Goal: Task Accomplishment & Management: Manage account settings

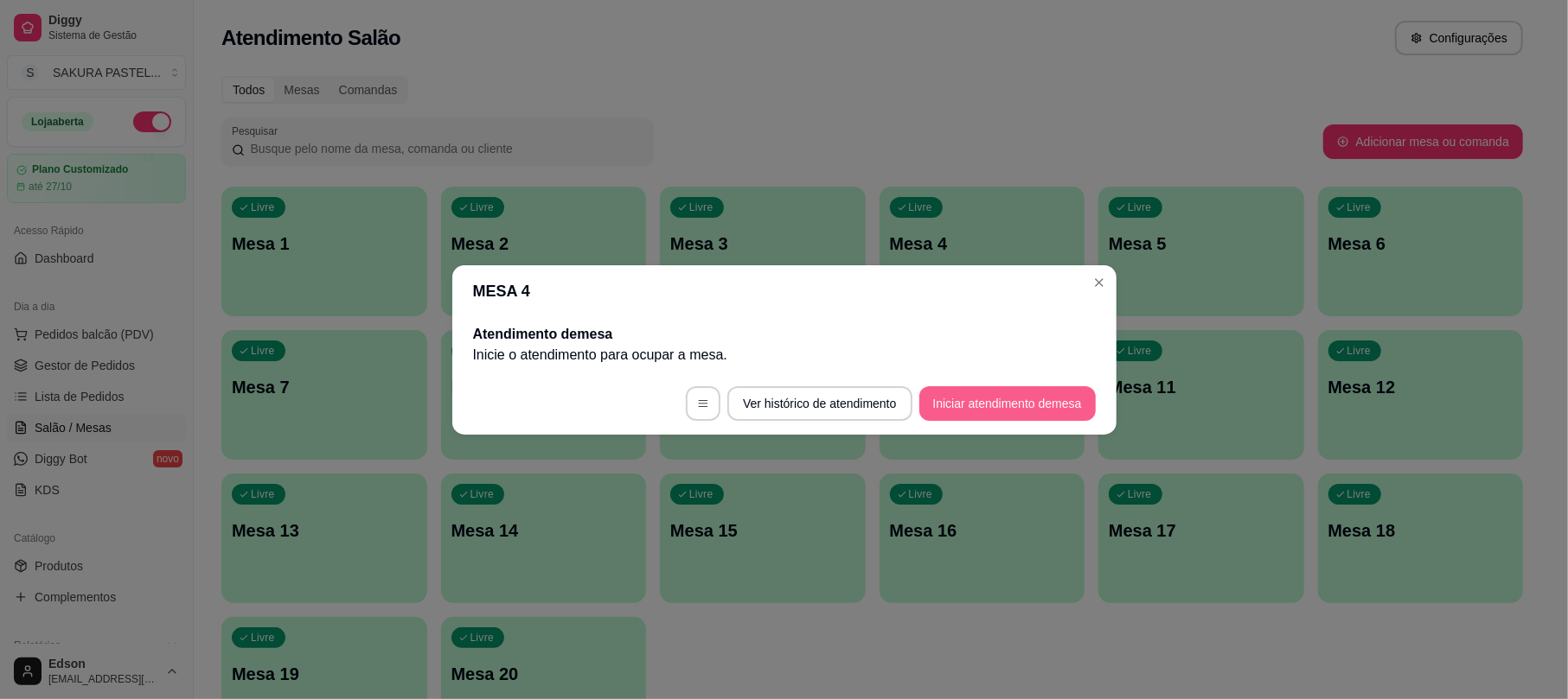
click at [1000, 402] on button "Iniciar atendimento de mesa" at bounding box center [1007, 403] width 176 height 34
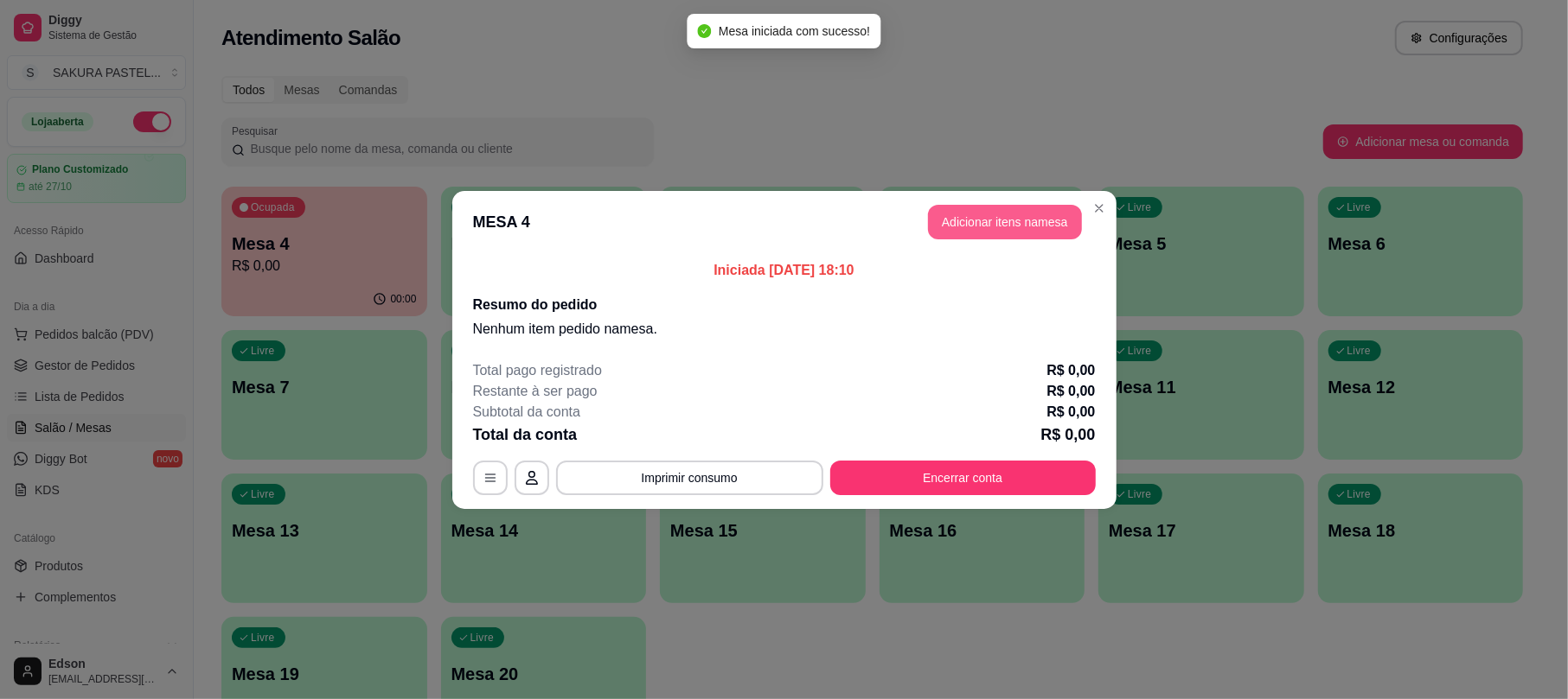
click at [989, 226] on button "Adicionar itens na mesa" at bounding box center [1005, 222] width 154 height 34
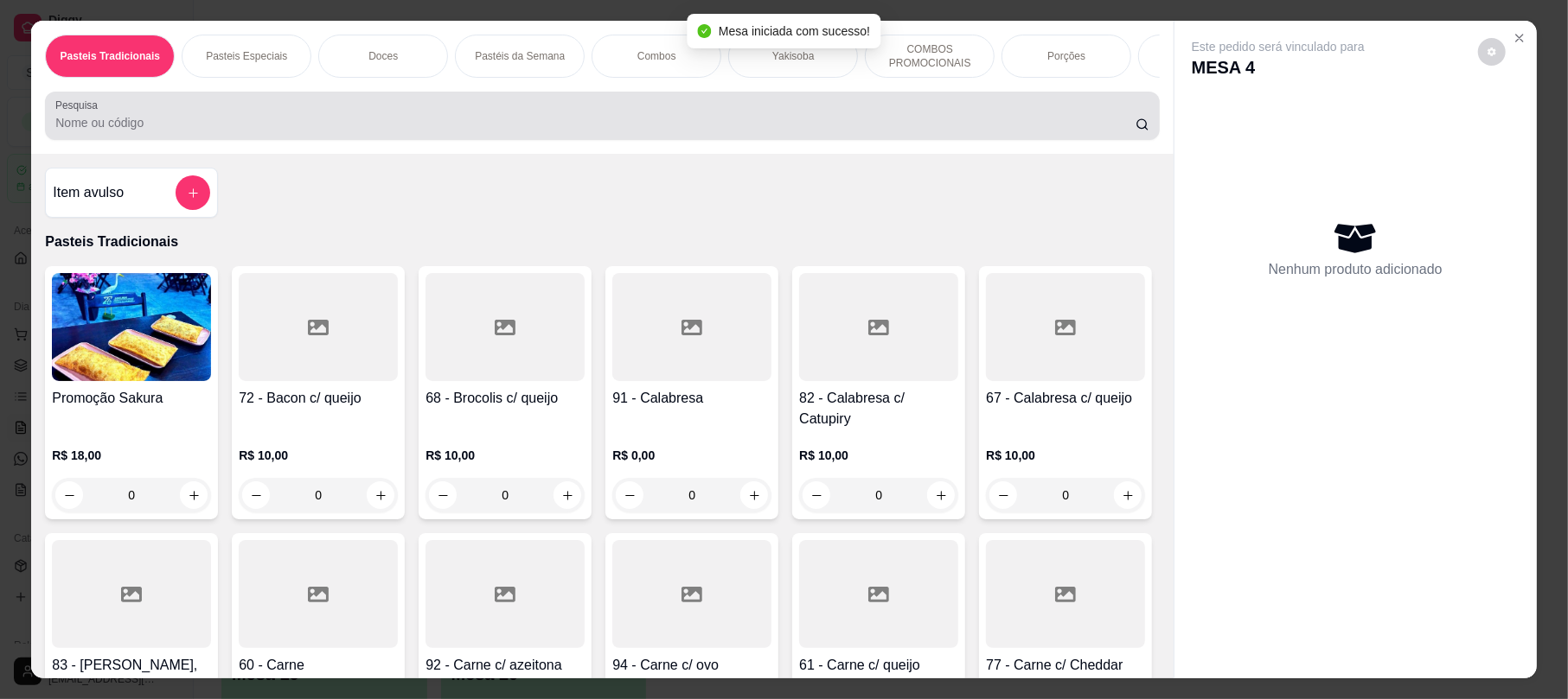
click at [436, 131] on input "Pesquisa" at bounding box center [596, 122] width 1080 height 17
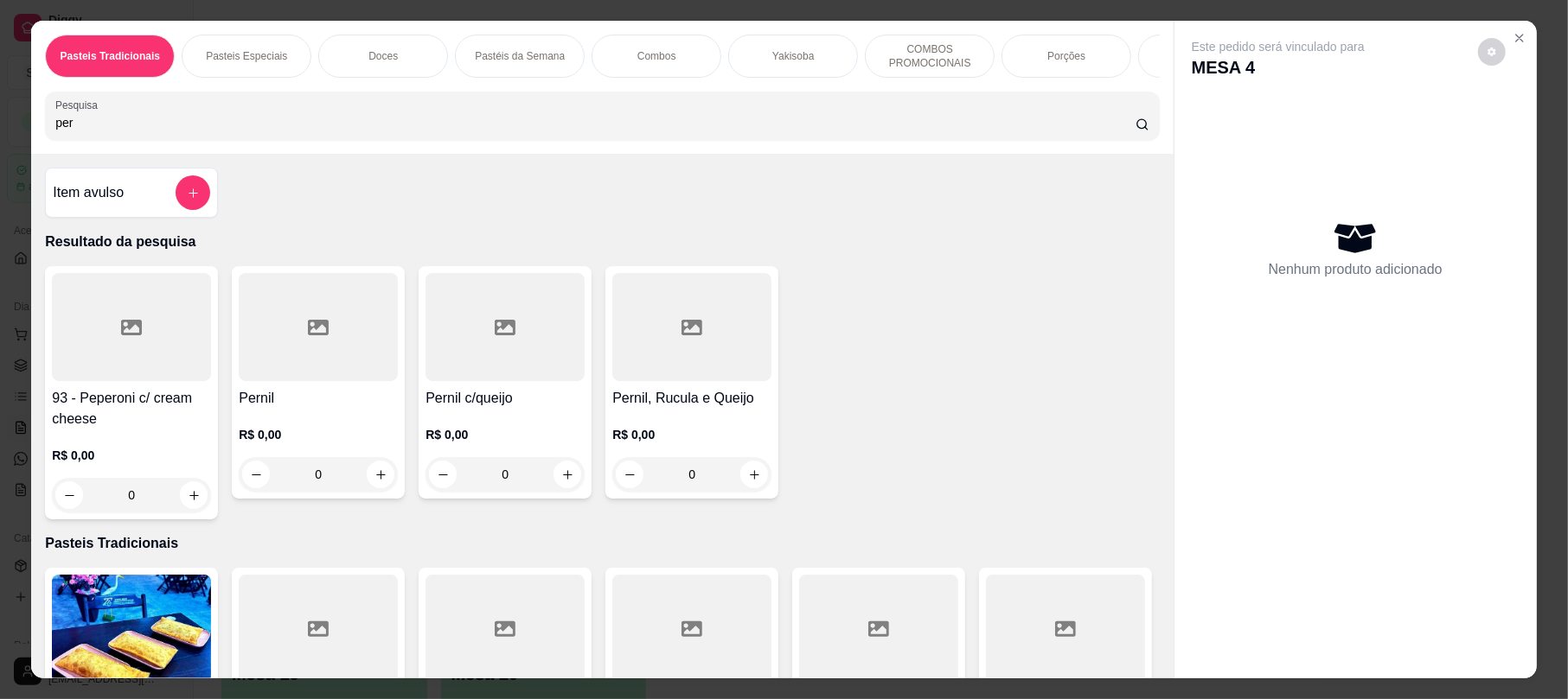
type input "per"
click at [652, 358] on div at bounding box center [691, 327] width 159 height 108
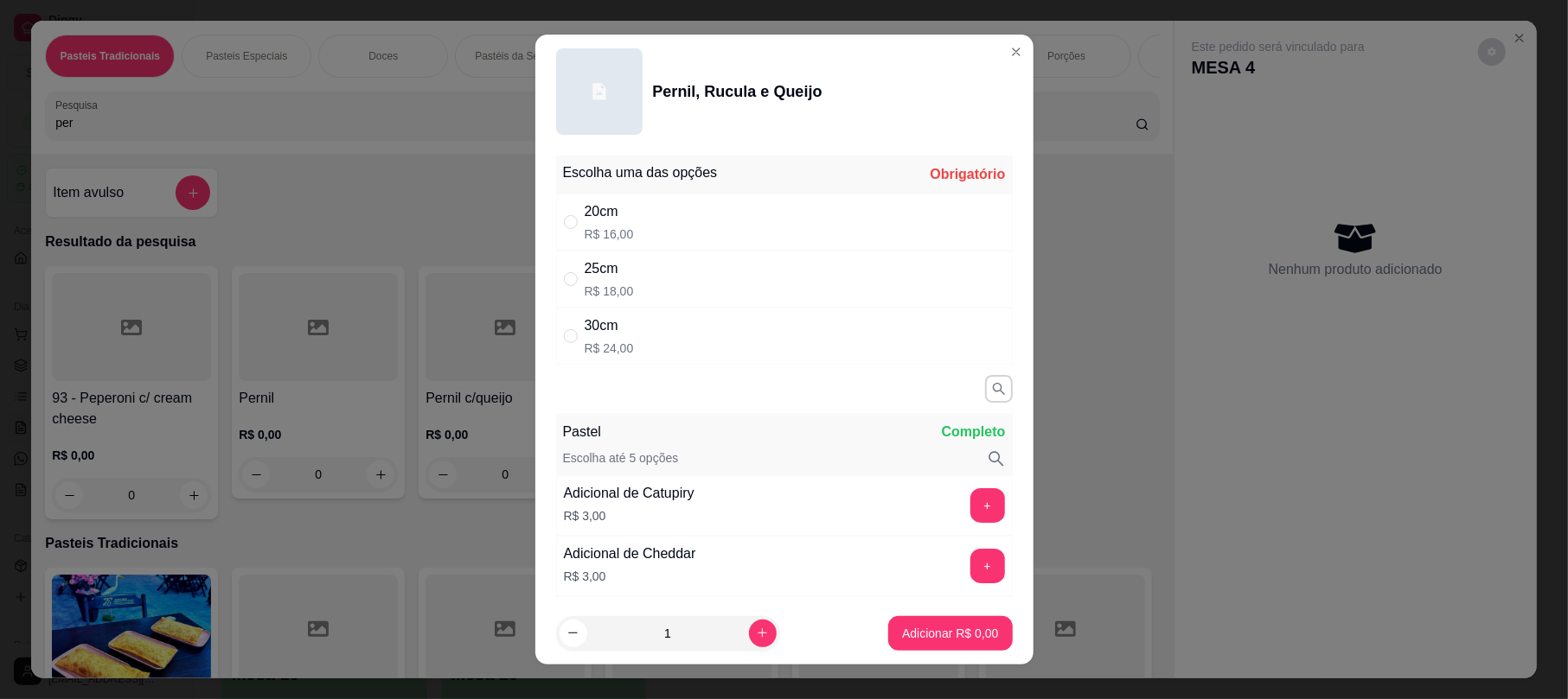
click at [634, 195] on div "20cm R$ 16,00" at bounding box center [784, 223] width 456 height 58
radio input "true"
click at [903, 626] on p "Adicionar R$ 16,00" at bounding box center [947, 633] width 101 height 16
type input "1"
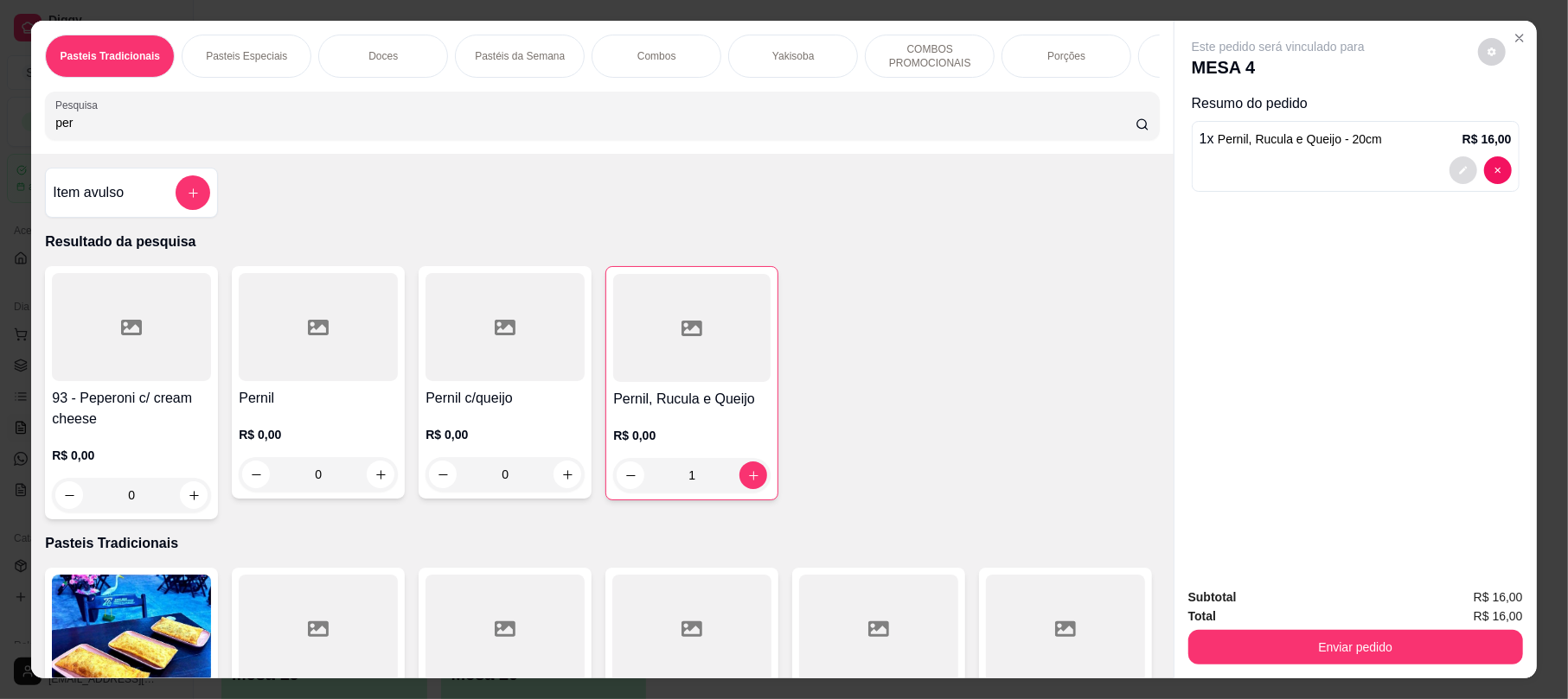
click at [1449, 163] on button "decrease-product-quantity" at bounding box center [1463, 170] width 28 height 28
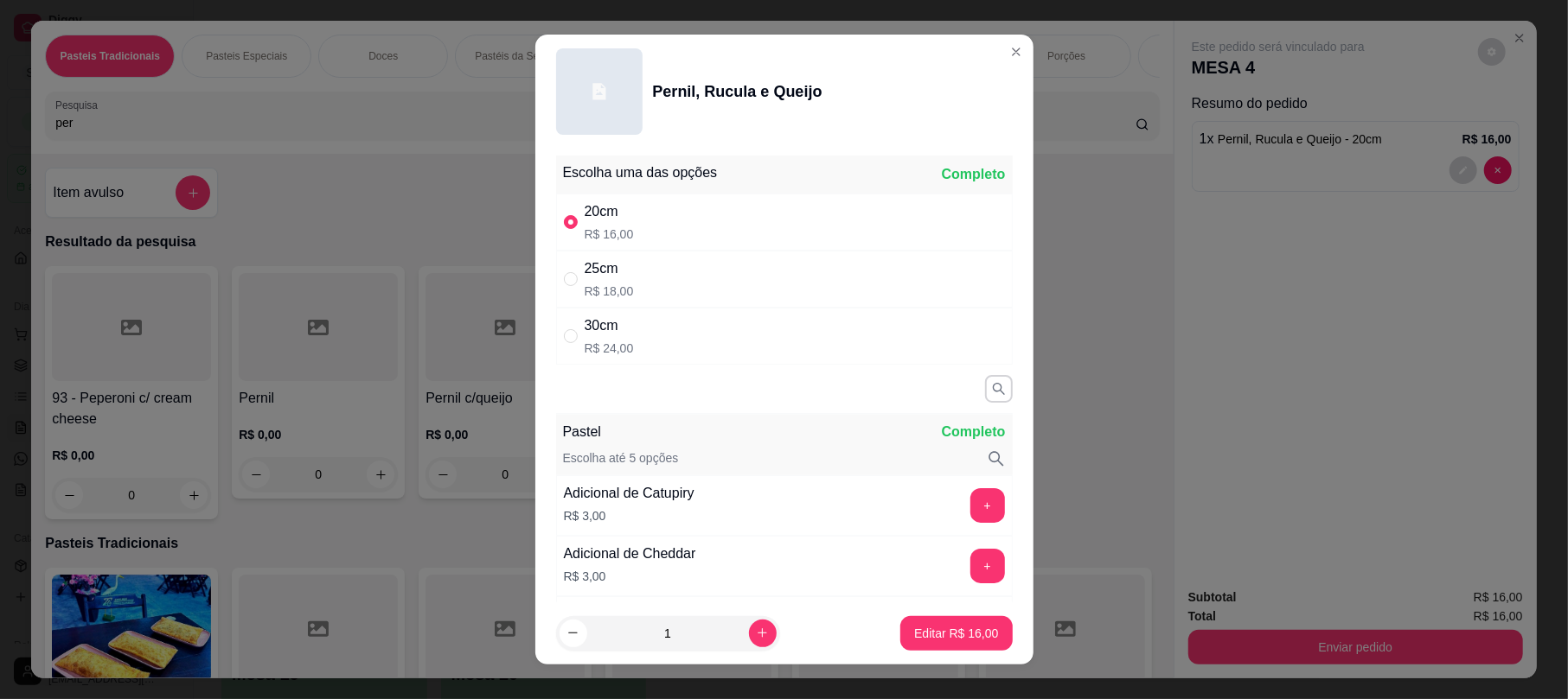
click at [795, 282] on div "25cm R$ 18,00" at bounding box center [784, 279] width 456 height 58
radio input "false"
radio input "true"
click at [926, 625] on p "Editar R$ 18,00" at bounding box center [955, 633] width 84 height 17
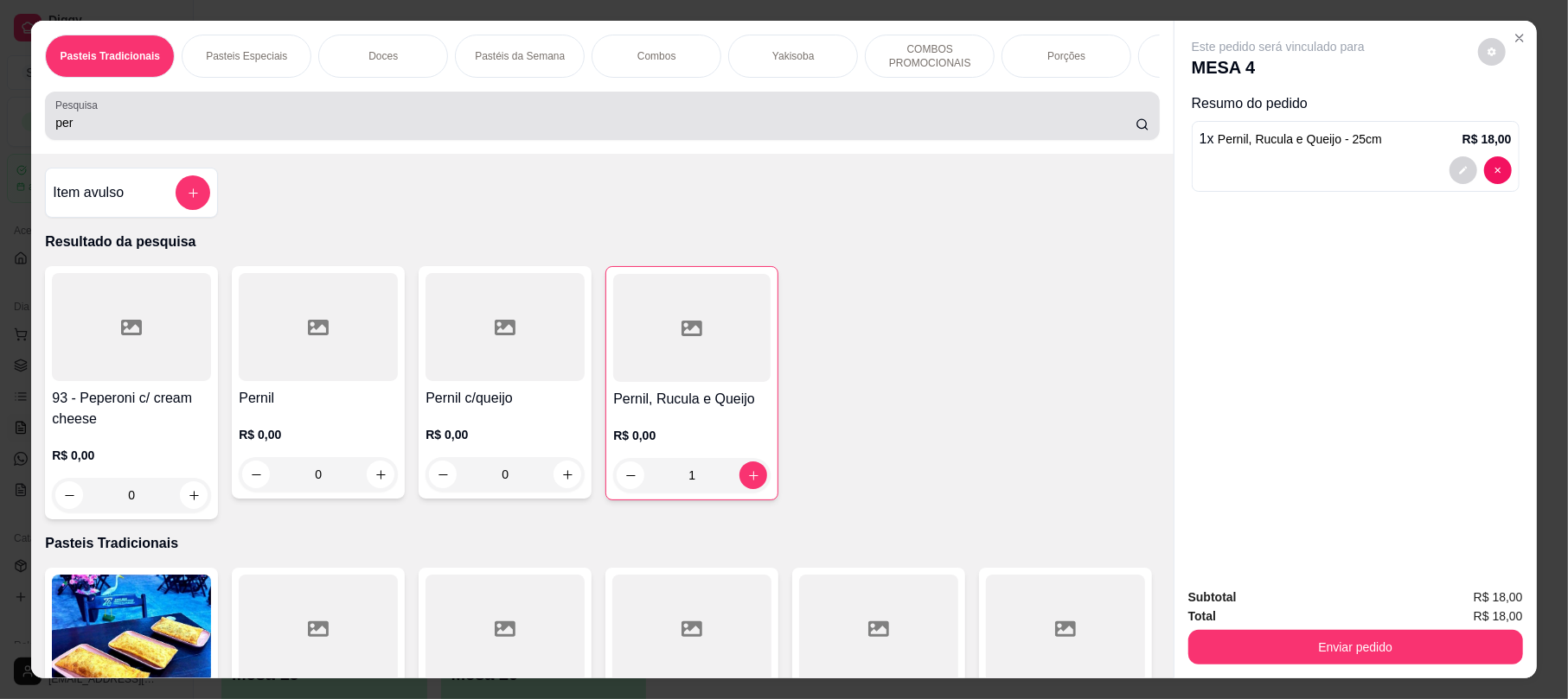
click at [948, 140] on div "Pesquisa per" at bounding box center [601, 116] width 1113 height 49
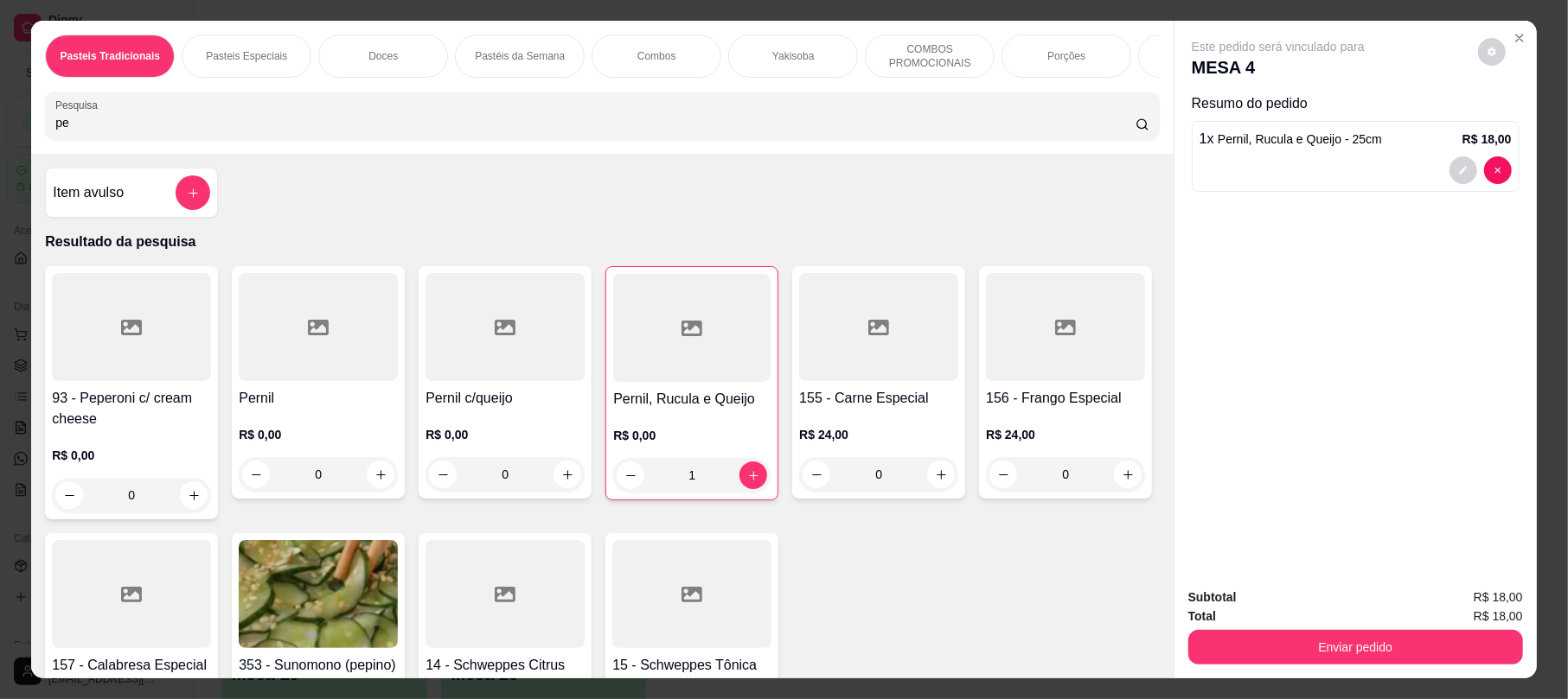
type input "p"
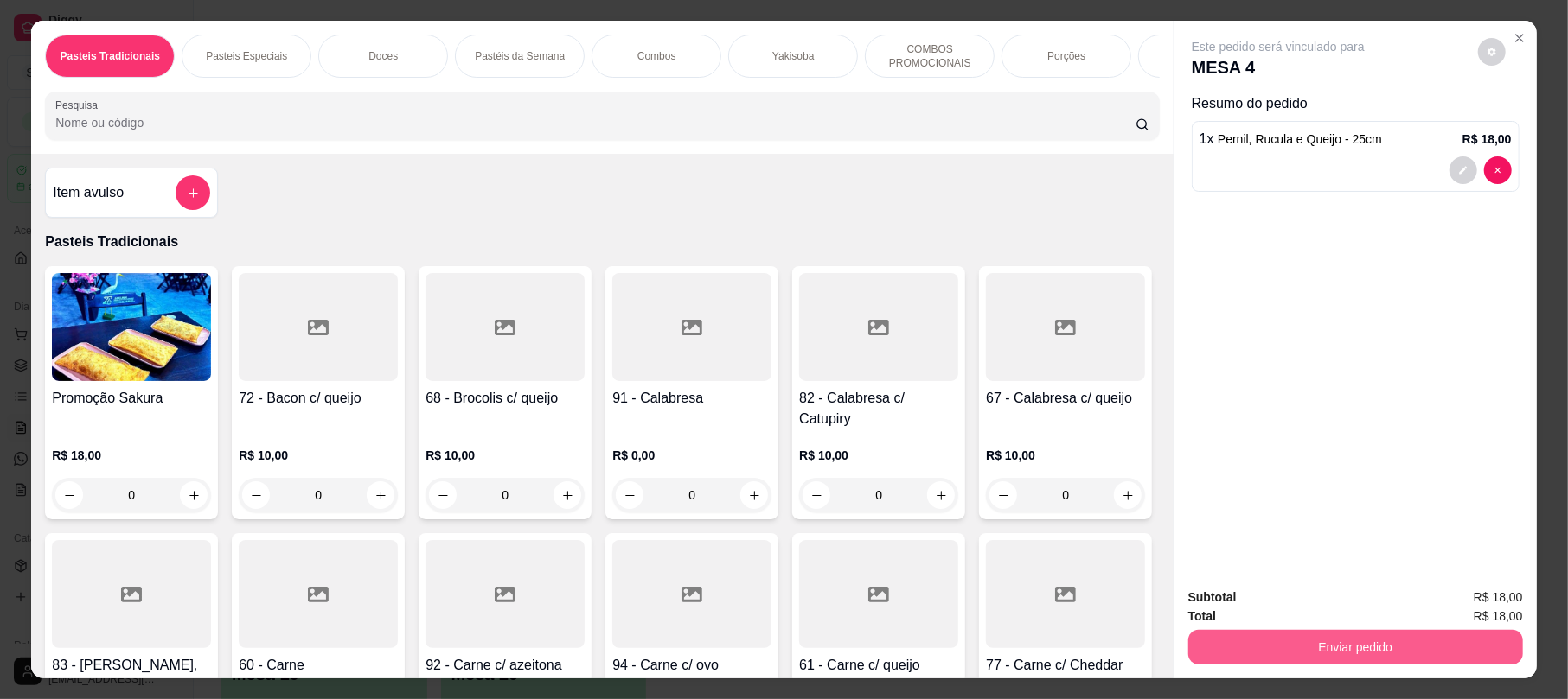
click at [1268, 637] on button "Enviar pedido" at bounding box center [1355, 648] width 334 height 34
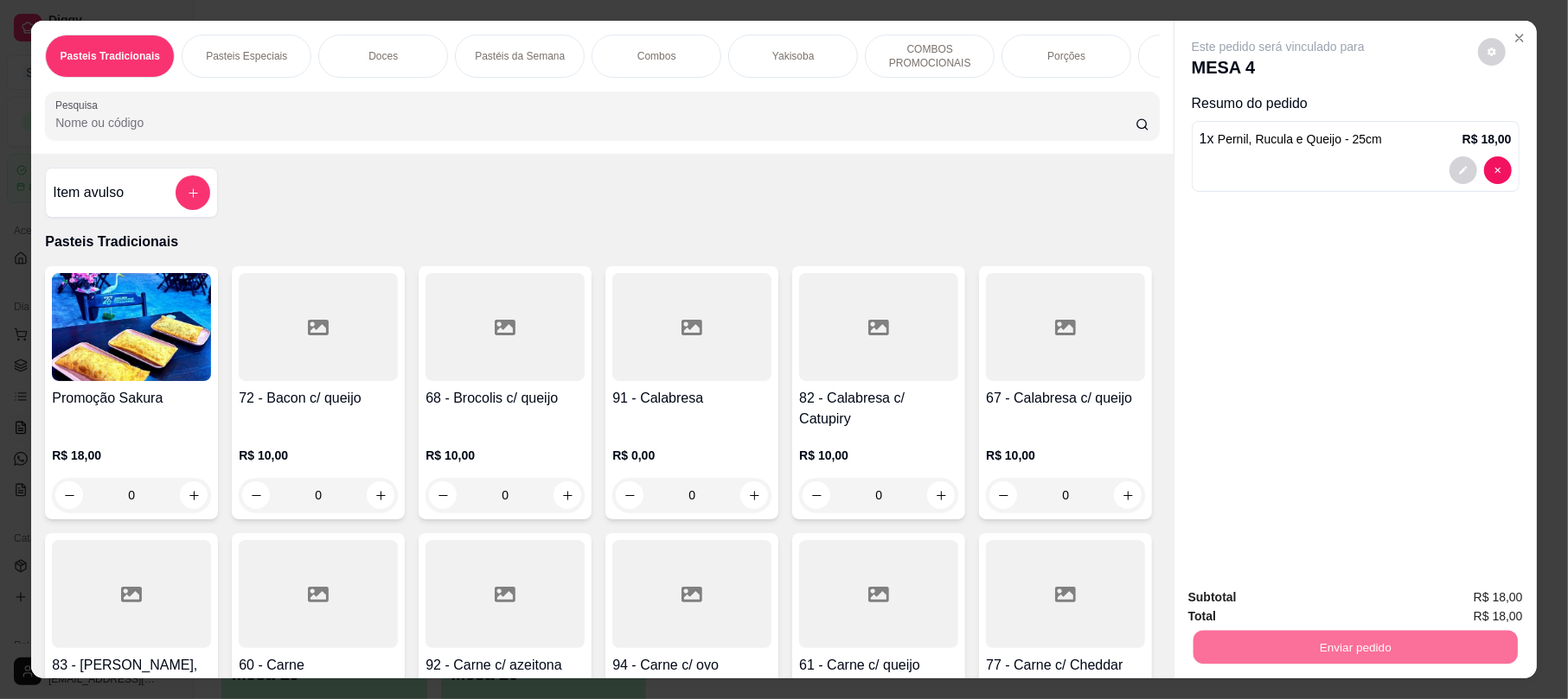
click at [1471, 606] on button "Enviar pedido" at bounding box center [1475, 605] width 98 height 33
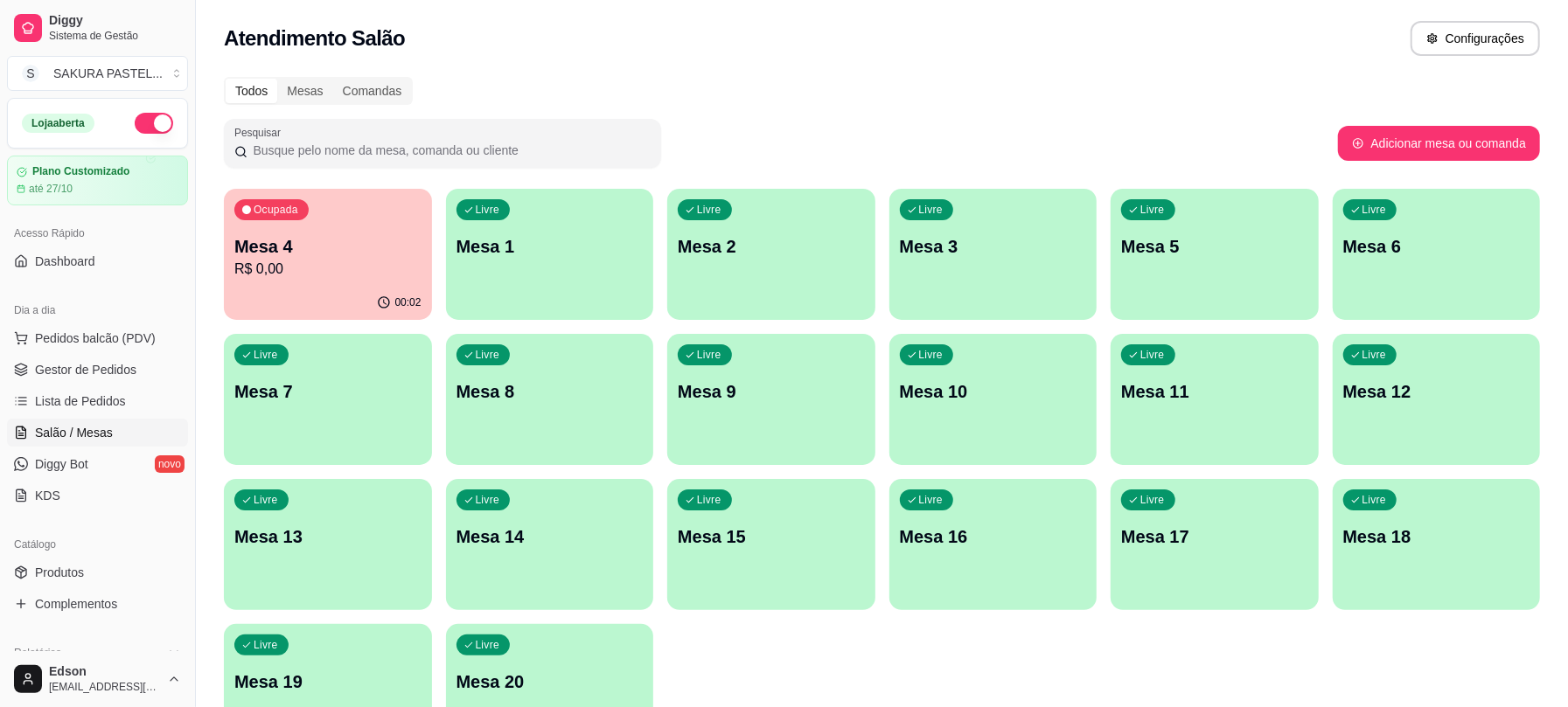
click at [299, 264] on p "R$ 0,00" at bounding box center [328, 269] width 187 height 21
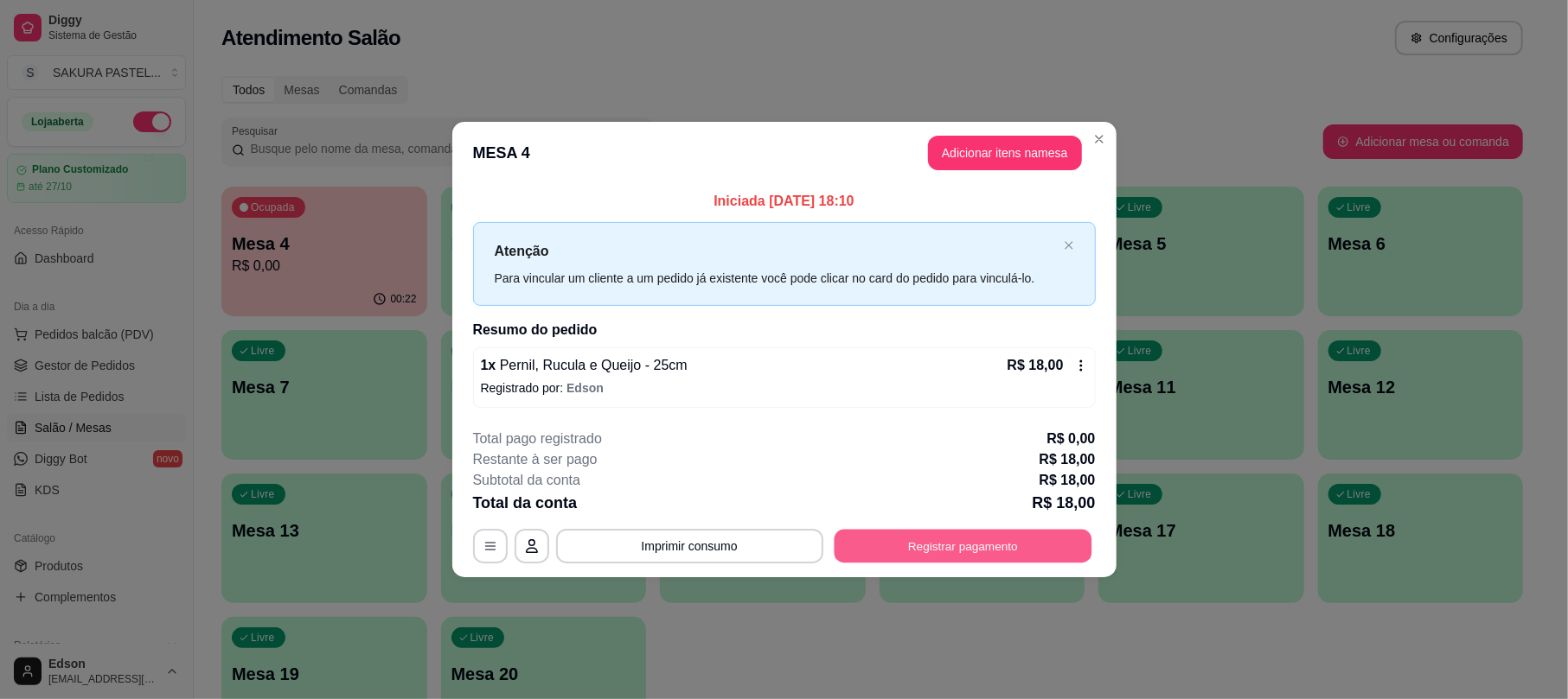
click at [928, 539] on button "Registrar pagamento" at bounding box center [962, 547] width 258 height 34
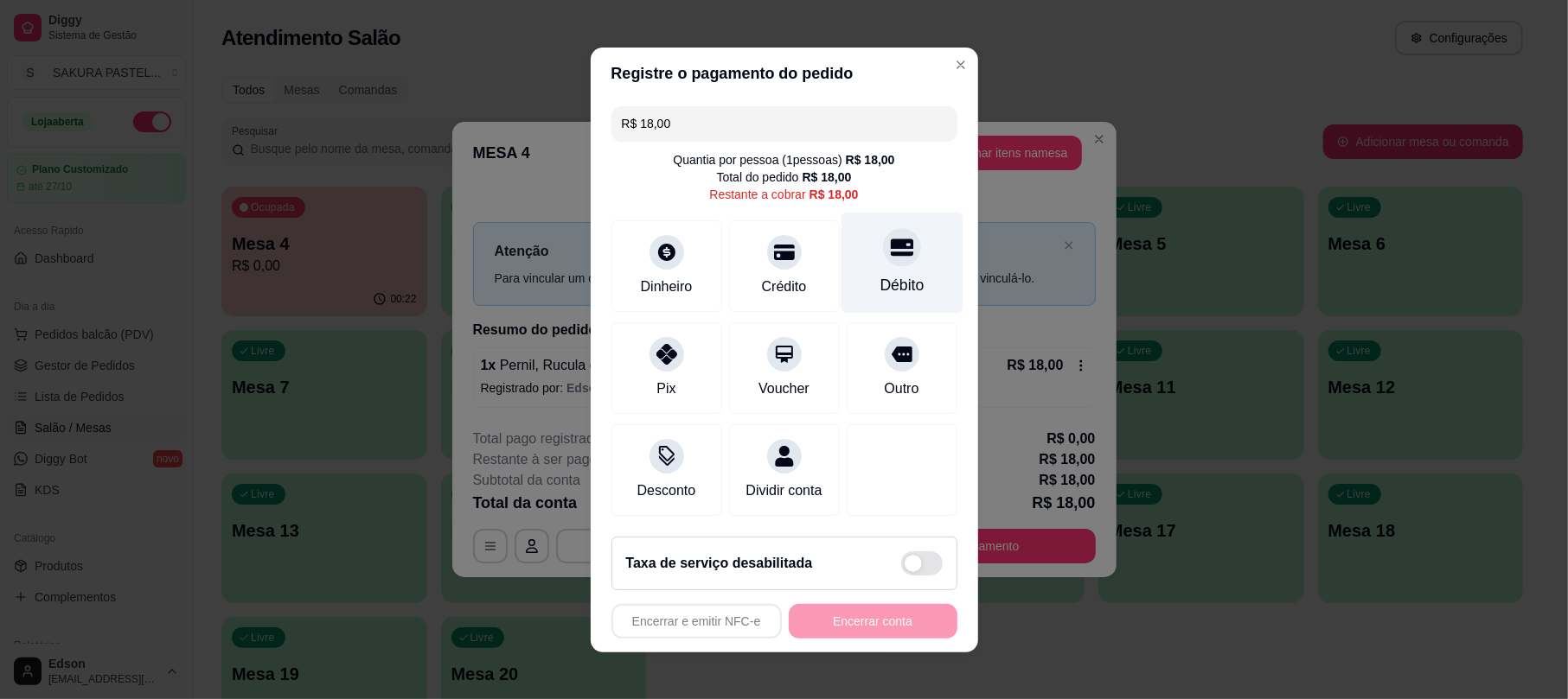
click at [882, 239] on div at bounding box center [901, 247] width 38 height 38
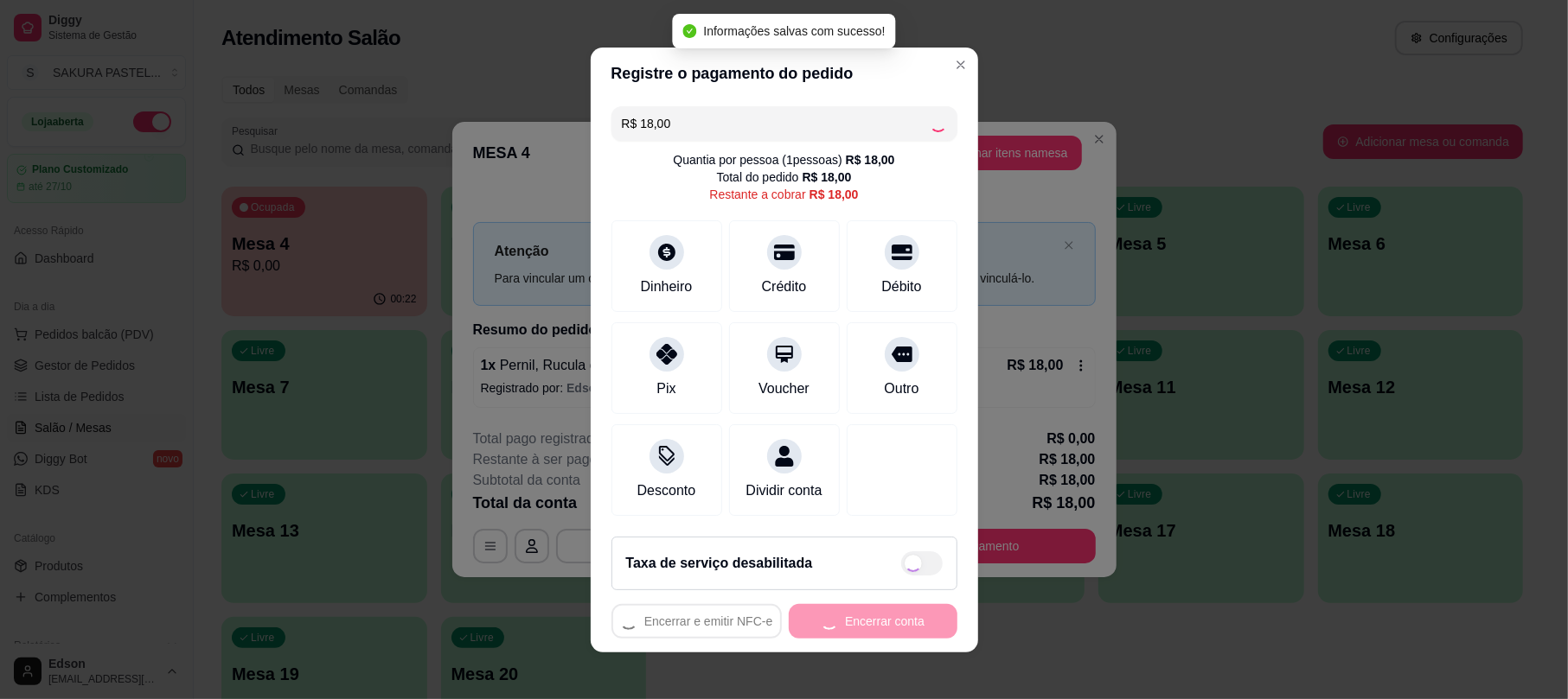
type input "R$ 0,00"
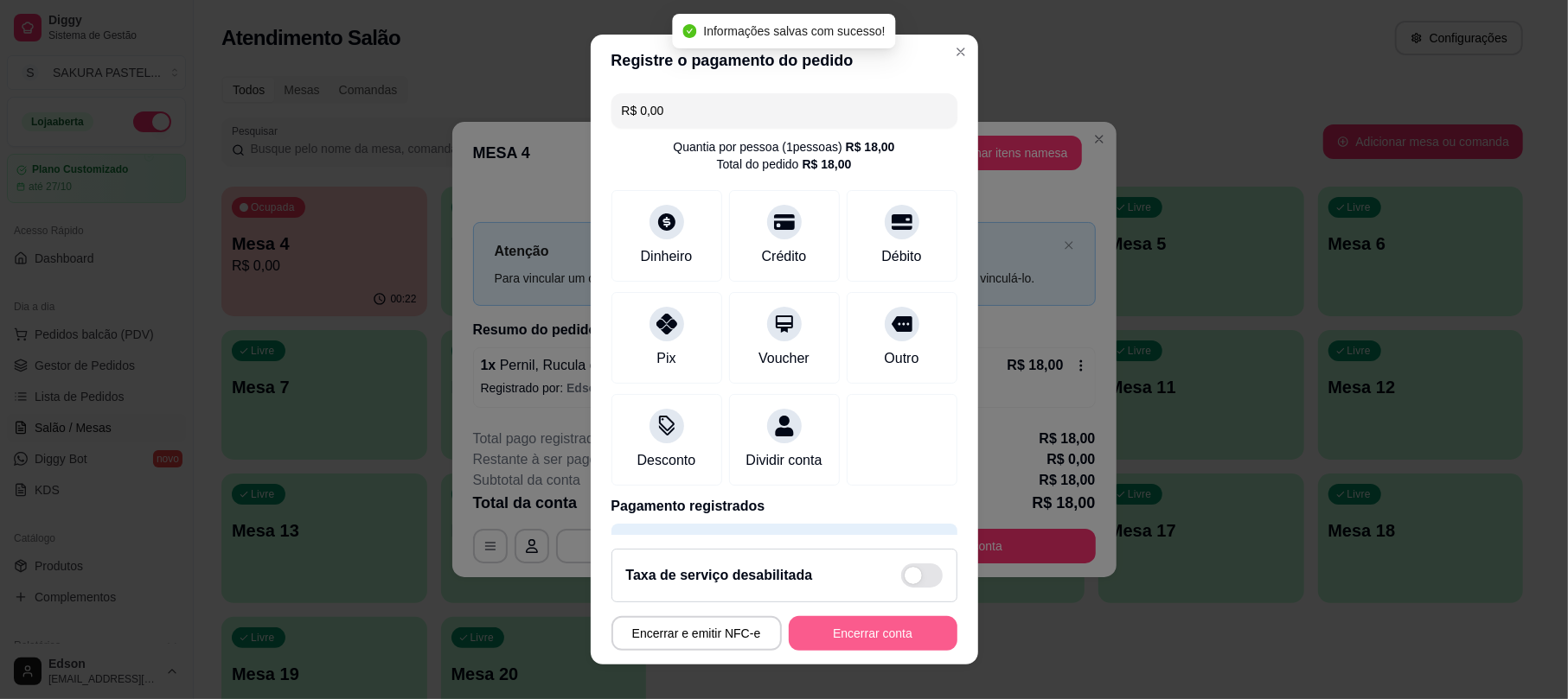
click at [814, 643] on button "Encerrar conta" at bounding box center [873, 633] width 169 height 34
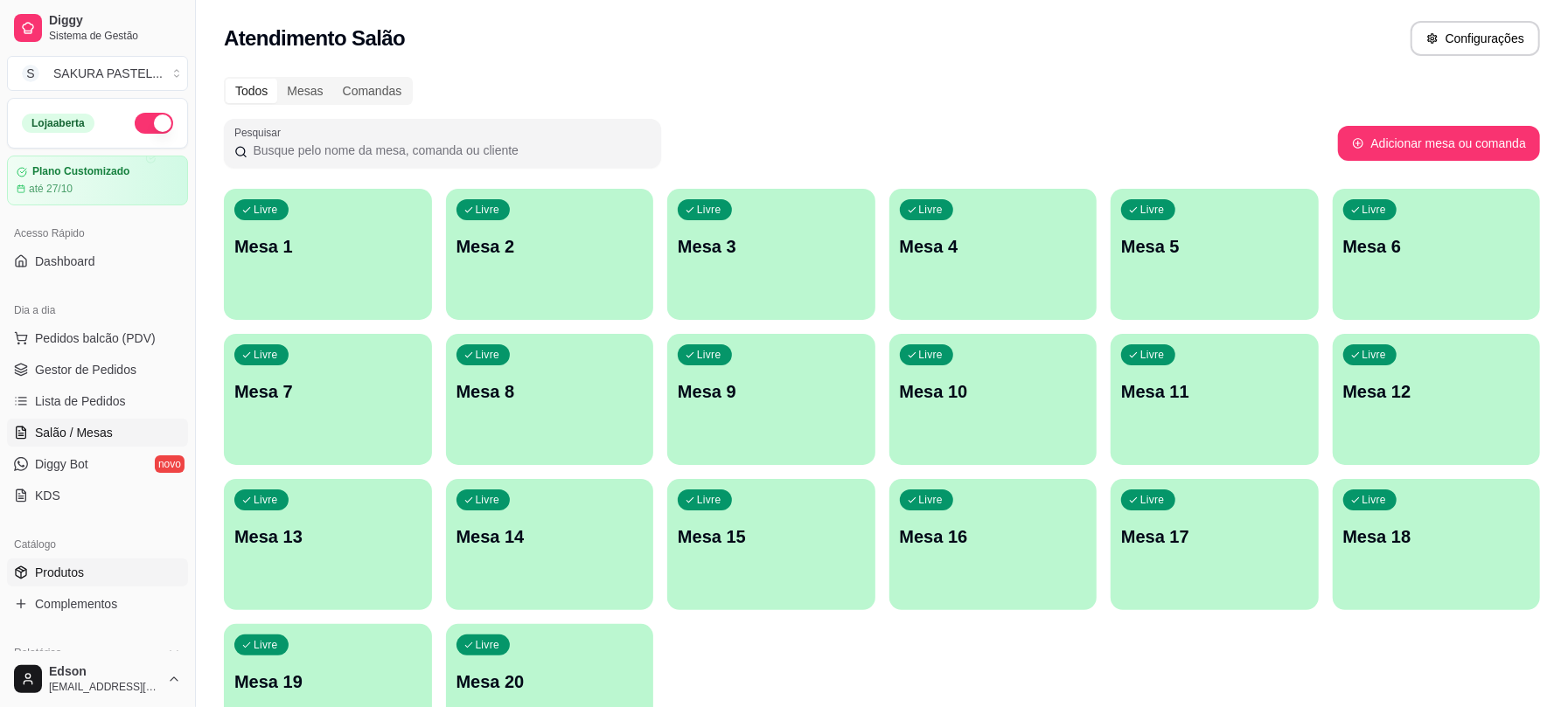
scroll to position [484, 0]
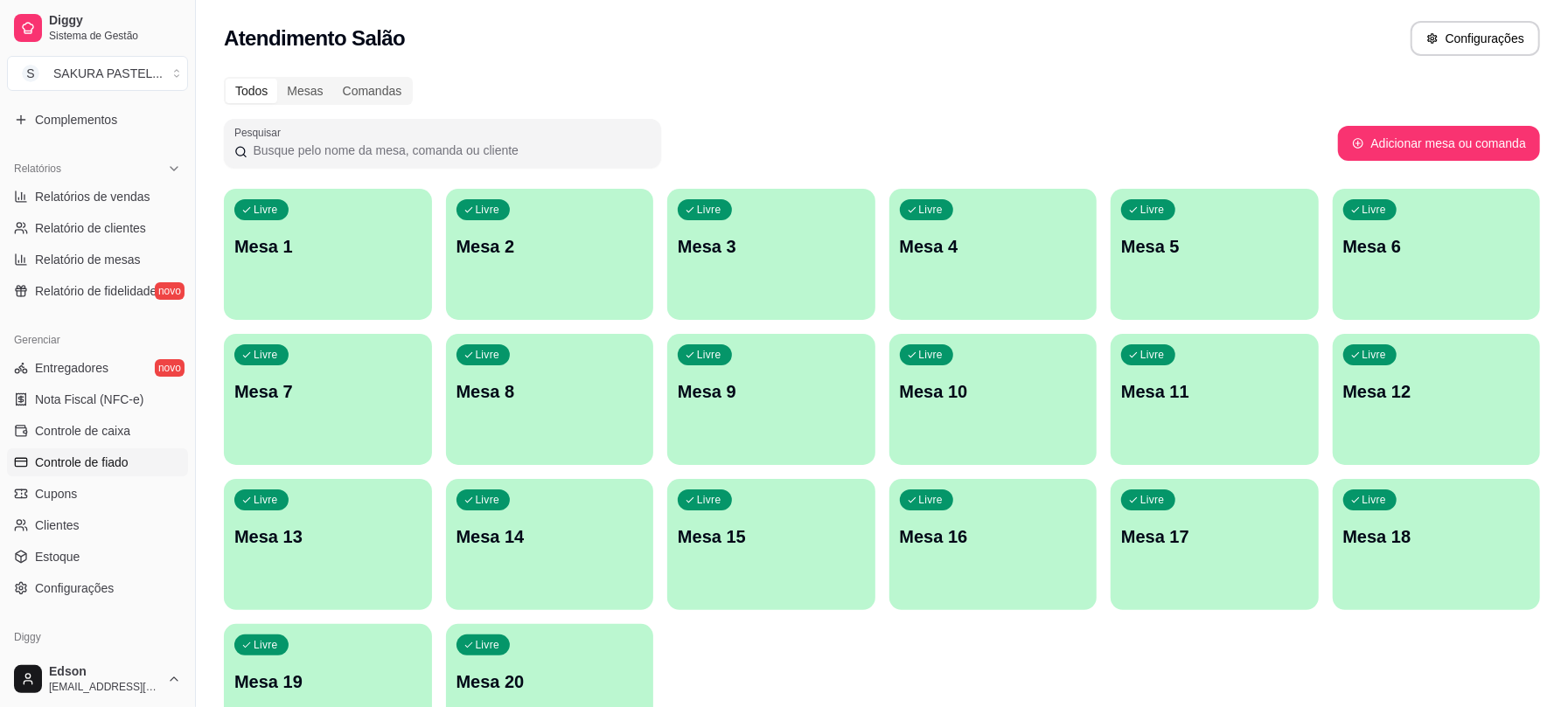
click at [127, 466] on span "Controle de fiado" at bounding box center [81, 462] width 94 height 17
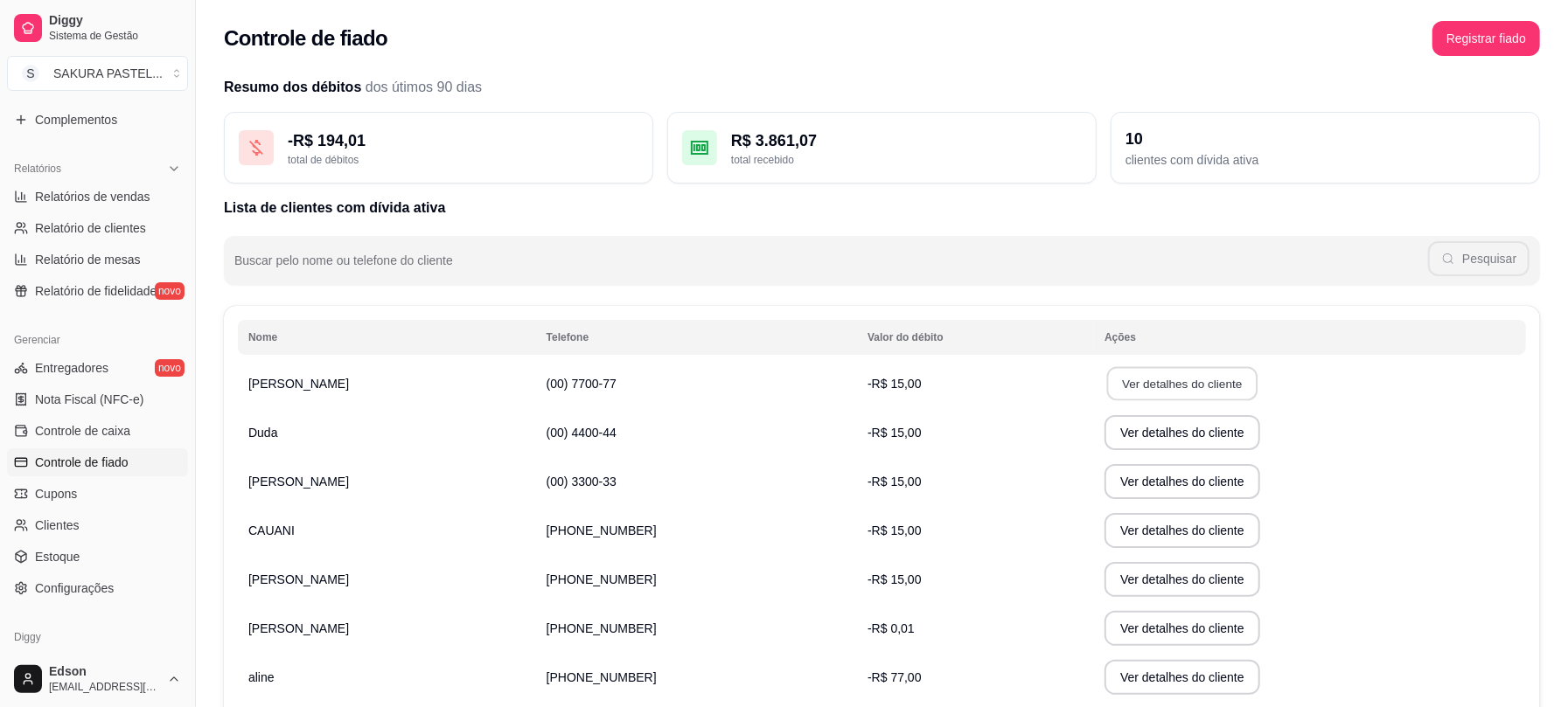
click at [1145, 378] on button "Ver detalhes do cliente" at bounding box center [1183, 384] width 151 height 35
click at [1118, 439] on button "Ver detalhes do cliente" at bounding box center [1182, 433] width 155 height 35
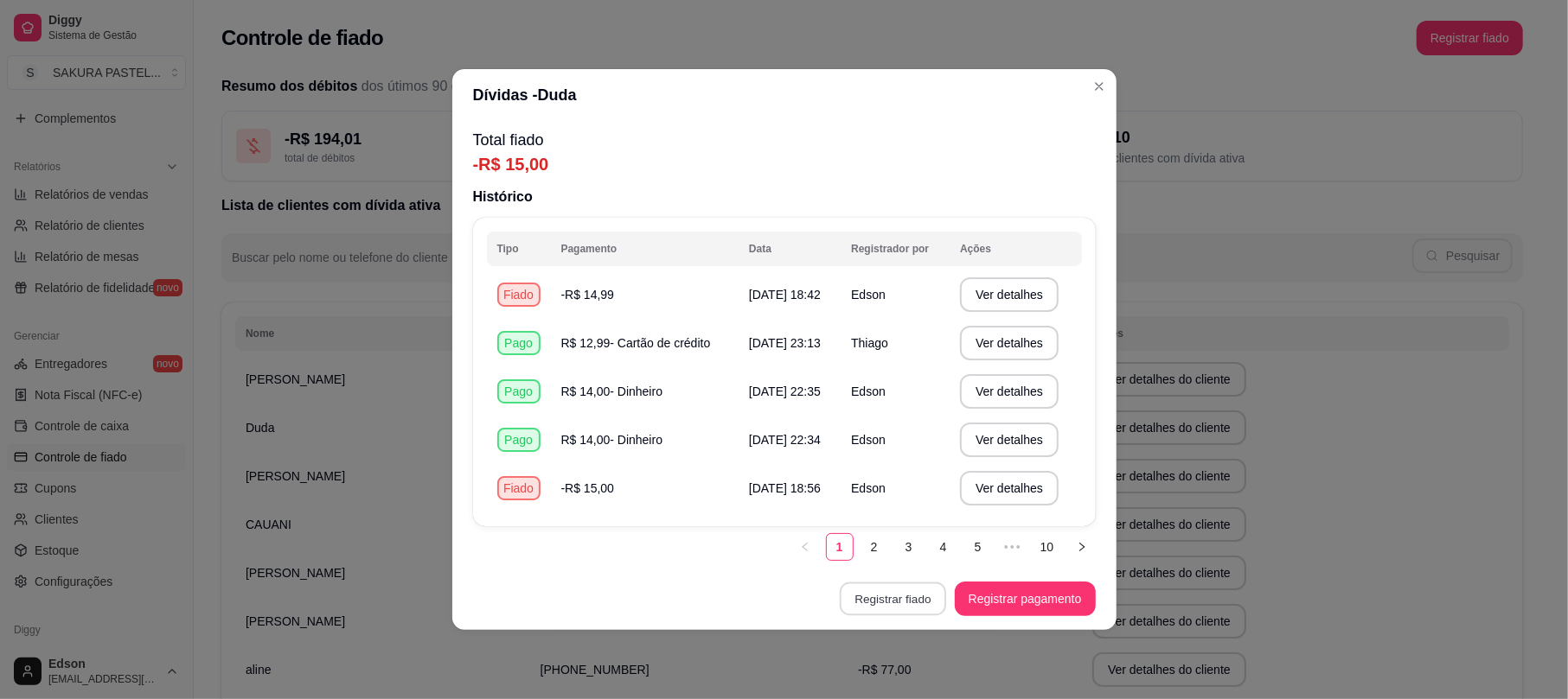
click at [901, 588] on button "Registrar fiado" at bounding box center [892, 600] width 106 height 34
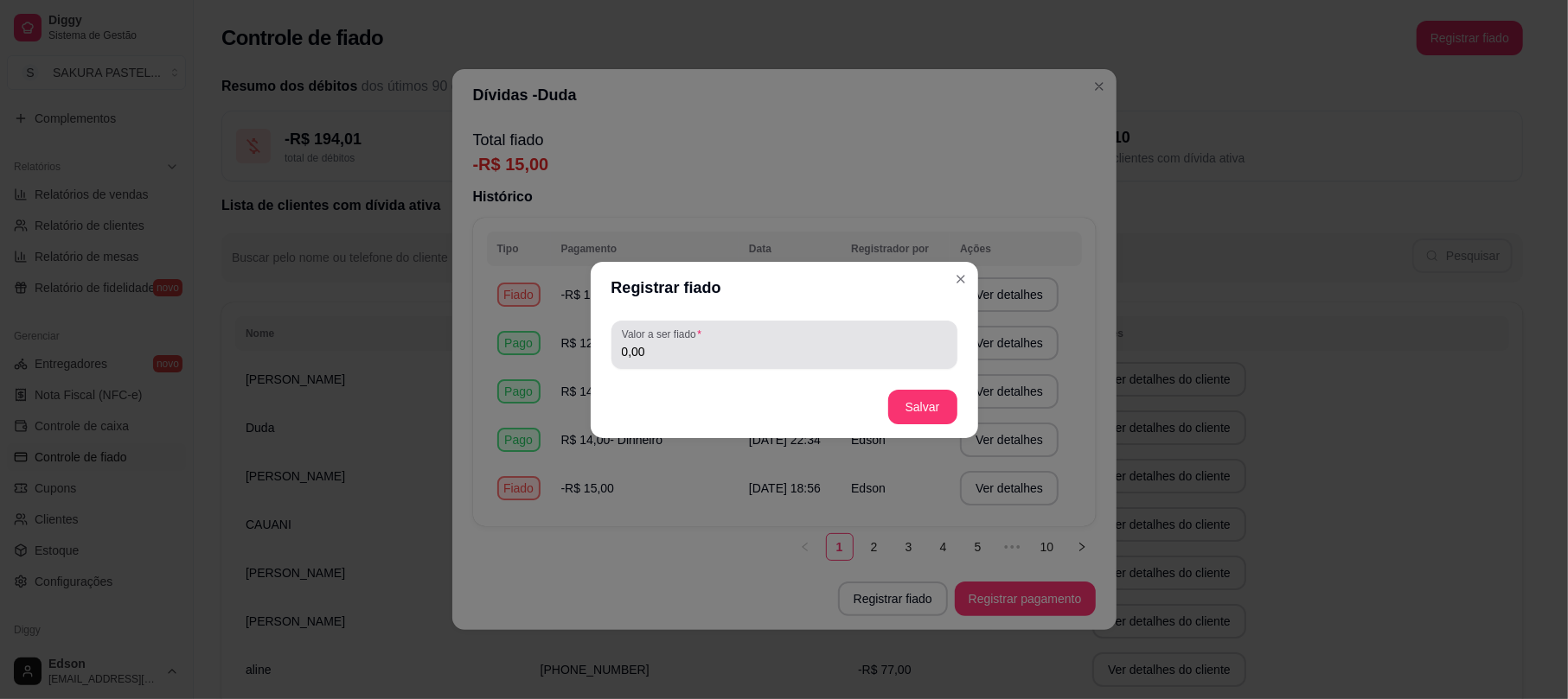
click at [750, 323] on div "Valor a ser fiado 0,00" at bounding box center [784, 345] width 346 height 49
type input "15,00"
click at [893, 385] on footer "Salvar" at bounding box center [784, 407] width 387 height 62
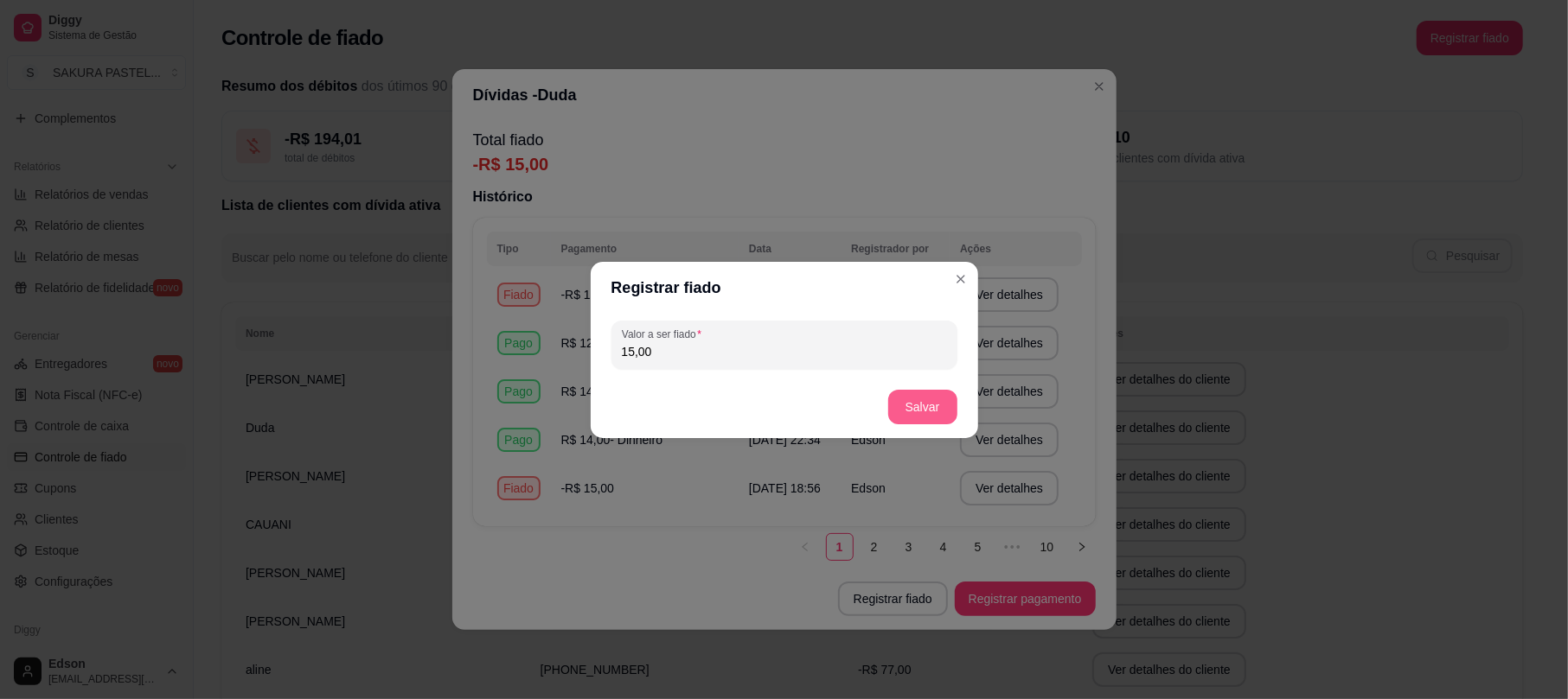
click at [913, 403] on button "Salvar" at bounding box center [922, 407] width 69 height 34
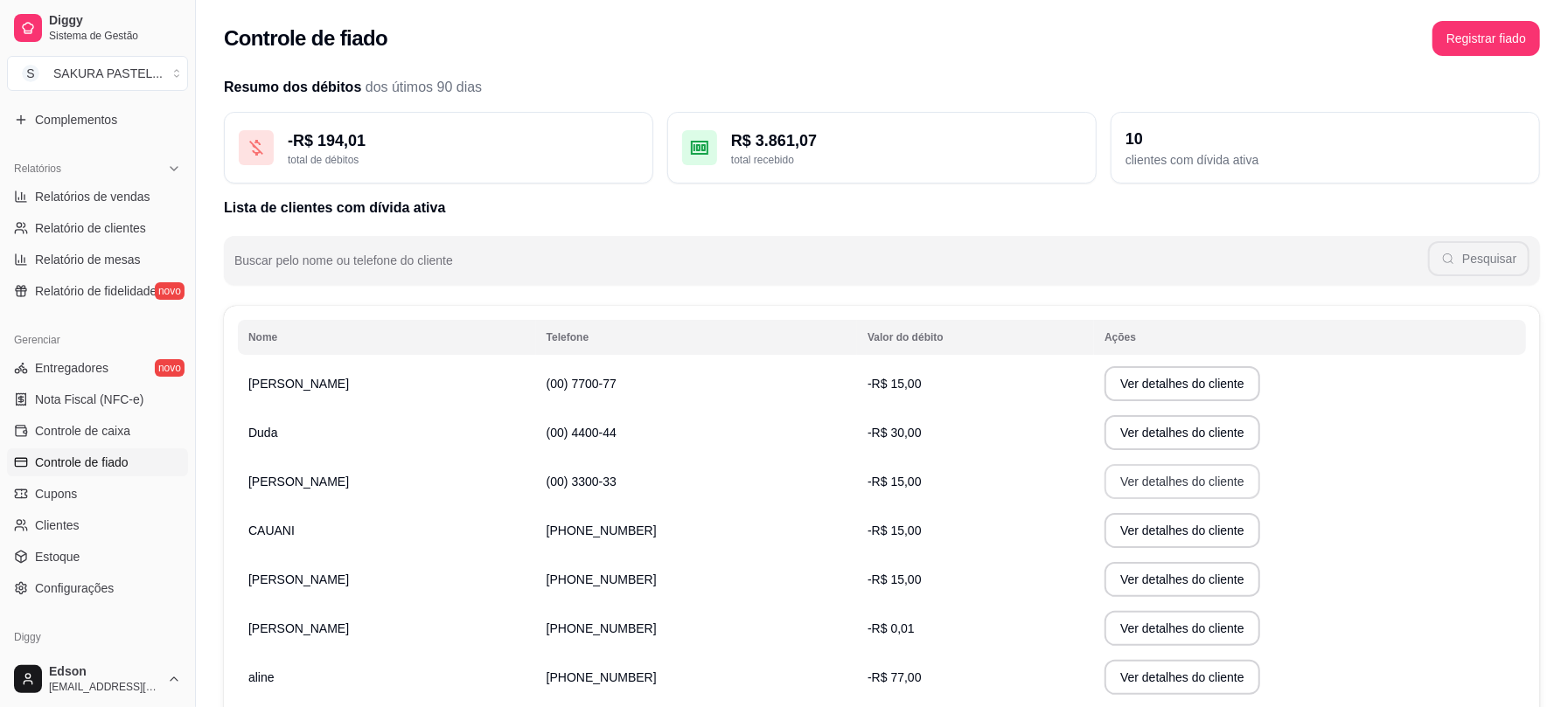
click at [1109, 480] on button "Ver detalhes do cliente" at bounding box center [1182, 482] width 155 height 35
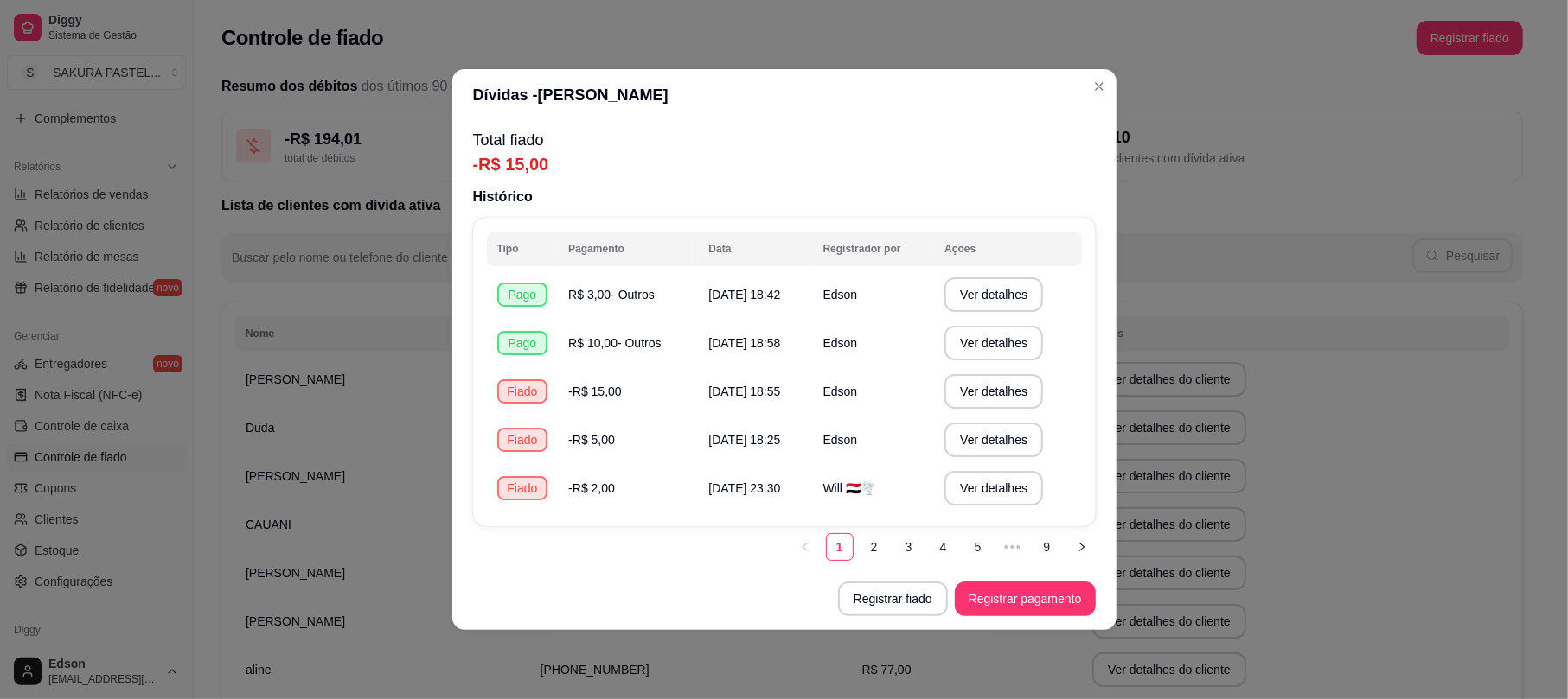
click at [894, 580] on footer "Registrar fiado Registrar pagamento" at bounding box center [784, 598] width 664 height 62
click at [898, 588] on button "Registrar fiado" at bounding box center [892, 599] width 110 height 34
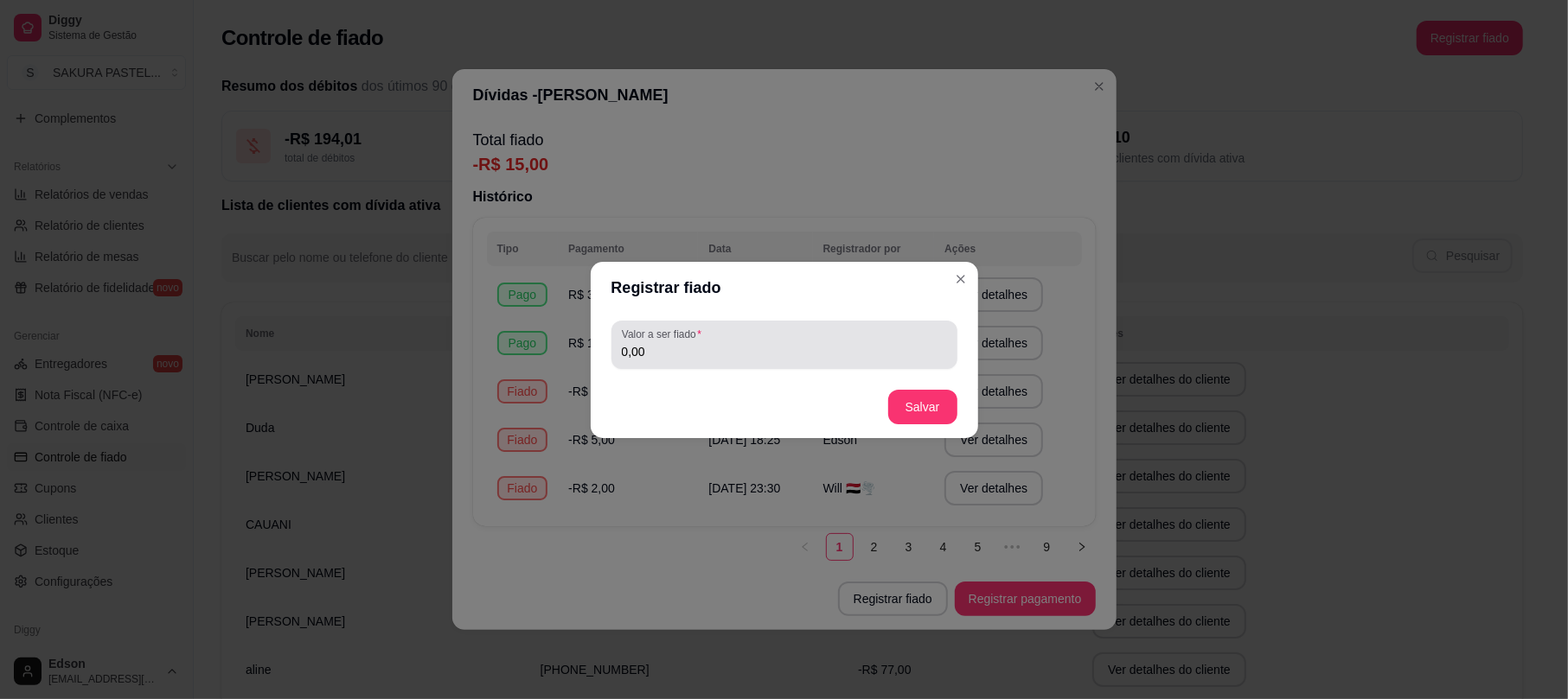
click at [814, 359] on input "0,00" at bounding box center [784, 351] width 325 height 17
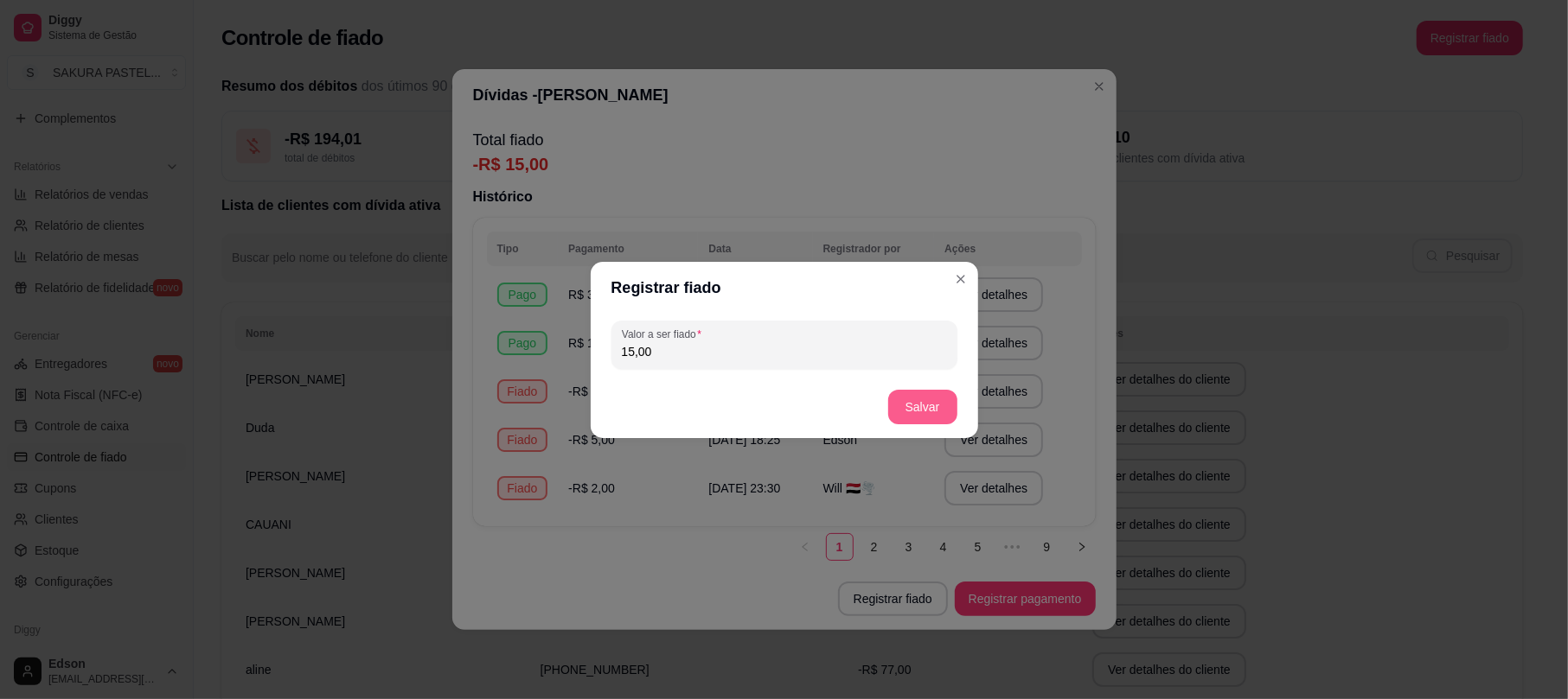
type input "15,00"
click at [928, 404] on button "Salvar" at bounding box center [922, 407] width 69 height 34
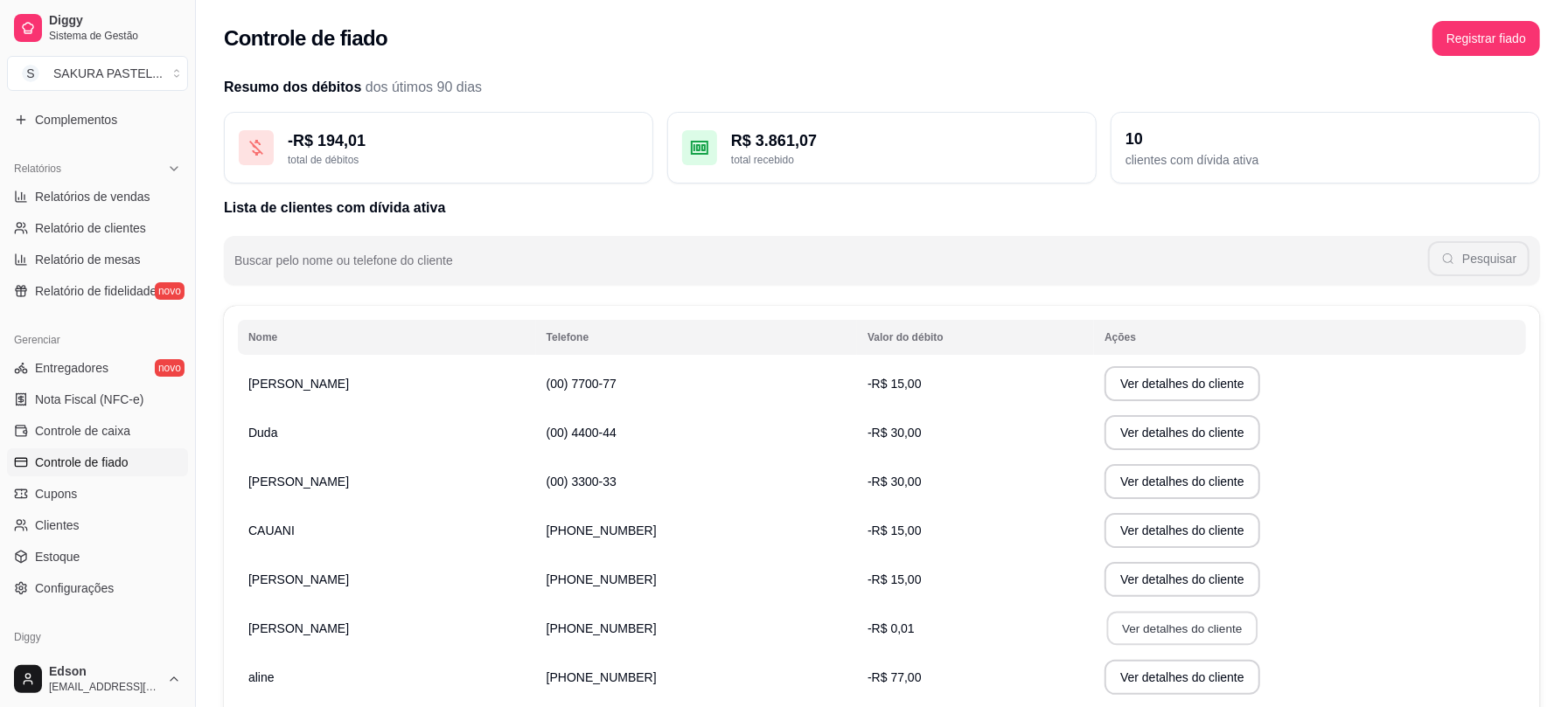
click at [1118, 632] on button "Ver detalhes do cliente" at bounding box center [1183, 630] width 151 height 35
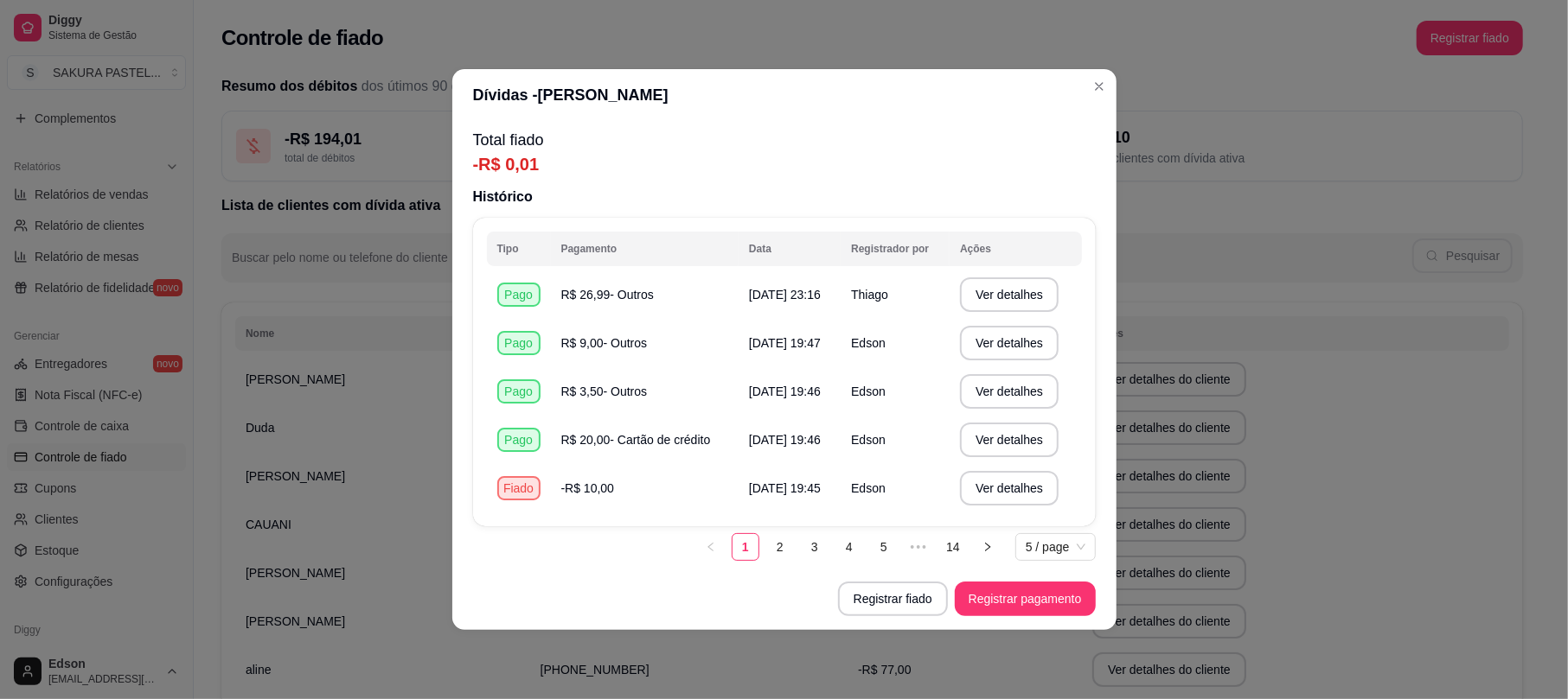
click at [920, 616] on footer "Registrar fiado Registrar pagamento" at bounding box center [784, 598] width 664 height 62
click at [908, 606] on button "Registrar fiado" at bounding box center [892, 599] width 110 height 34
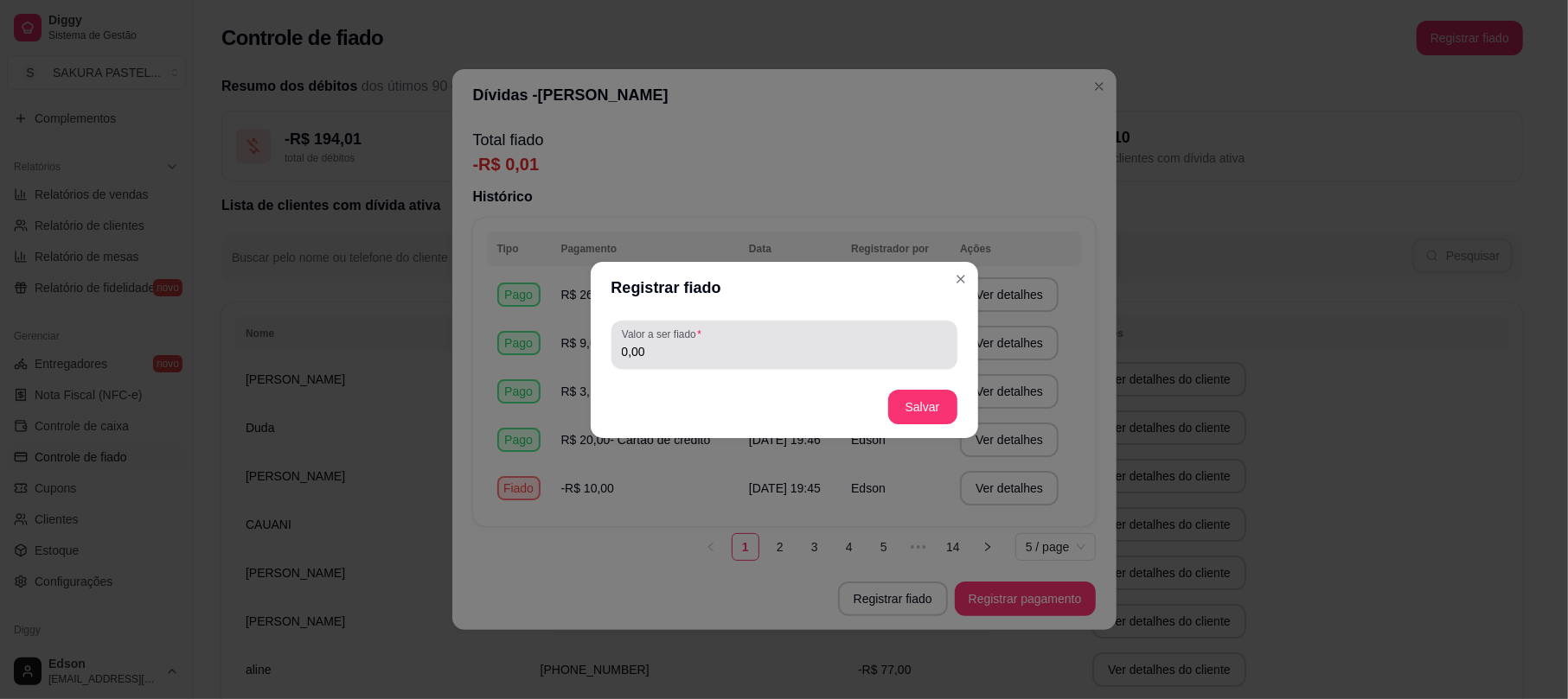
click at [769, 363] on div "Valor a ser fiado 0,00" at bounding box center [784, 345] width 346 height 49
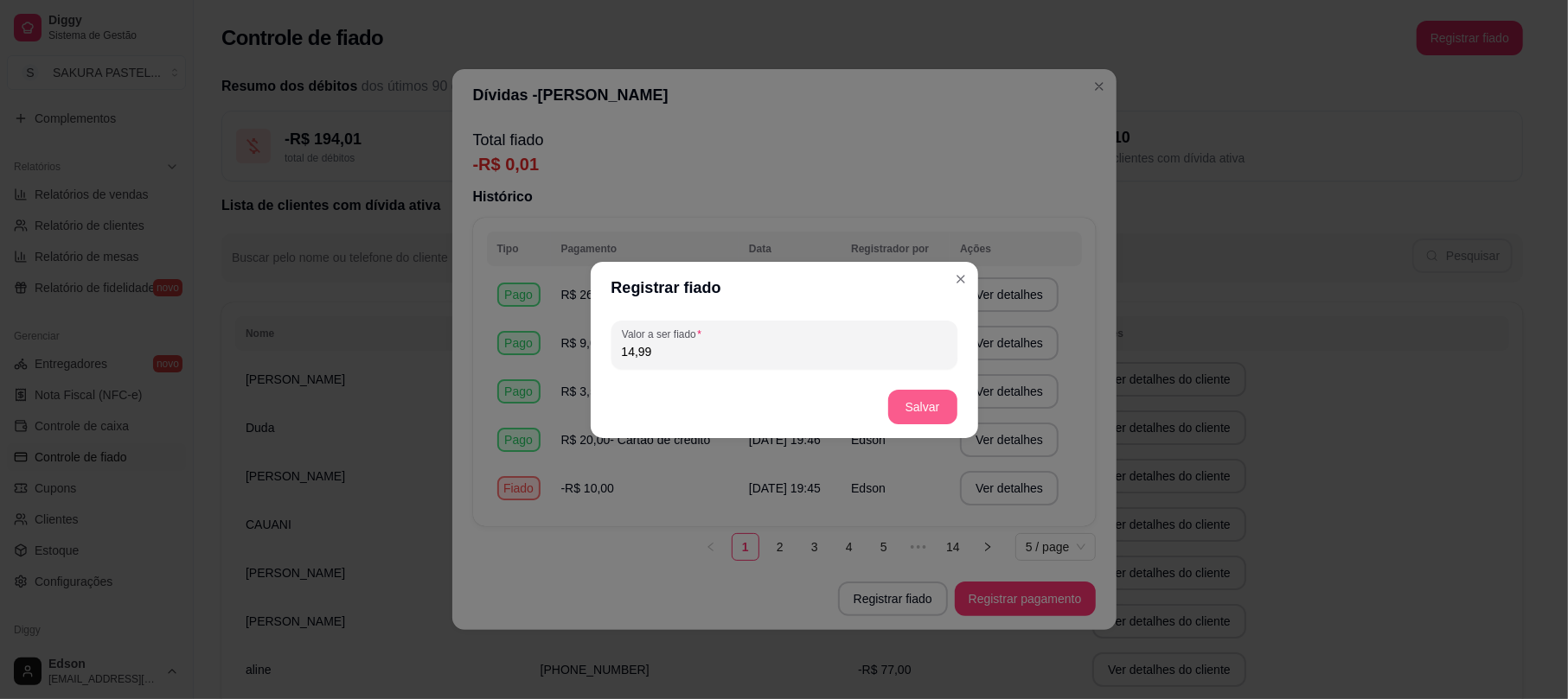
type input "14,99"
click at [914, 402] on button "Salvar" at bounding box center [922, 407] width 69 height 34
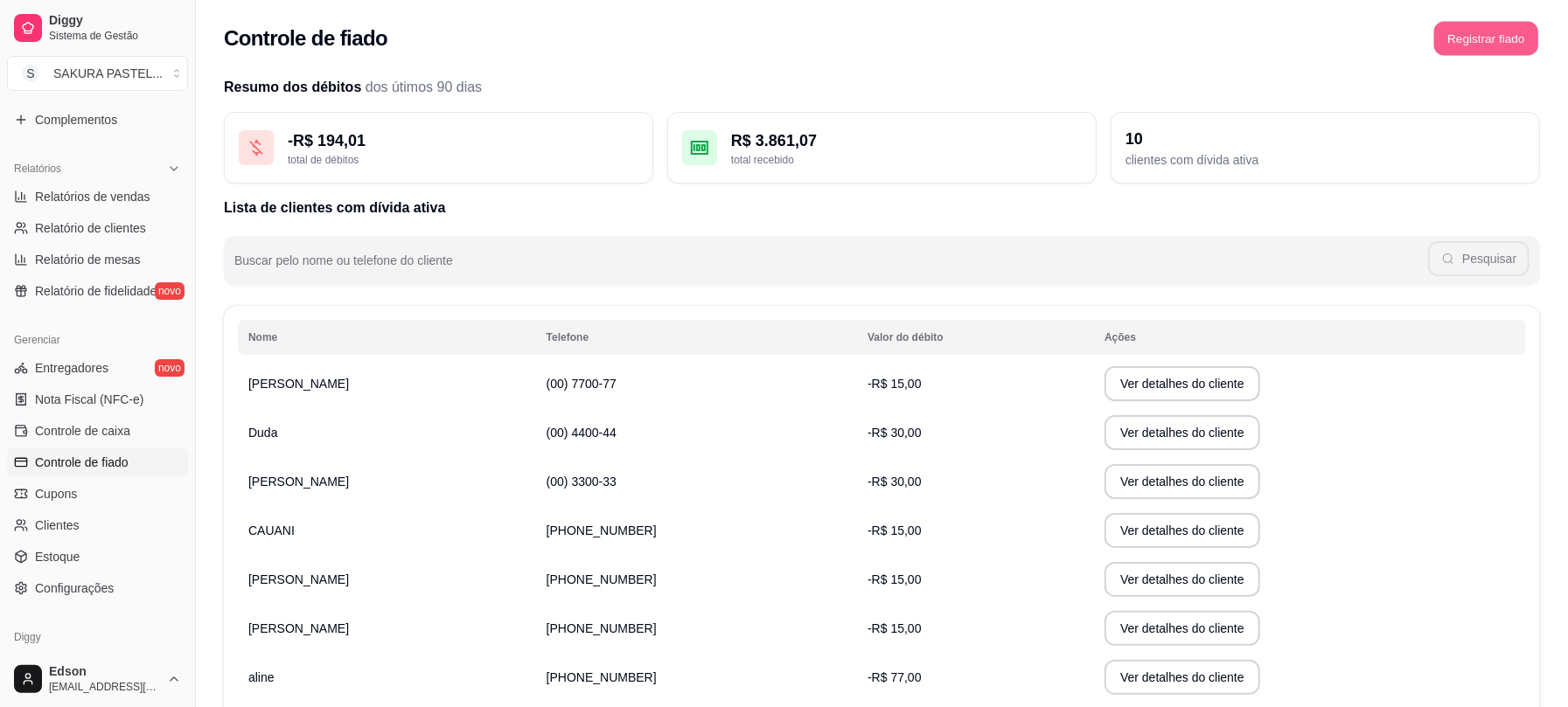
click at [1452, 22] on button "Registrar fiado" at bounding box center [1486, 39] width 105 height 35
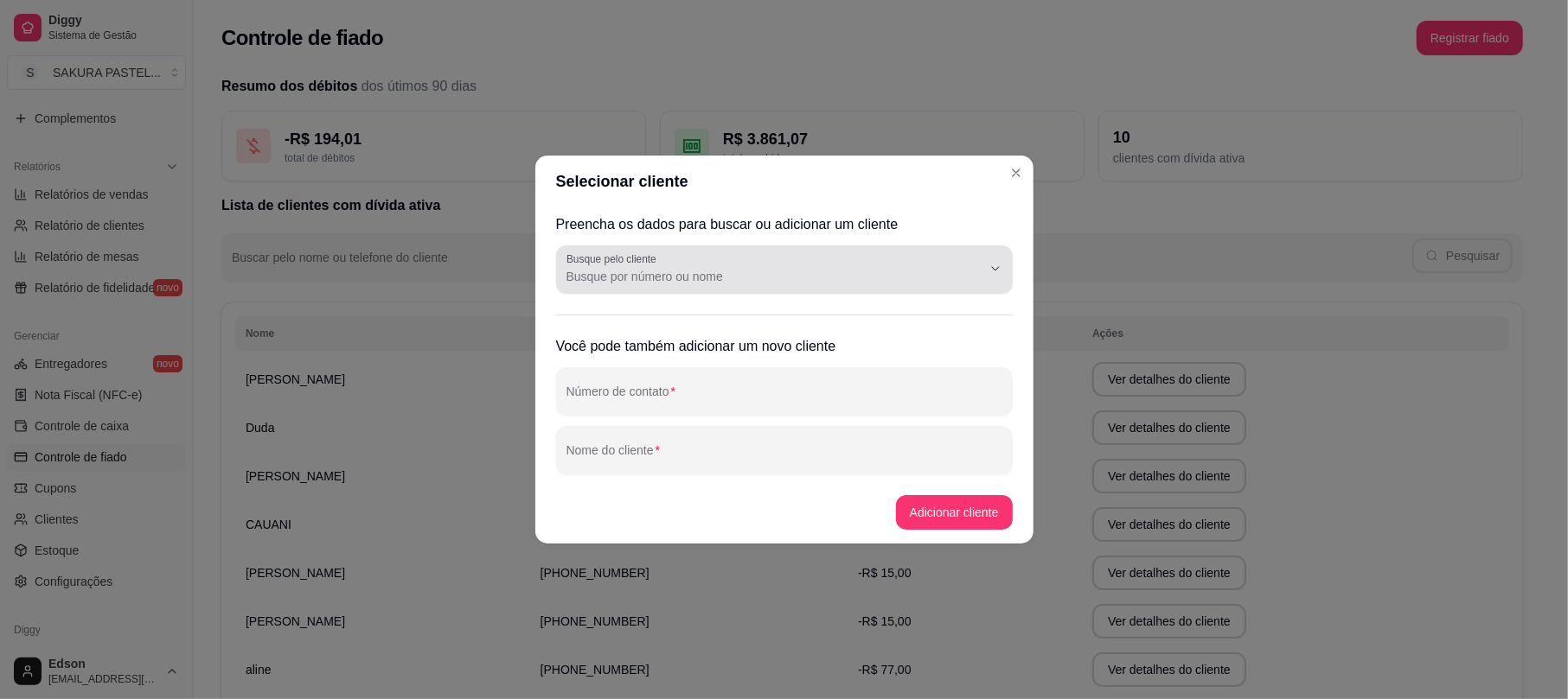
click at [832, 282] on input "Busque pelo cliente" at bounding box center [759, 276] width 387 height 17
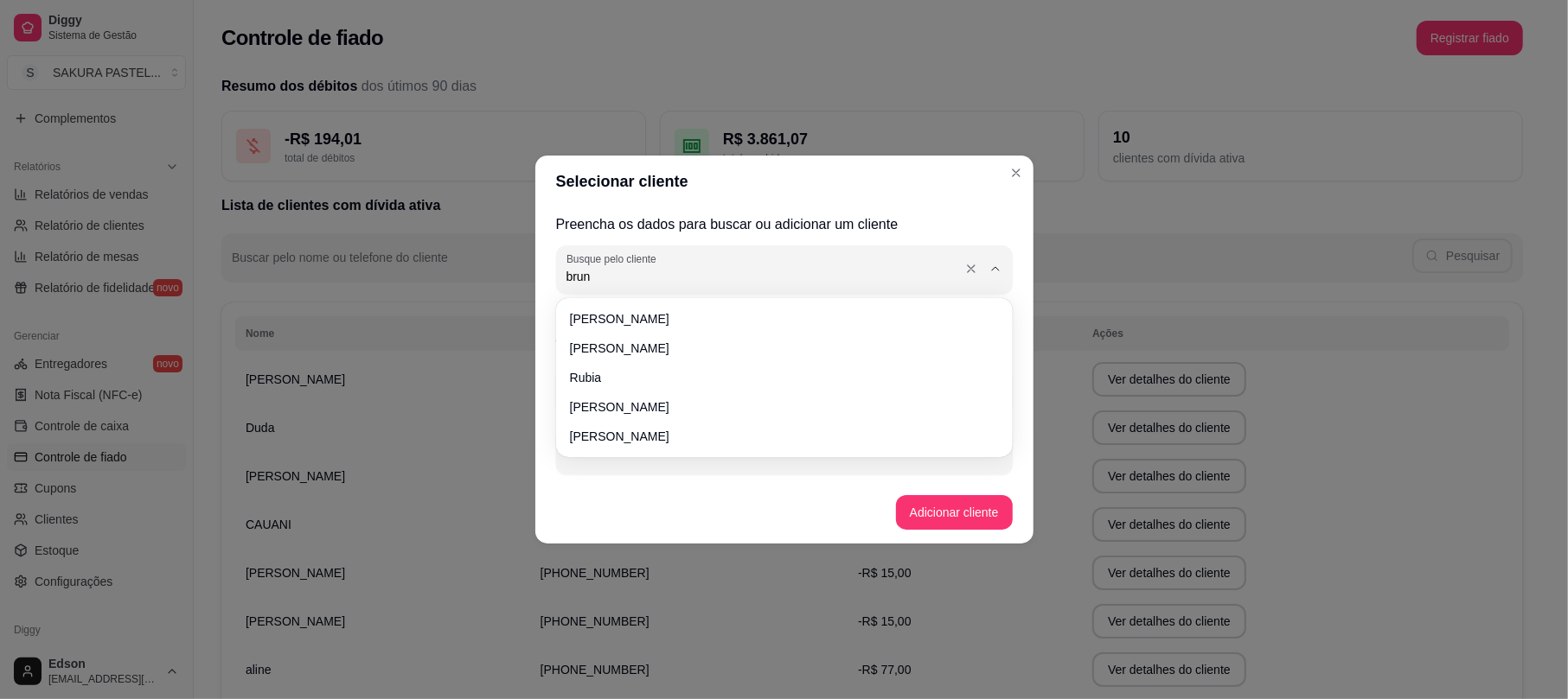
type input "bruna"
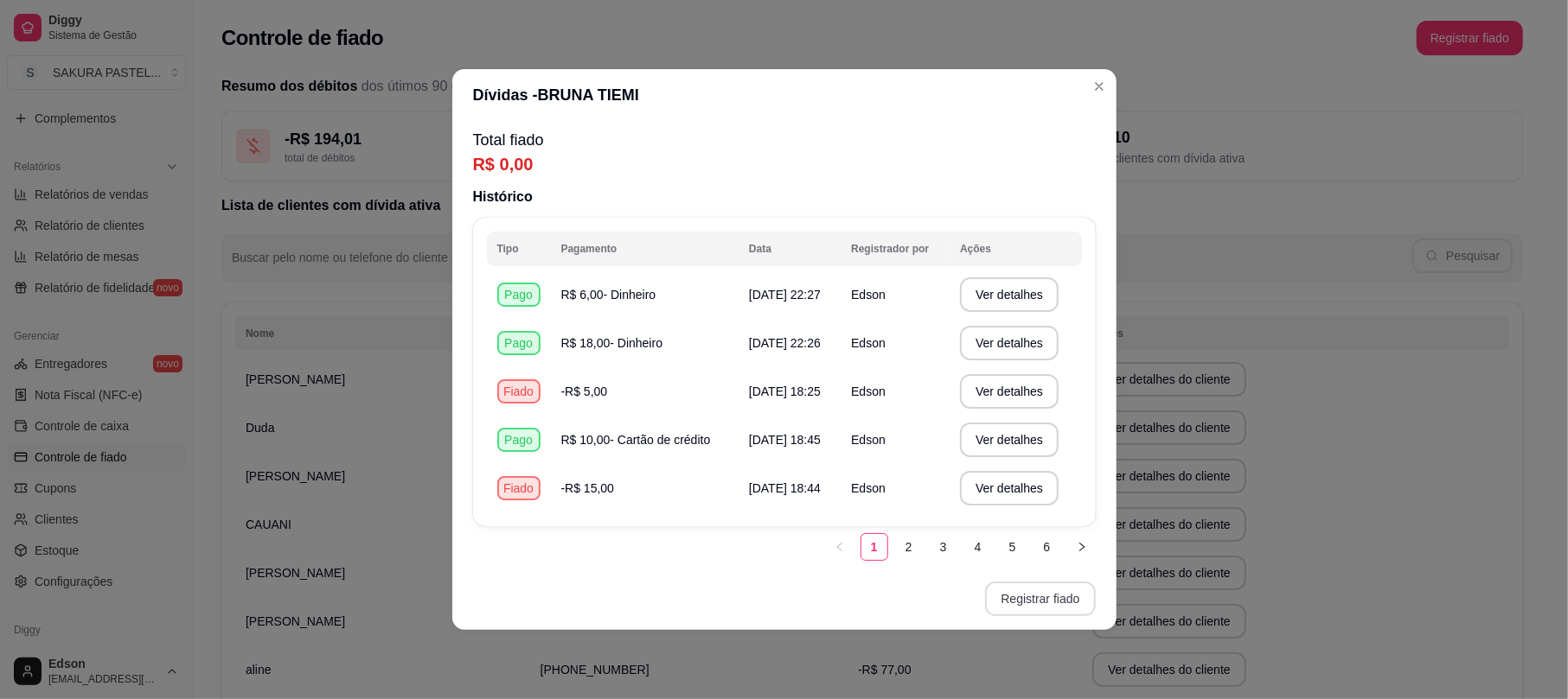
click at [1048, 606] on button "Registrar fiado" at bounding box center [1040, 599] width 110 height 34
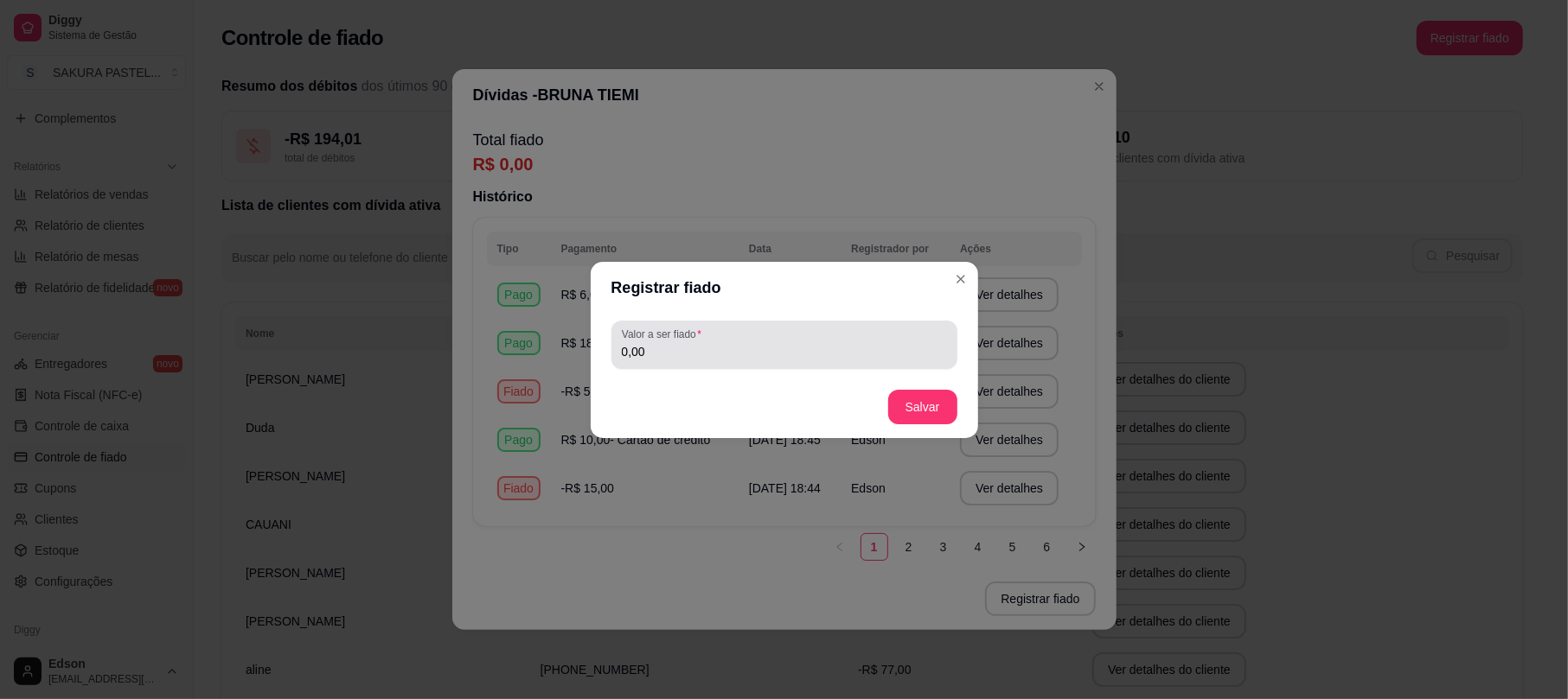
click at [769, 344] on input "0,00" at bounding box center [784, 351] width 325 height 17
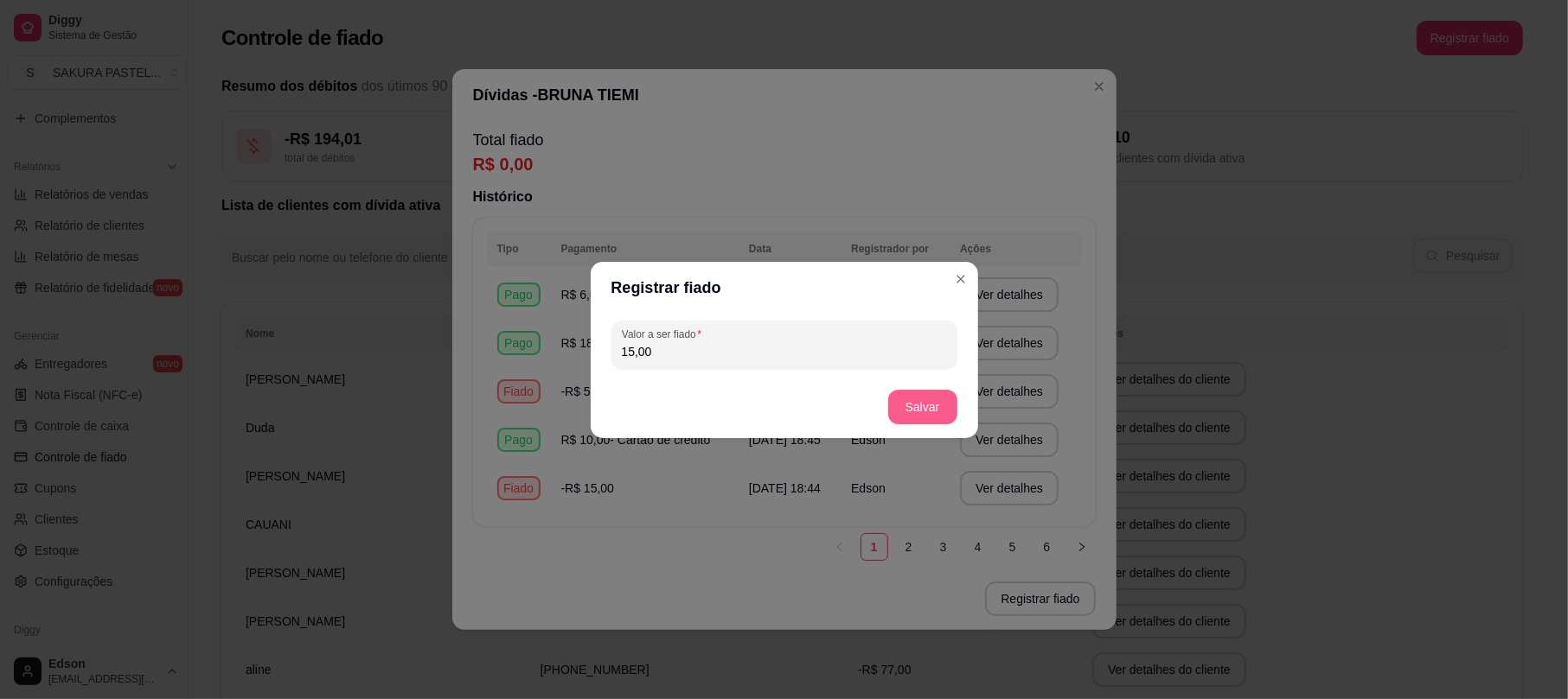
type input "15,00"
click at [926, 412] on button "Salvar" at bounding box center [922, 407] width 67 height 34
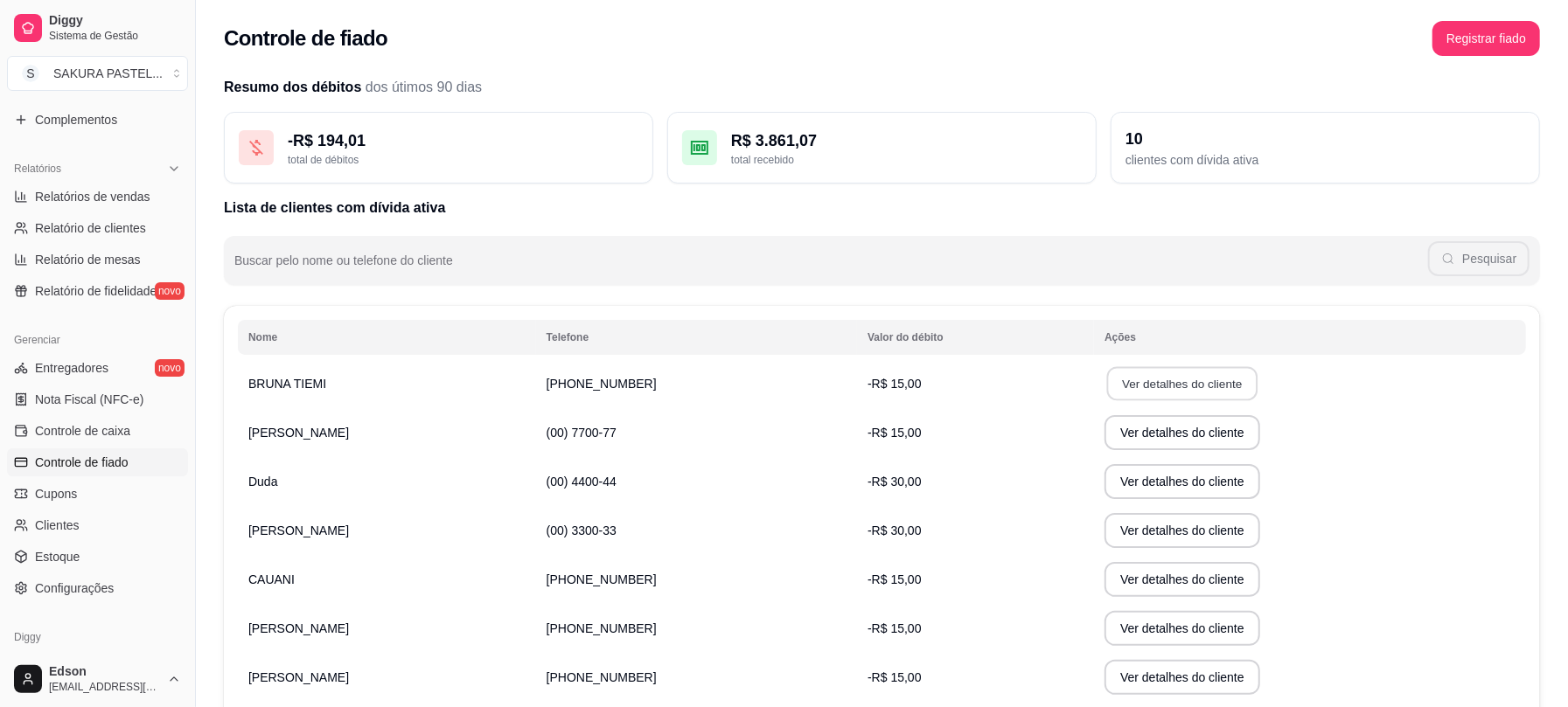
click at [1197, 372] on button "Ver detalhes do cliente" at bounding box center [1183, 384] width 151 height 35
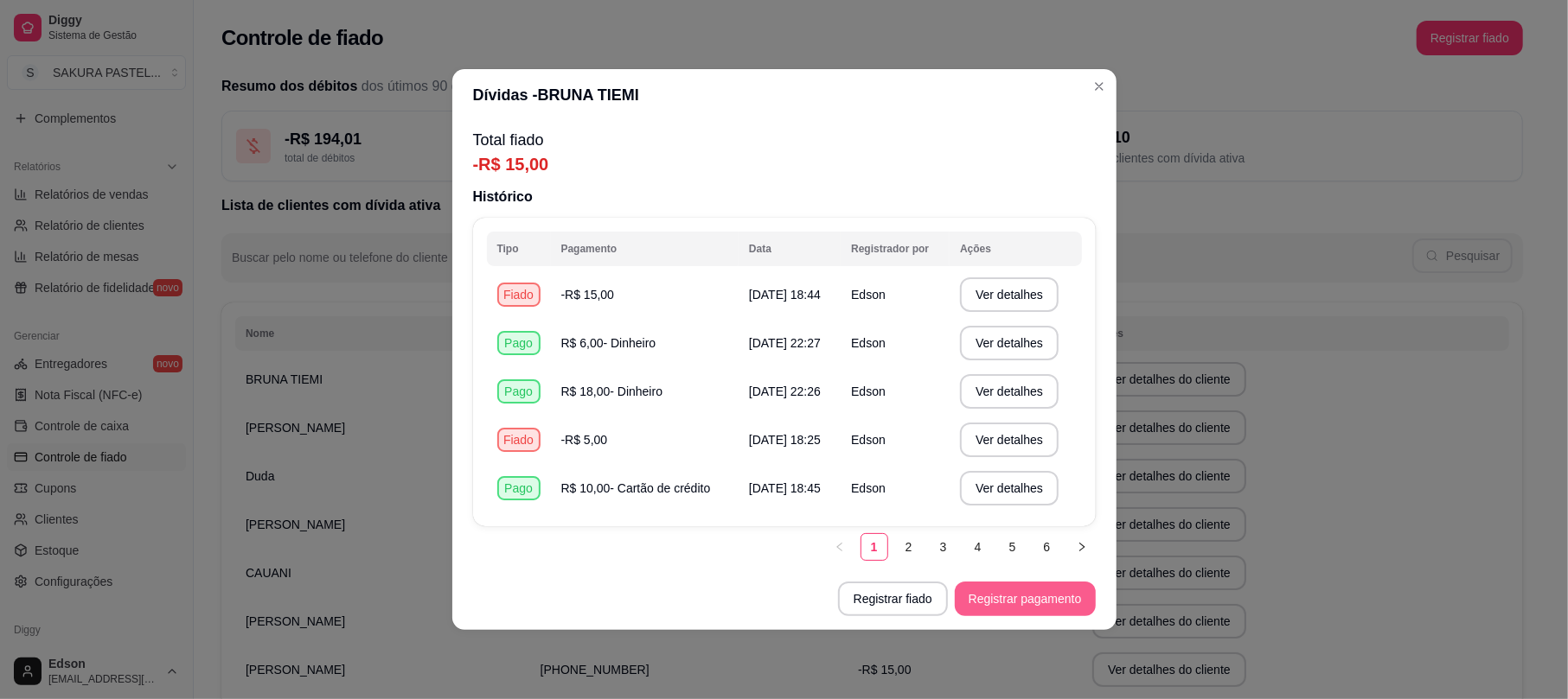
click at [1021, 608] on button "Registrar pagamento" at bounding box center [1024, 599] width 141 height 34
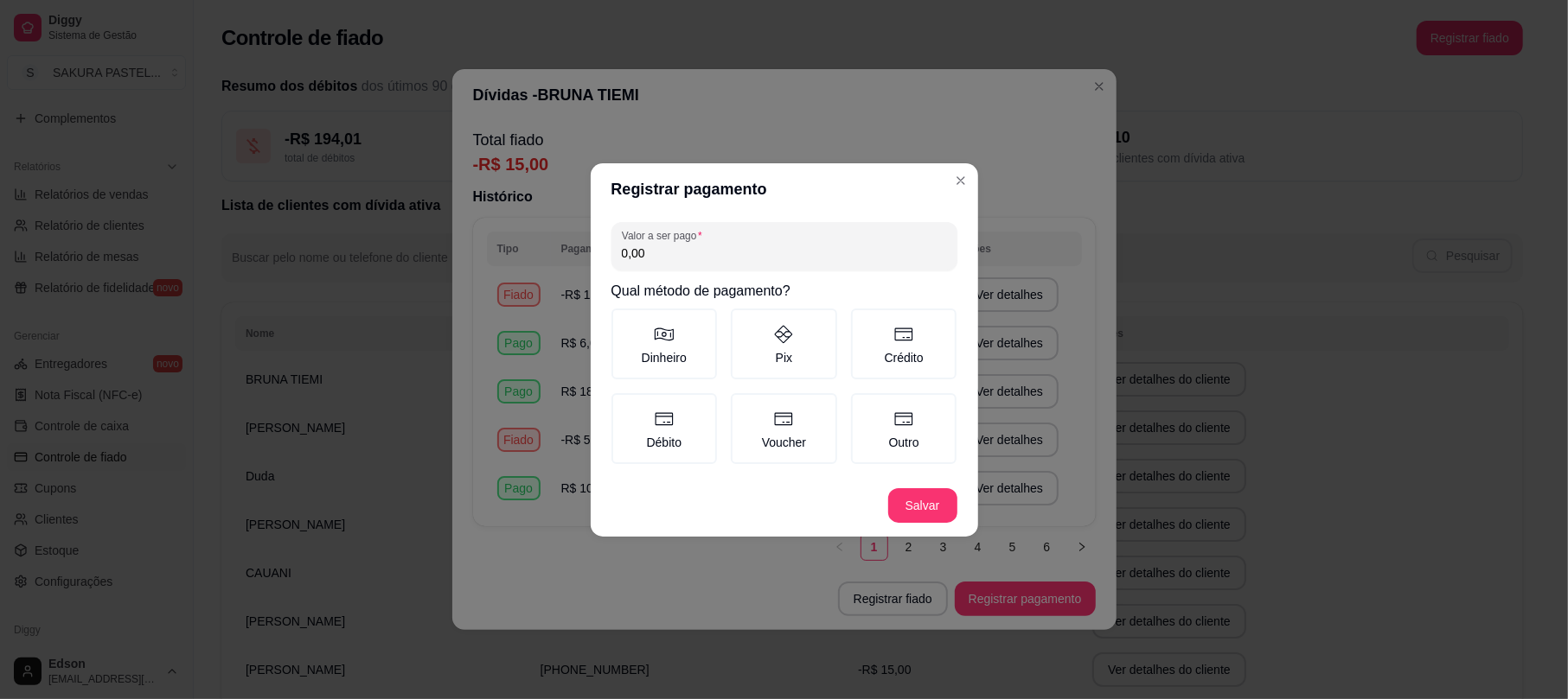
click at [706, 249] on input "0,00" at bounding box center [784, 252] width 325 height 17
type input "6,00"
click at [901, 405] on label "Outro" at bounding box center [904, 429] width 106 height 71
click at [864, 405] on button "Outro" at bounding box center [856, 399] width 13 height 13
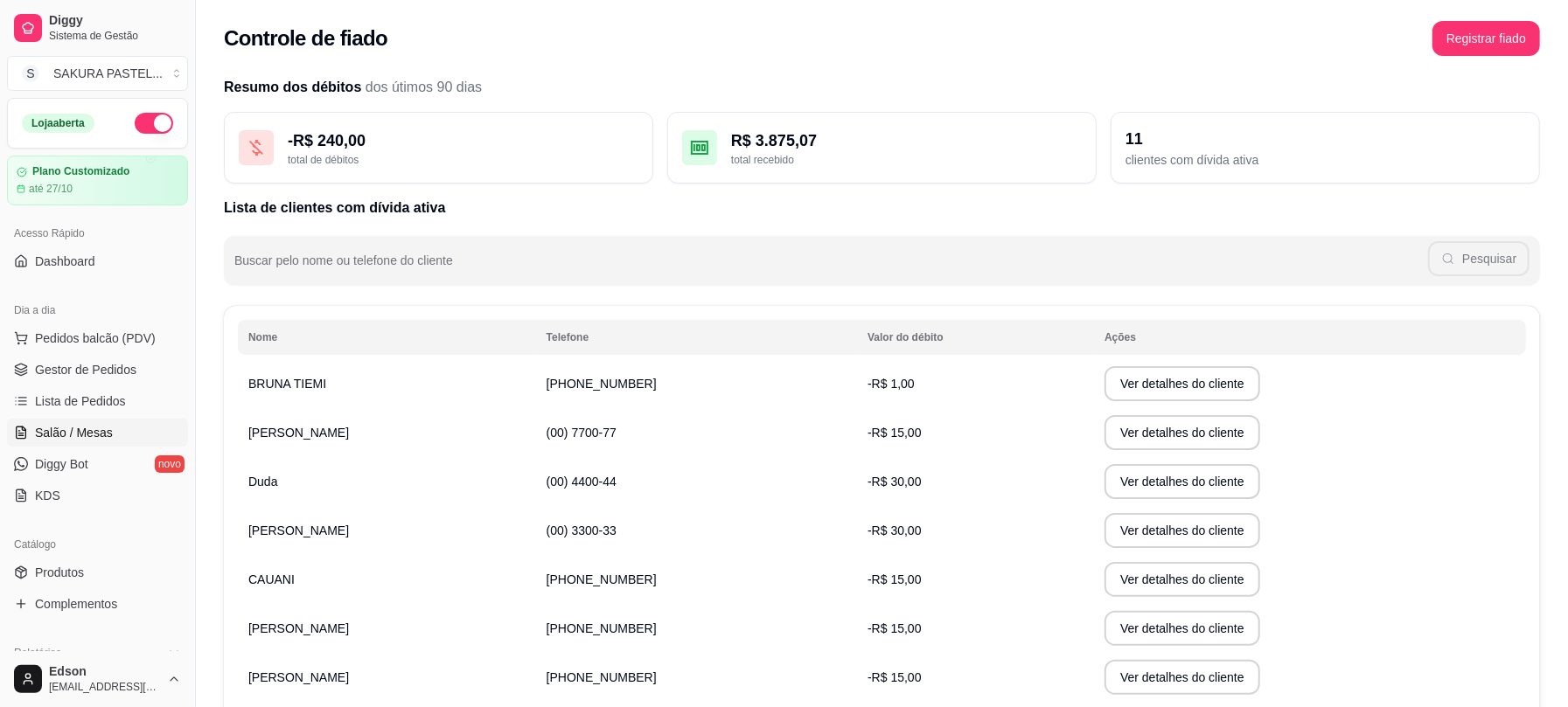
click at [93, 441] on span "Salão / Mesas" at bounding box center [74, 433] width 78 height 17
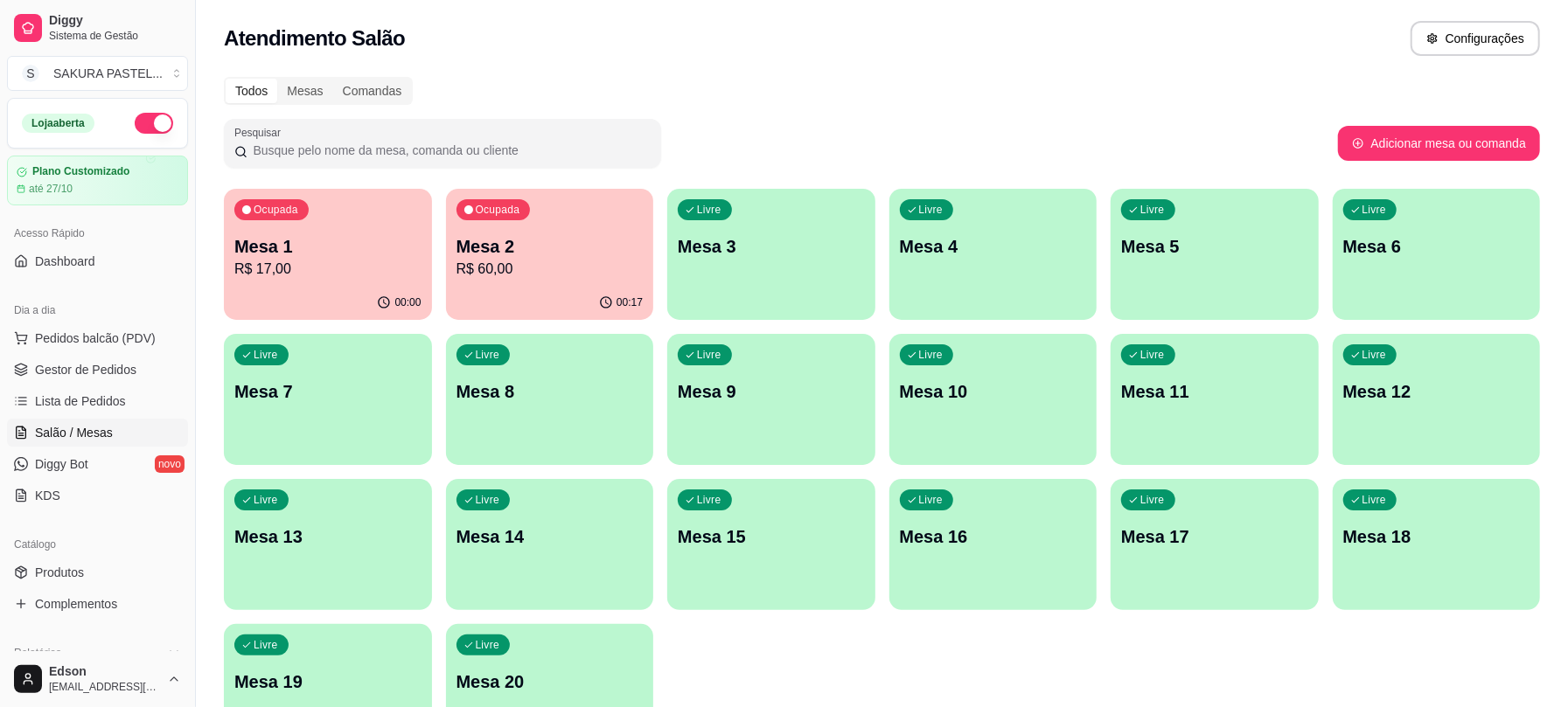
click at [378, 253] on p "Mesa 1" at bounding box center [328, 246] width 187 height 25
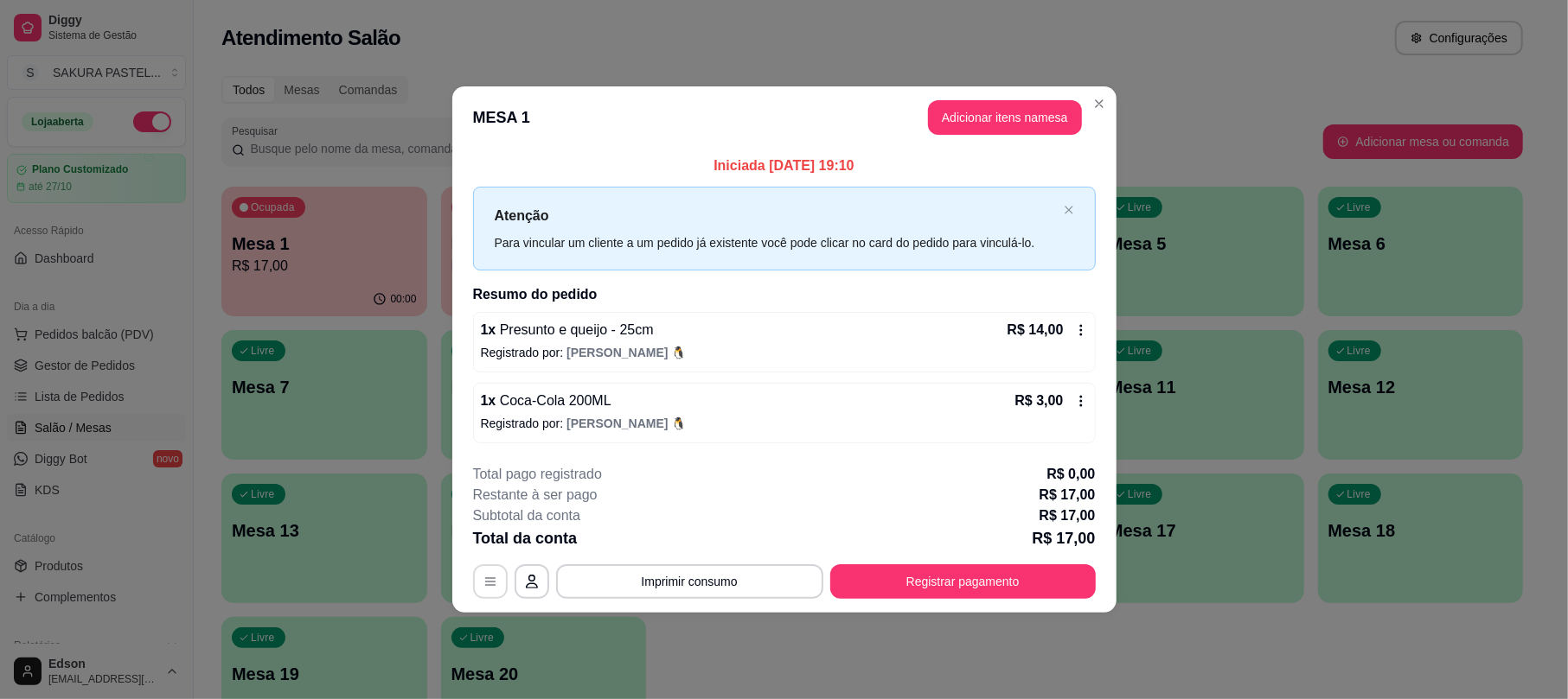
click at [489, 568] on button "button" at bounding box center [490, 581] width 34 height 34
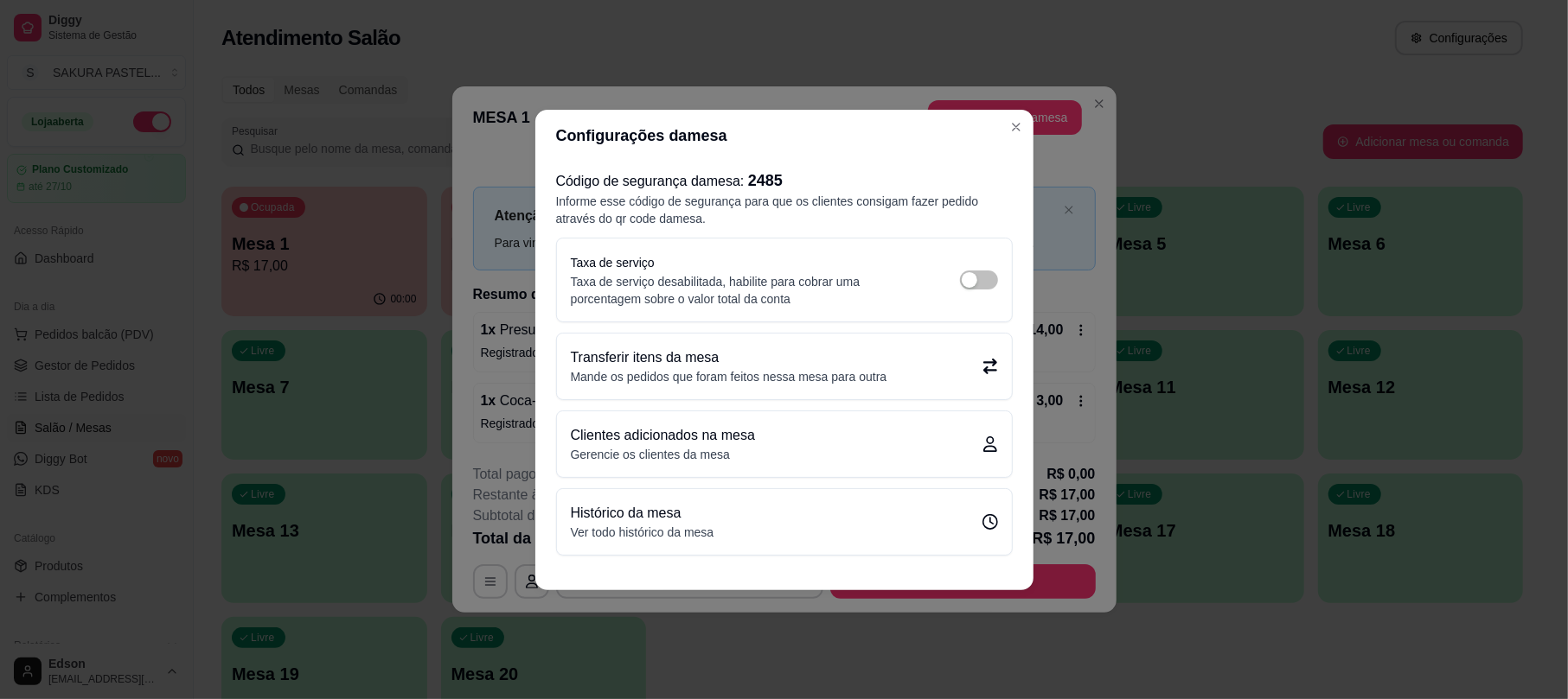
click at [747, 378] on p "Mande os pedidos que foram feitos nessa mesa para outra" at bounding box center [729, 376] width 316 height 17
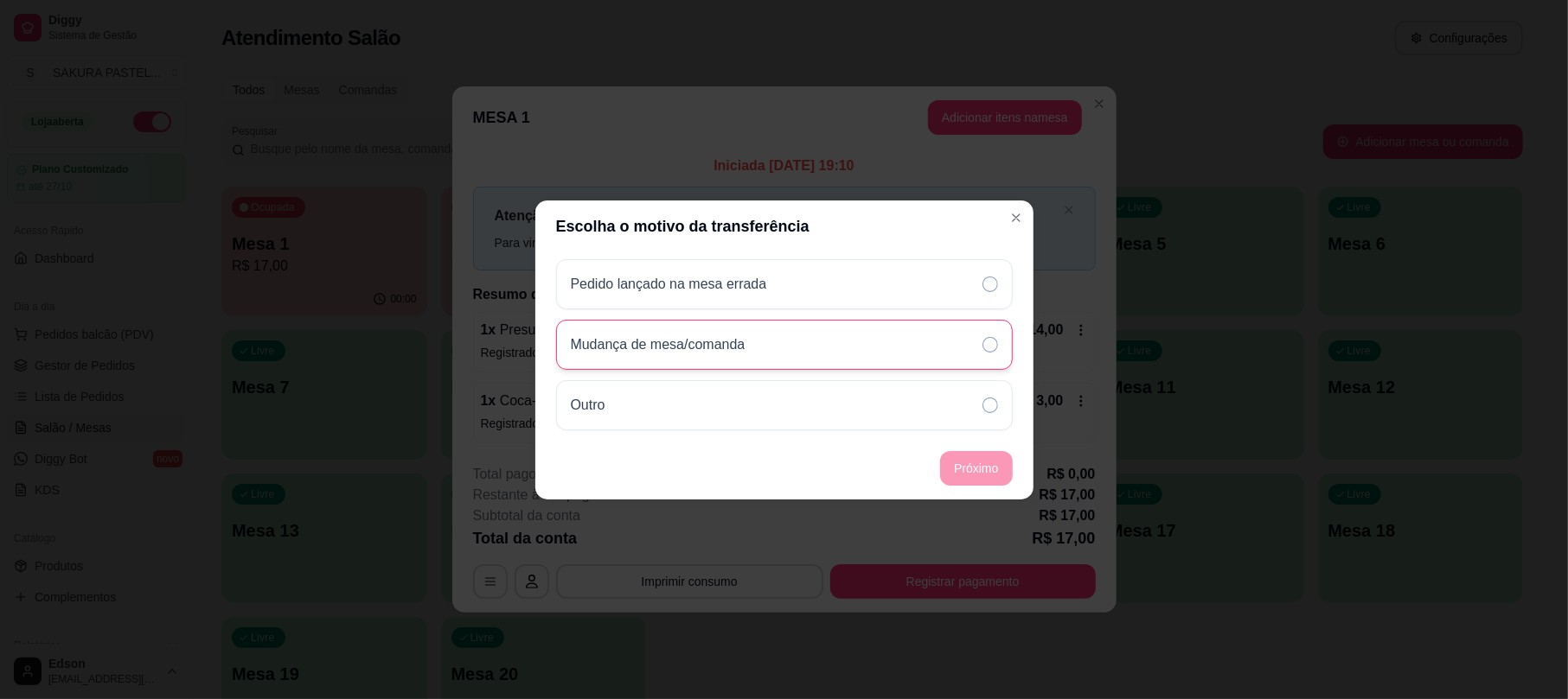
click at [703, 367] on div "Mudança de mesa/comanda" at bounding box center [784, 345] width 456 height 50
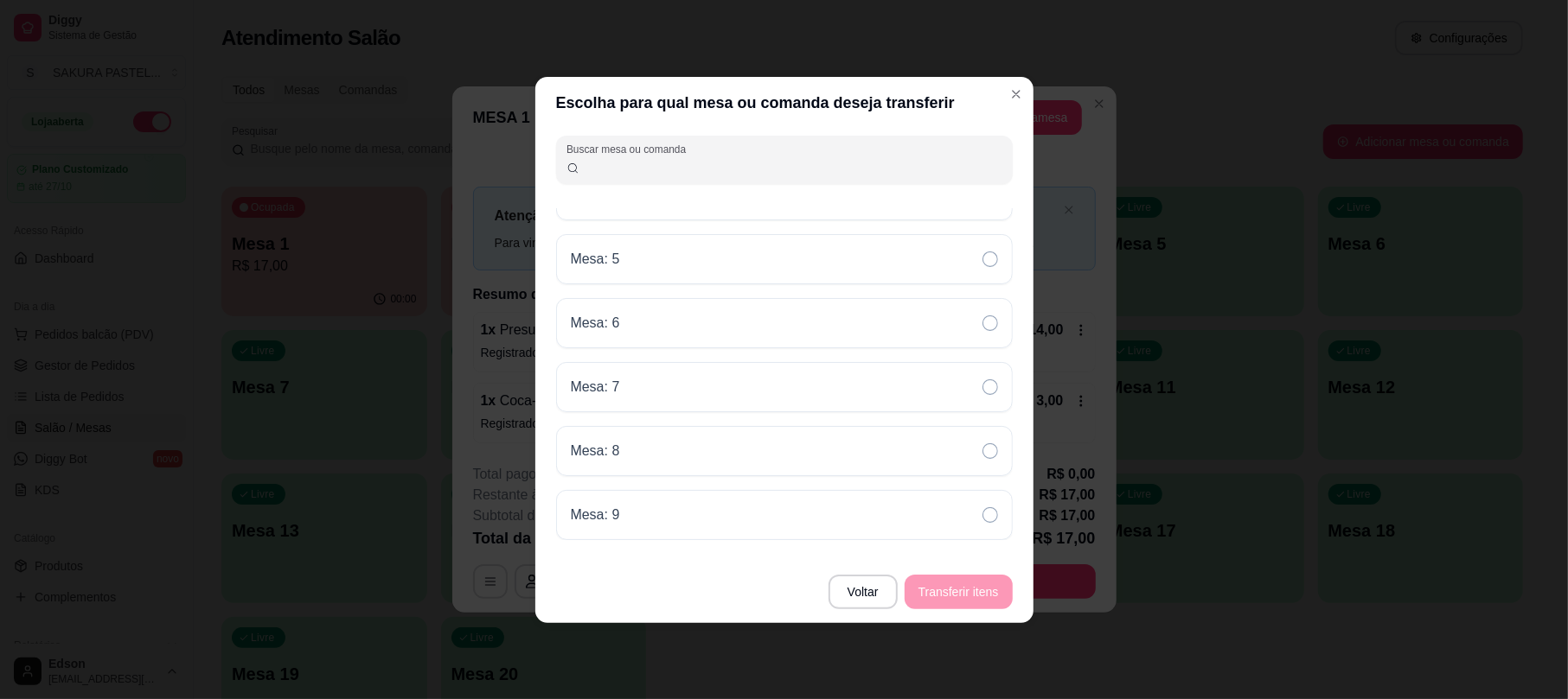
scroll to position [526, 0]
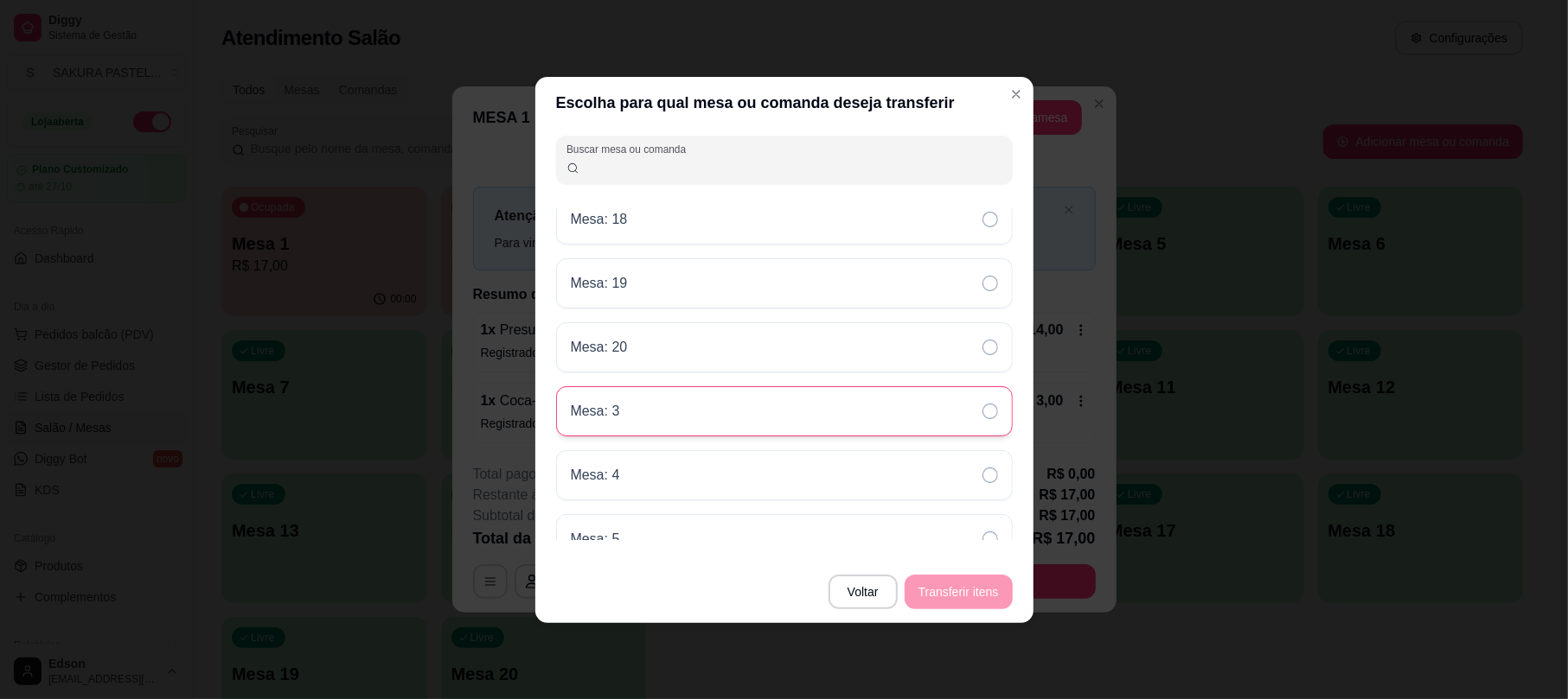
click at [662, 422] on div "Mesa: 3" at bounding box center [784, 411] width 456 height 50
click at [994, 598] on button "Transferir itens" at bounding box center [959, 592] width 108 height 34
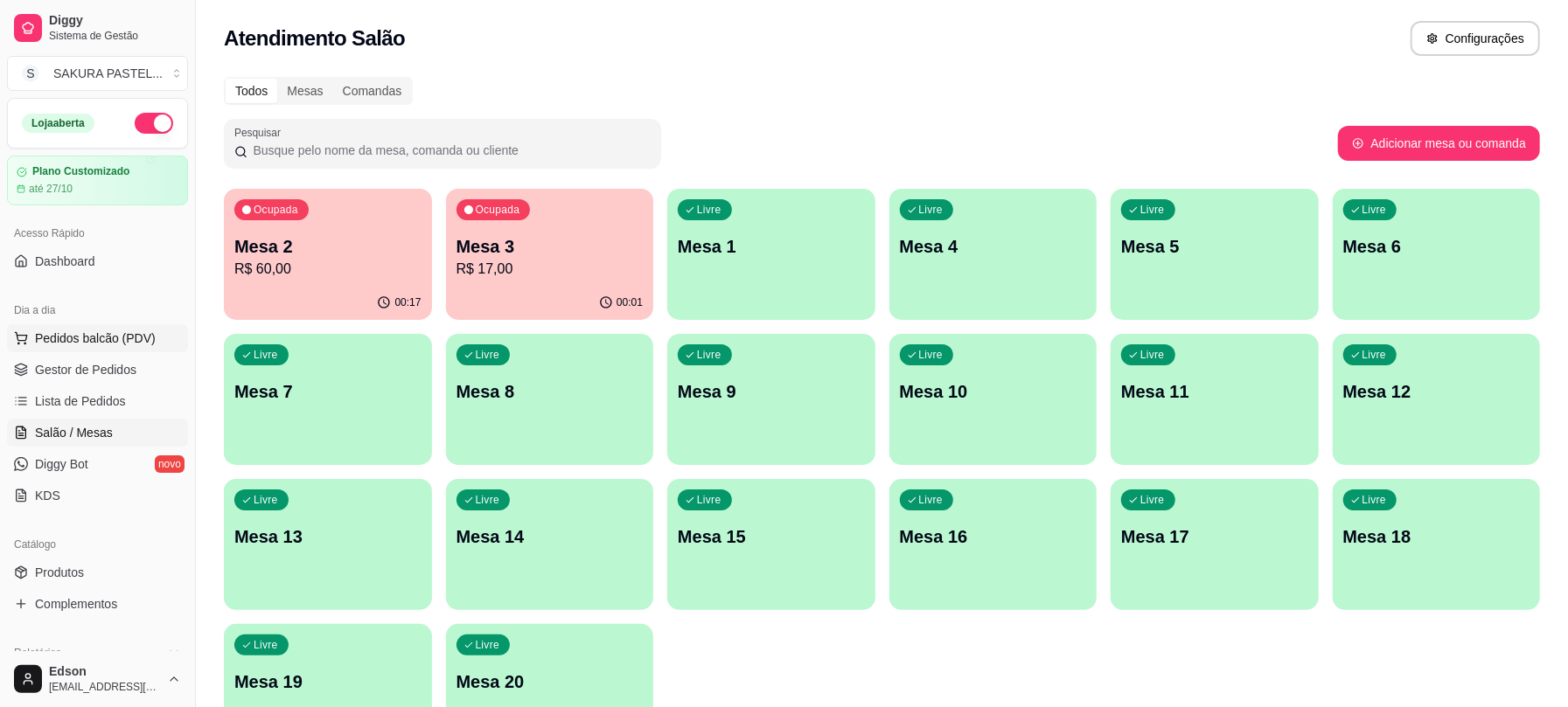
click at [121, 343] on span "Pedidos balcão (PDV)" at bounding box center [95, 338] width 121 height 17
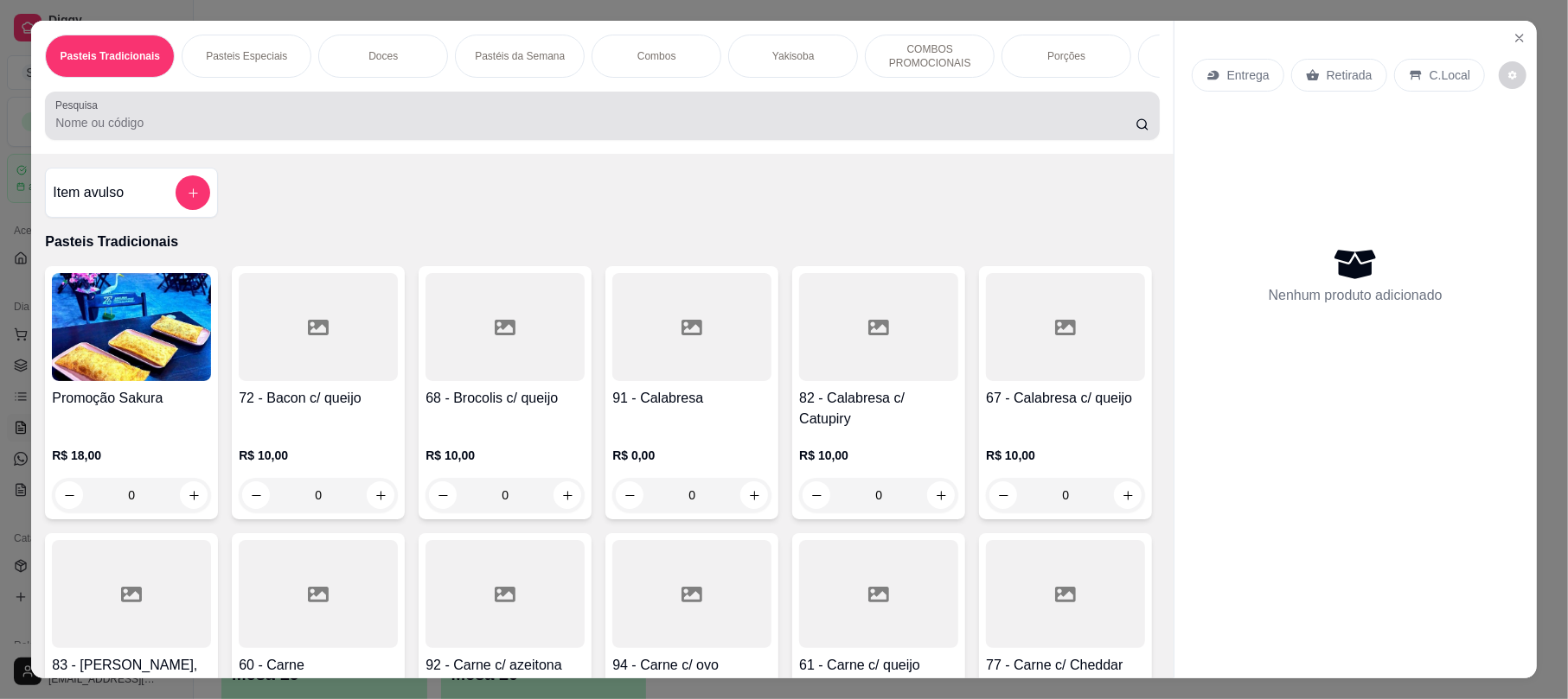
click at [284, 123] on div at bounding box center [602, 116] width 1093 height 34
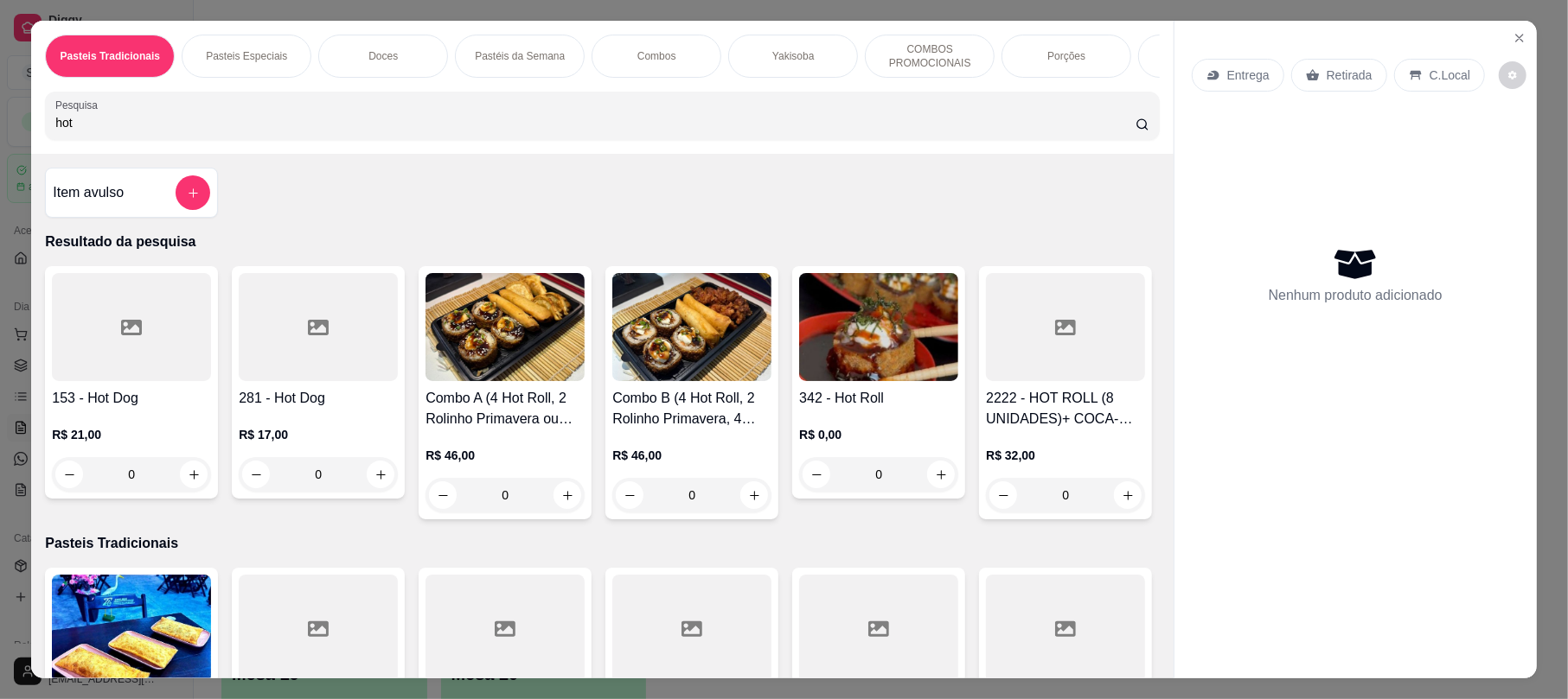
type input "hot"
click at [909, 347] on img at bounding box center [878, 327] width 159 height 108
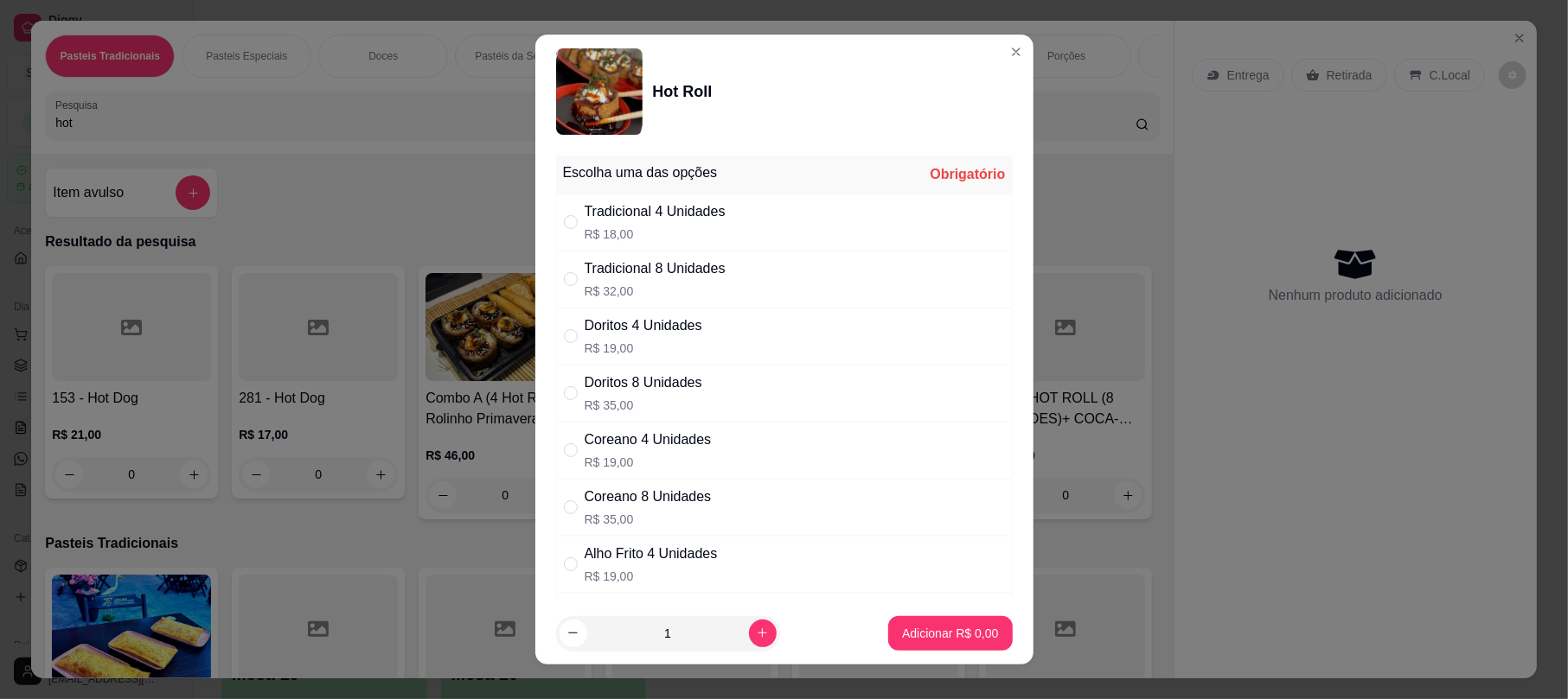
click at [659, 229] on p "R$ 18,00" at bounding box center [654, 234] width 141 height 17
radio input "true"
click at [921, 640] on p "Adicionar R$ 18,00" at bounding box center [946, 633] width 103 height 17
type input "1"
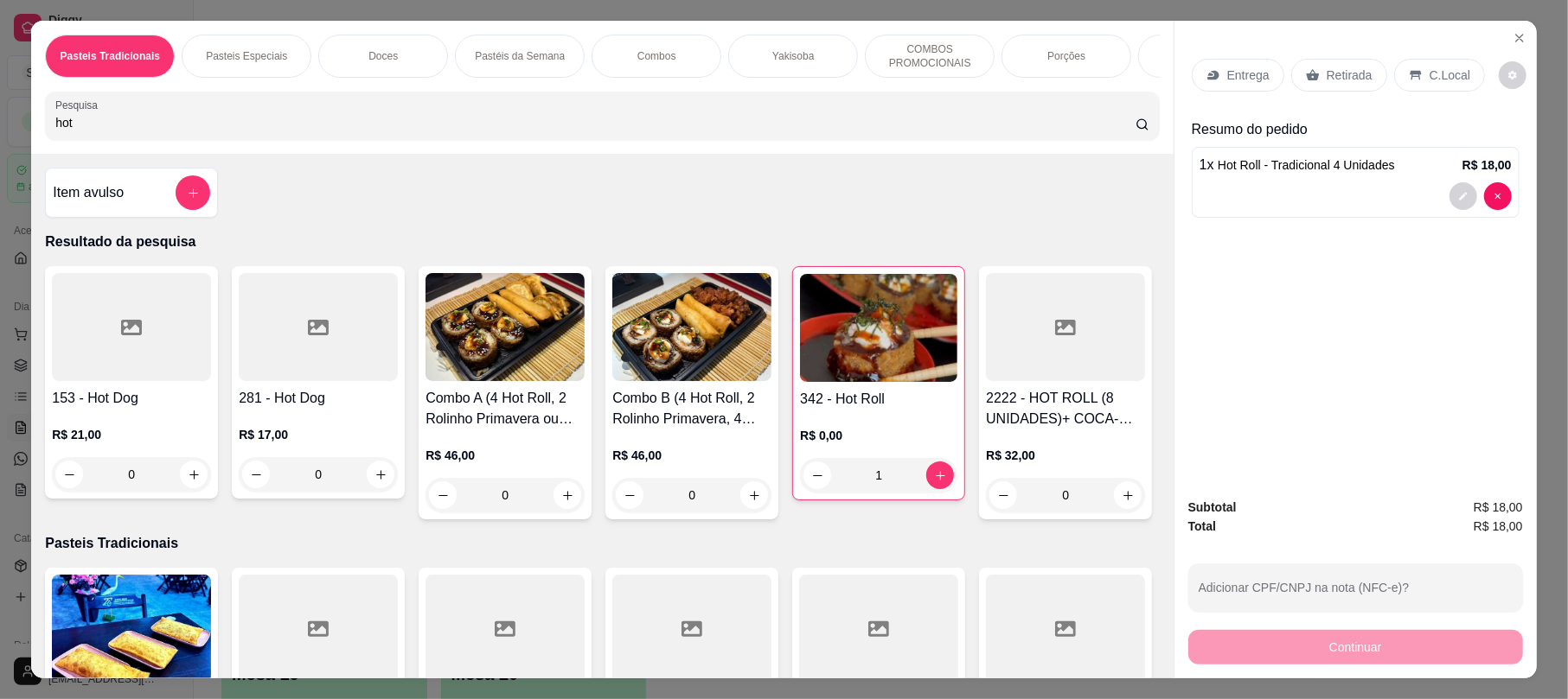
click at [1340, 76] on p "Retirada" at bounding box center [1349, 75] width 46 height 17
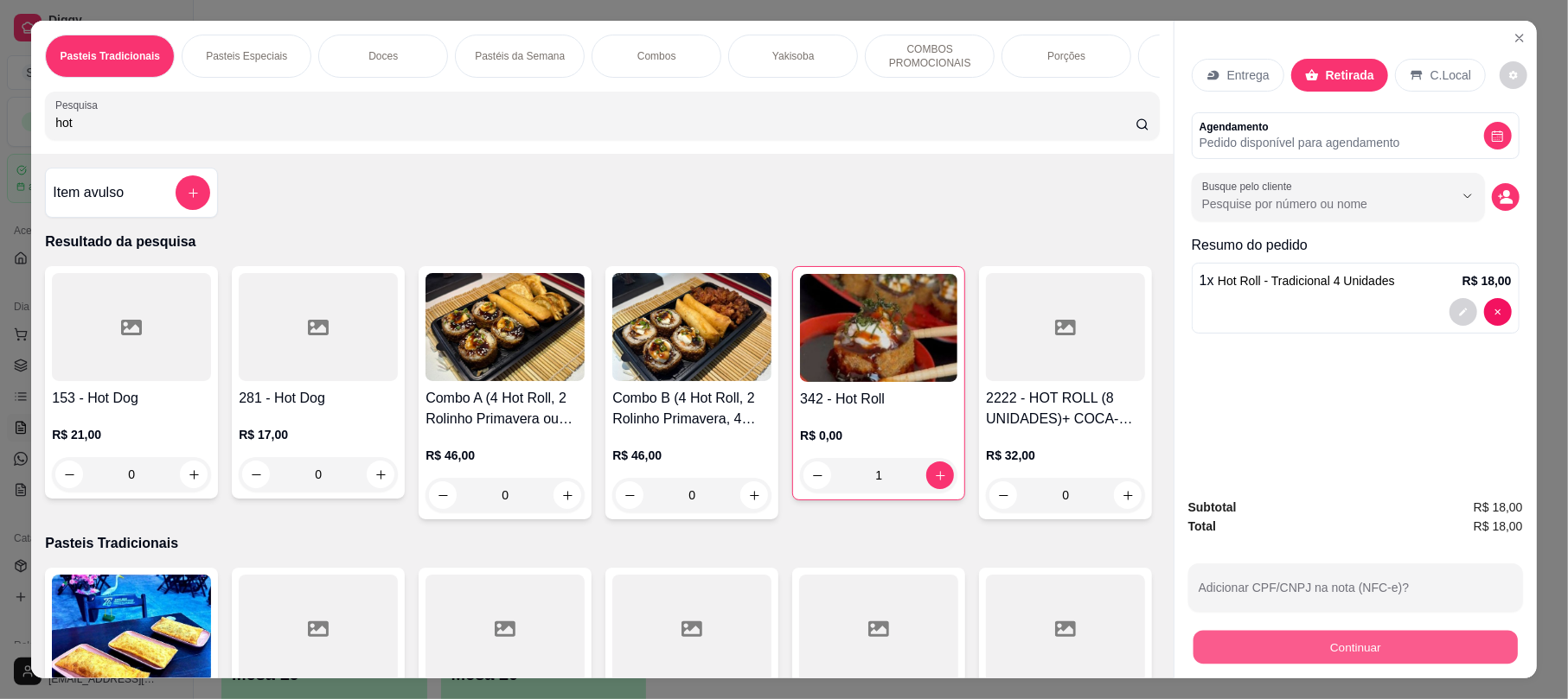
click at [1272, 633] on button "Continuar" at bounding box center [1355, 648] width 324 height 34
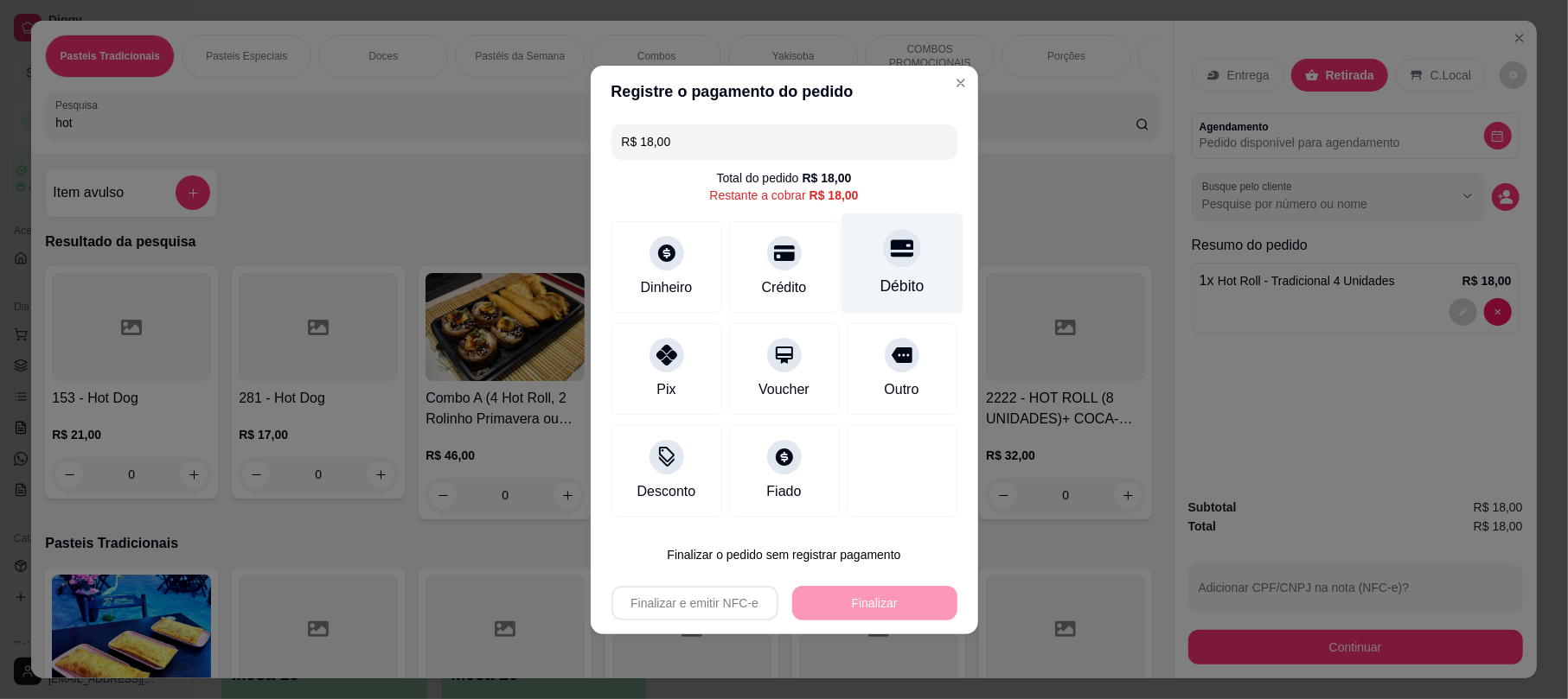
click at [894, 252] on icon at bounding box center [900, 248] width 22 height 17
type input "R$ 0,00"
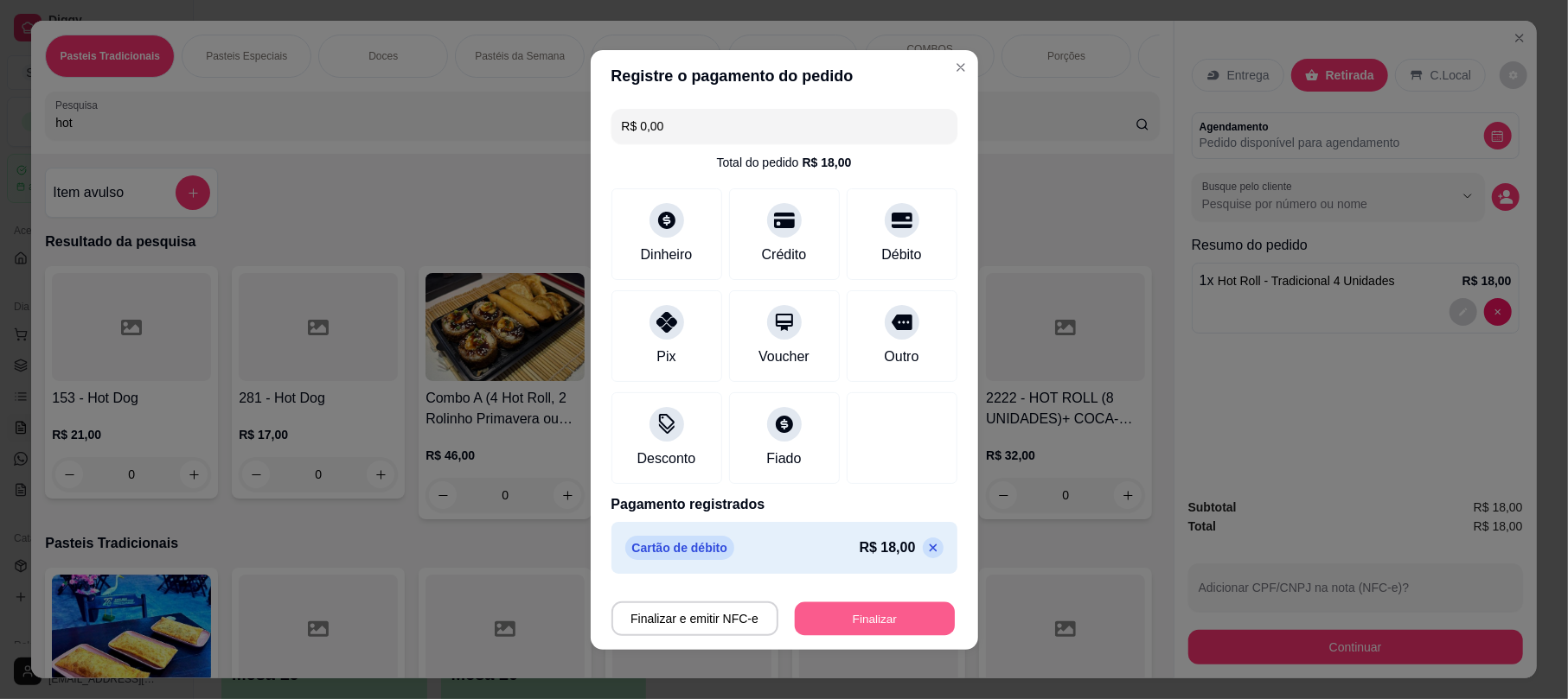
click at [869, 621] on button "Finalizar" at bounding box center [874, 619] width 160 height 34
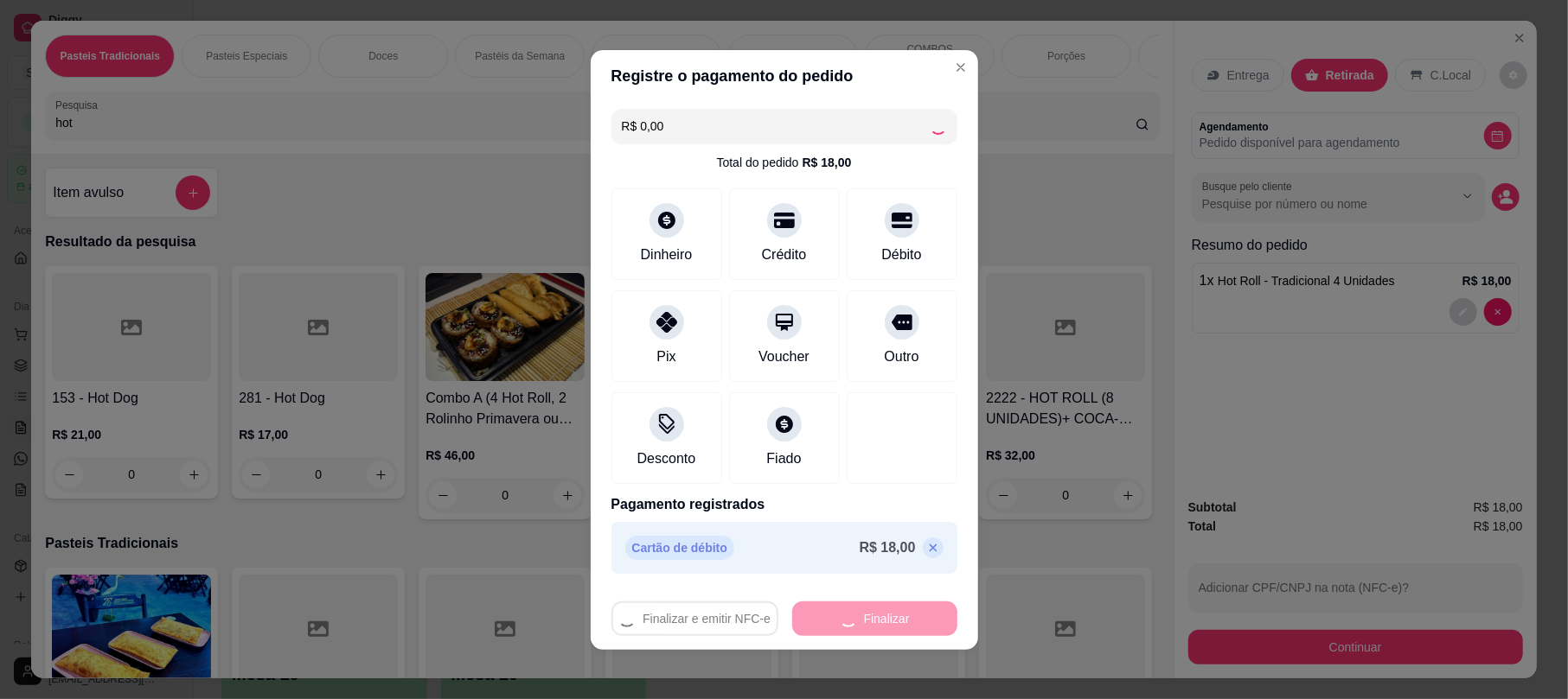
type input "0"
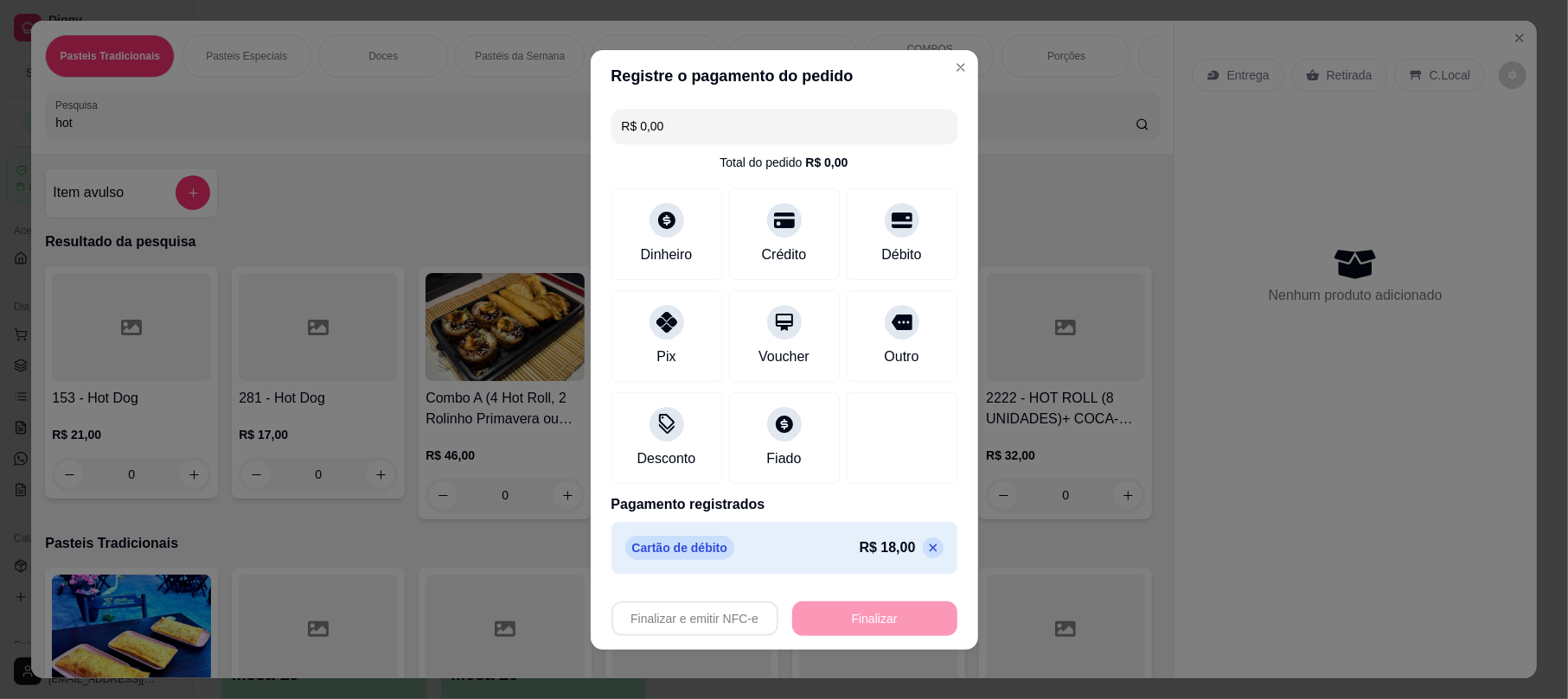
type input "-R$ 18,00"
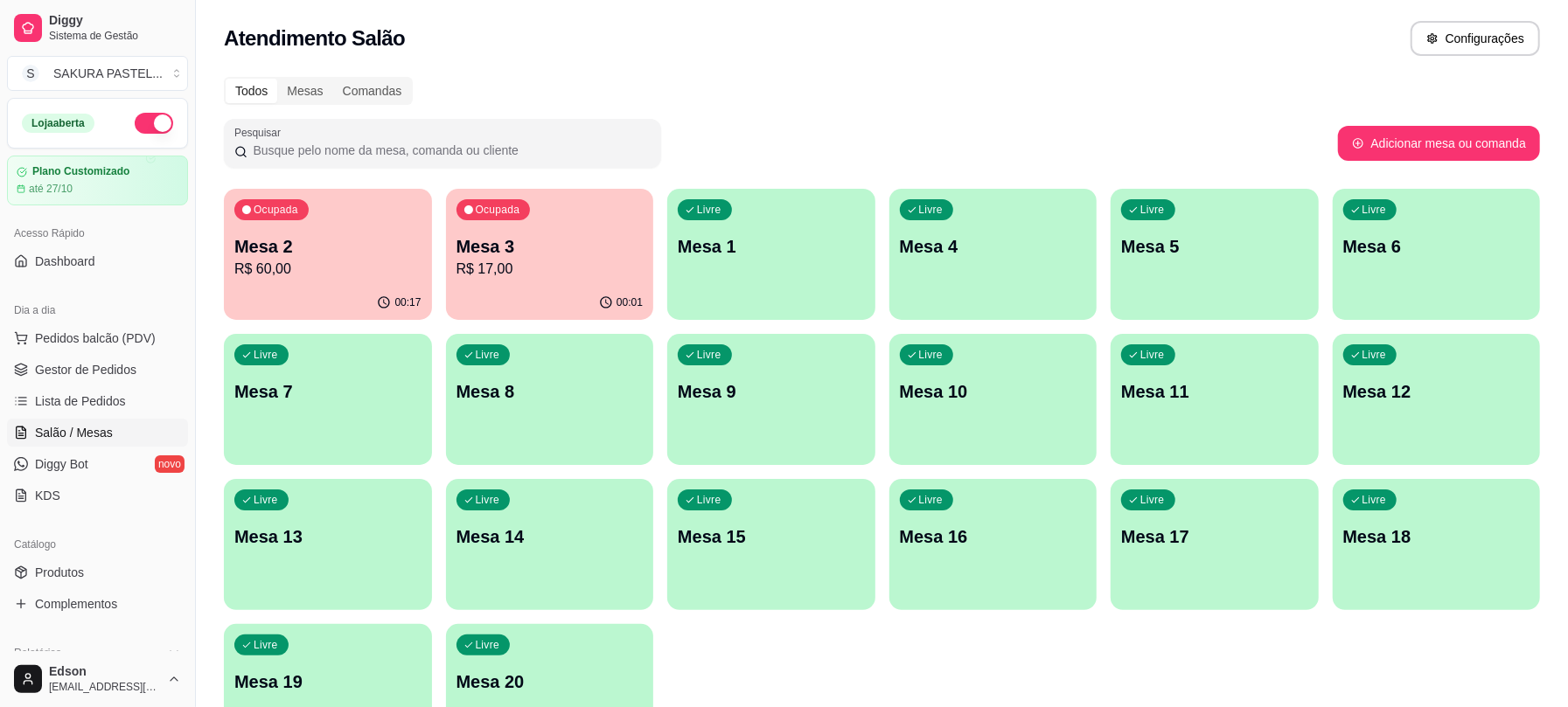
click at [528, 278] on p "R$ 17,00" at bounding box center [550, 269] width 187 height 21
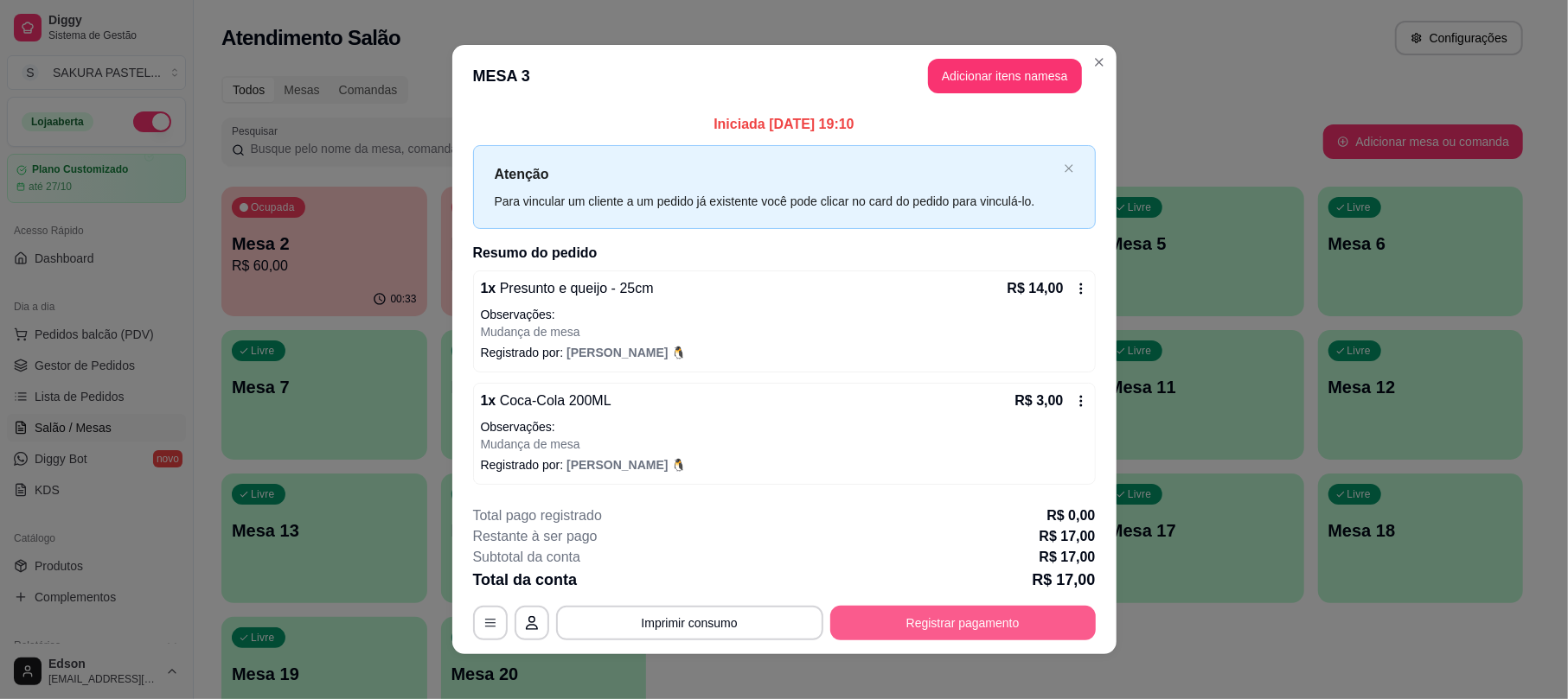
click at [1017, 614] on button "Registrar pagamento" at bounding box center [962, 624] width 265 height 34
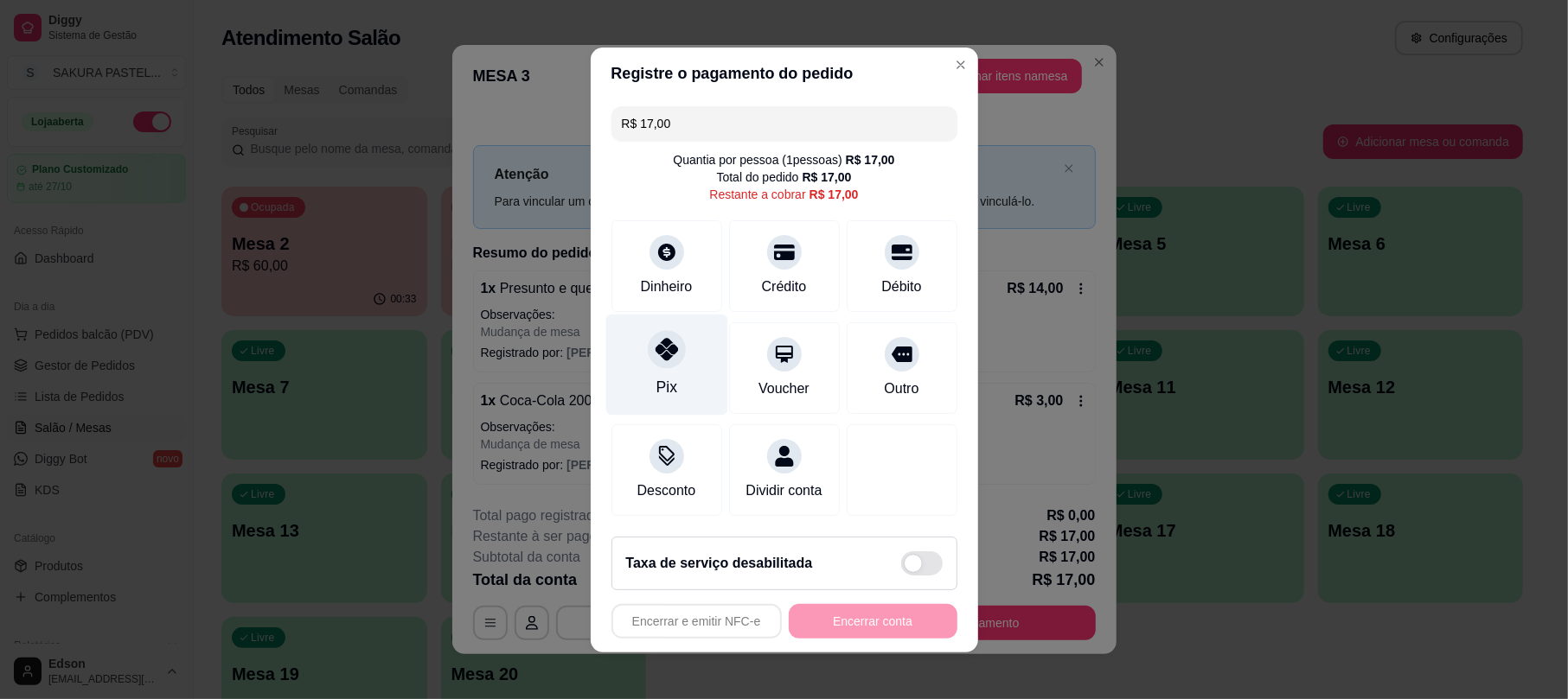
click at [648, 343] on div at bounding box center [667, 350] width 38 height 38
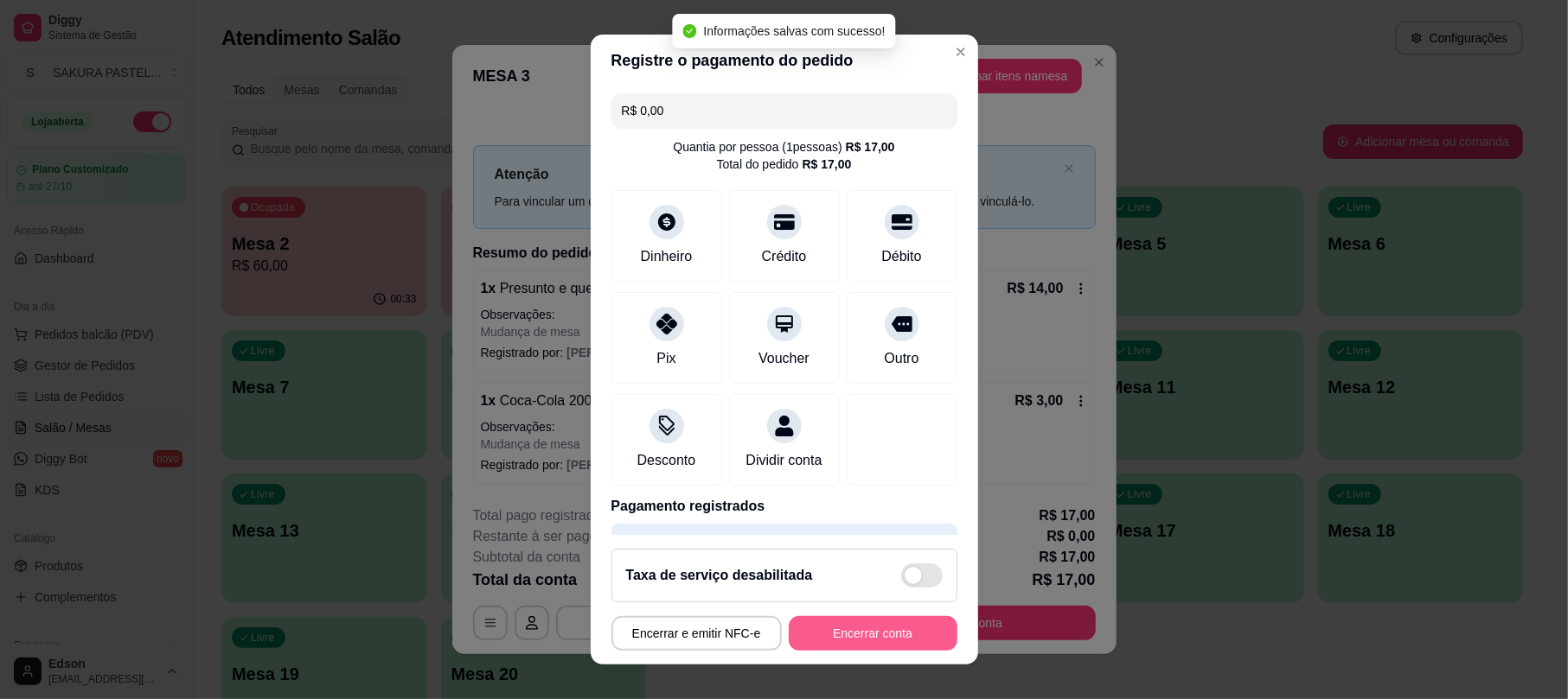
type input "R$ 0,00"
click at [828, 645] on button "Encerrar conta" at bounding box center [873, 633] width 169 height 34
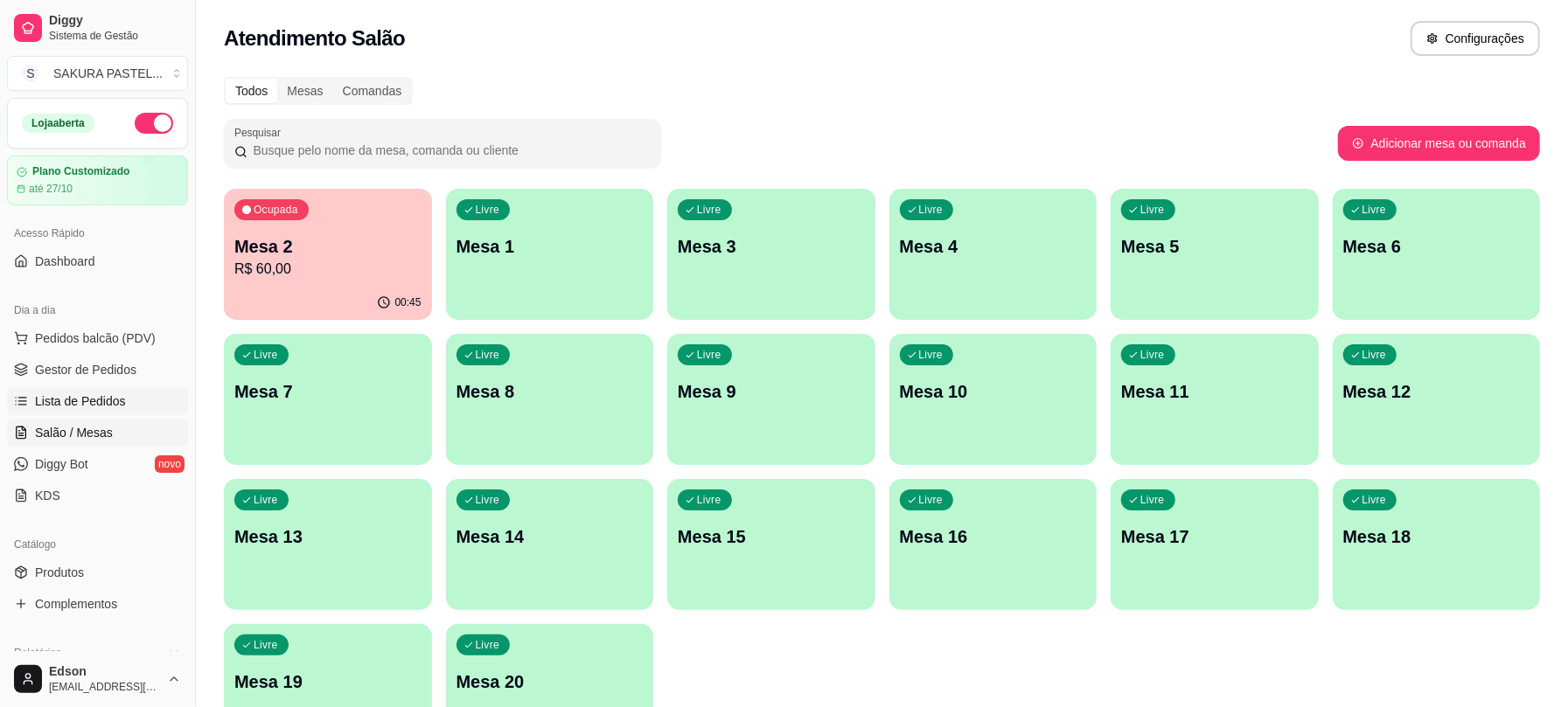
click at [78, 397] on span "Lista de Pedidos" at bounding box center [80, 401] width 91 height 17
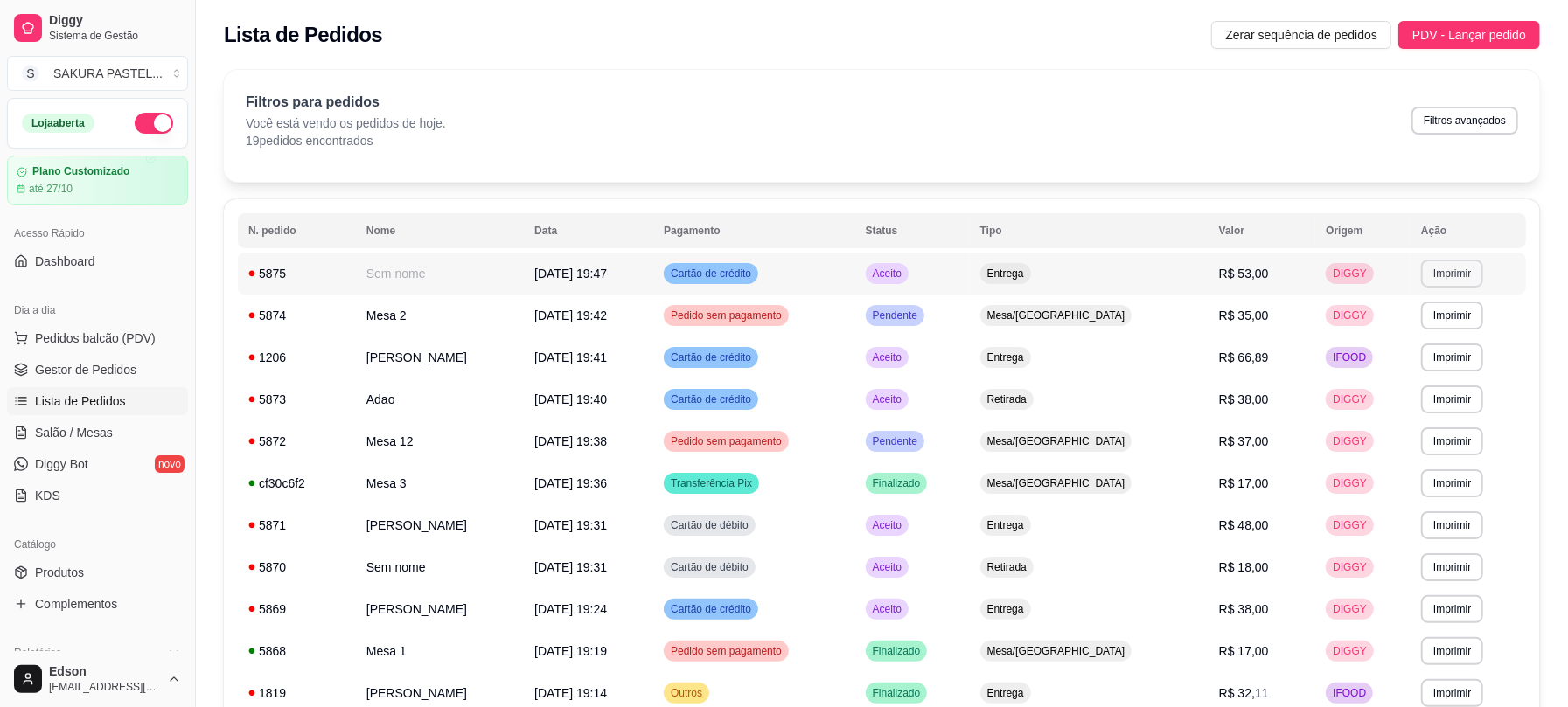
click at [1460, 274] on button "Imprimir" at bounding box center [1453, 274] width 62 height 28
click at [1466, 374] on button "Balcão" at bounding box center [1426, 371] width 127 height 28
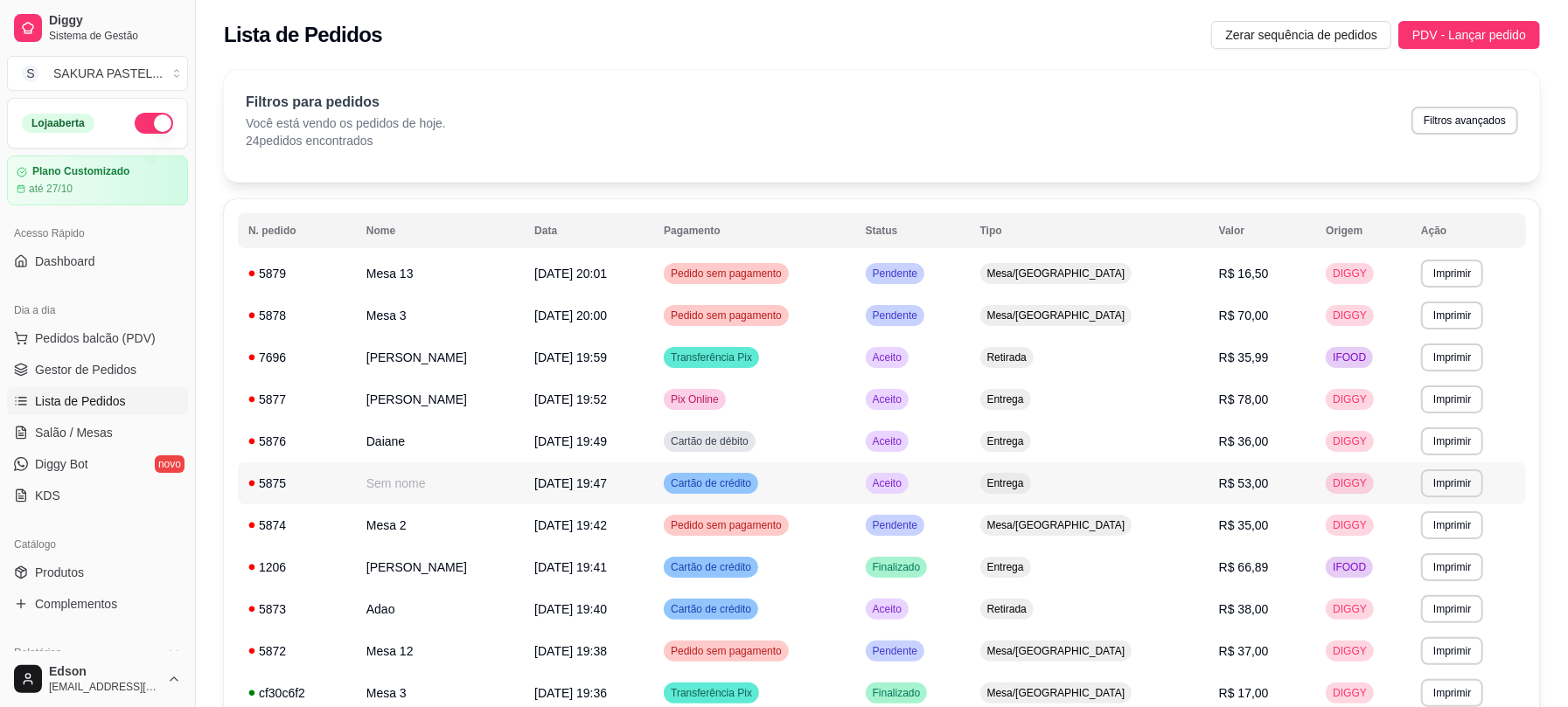
drag, startPoint x: 93, startPoint y: 425, endPoint x: 102, endPoint y: 416, distance: 12.7
click at [95, 424] on span "Salão / Mesas" at bounding box center [74, 433] width 78 height 17
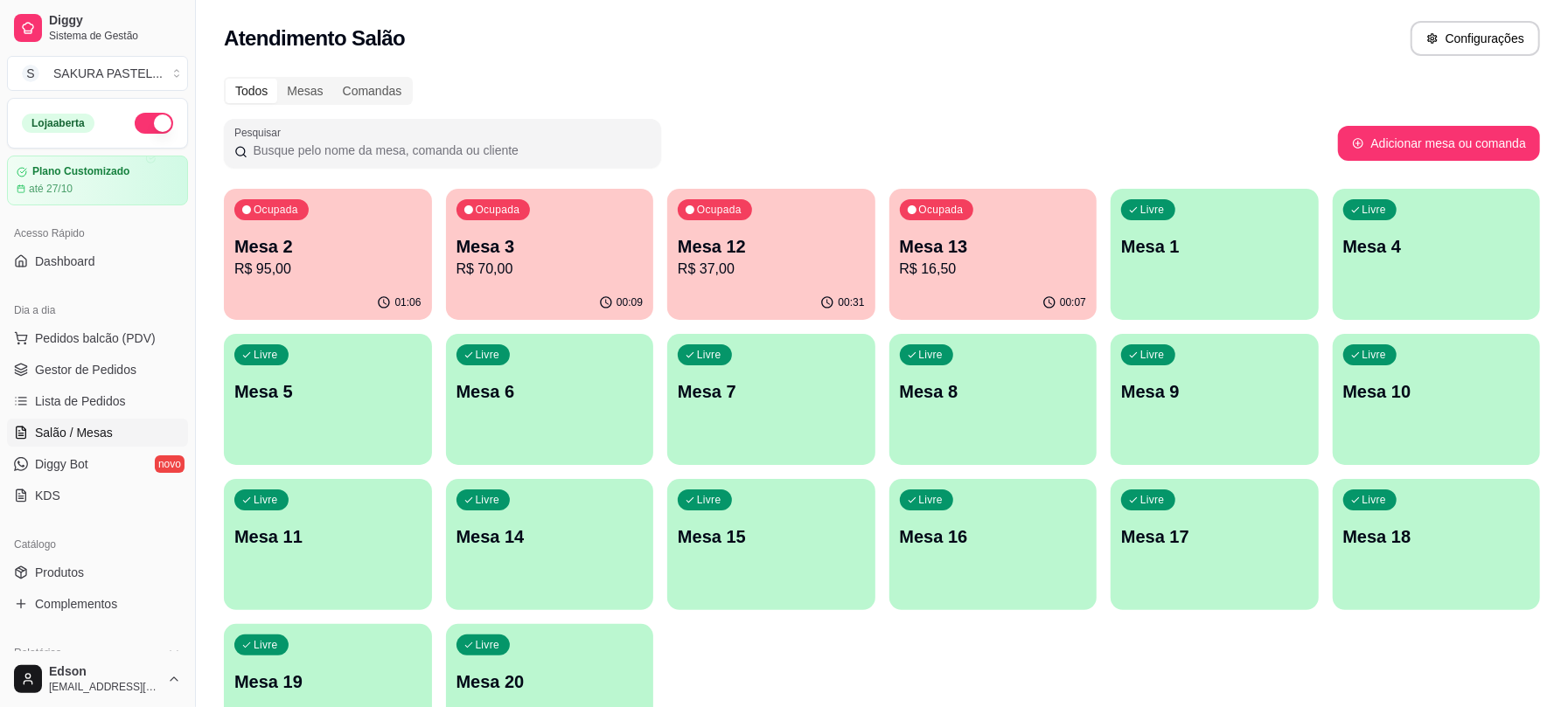
click at [560, 260] on p "R$ 70,00" at bounding box center [550, 269] width 187 height 21
click at [359, 243] on p "Mesa 2" at bounding box center [328, 246] width 187 height 25
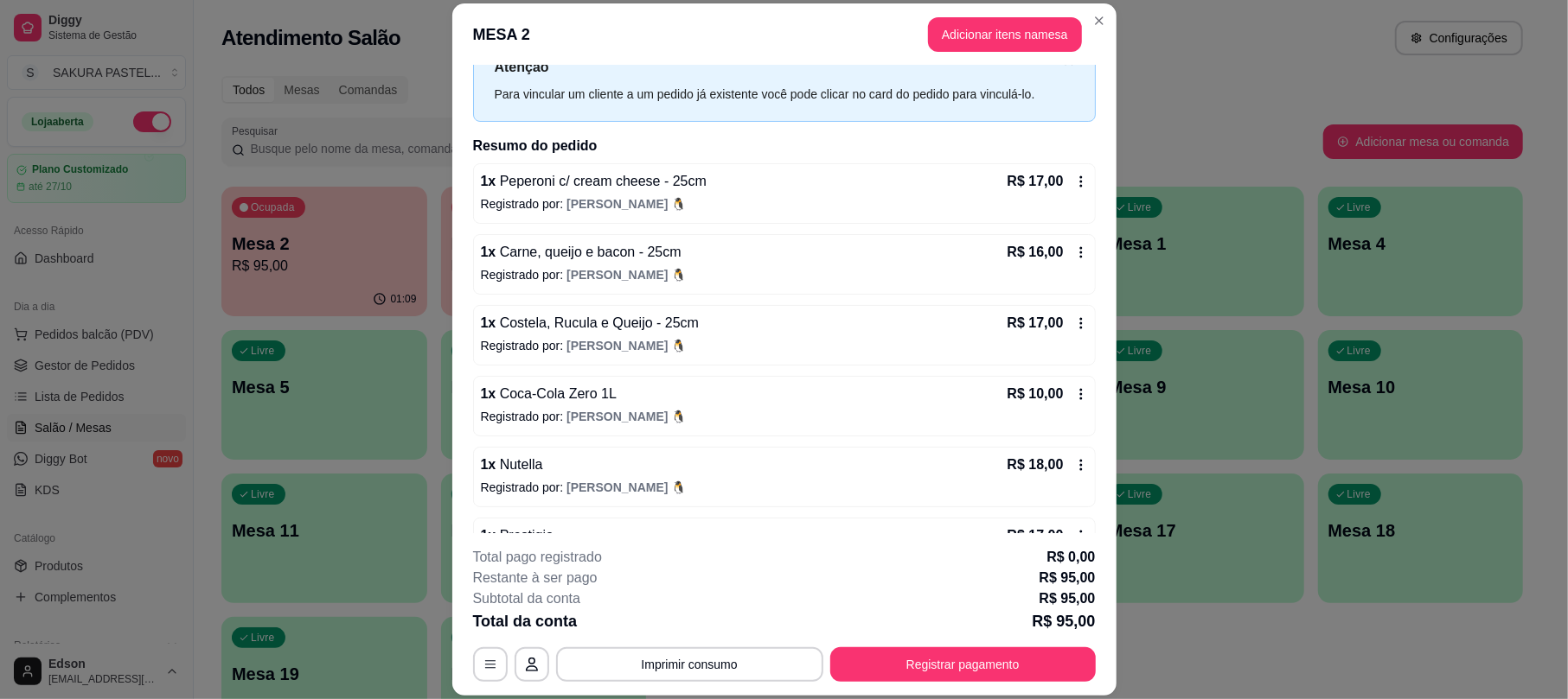
scroll to position [121, 0]
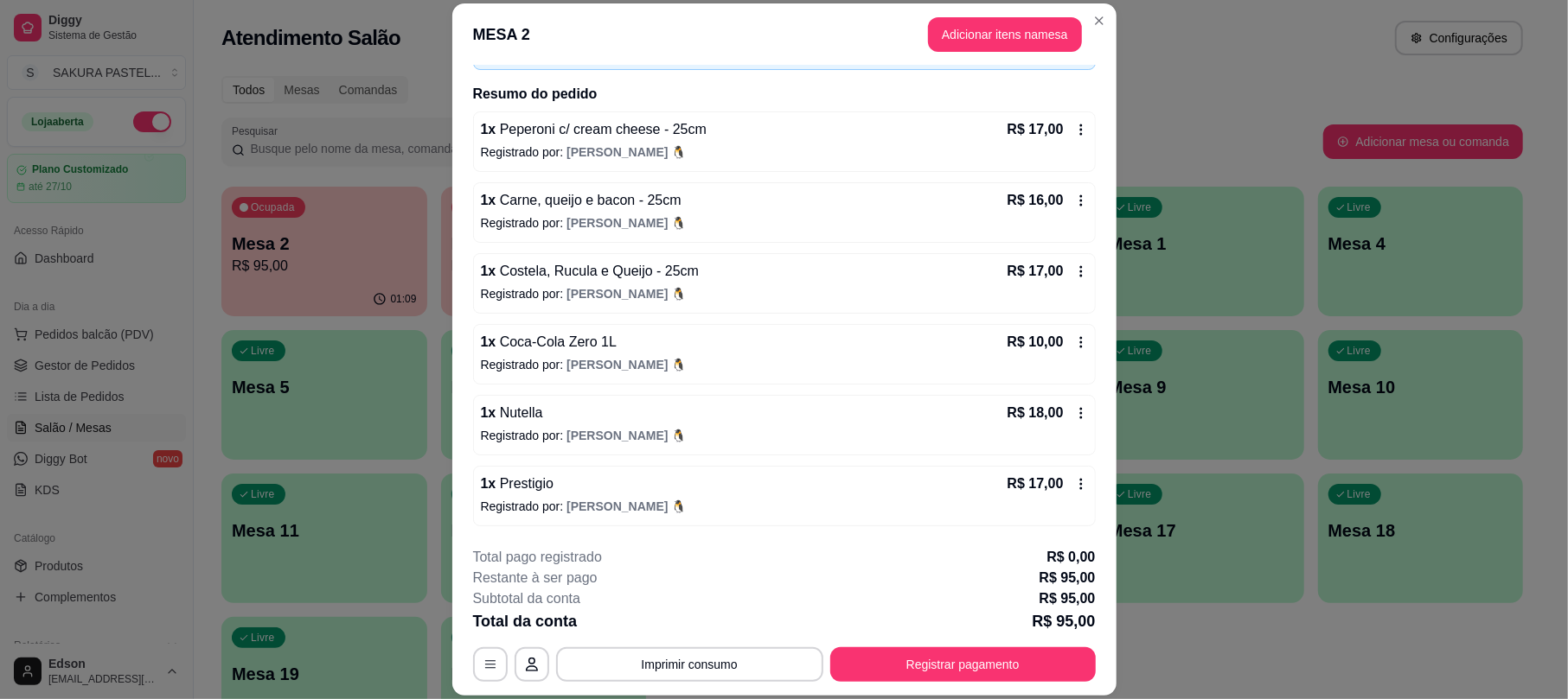
click at [955, 682] on footer "**********" at bounding box center [784, 615] width 664 height 163
click at [928, 666] on button "Registrar pagamento" at bounding box center [962, 665] width 265 height 34
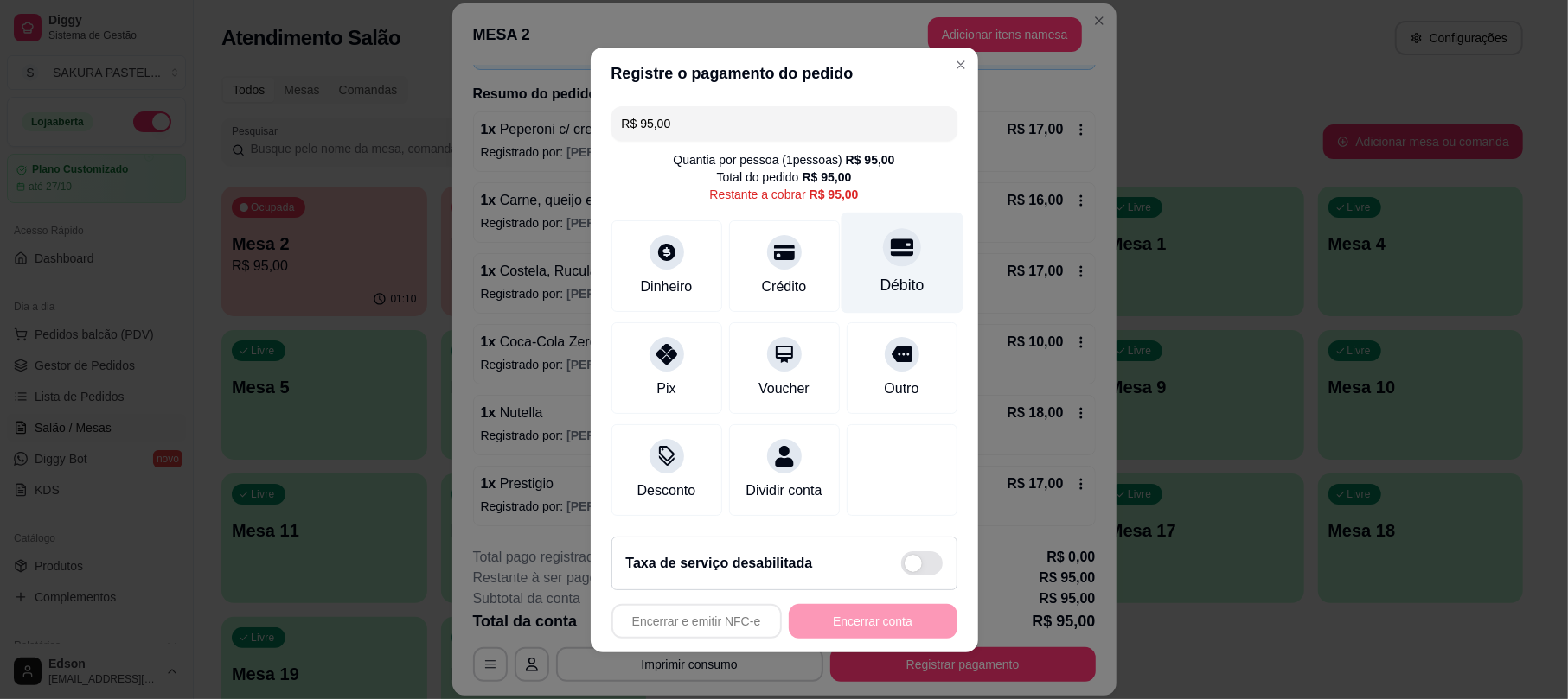
click at [890, 236] on icon at bounding box center [900, 247] width 22 height 22
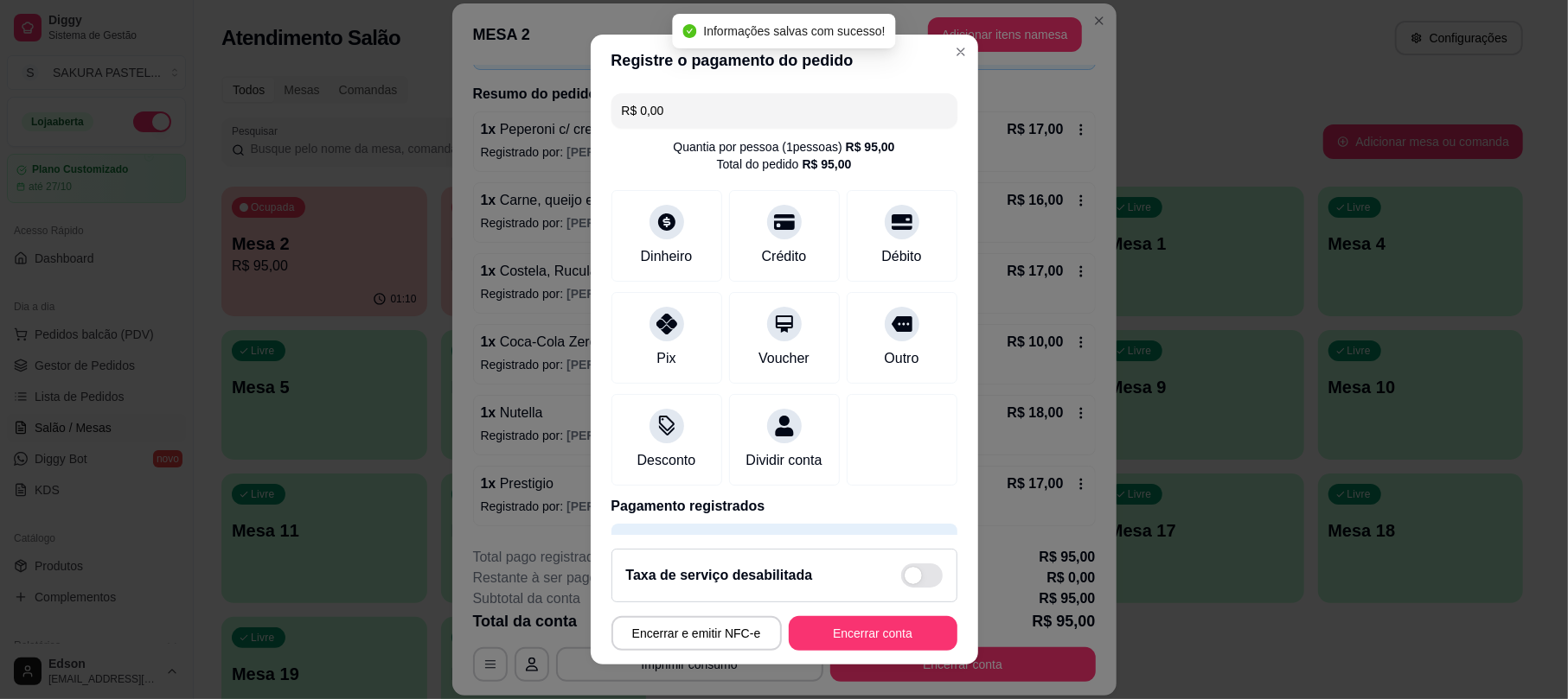
type input "R$ 0,00"
click at [911, 627] on button "Encerrar conta" at bounding box center [873, 633] width 169 height 34
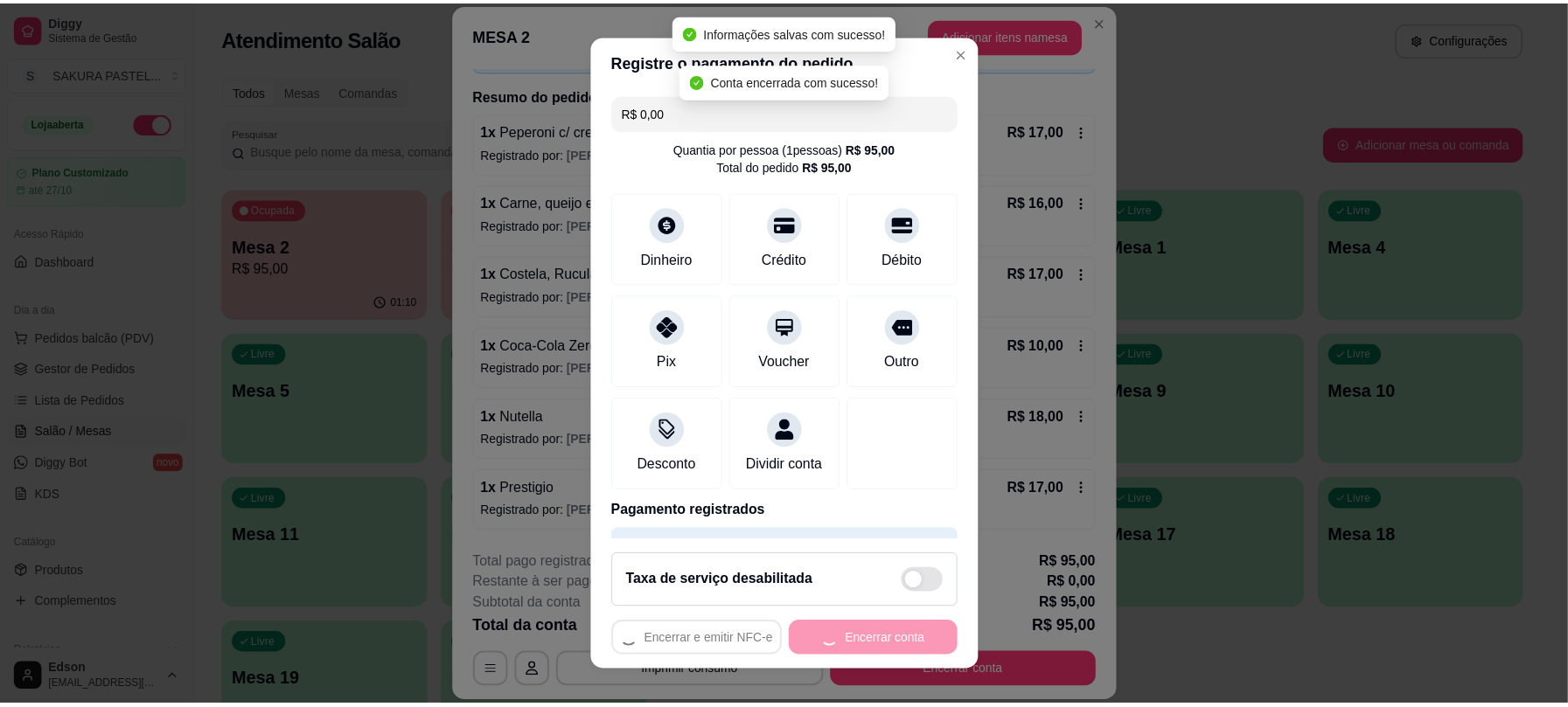
scroll to position [0, 0]
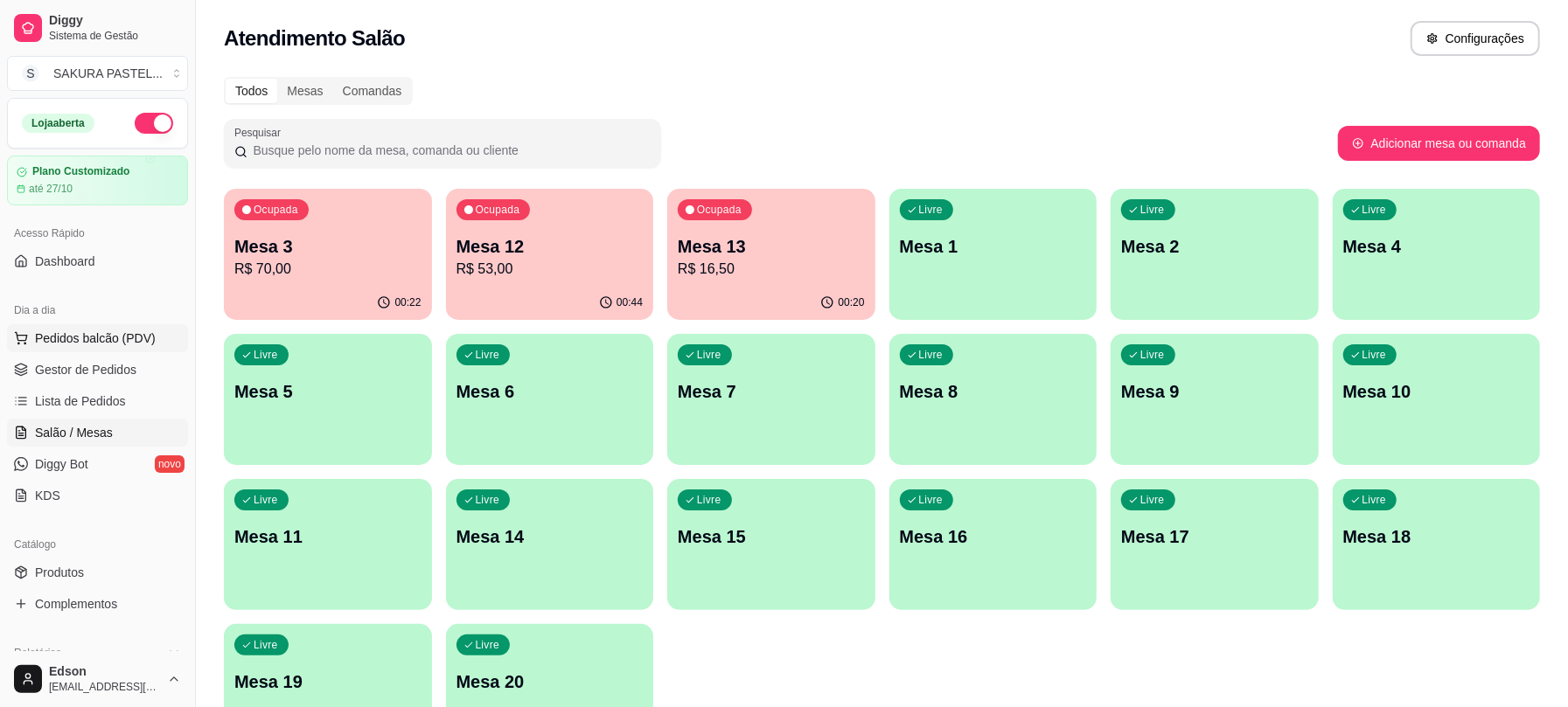
click at [89, 322] on div "Dia a dia" at bounding box center [97, 310] width 181 height 28
click at [102, 337] on span "Pedidos balcão (PDV)" at bounding box center [95, 338] width 121 height 17
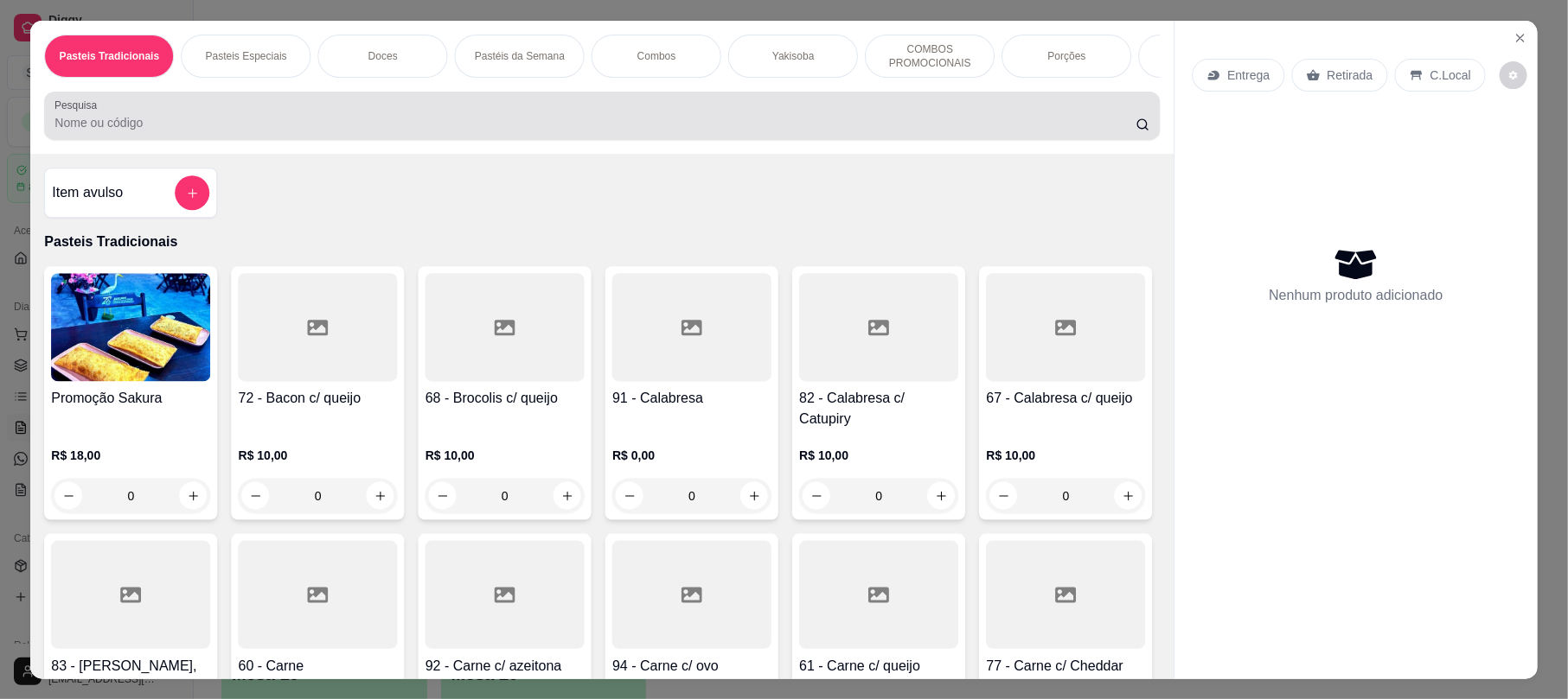
click at [342, 131] on input "Pesquisa" at bounding box center [595, 122] width 1081 height 17
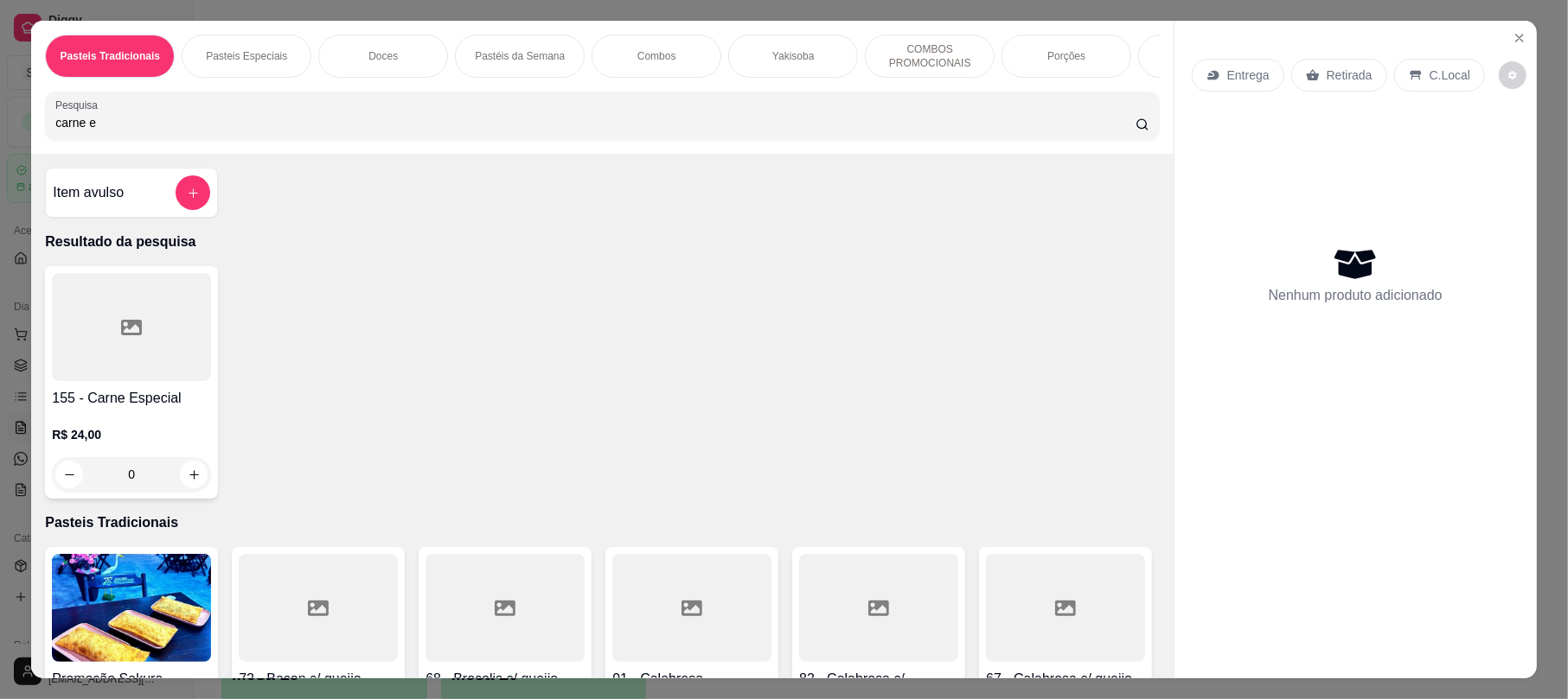
type input "carne e"
click at [78, 377] on div at bounding box center [131, 327] width 159 height 108
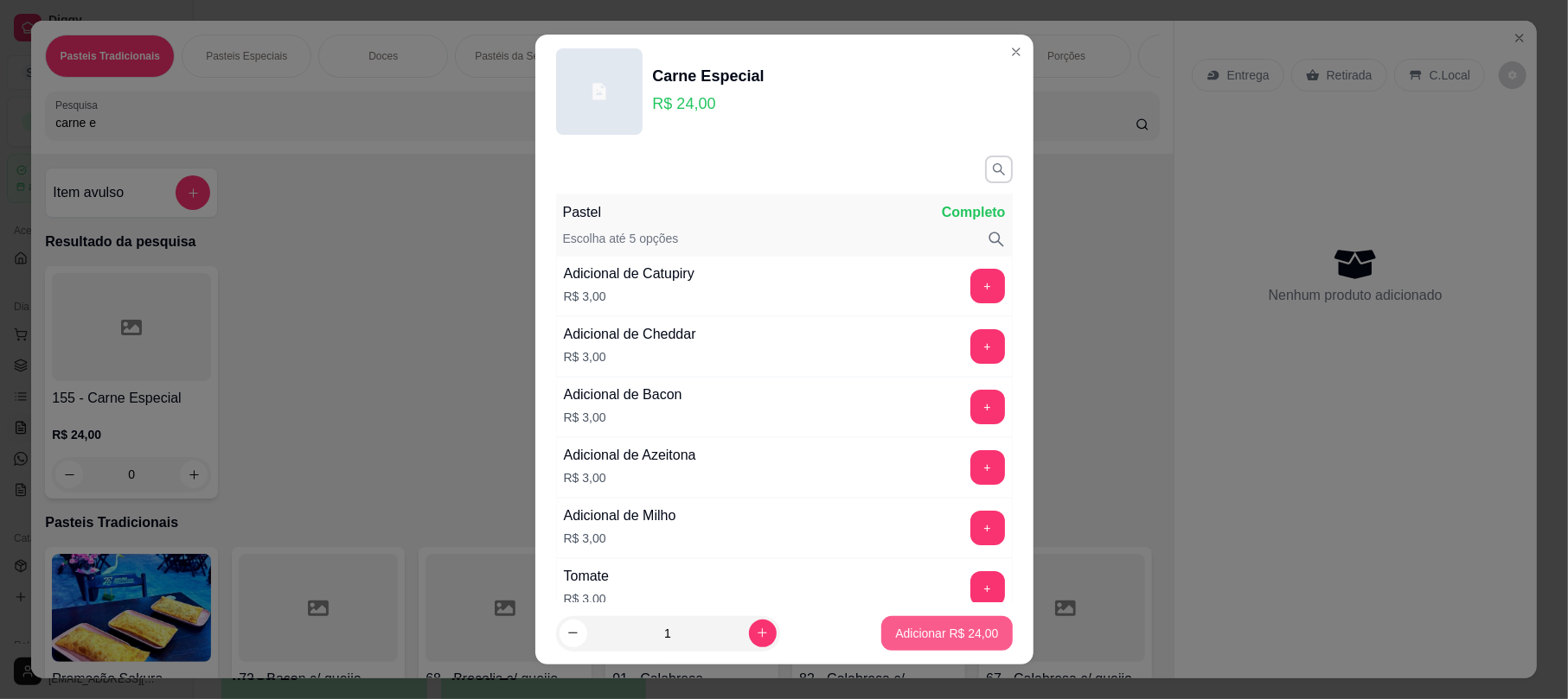
click at [934, 648] on button "Adicionar R$ 24,00" at bounding box center [946, 633] width 130 height 34
type input "1"
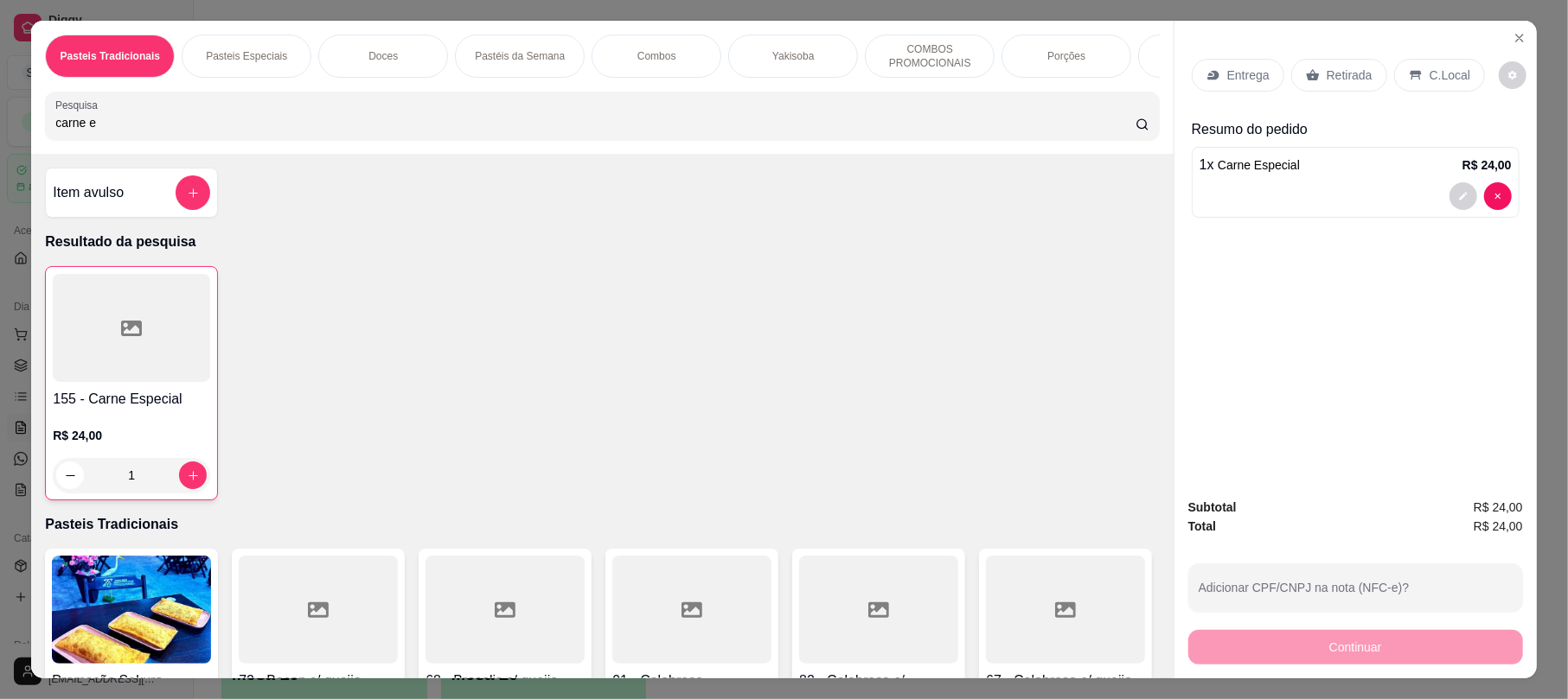
click at [1312, 73] on div "Retirada" at bounding box center [1339, 75] width 96 height 33
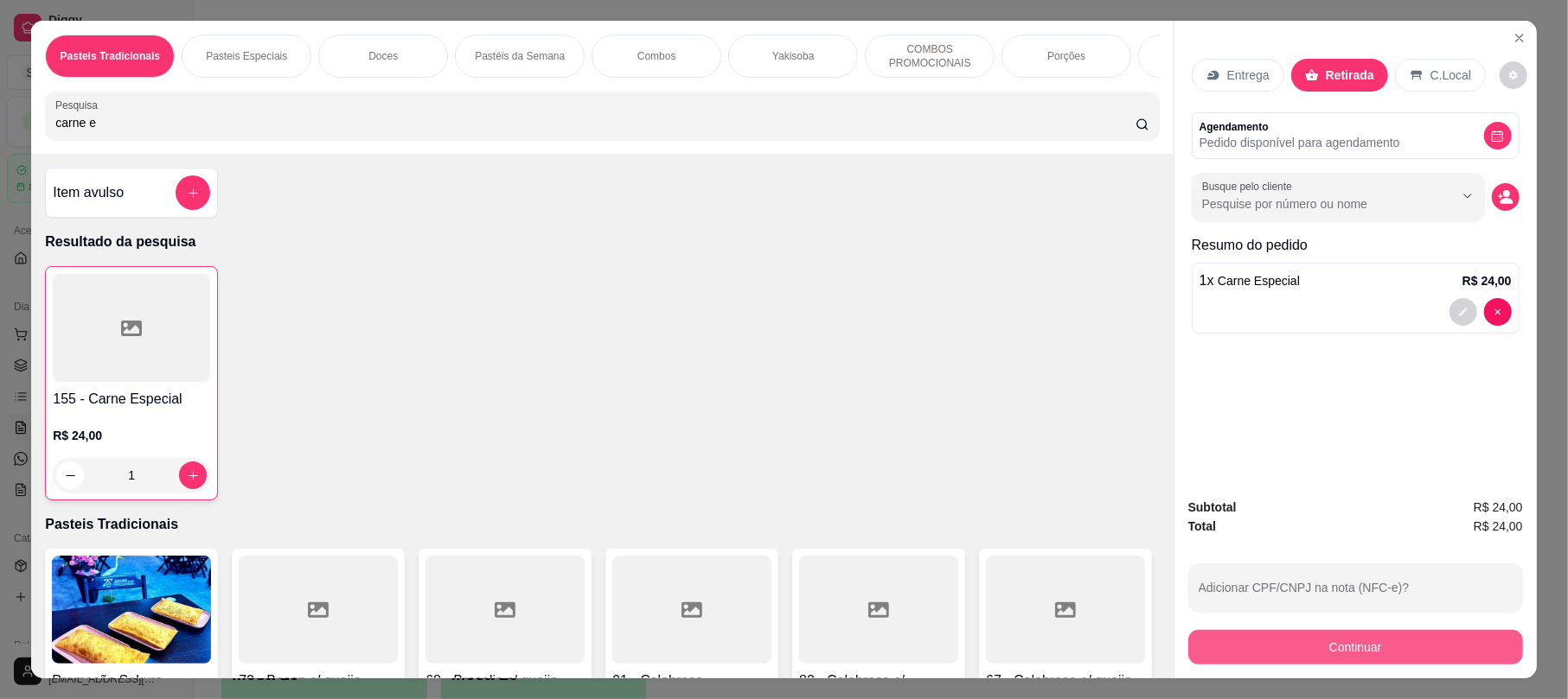
click at [1309, 650] on button "Continuar" at bounding box center [1355, 648] width 334 height 34
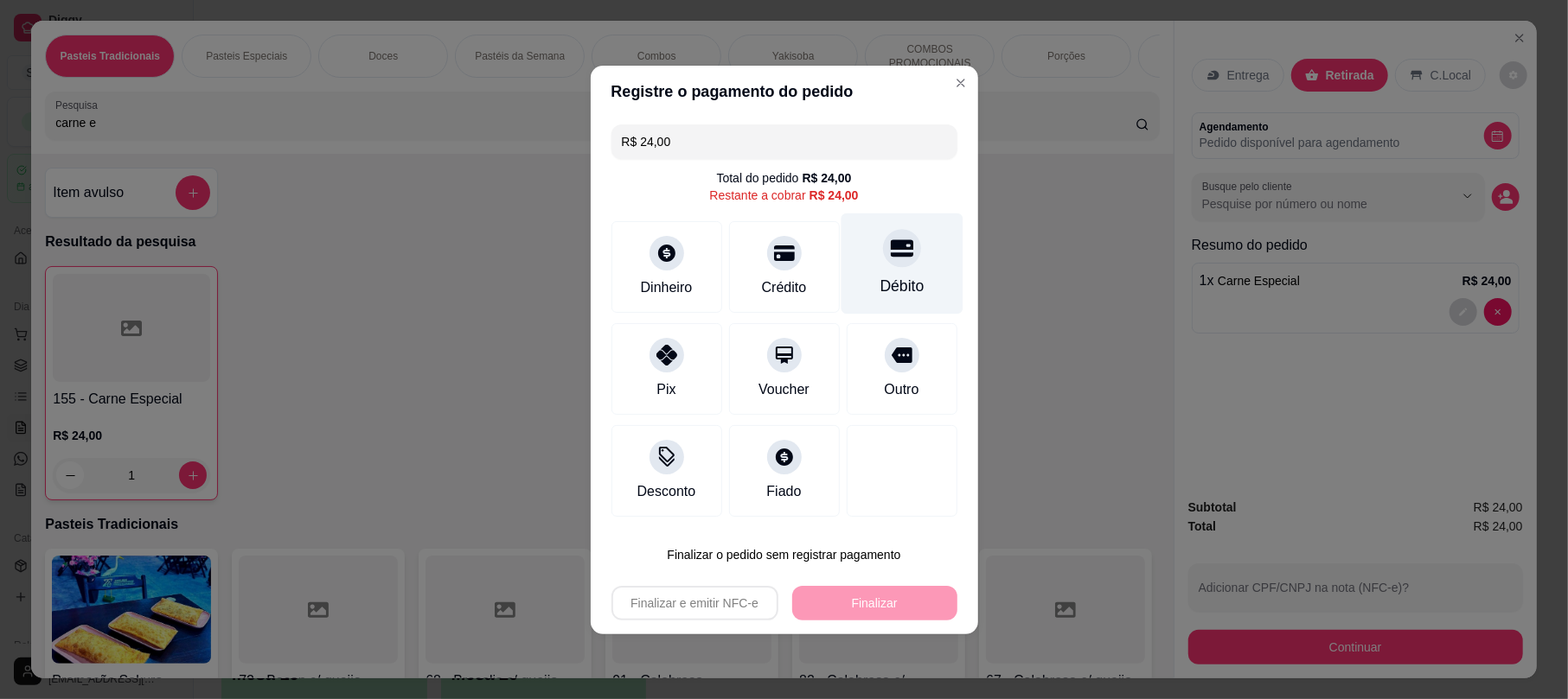
click at [882, 270] on div "Débito" at bounding box center [901, 263] width 122 height 102
type input "R$ 0,00"
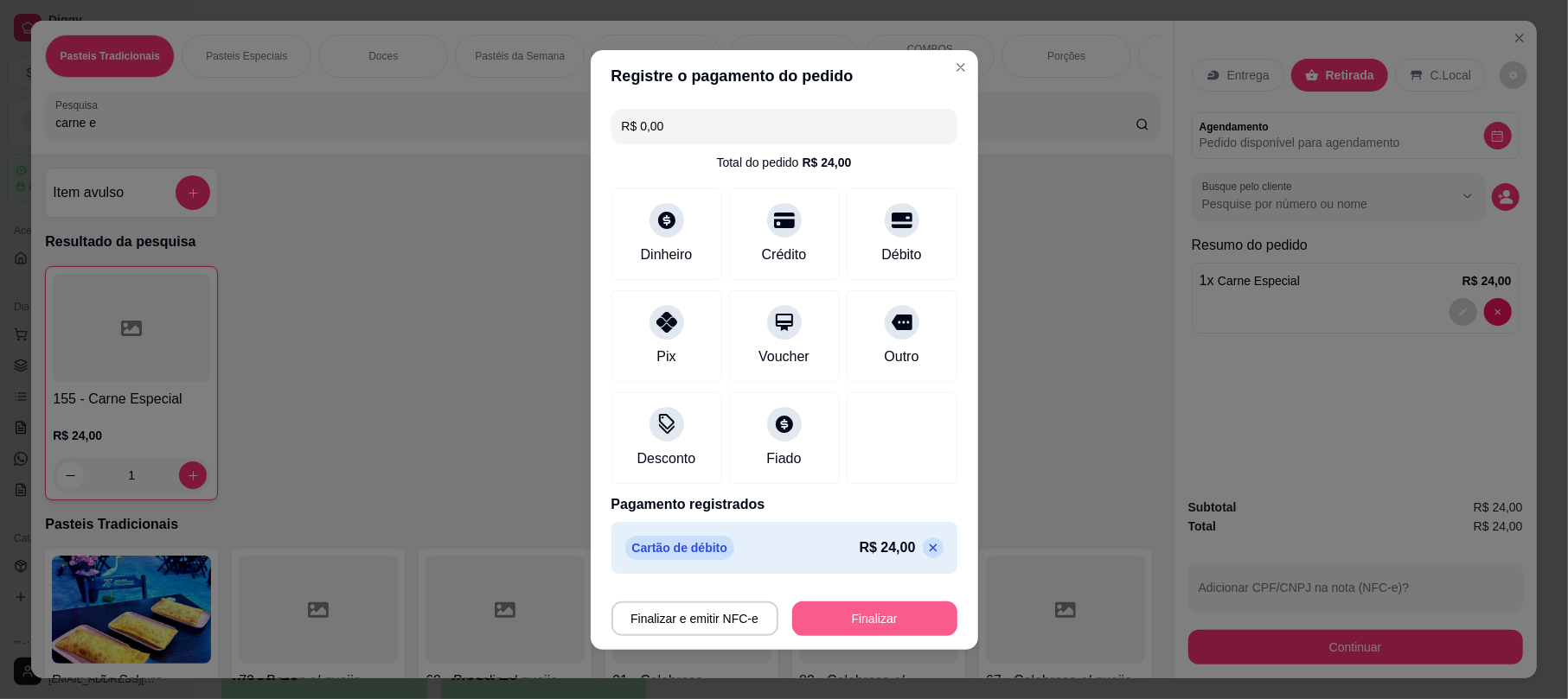
click at [873, 624] on button "Finalizar" at bounding box center [874, 619] width 165 height 34
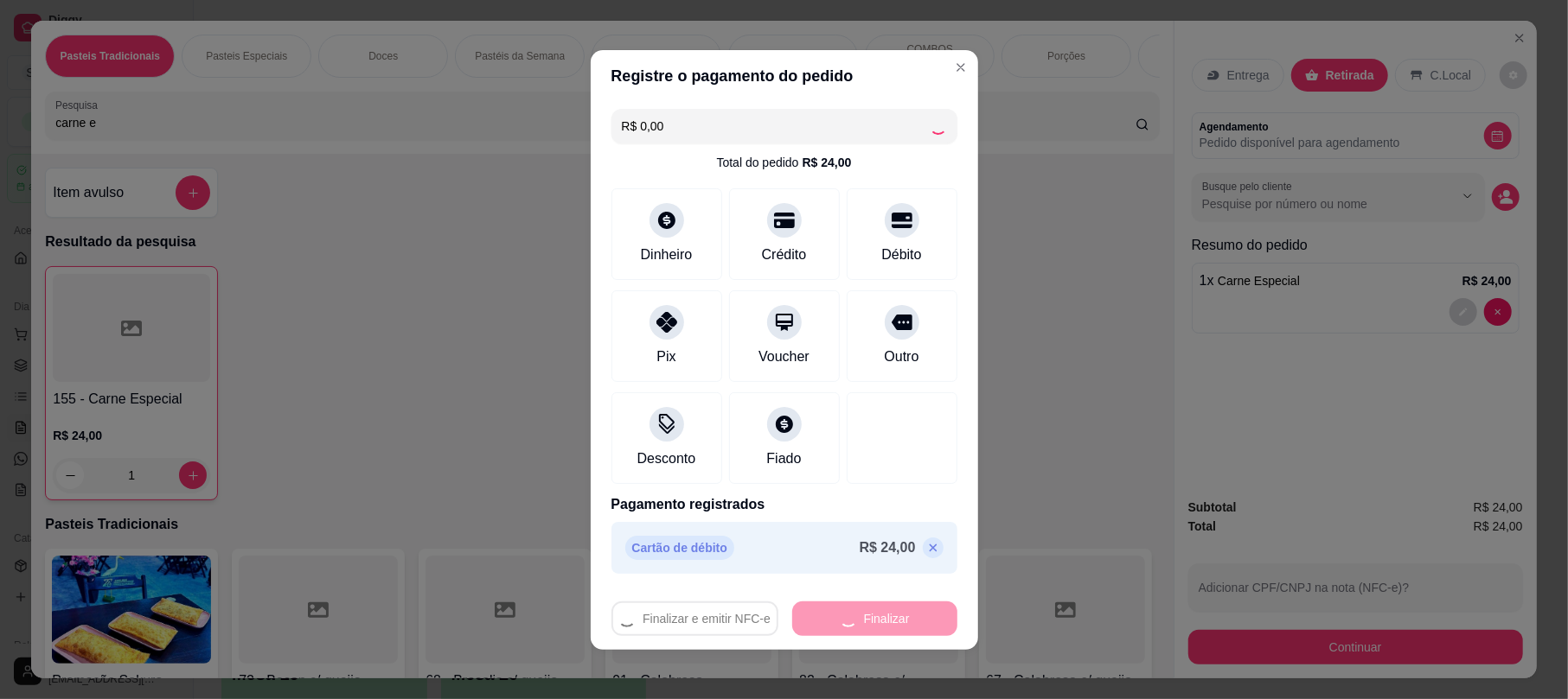
type input "0"
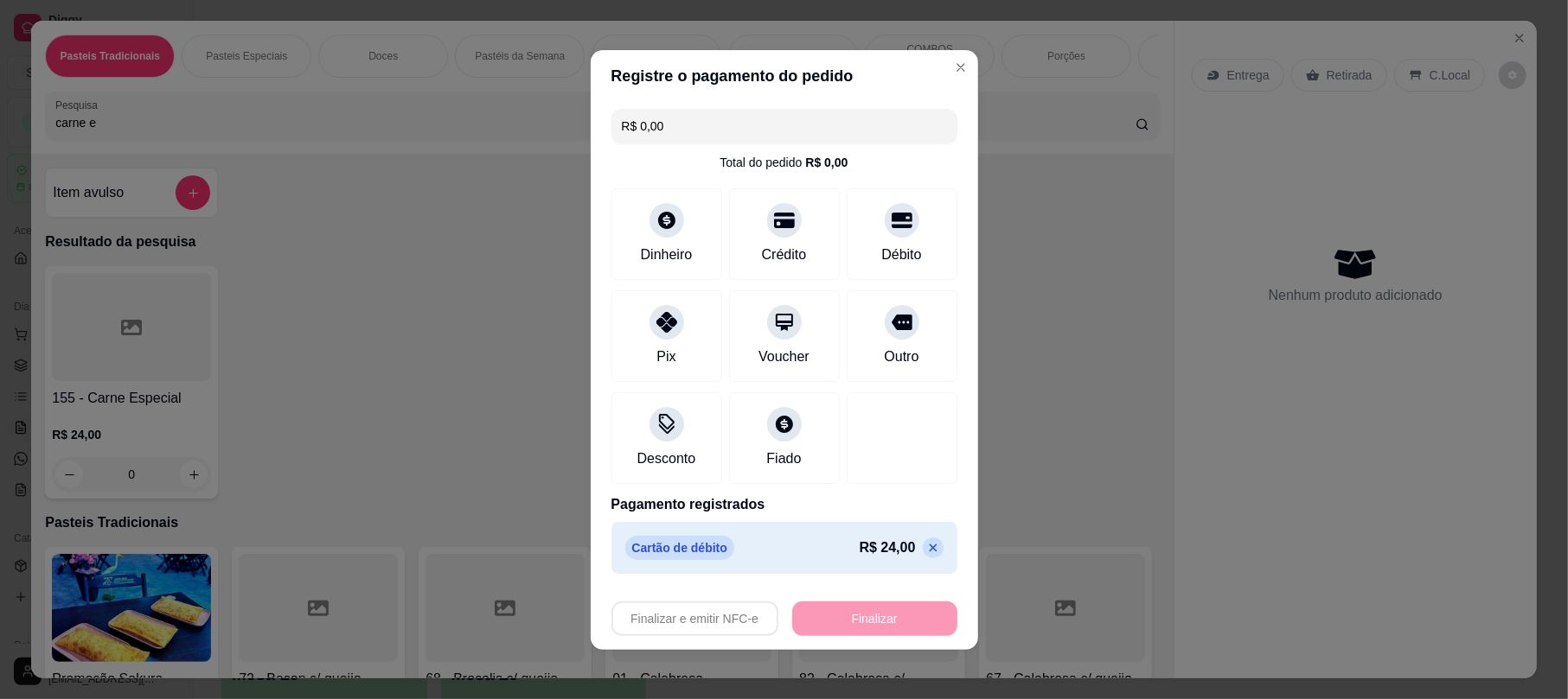
type input "-R$ 24,00"
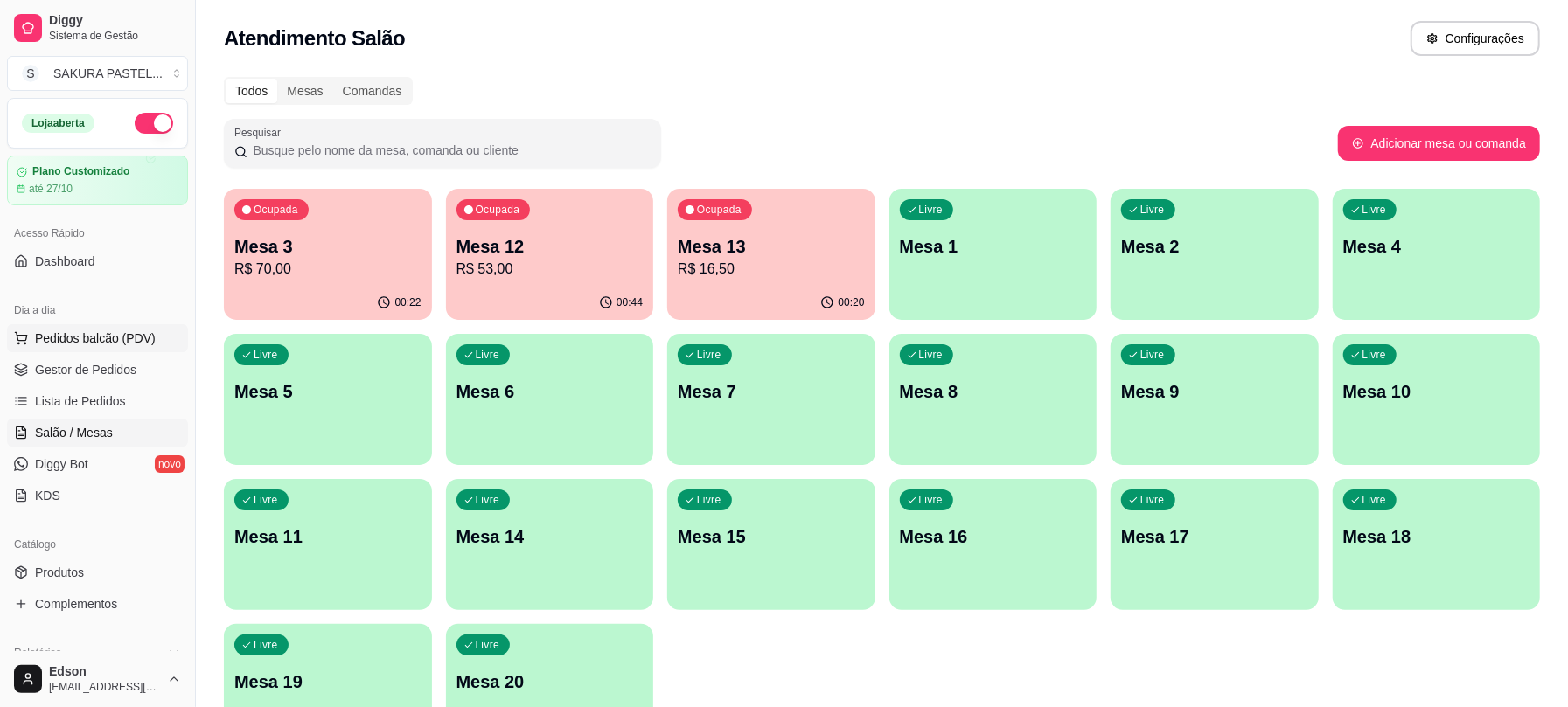
click at [77, 329] on button "Pedidos balcão (PDV)" at bounding box center [97, 338] width 181 height 28
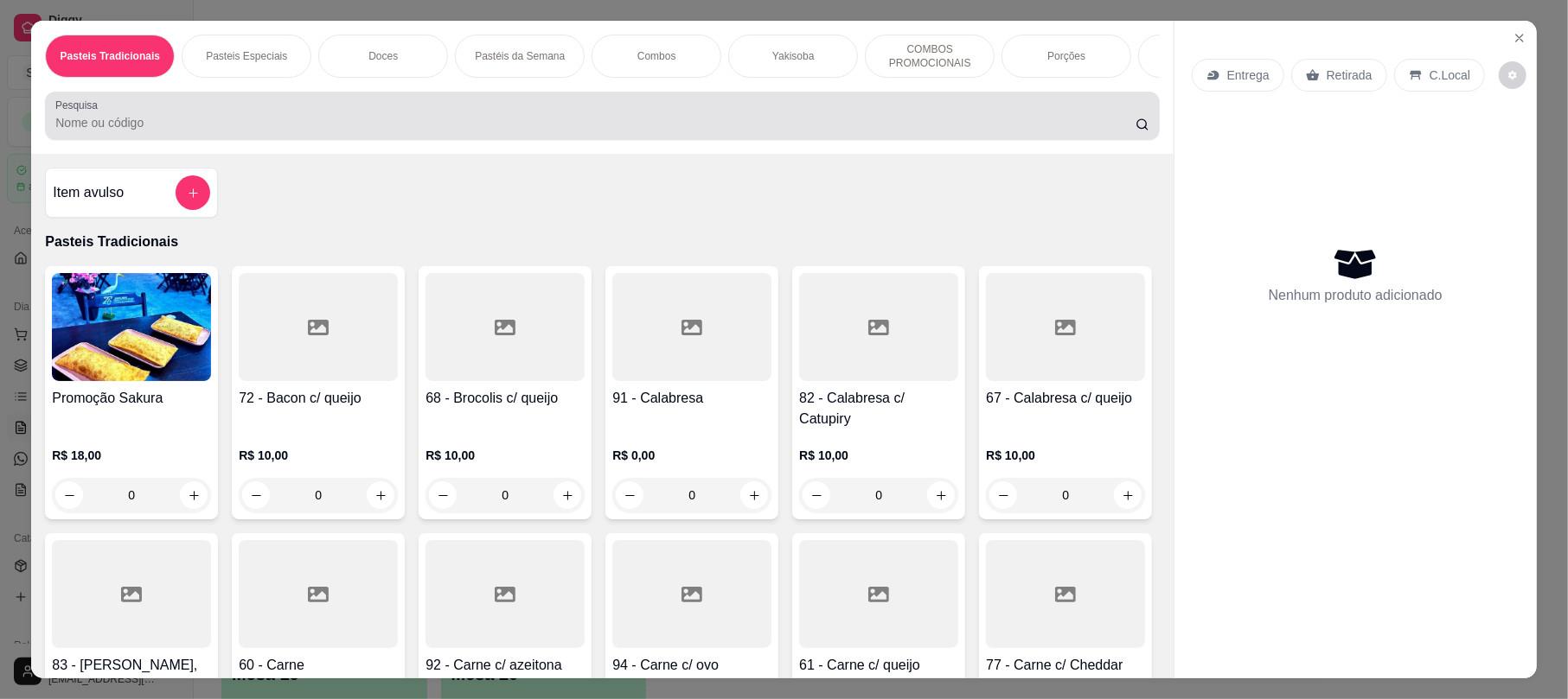
click at [372, 131] on input "Pesquisa" at bounding box center [596, 122] width 1080 height 17
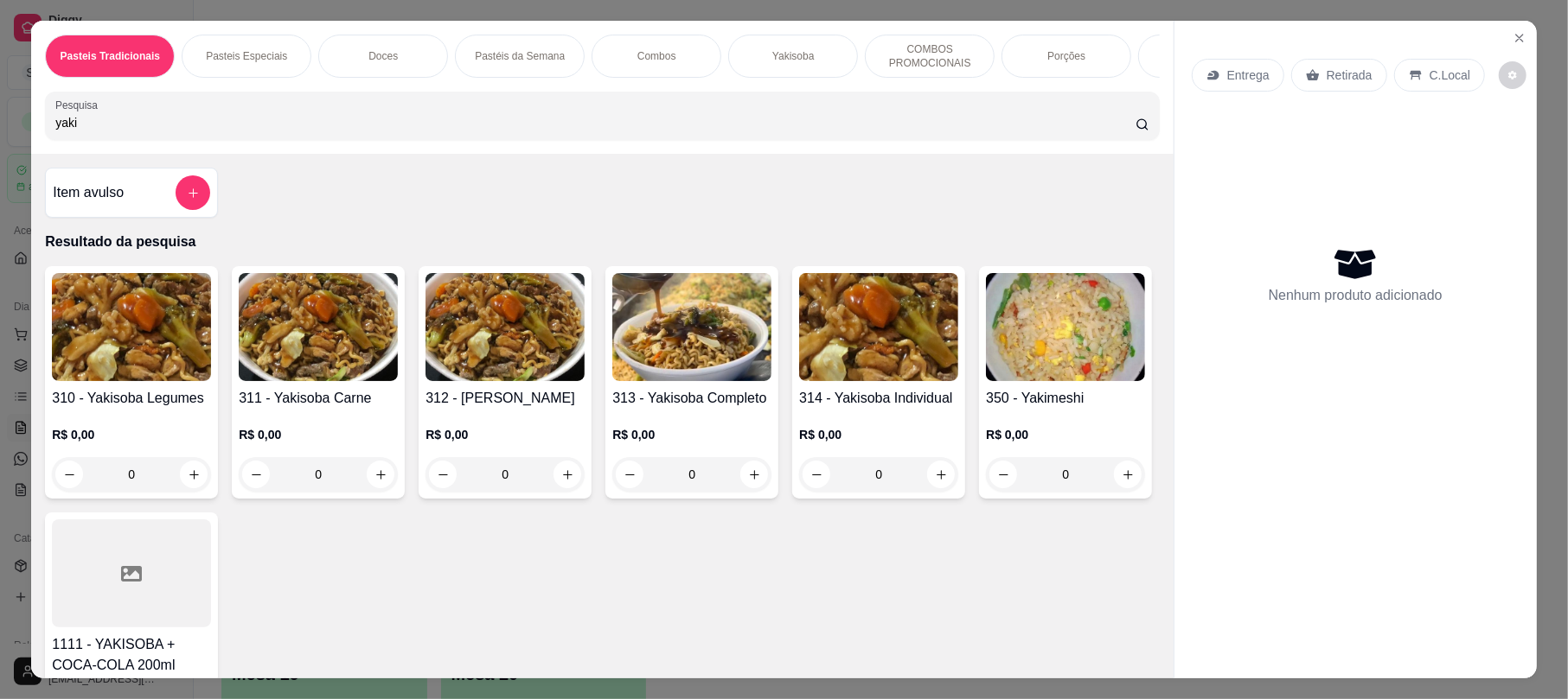
type input "yaki"
click at [516, 350] on img at bounding box center [504, 327] width 159 height 108
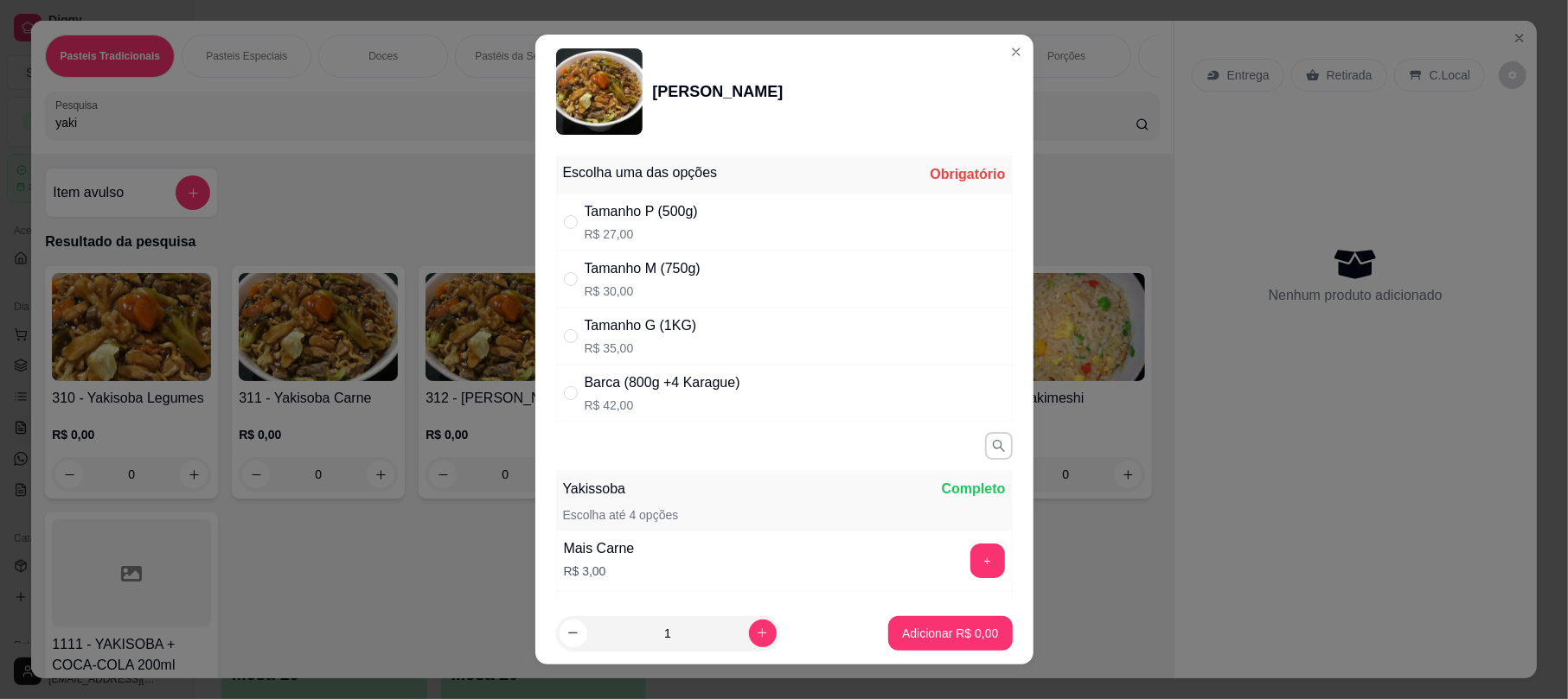
click at [690, 215] on div "Tamanho P (500g) R$ 27,00" at bounding box center [784, 223] width 456 height 58
radio input "true"
click at [901, 624] on button "Adicionar R$ 27,00" at bounding box center [946, 633] width 127 height 34
type input "1"
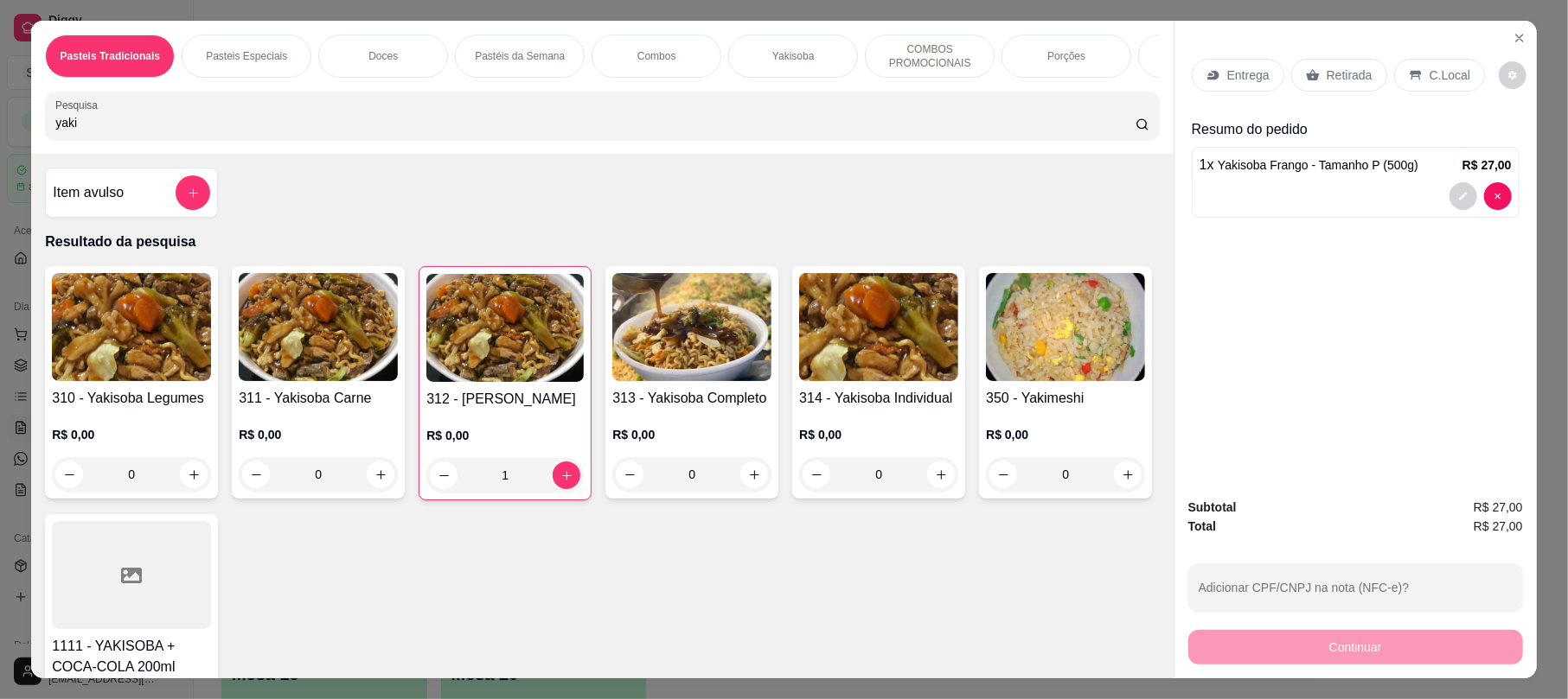
click at [1319, 66] on div "Retirada" at bounding box center [1339, 75] width 96 height 33
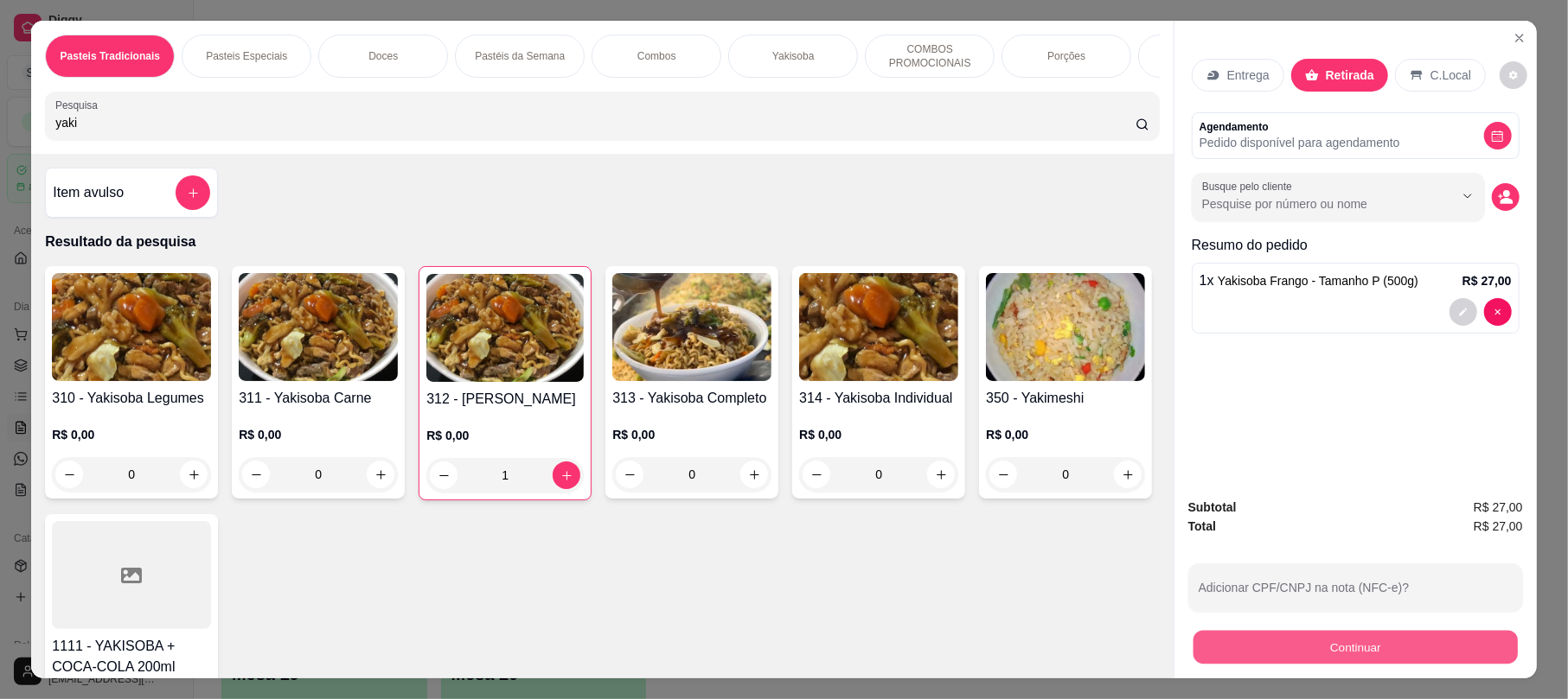
click at [1324, 659] on button "Continuar" at bounding box center [1355, 648] width 324 height 34
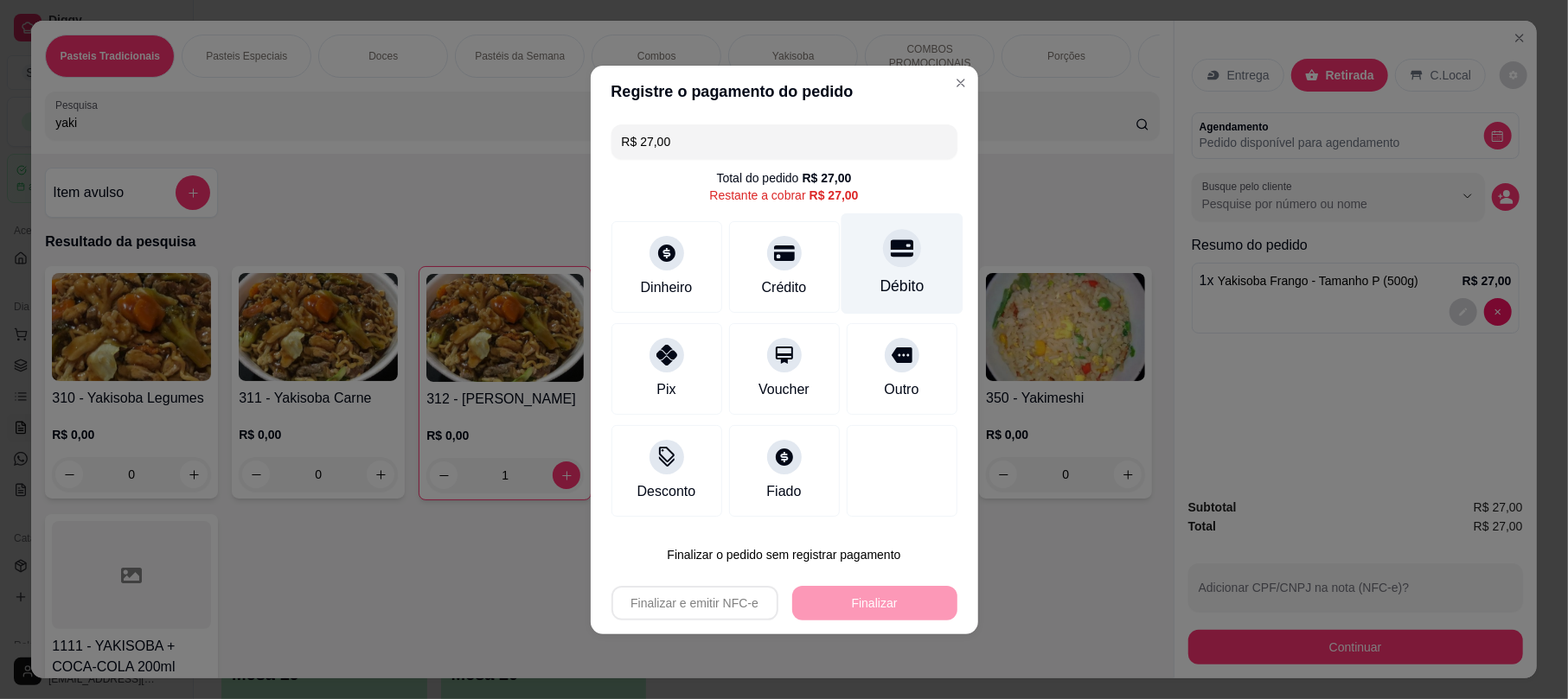
click at [890, 242] on icon at bounding box center [900, 248] width 22 height 17
type input "R$ 0,00"
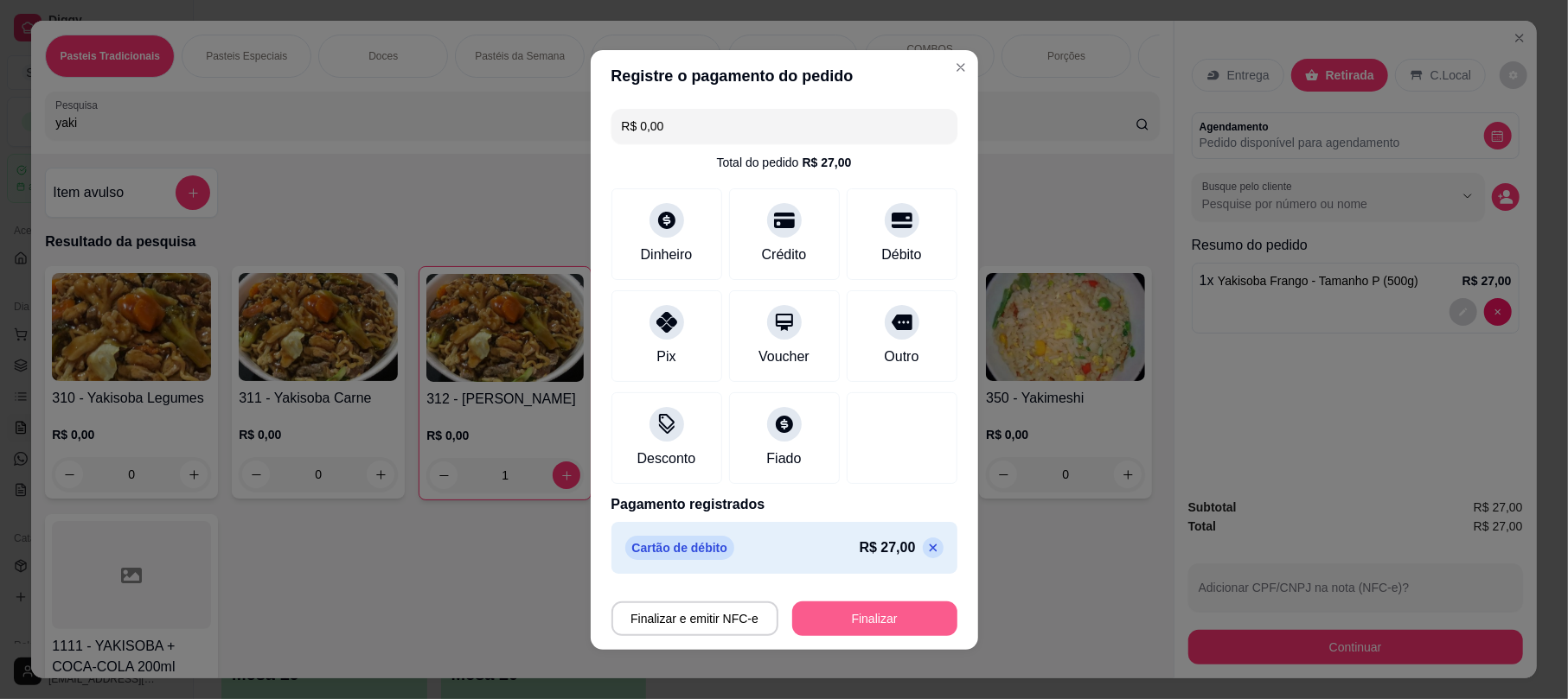
click at [870, 606] on button "Finalizar" at bounding box center [874, 619] width 165 height 34
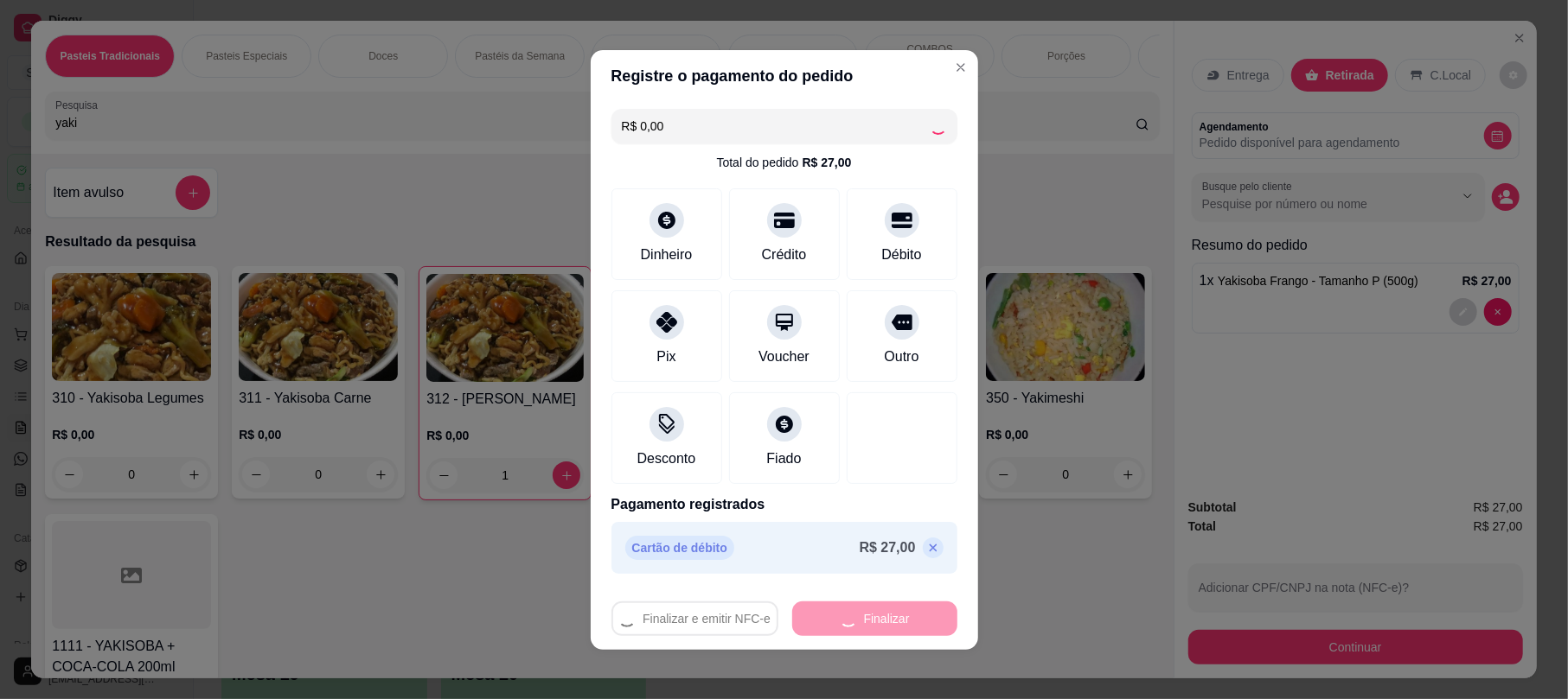
type input "0"
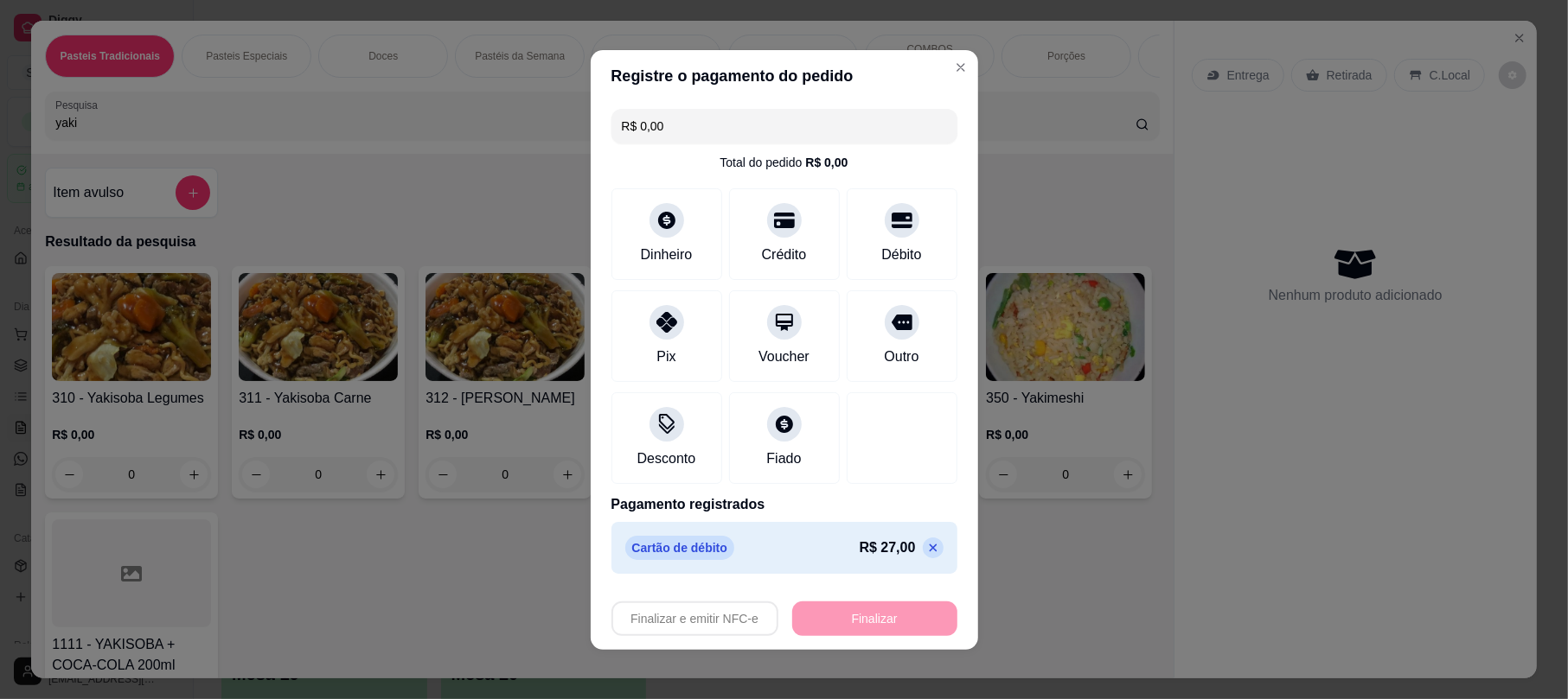
type input "-R$ 27,00"
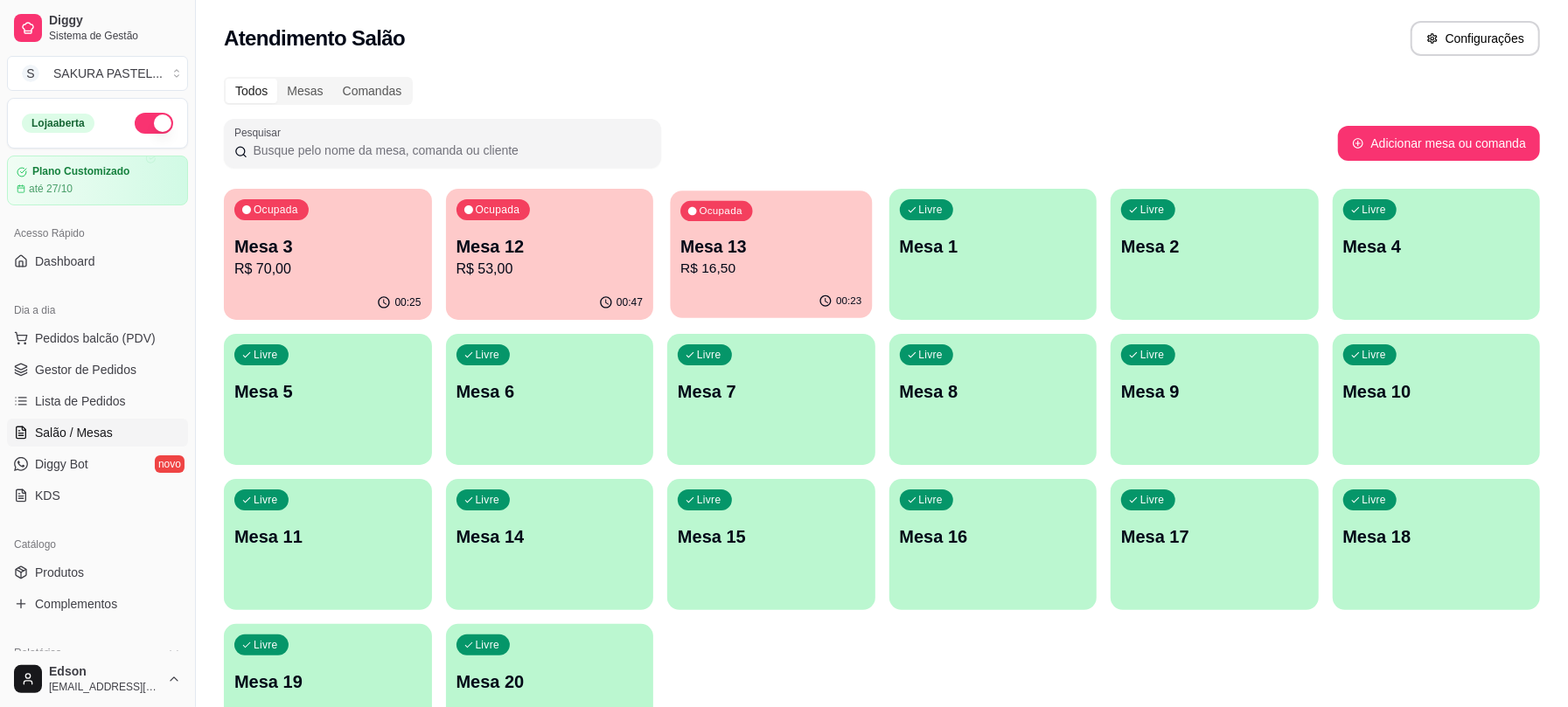
click at [739, 253] on p "Mesa 13" at bounding box center [771, 247] width 181 height 24
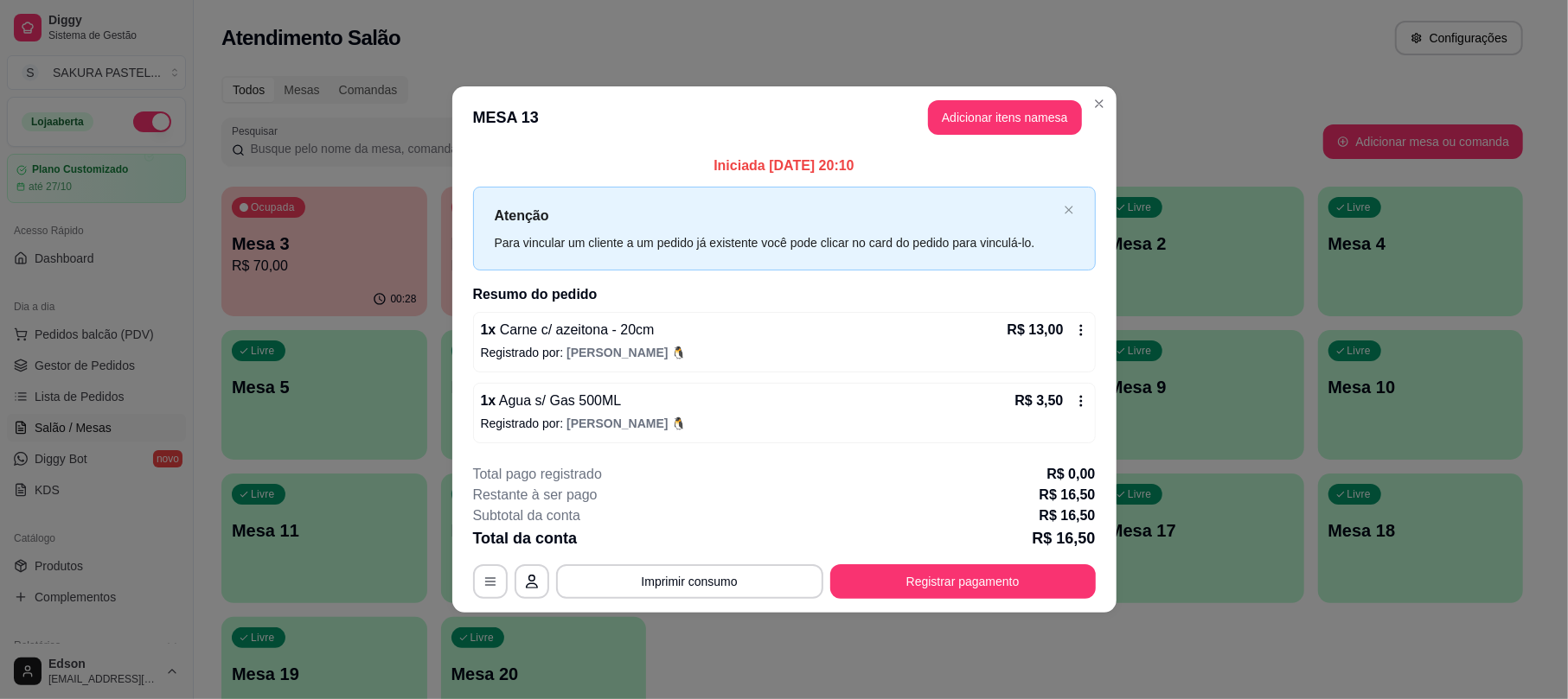
click at [1015, 395] on p "R$ 3,50" at bounding box center [1039, 401] width 49 height 21
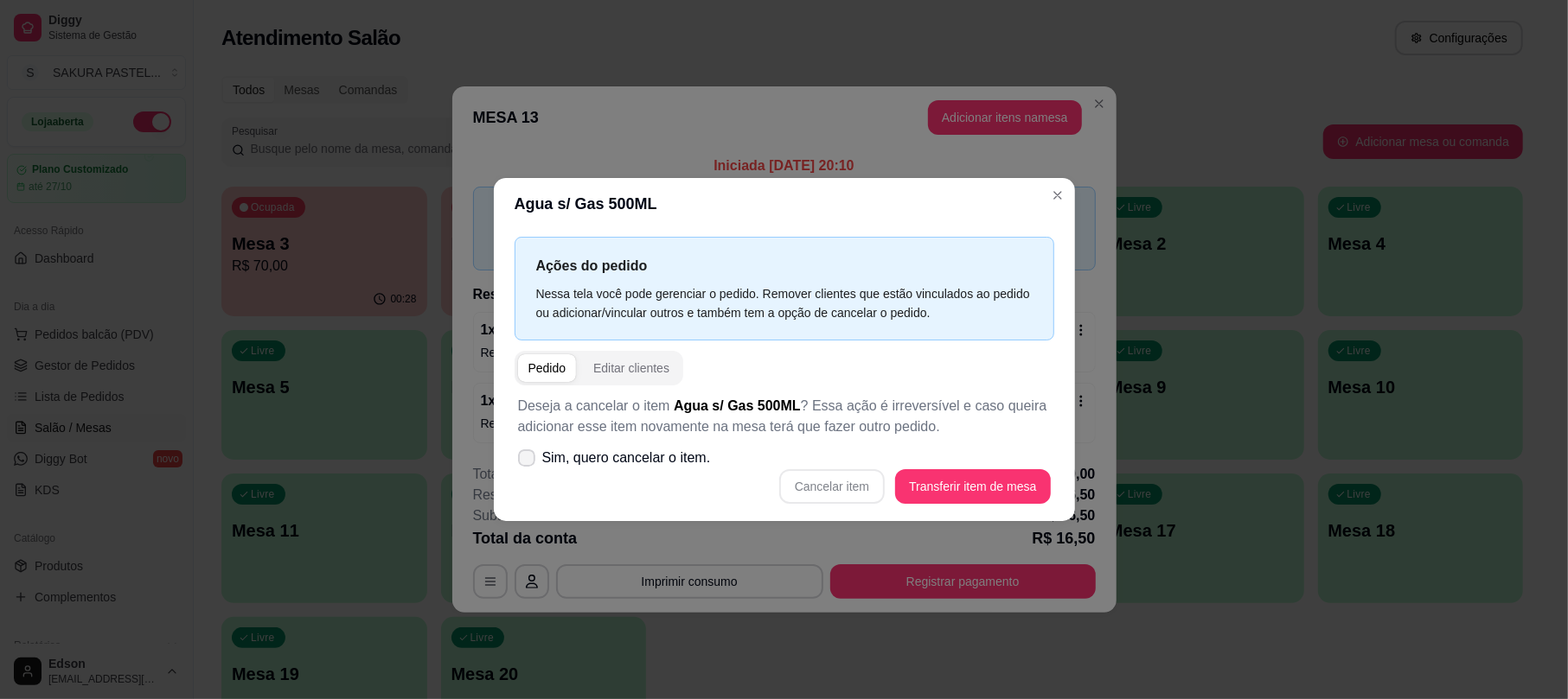
click at [628, 472] on label "Sim, quero cancelar o item." at bounding box center [615, 458] width 207 height 34
click at [528, 472] on input "Sim, quero cancelar o item." at bounding box center [522, 466] width 12 height 12
checkbox input "true"
click at [868, 489] on button "Cancelar item" at bounding box center [831, 487] width 105 height 34
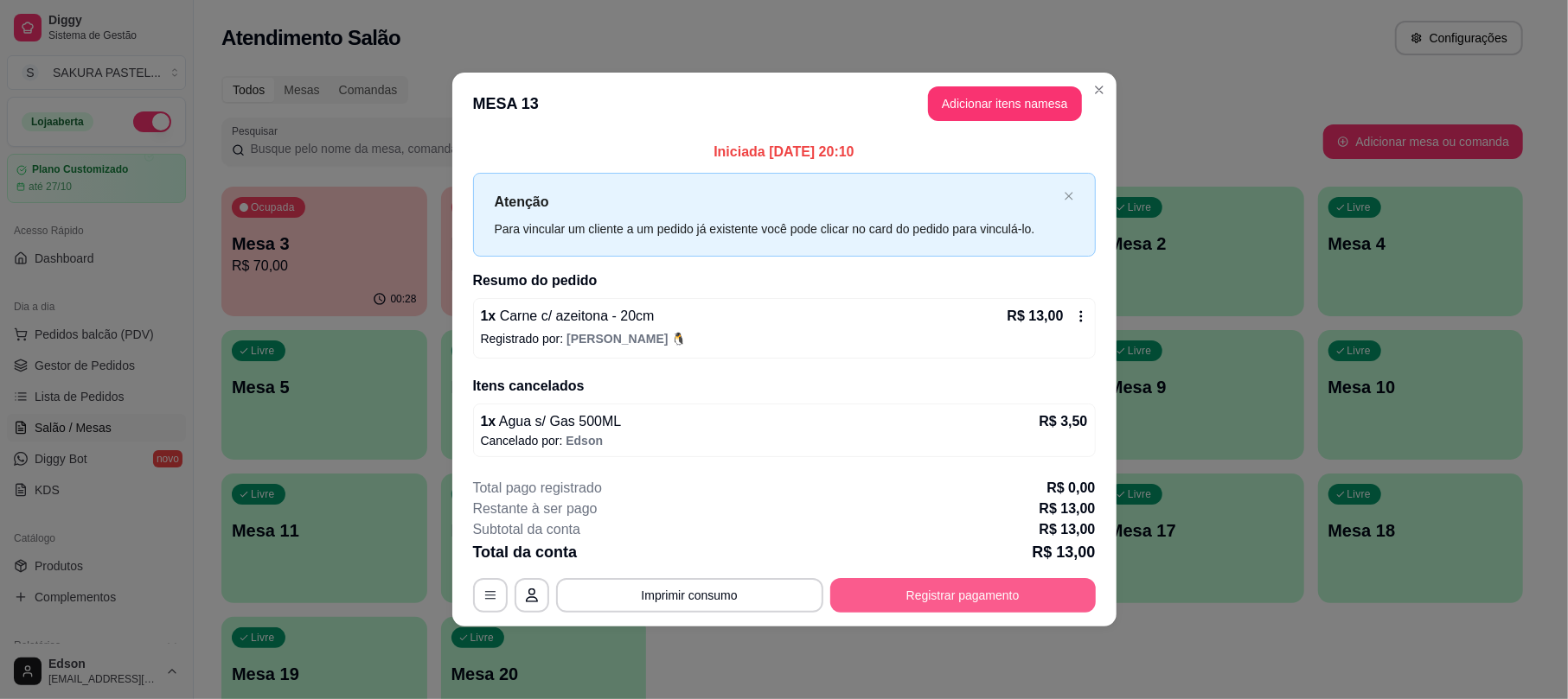
click at [1000, 609] on button "Registrar pagamento" at bounding box center [962, 596] width 265 height 34
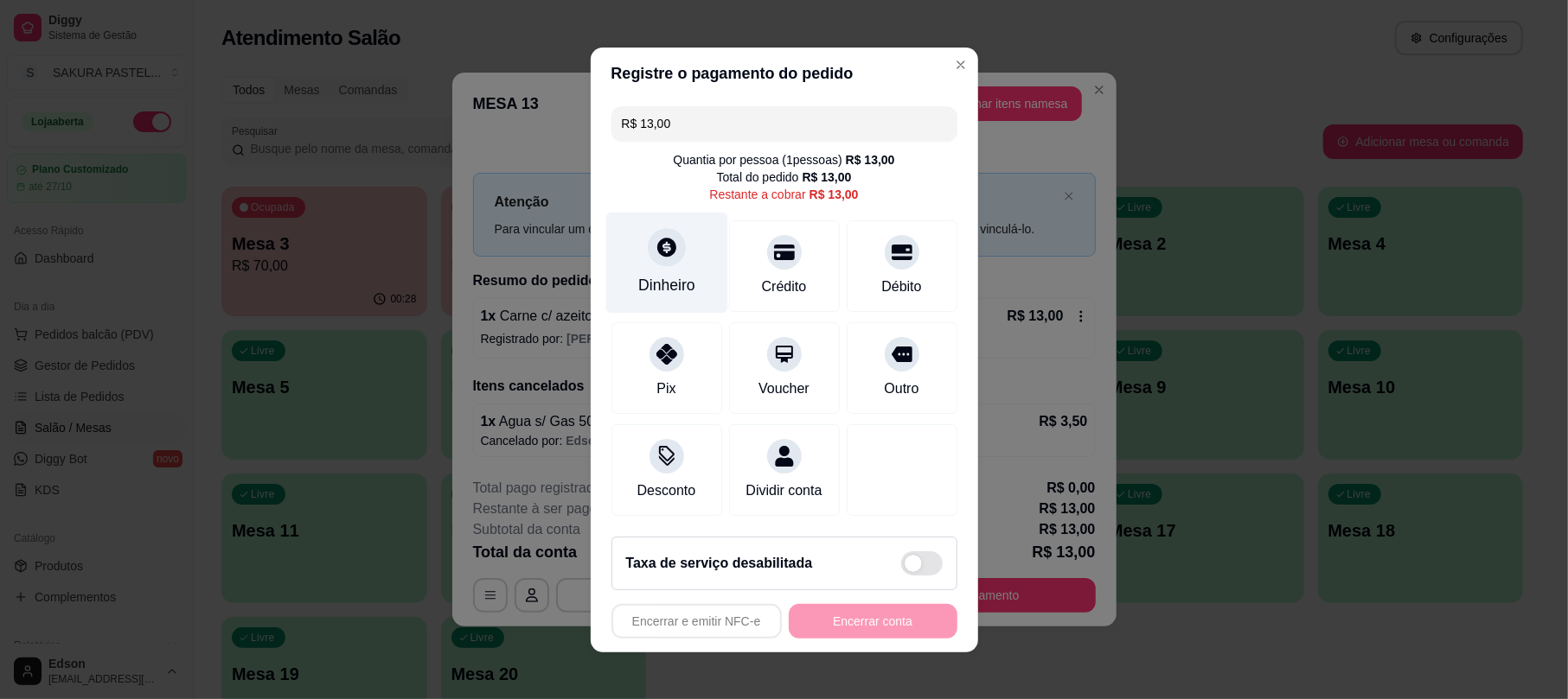
click at [654, 228] on div at bounding box center [667, 247] width 38 height 38
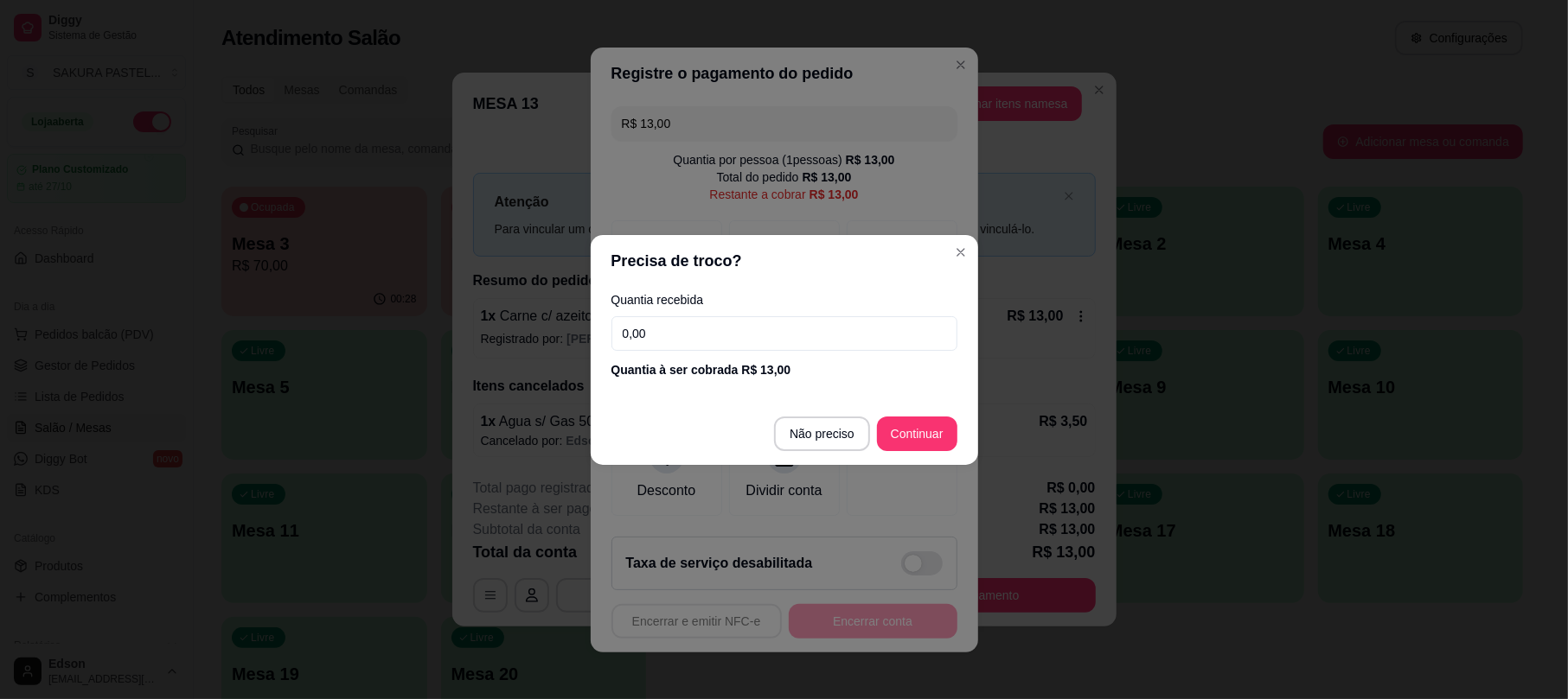
drag, startPoint x: 769, startPoint y: 323, endPoint x: 755, endPoint y: 331, distance: 16.1
click at [755, 331] on input "0,00" at bounding box center [784, 333] width 346 height 34
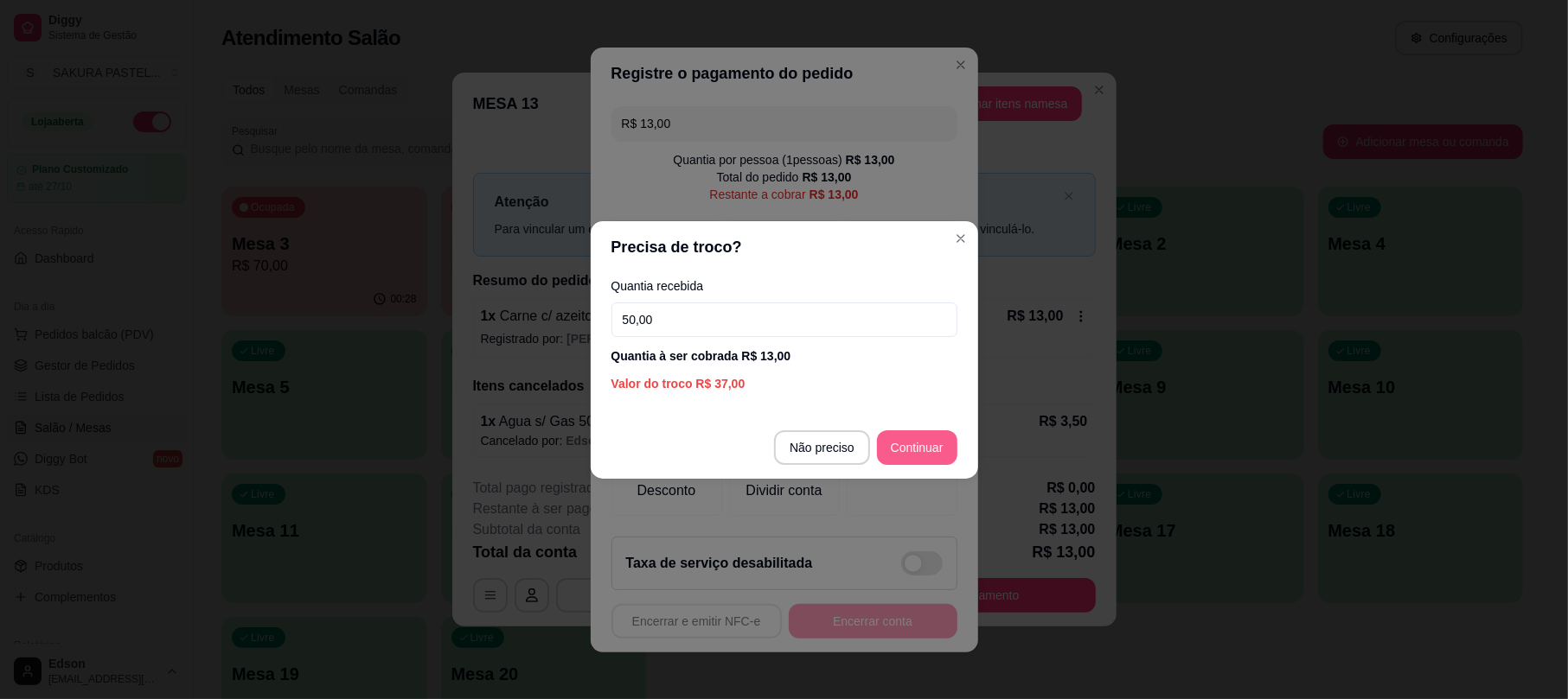
type input "50,00"
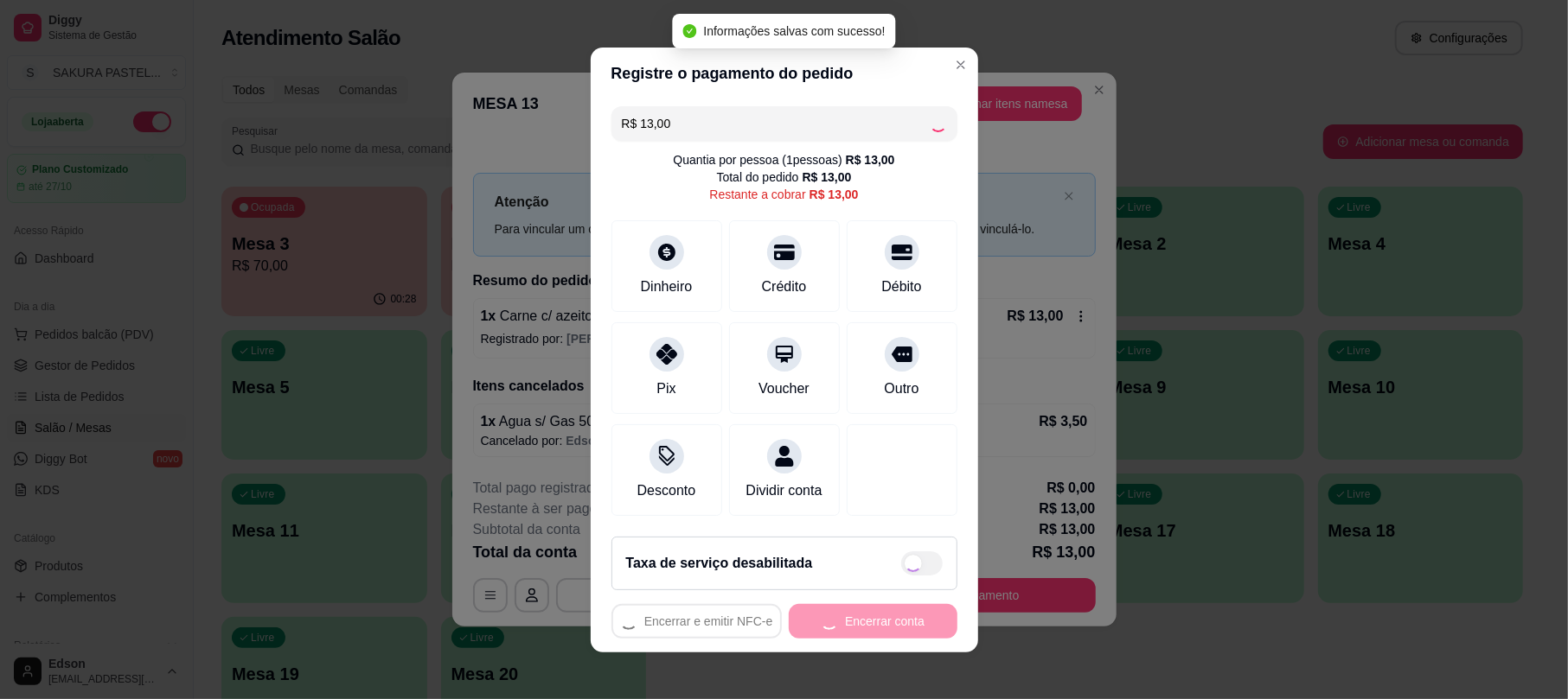
type input "R$ 0,00"
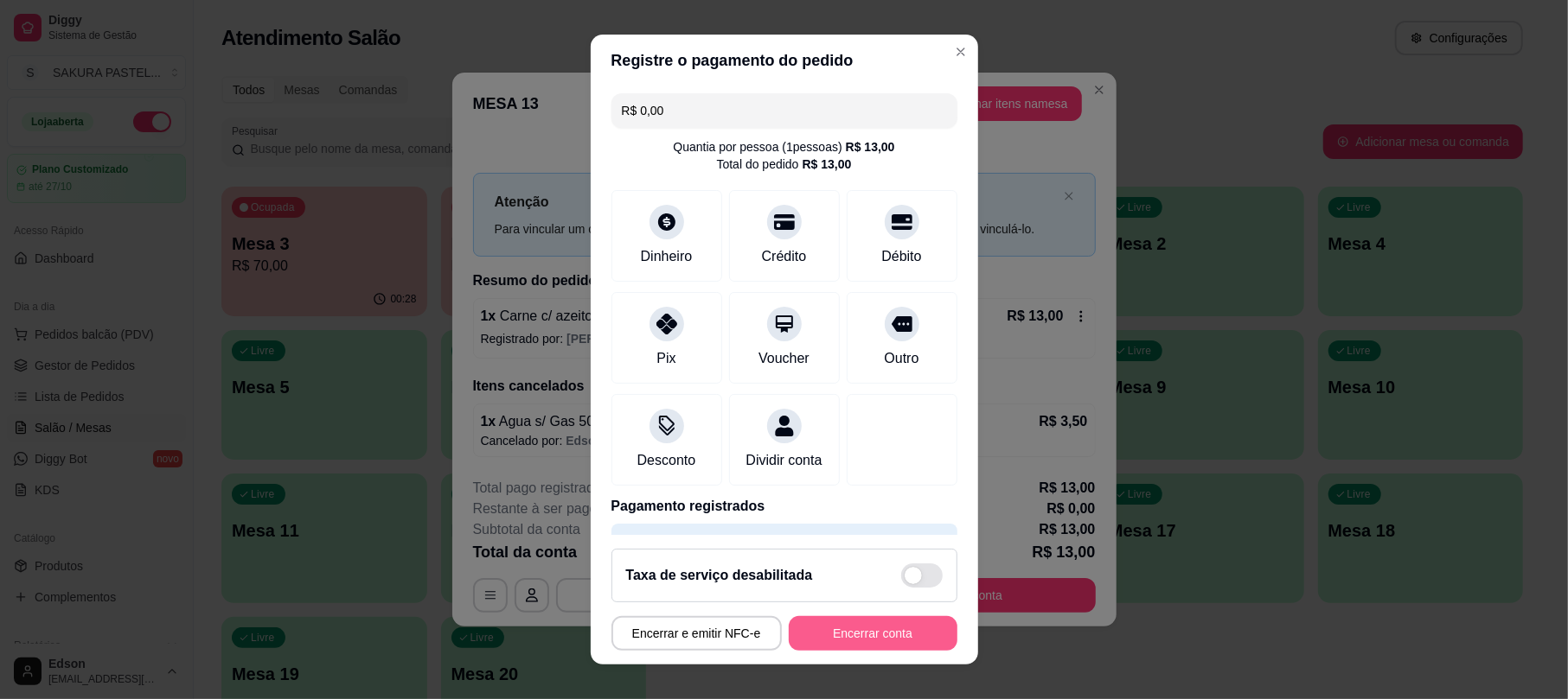
click at [908, 633] on button "Encerrar conta" at bounding box center [873, 633] width 169 height 34
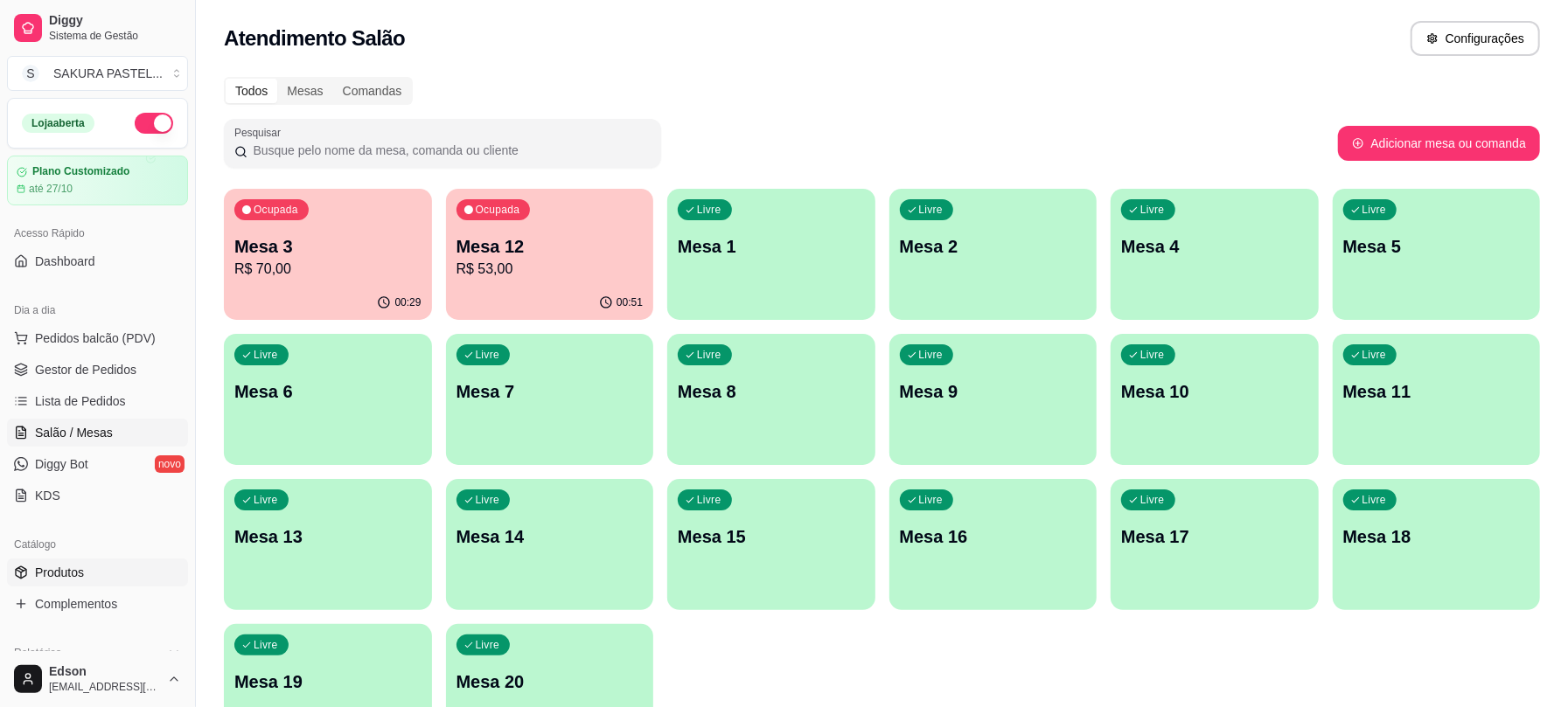
click at [127, 579] on link "Produtos" at bounding box center [97, 573] width 181 height 28
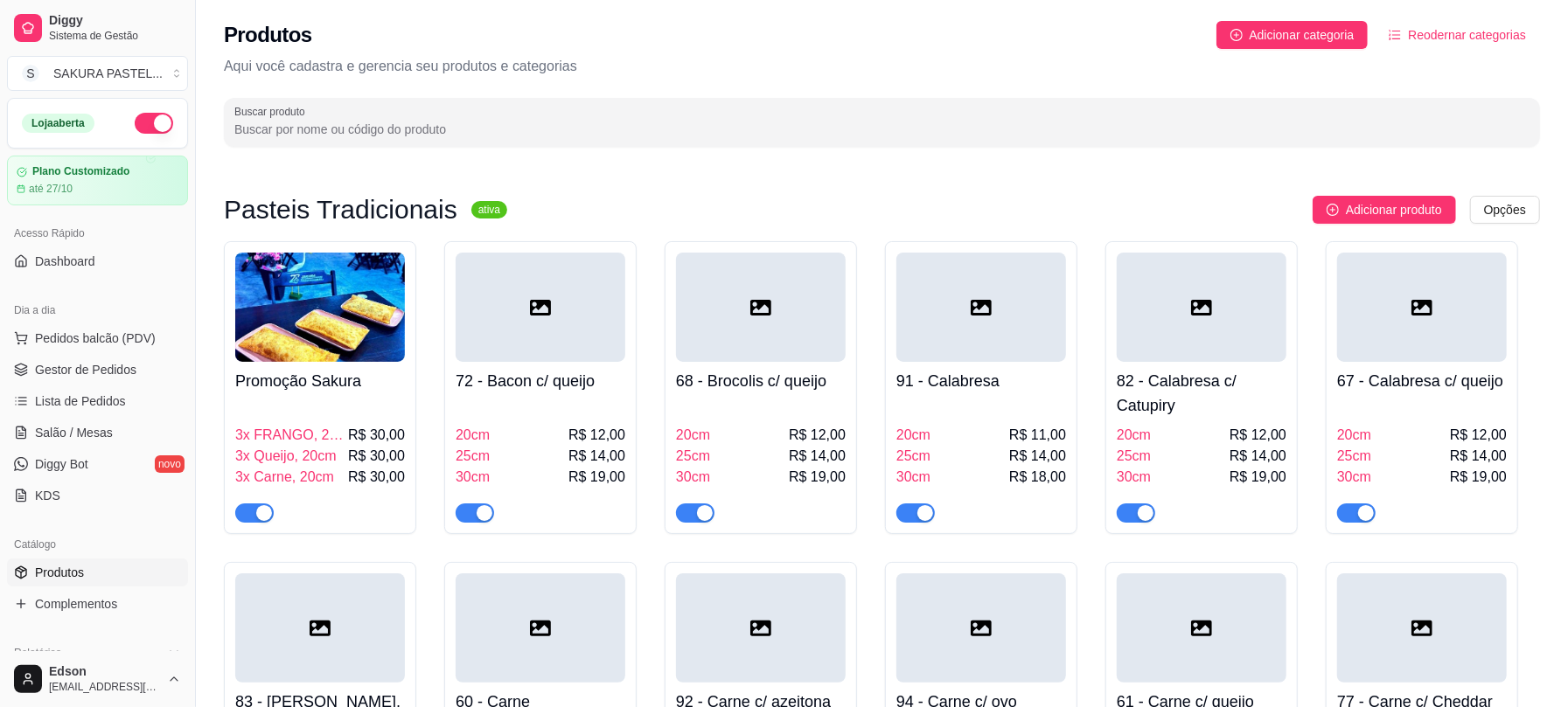
click at [359, 108] on div at bounding box center [882, 122] width 1295 height 35
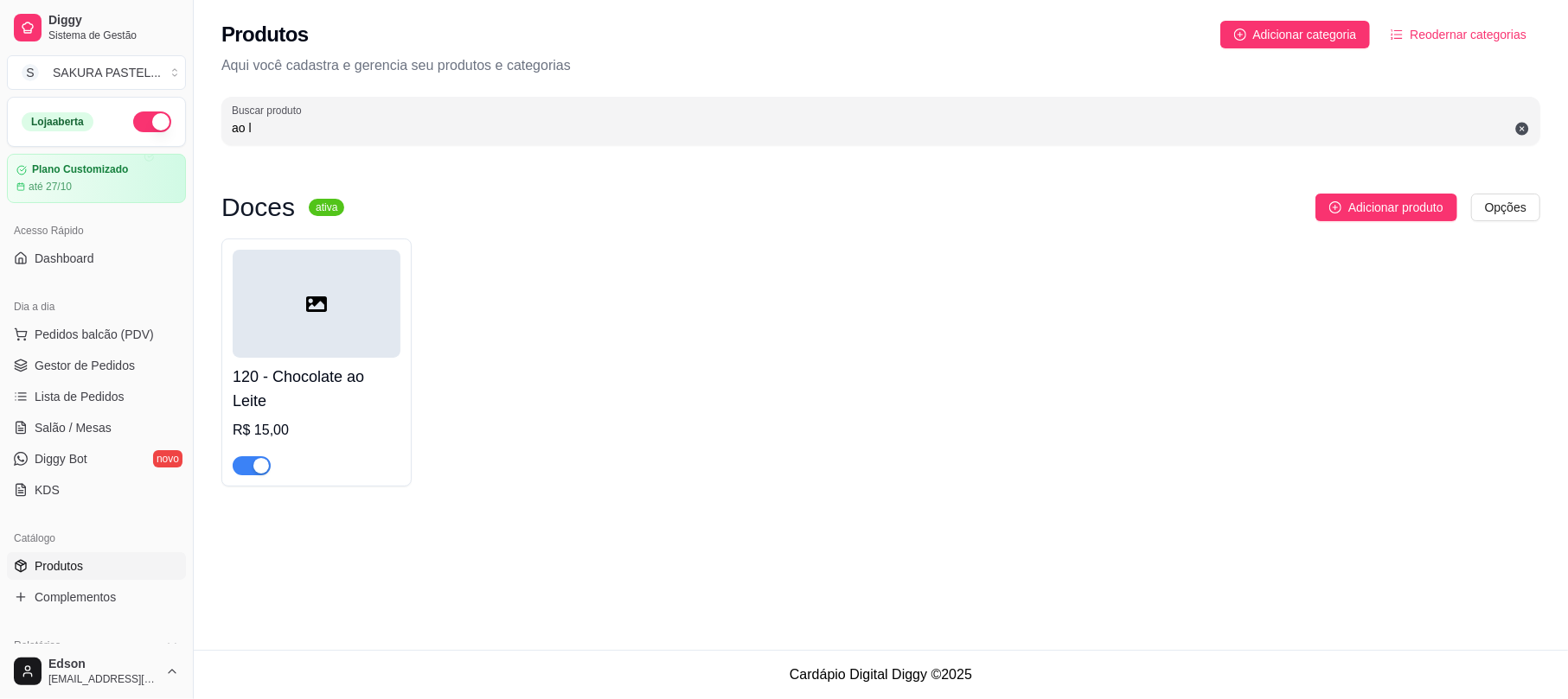
click at [253, 471] on div "button" at bounding box center [261, 465] width 15 height 15
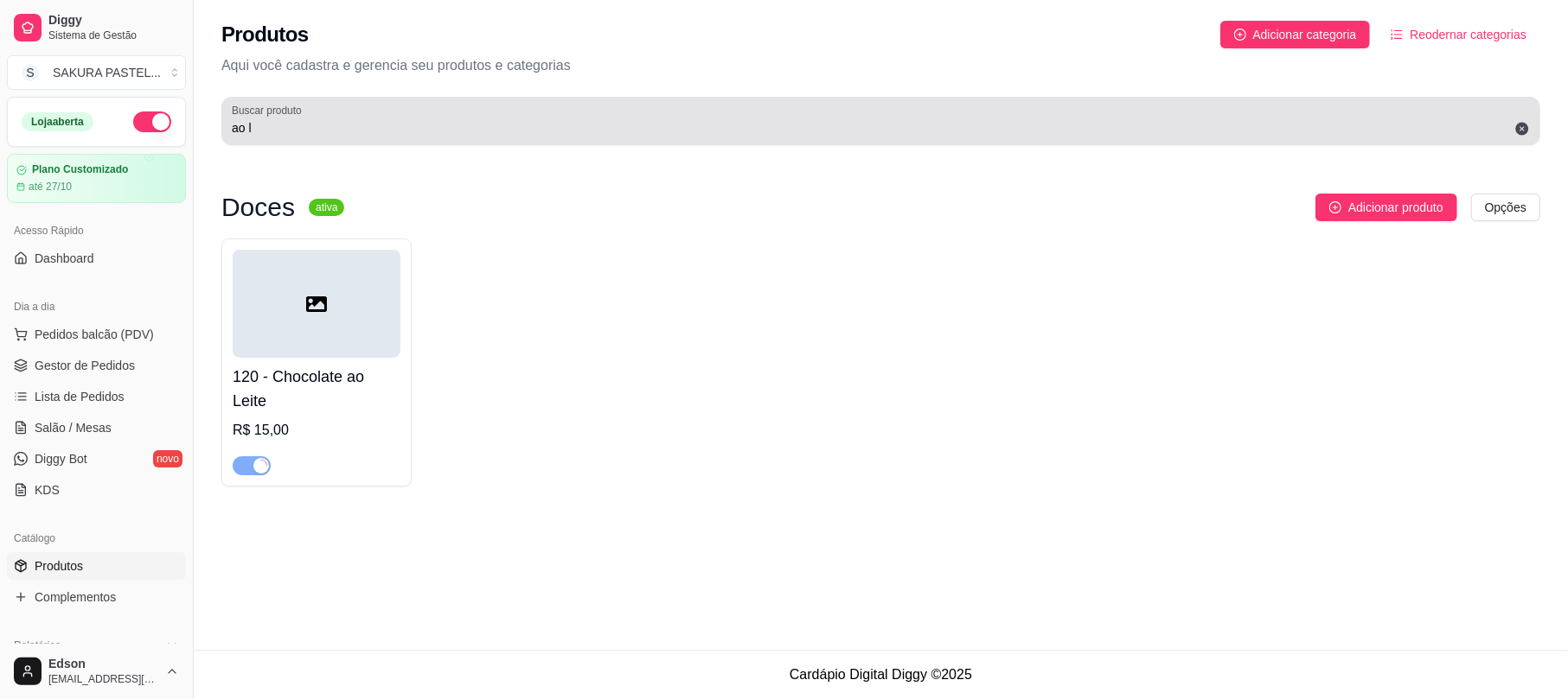
click at [331, 111] on div "ao l" at bounding box center [881, 120] width 1298 height 34
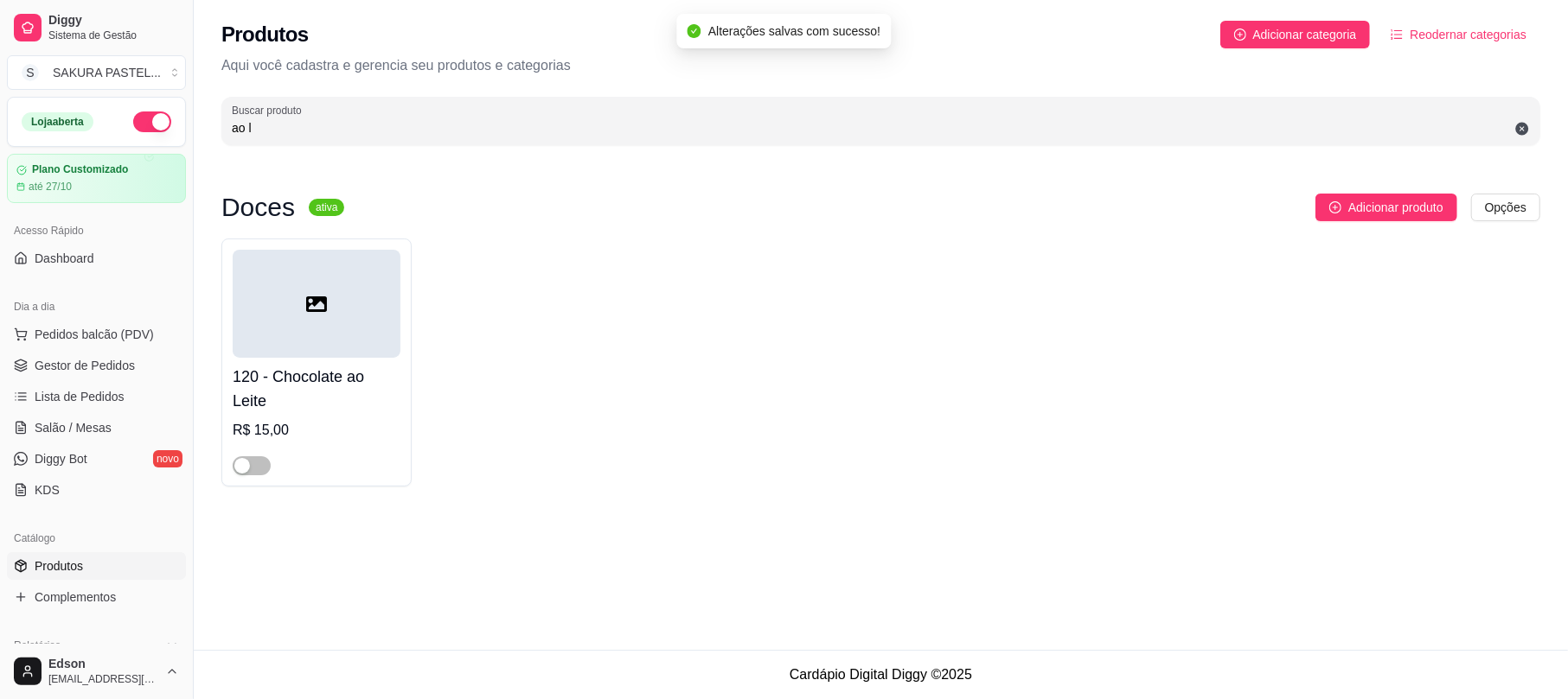
click at [318, 121] on input "ao l" at bounding box center [881, 128] width 1298 height 17
type input "a"
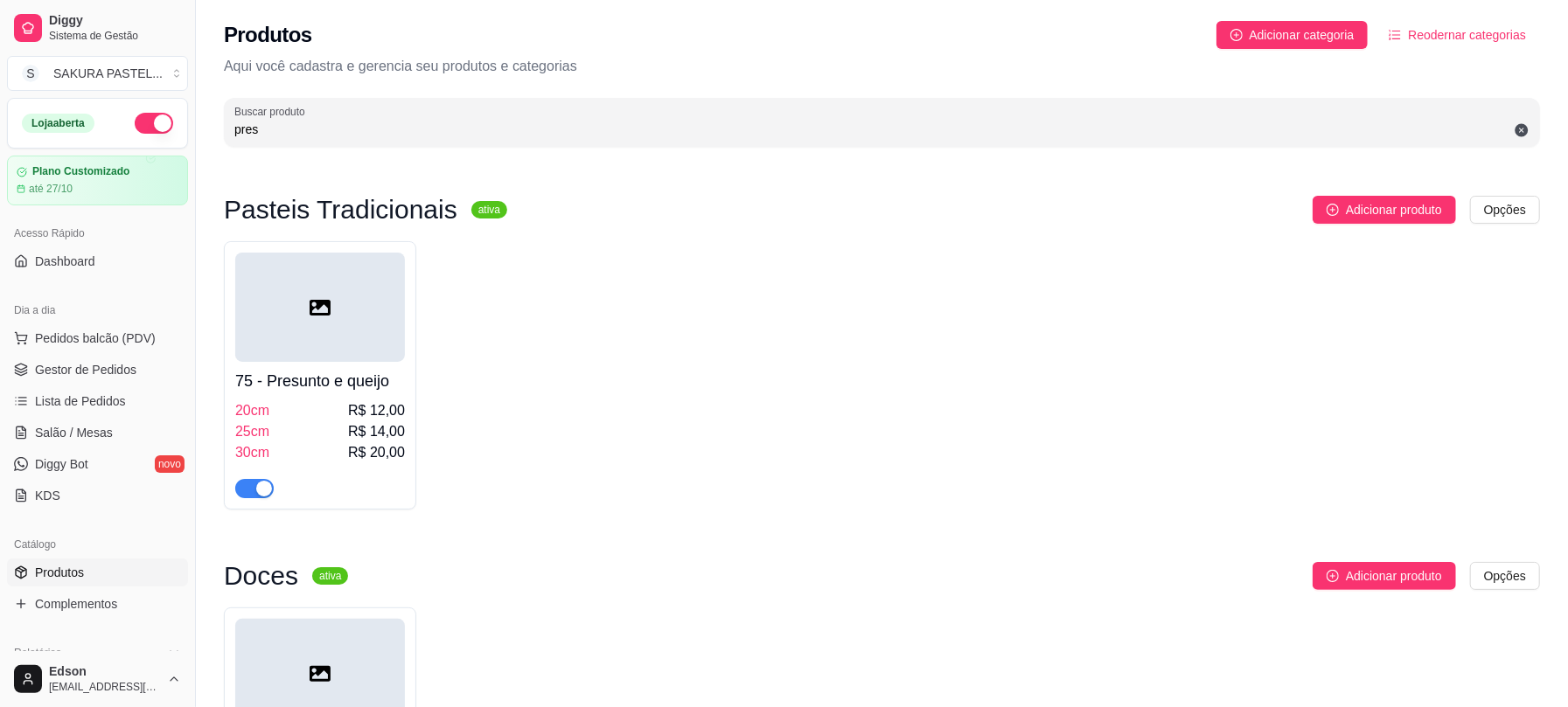
scroll to position [219, 0]
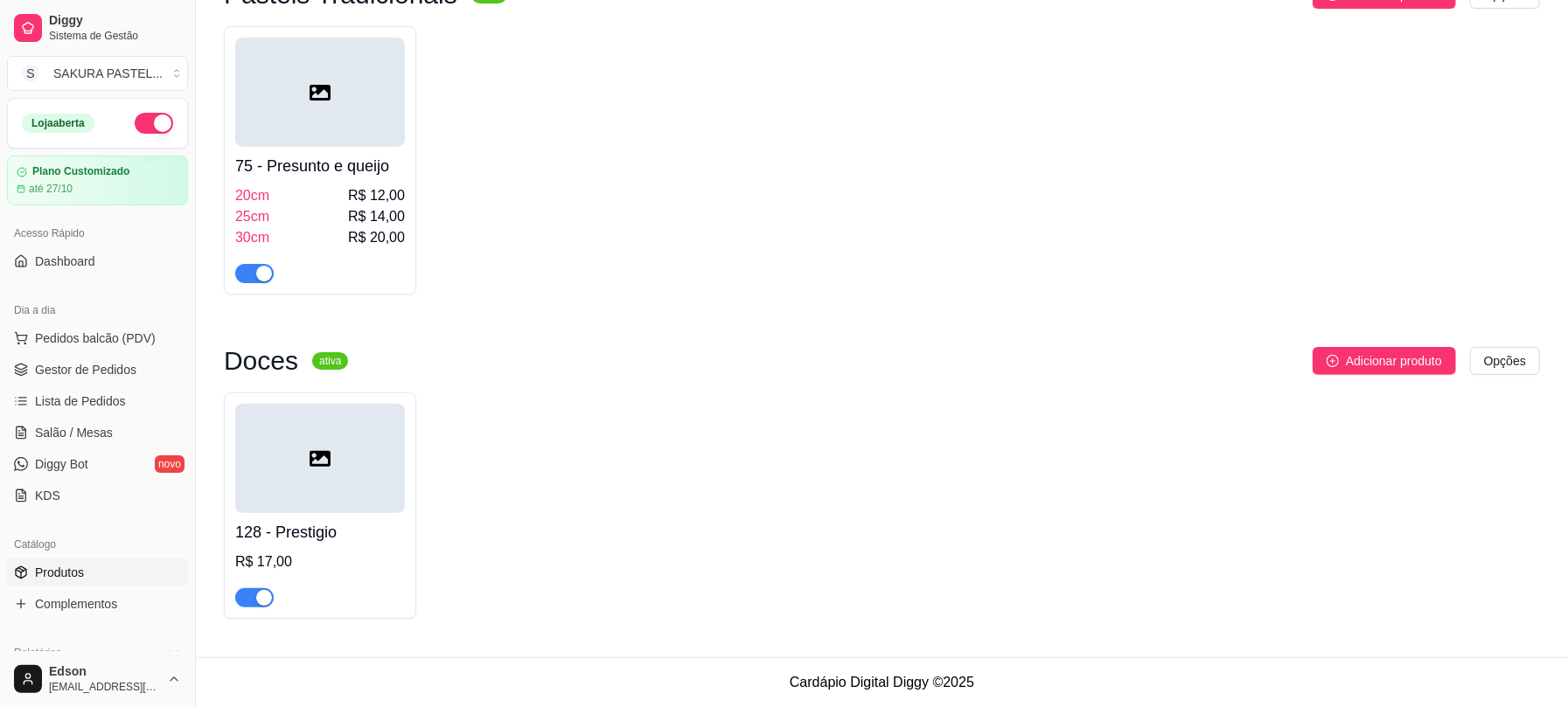
type input "pres"
click at [264, 606] on span "button" at bounding box center [255, 598] width 38 height 19
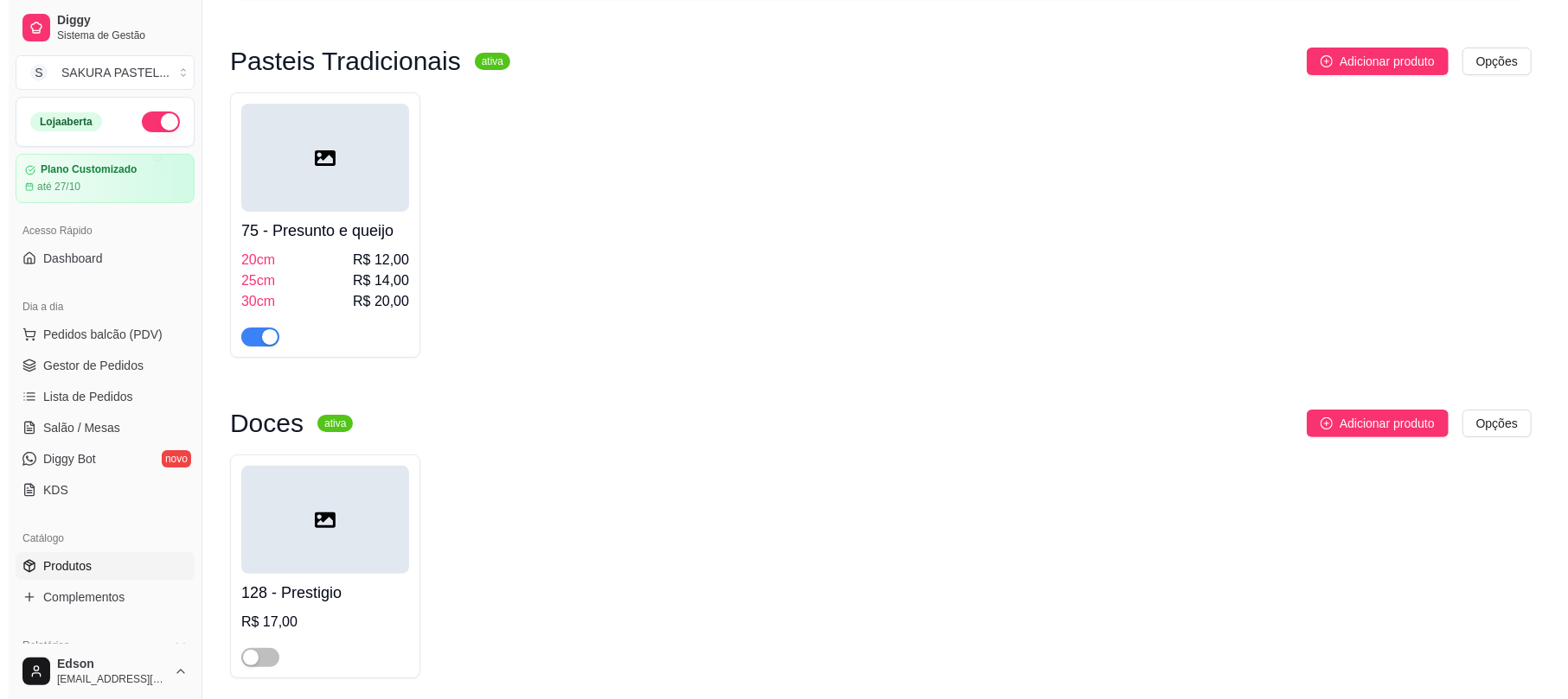
scroll to position [0, 0]
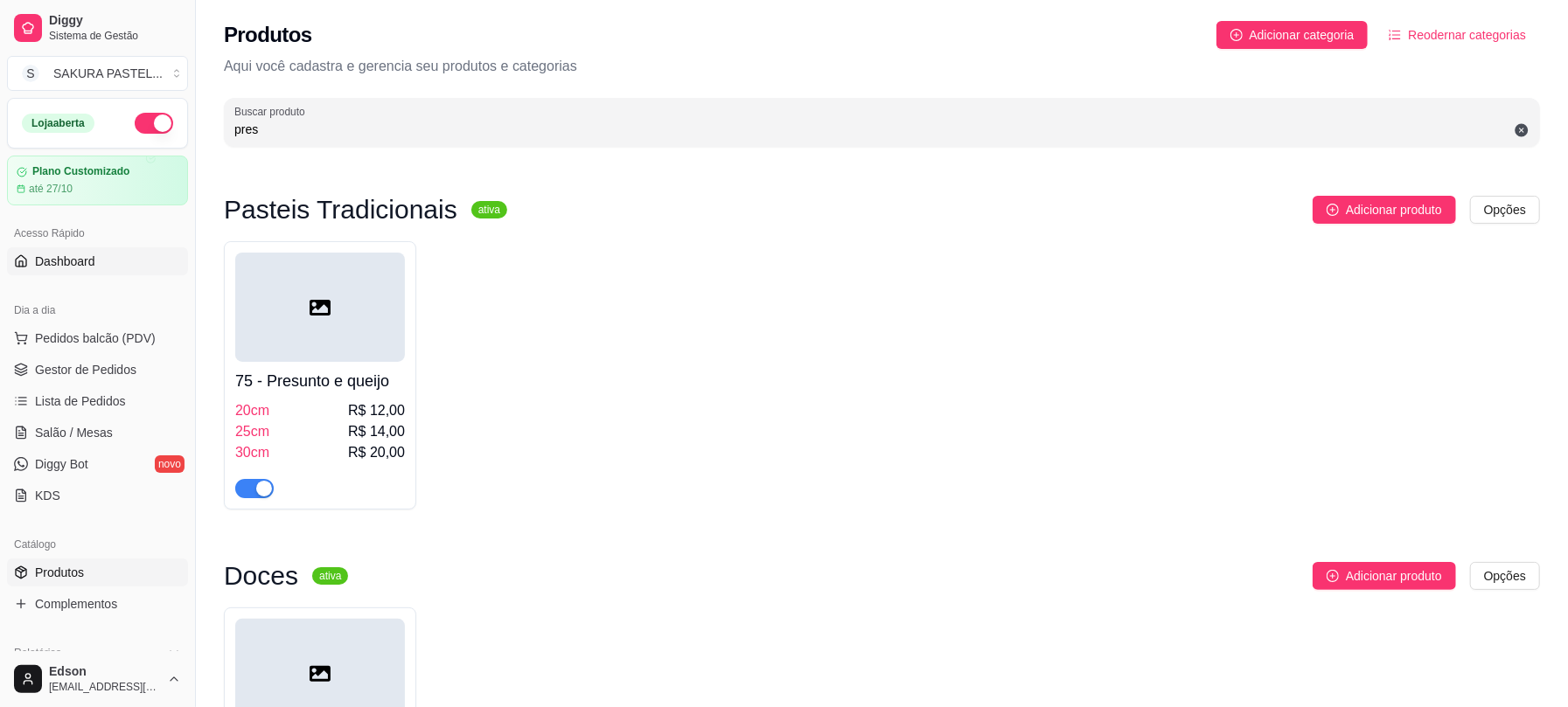
click at [135, 266] on link "Dashboard" at bounding box center [97, 261] width 181 height 28
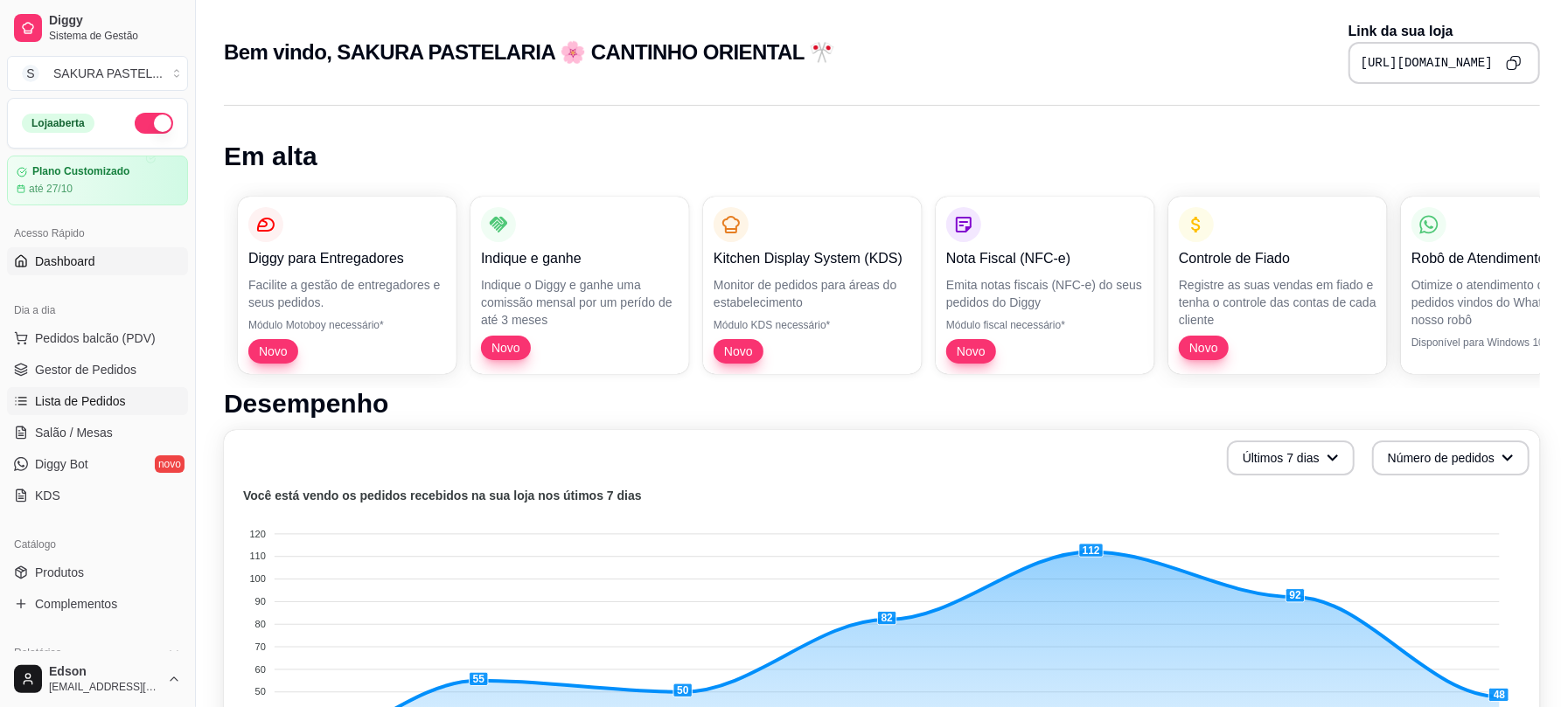
click at [125, 392] on link "Lista de Pedidos" at bounding box center [97, 401] width 181 height 28
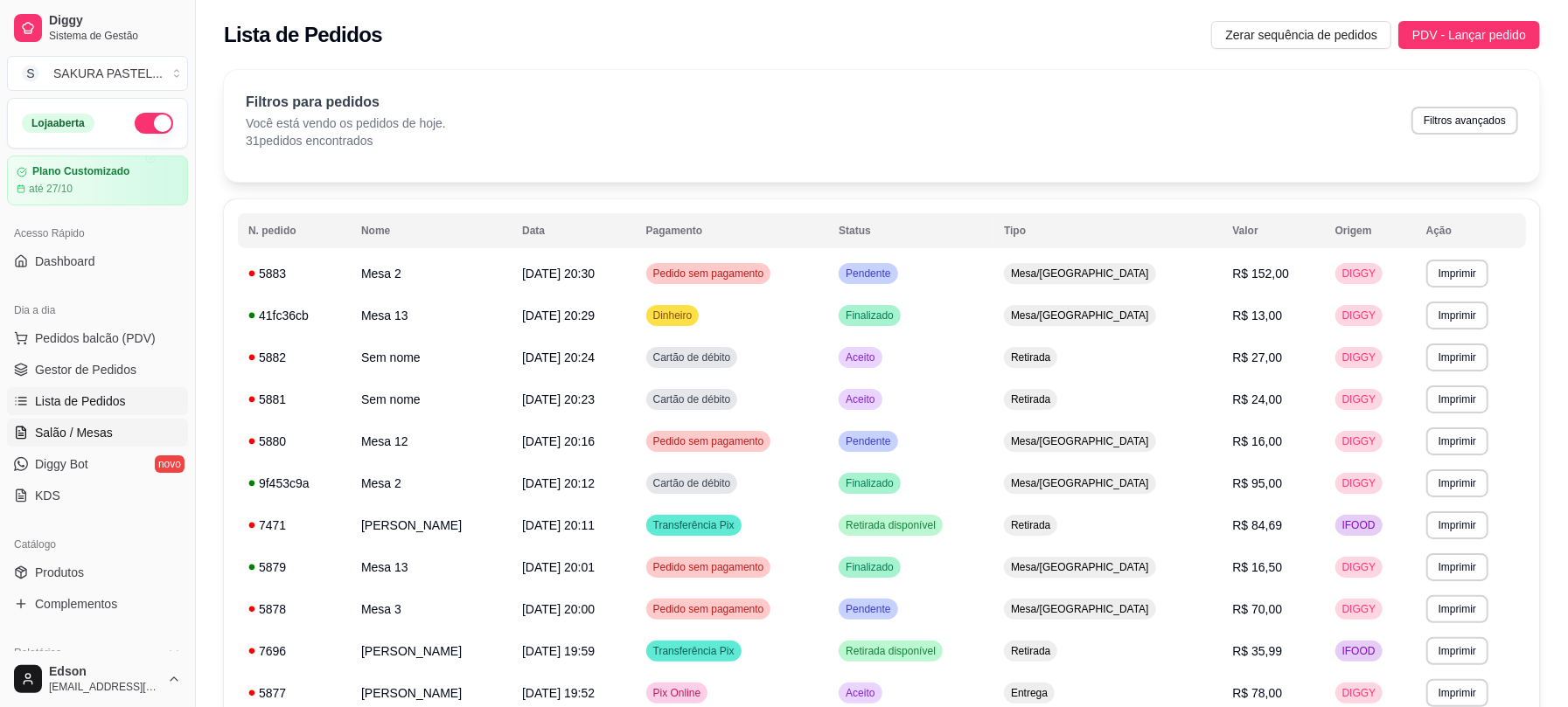
click at [110, 434] on link "Salão / Mesas" at bounding box center [97, 433] width 181 height 28
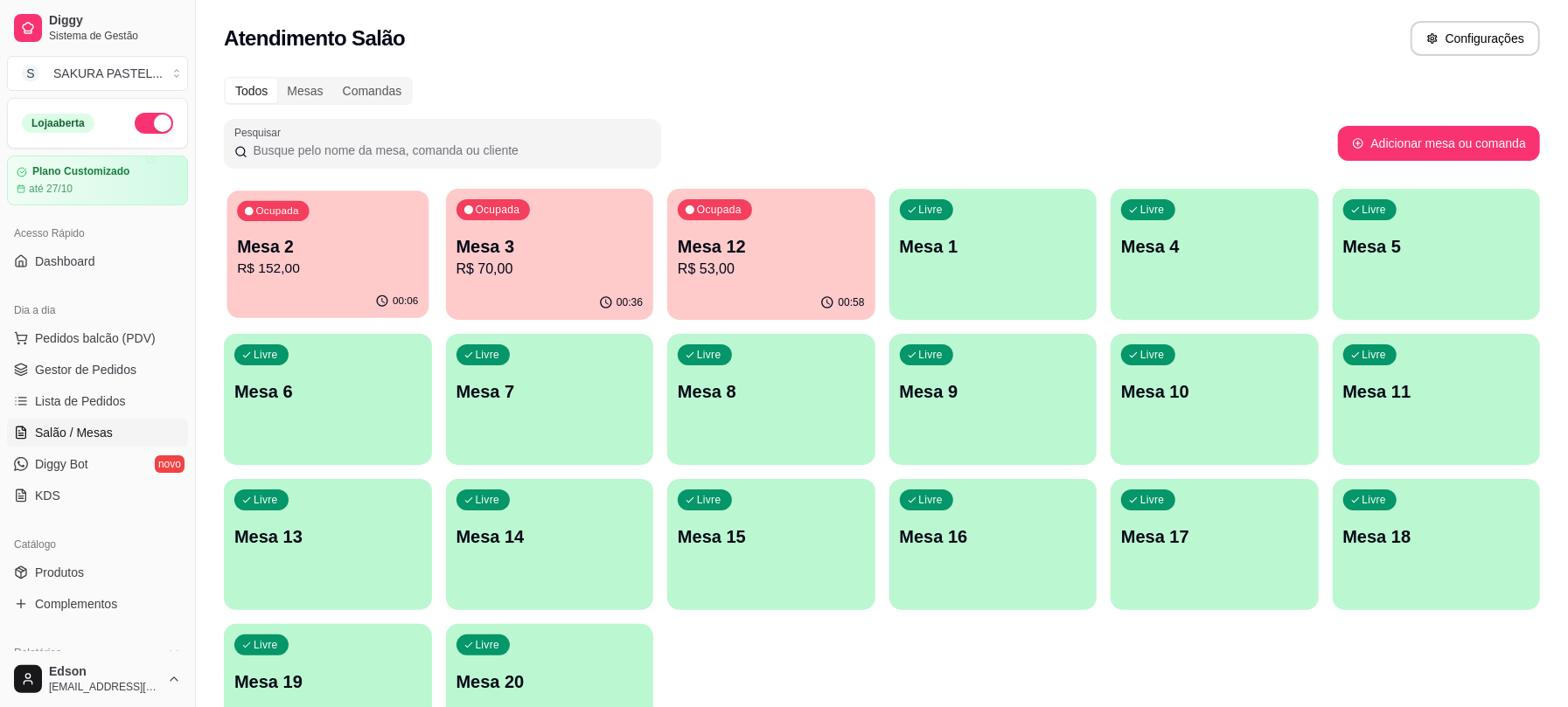
click at [375, 285] on button "Ocupada Mesa 2 R$ 152,00 00:06" at bounding box center [327, 254] width 201 height 127
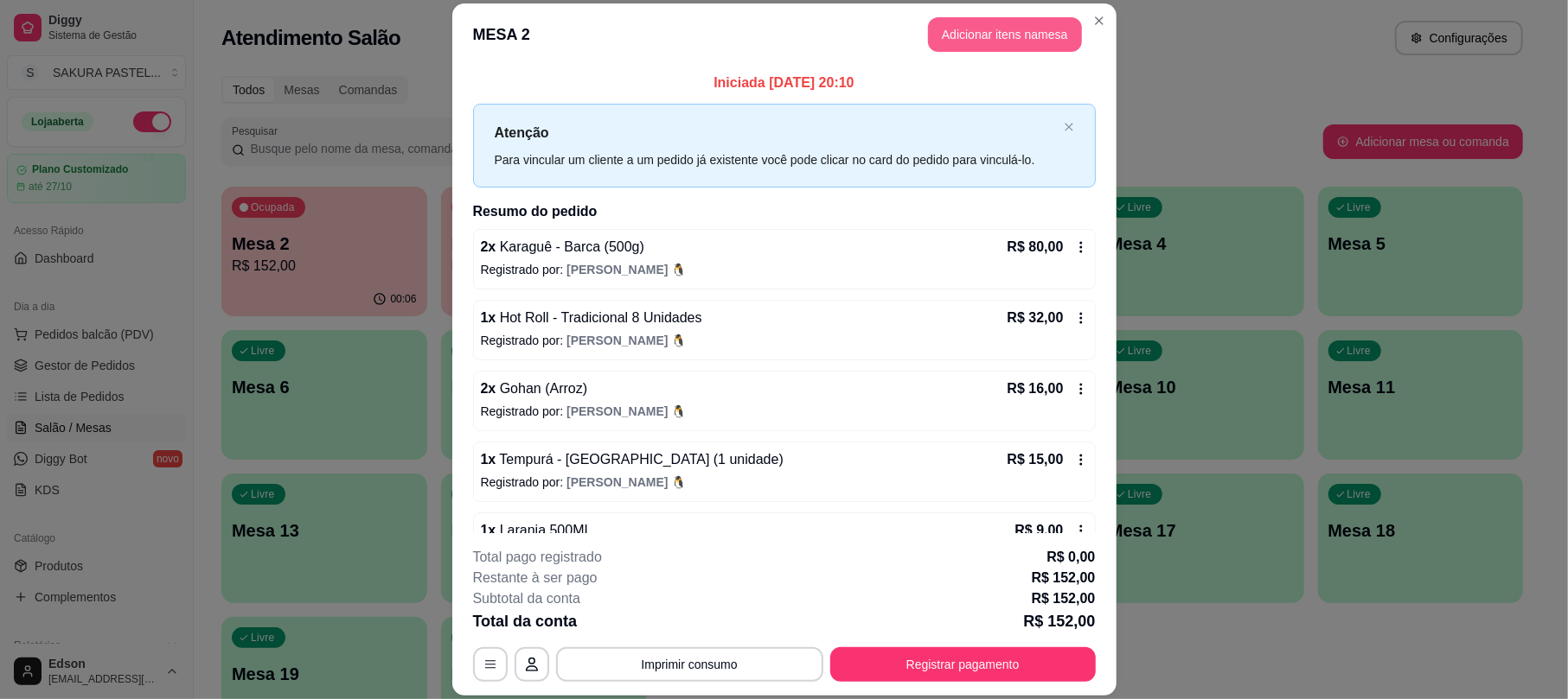
click at [975, 18] on button "Adicionar itens na mesa" at bounding box center [1005, 34] width 154 height 34
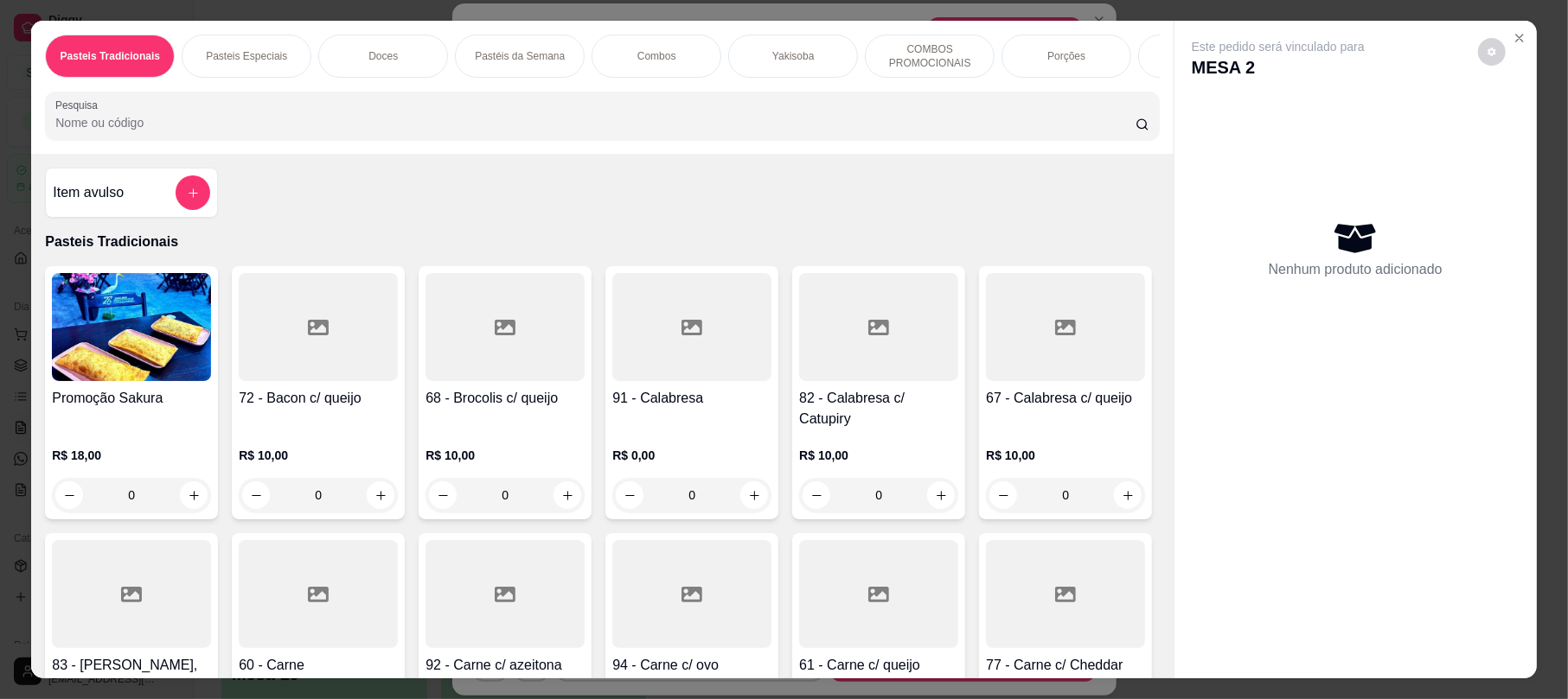
click at [539, 131] on input "Pesquisa" at bounding box center [596, 122] width 1080 height 17
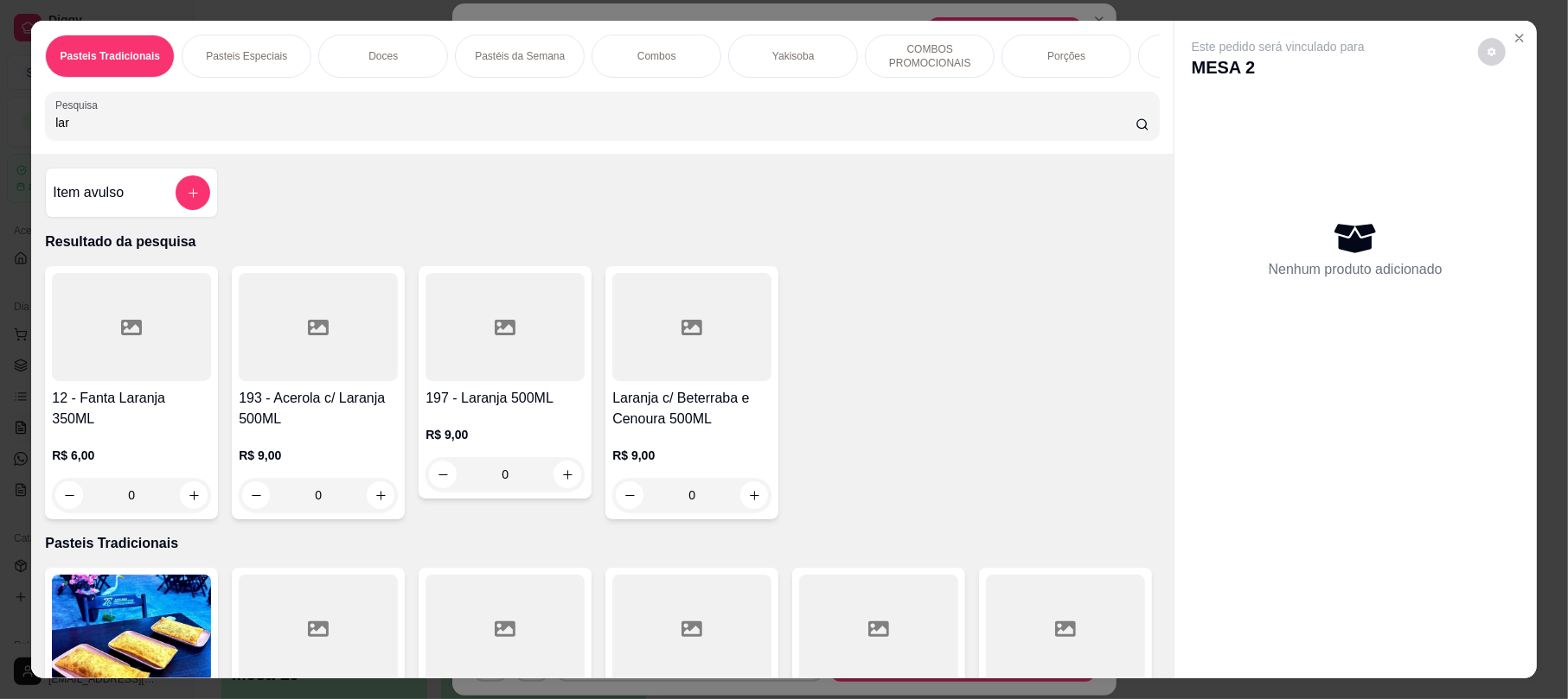
type input "lar"
click at [292, 368] on div at bounding box center [318, 327] width 159 height 108
click at [498, 359] on div at bounding box center [504, 327] width 159 height 108
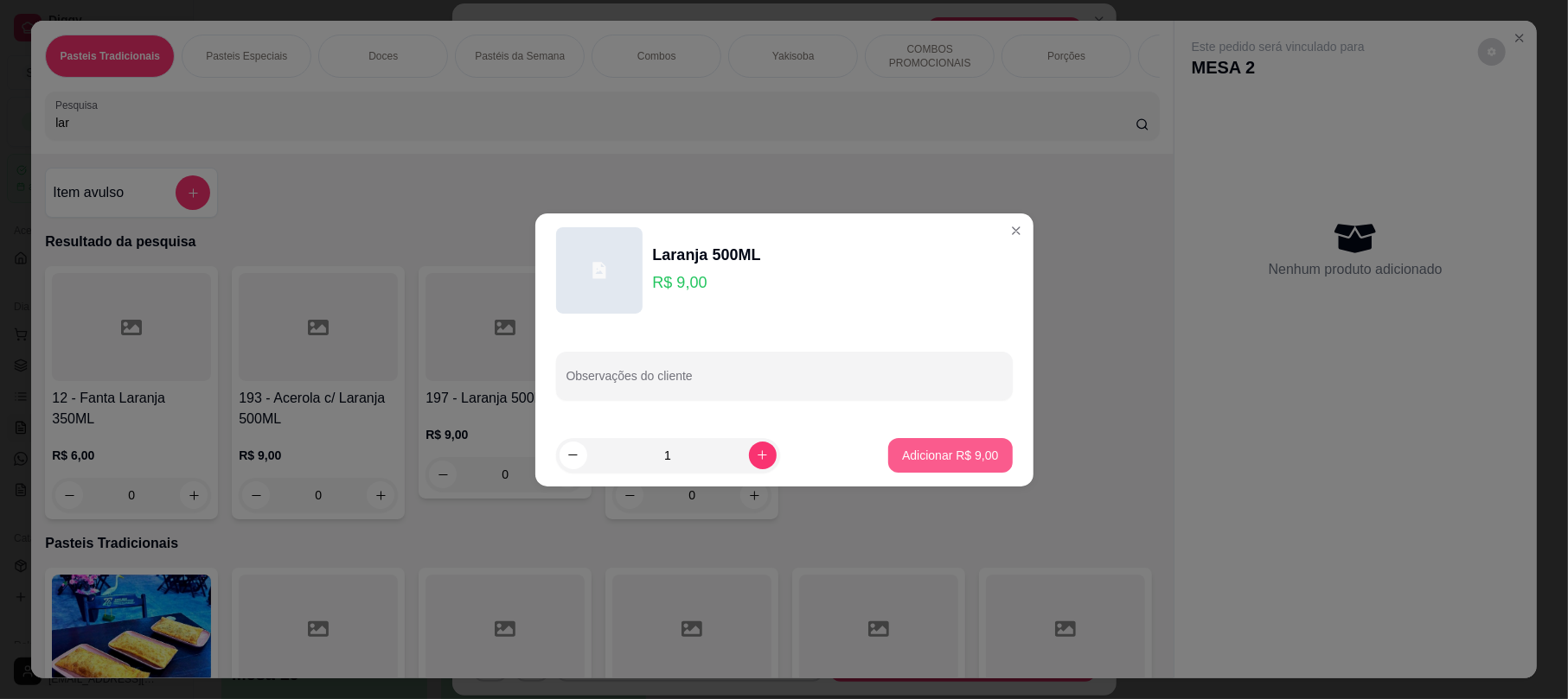
click at [907, 438] on button "Adicionar R$ 9,00" at bounding box center [950, 456] width 124 height 34
type input "1"
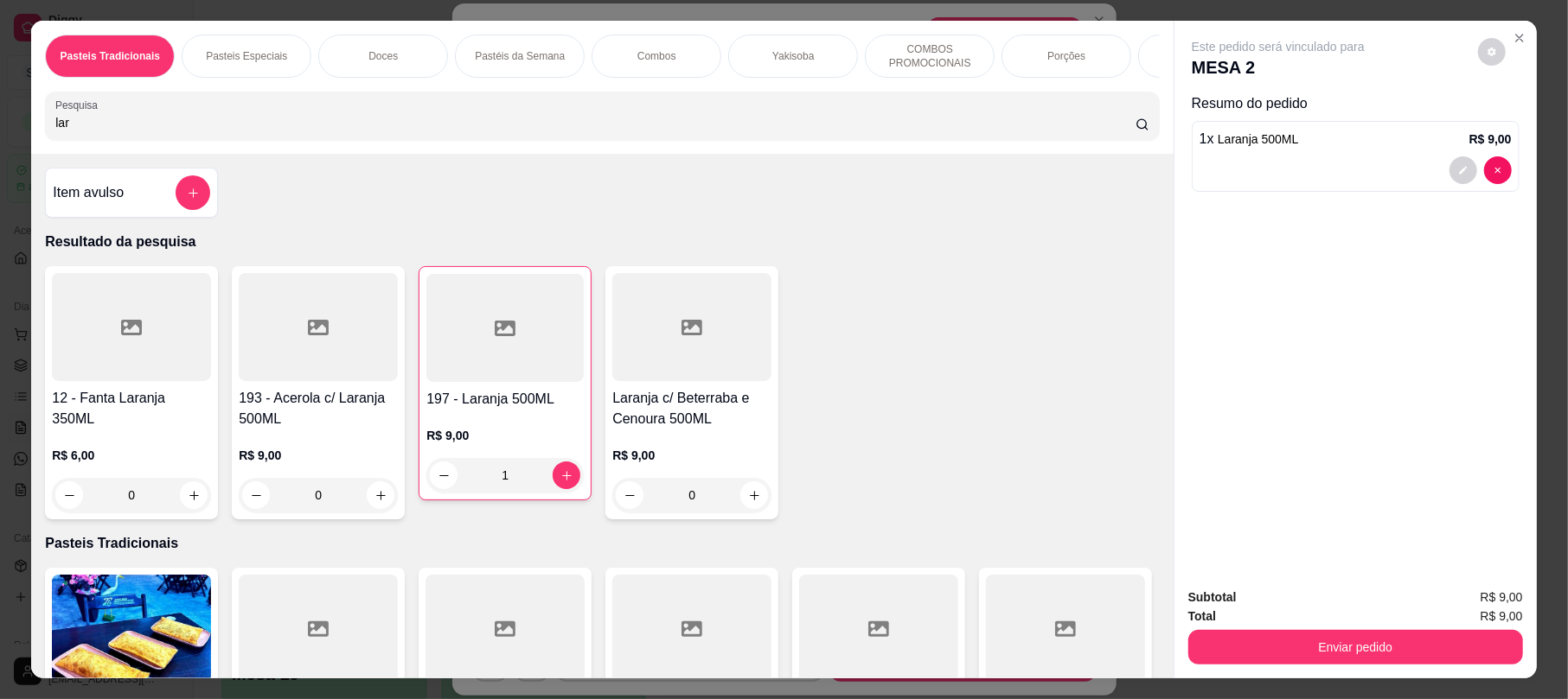
click at [319, 131] on input "lar" at bounding box center [596, 122] width 1080 height 17
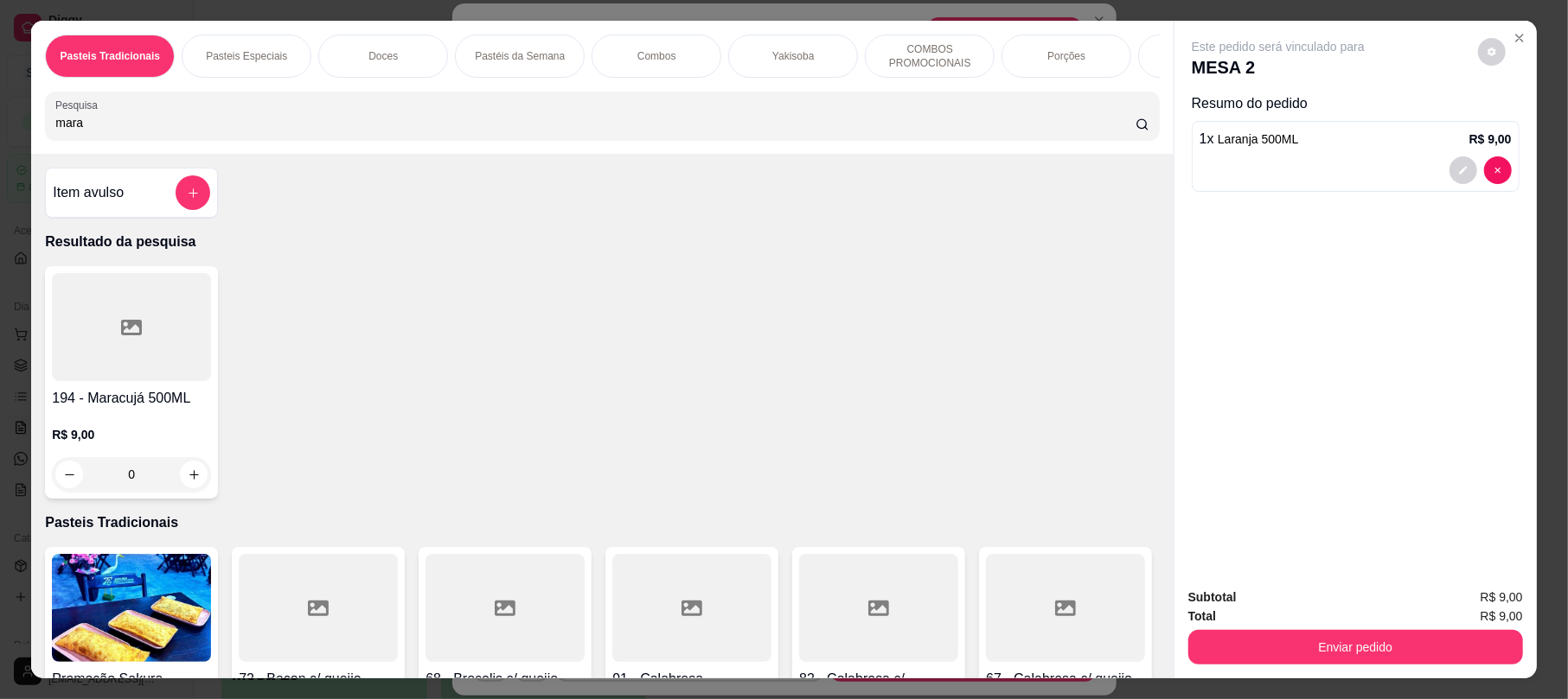
type input "mara"
click at [92, 364] on div at bounding box center [131, 327] width 159 height 108
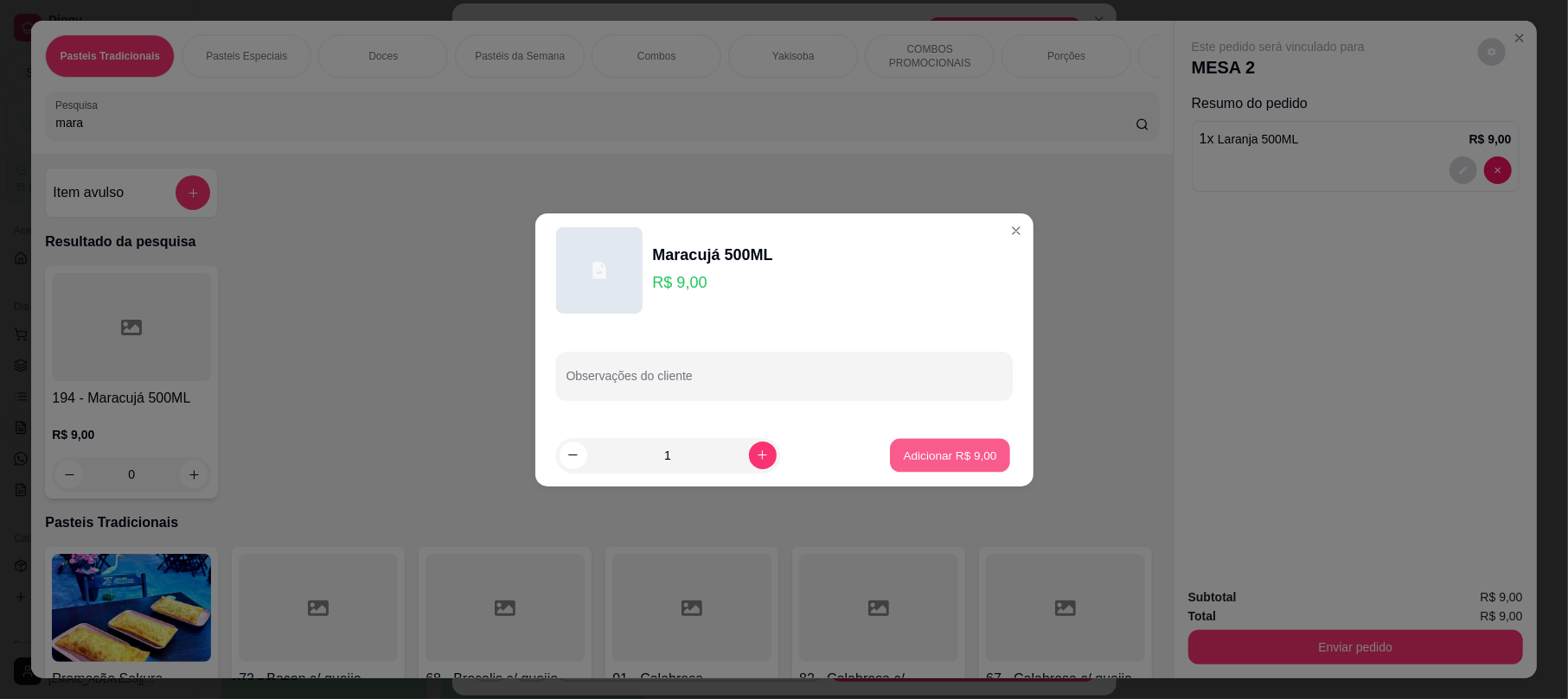
click at [904, 456] on p "Adicionar R$ 9,00" at bounding box center [951, 455] width 93 height 16
type input "1"
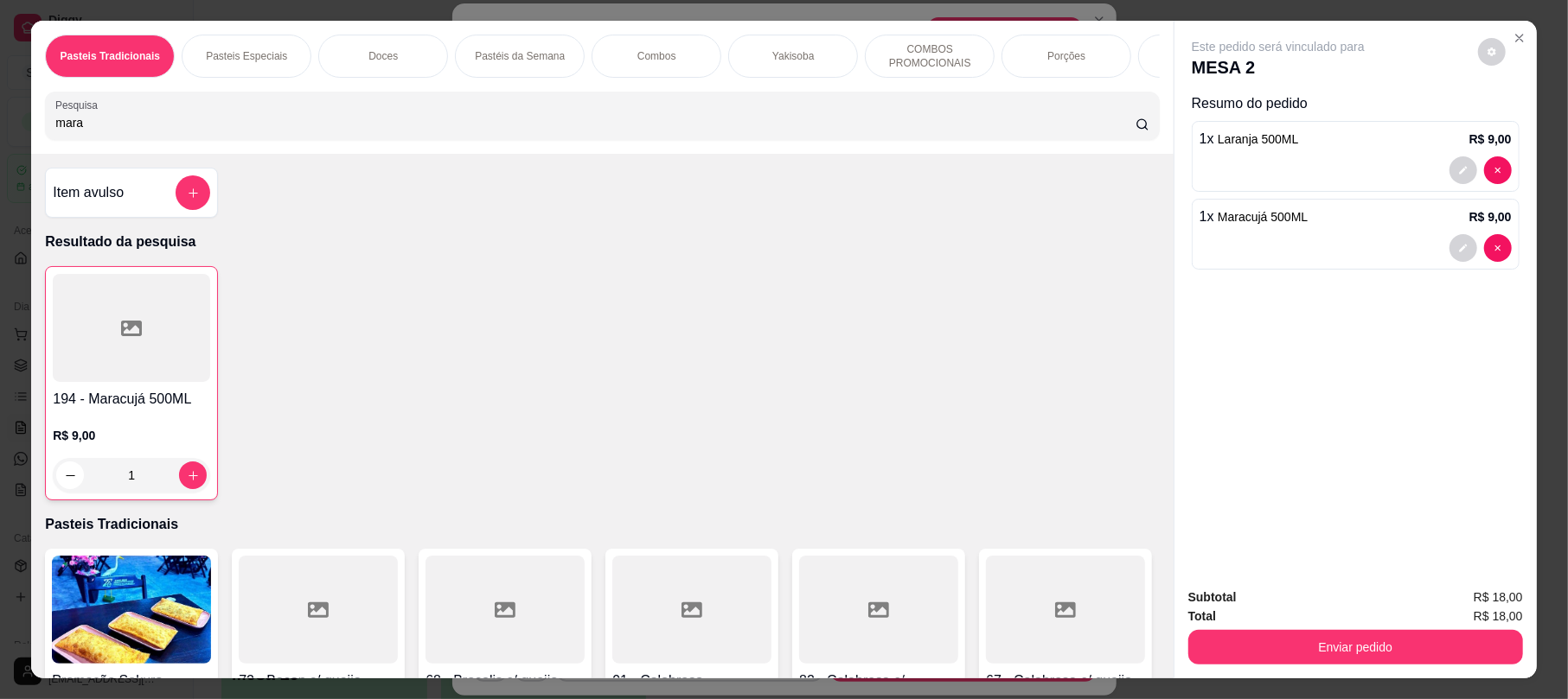
click at [1346, 672] on div "Subtotal R$ 18,00 Total R$ 18,00 Enviar pedido" at bounding box center [1355, 626] width 362 height 104
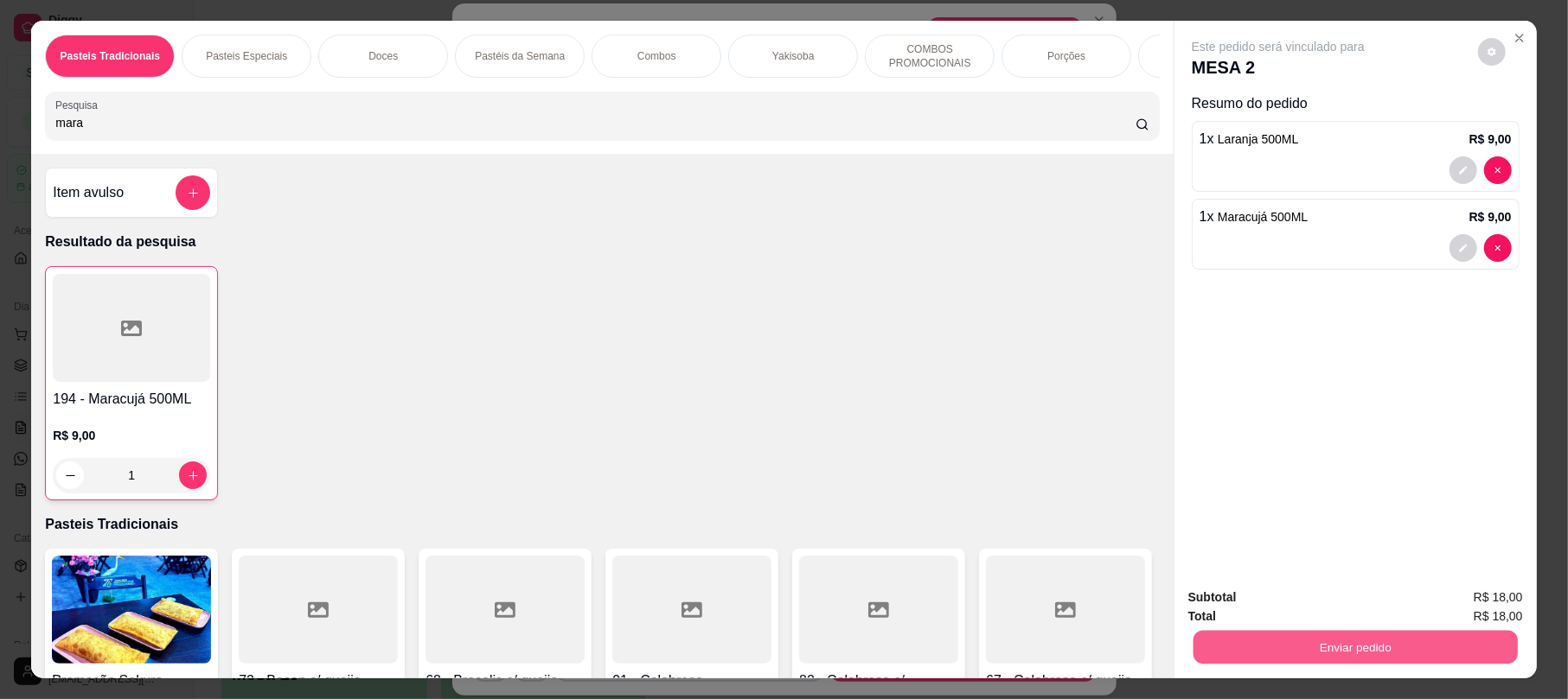
click at [1349, 651] on button "Enviar pedido" at bounding box center [1355, 648] width 324 height 34
click at [1363, 614] on button "Registrar cliente" at bounding box center [1360, 605] width 114 height 33
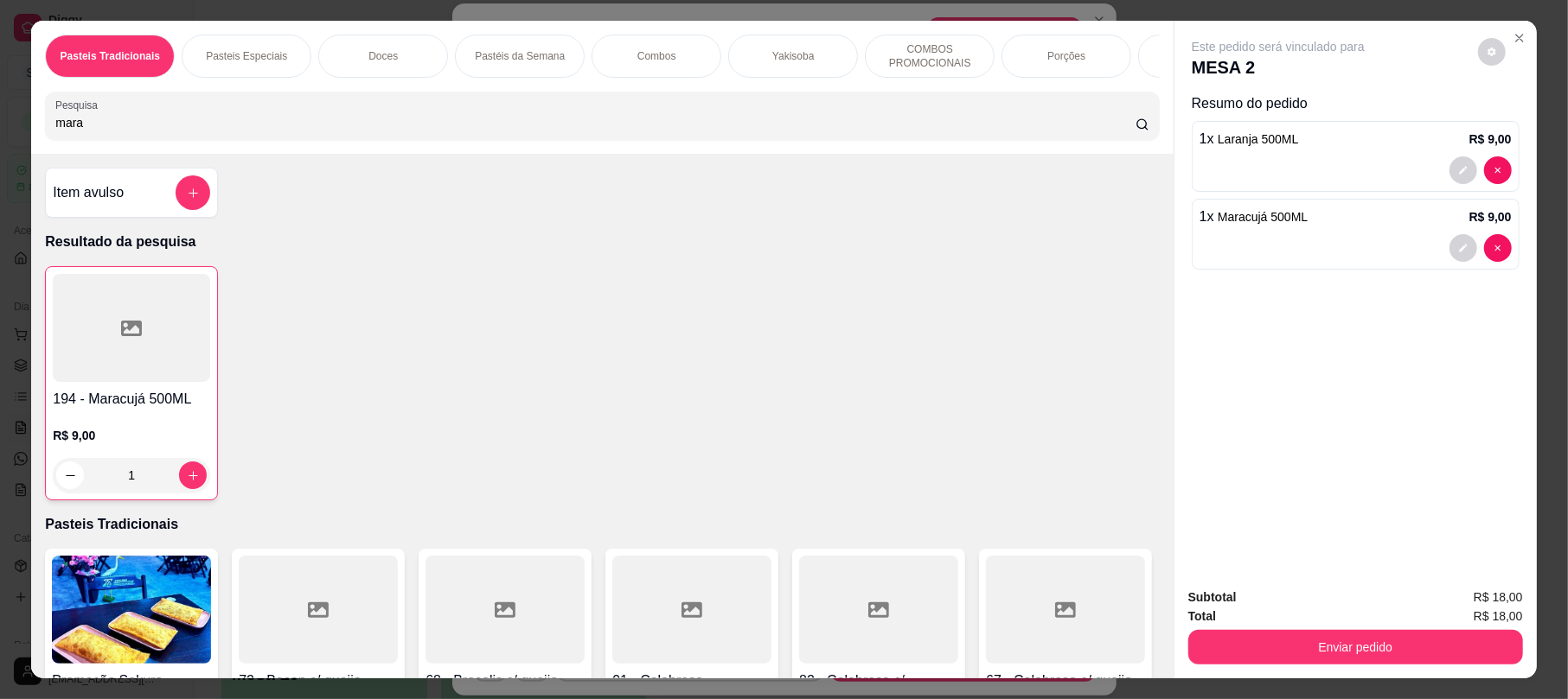
click at [1351, 631] on button "Enviar pedido" at bounding box center [1355, 648] width 334 height 34
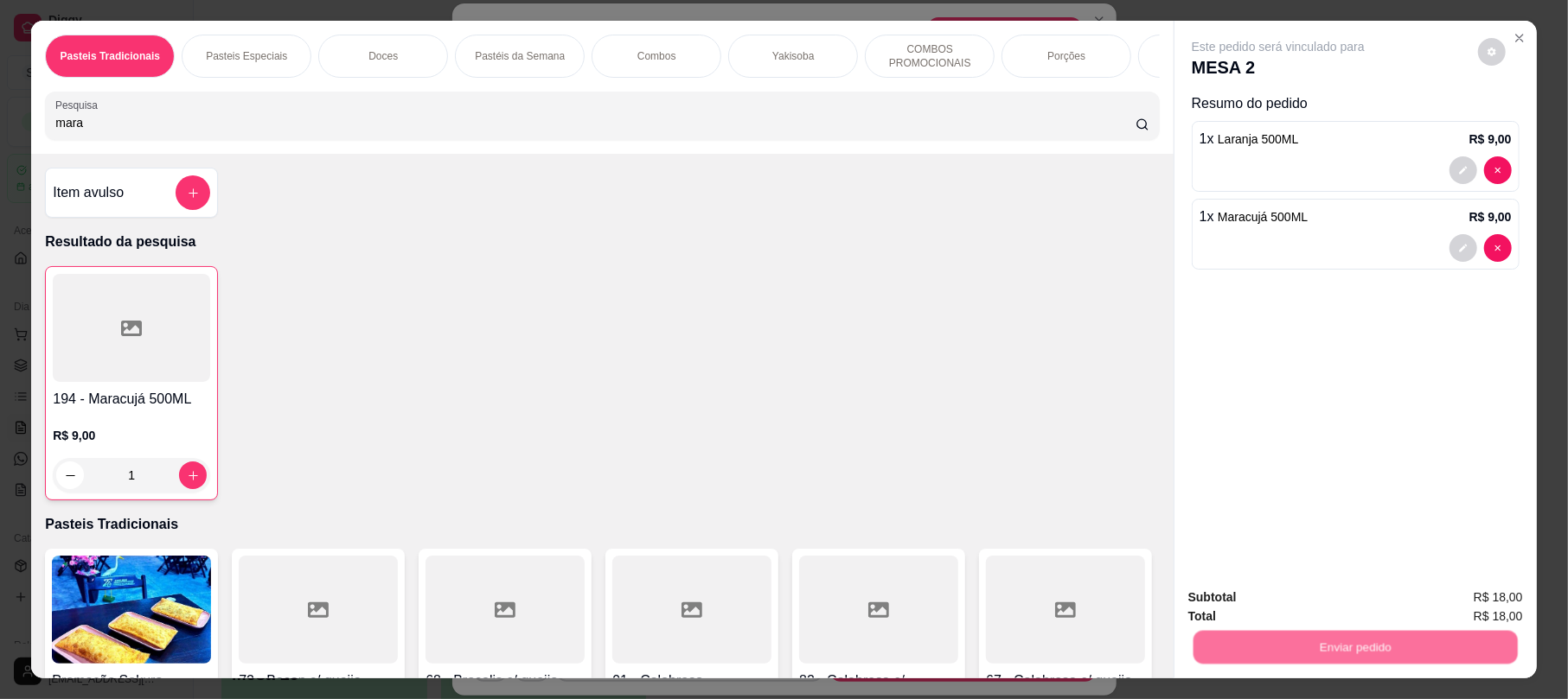
click at [1465, 595] on button "Enviar pedido" at bounding box center [1476, 605] width 95 height 32
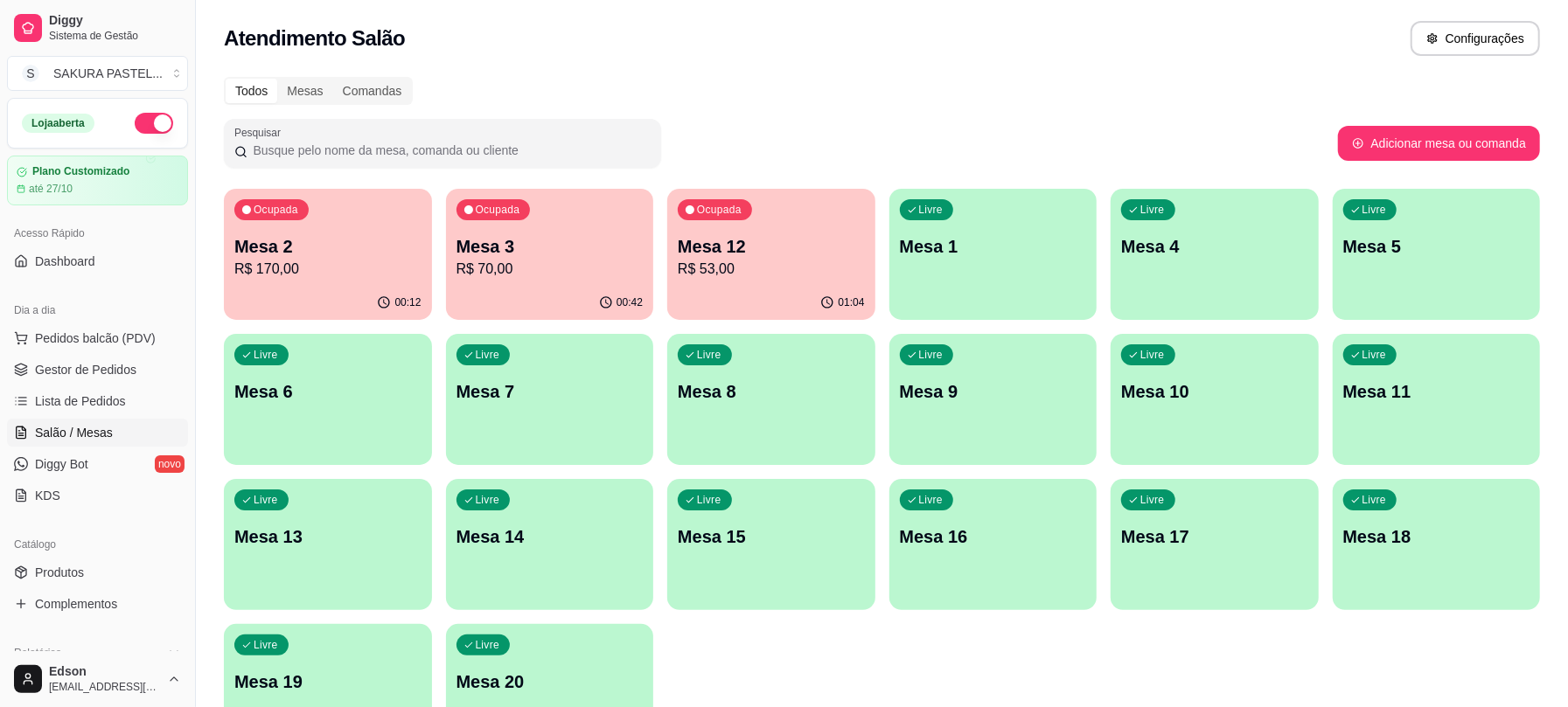
click at [767, 260] on p "R$ 53,00" at bounding box center [772, 269] width 187 height 21
click at [543, 291] on div "00:42" at bounding box center [550, 304] width 208 height 35
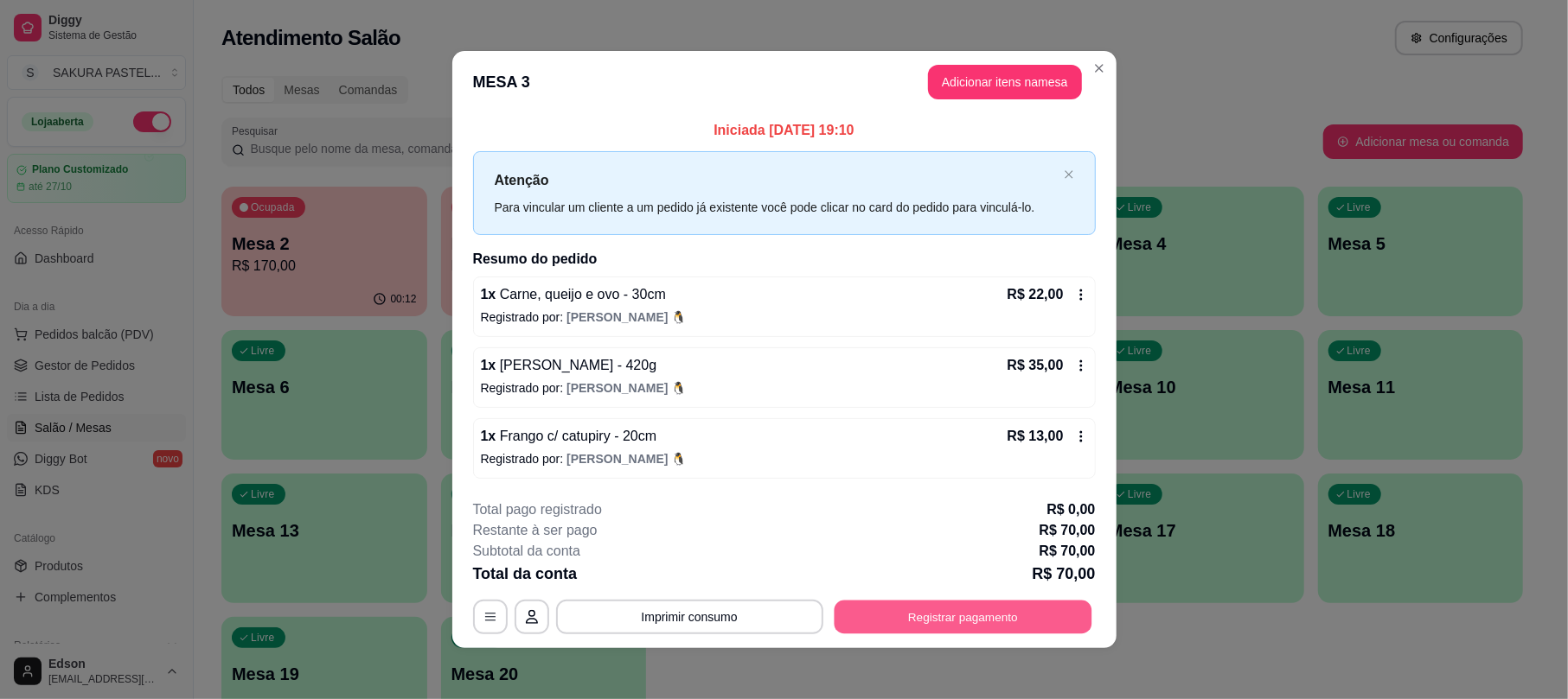
click at [970, 608] on button "Registrar pagamento" at bounding box center [962, 618] width 258 height 34
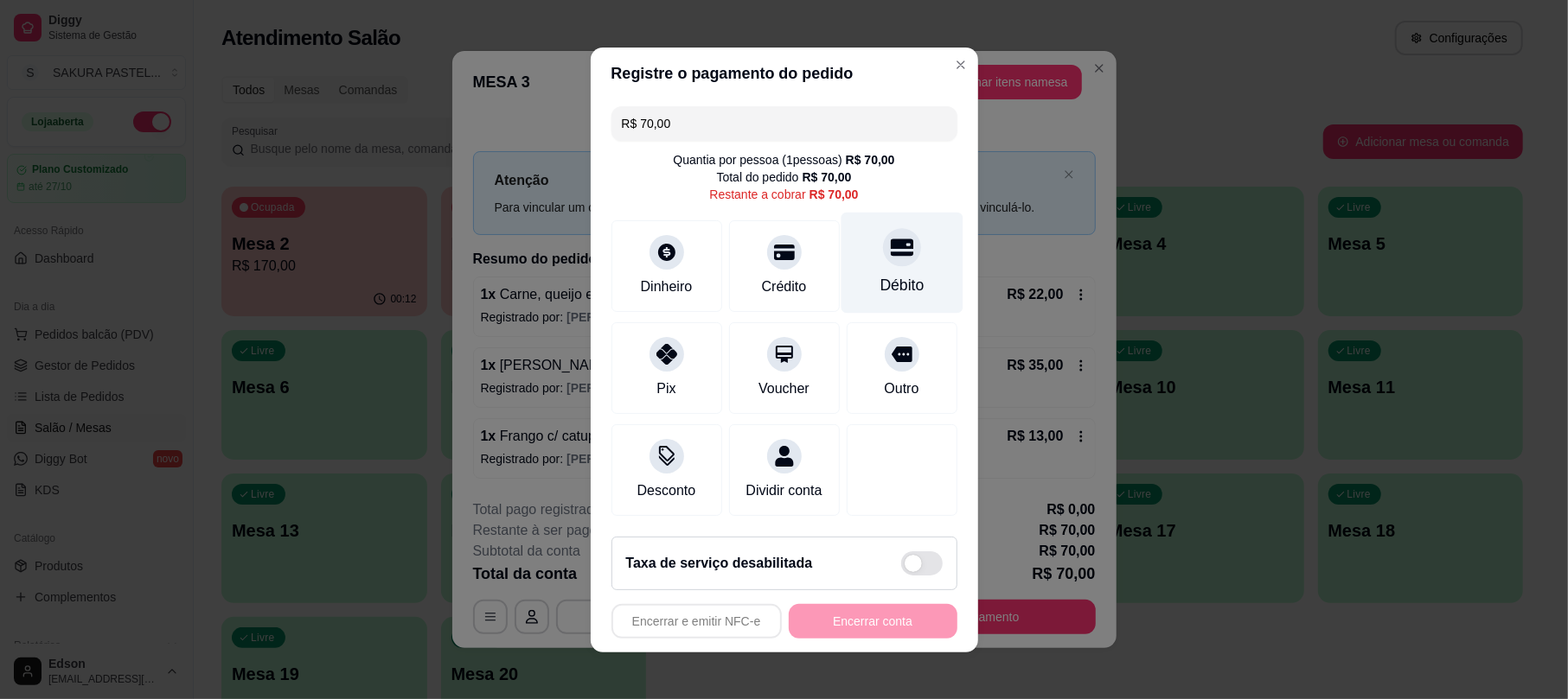
click at [864, 257] on div "Débito" at bounding box center [901, 262] width 122 height 102
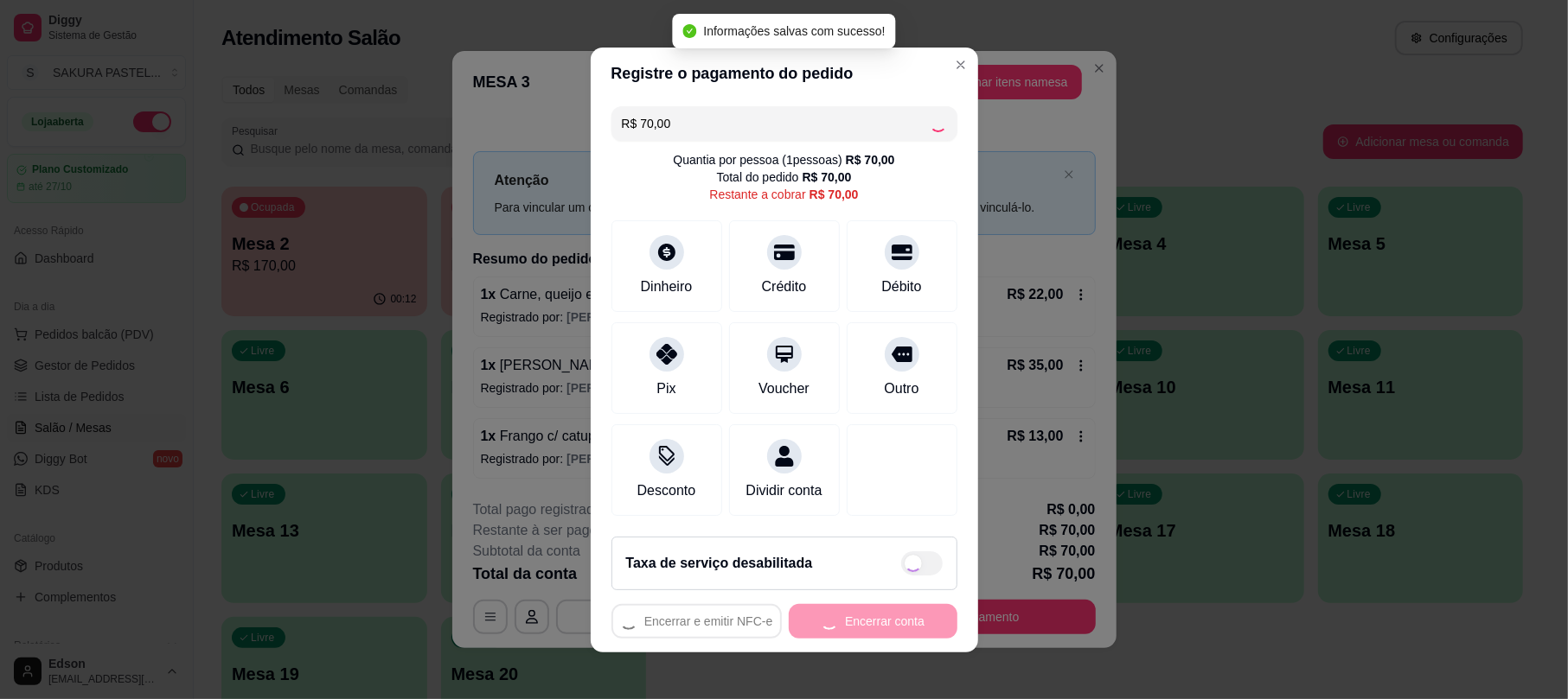
type input "R$ 0,00"
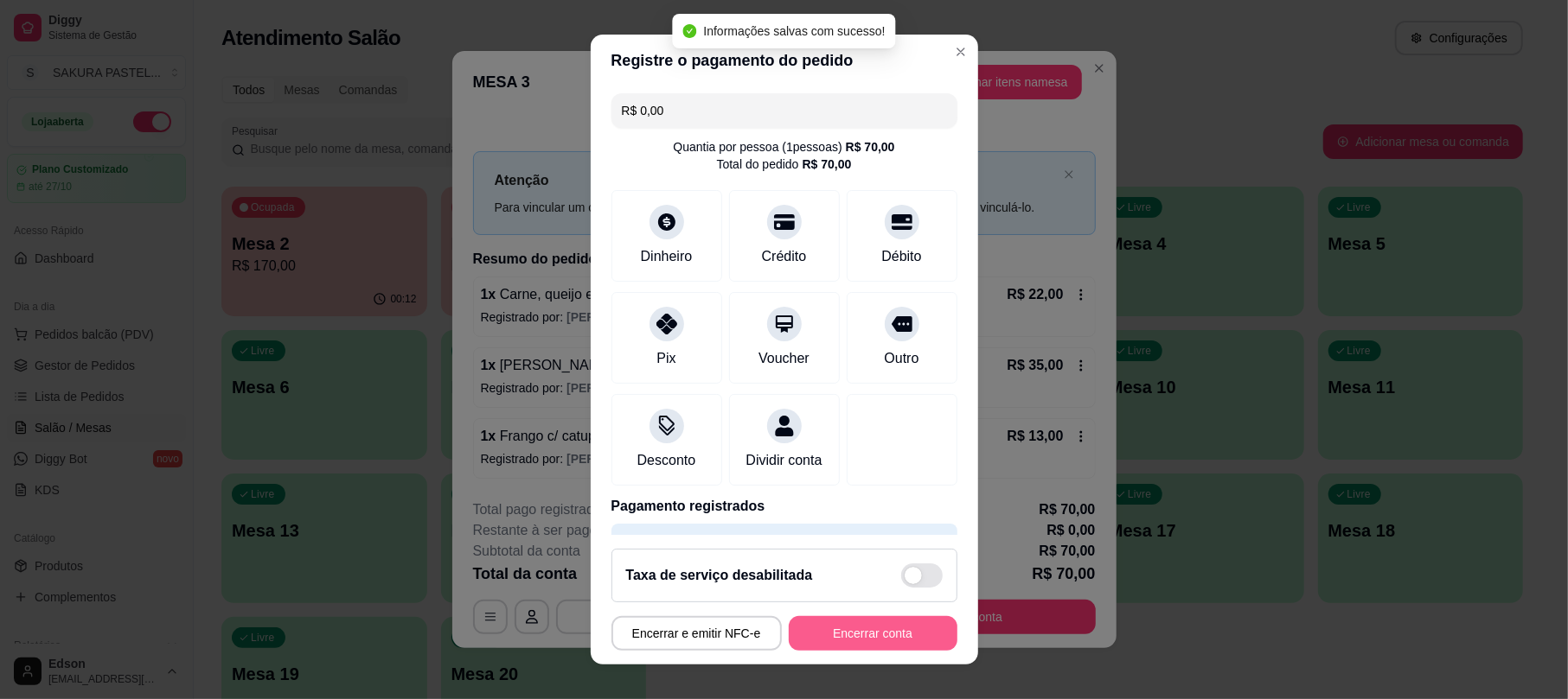
click at [824, 640] on button "Encerrar conta" at bounding box center [873, 633] width 169 height 34
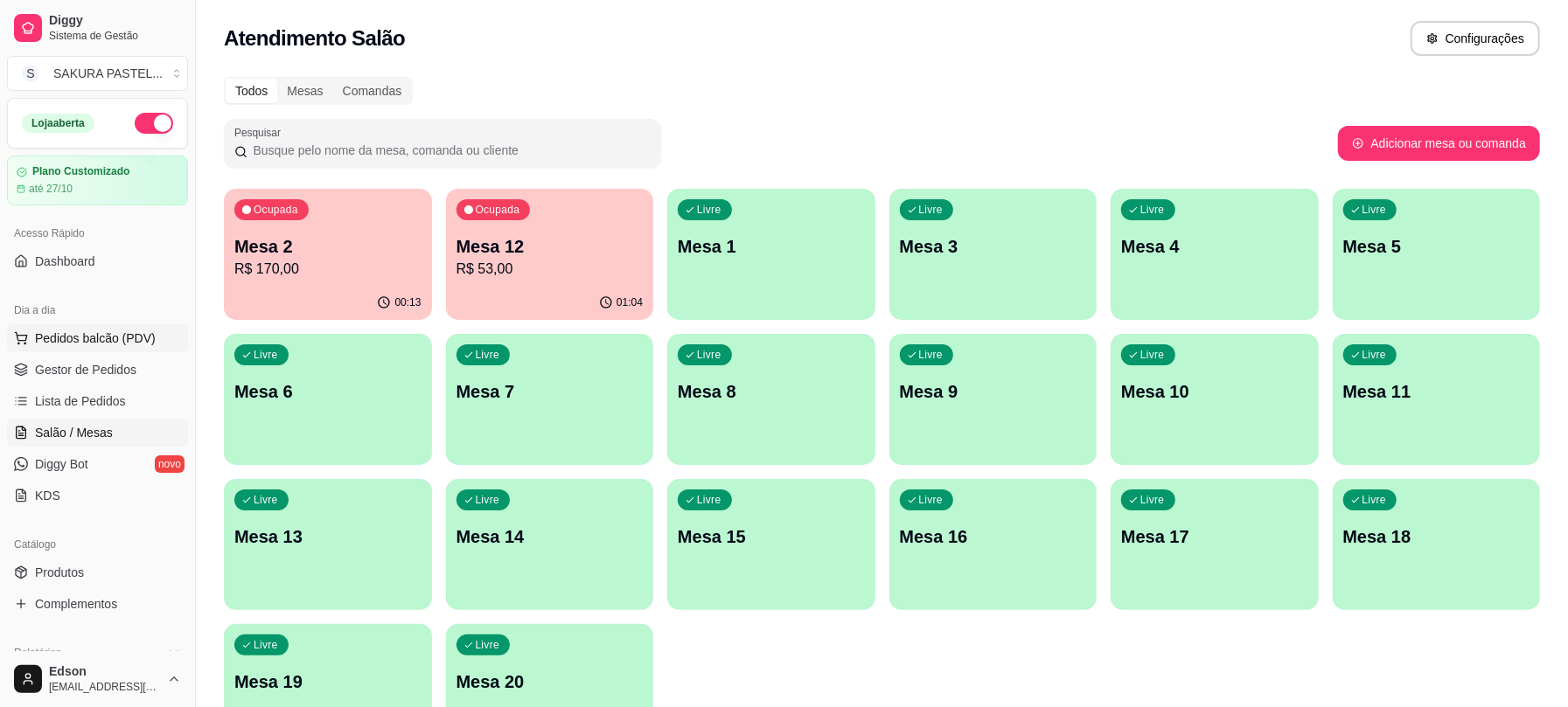
click at [85, 341] on span "Pedidos balcão (PDV)" at bounding box center [95, 338] width 121 height 17
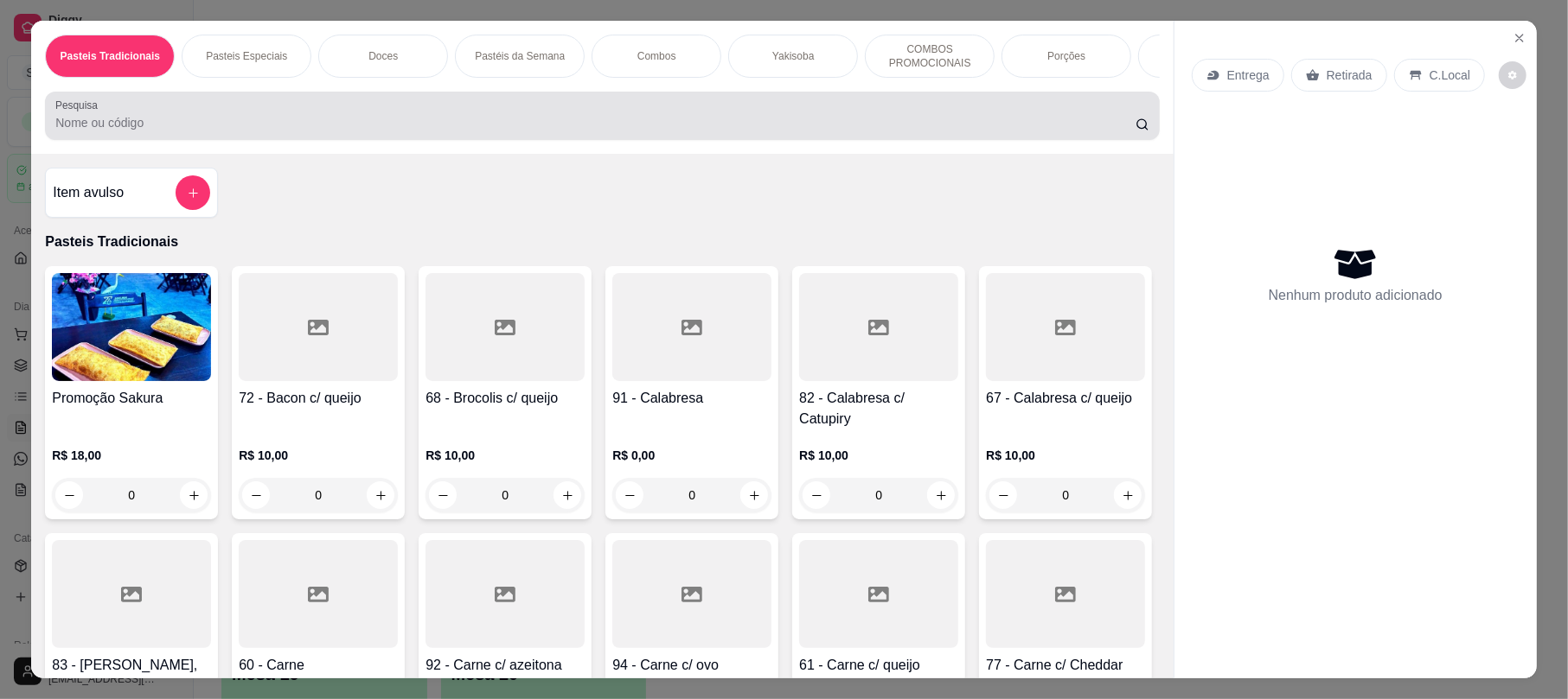
click at [360, 126] on div at bounding box center [602, 116] width 1093 height 34
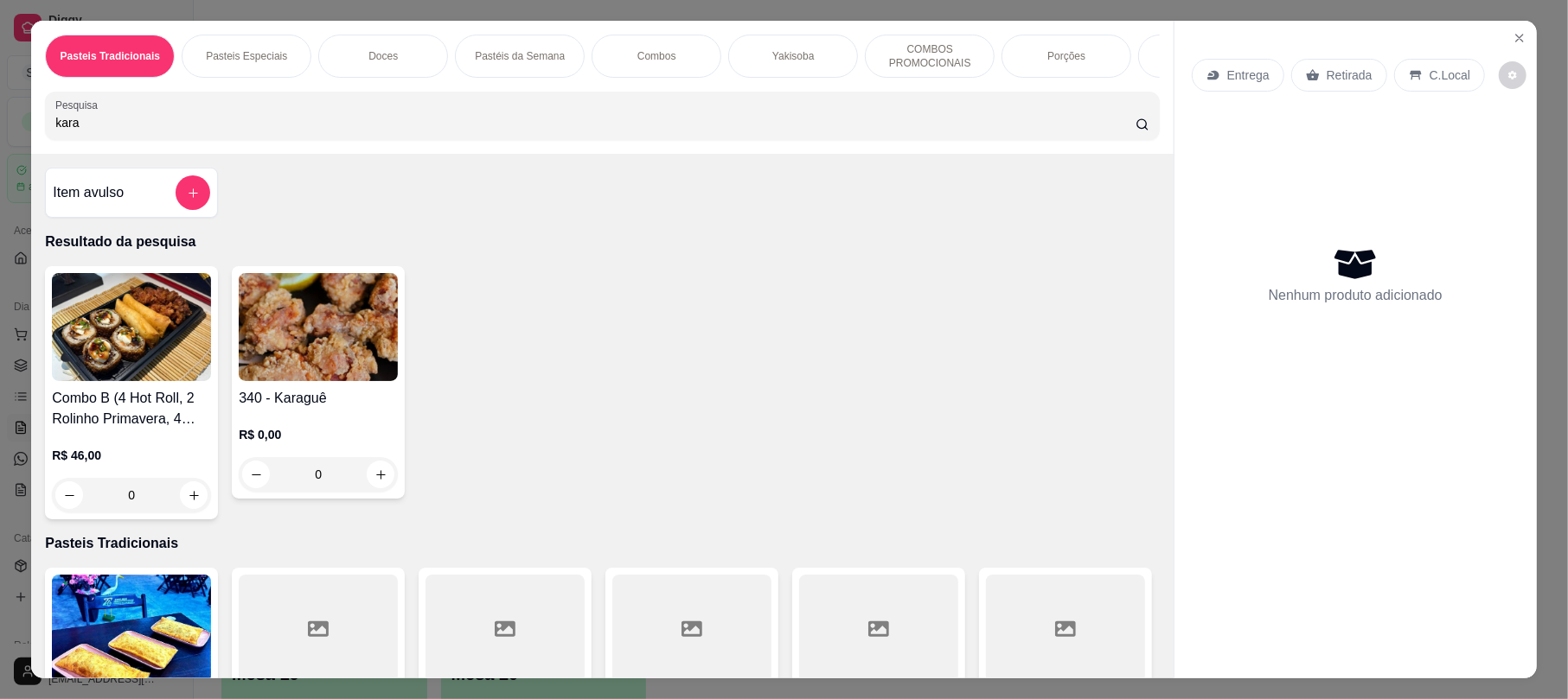
click at [340, 376] on img at bounding box center [318, 327] width 159 height 108
click at [279, 102] on div "Pasteis Tradicionais Pasteis Especiais Doces Pastéis da Semana Combos Yakisoba …" at bounding box center [602, 87] width 1141 height 133
click at [284, 119] on div "Pesquisa kara" at bounding box center [601, 116] width 1113 height 49
click at [288, 125] on div "kara" at bounding box center [602, 116] width 1093 height 34
type input "k"
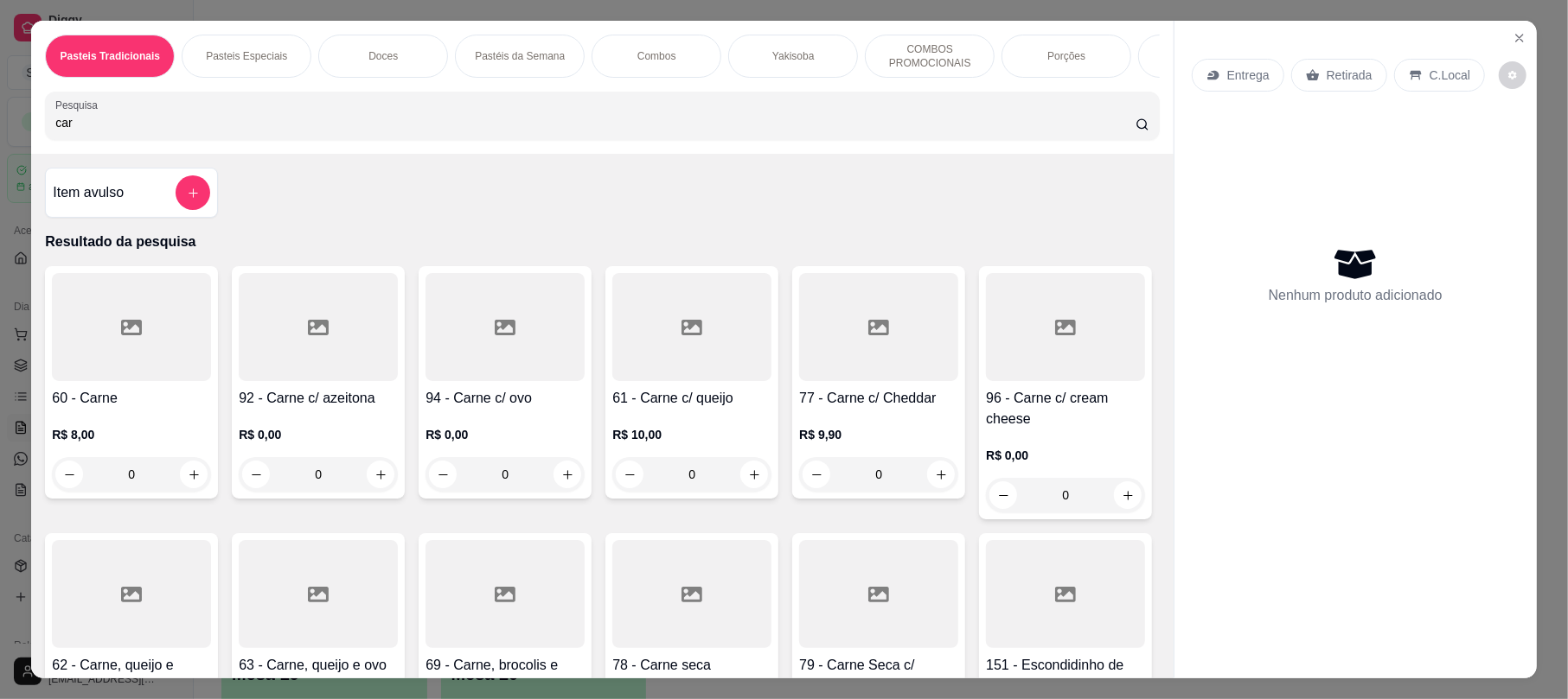
type input "car"
click at [115, 359] on div at bounding box center [131, 327] width 159 height 108
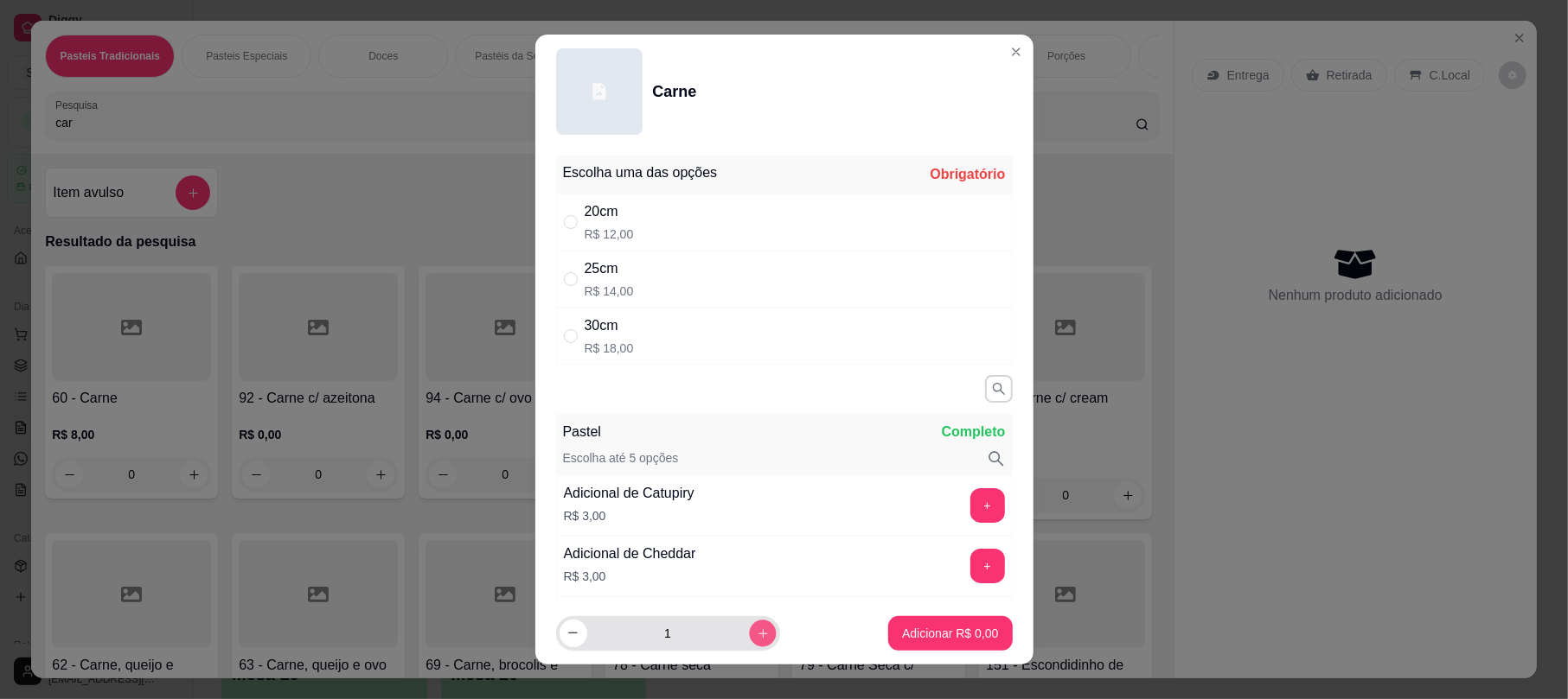
click at [749, 645] on button "increase-product-quantity" at bounding box center [762, 633] width 27 height 27
type input "2"
click at [768, 222] on div "20cm R$ 12,00" at bounding box center [784, 223] width 456 height 58
radio input "true"
click at [979, 641] on button "Adicionar R$ 24,00" at bounding box center [946, 633] width 130 height 34
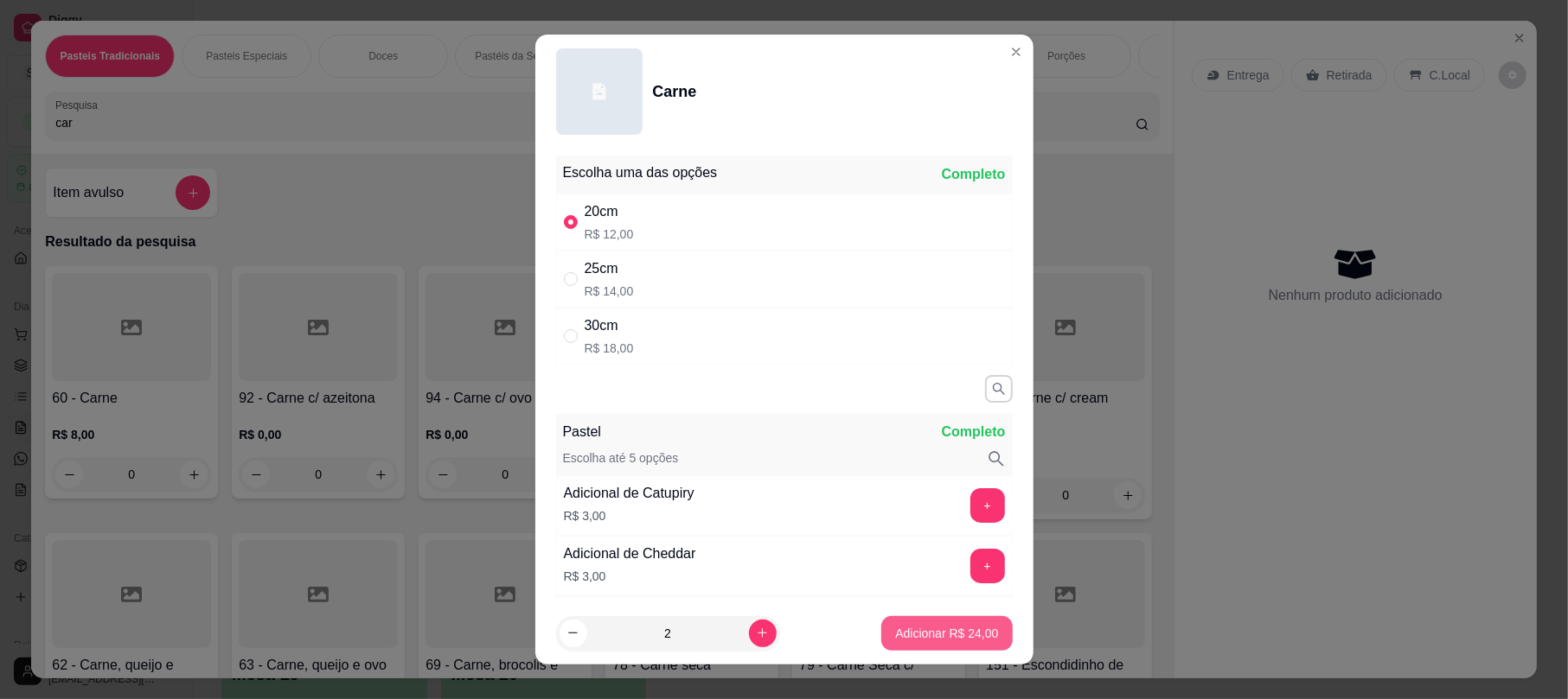
type input "2"
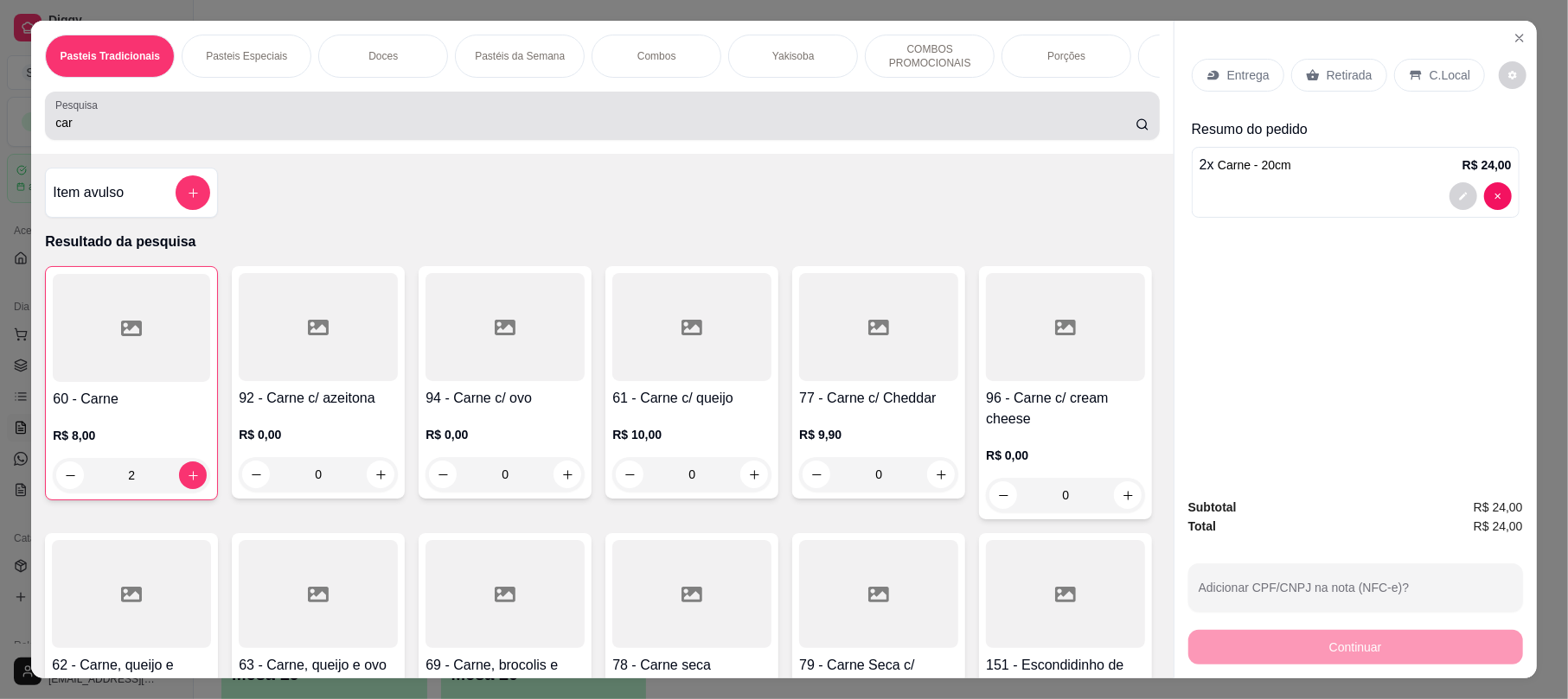
click at [421, 128] on div "car" at bounding box center [602, 116] width 1093 height 34
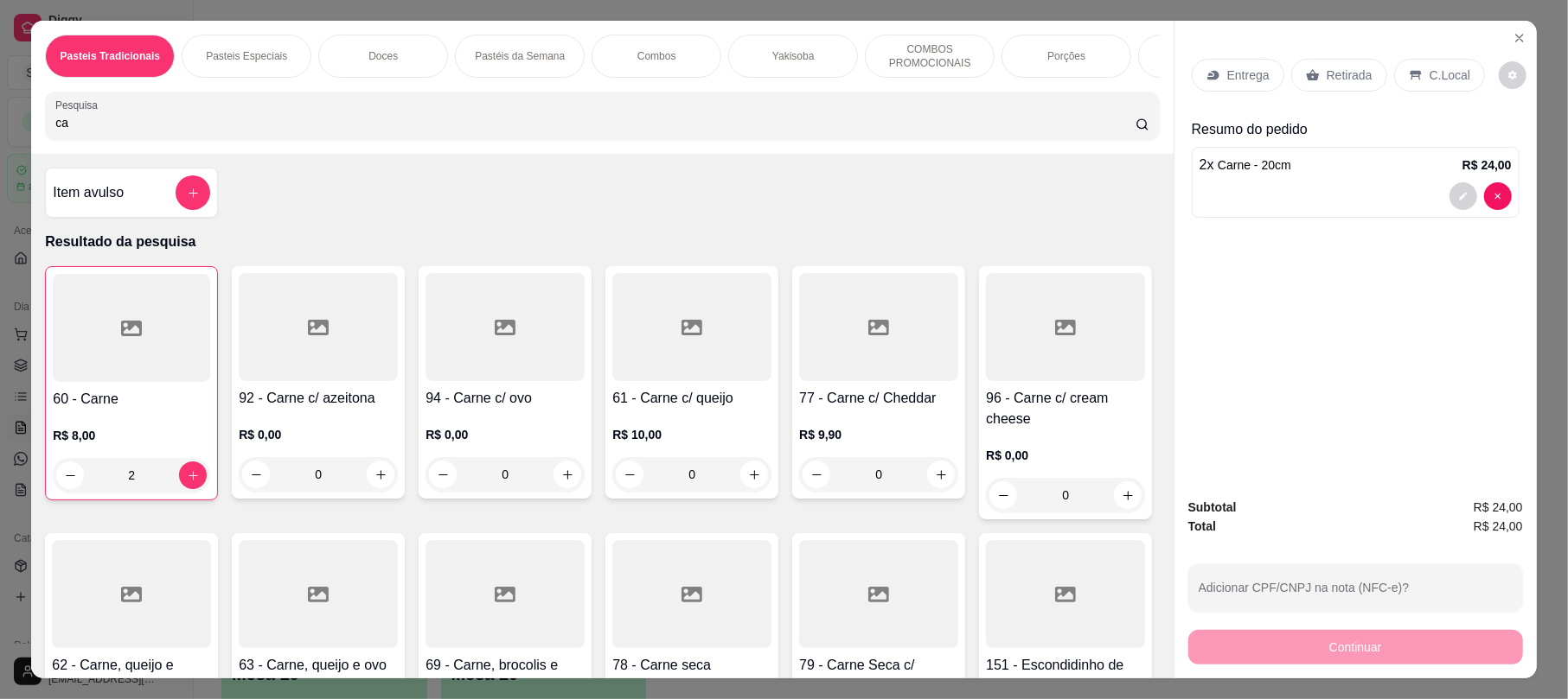
type input "c"
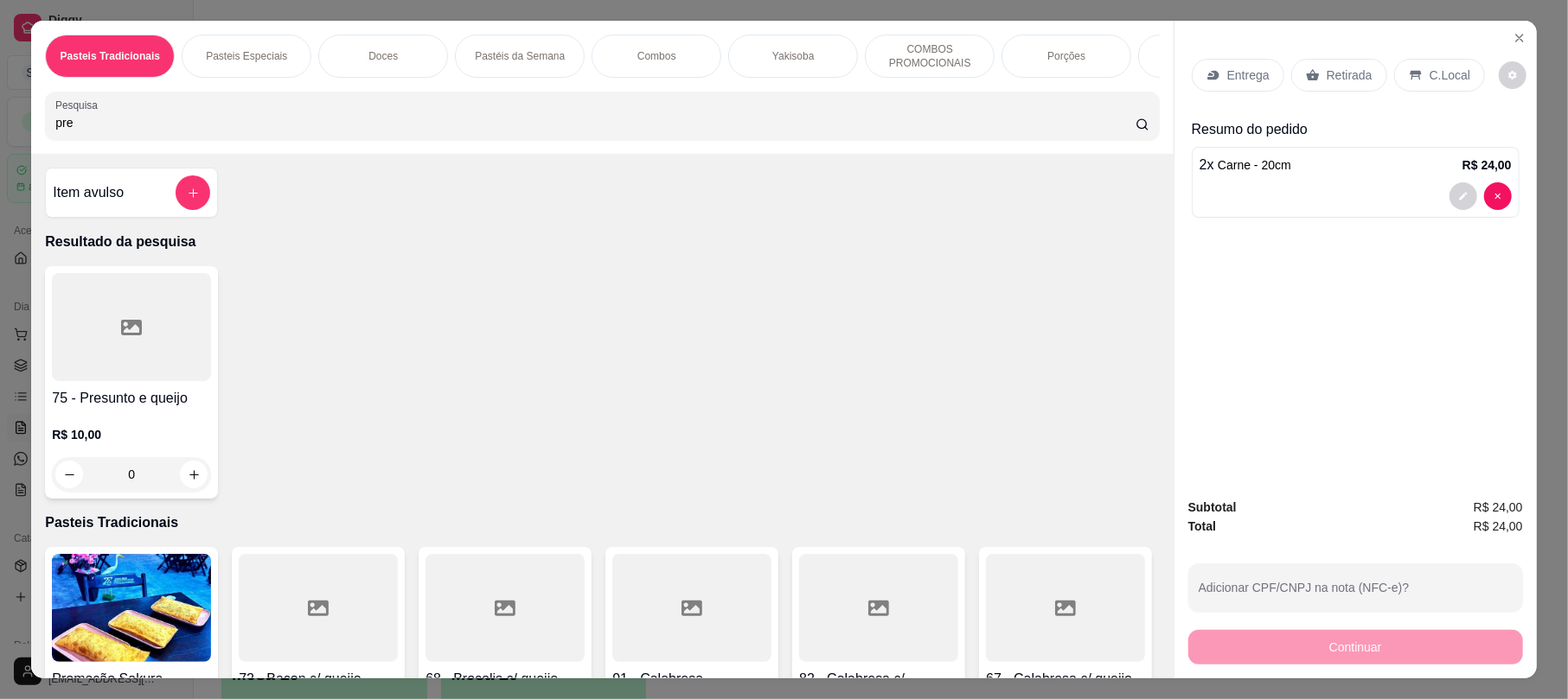
type input "pre"
click at [125, 359] on div at bounding box center [131, 327] width 159 height 108
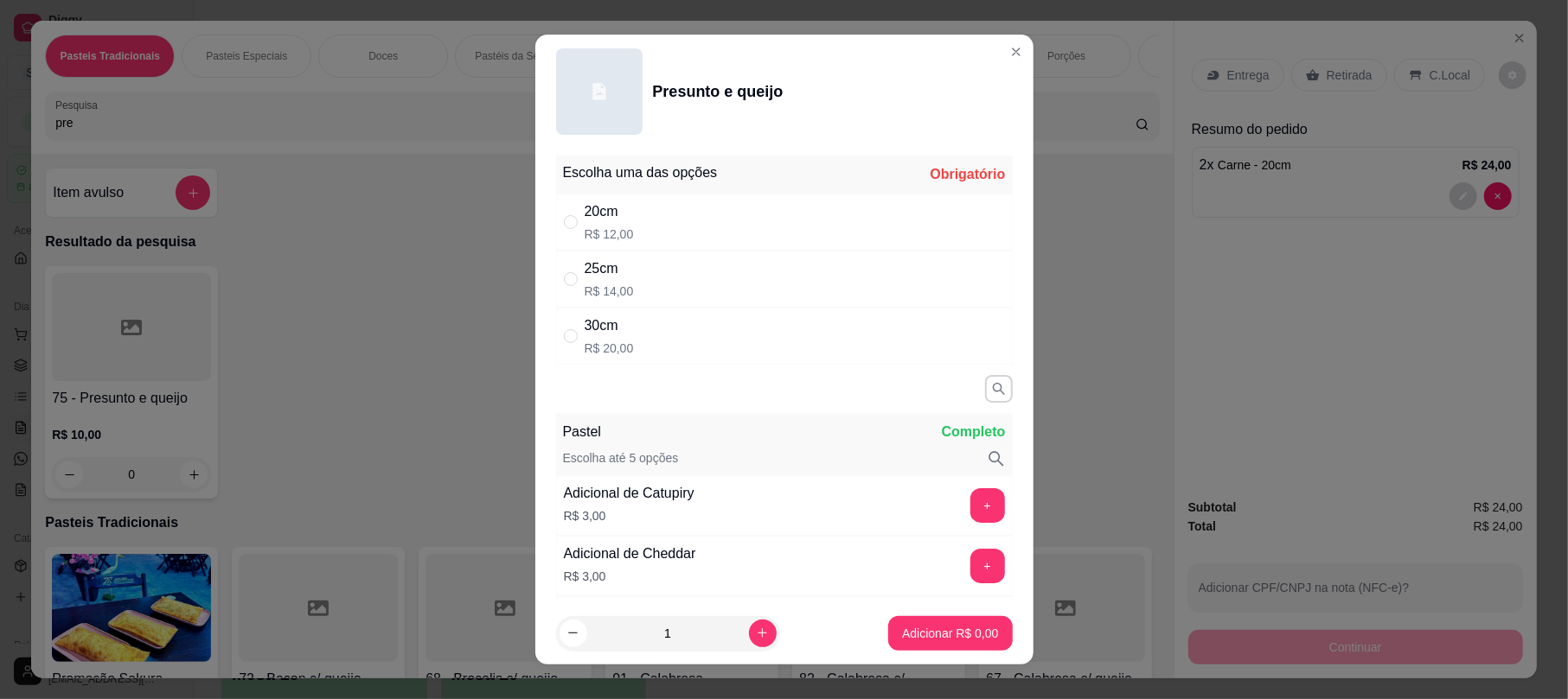
click at [745, 237] on div "20cm R$ 12,00" at bounding box center [784, 223] width 456 height 58
radio input "true"
click at [967, 631] on p "Adicionar R$ 12,00" at bounding box center [946, 633] width 103 height 17
type input "1"
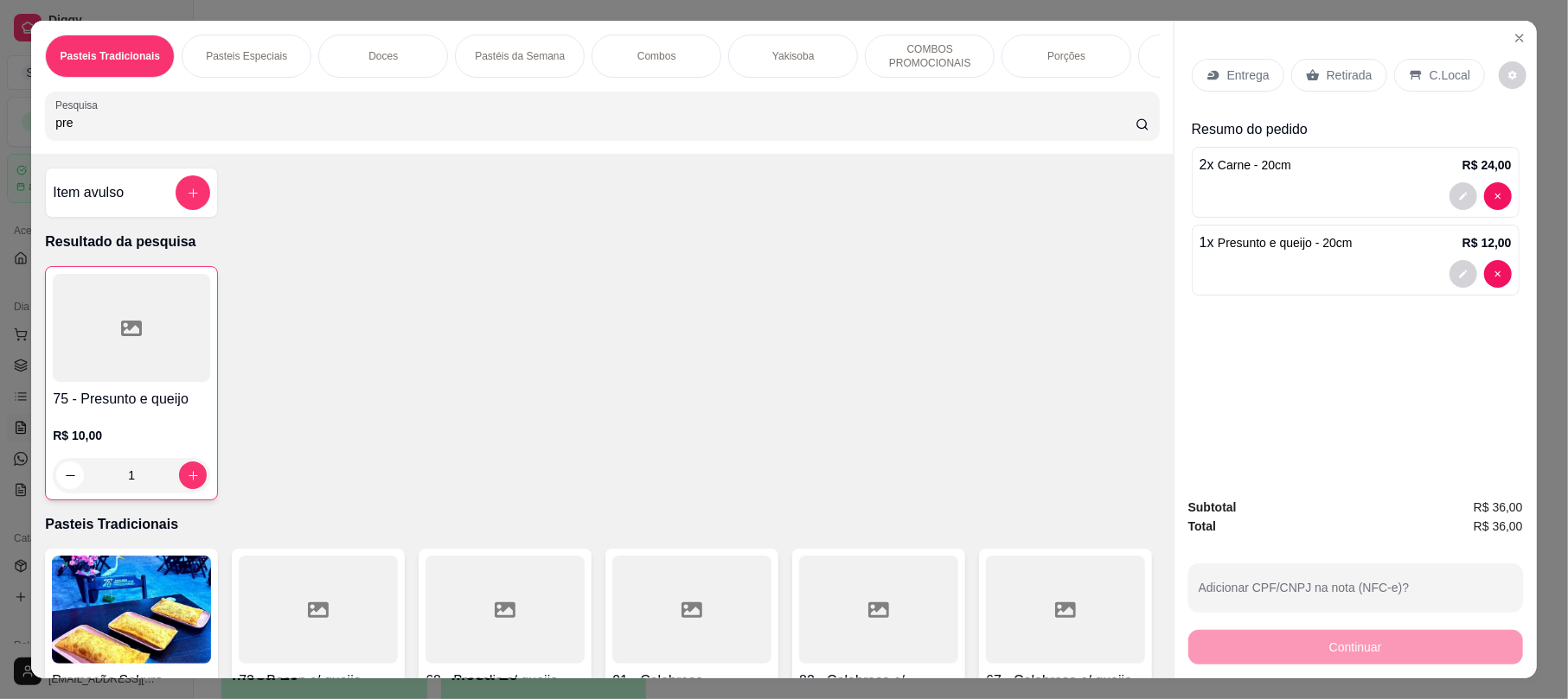
click at [1107, 131] on input "pre" at bounding box center [596, 122] width 1080 height 17
click at [1112, 131] on input "pre" at bounding box center [596, 122] width 1080 height 17
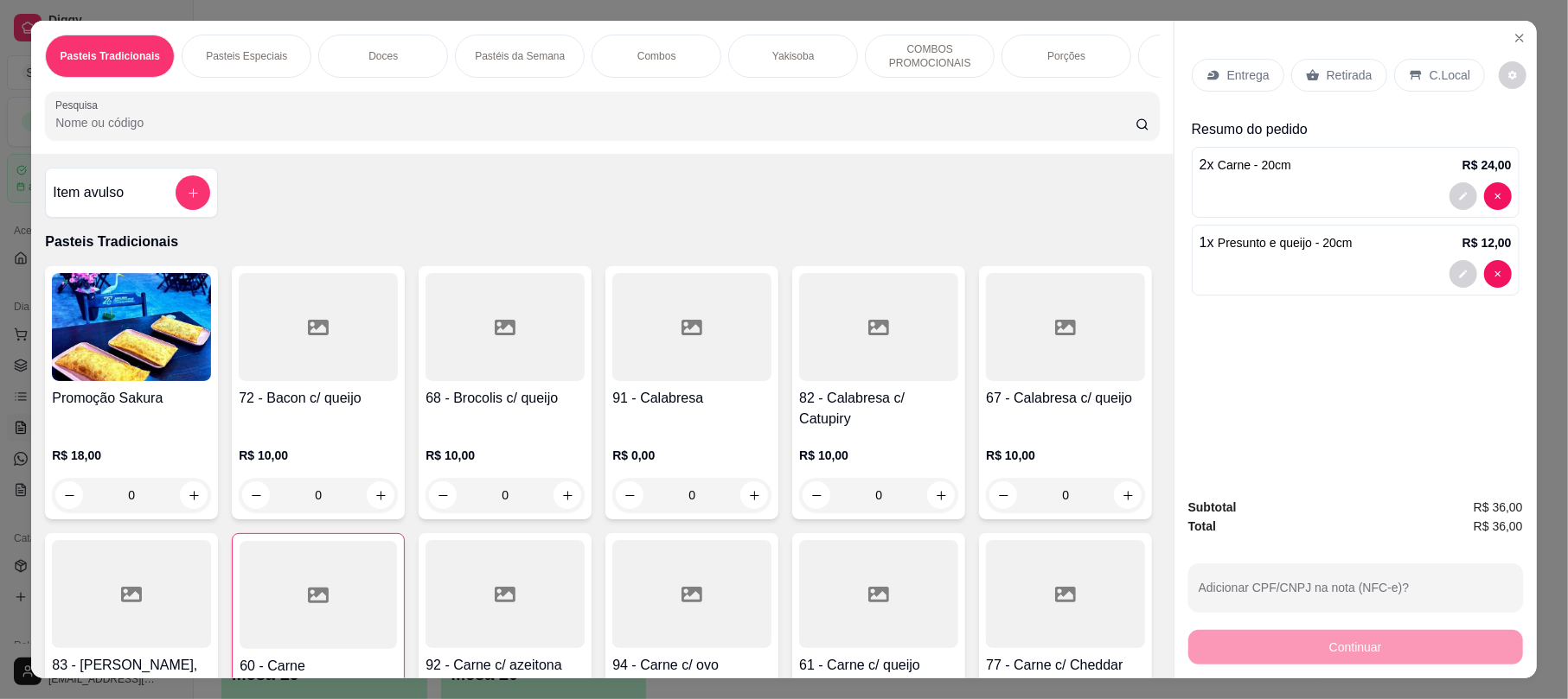
click at [1045, 131] on input "Pesquisa" at bounding box center [596, 122] width 1080 height 17
click at [1337, 83] on p "Retirada" at bounding box center [1349, 75] width 46 height 17
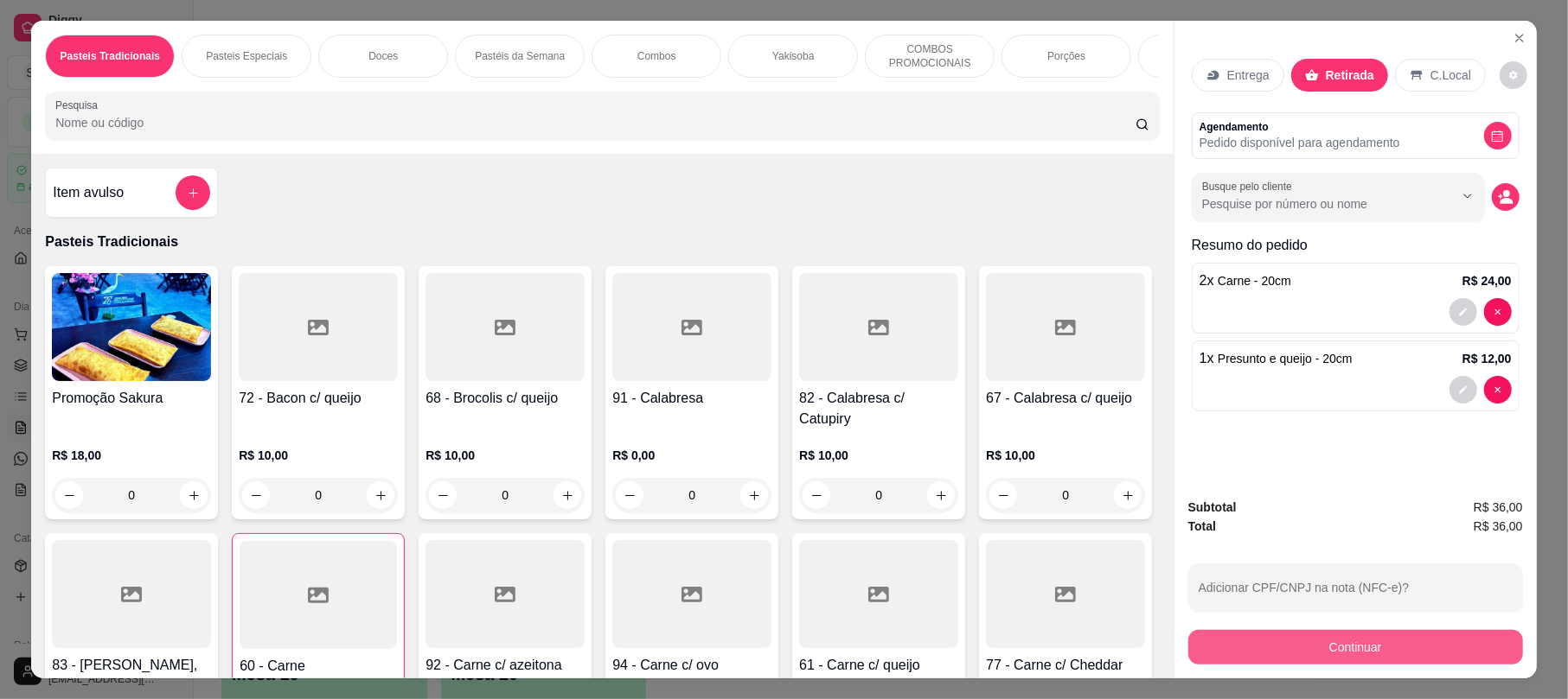
click at [1316, 649] on button "Continuar" at bounding box center [1355, 648] width 334 height 34
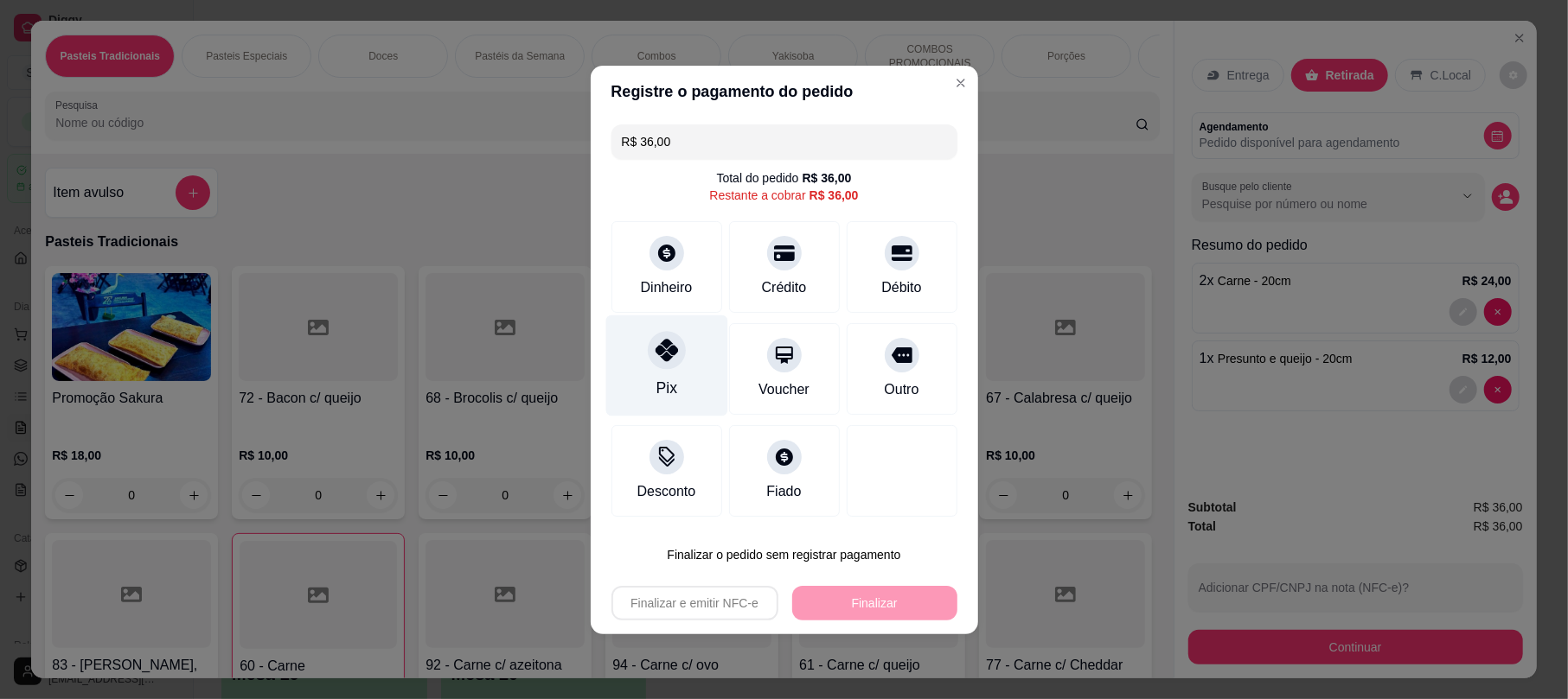
click at [637, 351] on div "Pix" at bounding box center [667, 365] width 122 height 102
type input "R$ 0,00"
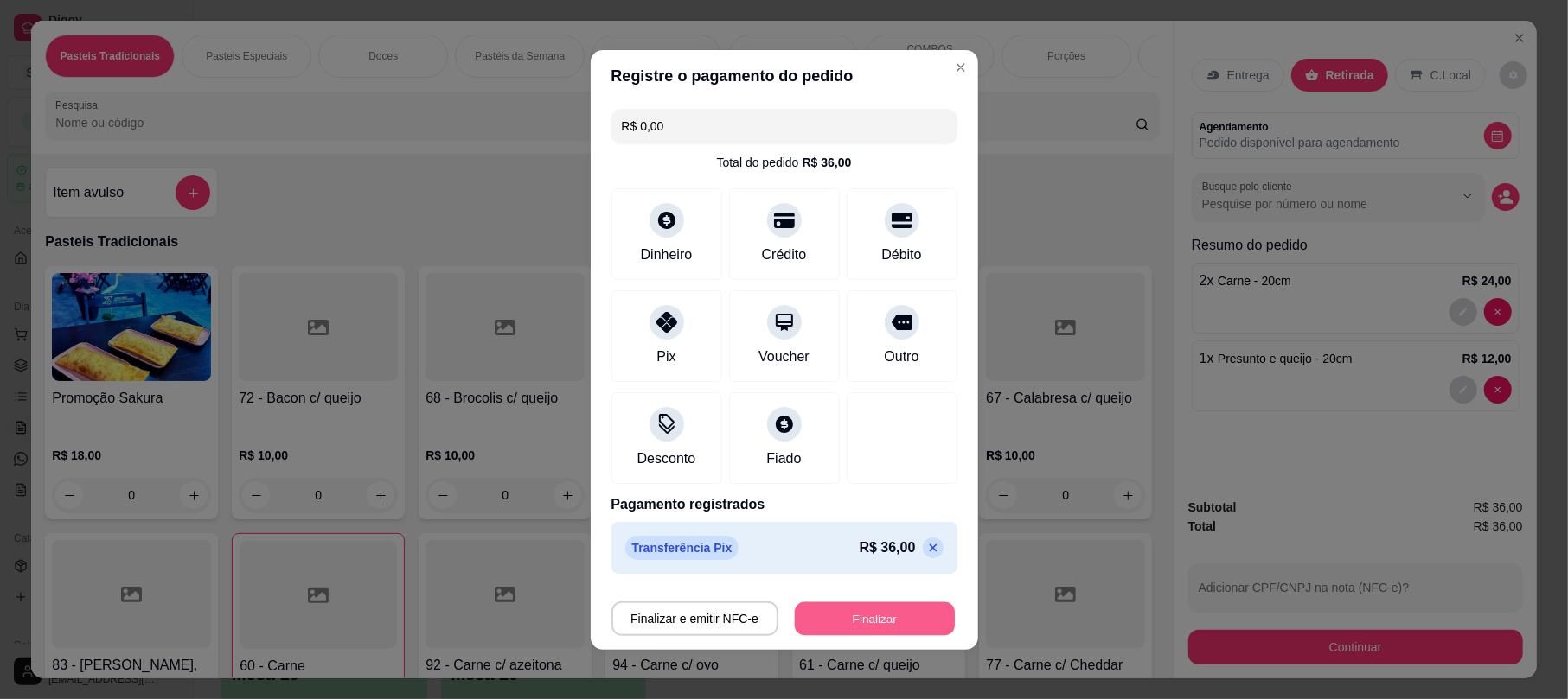
click at [837, 631] on button "Finalizar" at bounding box center [874, 619] width 160 height 34
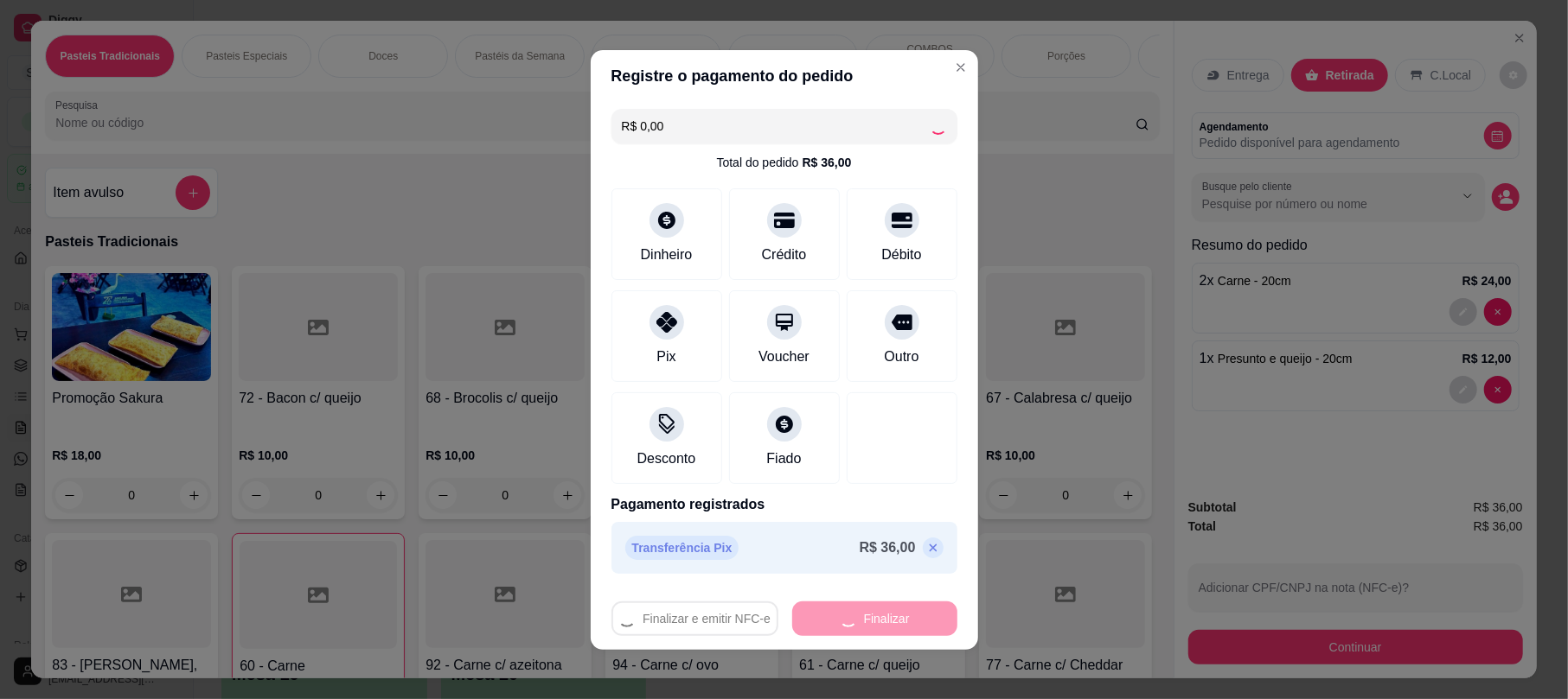
type input "0"
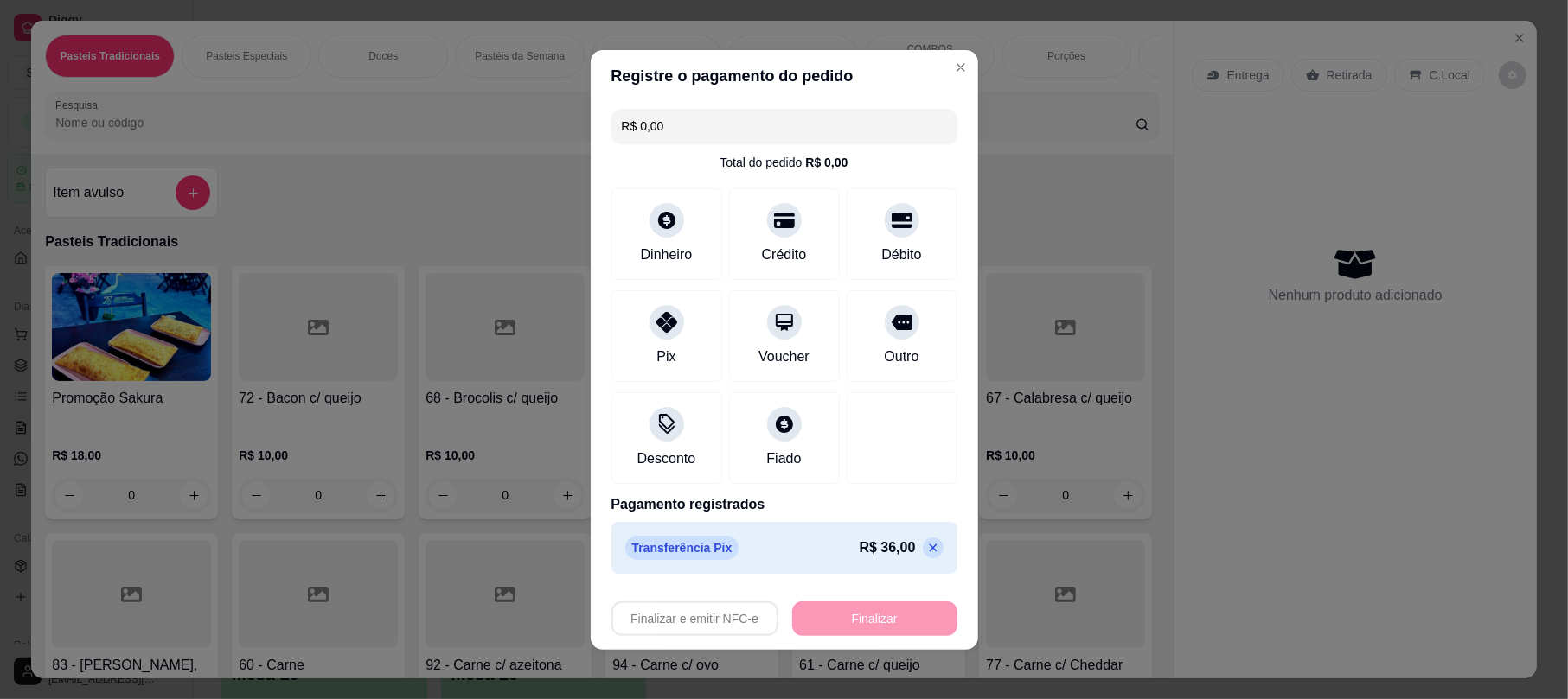
type input "-R$ 36,00"
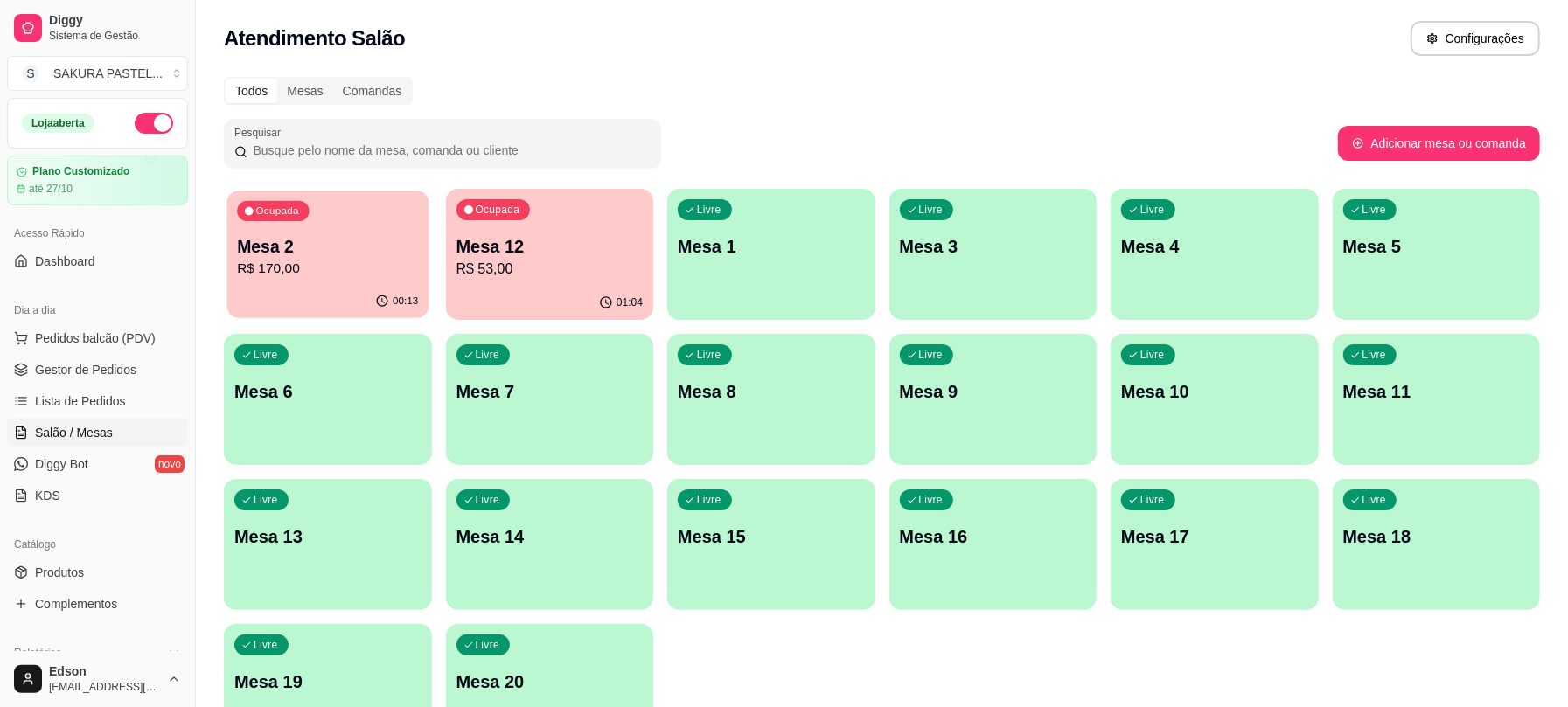
click at [343, 254] on p "Mesa 2" at bounding box center [327, 247] width 181 height 24
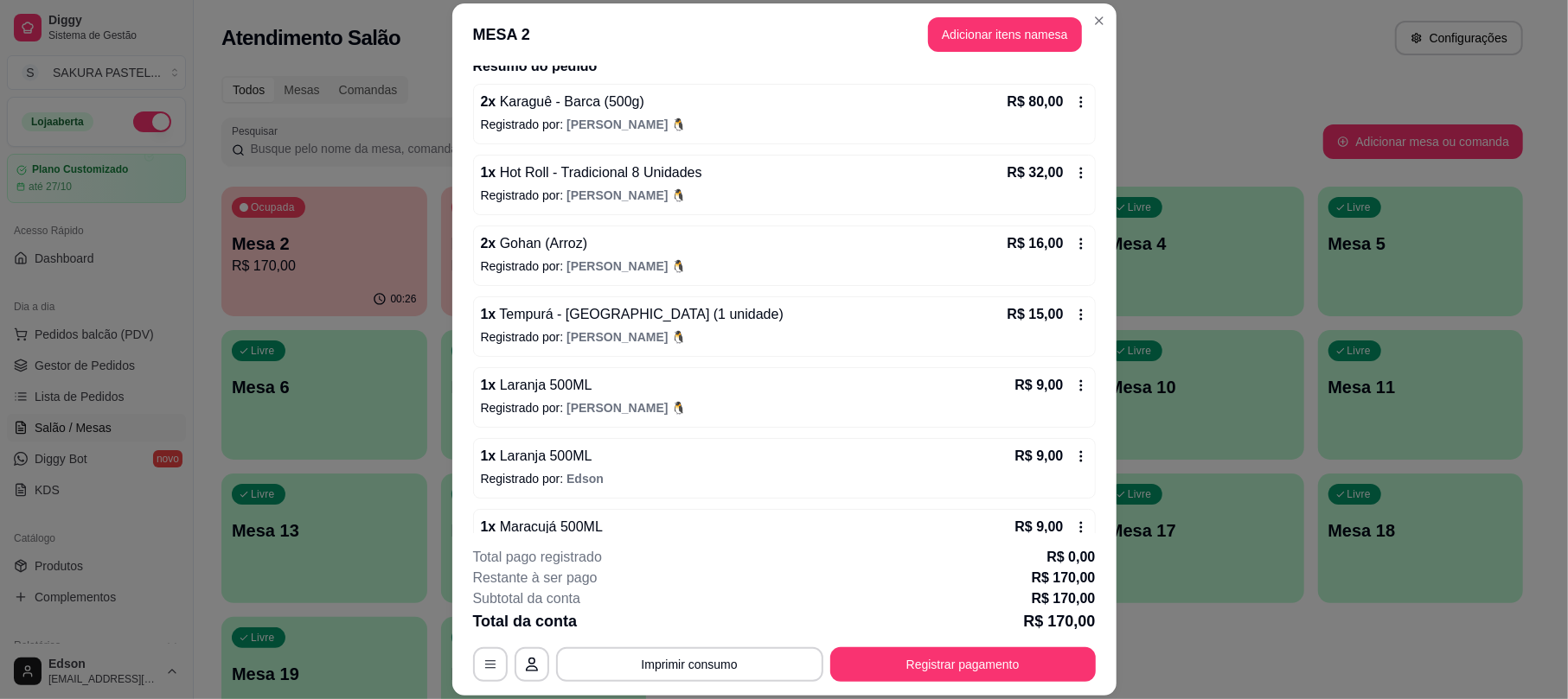
scroll to position [192, 0]
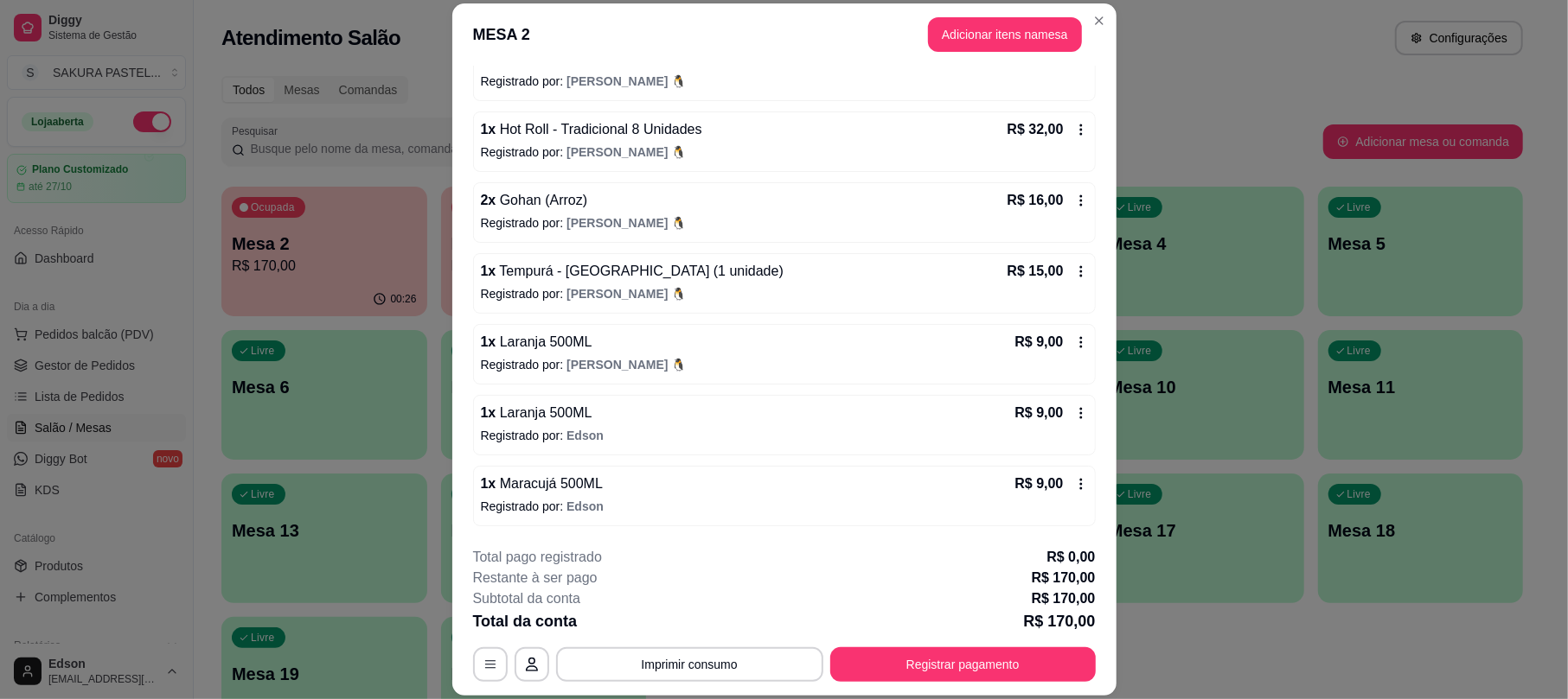
click at [1055, 208] on div "R$ 16,00" at bounding box center [1047, 200] width 80 height 21
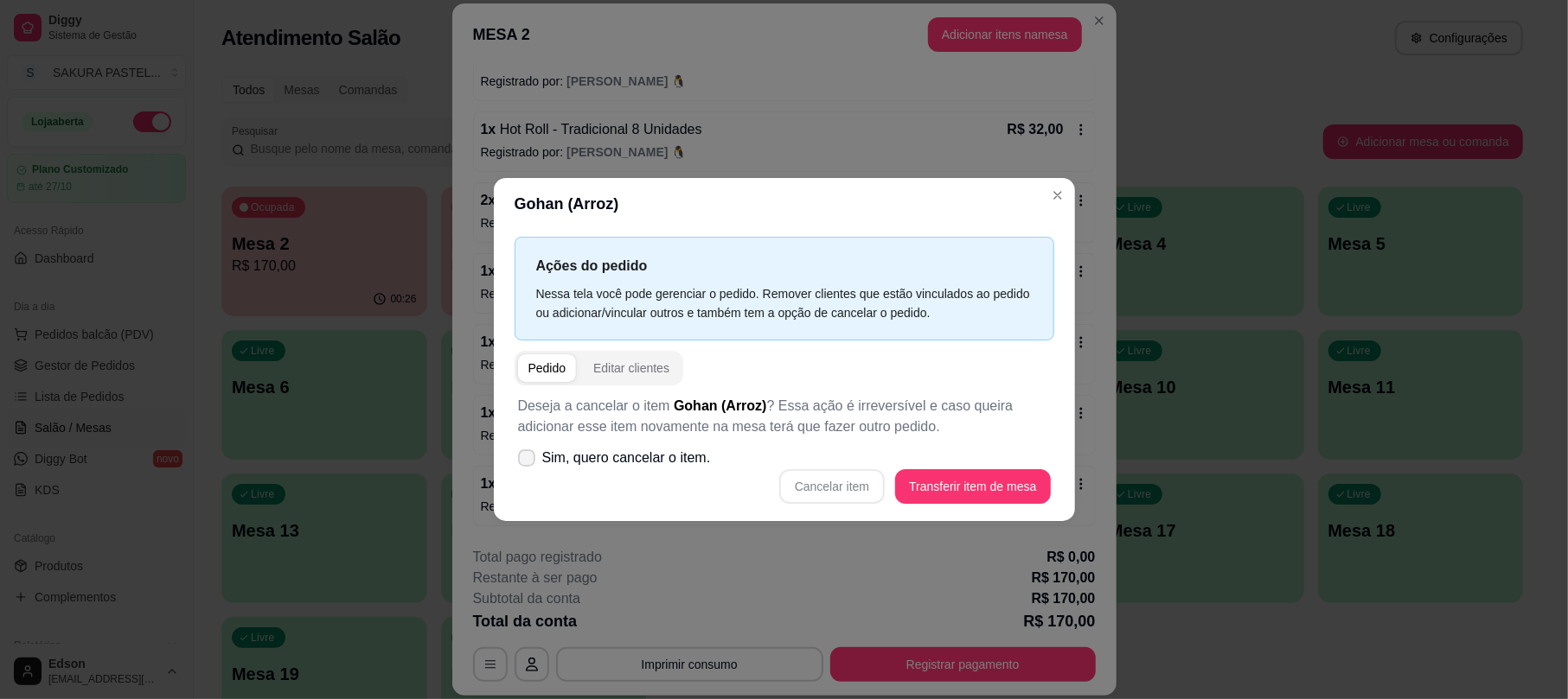
click at [617, 461] on span "Sim, quero cancelar o item." at bounding box center [626, 457] width 169 height 21
click at [528, 461] on input "Sim, quero cancelar o item." at bounding box center [522, 466] width 12 height 12
checkbox input "true"
click at [647, 367] on div "Editar clientes" at bounding box center [631, 367] width 76 height 17
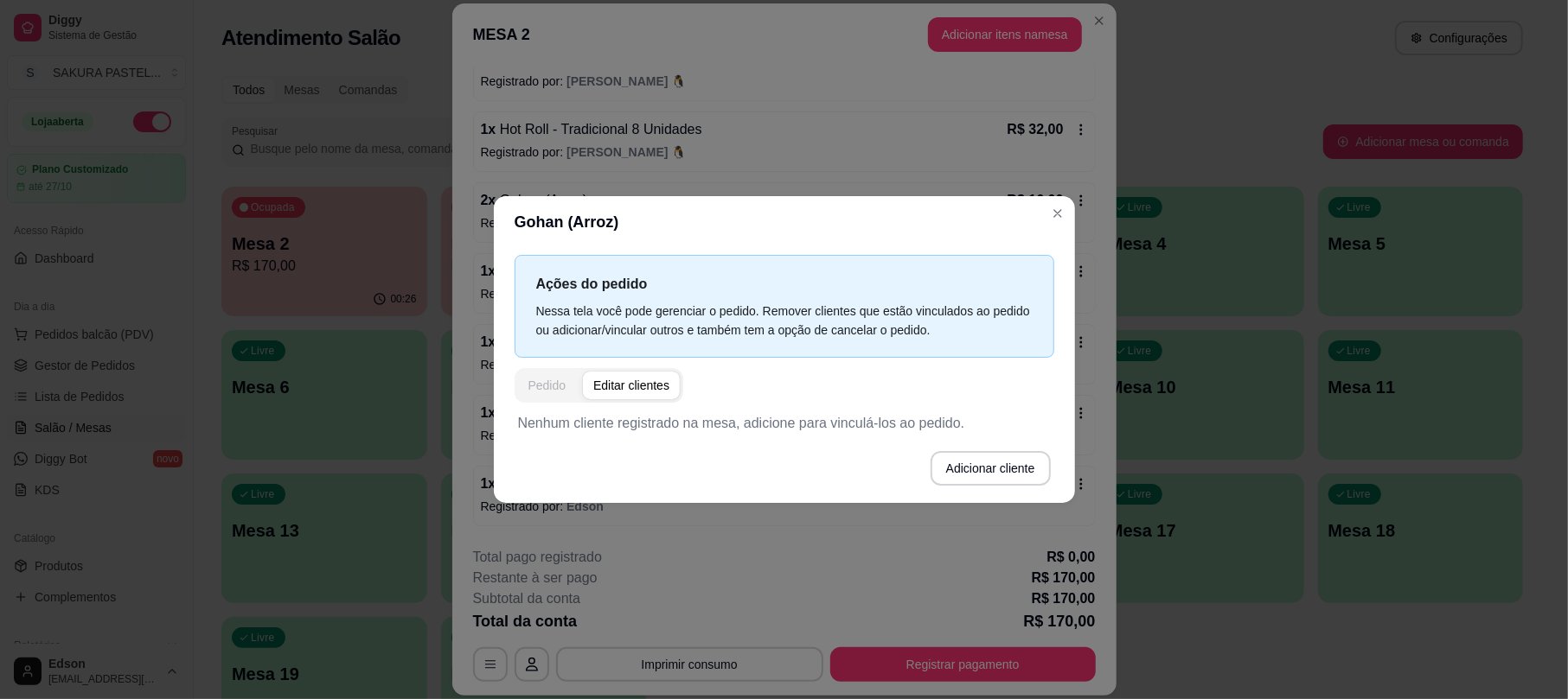
click at [547, 389] on div "Pedido" at bounding box center [547, 385] width 38 height 17
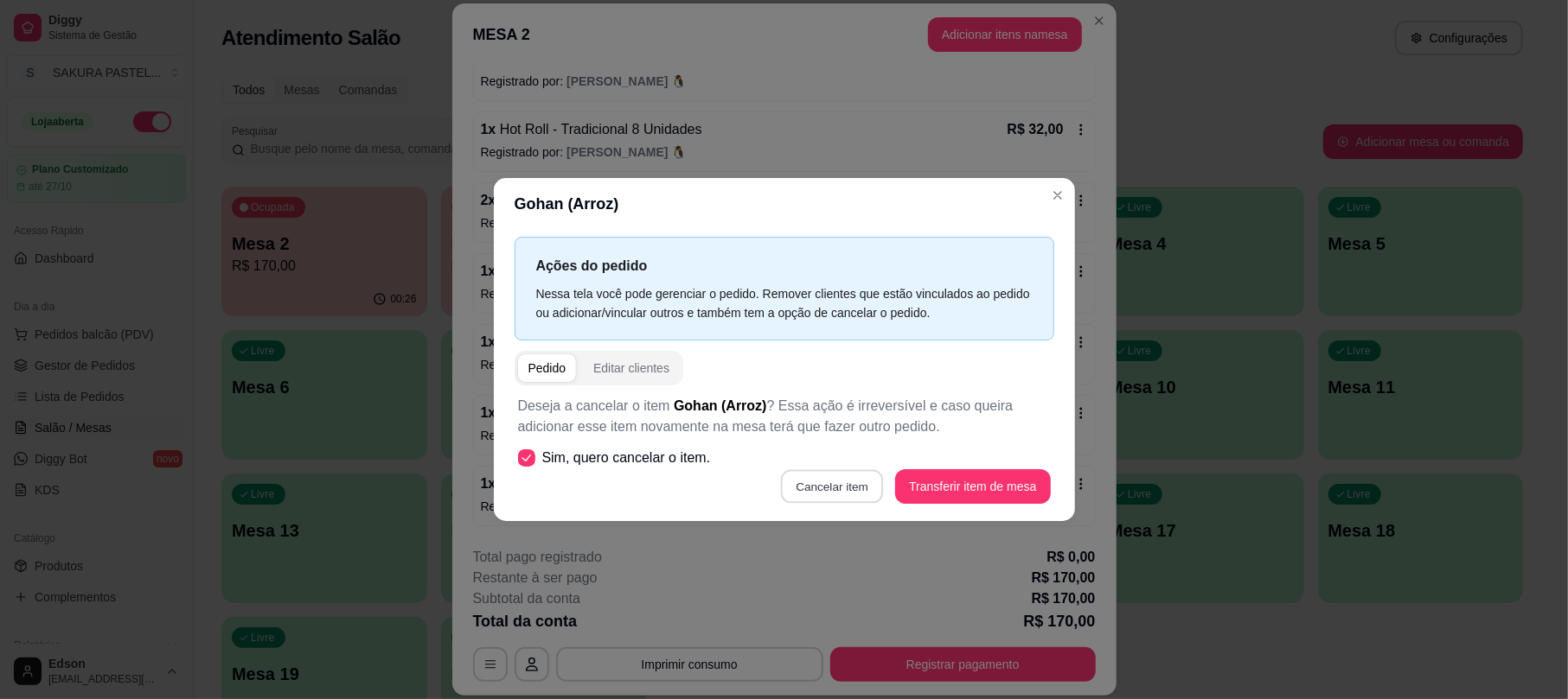
click at [834, 495] on button "Cancelar item" at bounding box center [832, 487] width 103 height 34
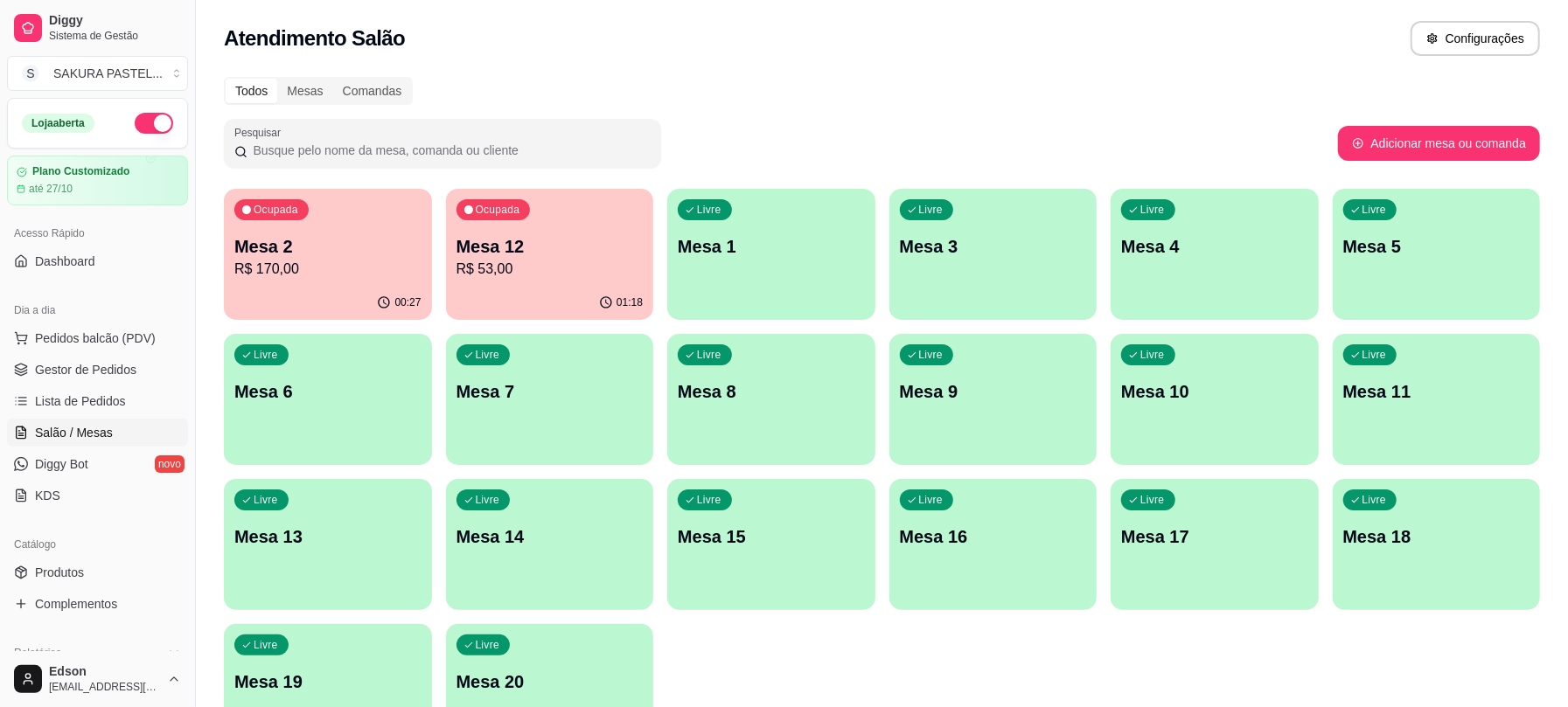
click at [341, 271] on p "R$ 170,00" at bounding box center [328, 269] width 187 height 21
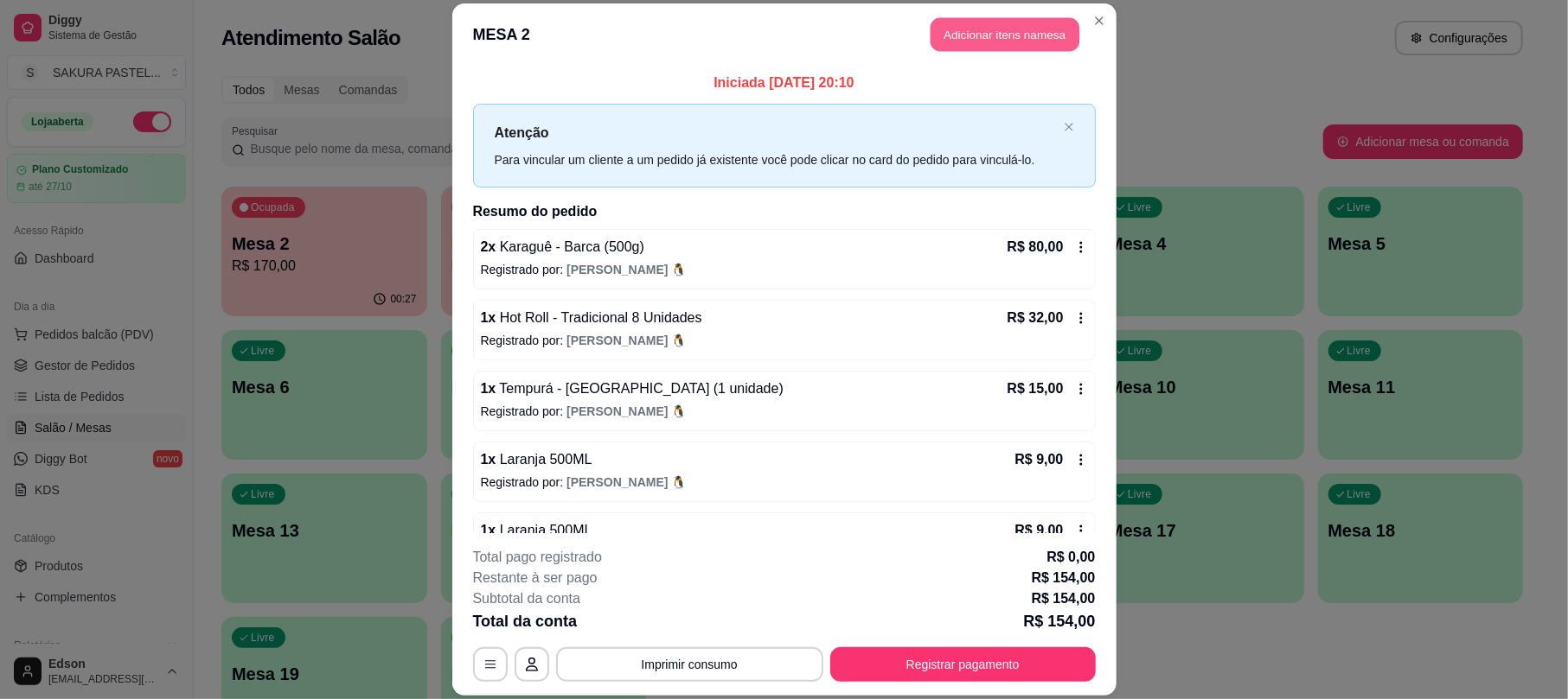
click at [1035, 40] on button "Adicionar itens na mesa" at bounding box center [1005, 35] width 149 height 34
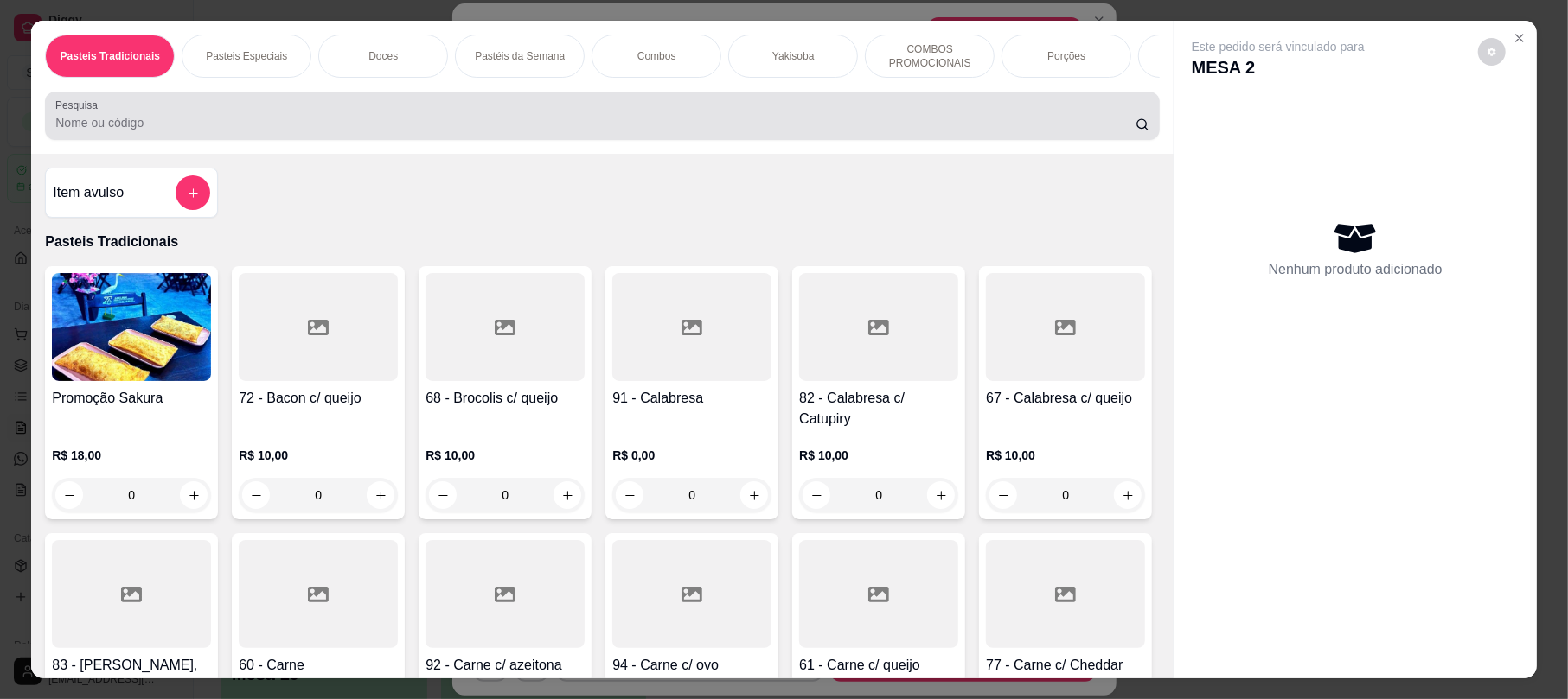
click at [449, 140] on div "Pesquisa" at bounding box center [601, 116] width 1113 height 49
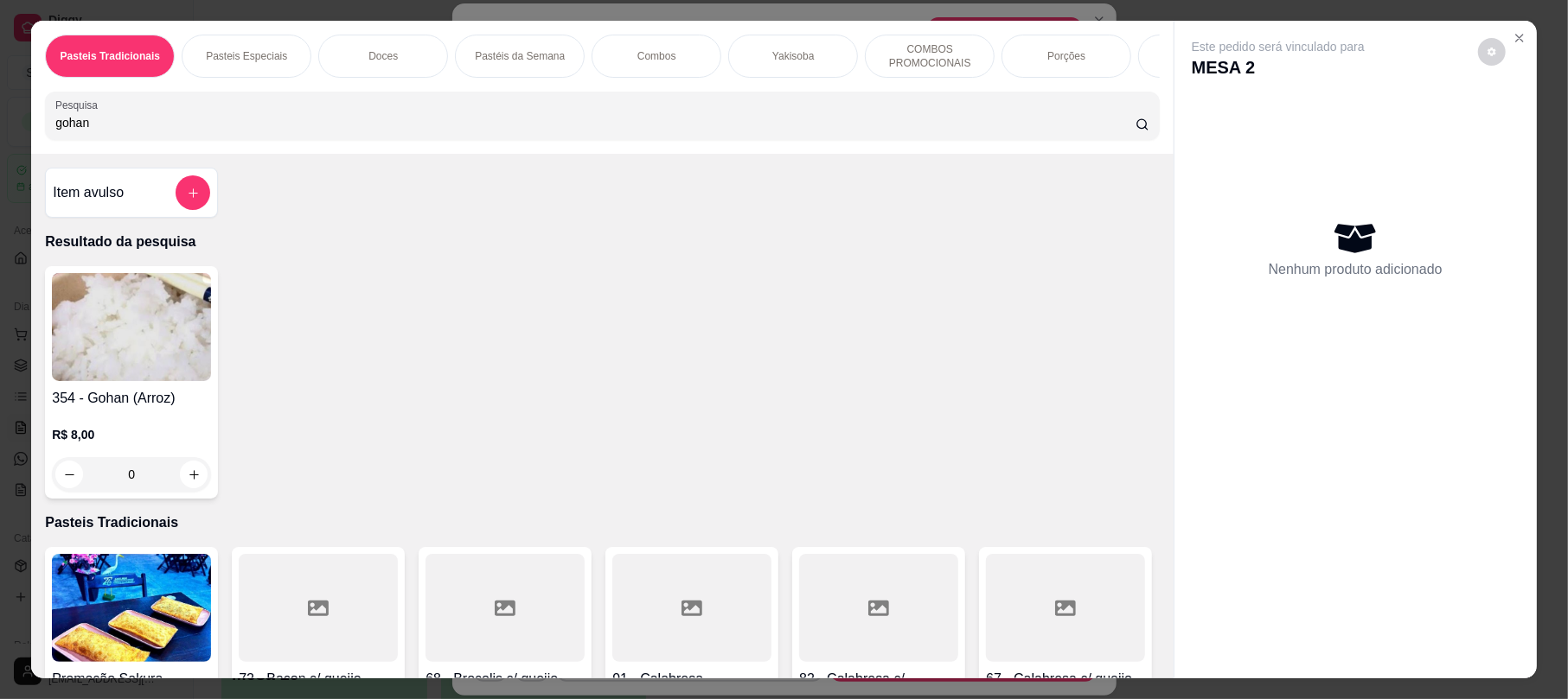
type input "gohan"
click at [187, 339] on img at bounding box center [131, 327] width 159 height 108
click at [909, 473] on div "354 - Gohan (Arroz) R$ 8,00 0" at bounding box center [601, 382] width 1113 height 233
click at [52, 332] on img at bounding box center [131, 327] width 159 height 108
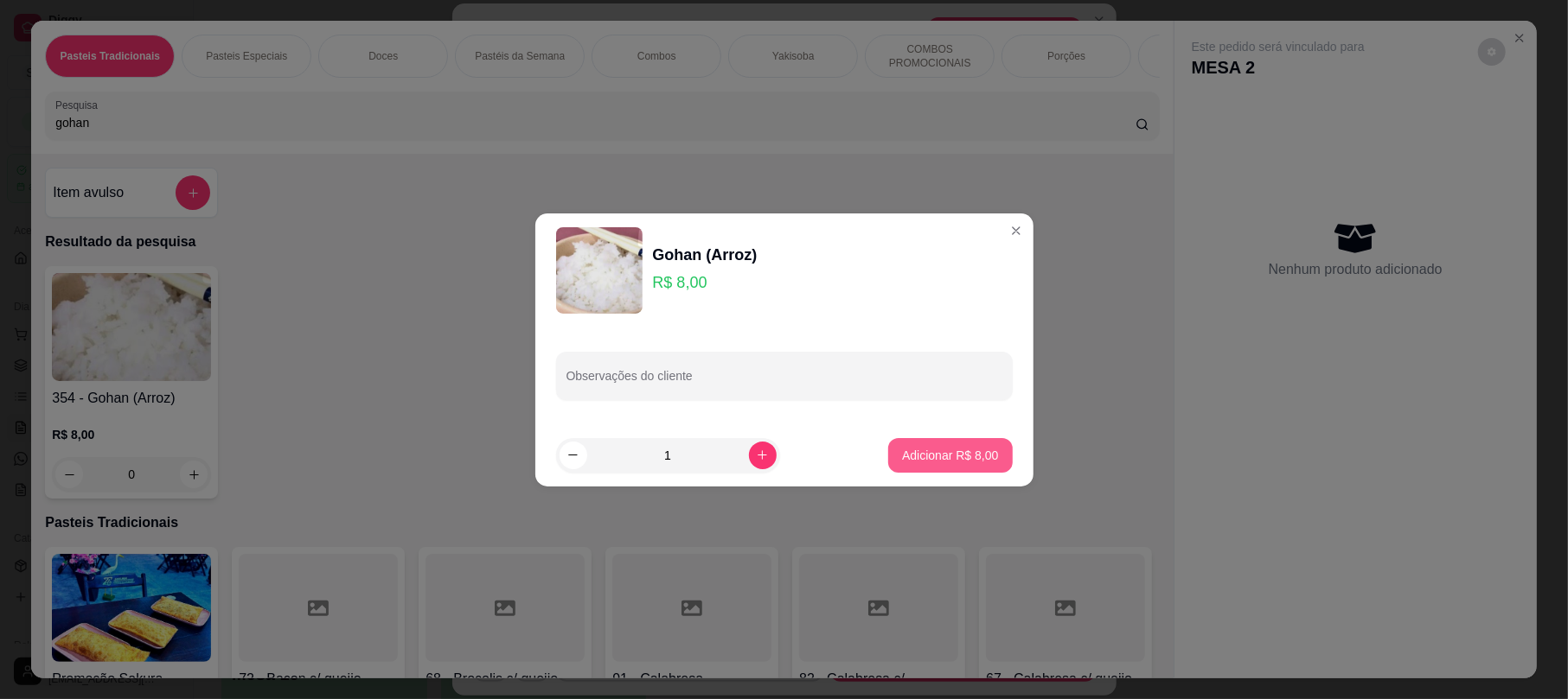
click at [902, 464] on p "Adicionar R$ 8,00" at bounding box center [950, 455] width 96 height 17
type input "1"
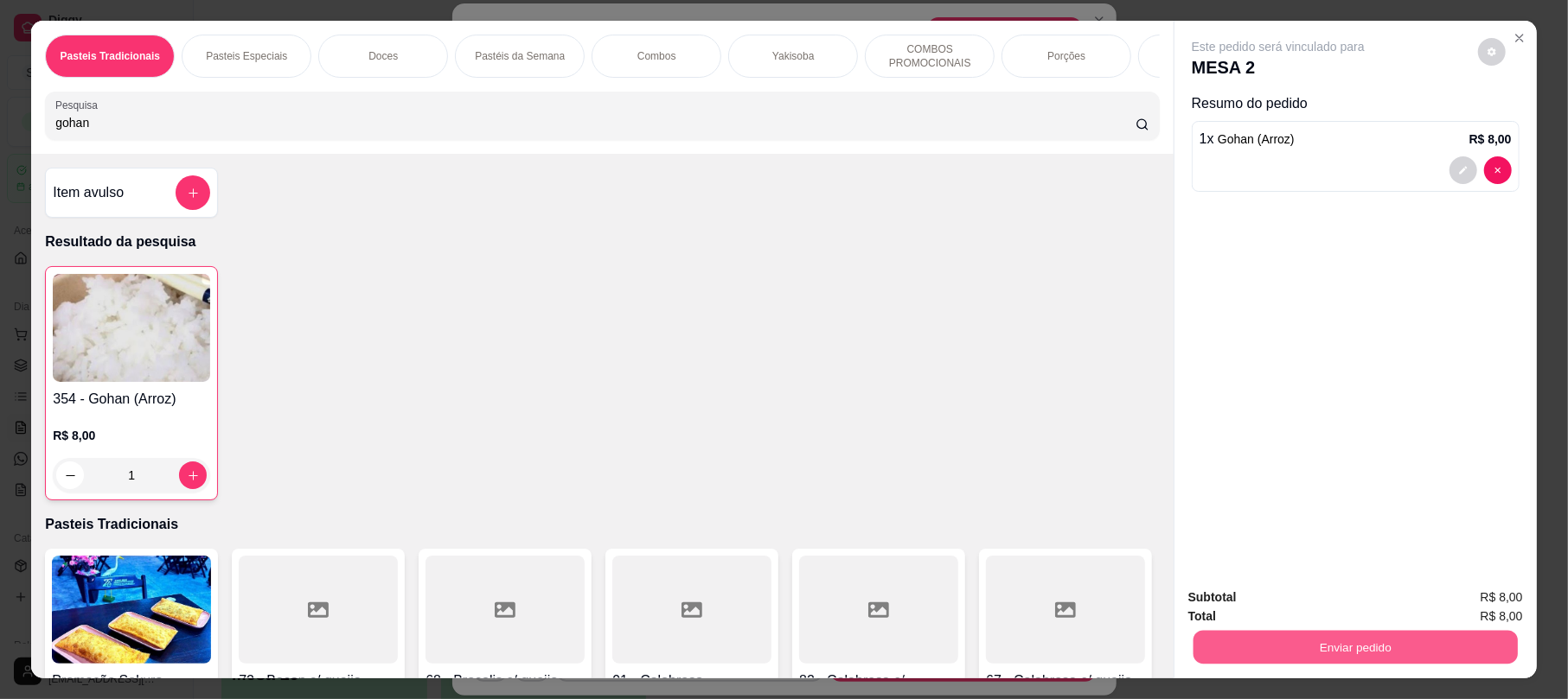
click at [1297, 638] on button "Enviar pedido" at bounding box center [1355, 648] width 324 height 34
click at [1326, 609] on button "Registrar cliente" at bounding box center [1360, 605] width 114 height 33
click at [1316, 650] on button "Enviar pedido" at bounding box center [1355, 648] width 334 height 34
click at [1485, 612] on button "Enviar pedido" at bounding box center [1476, 605] width 95 height 32
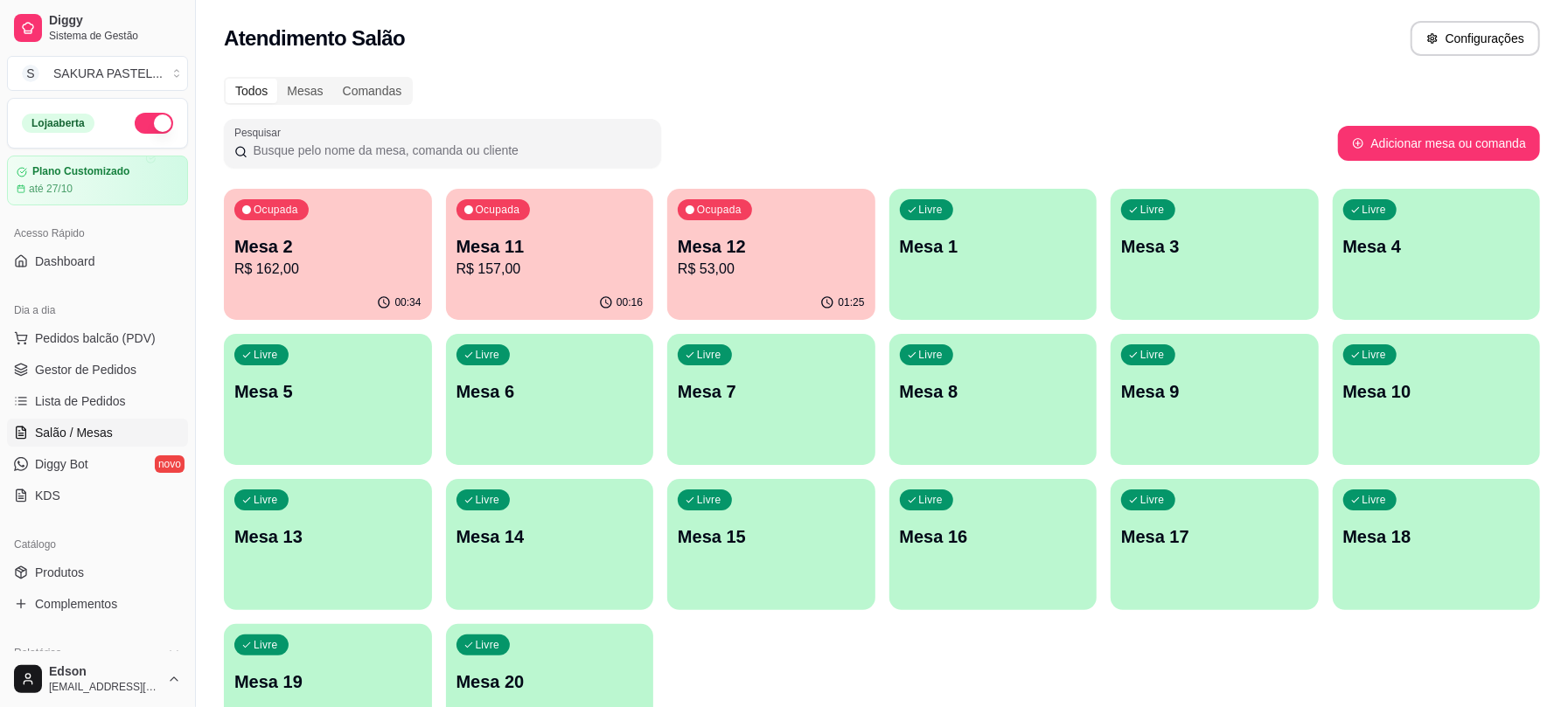
click at [729, 269] on p "R$ 53,00" at bounding box center [772, 269] width 187 height 21
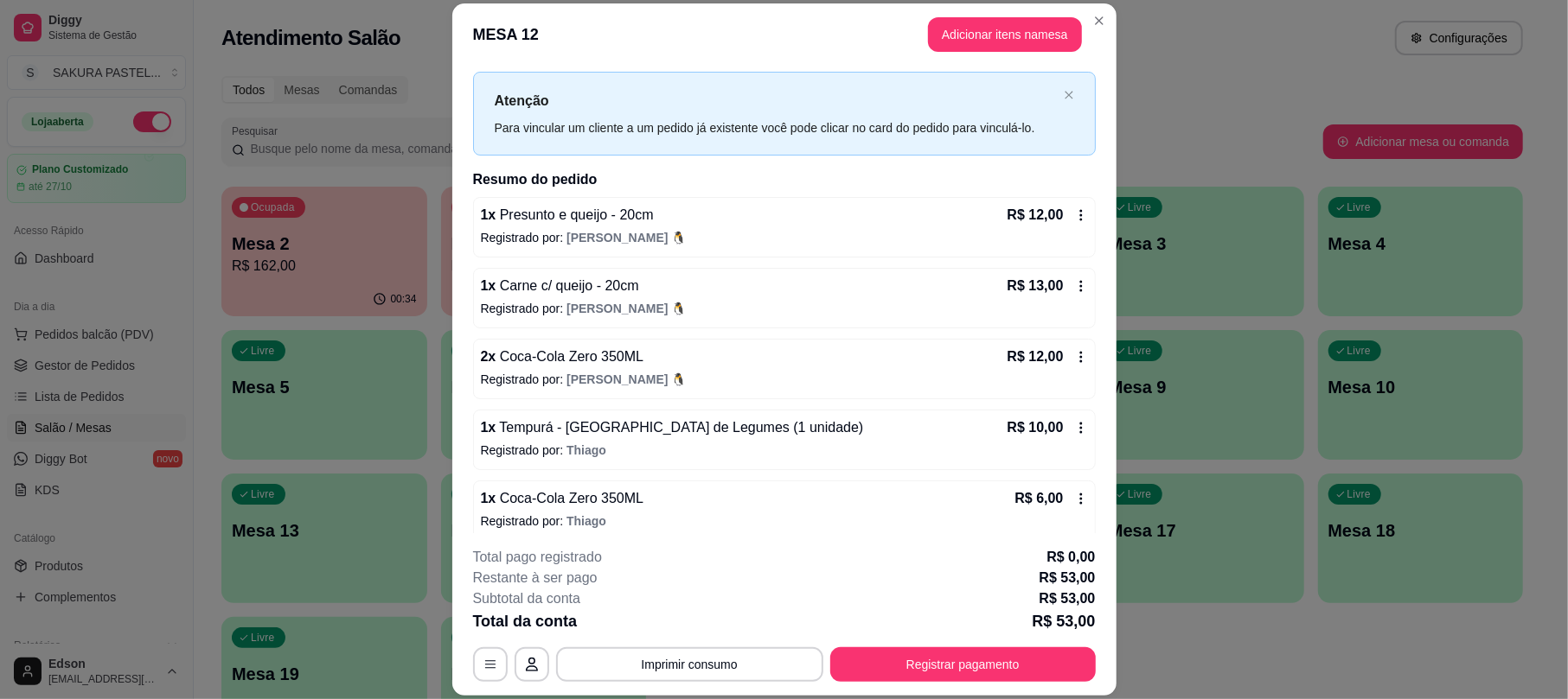
scroll to position [49, 0]
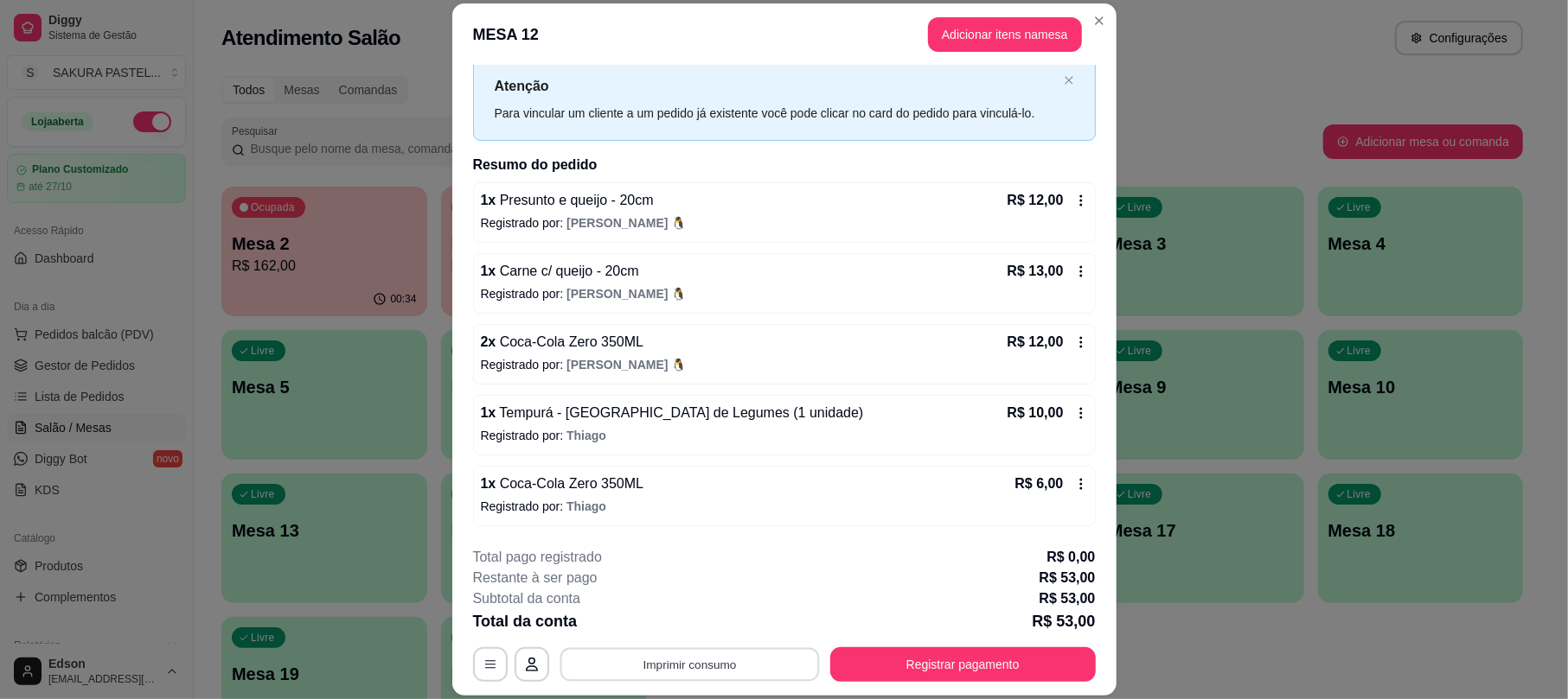
click at [747, 660] on button "Imprimir consumo" at bounding box center [689, 666] width 260 height 34
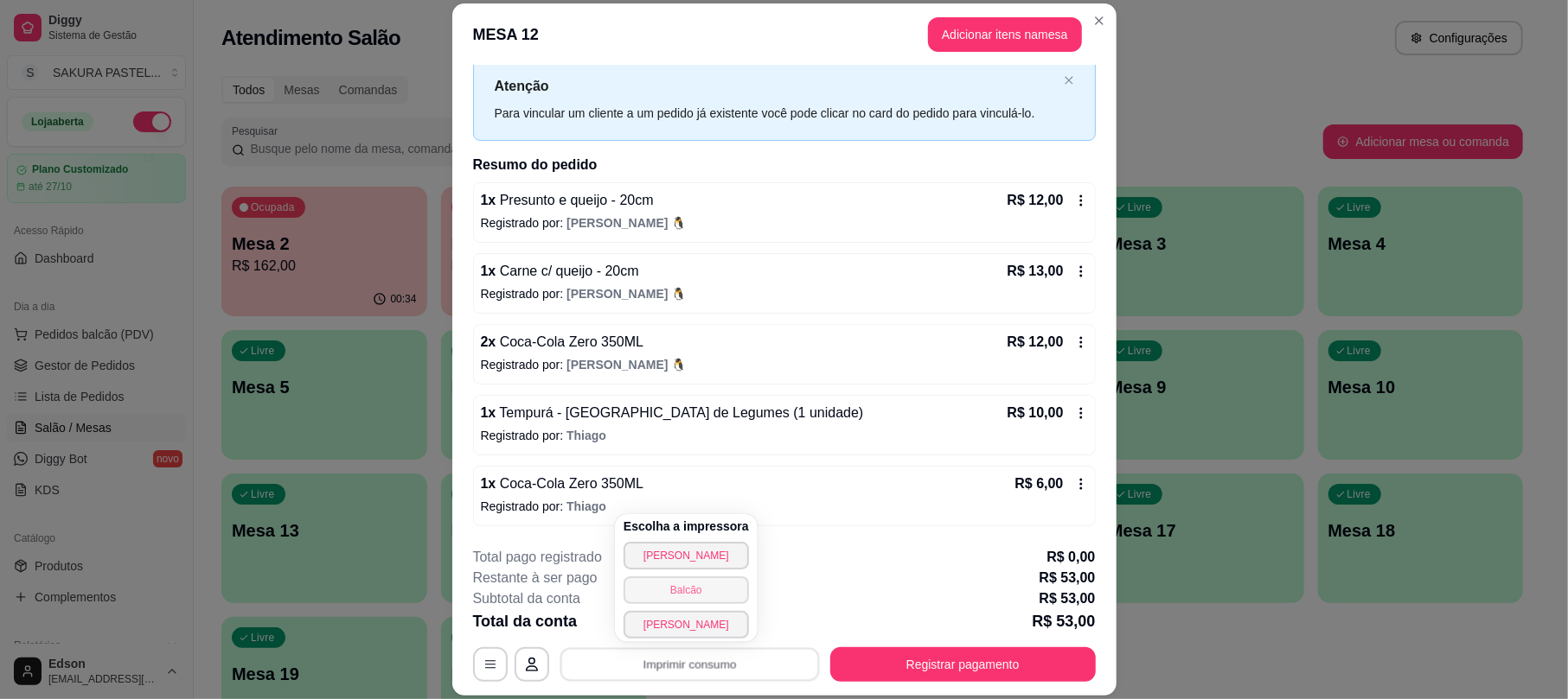
click at [724, 591] on button "Balcão" at bounding box center [687, 590] width 126 height 28
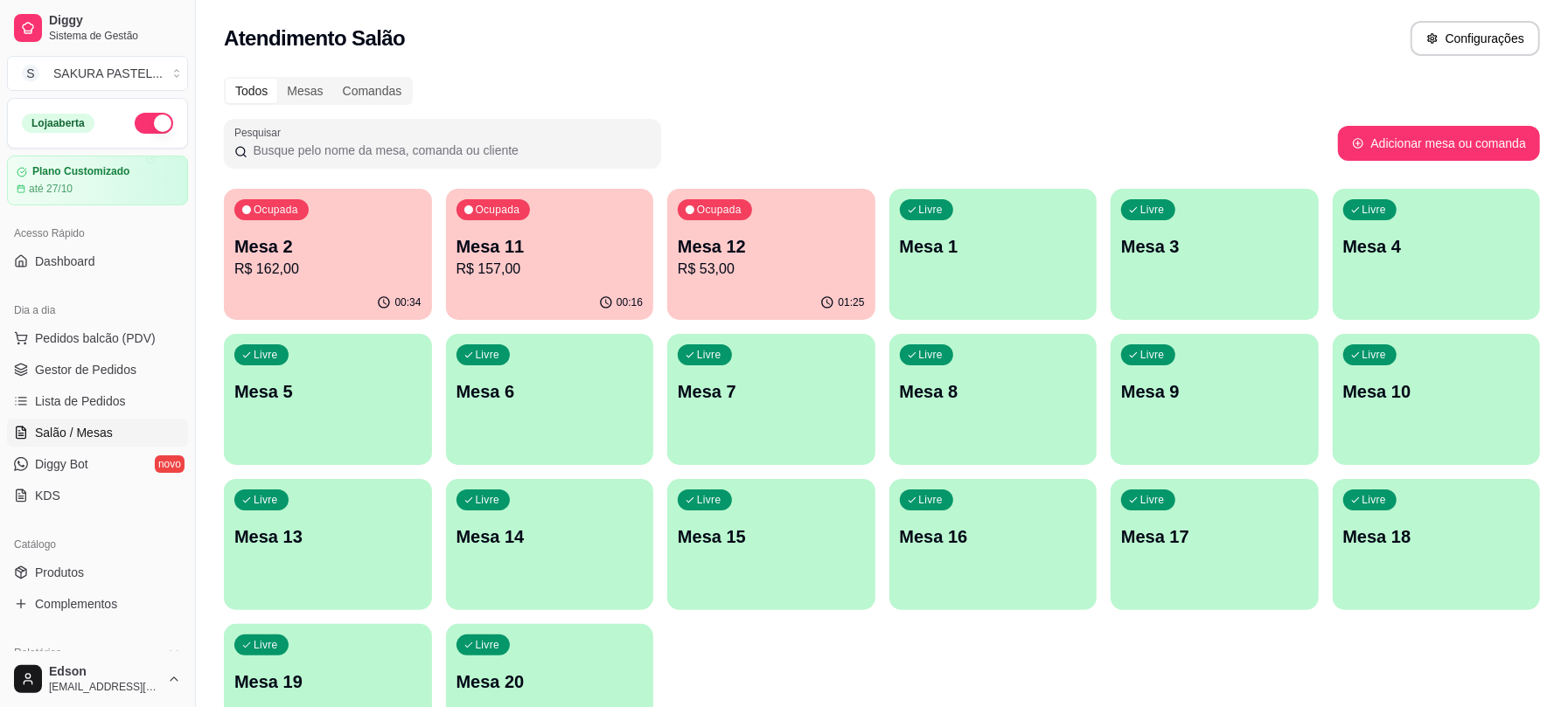
click at [710, 266] on p "R$ 53,00" at bounding box center [772, 269] width 187 height 21
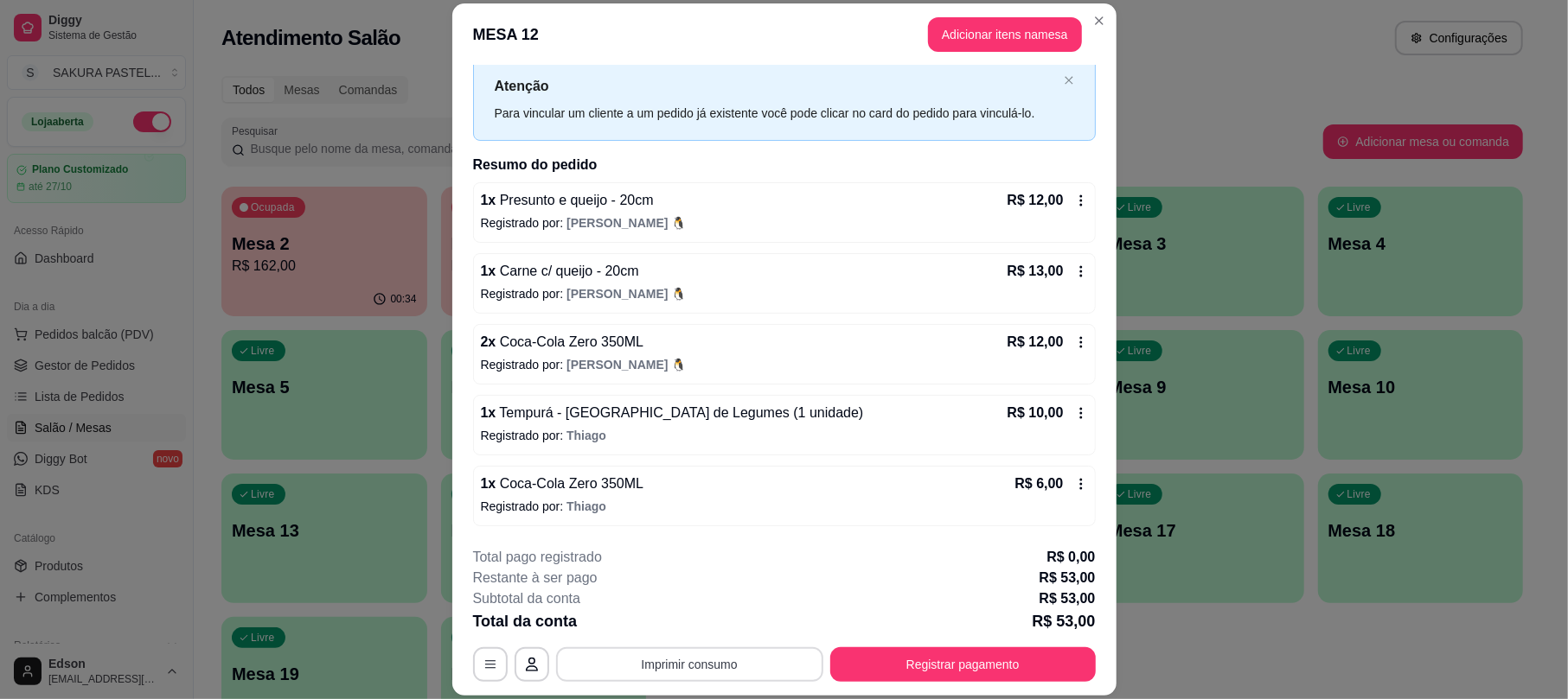
click at [704, 660] on button "Imprimir consumo" at bounding box center [689, 665] width 267 height 34
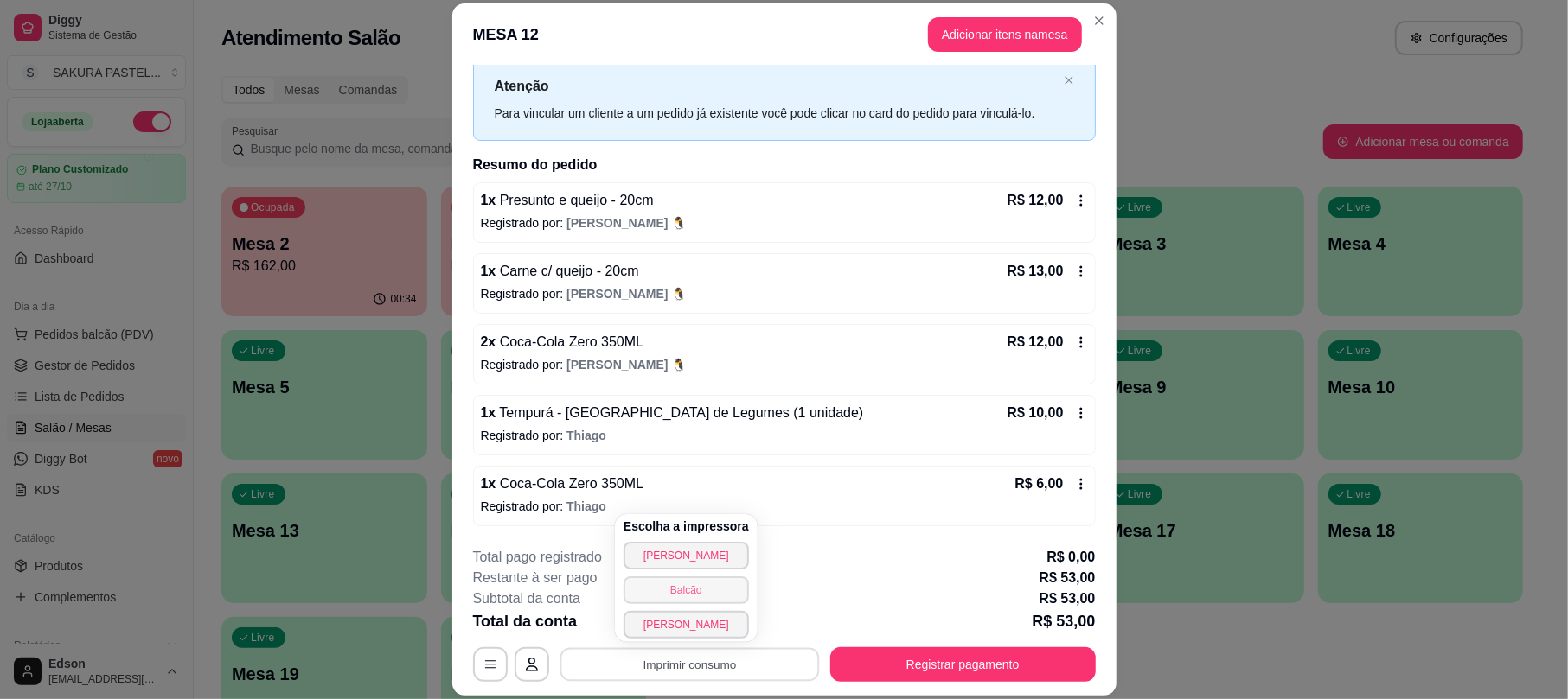
click at [695, 589] on button "Balcão" at bounding box center [687, 590] width 126 height 28
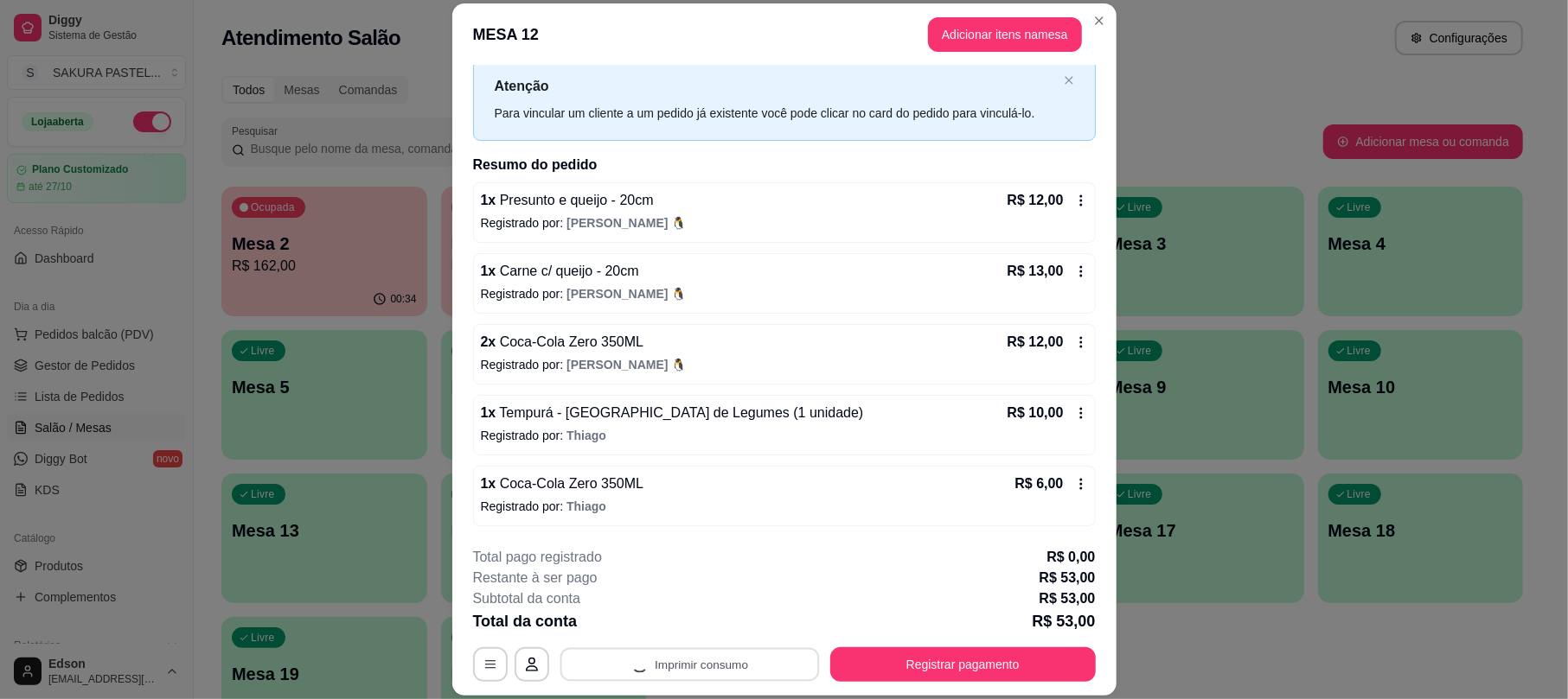
click at [897, 574] on div "Restante à ser pago R$ 53,00" at bounding box center [784, 578] width 623 height 21
click at [967, 659] on button "Registrar pagamento" at bounding box center [962, 666] width 258 height 34
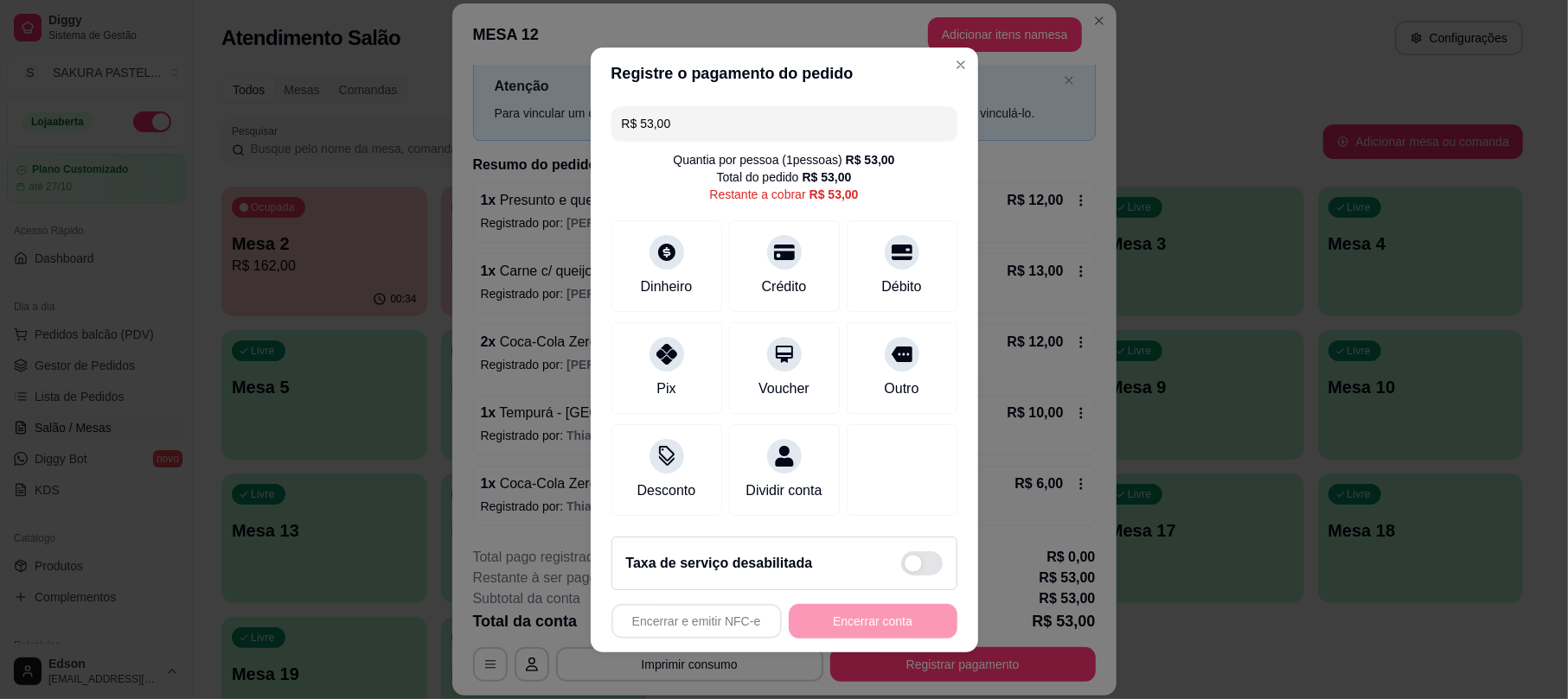
drag, startPoint x: 804, startPoint y: 237, endPoint x: 816, endPoint y: 303, distance: 67.1
click at [804, 239] on div "Crédito" at bounding box center [784, 266] width 111 height 92
type input "R$ 0,00"
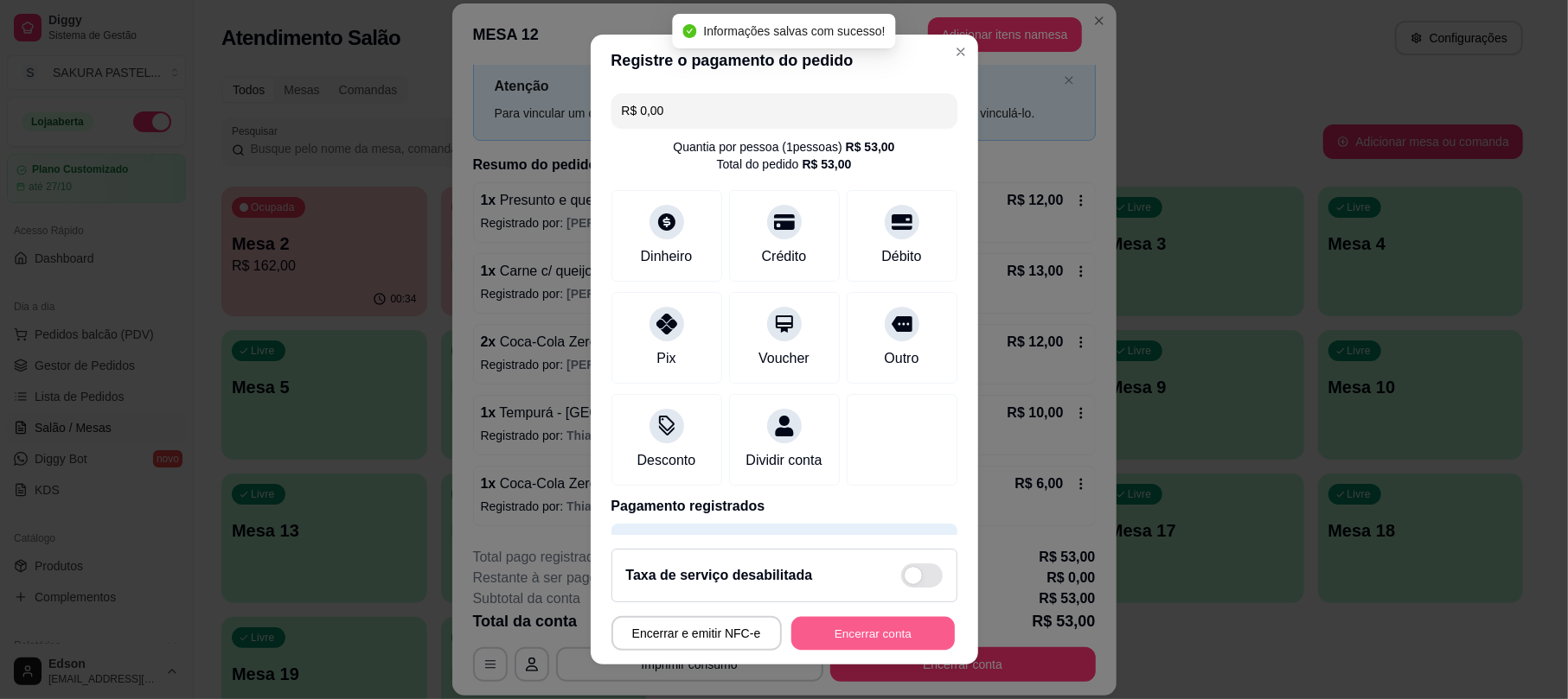
click at [903, 628] on button "Encerrar conta" at bounding box center [873, 633] width 164 height 34
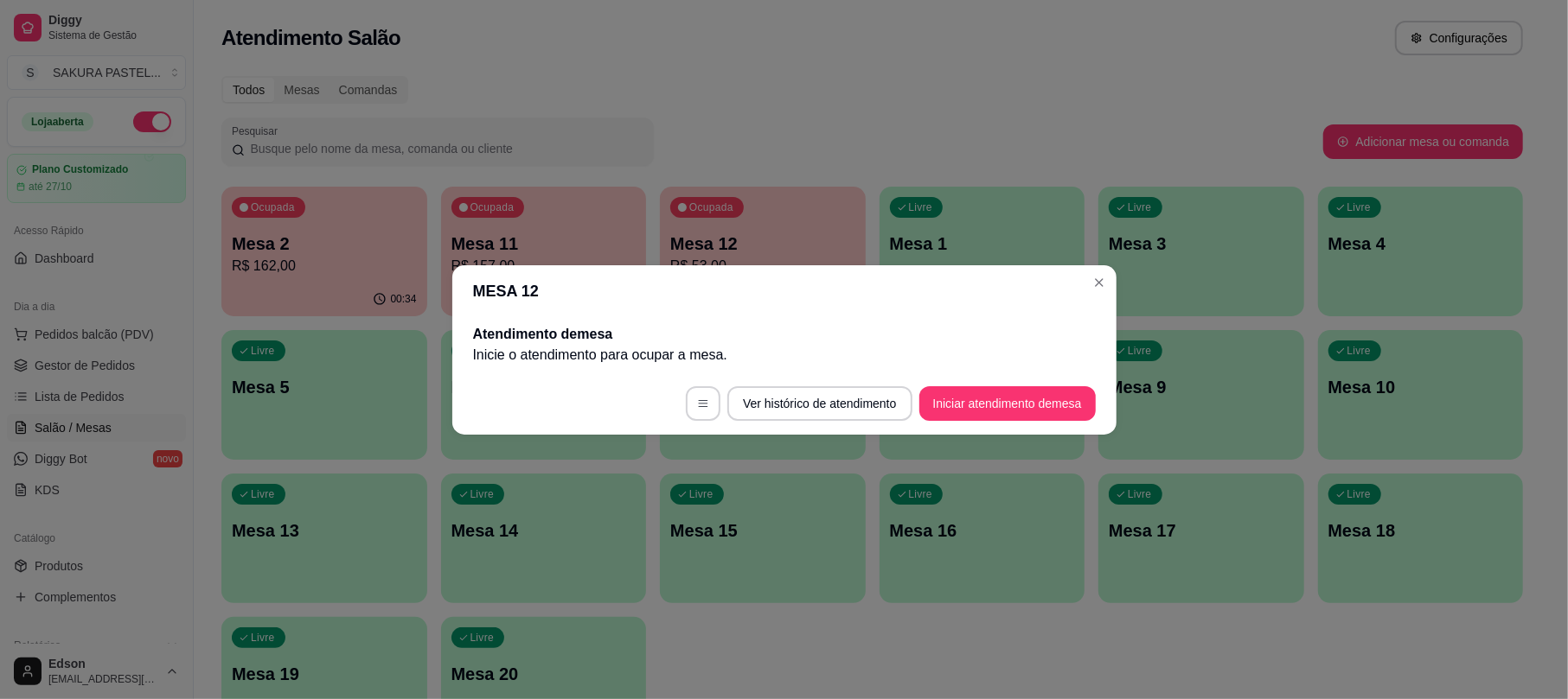
scroll to position [0, 0]
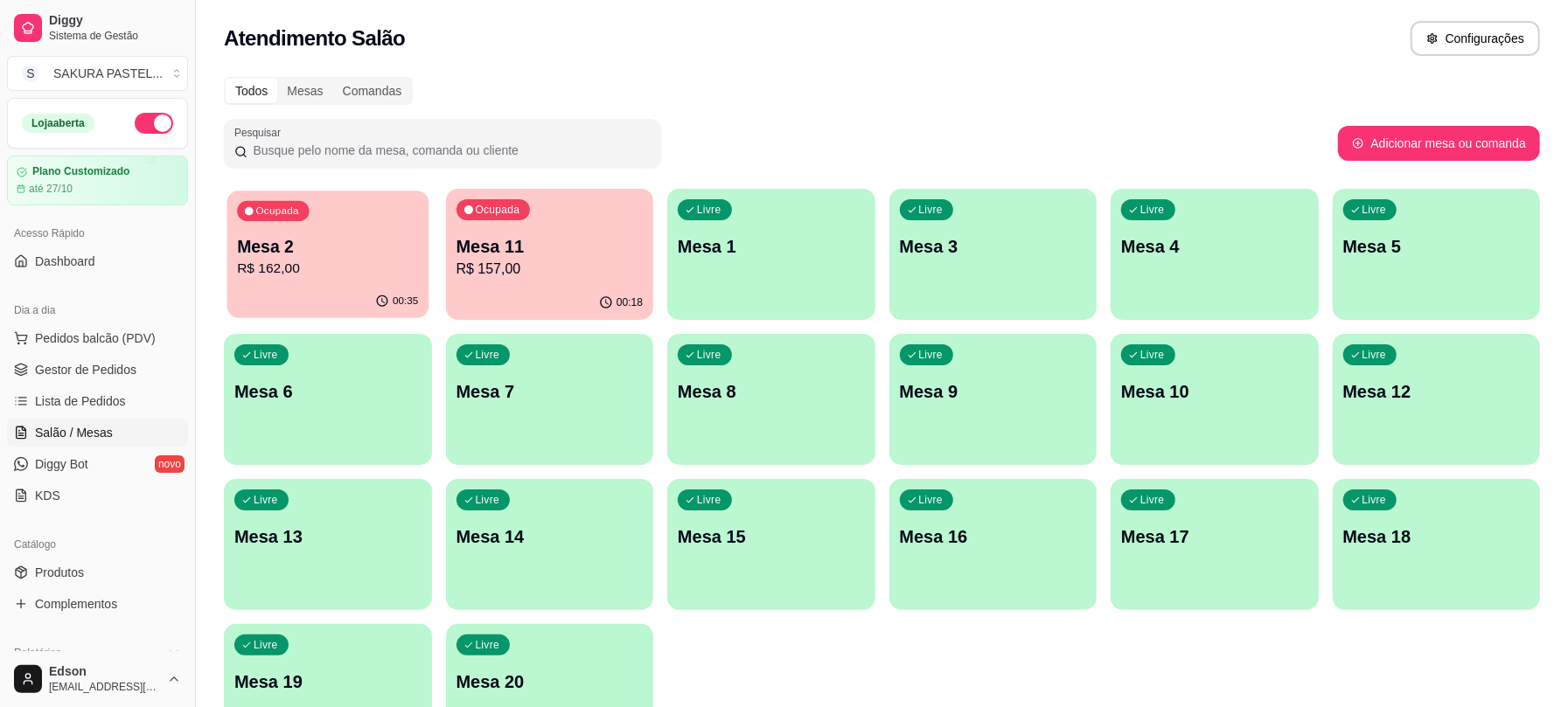
click at [325, 248] on p "Mesa 2" at bounding box center [327, 247] width 181 height 24
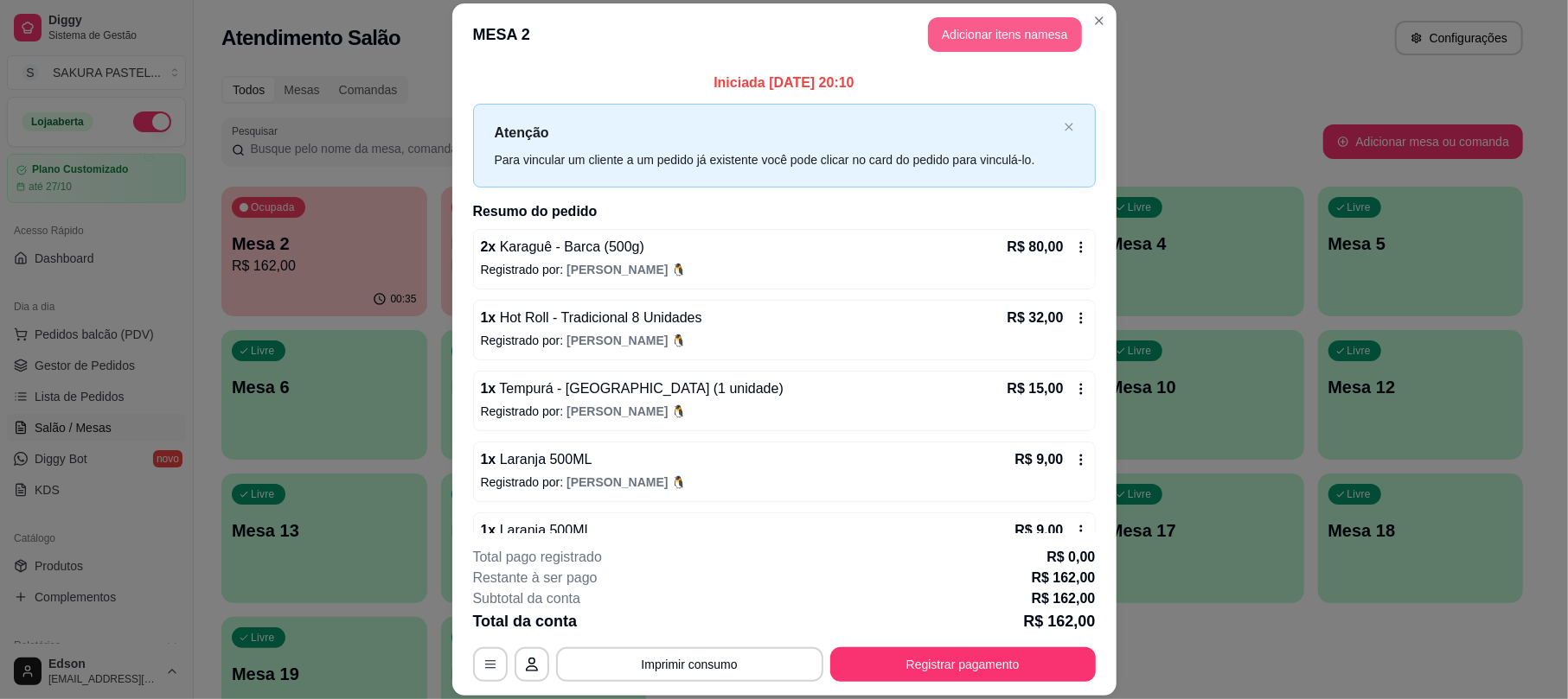
click at [1041, 28] on button "Adicionar itens na mesa" at bounding box center [1005, 34] width 154 height 34
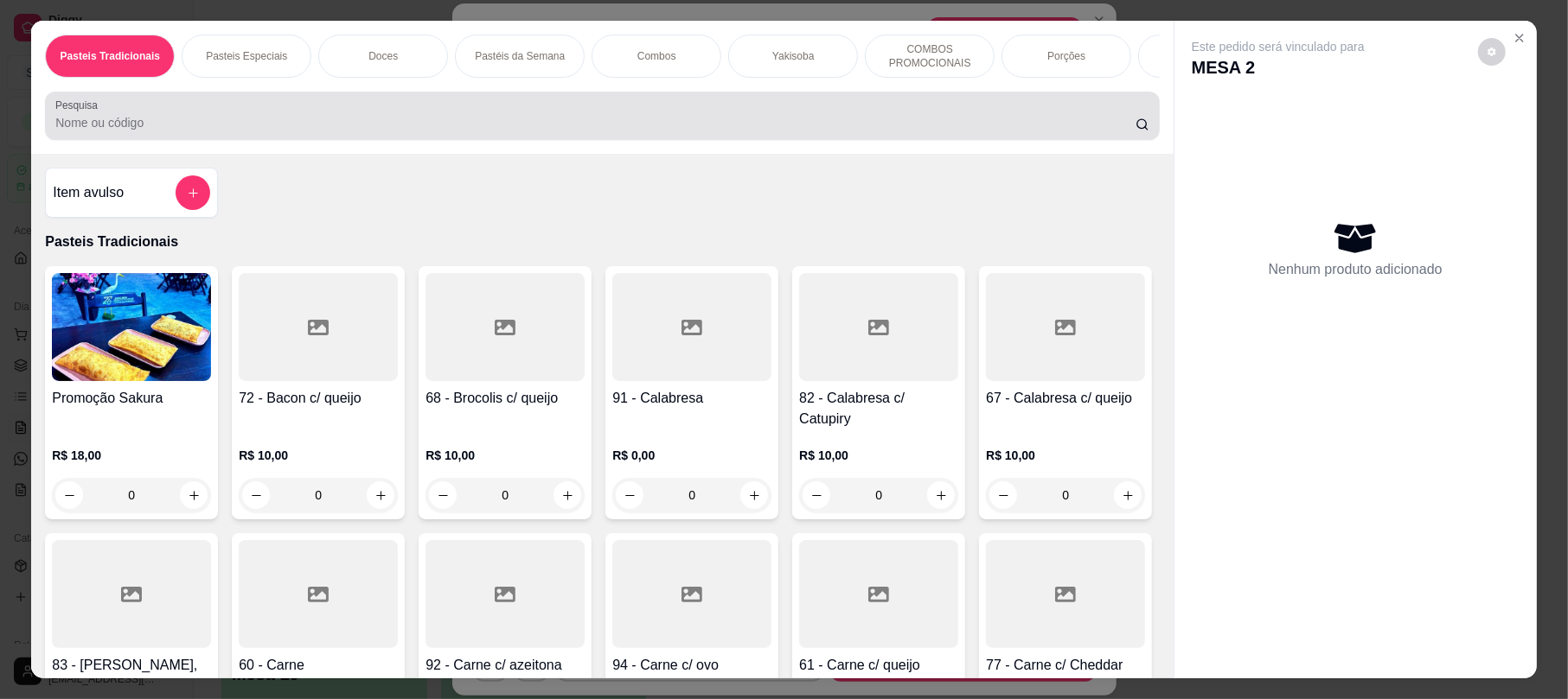
click at [727, 131] on input "Pesquisa" at bounding box center [596, 122] width 1080 height 17
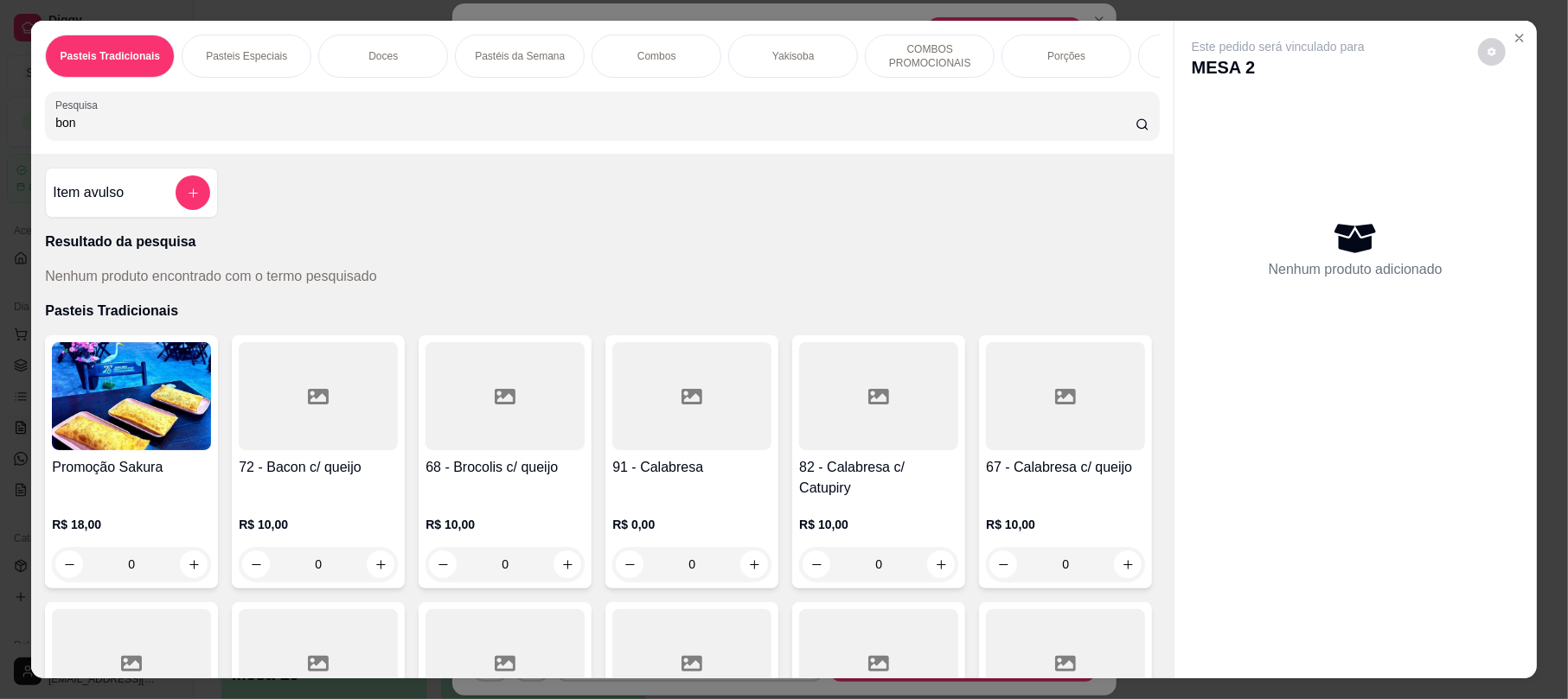
type input "bon"
click at [204, 205] on div "Item avulso" at bounding box center [131, 193] width 173 height 50
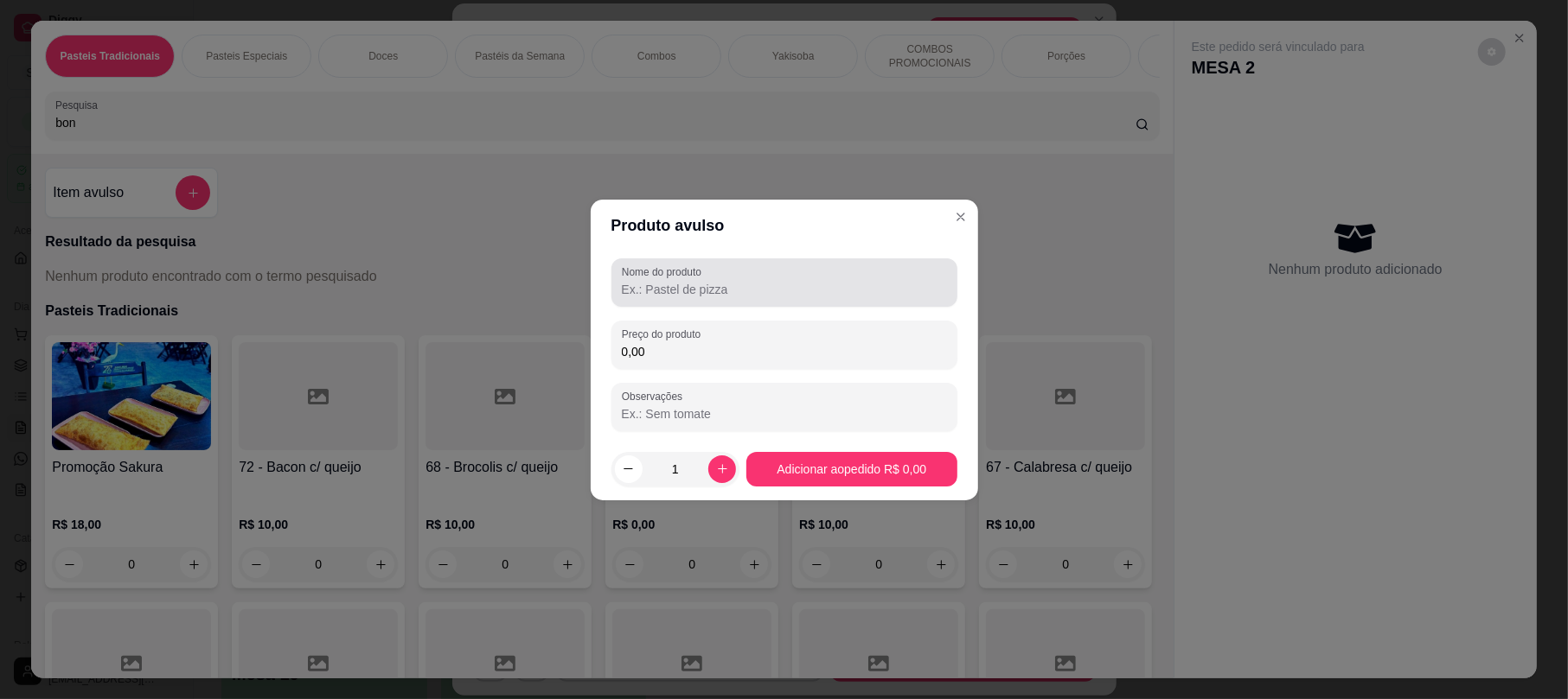
click at [741, 288] on input "Nome do produto" at bounding box center [784, 289] width 325 height 17
type input "bon bon"
click at [730, 371] on div "Nome do produto bon bon Preço do produto 0,00 Observações" at bounding box center [784, 345] width 346 height 173
click at [731, 368] on div "Nome do produto bon bon Preço do produto 0,00 Observações" at bounding box center [784, 345] width 346 height 173
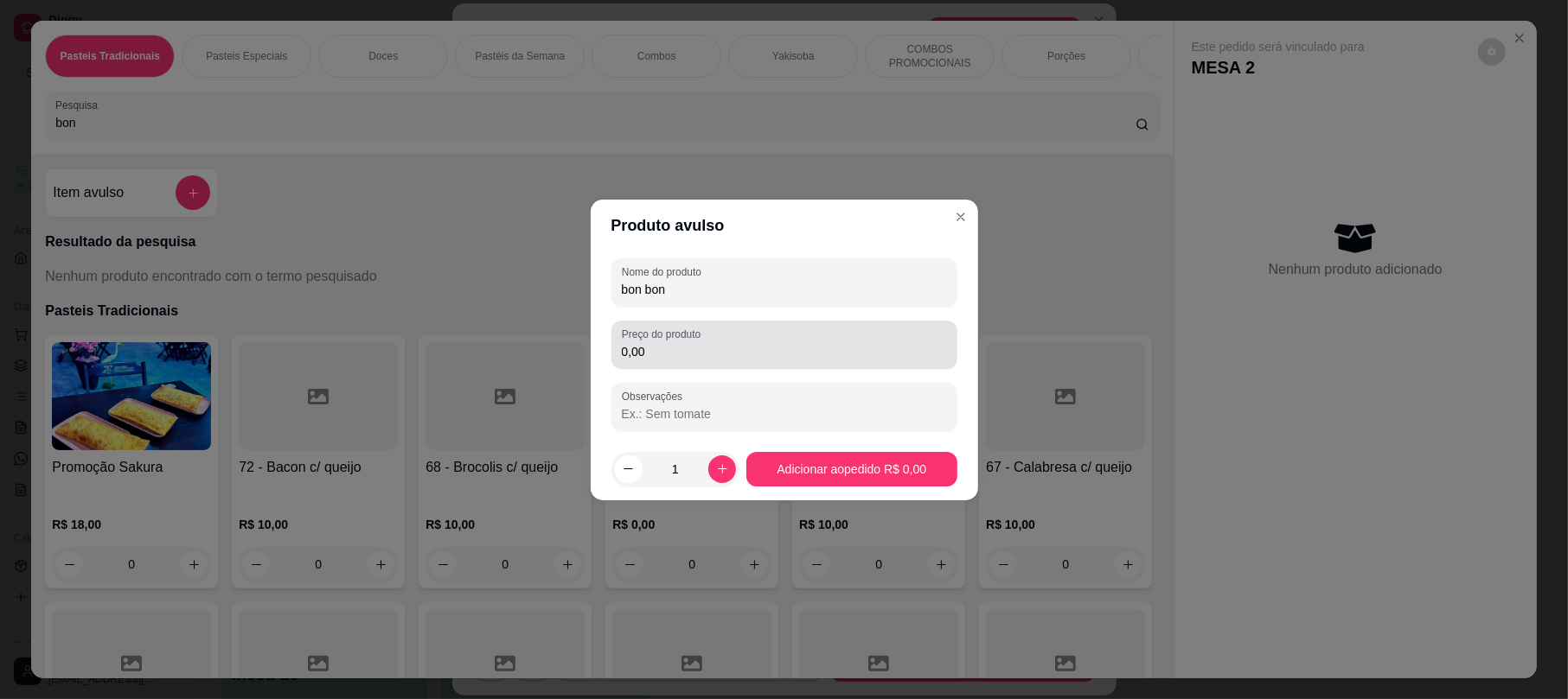
click at [731, 344] on input "0,00" at bounding box center [784, 351] width 325 height 17
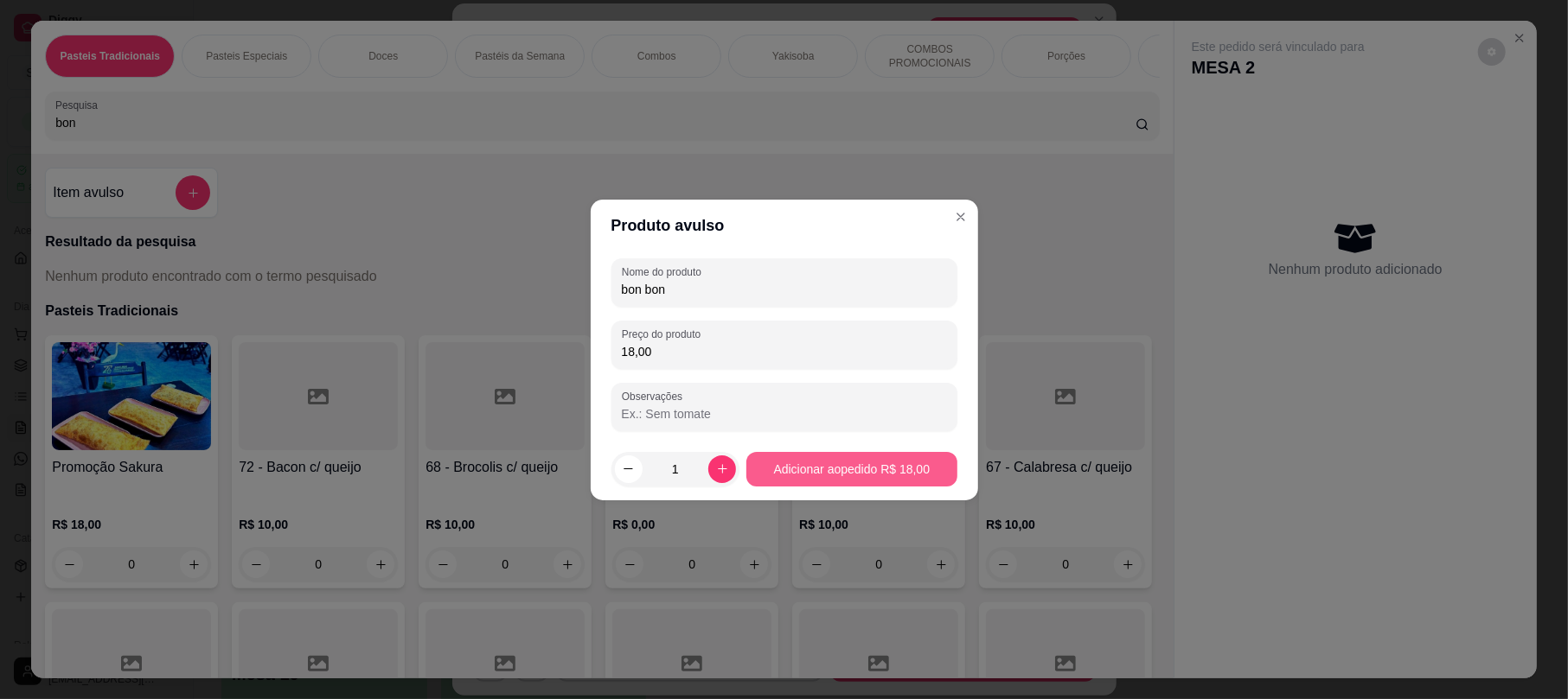
type input "18,00"
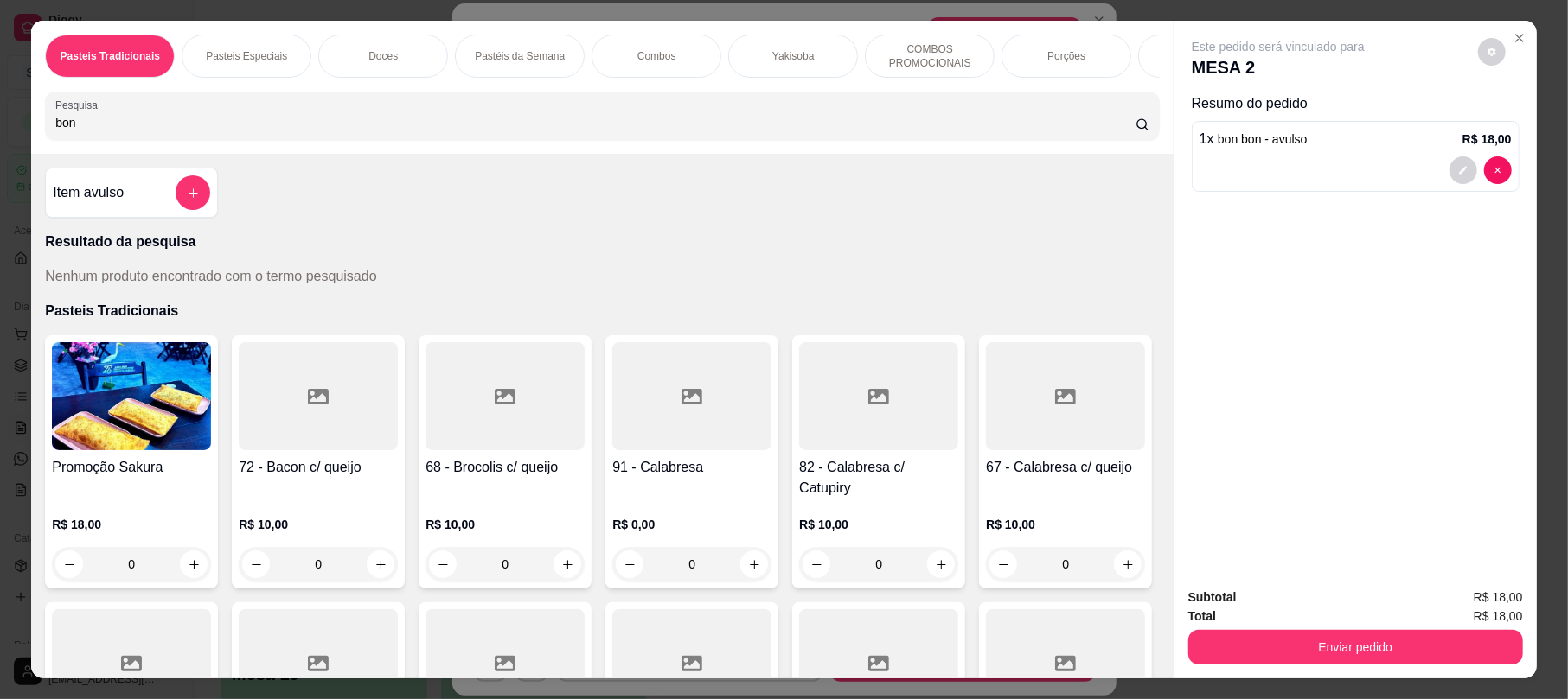
click at [1386, 613] on div "Total R$ 18,00" at bounding box center [1355, 616] width 334 height 19
click at [1388, 616] on div "Total R$ 18,00" at bounding box center [1355, 616] width 334 height 19
click at [1390, 624] on div "Total R$ 18,00" at bounding box center [1355, 616] width 334 height 19
click at [1391, 638] on button "Enviar pedido" at bounding box center [1355, 648] width 334 height 34
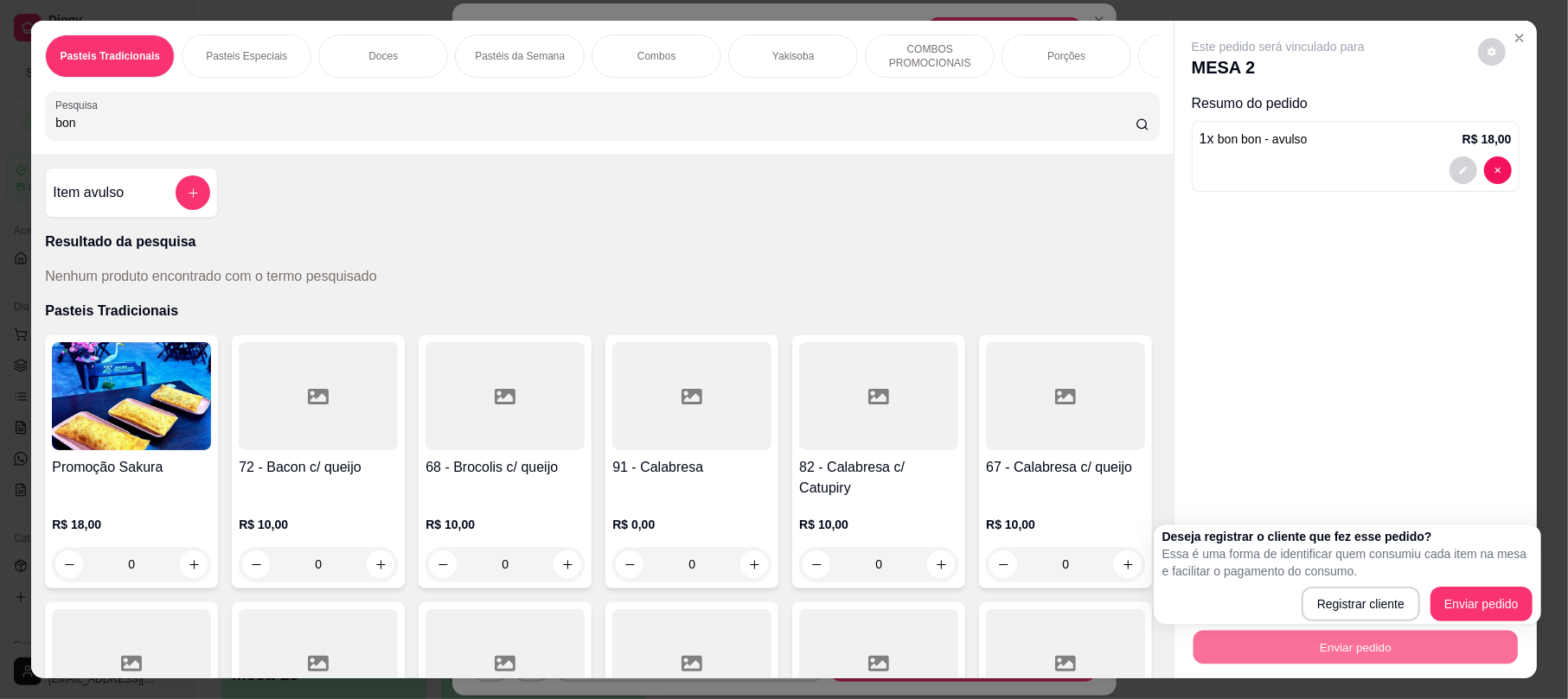
click at [1392, 585] on div "Deseja registrar o cliente que fez esse pedido? Essa é uma forma de identificar…" at bounding box center [1347, 575] width 370 height 93
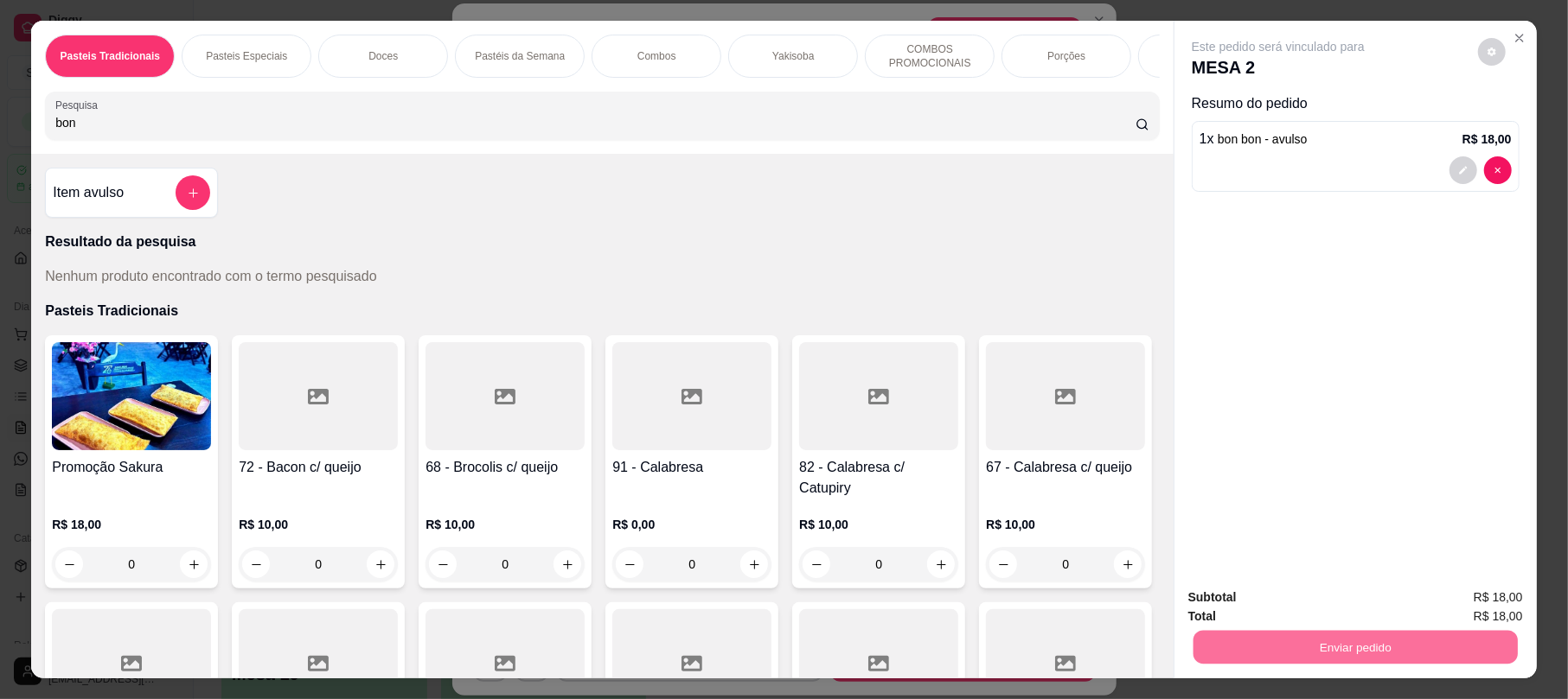
click at [1397, 602] on button "Registrar cliente" at bounding box center [1360, 605] width 114 height 33
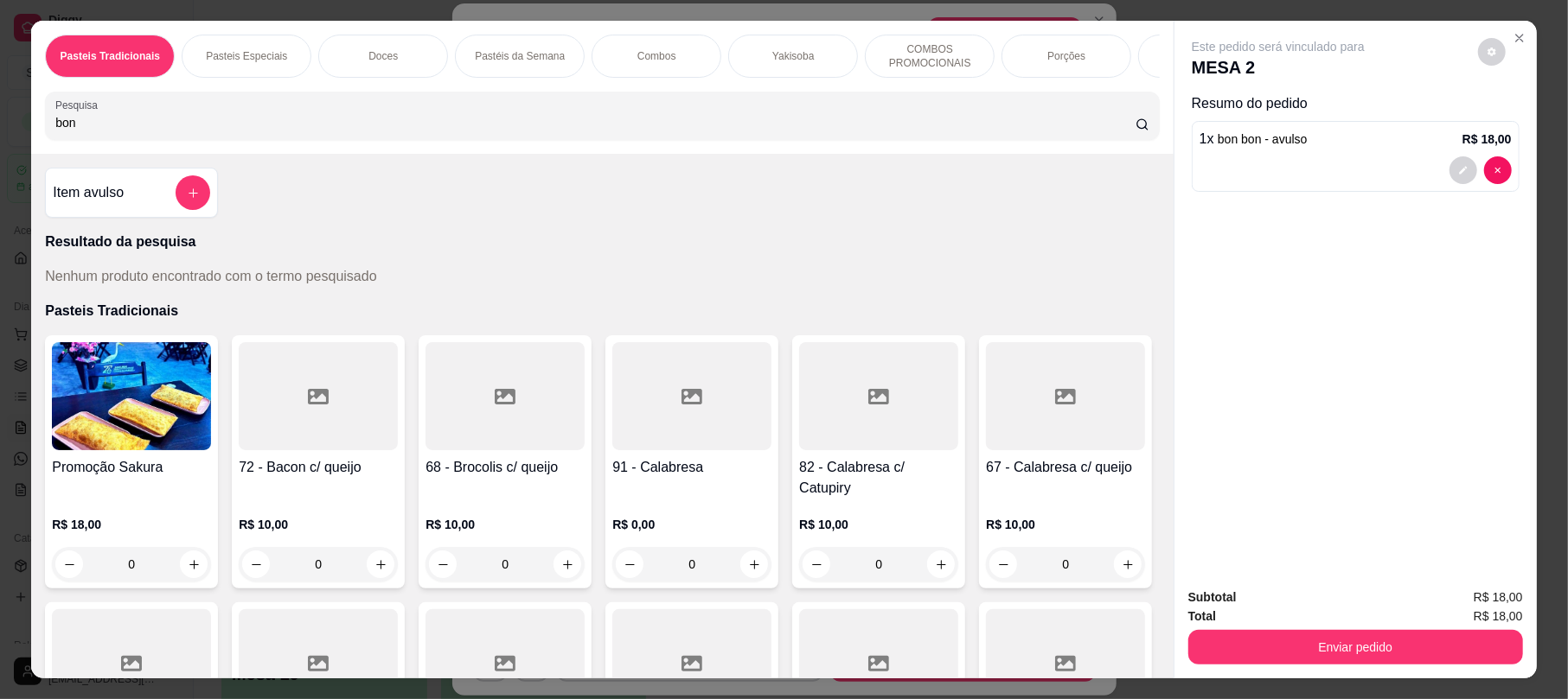
click at [1395, 615] on div "Total R$ 18,00" at bounding box center [1355, 616] width 334 height 19
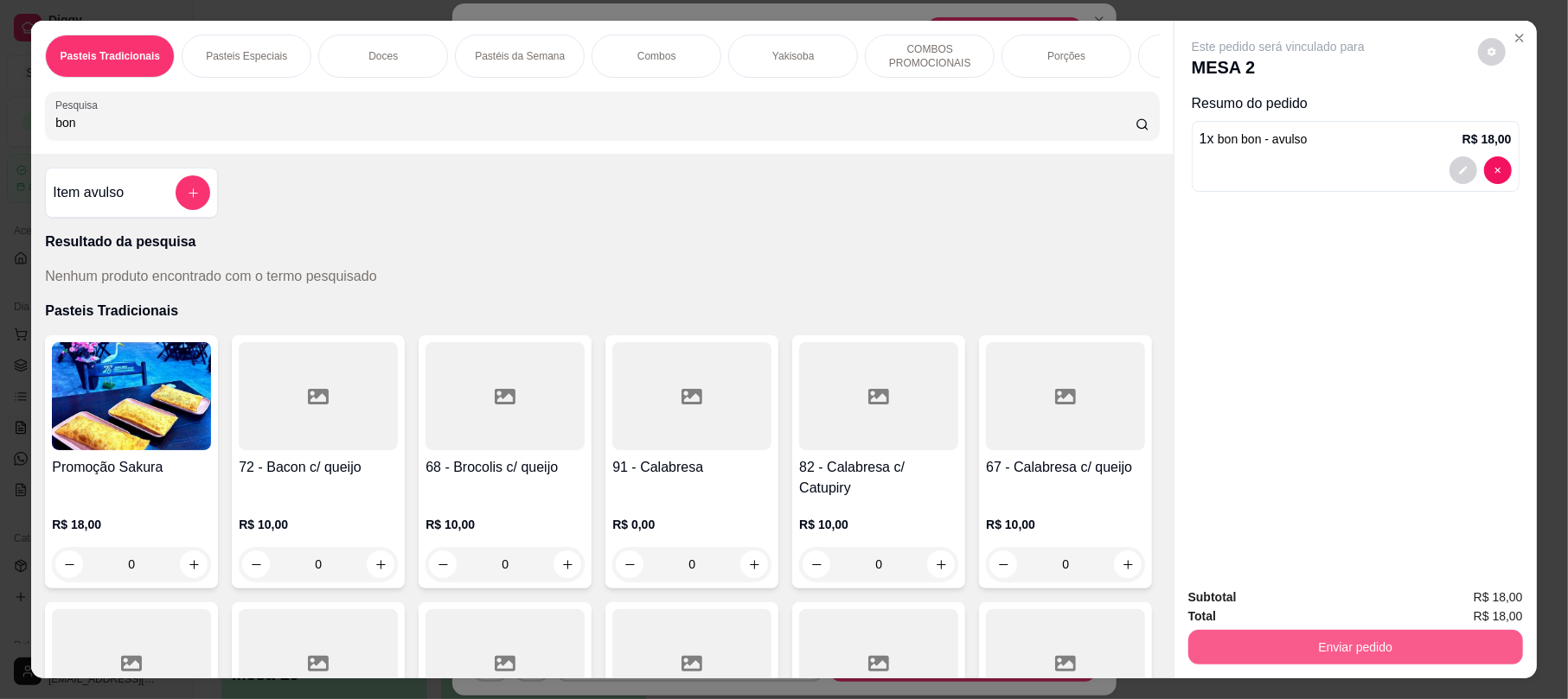
click at [1401, 637] on button "Enviar pedido" at bounding box center [1355, 648] width 334 height 34
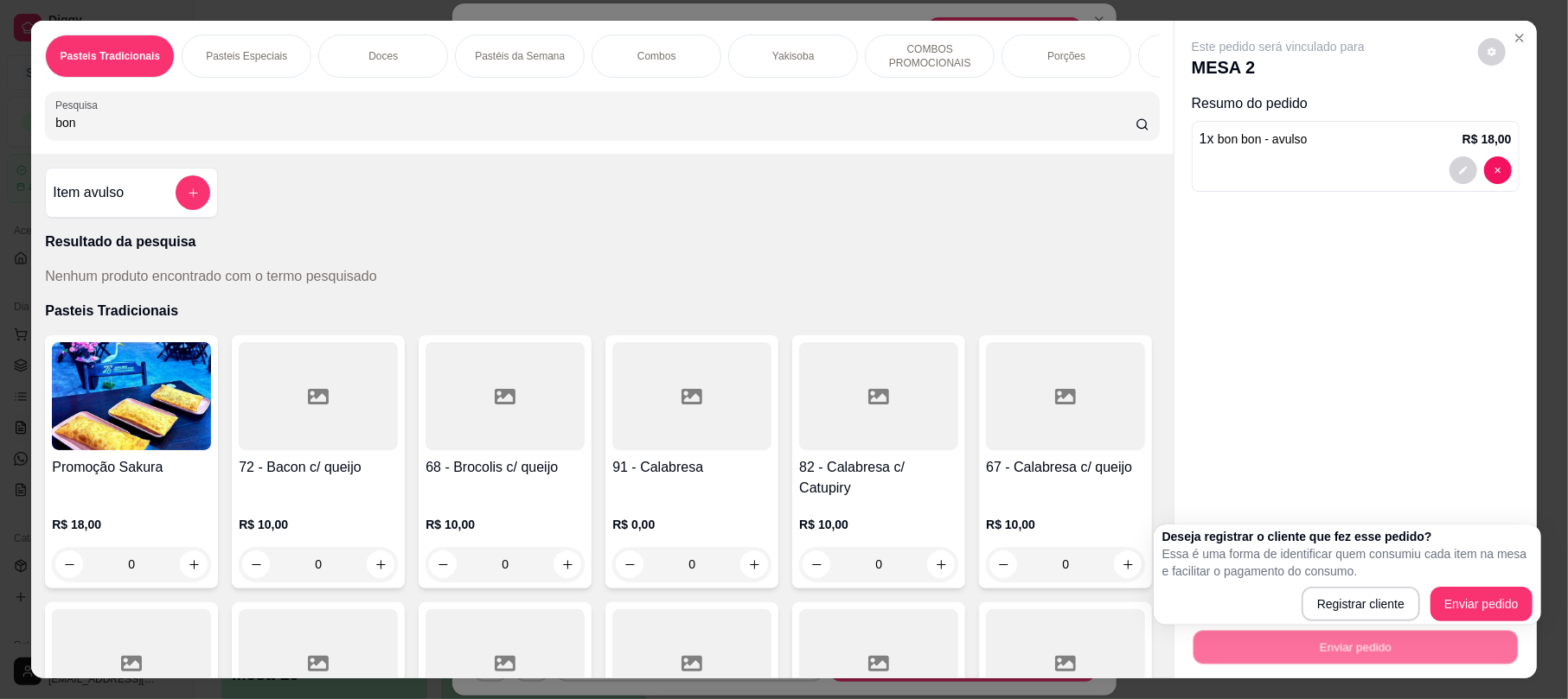
click at [1429, 608] on div "Registrar cliente Enviar pedido" at bounding box center [1347, 604] width 370 height 34
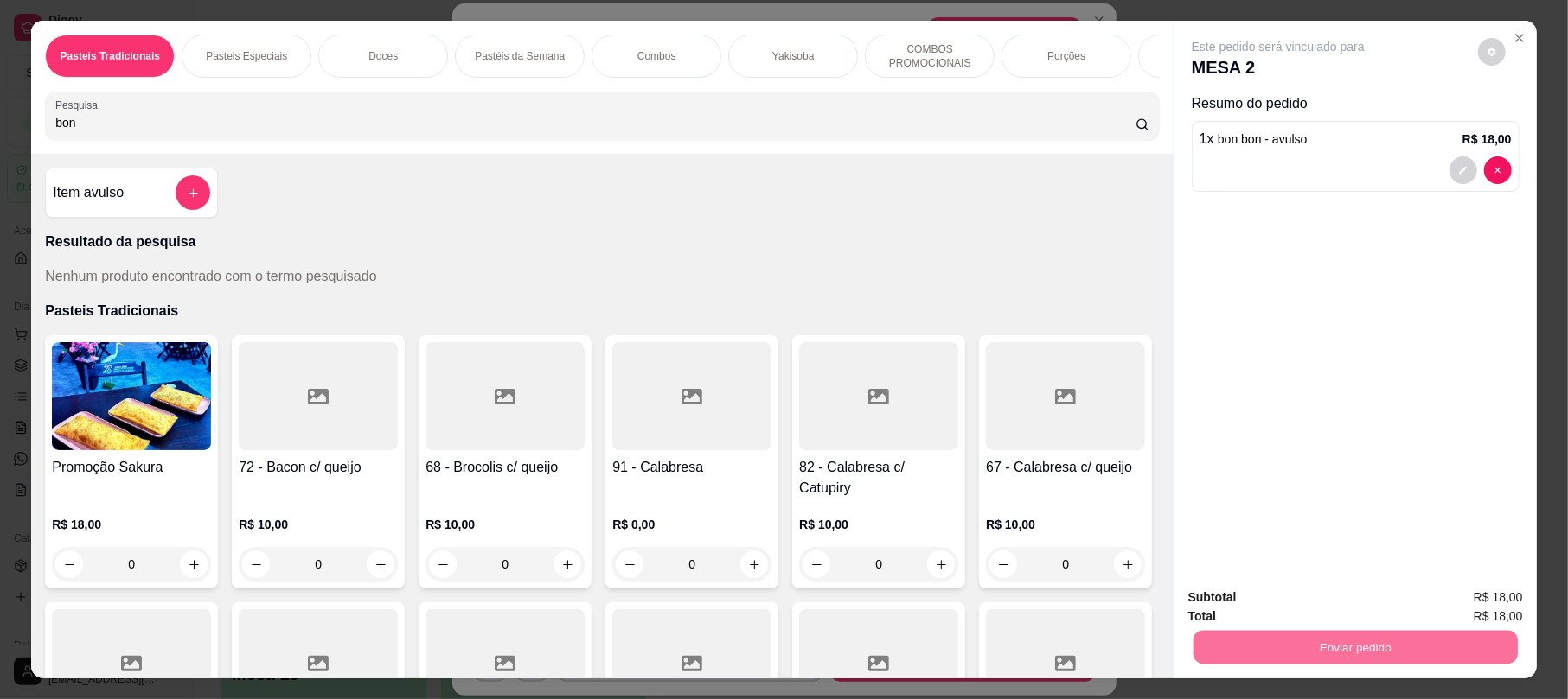
click at [1440, 607] on button "Enviar pedido" at bounding box center [1475, 605] width 98 height 33
click at [1394, 516] on div "Este pedido será vinculado para MESA 2 Resumo do pedido 1 x bon bon - avulso R$…" at bounding box center [1355, 296] width 362 height 553
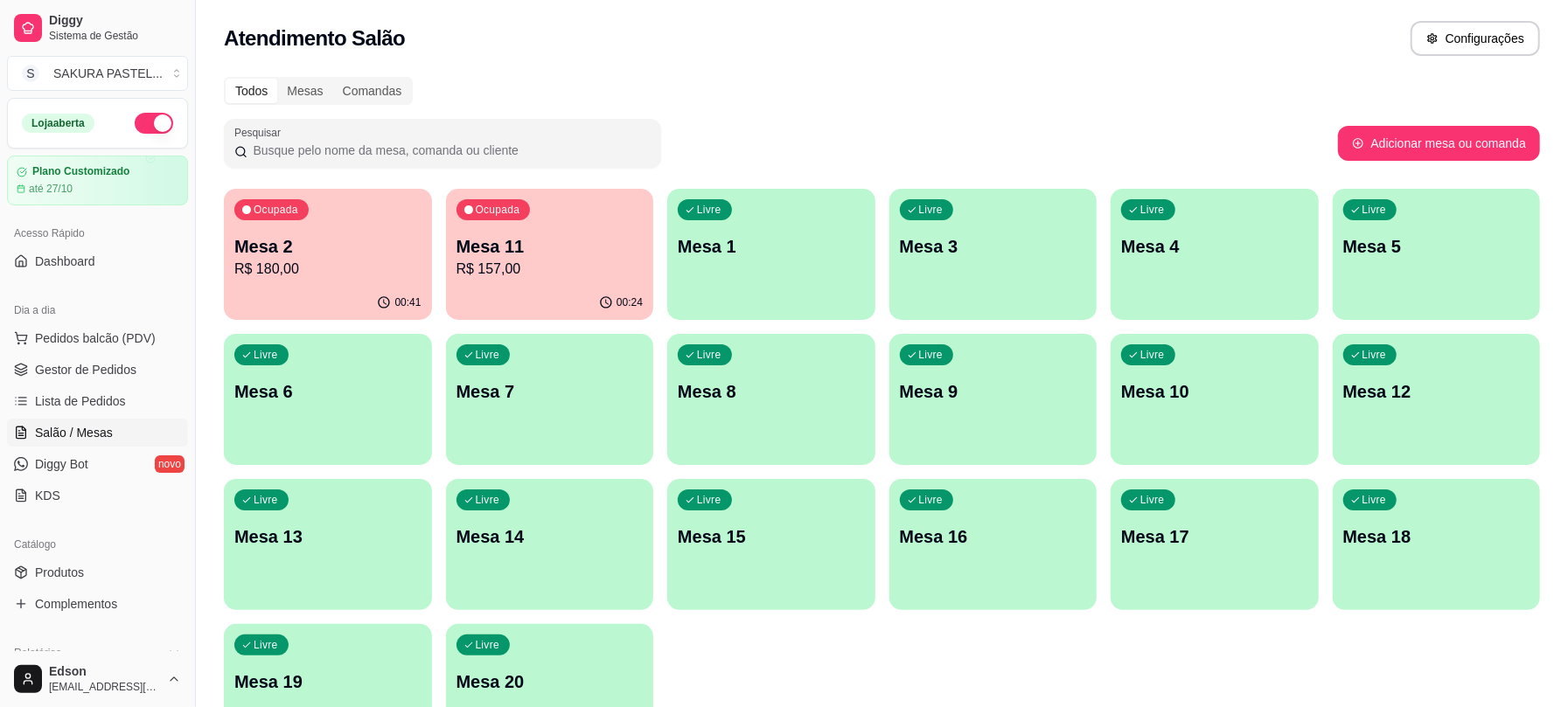
click at [388, 257] on div "Mesa 2 R$ 180,00" at bounding box center [328, 257] width 187 height 45
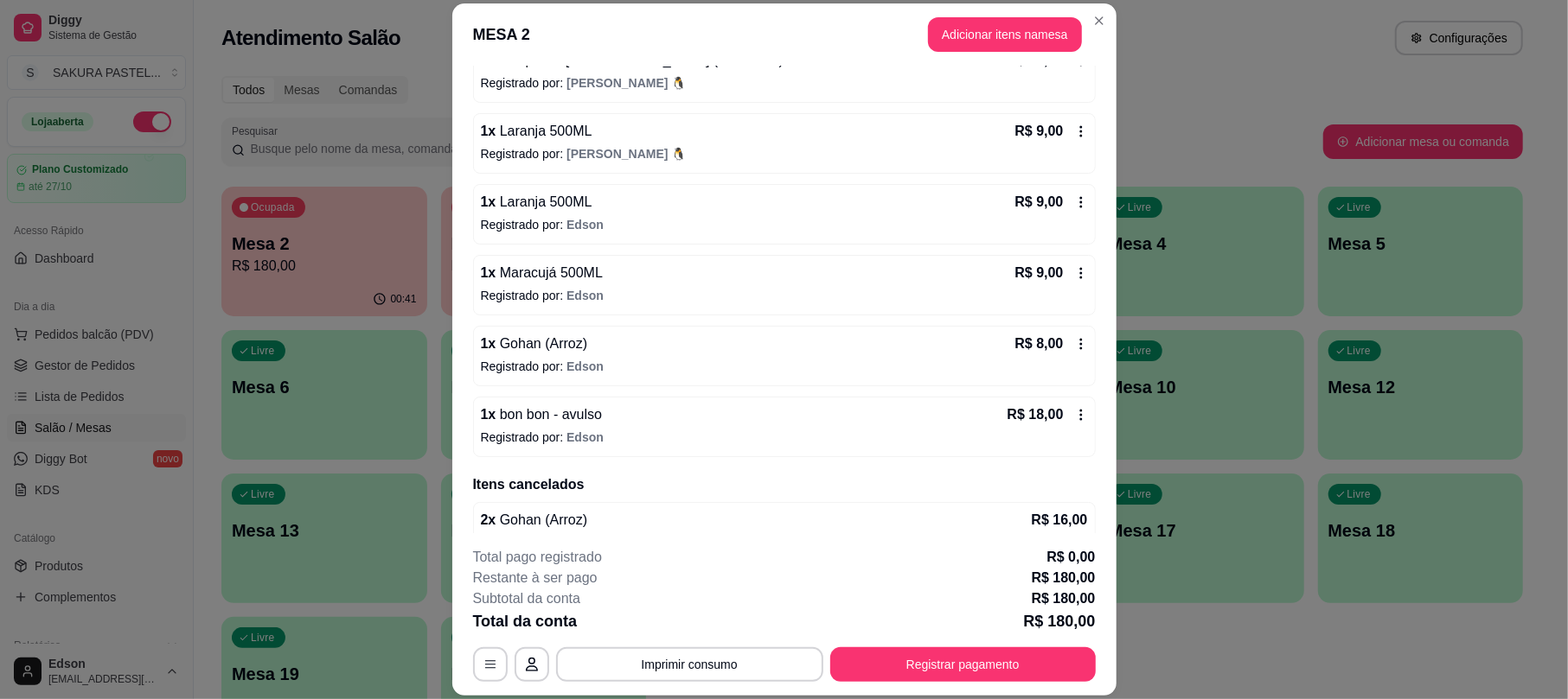
scroll to position [363, 0]
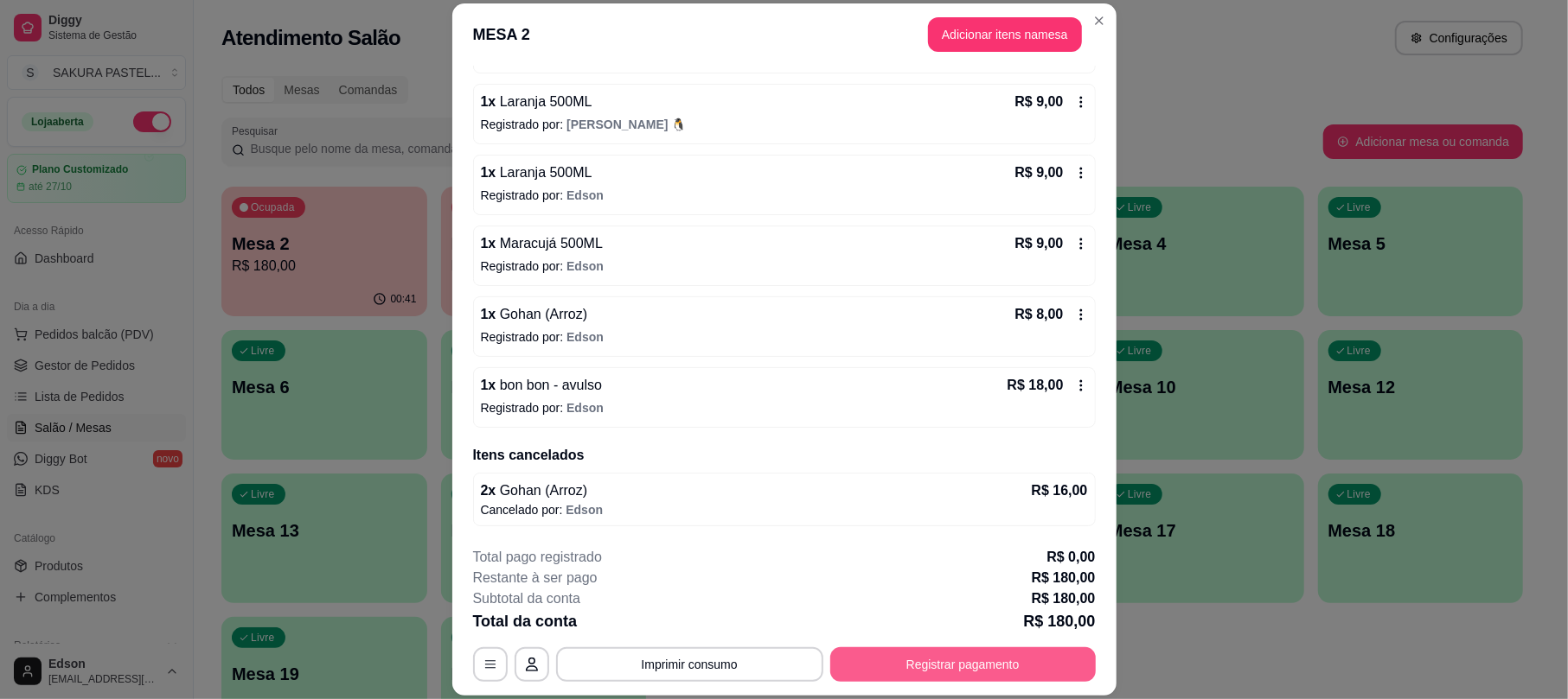
click at [893, 653] on button "Registrar pagamento" at bounding box center [962, 665] width 265 height 34
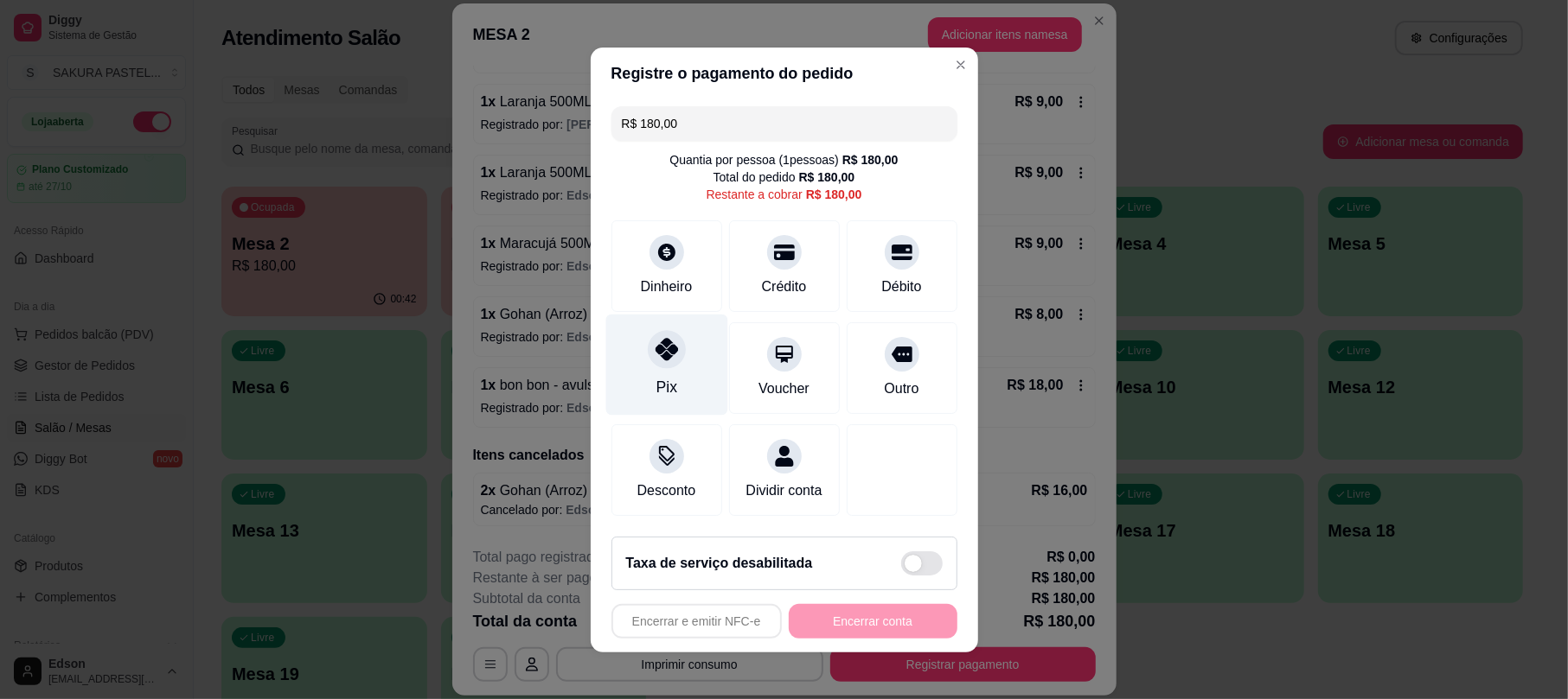
click at [638, 335] on div "Pix" at bounding box center [667, 364] width 122 height 102
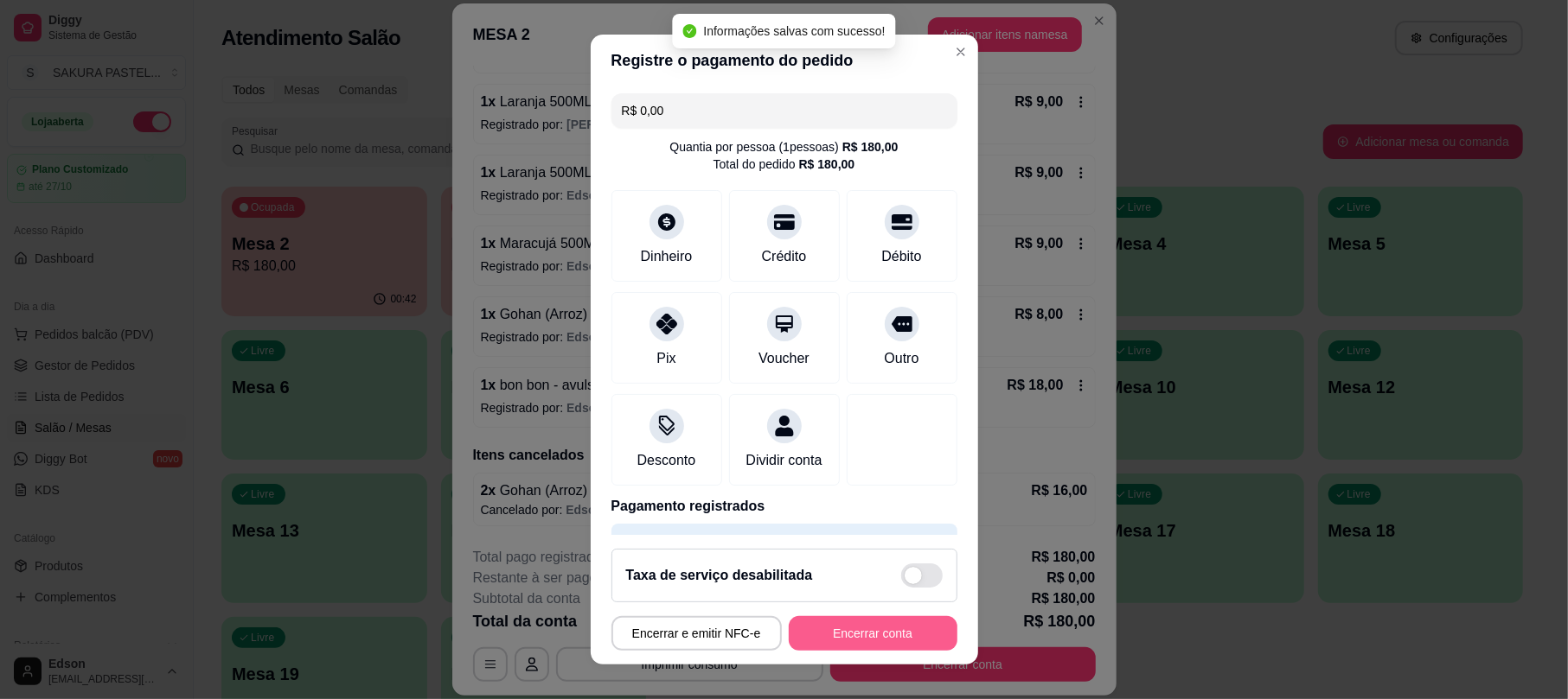
type input "R$ 0,00"
click at [887, 630] on button "Encerrar conta" at bounding box center [873, 633] width 169 height 34
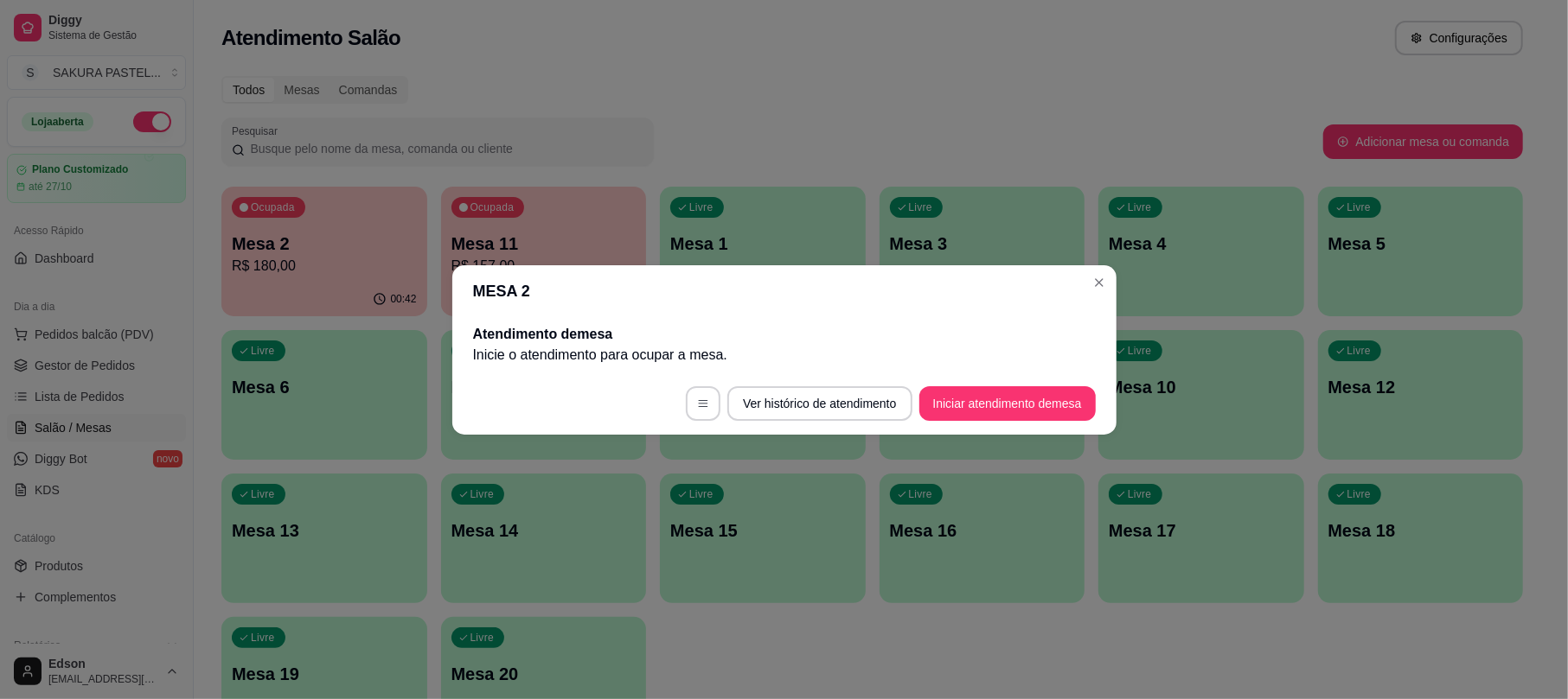
scroll to position [0, 0]
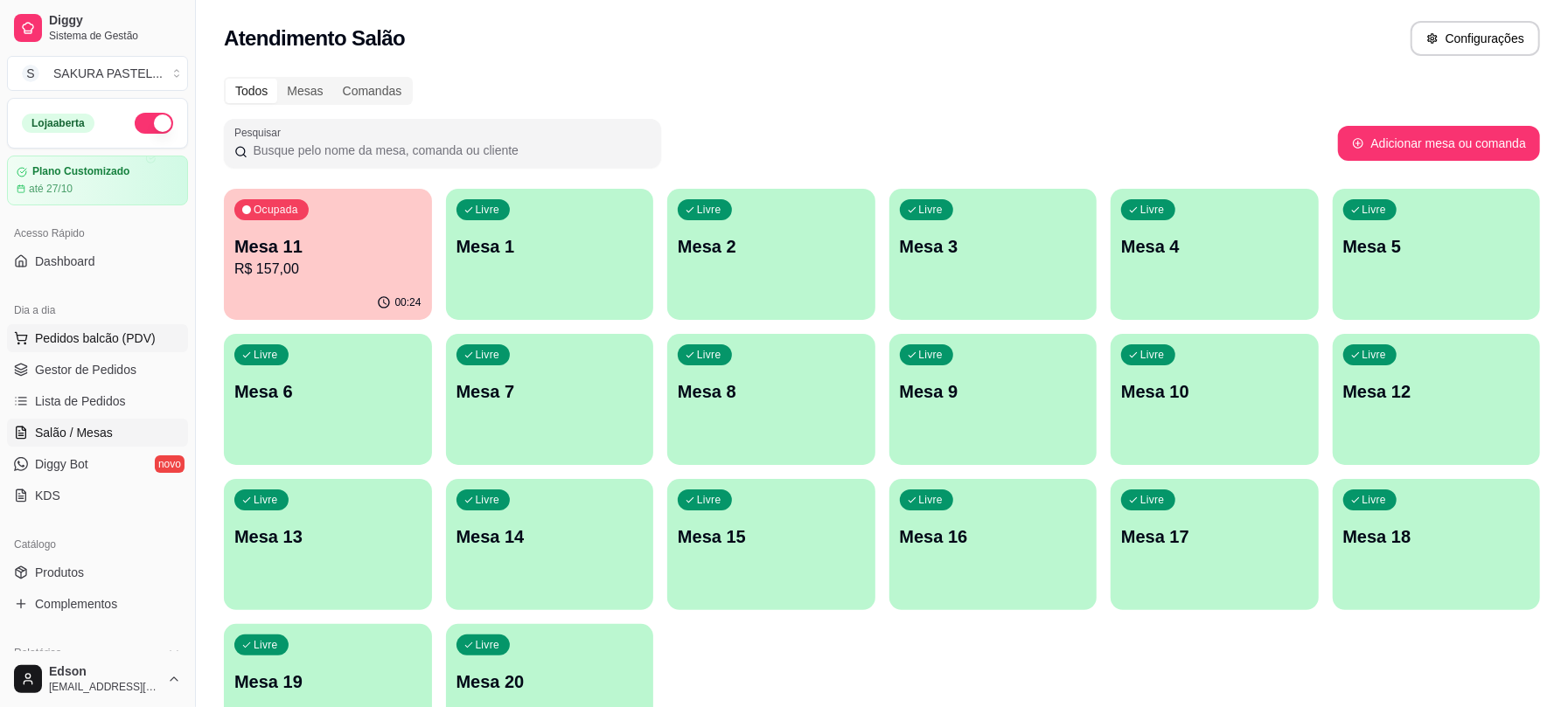
click at [130, 330] on span "Pedidos balcão (PDV)" at bounding box center [95, 338] width 121 height 17
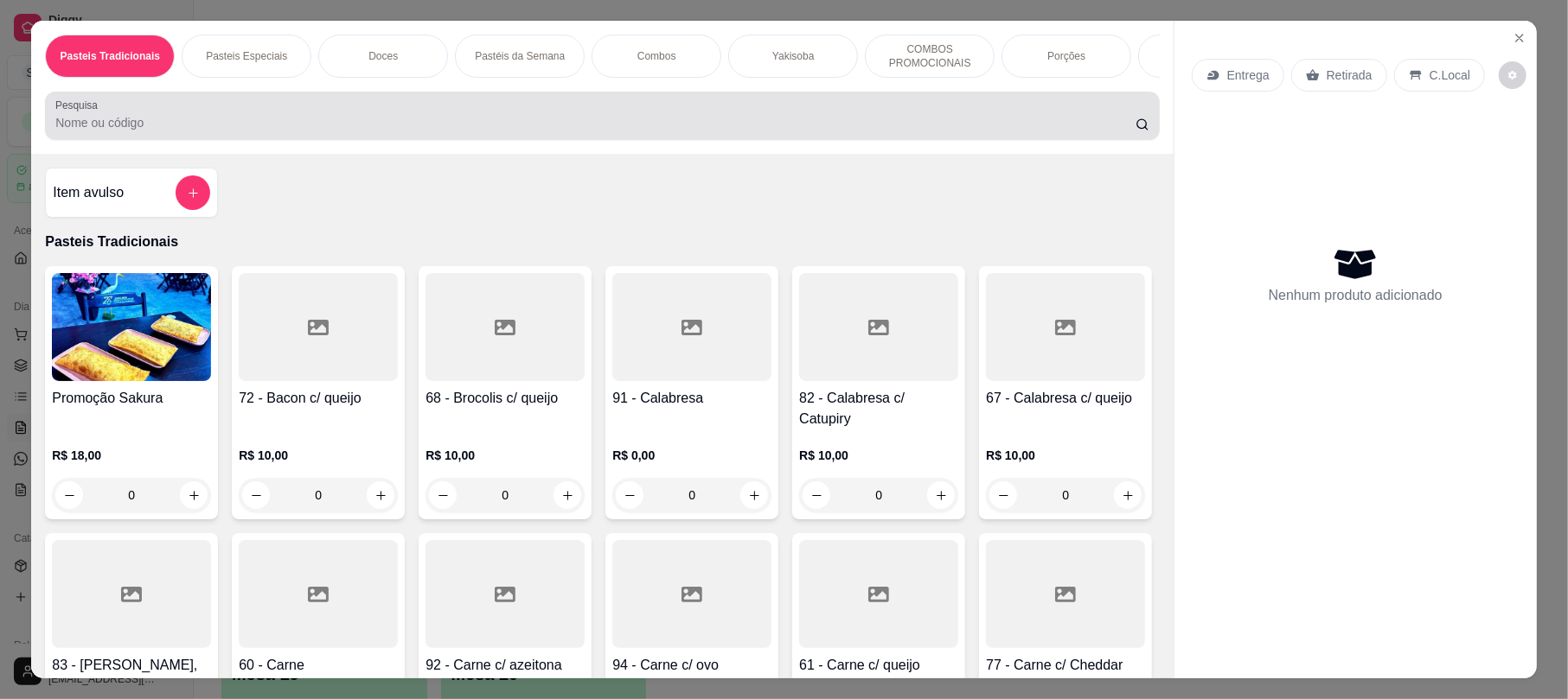
click at [143, 131] on input "Pesquisa" at bounding box center [596, 122] width 1080 height 17
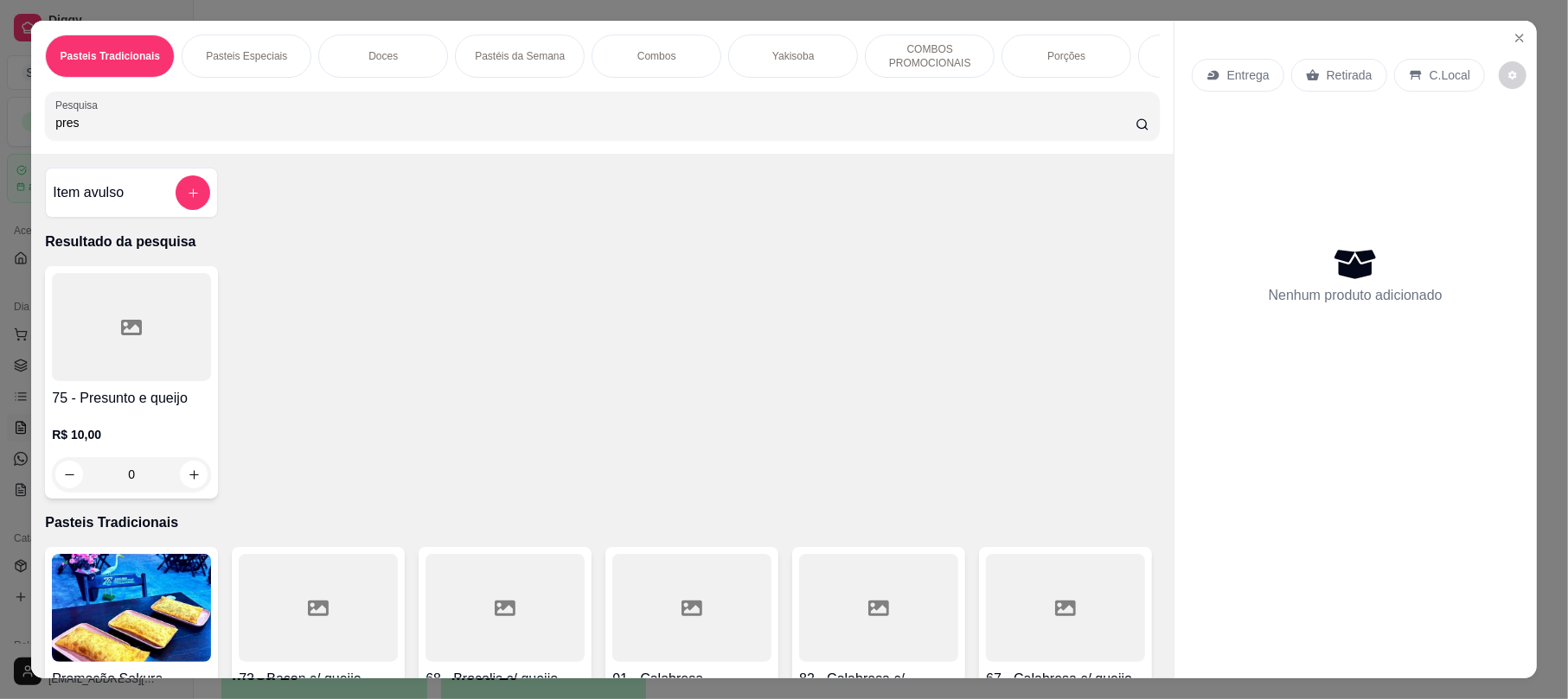
type input "pres"
click at [143, 409] on h4 "75 - Presunto e queijo" at bounding box center [131, 398] width 159 height 21
click at [201, 154] on div "Pasteis Tradicionais Pasteis Especiais Doces Pastéis da Semana Combos Yakisoba …" at bounding box center [602, 87] width 1141 height 133
click at [1508, 28] on button "Close" at bounding box center [1519, 38] width 28 height 28
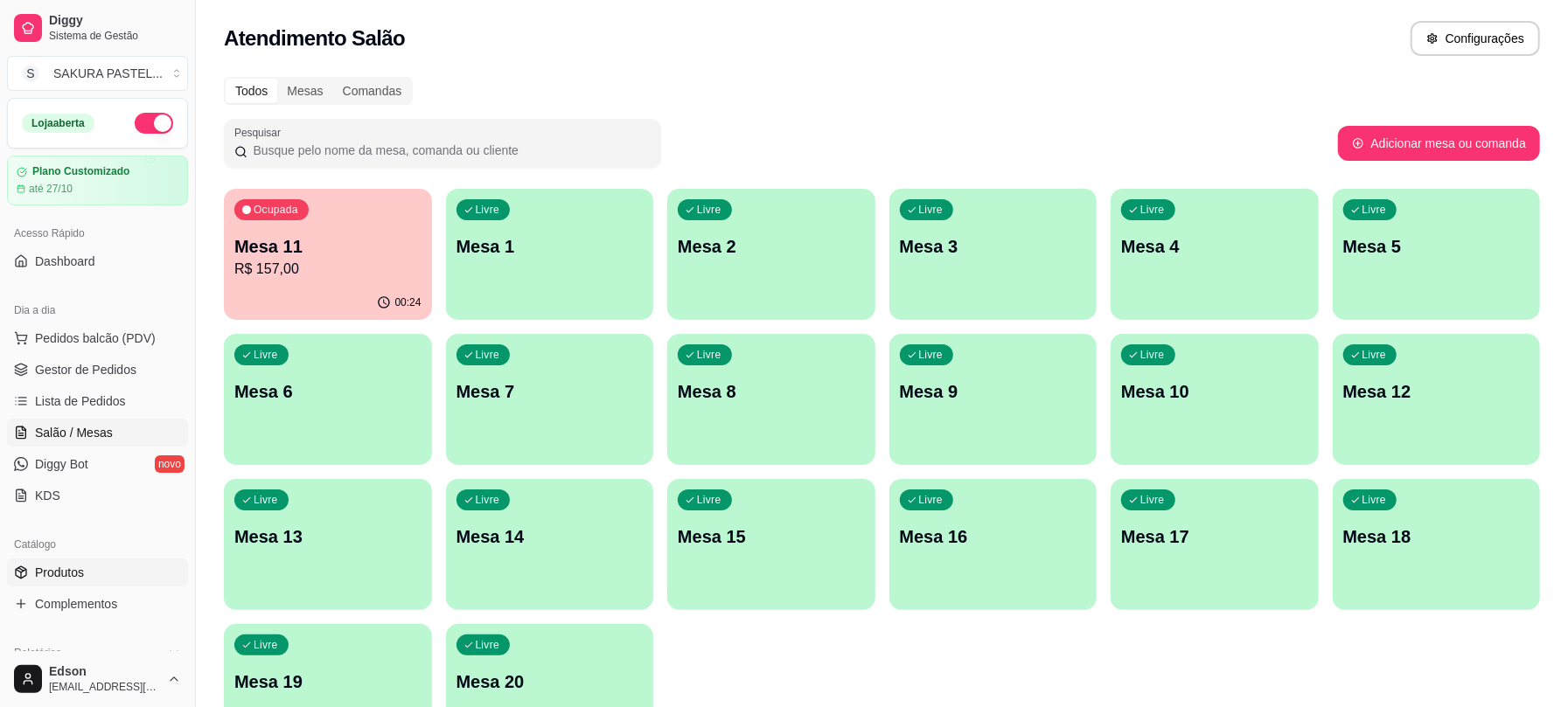
click at [91, 587] on link "Produtos" at bounding box center [97, 573] width 181 height 28
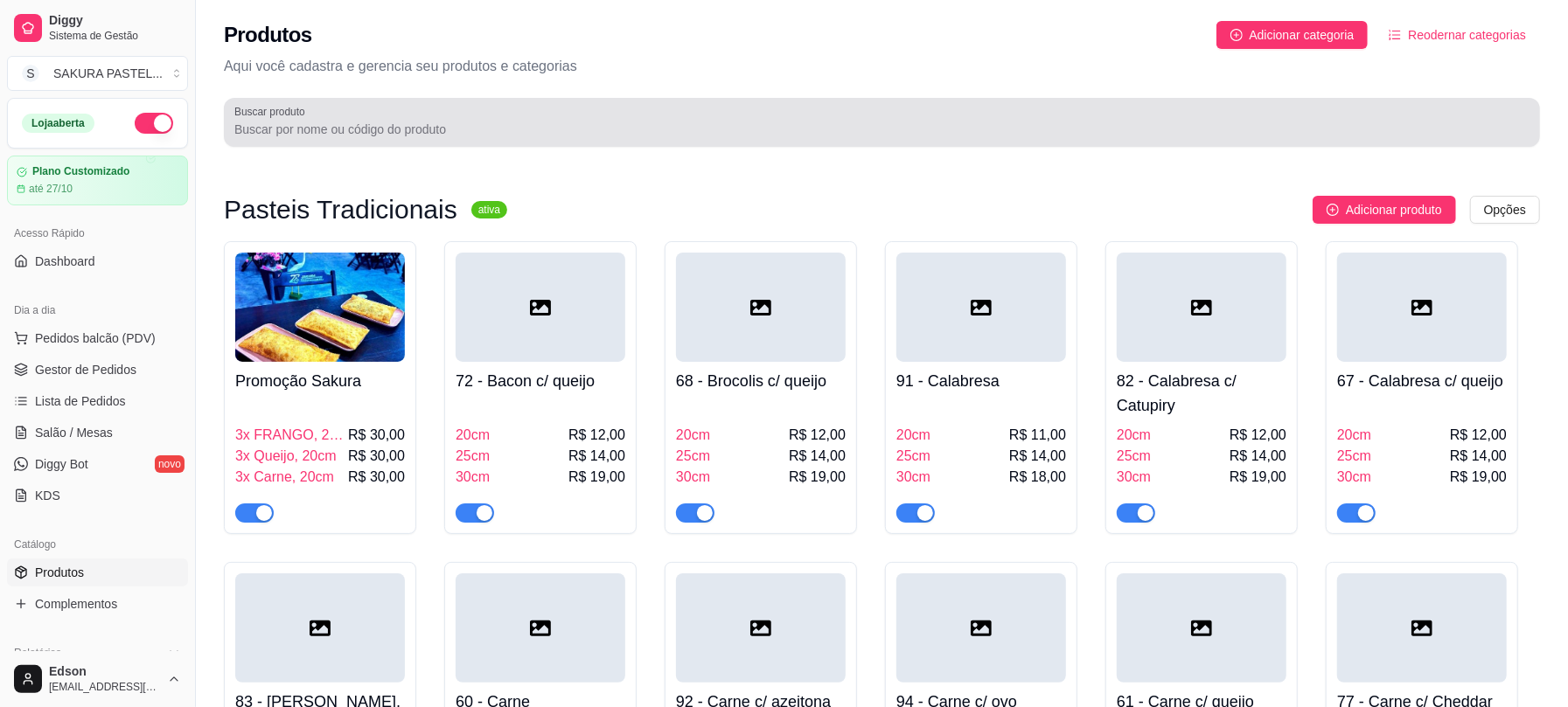
click at [400, 109] on div at bounding box center [882, 122] width 1295 height 35
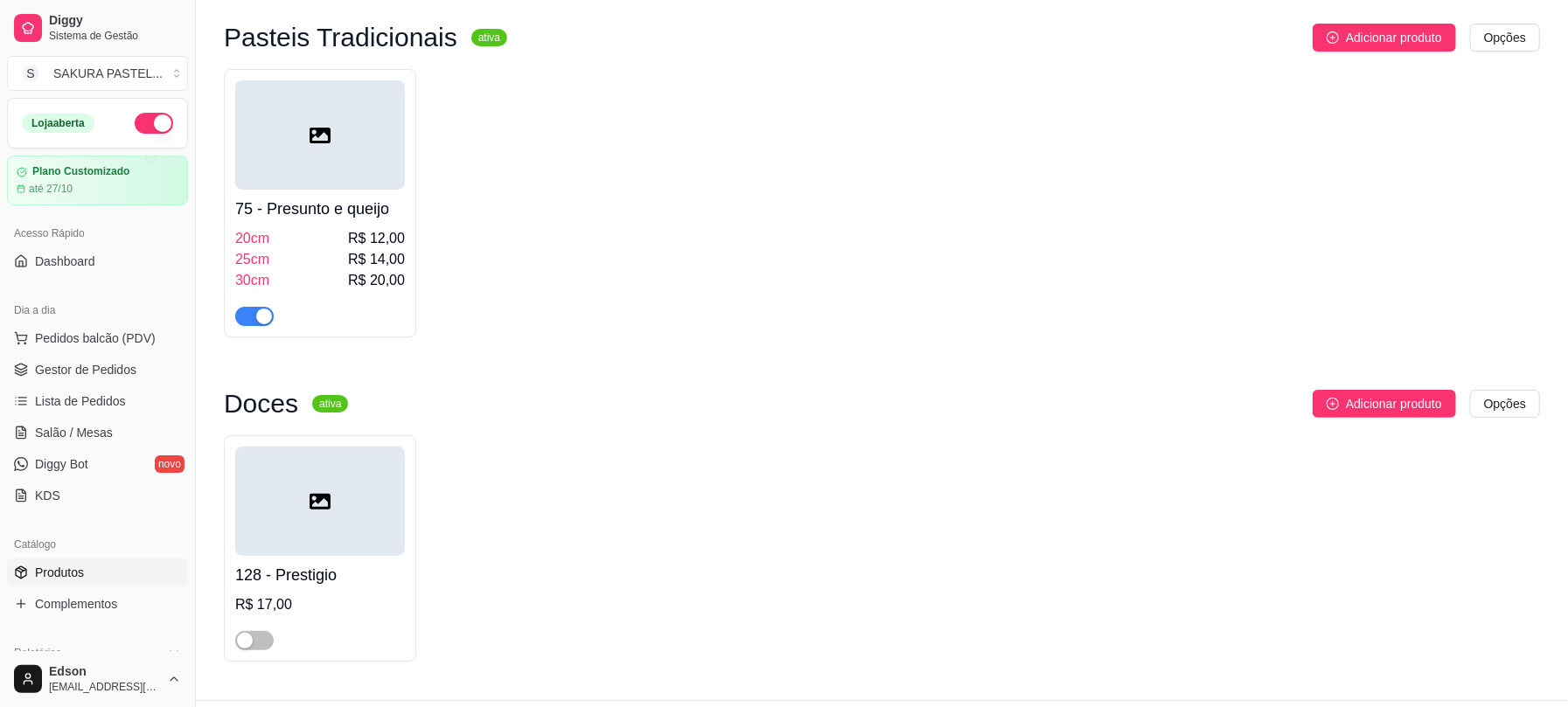
scroll to position [219, 0]
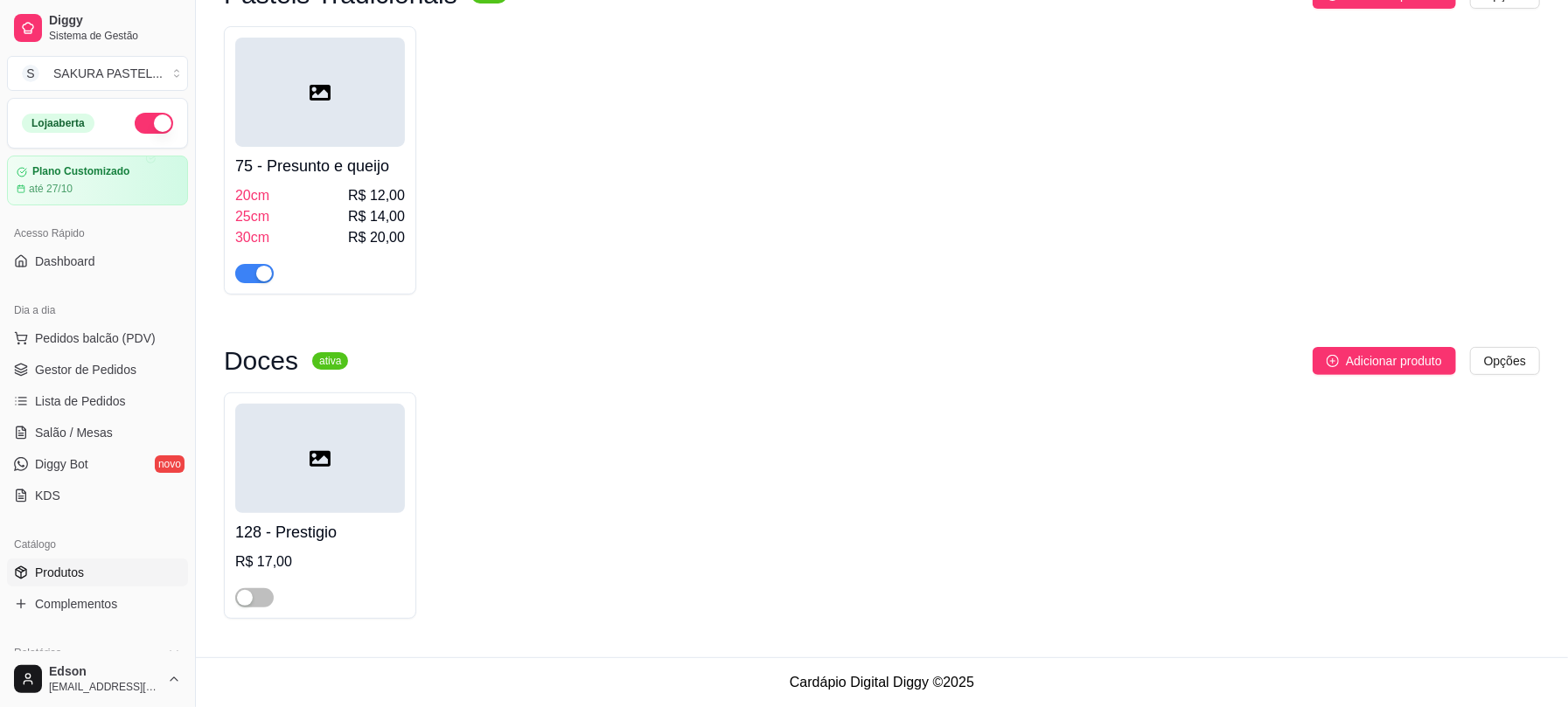
click at [322, 105] on div at bounding box center [320, 92] width 170 height 109
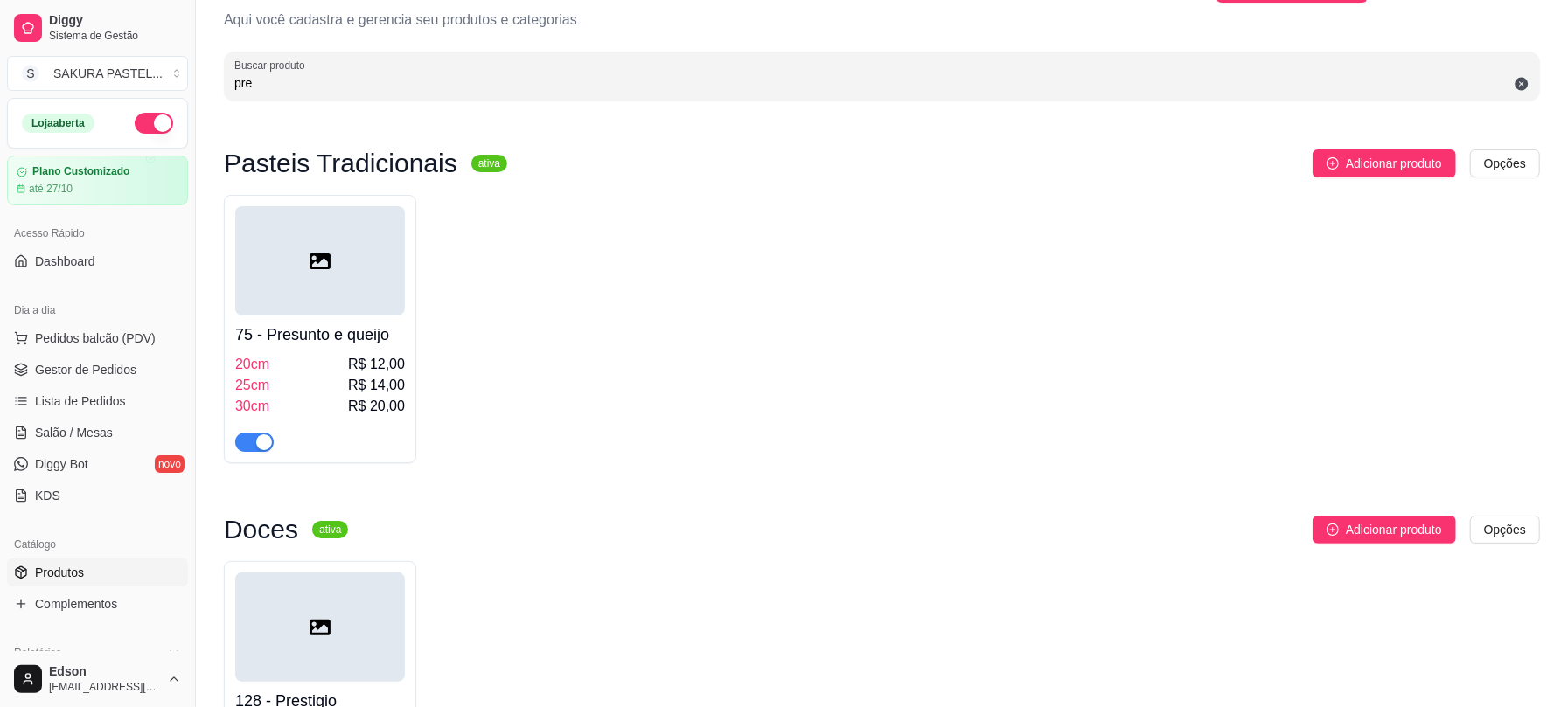
scroll to position [0, 0]
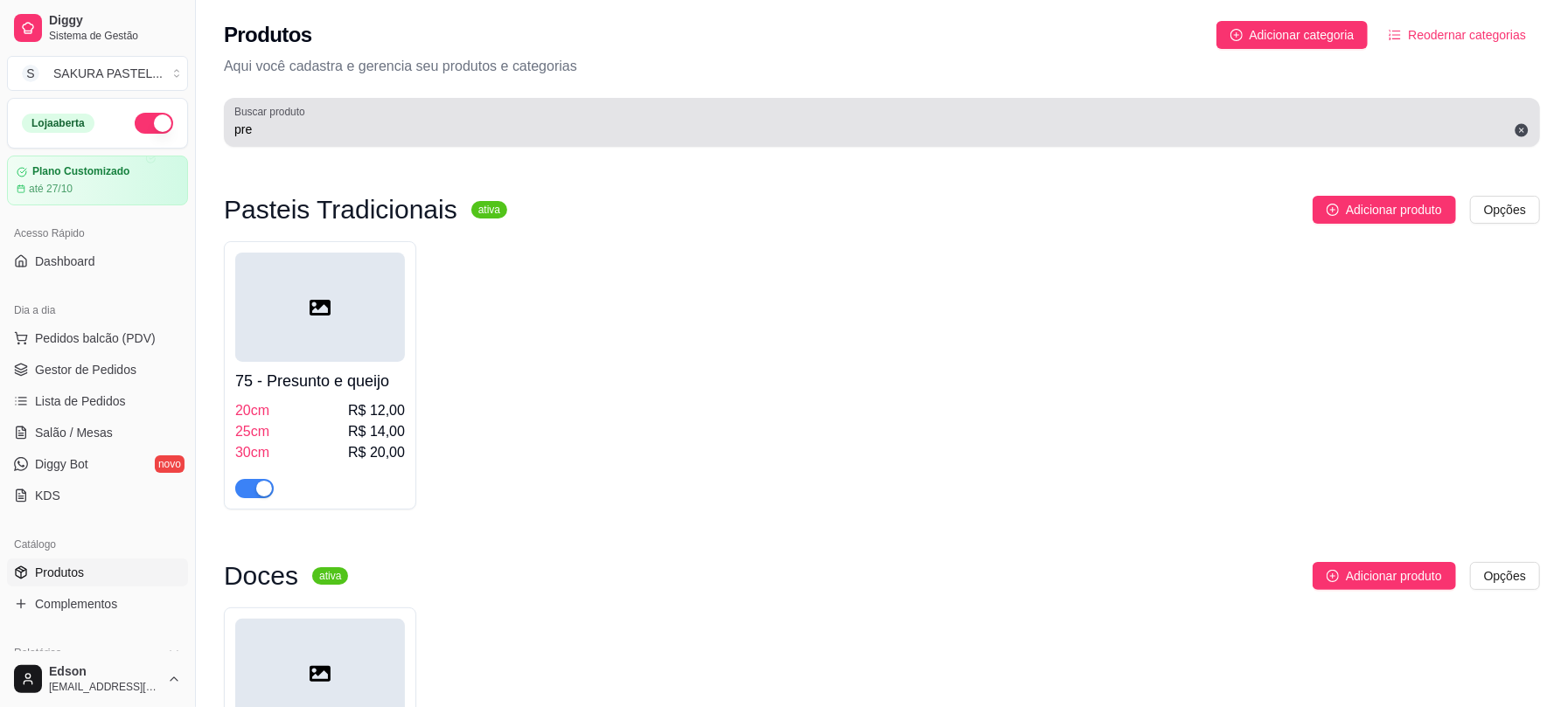
click at [362, 117] on div "pre" at bounding box center [882, 122] width 1295 height 35
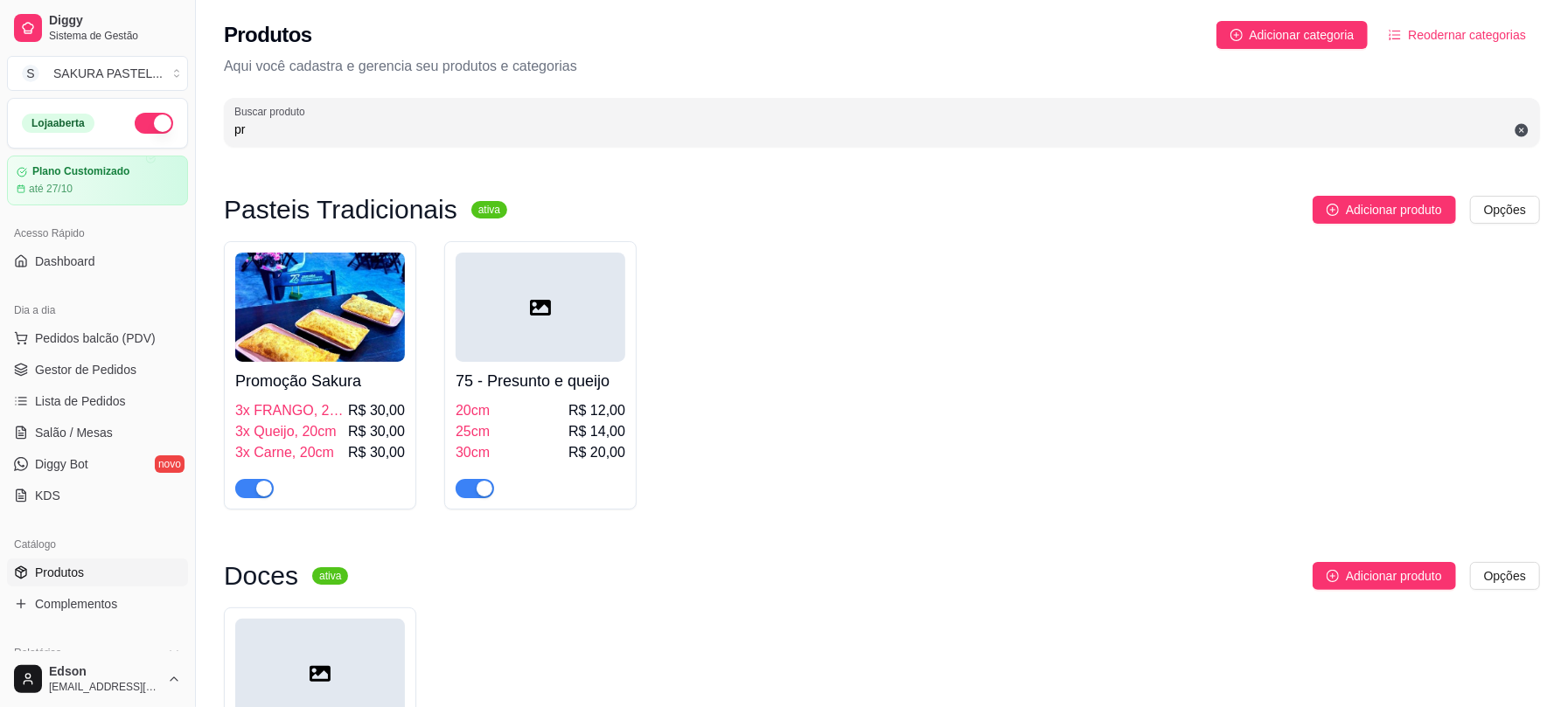
type input "p"
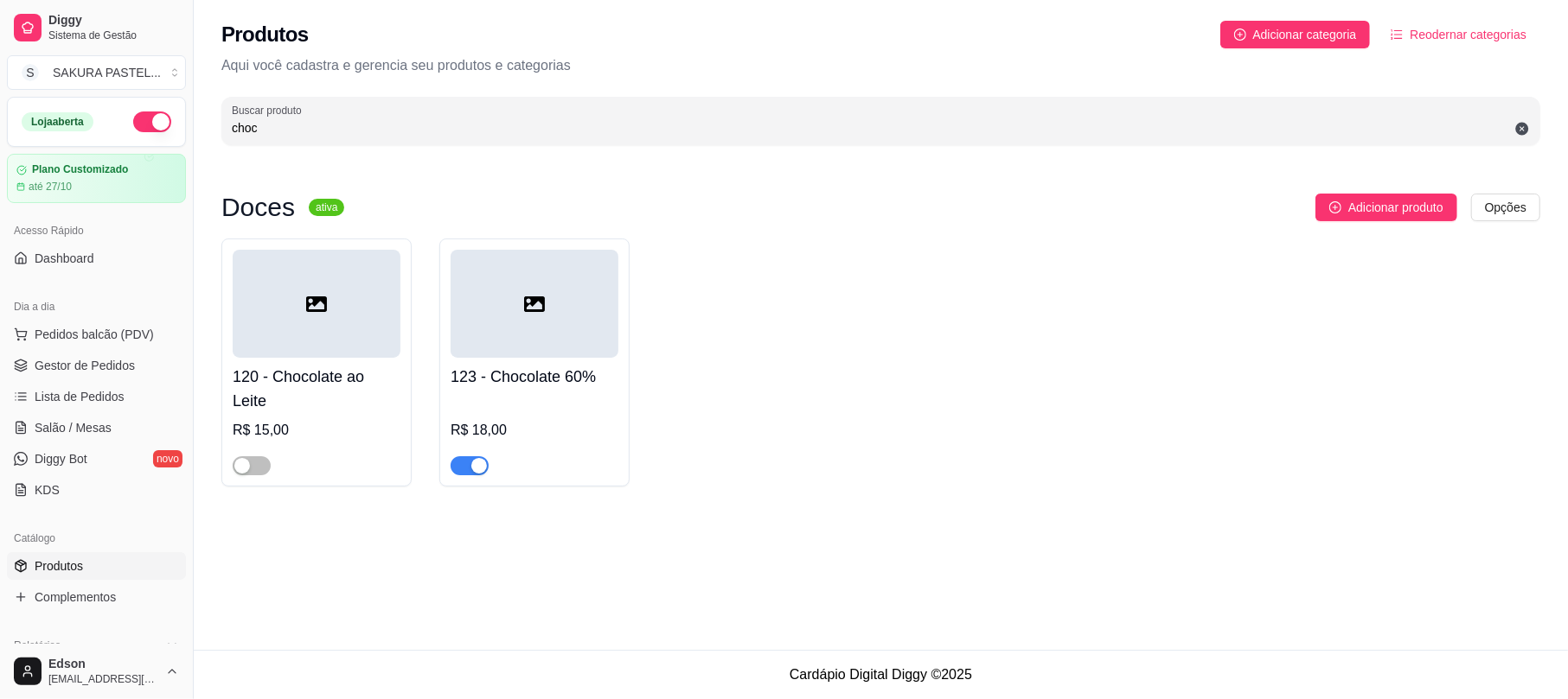
click at [356, 138] on div "Buscar produto choc" at bounding box center [880, 121] width 1318 height 49
type input "c"
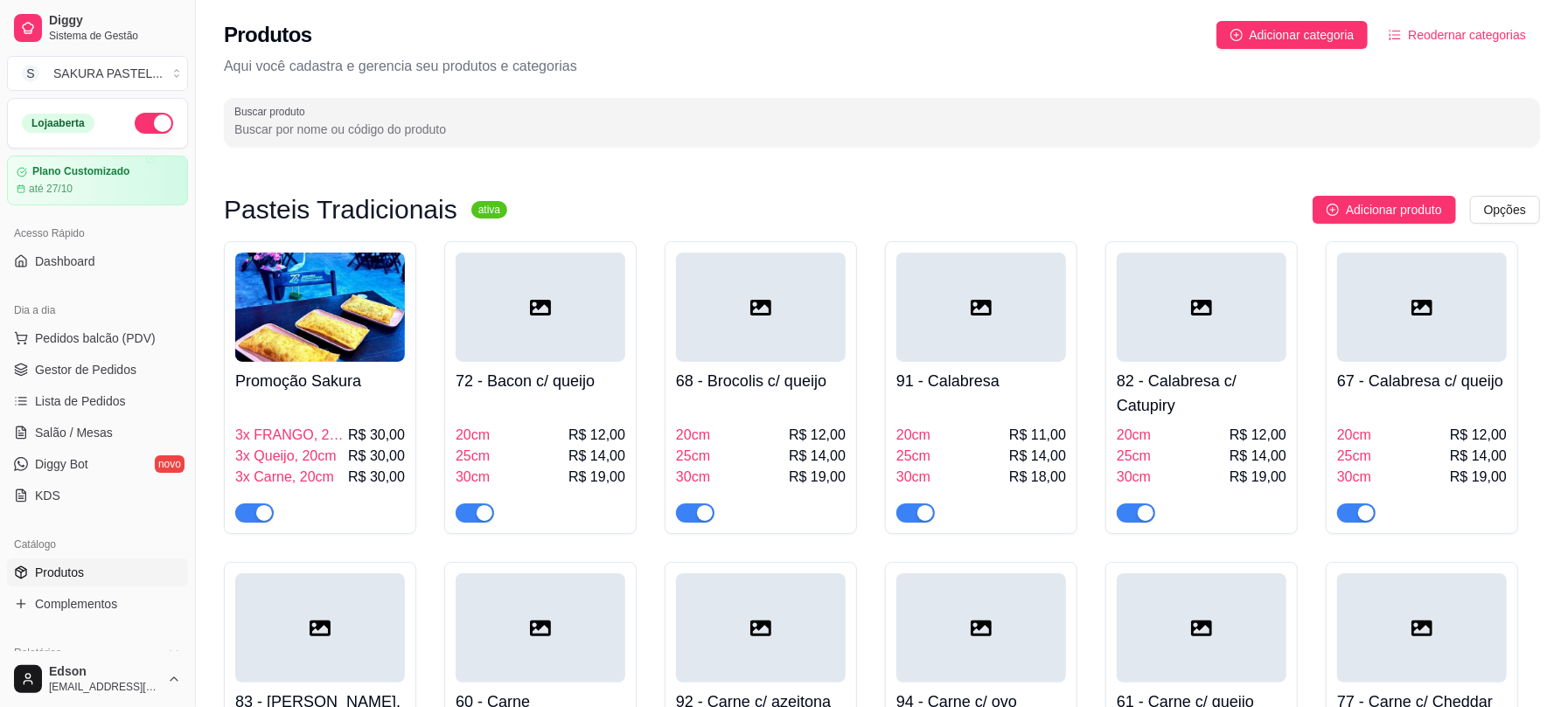
scroll to position [484, 0]
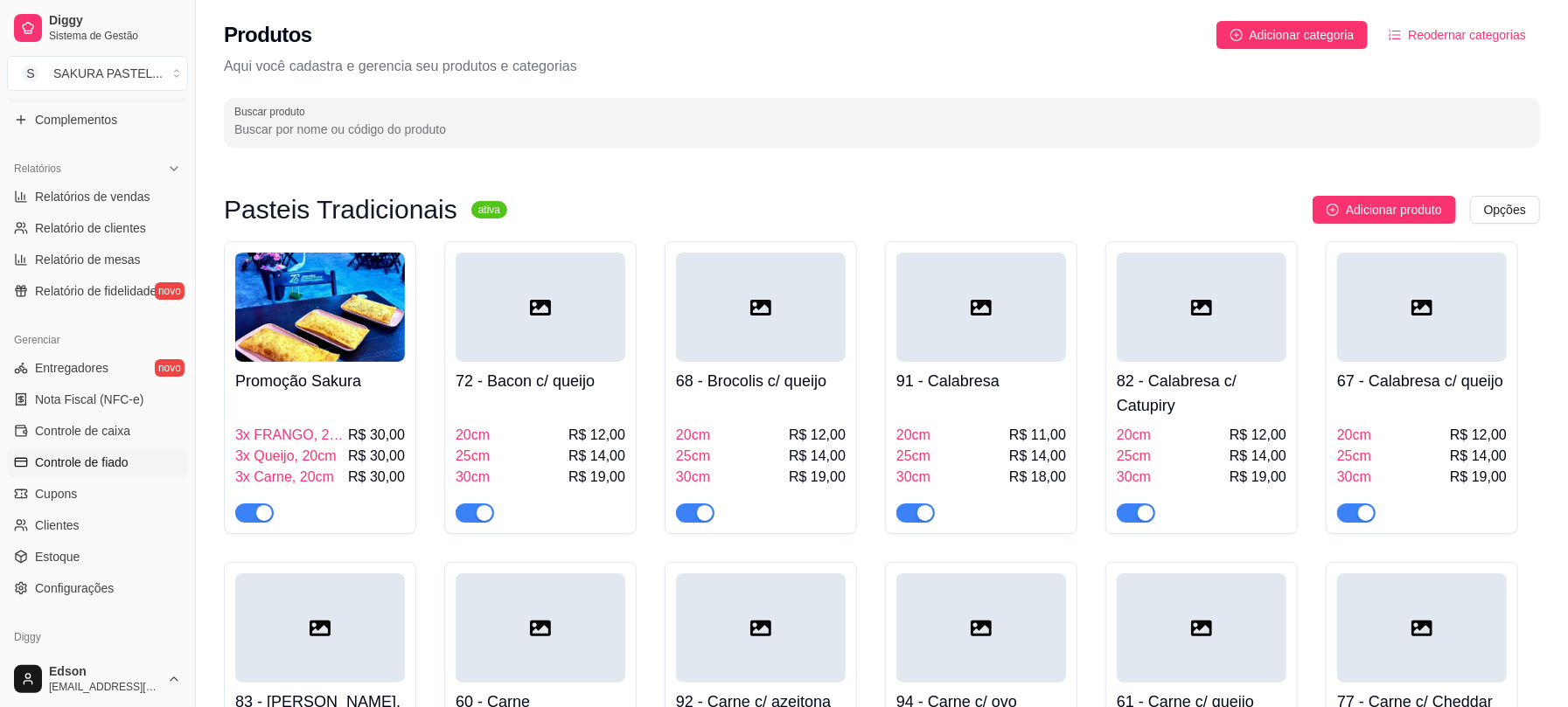
click at [102, 454] on span "Controle de fiado" at bounding box center [81, 462] width 94 height 17
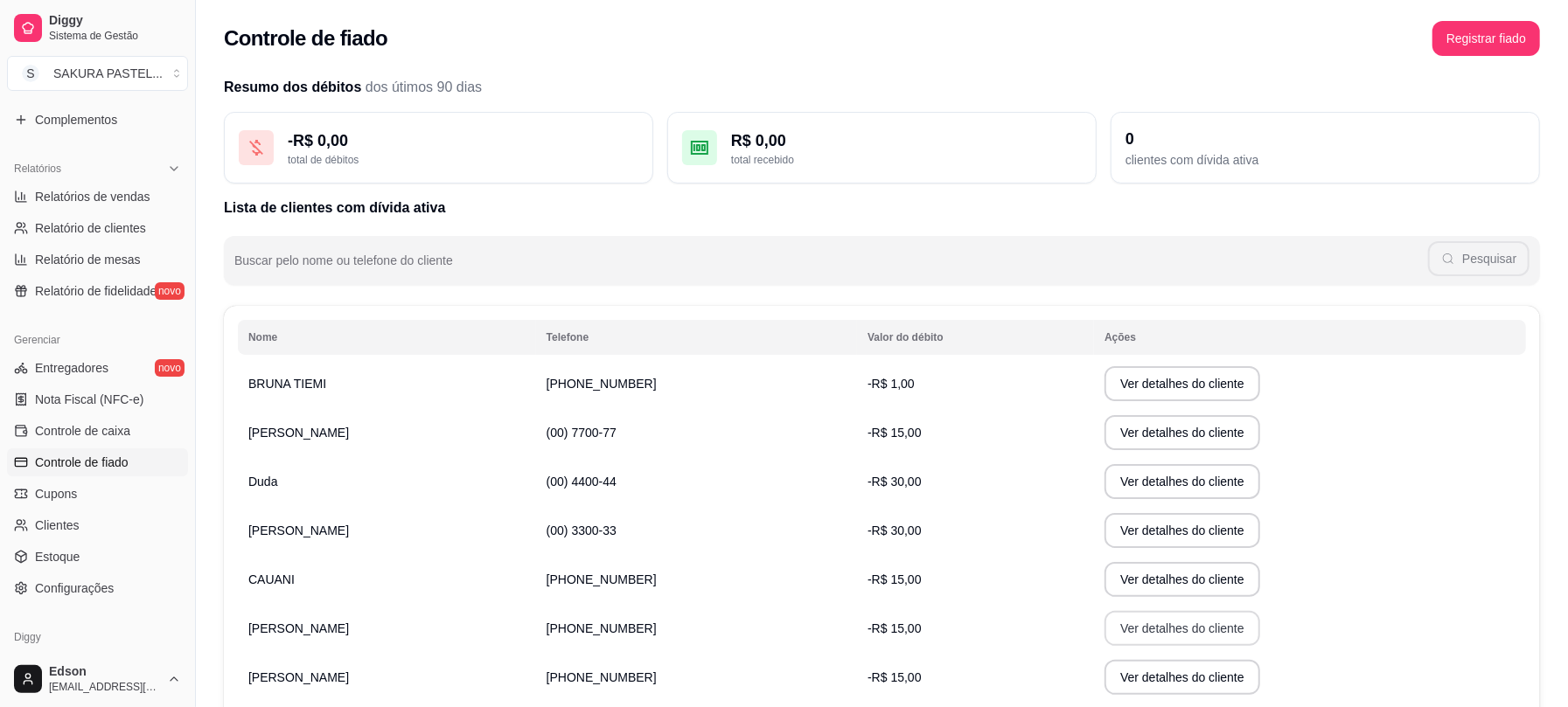
click at [1181, 640] on button "Ver detalhes do cliente" at bounding box center [1182, 629] width 155 height 35
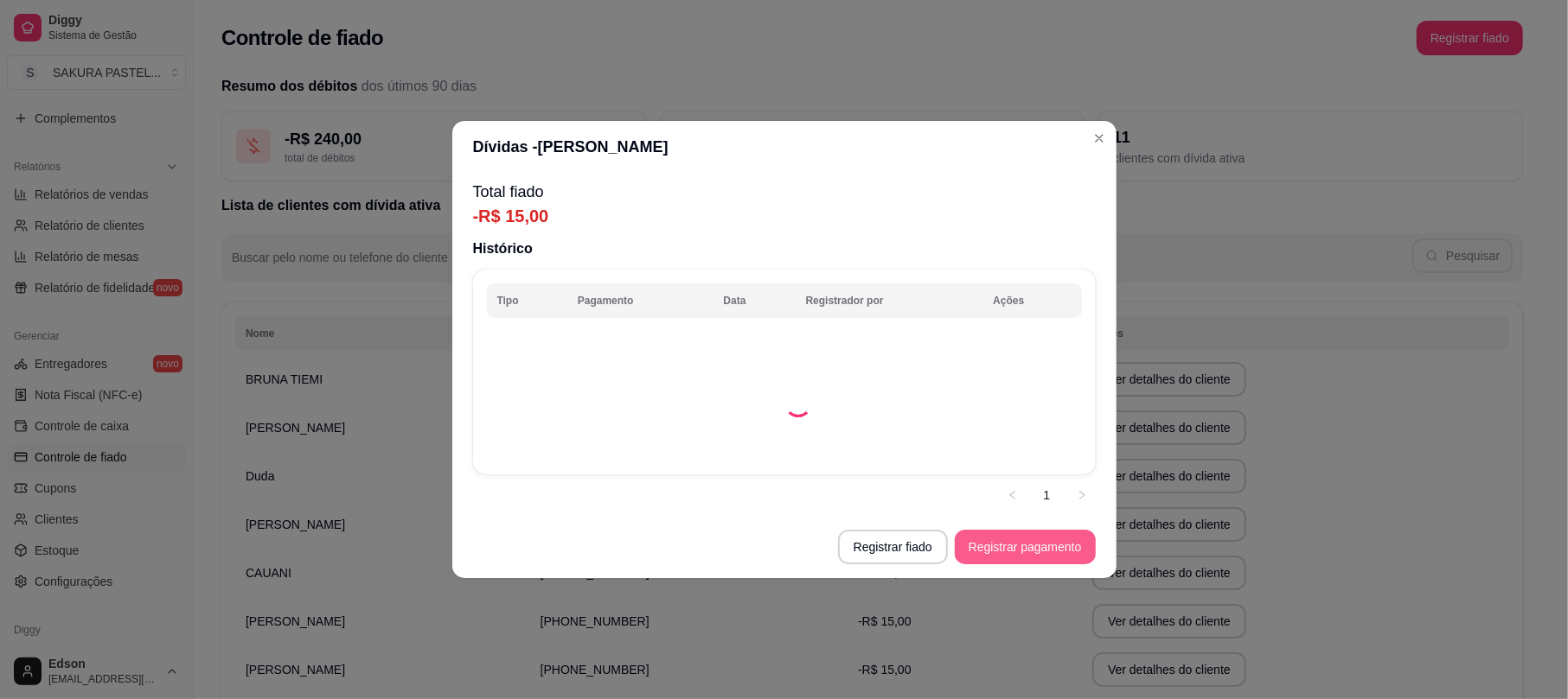
click at [1000, 546] on button "Registrar pagamento" at bounding box center [1024, 547] width 141 height 34
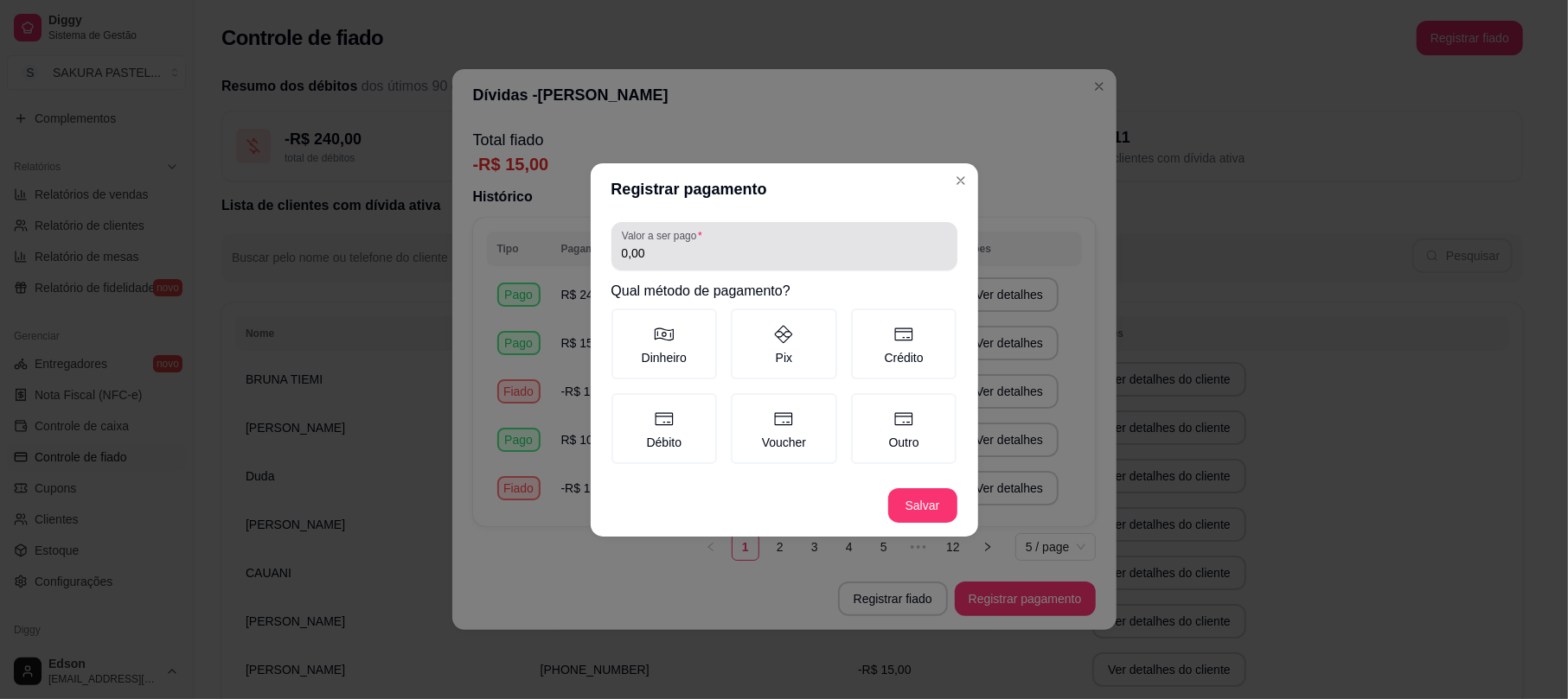
click at [728, 243] on div "0,00" at bounding box center [784, 246] width 325 height 34
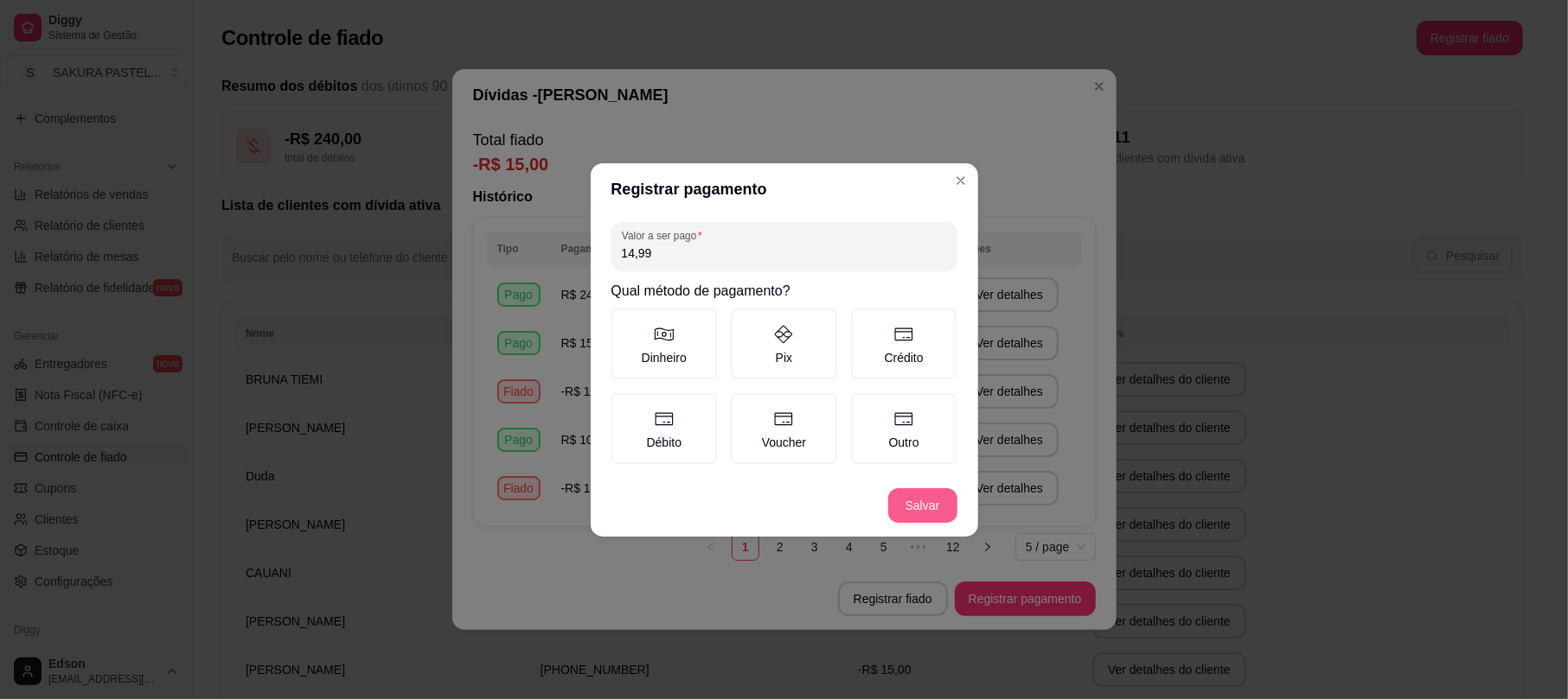
type input "14,99"
click at [937, 500] on button "Salvar" at bounding box center [922, 506] width 69 height 34
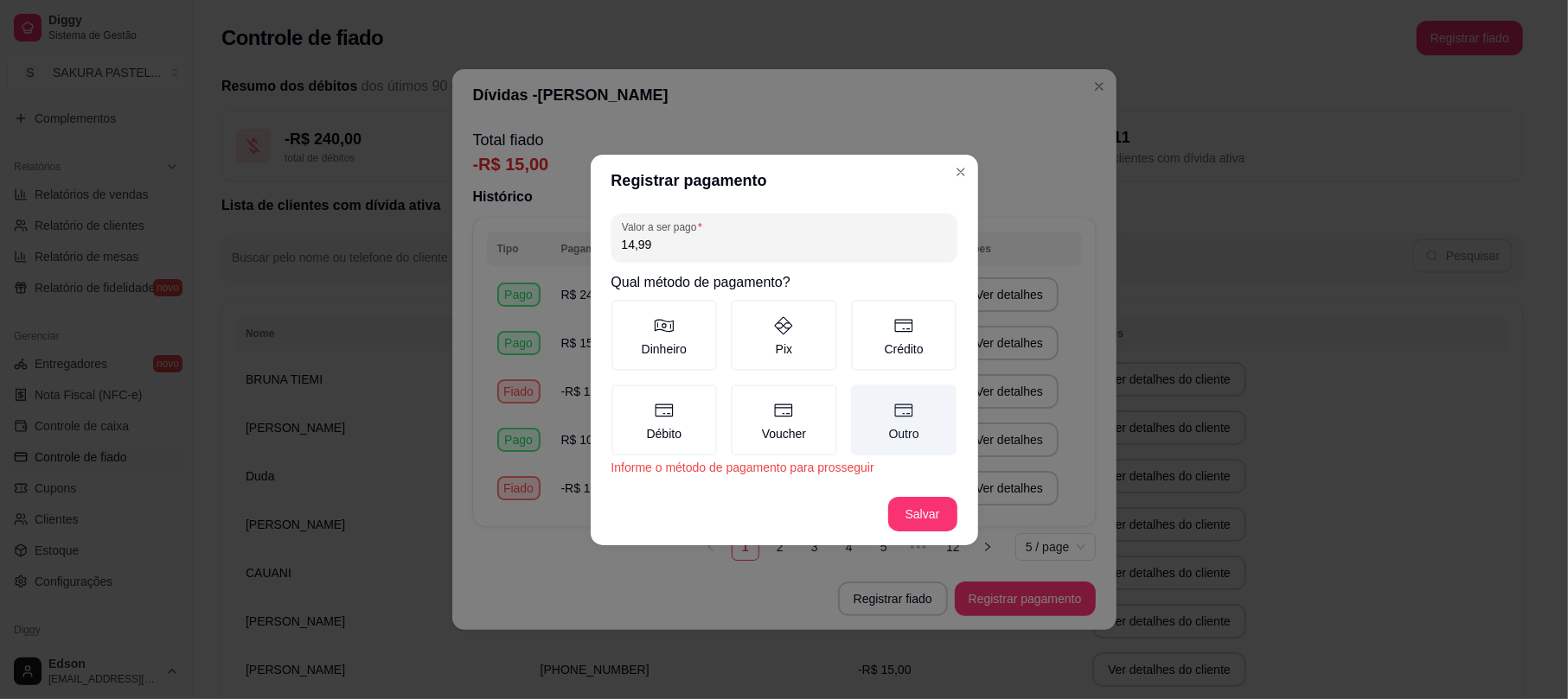
click at [914, 450] on label "Outro" at bounding box center [904, 420] width 106 height 71
click at [864, 398] on button "Outro" at bounding box center [856, 390] width 13 height 13
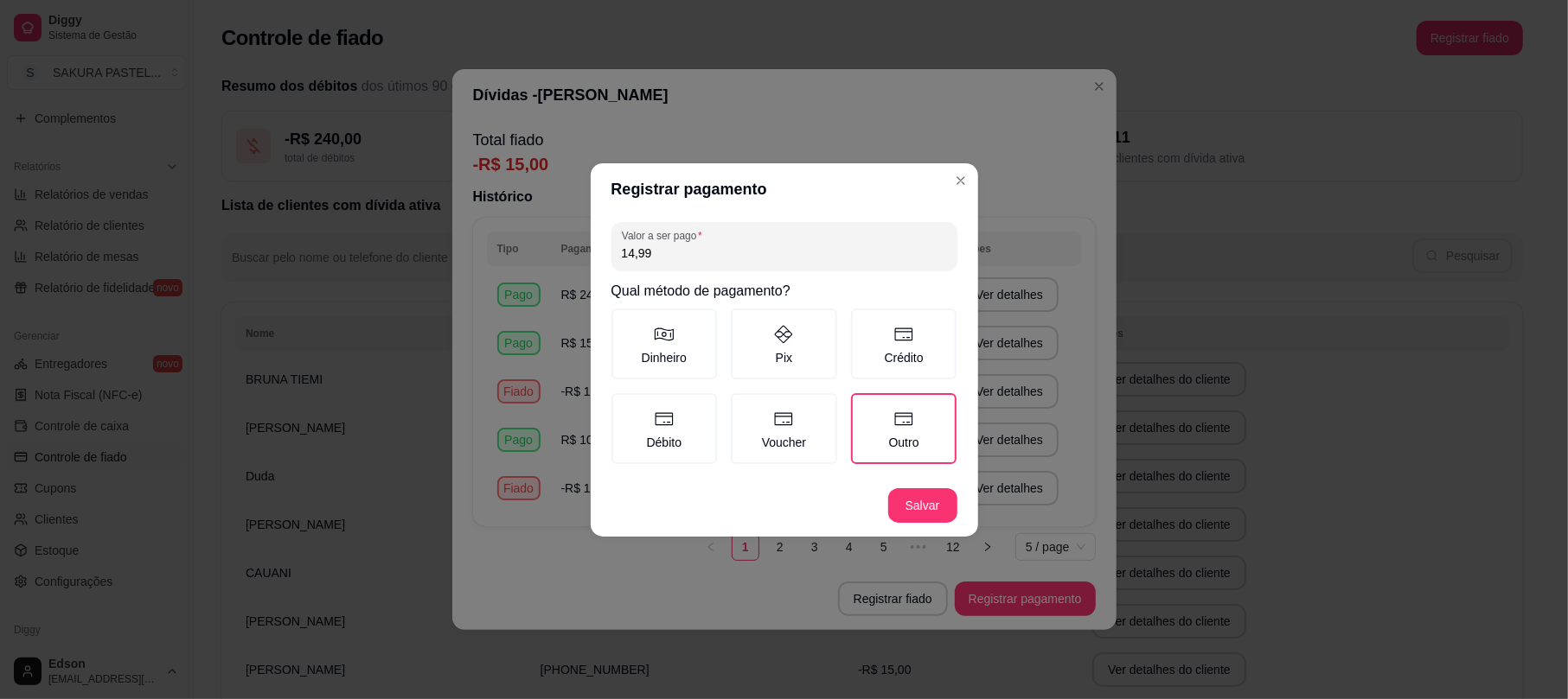
click at [931, 526] on footer "Salvar" at bounding box center [784, 505] width 387 height 62
click at [920, 526] on footer "Salvar" at bounding box center [784, 505] width 387 height 62
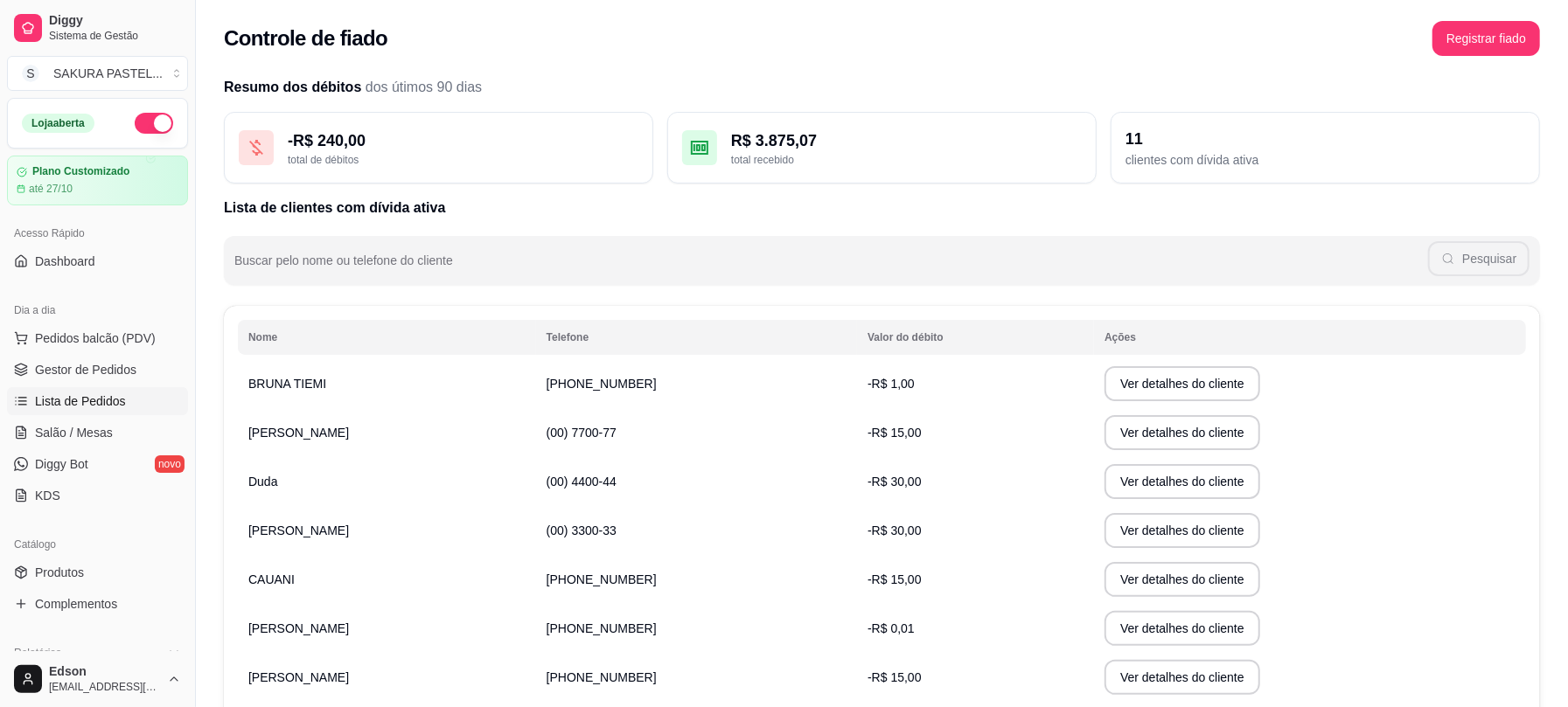
click at [81, 400] on span "Lista de Pedidos" at bounding box center [80, 401] width 91 height 17
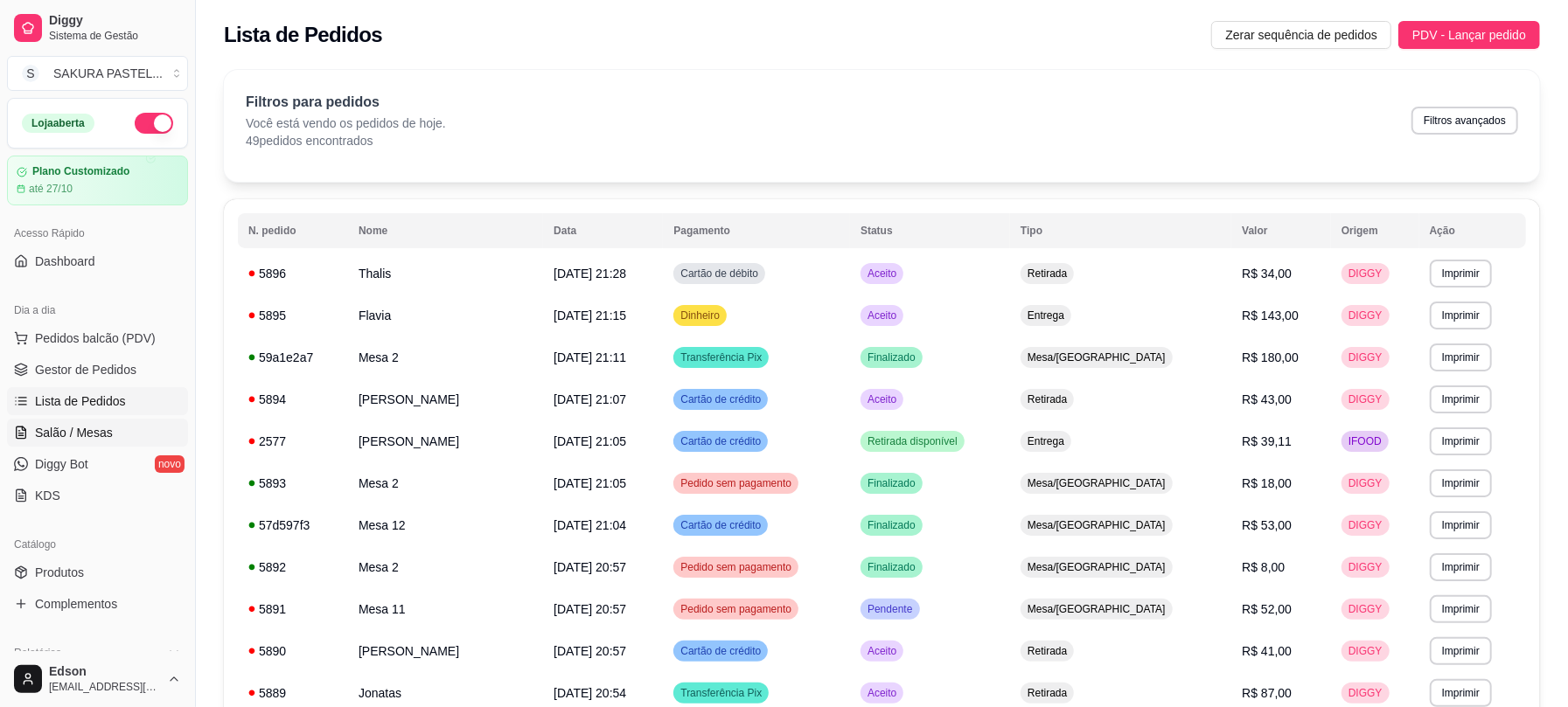
click at [110, 431] on link "Salão / Mesas" at bounding box center [97, 433] width 181 height 28
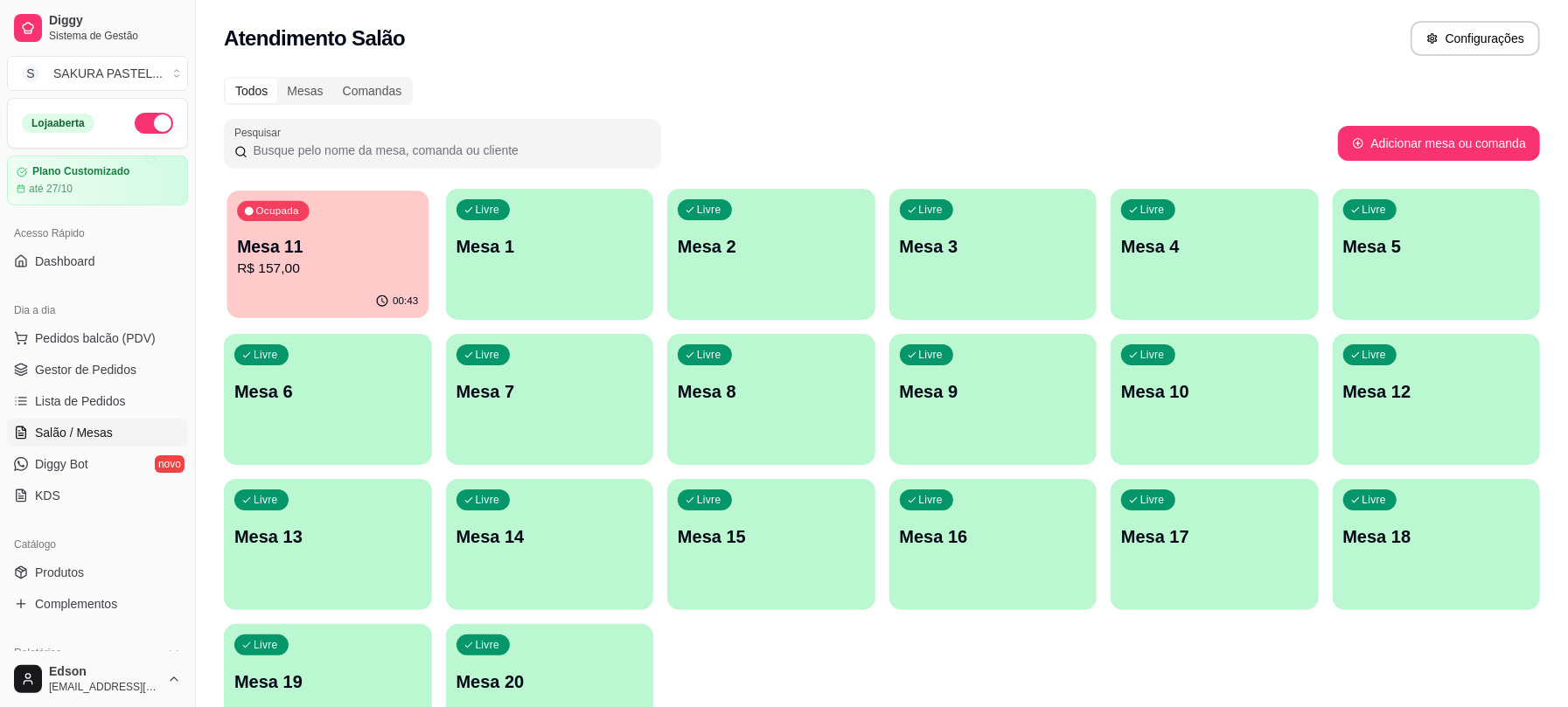
click at [348, 280] on div "Ocupada Mesa 11 R$ 157,00" at bounding box center [327, 238] width 201 height 95
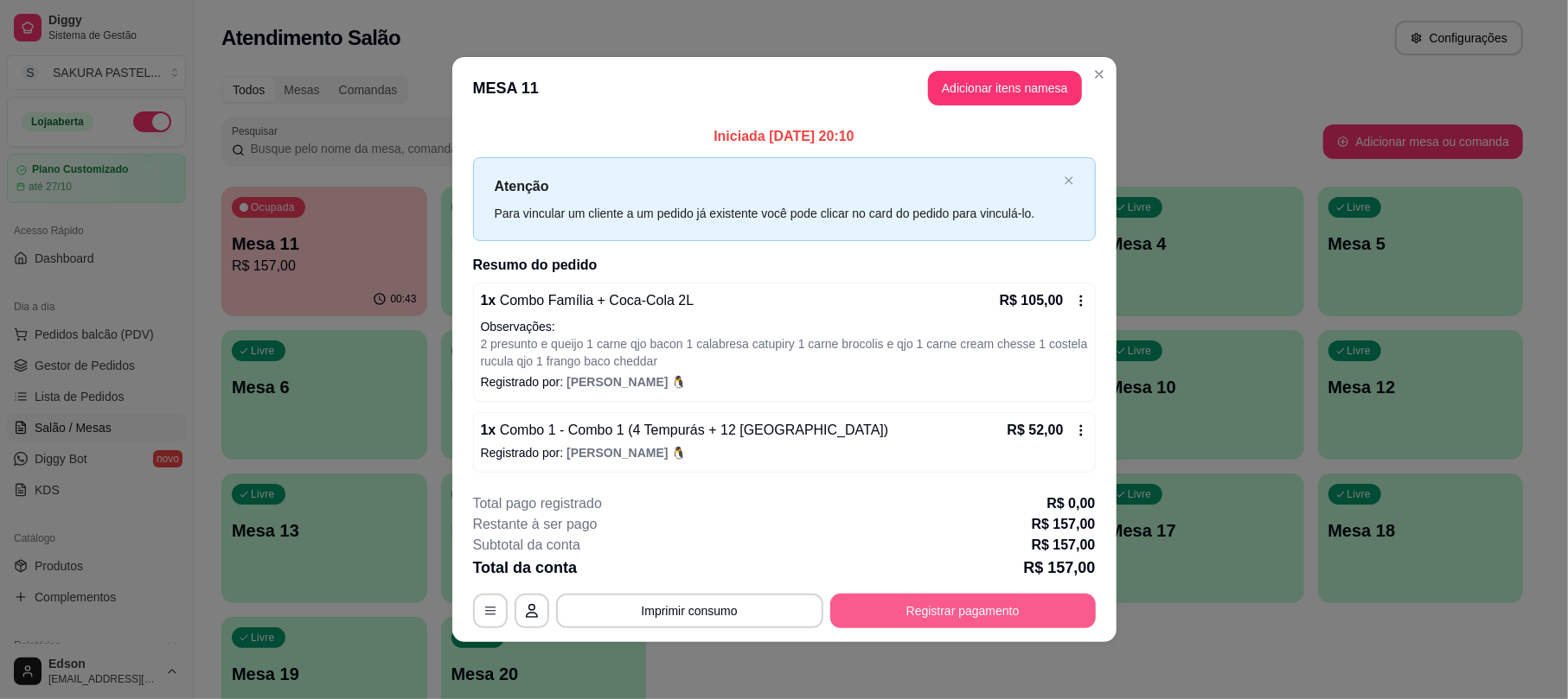
click at [897, 599] on button "Registrar pagamento" at bounding box center [962, 611] width 265 height 34
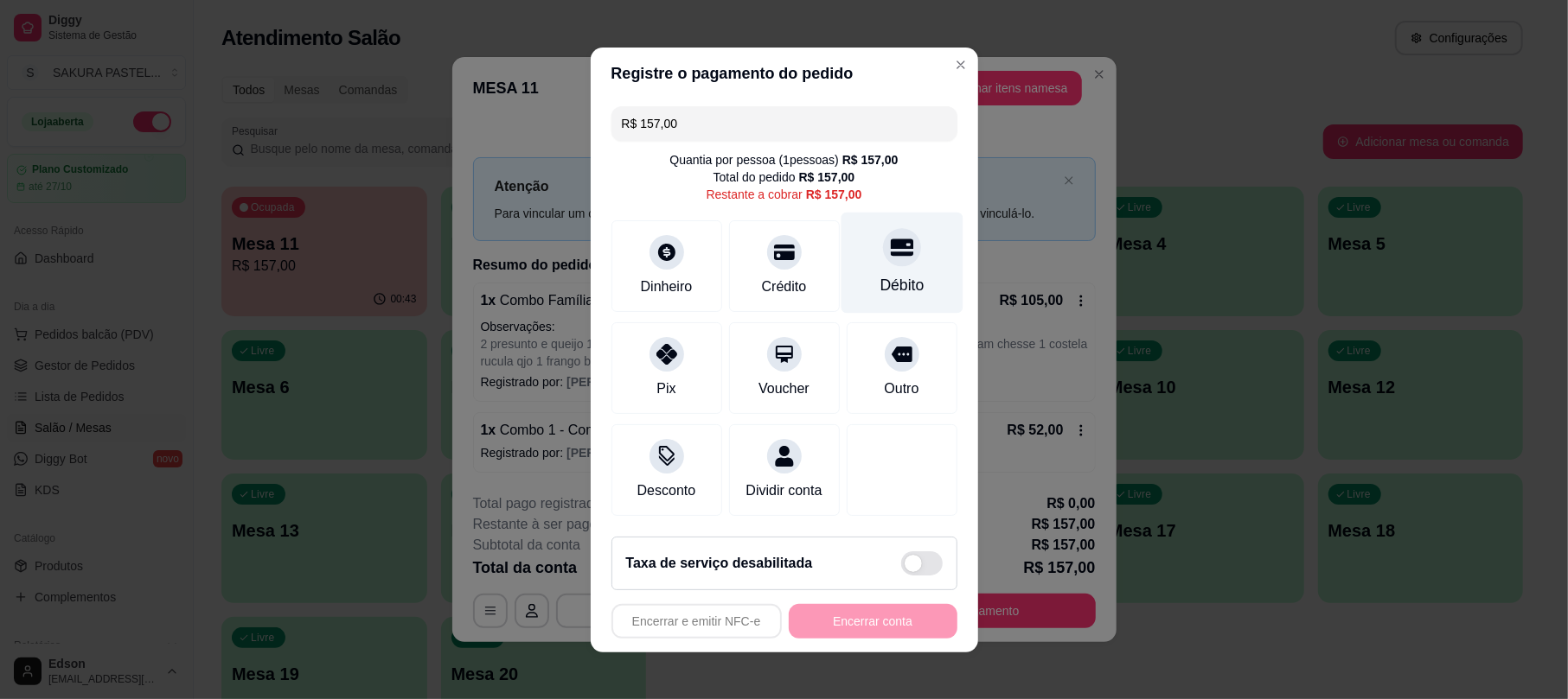
click at [903, 251] on div "Débito" at bounding box center [901, 262] width 122 height 102
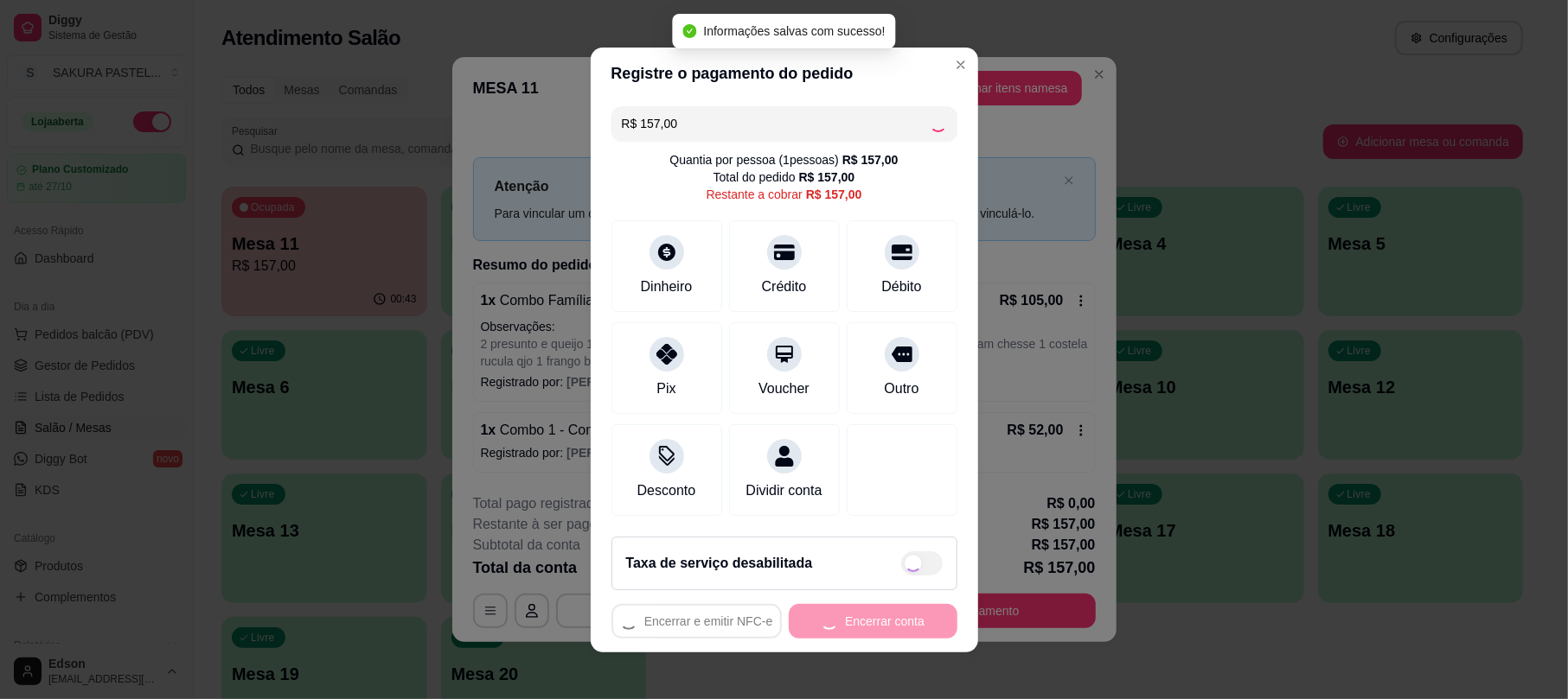
type input "R$ 0,00"
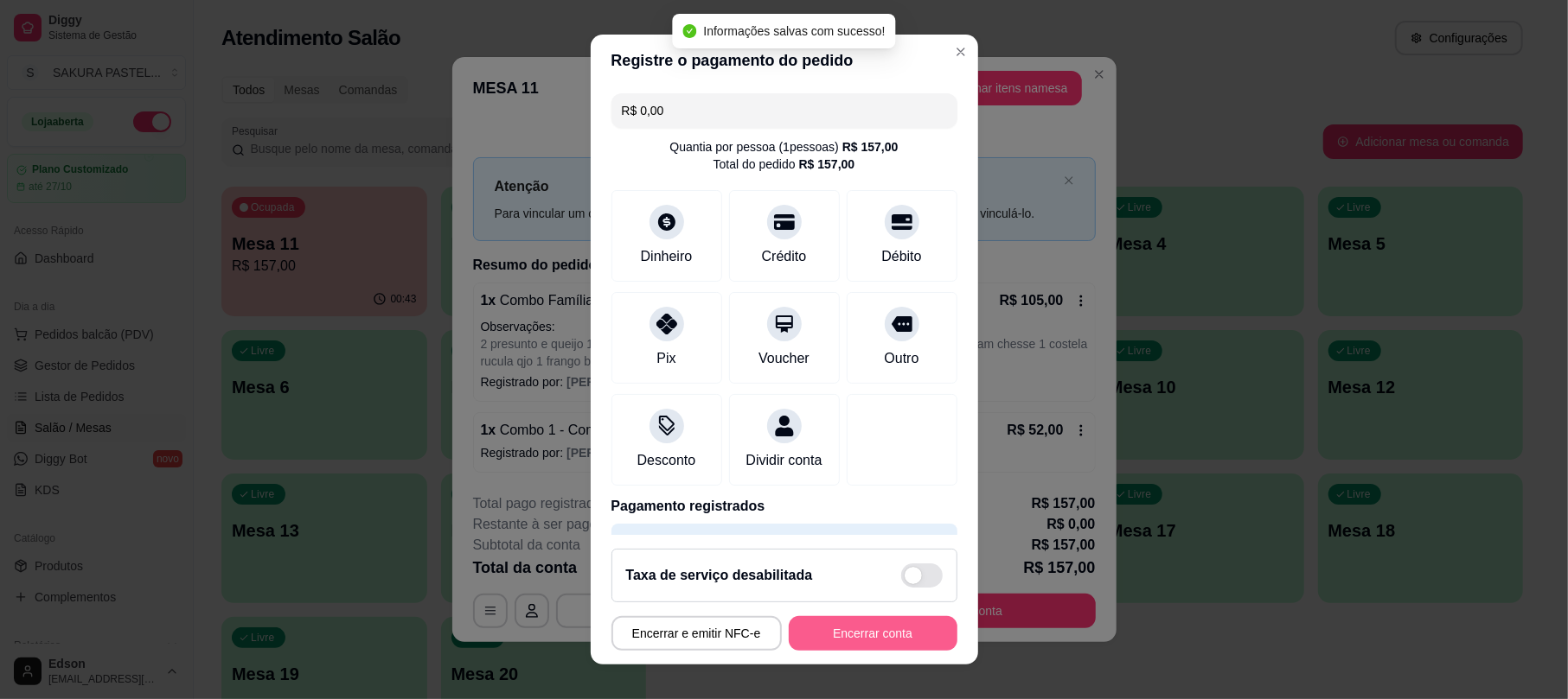
click at [846, 612] on footer "Taxa de serviço desabilitada Encerrar e emitir NFC-e Encerrar conta" at bounding box center [784, 600] width 387 height 129
click at [873, 616] on button "Encerrar conta" at bounding box center [873, 633] width 169 height 34
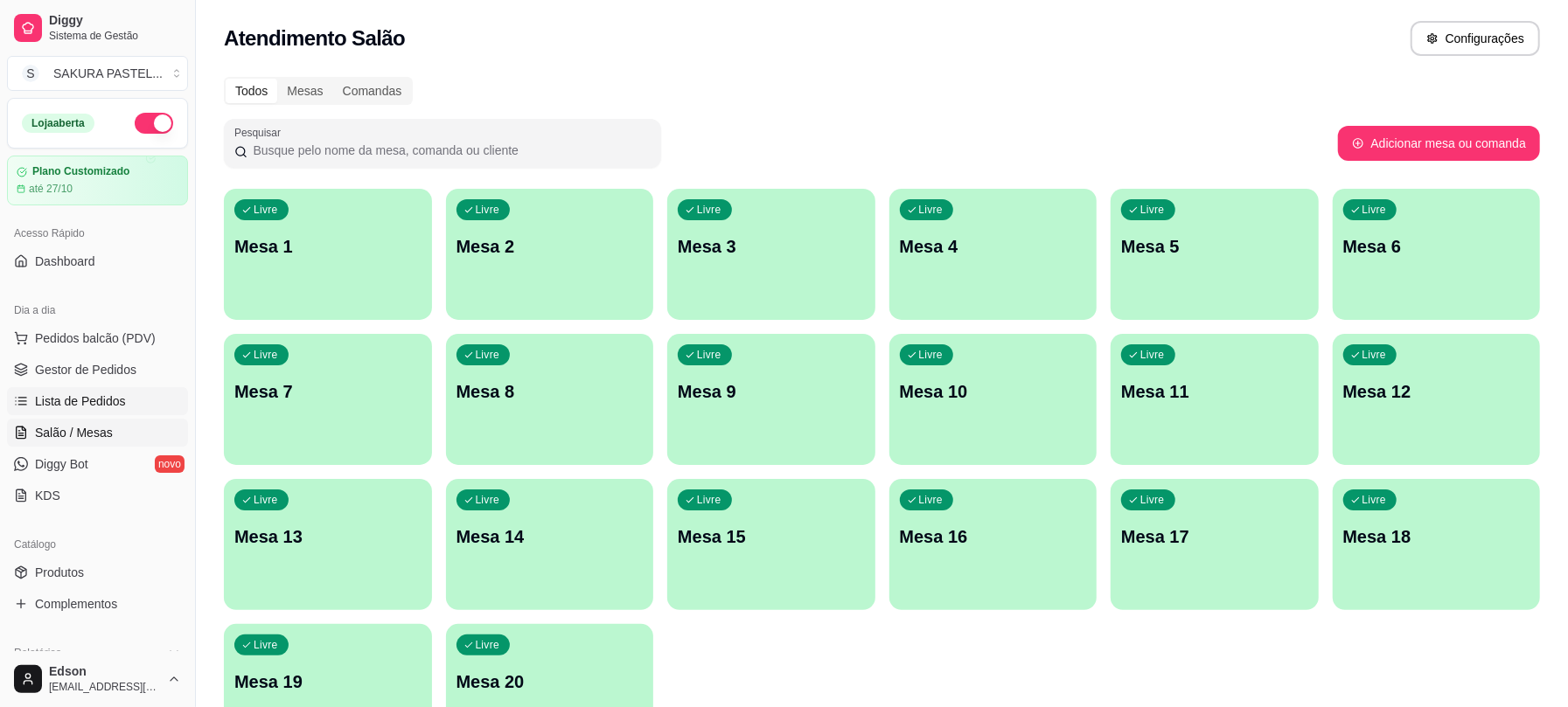
click at [78, 409] on ul "Pedidos balcão (PDV) Gestor de Pedidos Lista de Pedidos Salão / Mesas Diggy Bot…" at bounding box center [97, 417] width 181 height 185
click at [78, 407] on span "Lista de Pedidos" at bounding box center [80, 401] width 91 height 17
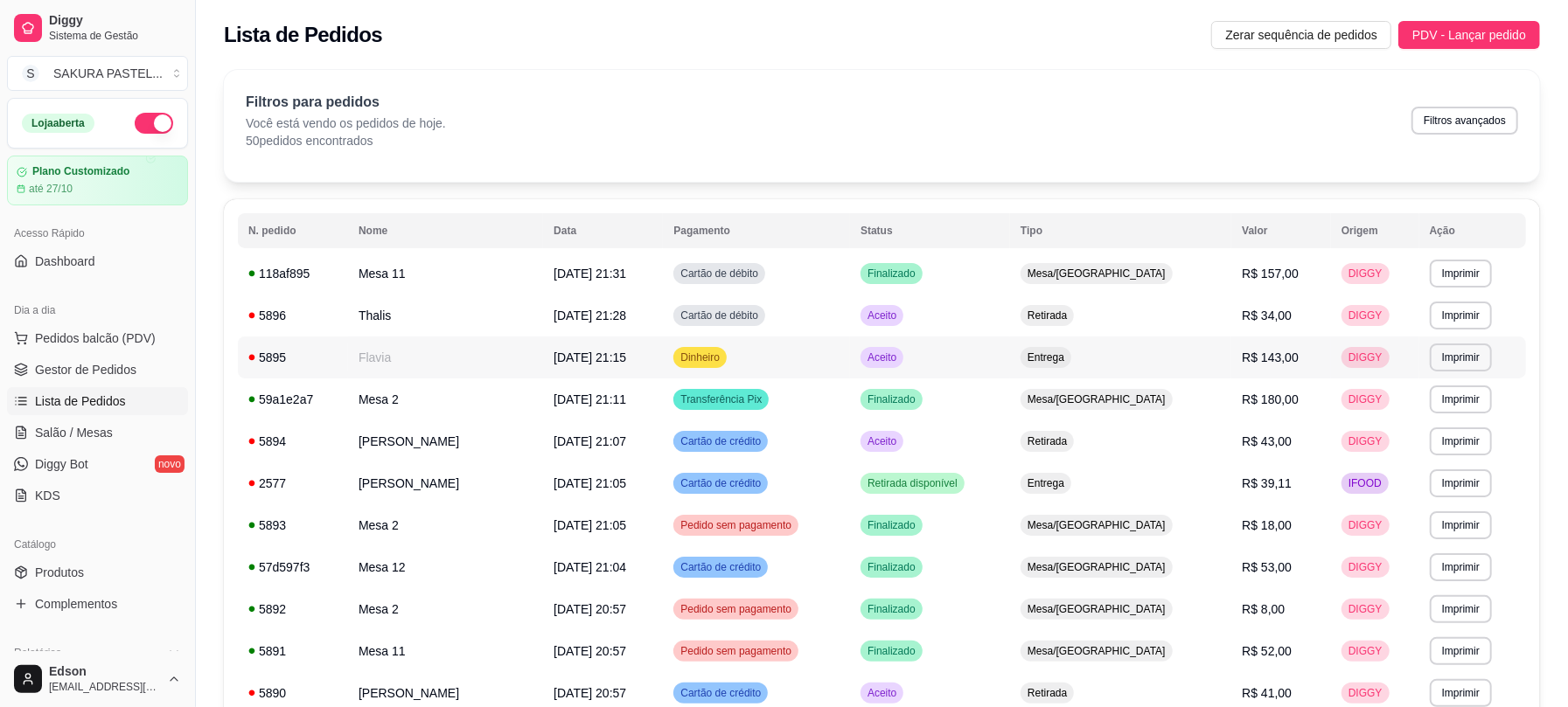
click at [481, 362] on td "Flavia" at bounding box center [445, 357] width 195 height 42
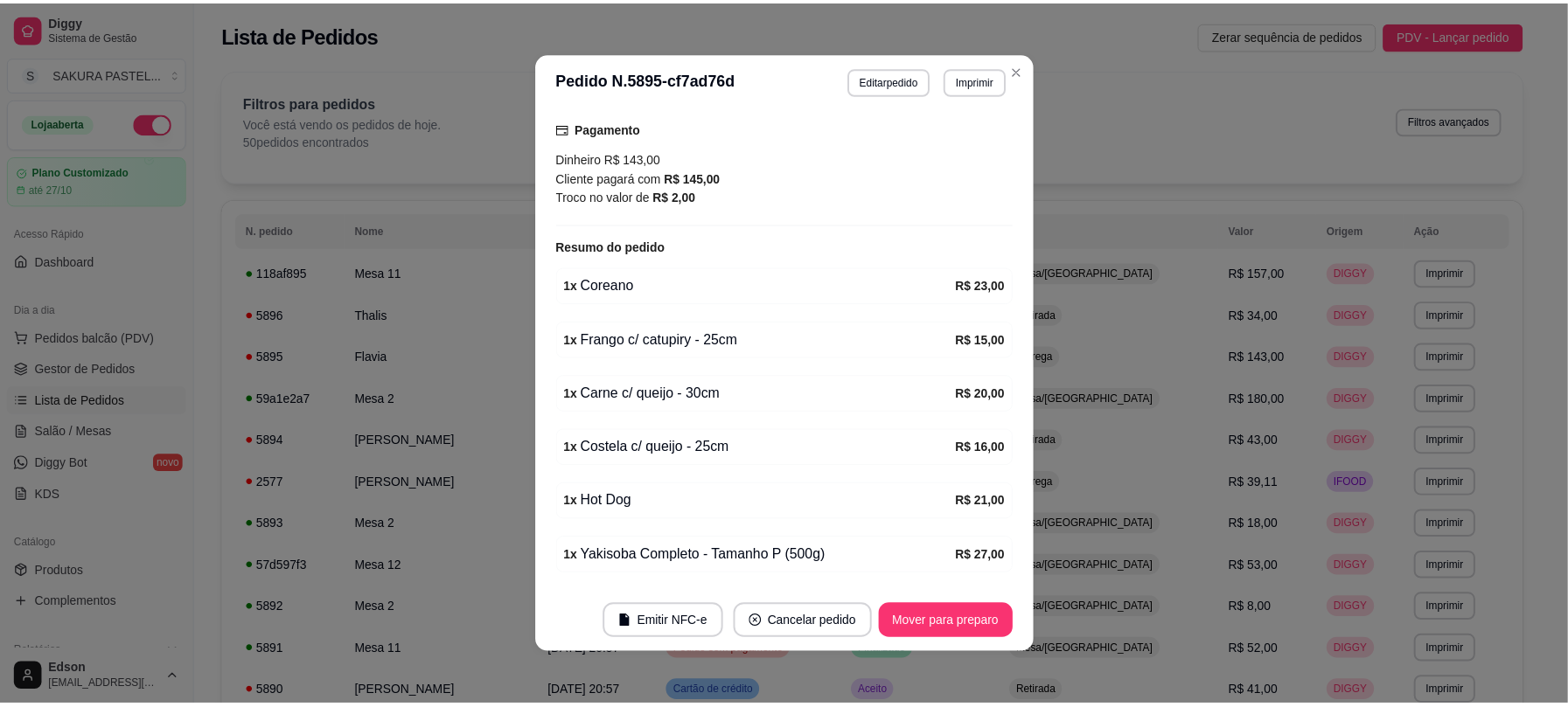
scroll to position [676, 0]
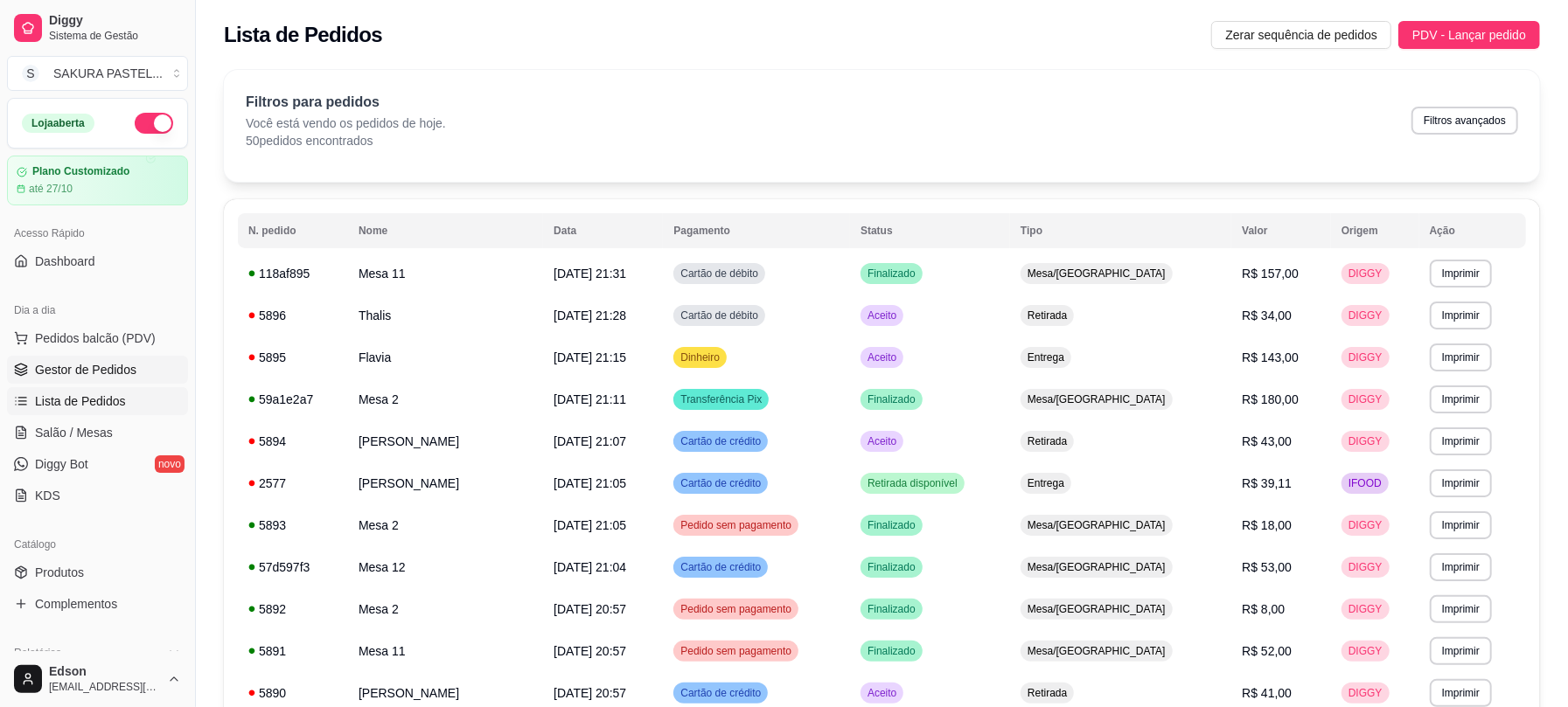
click at [66, 365] on span "Gestor de Pedidos" at bounding box center [85, 369] width 102 height 17
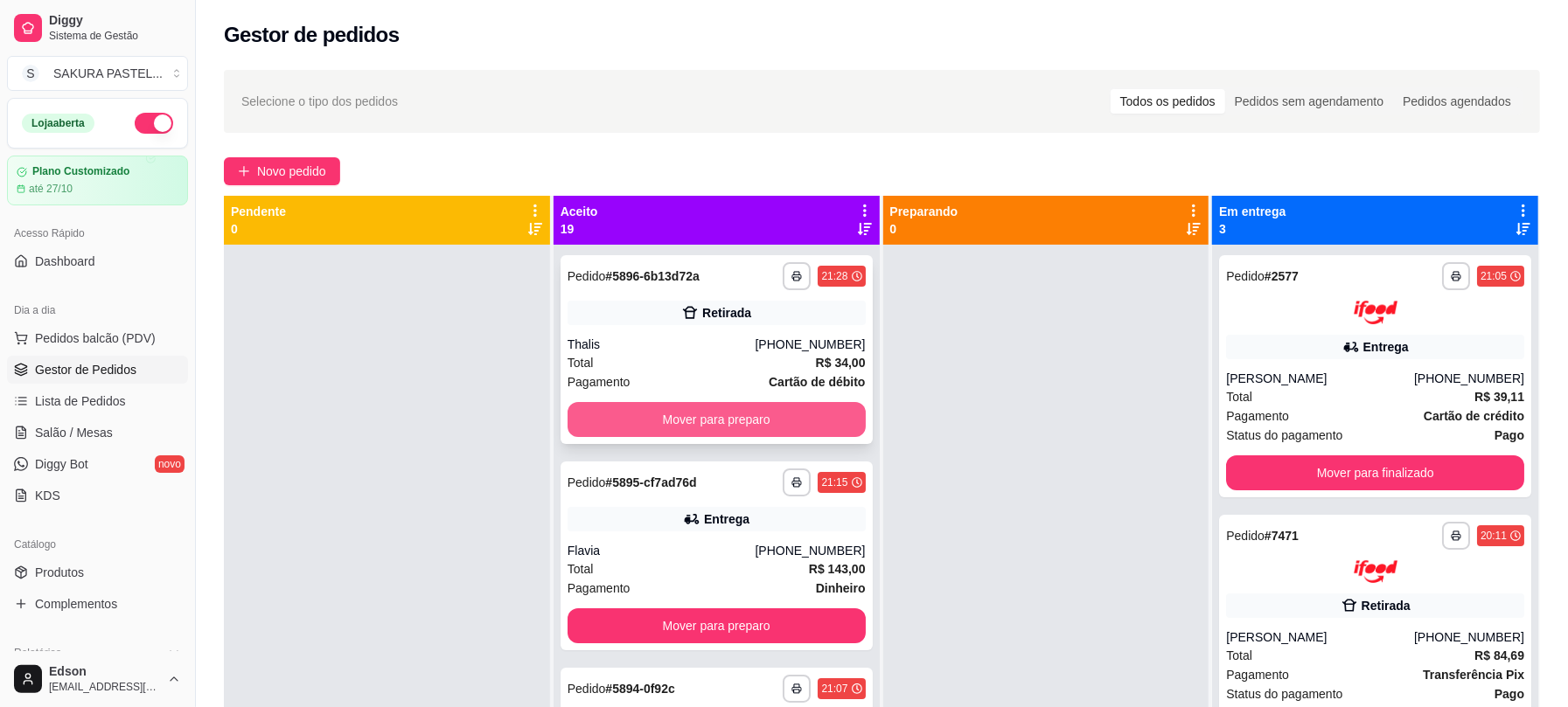
click at [793, 423] on button "Mover para preparo" at bounding box center [717, 420] width 298 height 35
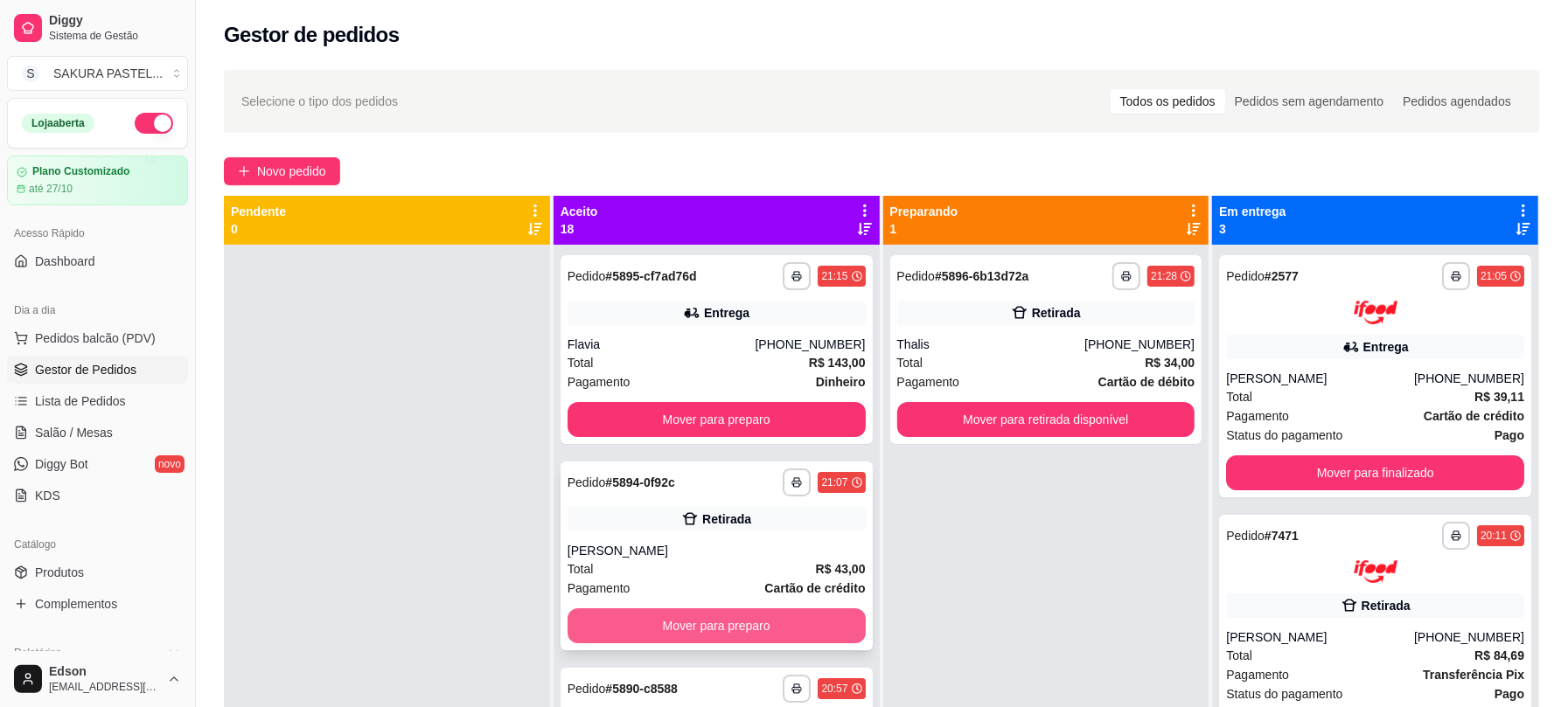
click at [819, 615] on button "Mover para preparo" at bounding box center [717, 626] width 298 height 35
click at [815, 613] on div "Mover para preparo" at bounding box center [717, 626] width 298 height 35
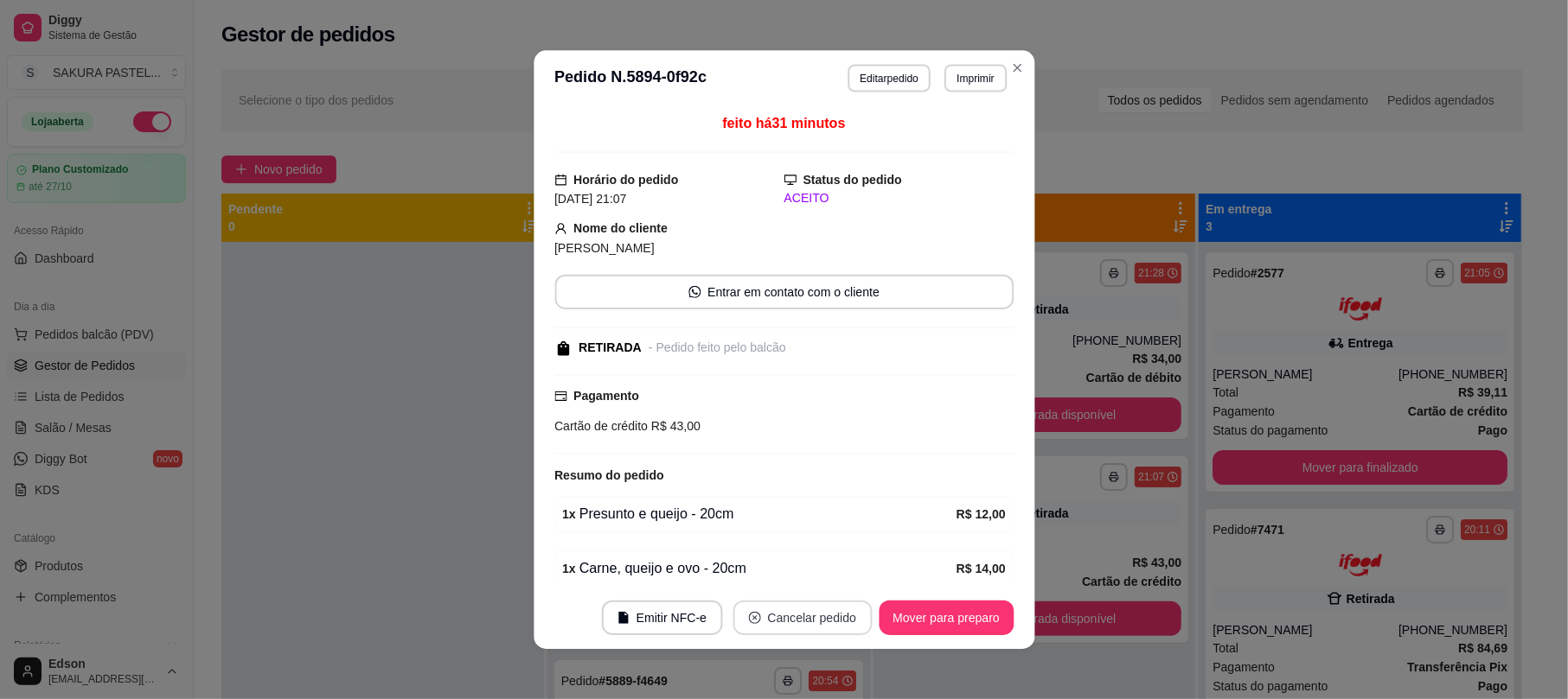
click at [804, 609] on button "Cancelar pedido" at bounding box center [802, 618] width 139 height 34
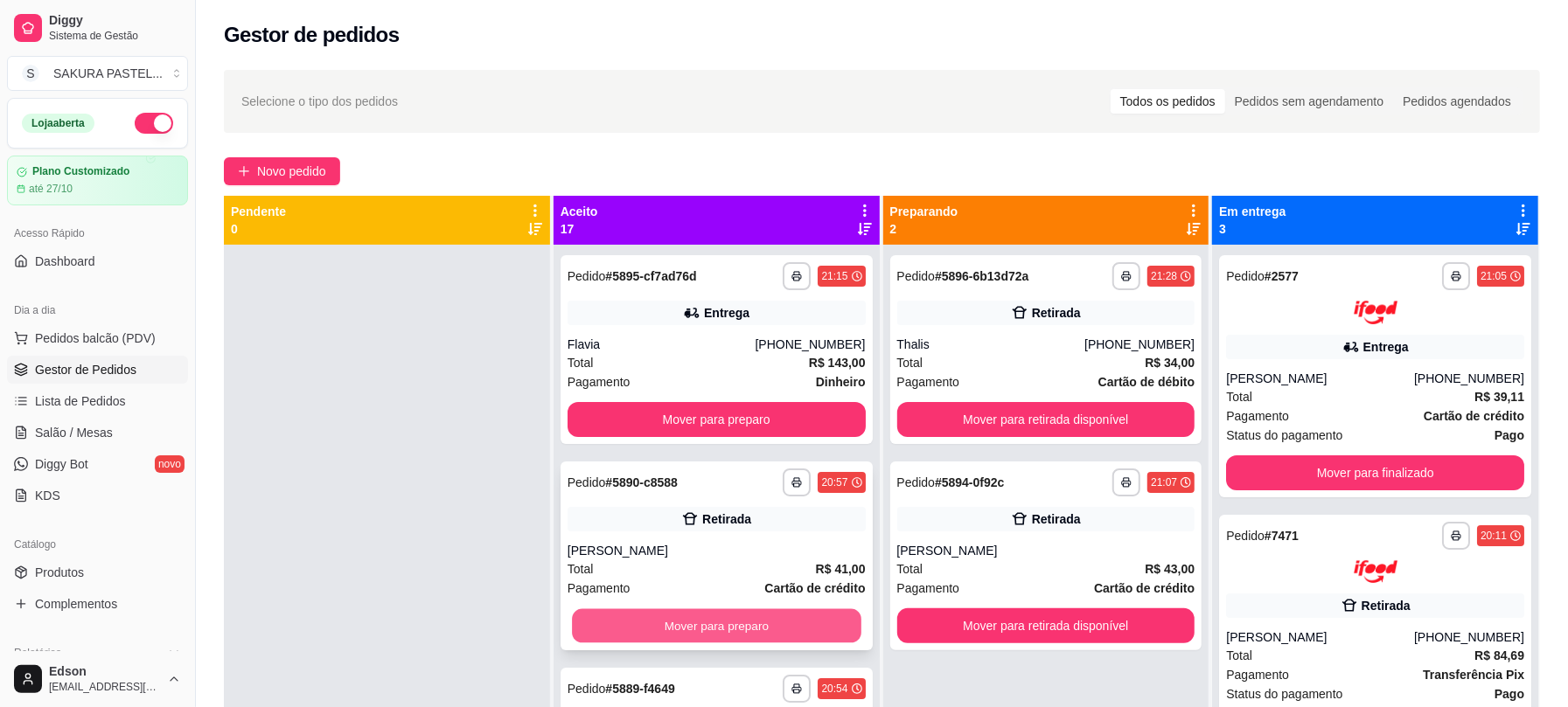
click at [729, 616] on button "Mover para preparo" at bounding box center [716, 627] width 290 height 35
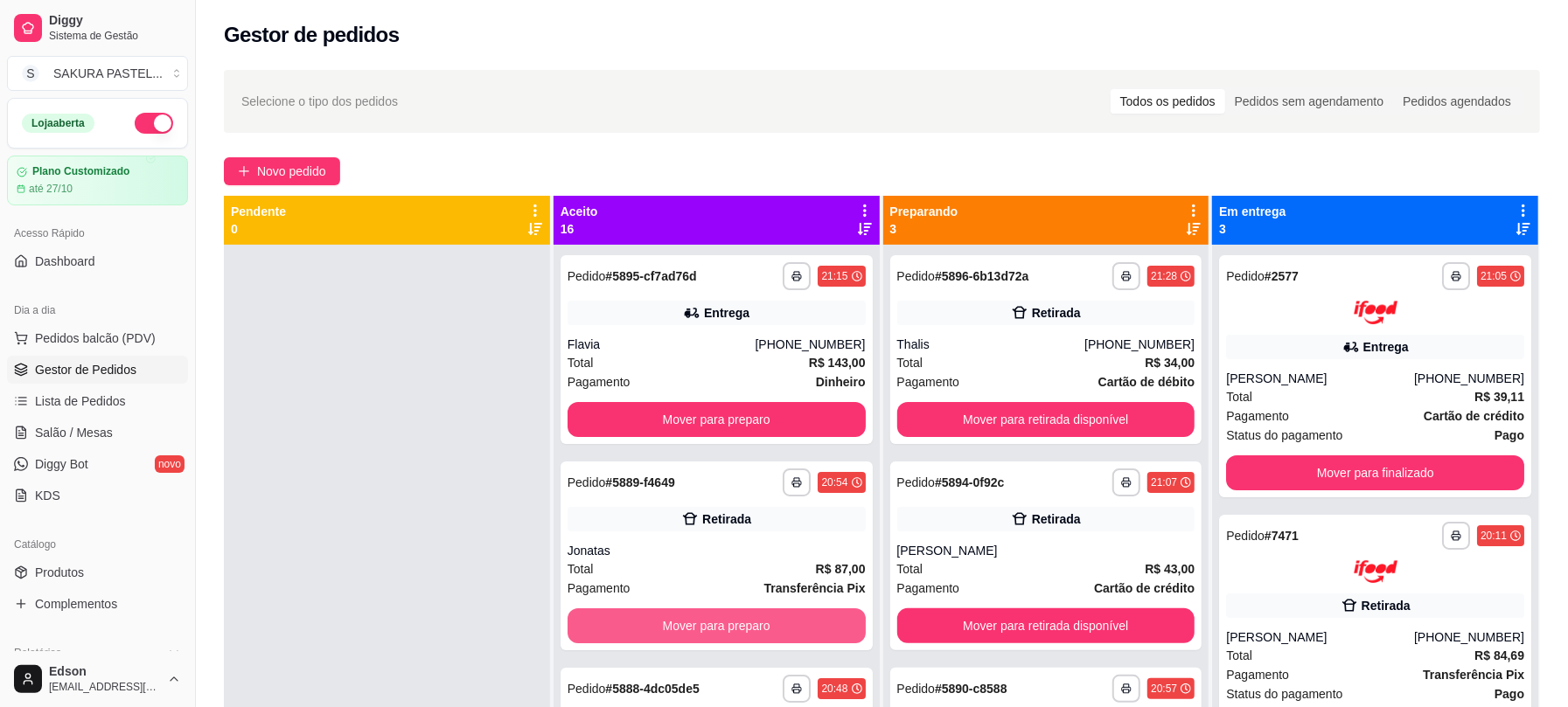
click at [729, 616] on button "Mover para preparo" at bounding box center [717, 626] width 298 height 35
click at [729, 616] on button "Mover para preparo" at bounding box center [716, 627] width 290 height 35
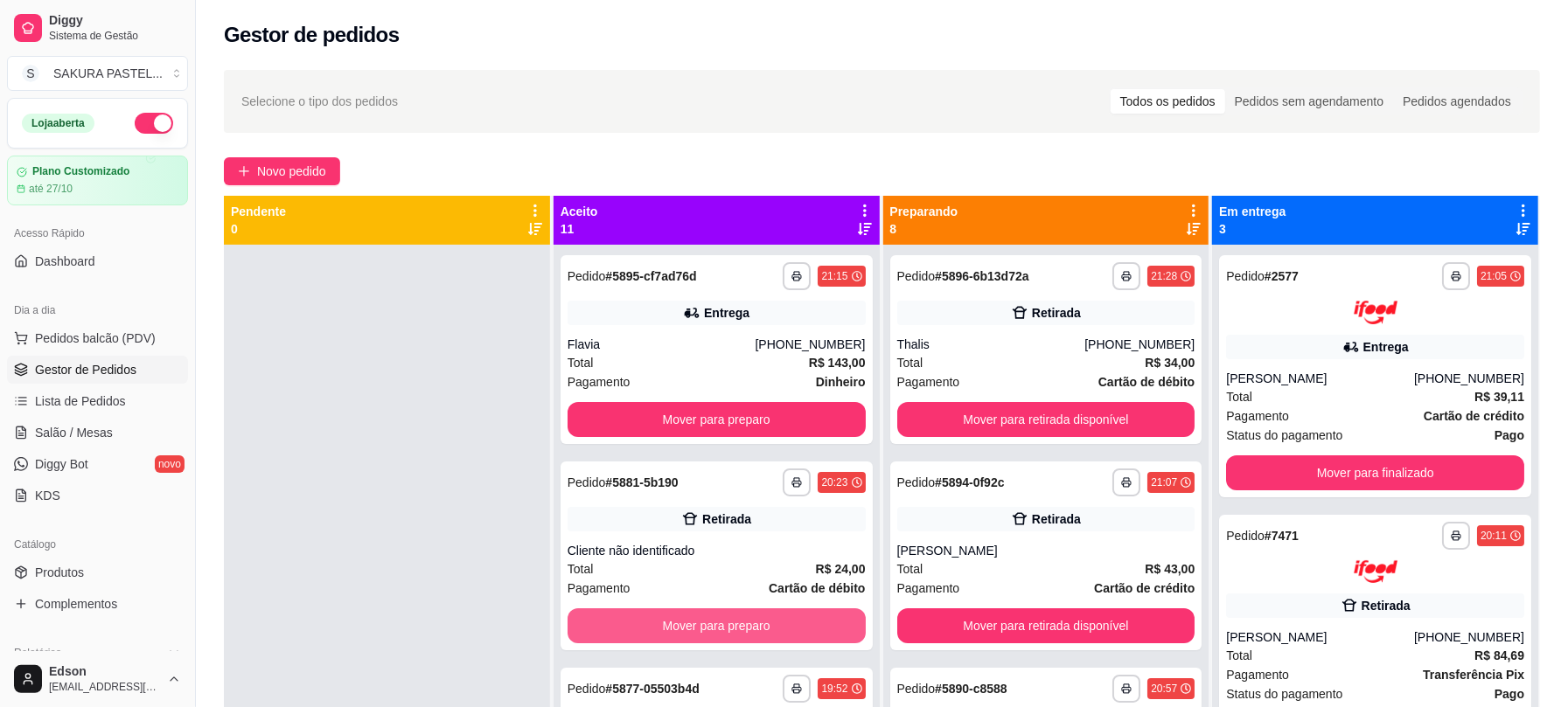
click at [729, 616] on button "Mover para preparo" at bounding box center [717, 626] width 298 height 35
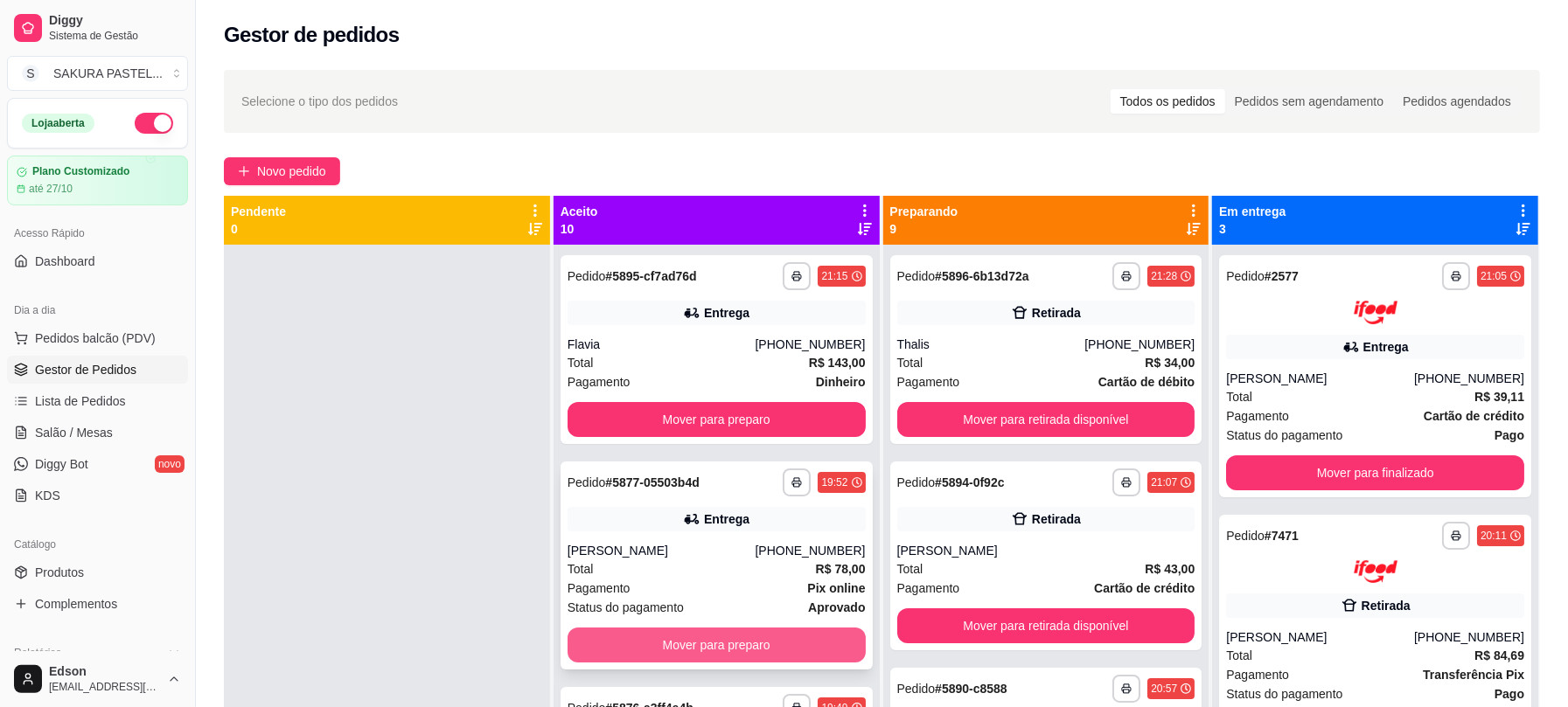
click at [669, 641] on button "Mover para preparo" at bounding box center [717, 645] width 298 height 35
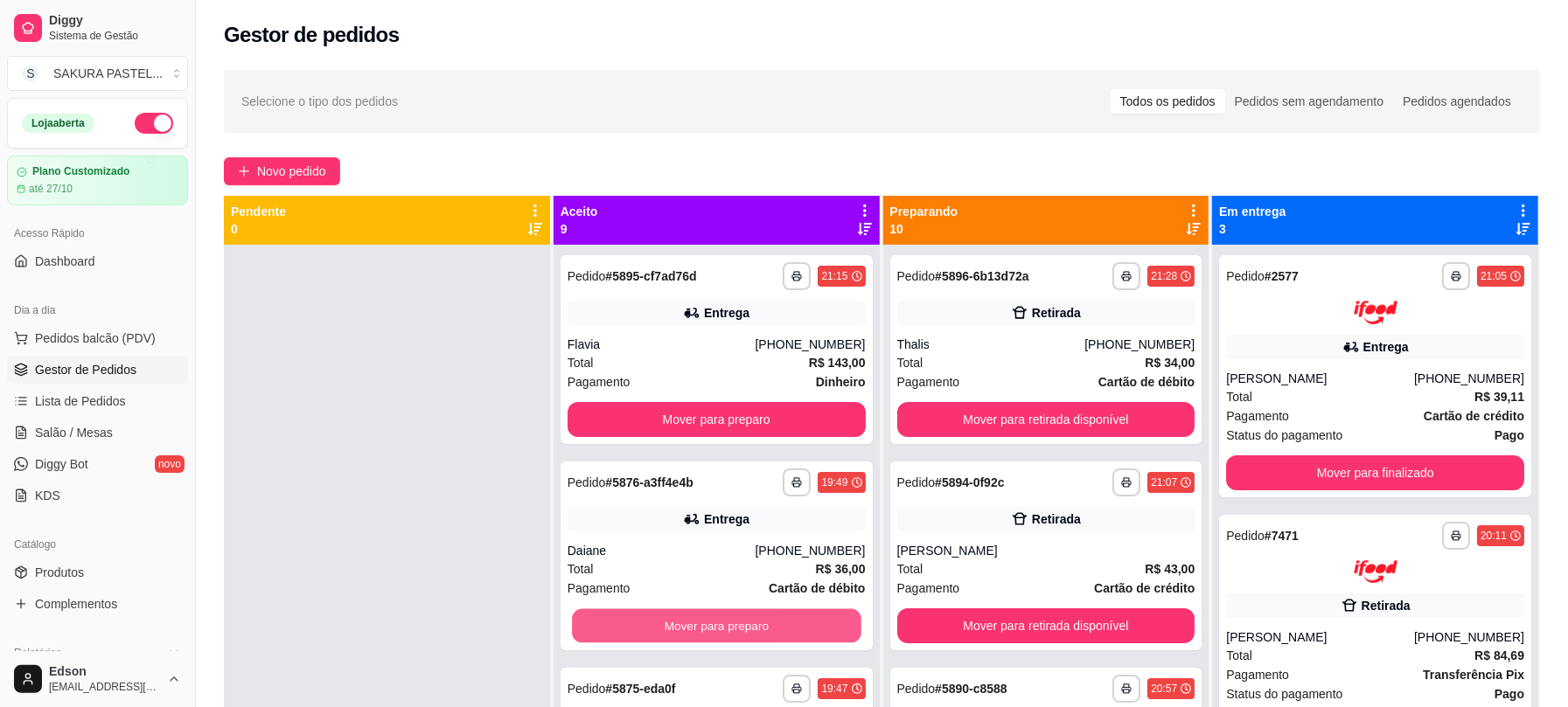
click at [669, 641] on button "Mover para preparo" at bounding box center [716, 627] width 290 height 35
click at [669, 638] on button "Mover para preparo" at bounding box center [716, 627] width 290 height 35
click at [669, 638] on button "Mover para preparo" at bounding box center [717, 626] width 298 height 35
click at [669, 638] on button "Mover para preparo" at bounding box center [716, 627] width 290 height 35
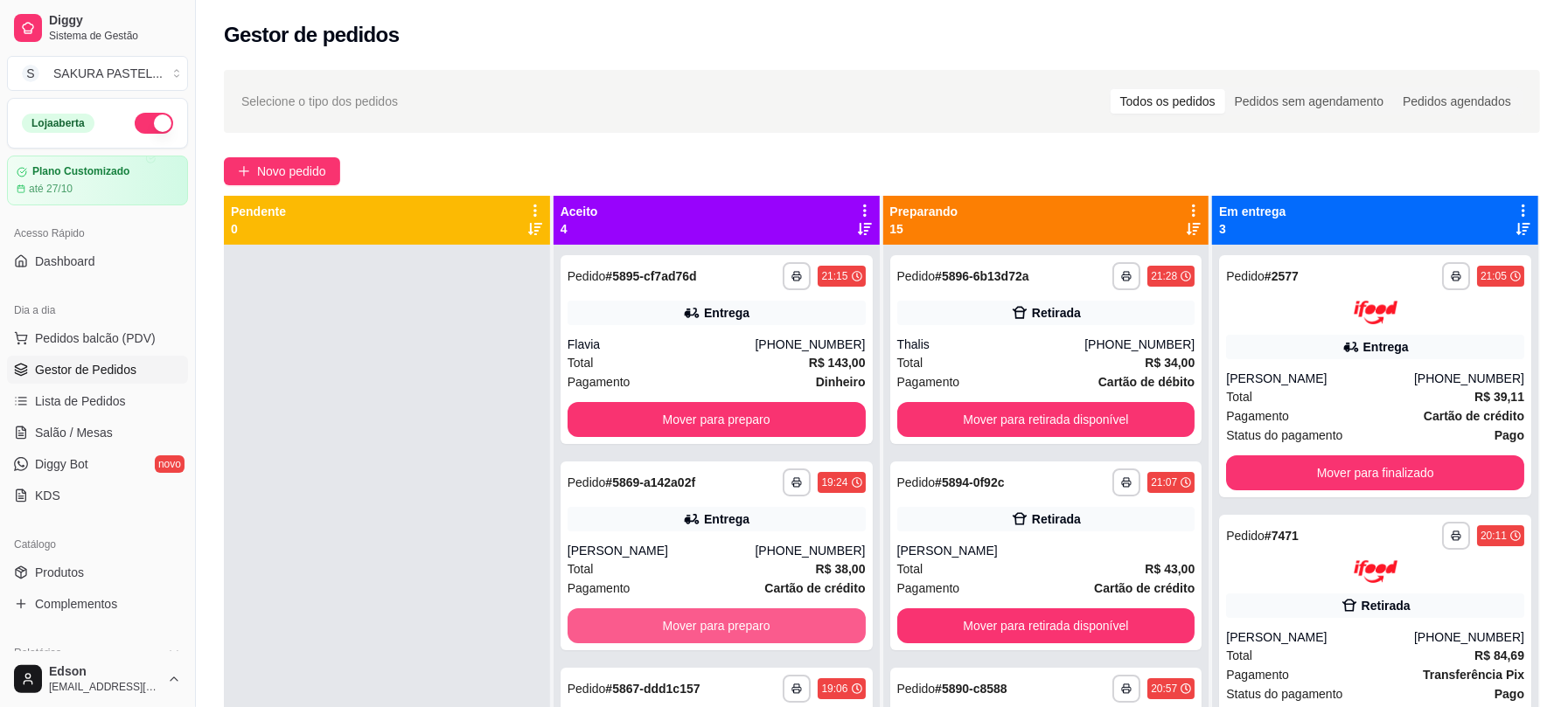
click at [669, 638] on button "Mover para preparo" at bounding box center [717, 626] width 298 height 35
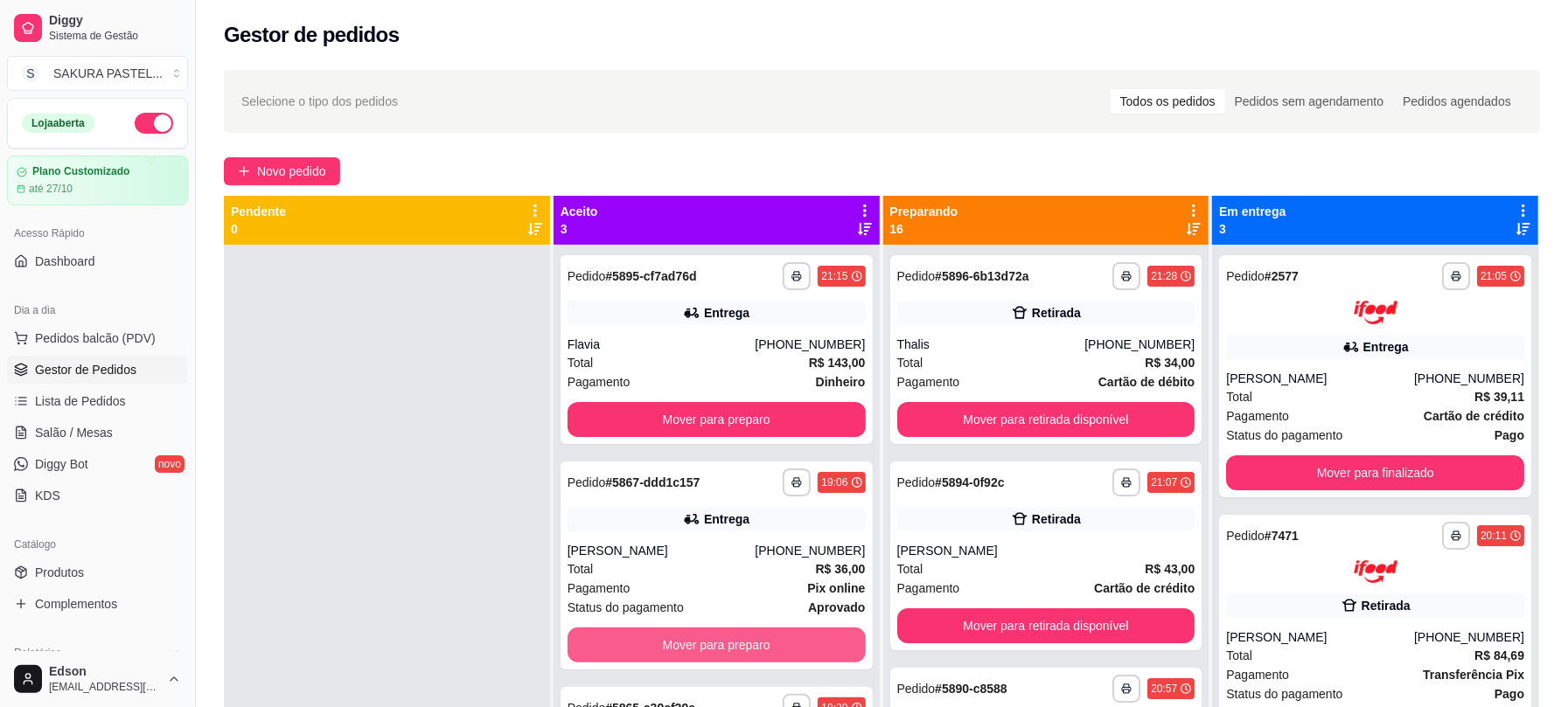
click at [669, 638] on button "Mover para preparo" at bounding box center [717, 645] width 298 height 35
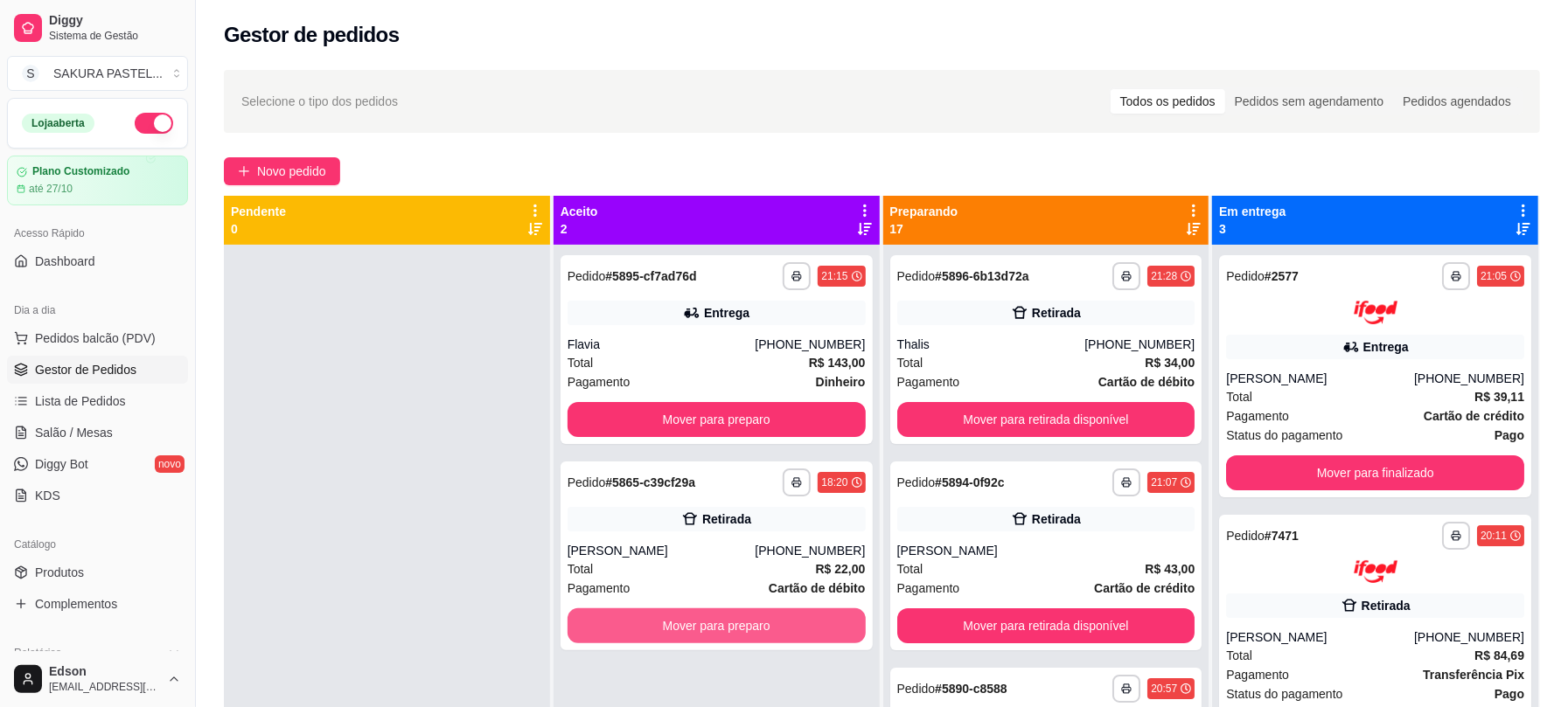
click at [669, 638] on button "Mover para preparo" at bounding box center [717, 626] width 298 height 35
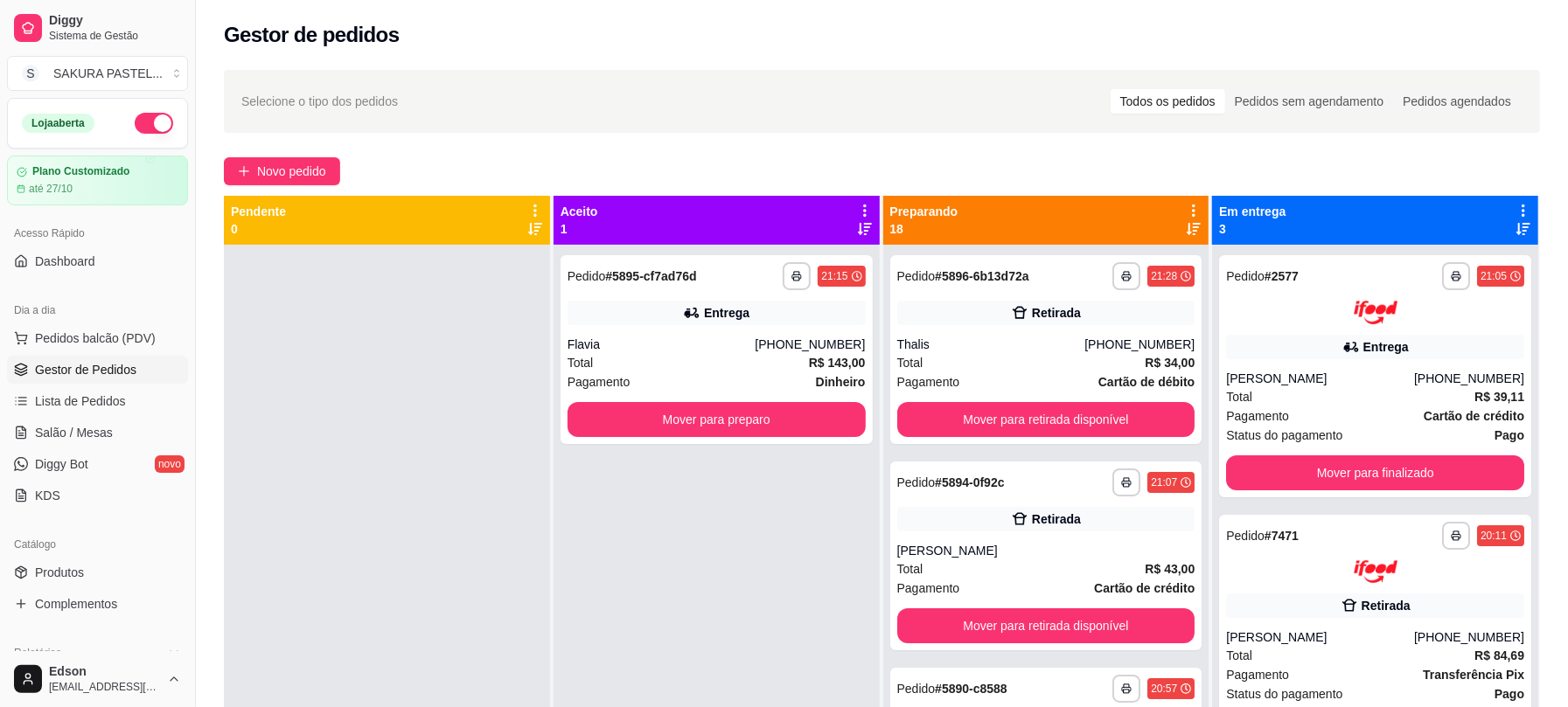
click at [1194, 206] on div "Preparando 18" at bounding box center [1046, 221] width 326 height 49
click at [1186, 210] on icon at bounding box center [1193, 210] width 15 height 15
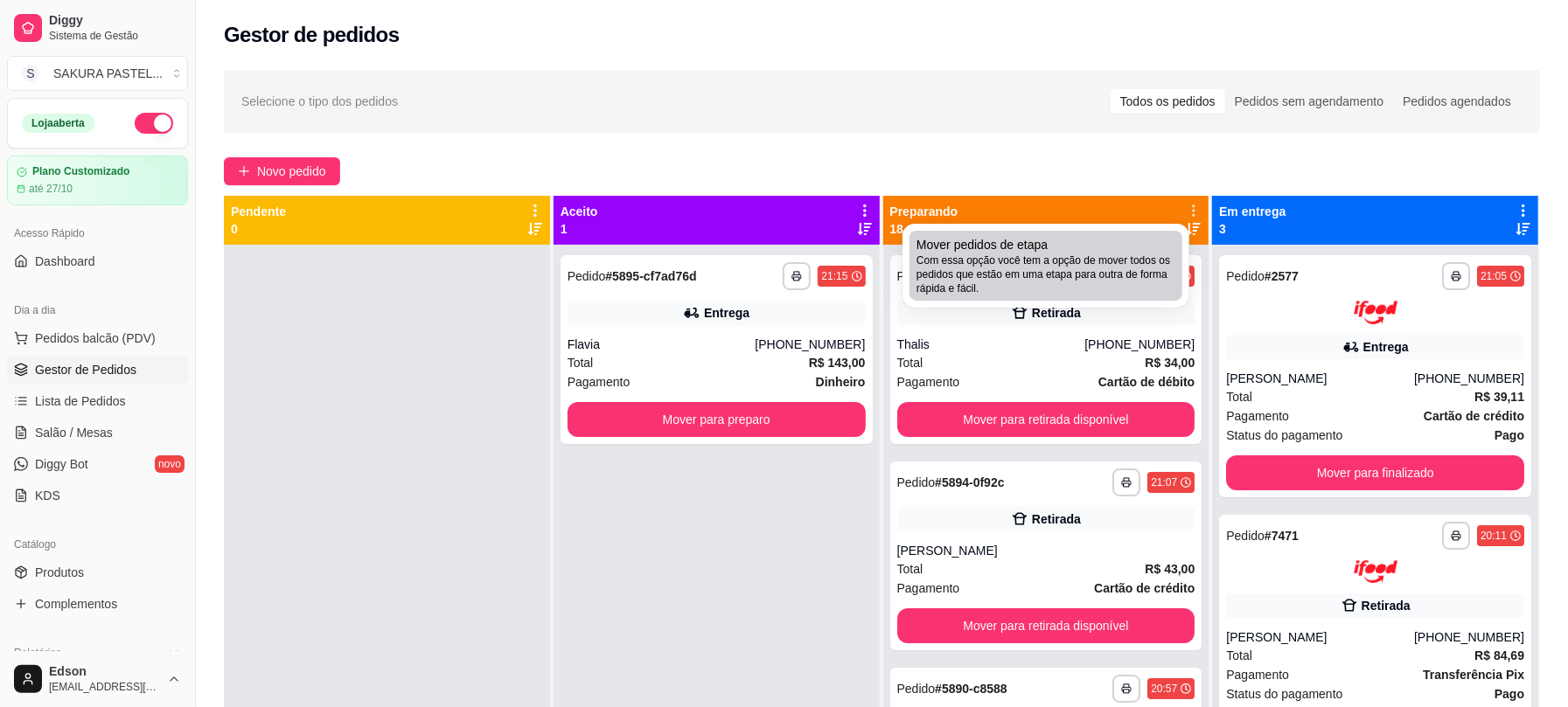
click at [980, 259] on span "Com essa opção você tem a opção de mover todos os pedidos que estão em uma etap…" at bounding box center [1045, 274] width 259 height 42
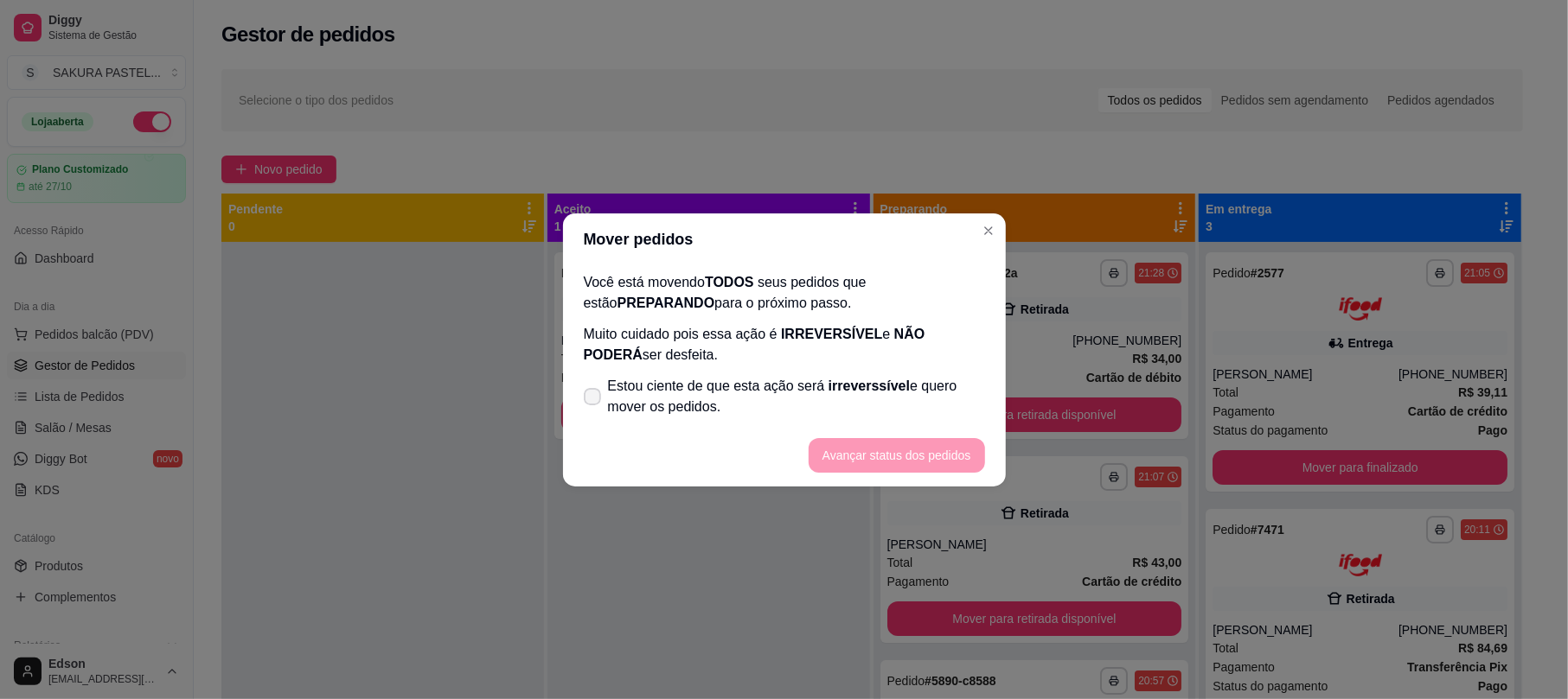
click at [716, 391] on span "Estou ciente de que esta ação será irreverssível e quero mover os pedidos." at bounding box center [796, 397] width 377 height 41
click at [594, 400] on input "Estou ciente de que esta ação será irreverssível e quero mover os pedidos." at bounding box center [589, 405] width 12 height 12
checkbox input "true"
click at [928, 447] on button "Avançar status dos pedidos" at bounding box center [897, 456] width 176 height 34
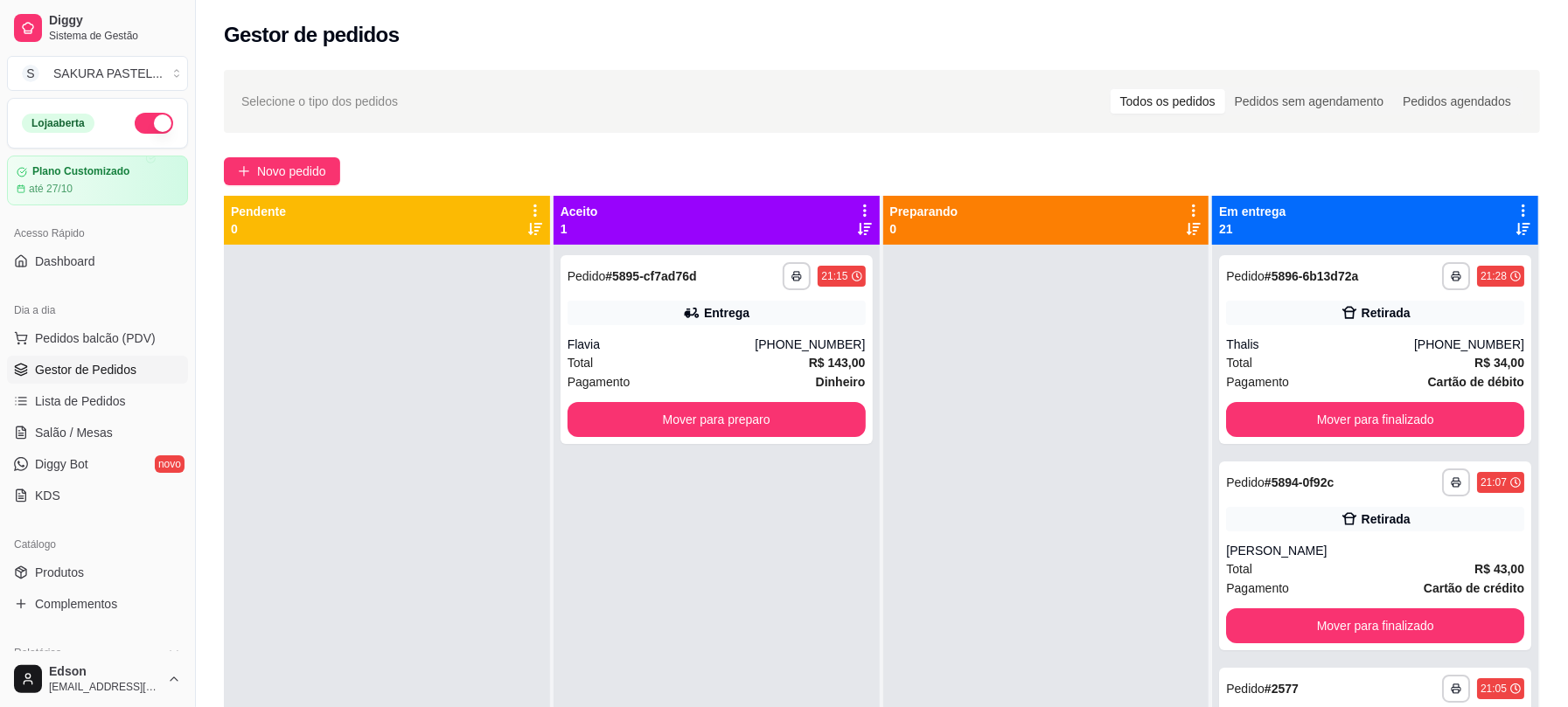
click at [1516, 204] on icon at bounding box center [1523, 210] width 15 height 15
click at [1363, 238] on span "Mover pedidos de etapa" at bounding box center [1348, 240] width 105 height 14
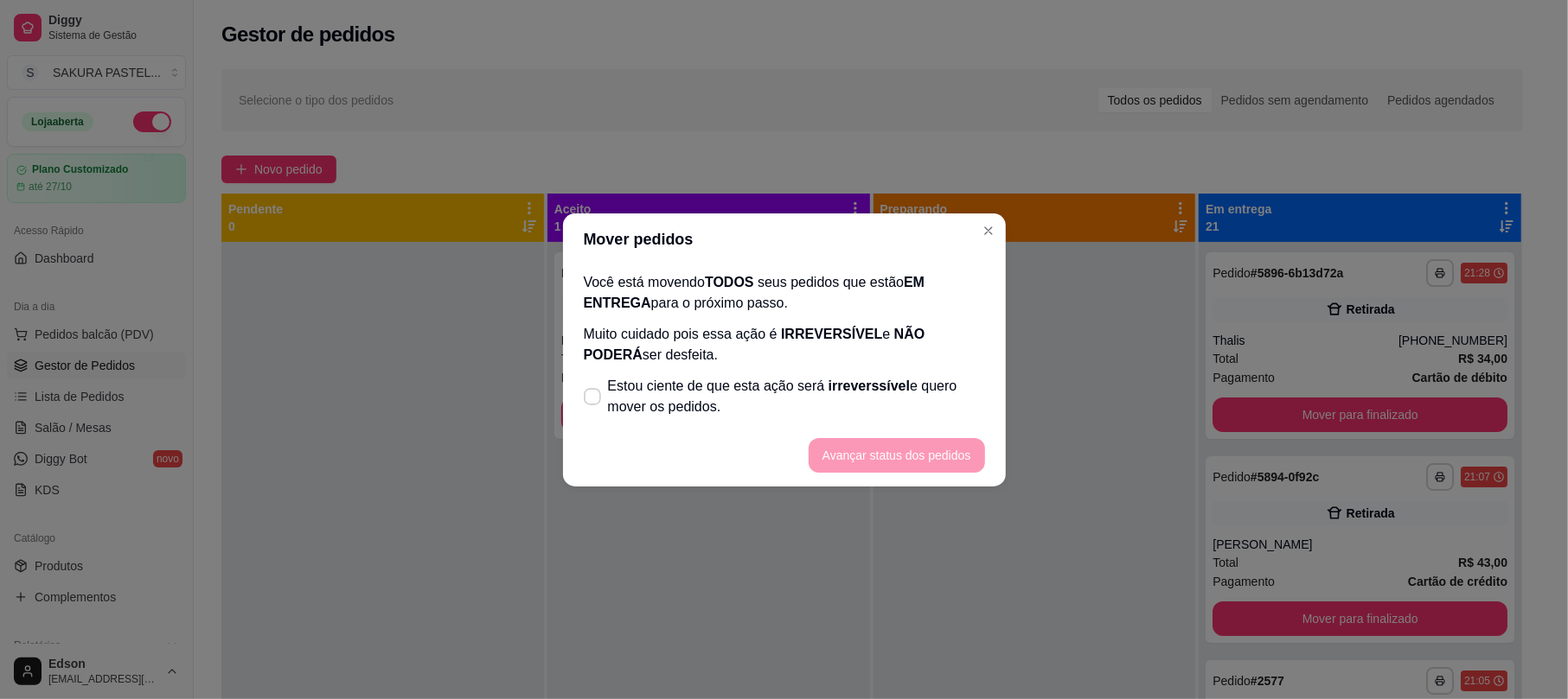
click at [808, 365] on div "Você está movendo TODOS seus pedidos que estão EM ENTREGA para o próximo passo.…" at bounding box center [784, 344] width 443 height 159
click at [840, 413] on span "Estou ciente de que esta ação será irreverssível e quero mover os pedidos." at bounding box center [796, 397] width 377 height 41
click at [594, 411] on input "Estou ciente de que esta ação será irreverssível e quero mover os pedidos." at bounding box center [589, 405] width 12 height 12
checkbox input "true"
click at [915, 432] on footer "Avançar status dos pedidos" at bounding box center [784, 455] width 443 height 62
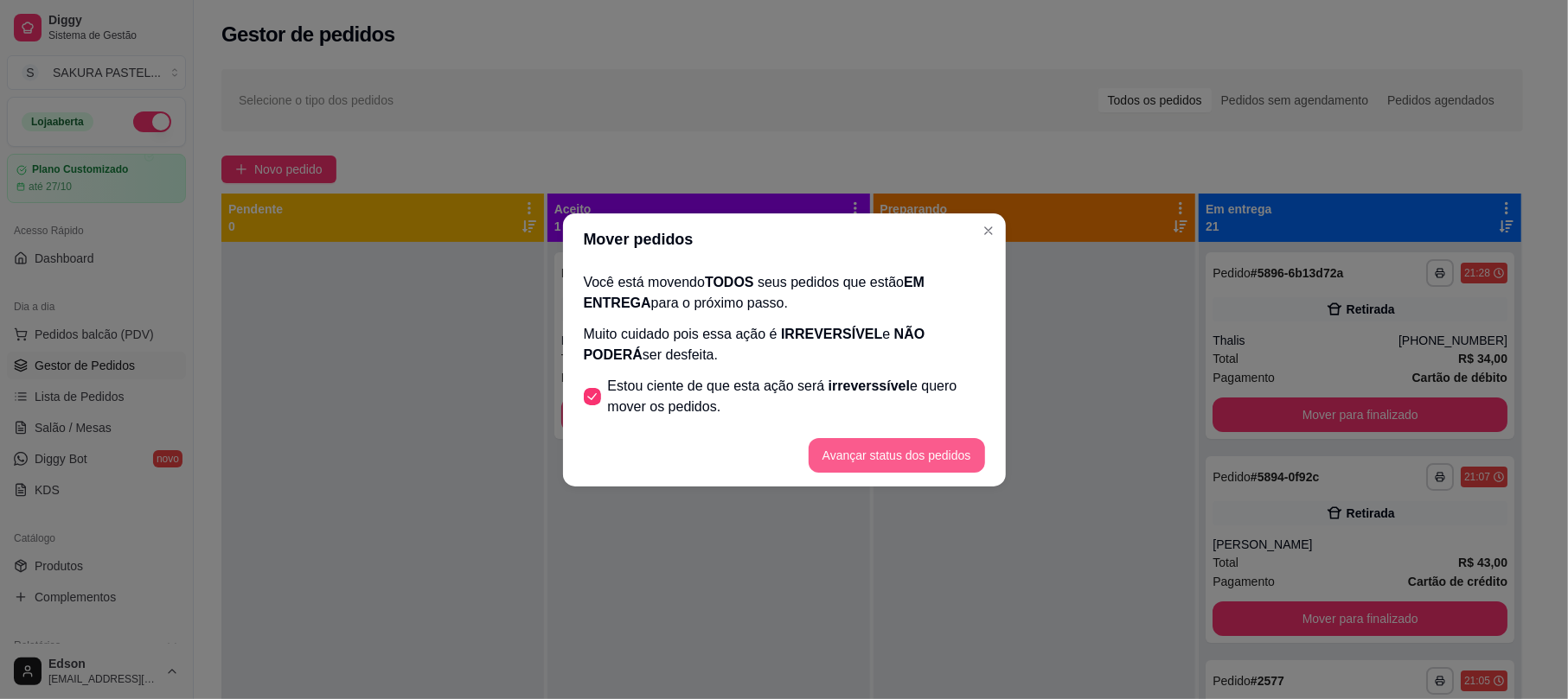
click at [920, 444] on button "Avançar status dos pedidos" at bounding box center [897, 456] width 176 height 34
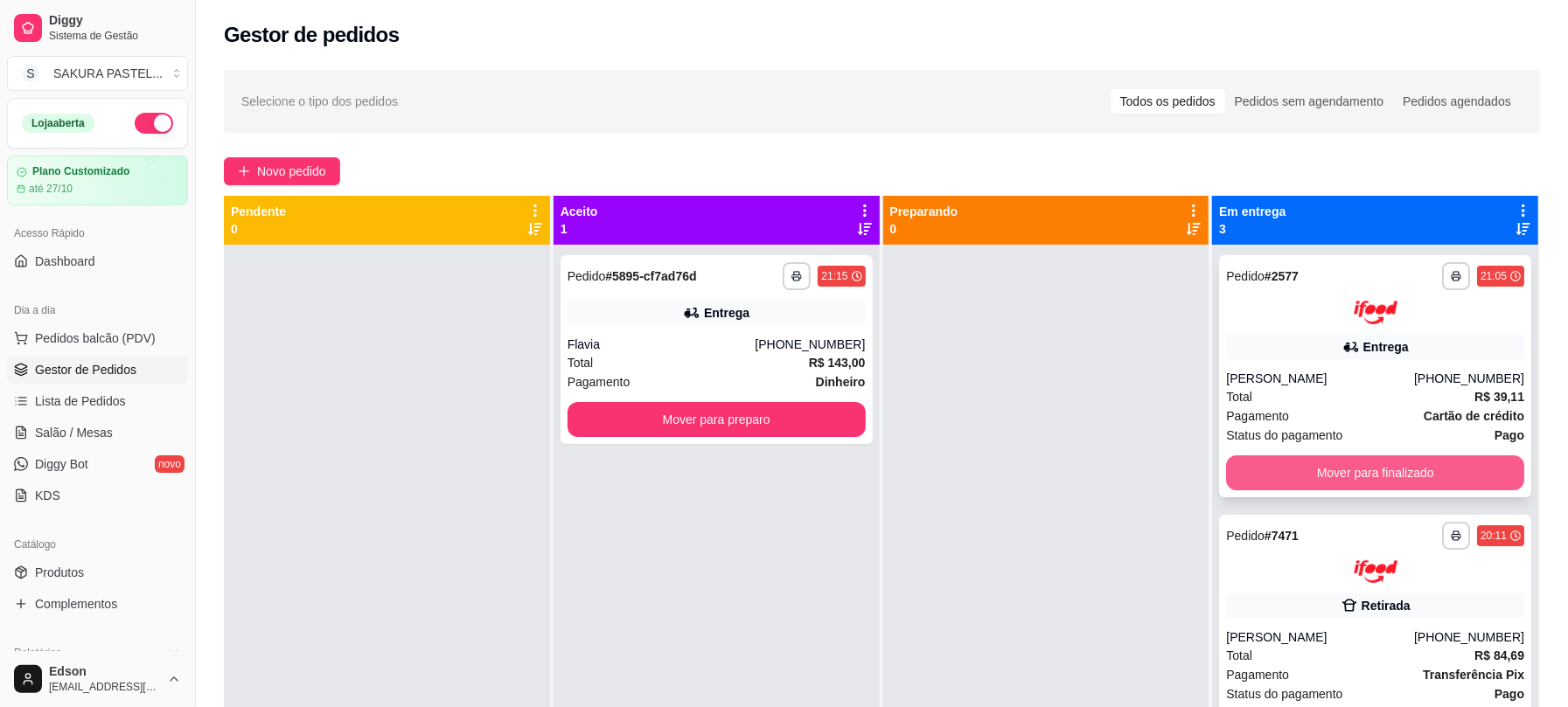
click at [1429, 477] on button "Mover para finalizado" at bounding box center [1375, 473] width 298 height 35
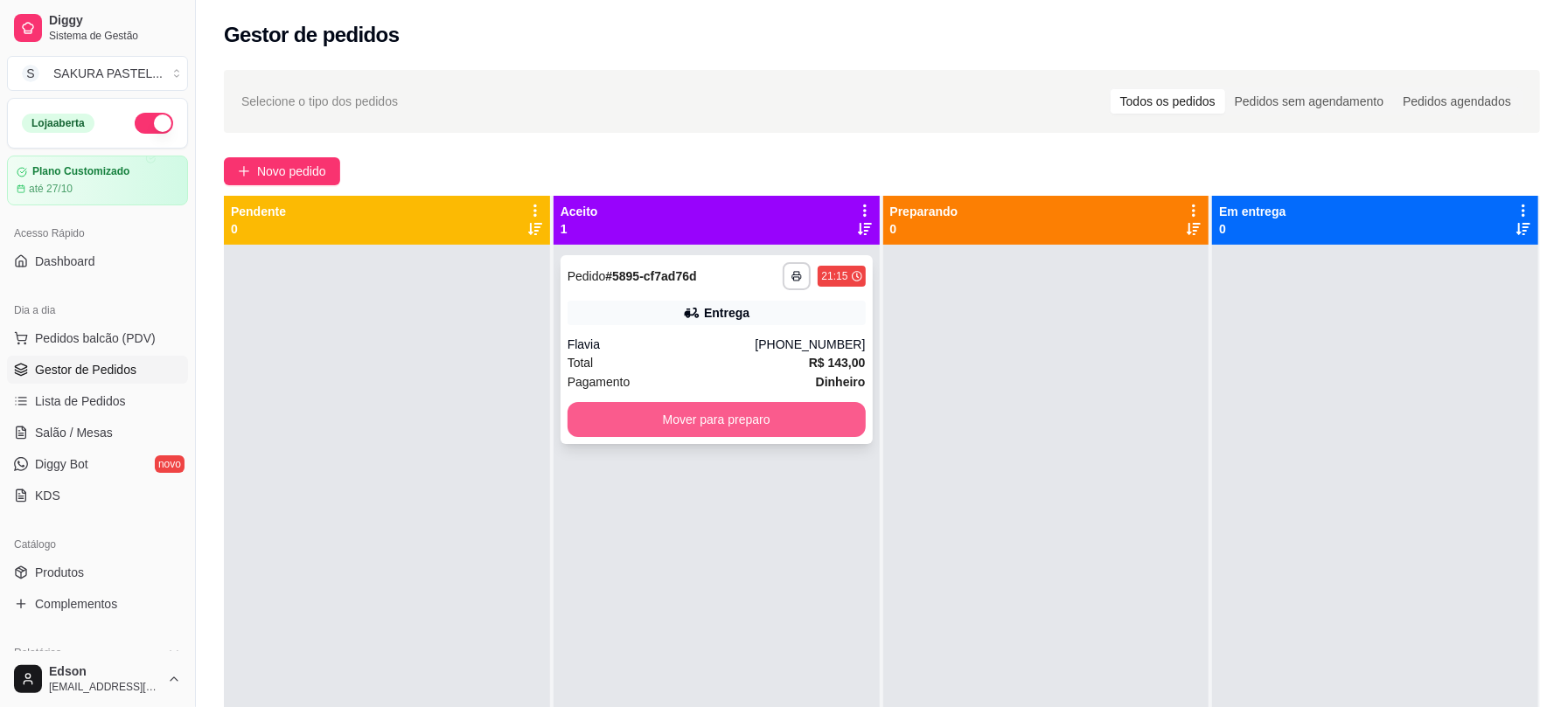
click at [785, 423] on button "Mover para preparo" at bounding box center [717, 420] width 298 height 35
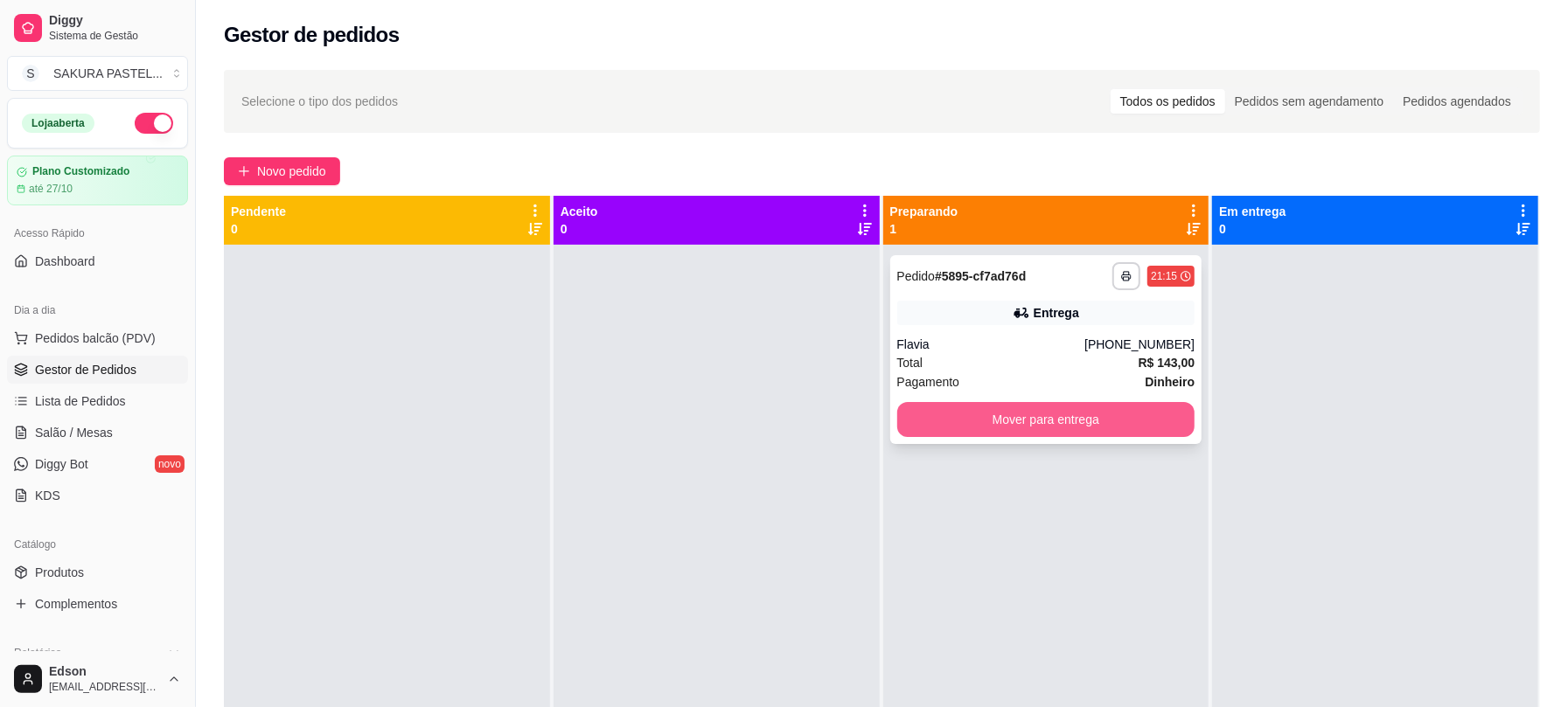
click at [1026, 423] on button "Mover para entrega" at bounding box center [1046, 420] width 298 height 35
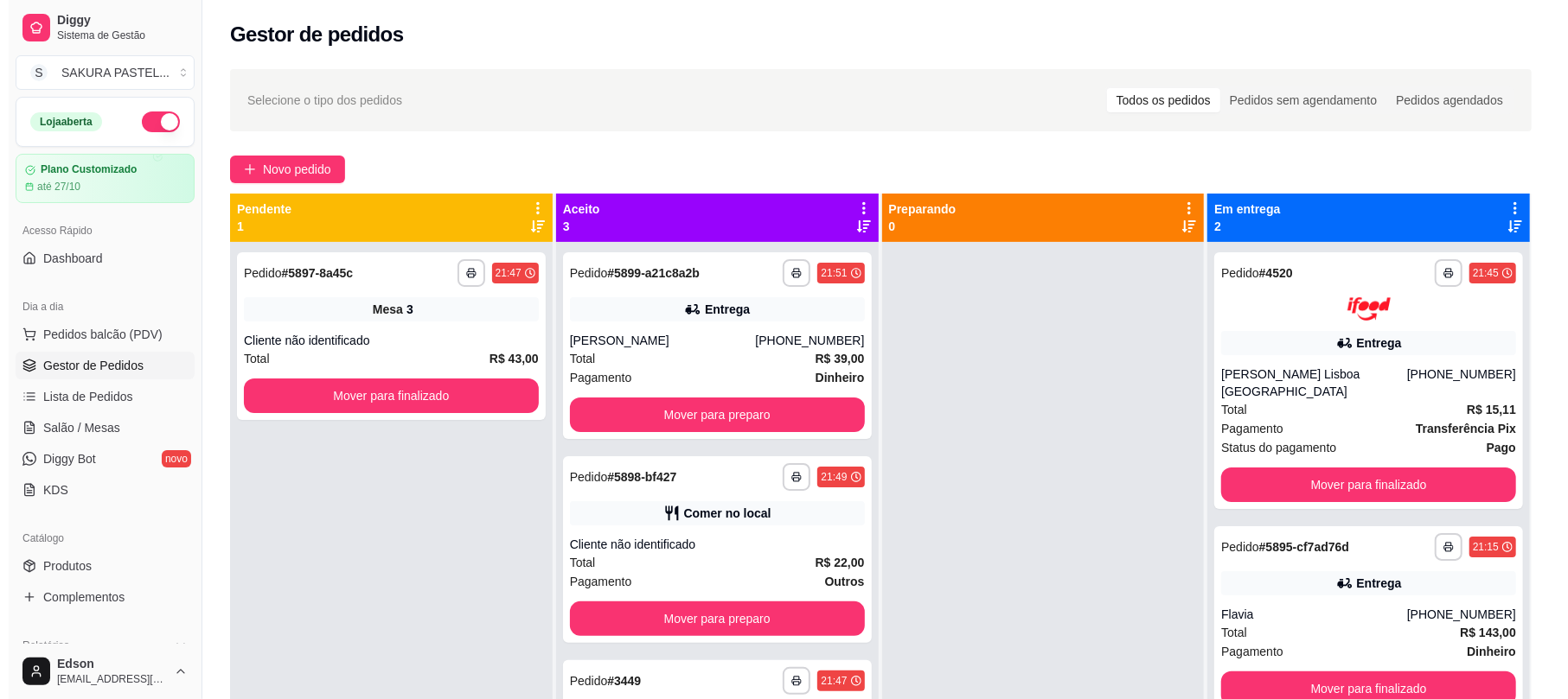
scroll to position [479, 0]
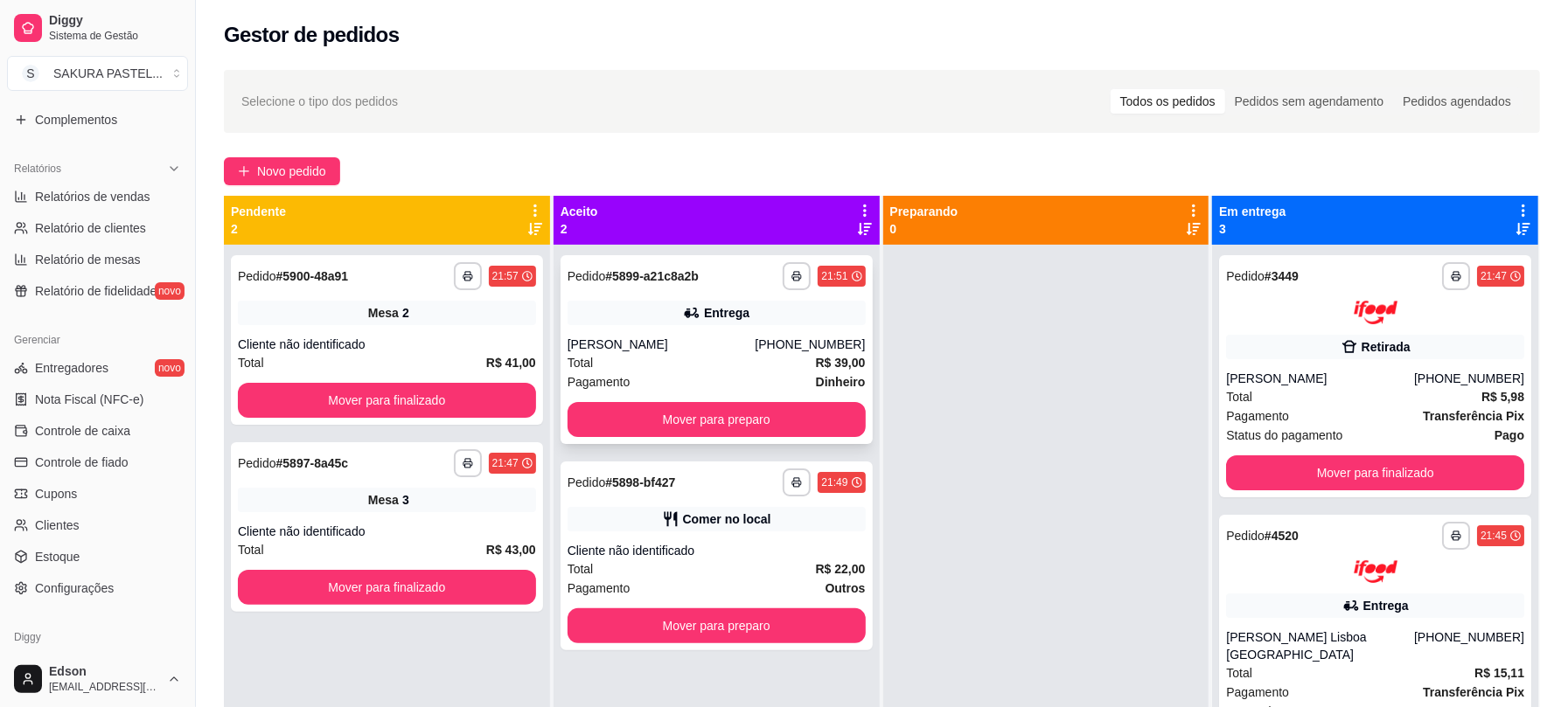
click at [816, 360] on strong "R$ 39,00" at bounding box center [841, 363] width 50 height 14
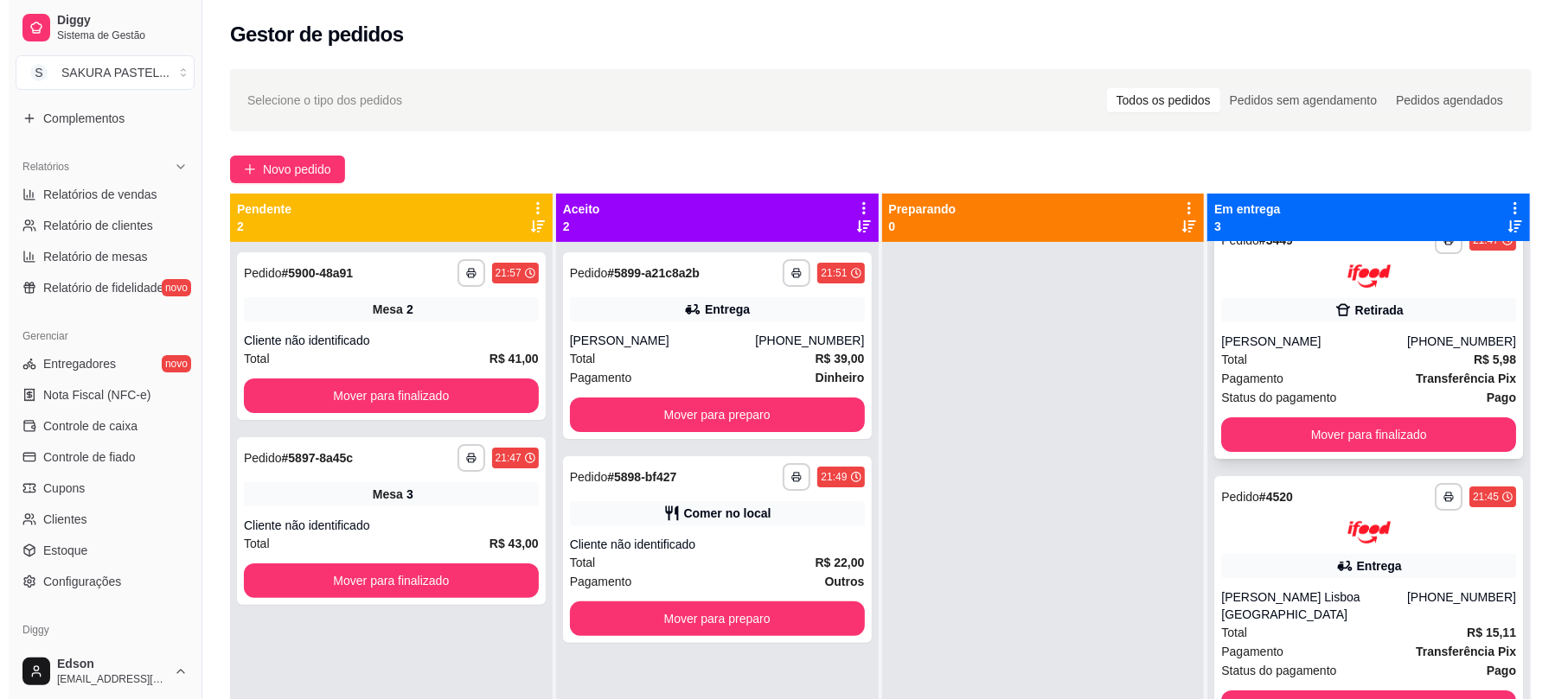
scroll to position [52, 0]
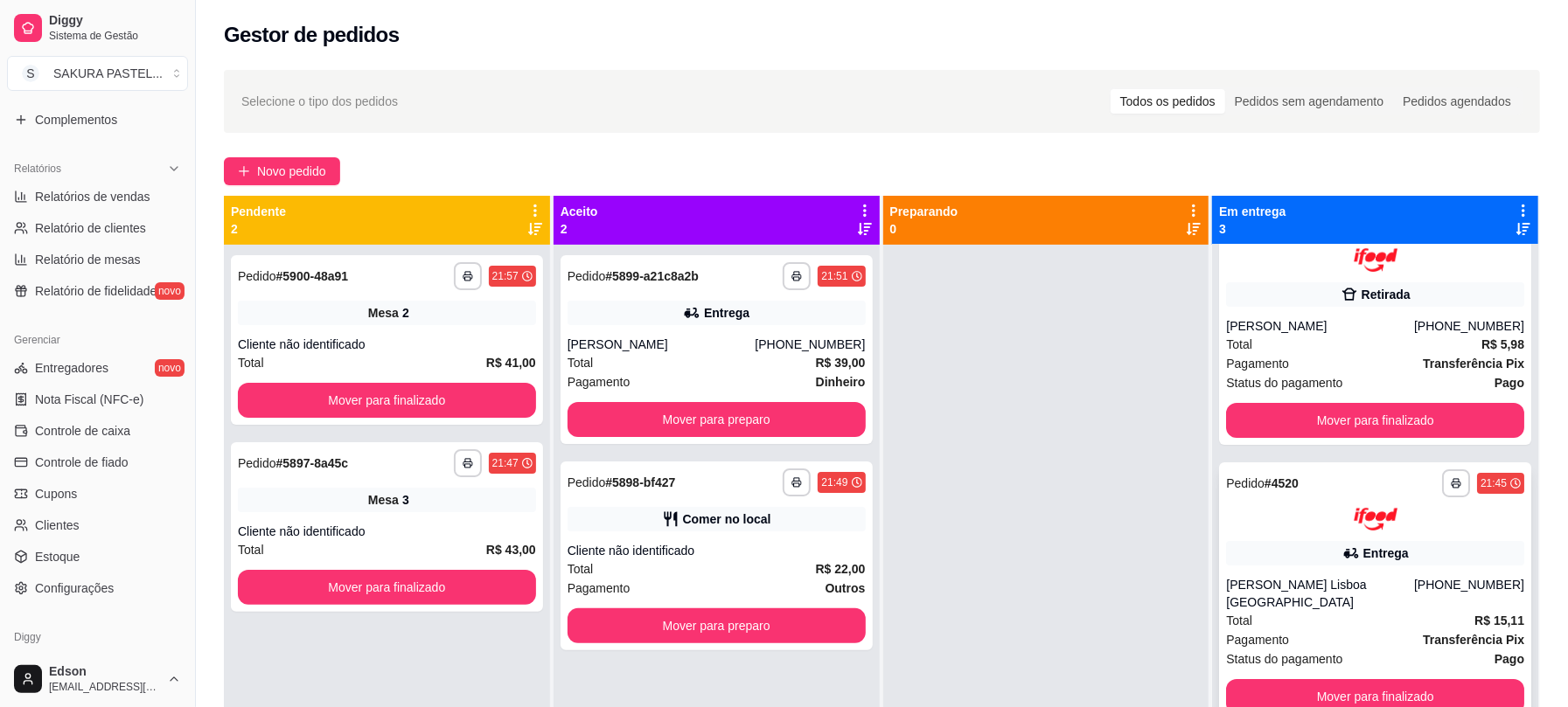
click at [1294, 567] on div "**********" at bounding box center [1375, 592] width 313 height 260
click at [772, 539] on div "**********" at bounding box center [717, 556] width 313 height 189
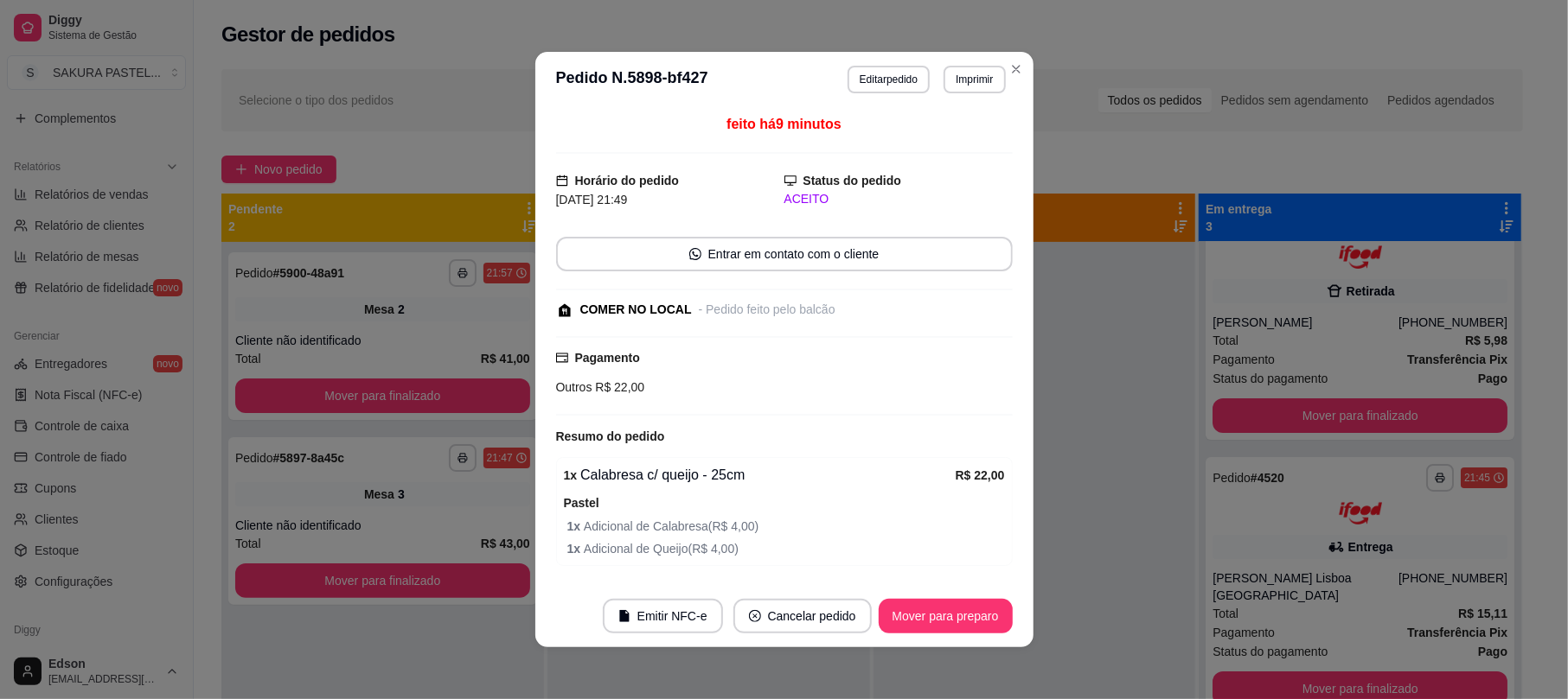
click at [921, 595] on footer "Emitir NFC-e Cancelar pedido Mover para preparo" at bounding box center [784, 615] width 498 height 62
click at [935, 604] on button "Mover para preparo" at bounding box center [945, 617] width 129 height 34
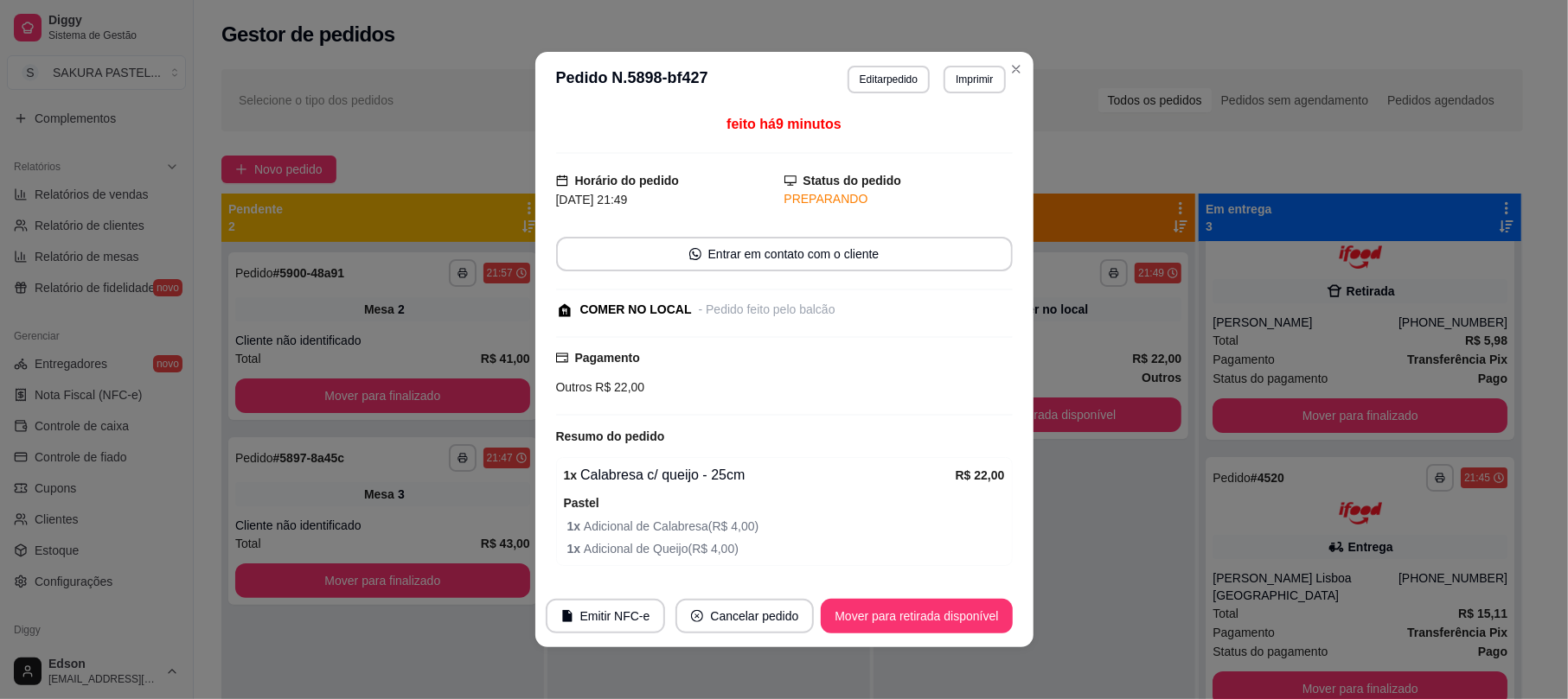
click at [935, 606] on button "Mover para retirada disponível" at bounding box center [916, 616] width 191 height 34
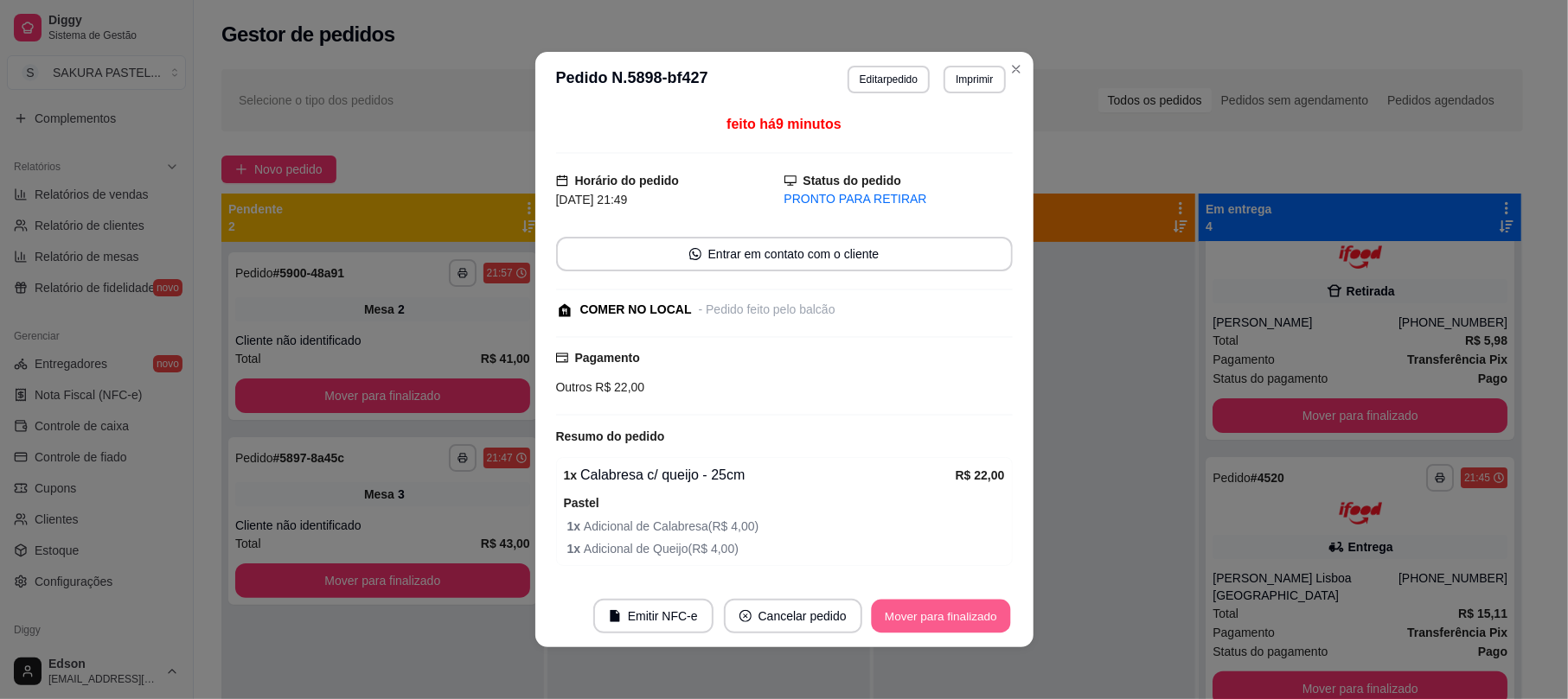
click at [935, 606] on button "Mover para finalizado" at bounding box center [940, 617] width 139 height 34
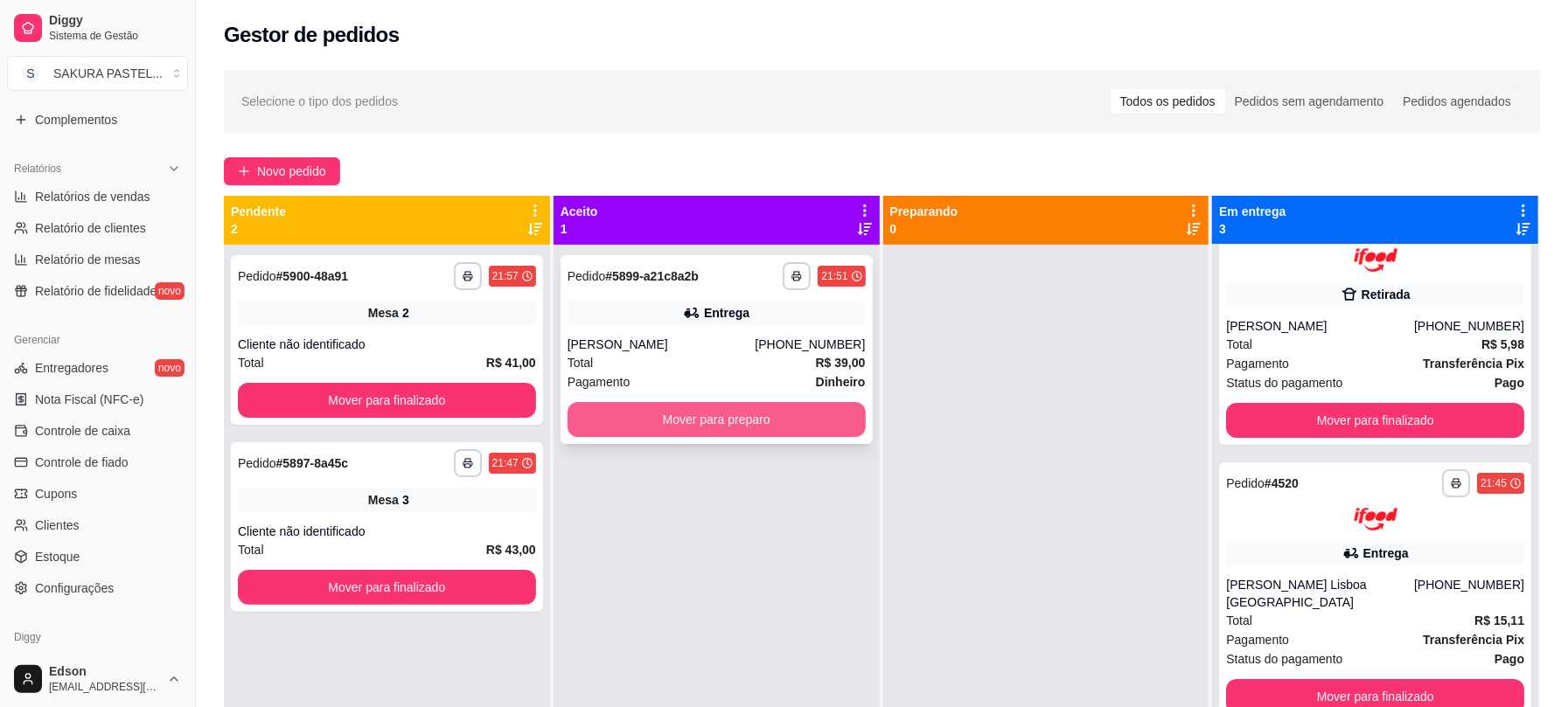
click at [676, 417] on button "Mover para preparo" at bounding box center [717, 420] width 298 height 35
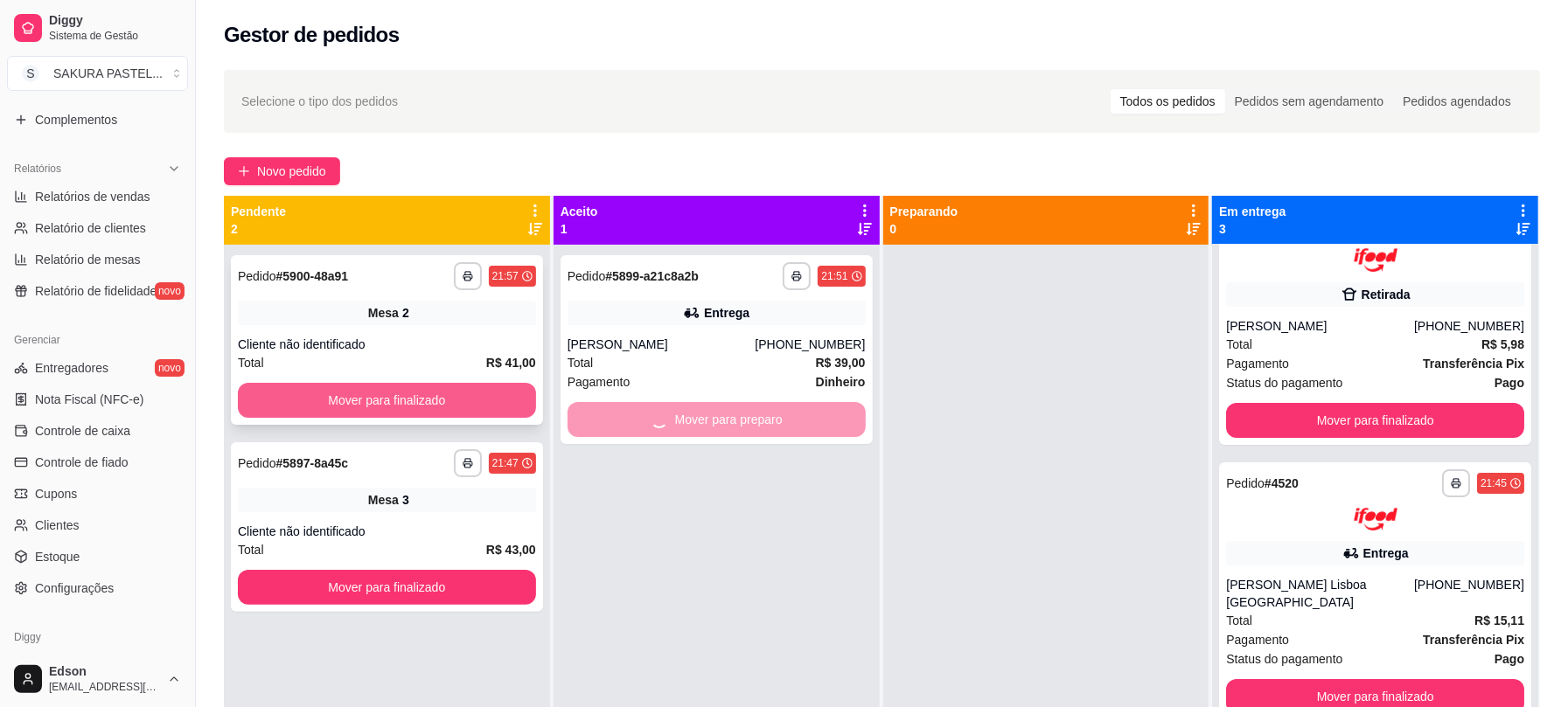
click at [467, 403] on button "Mover para finalizado" at bounding box center [387, 400] width 298 height 35
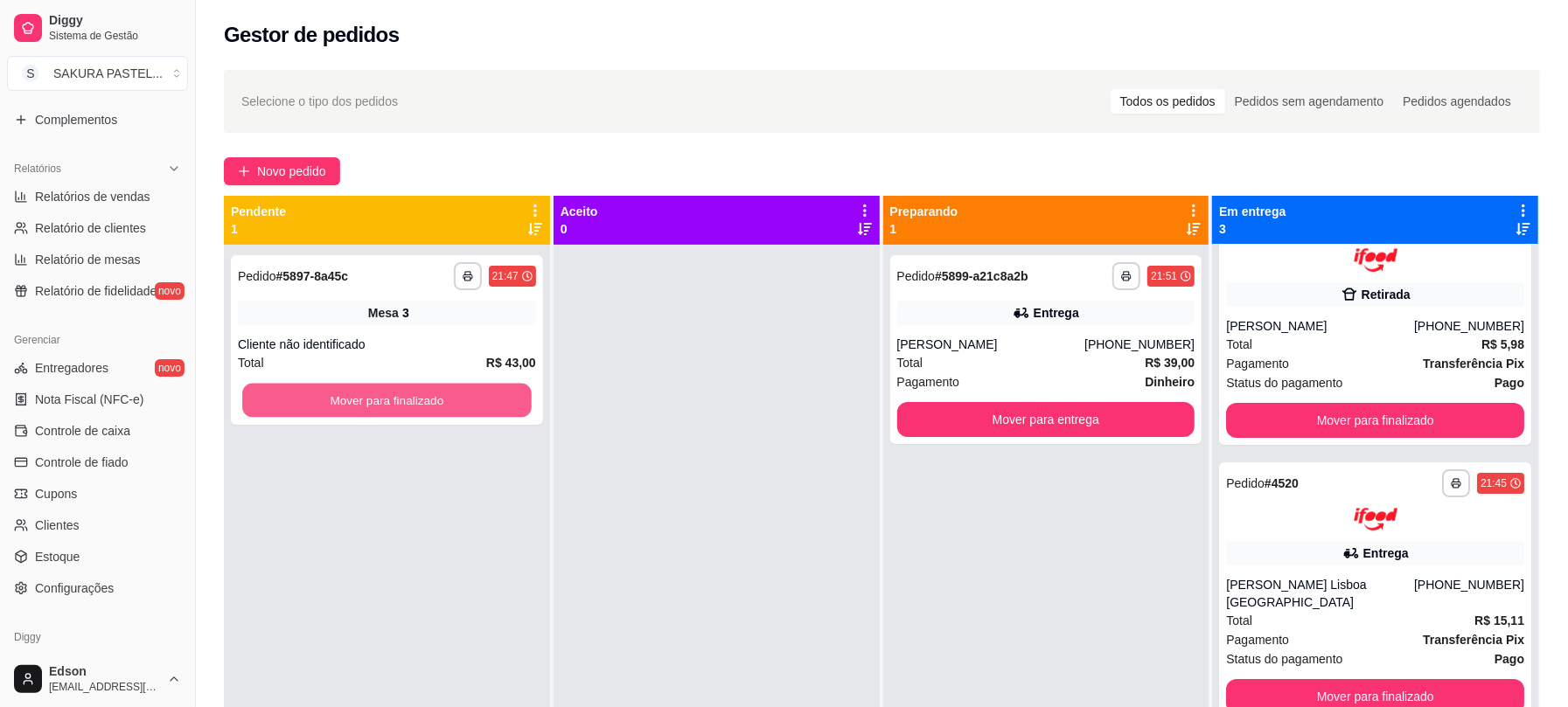
click at [467, 403] on button "Mover para finalizado" at bounding box center [387, 401] width 290 height 35
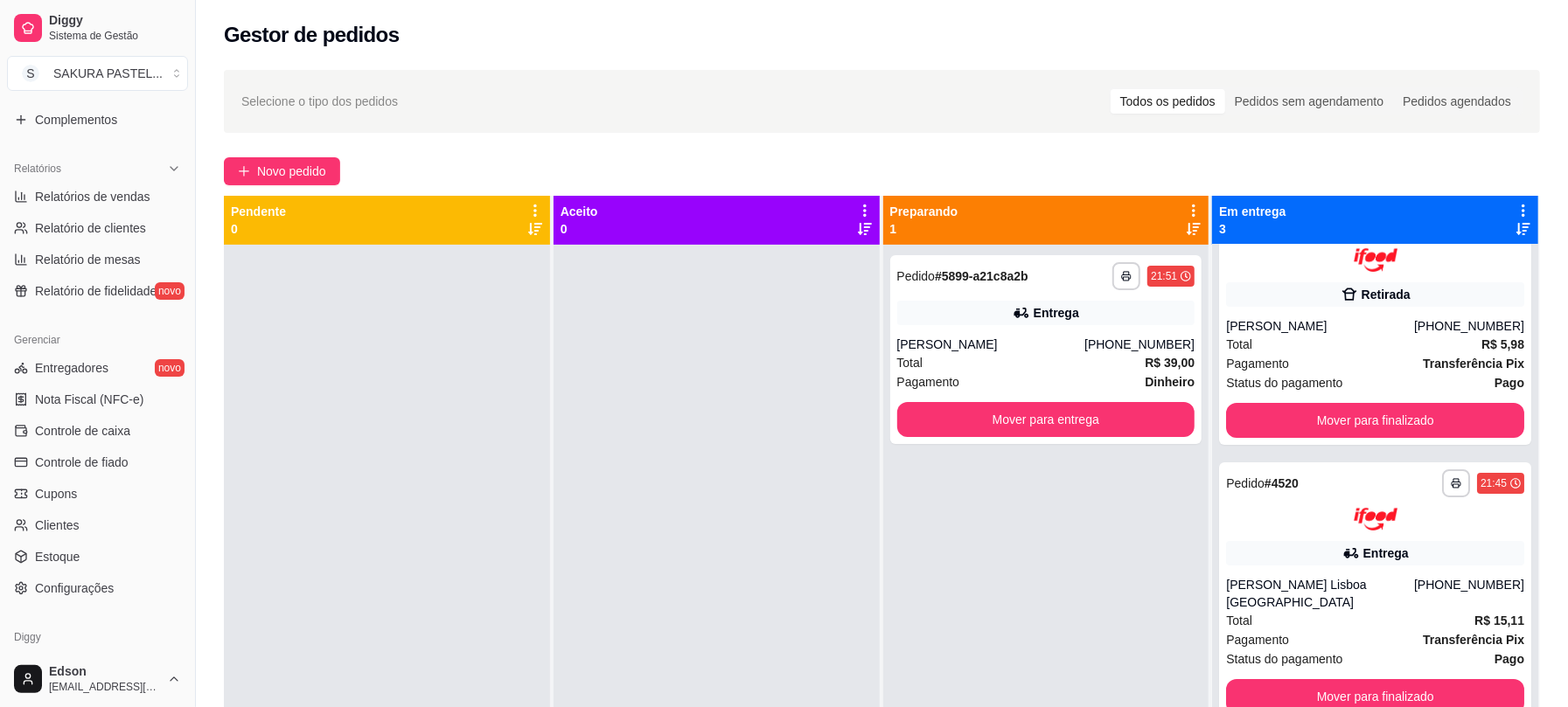
click at [467, 403] on div at bounding box center [386, 598] width 326 height 707
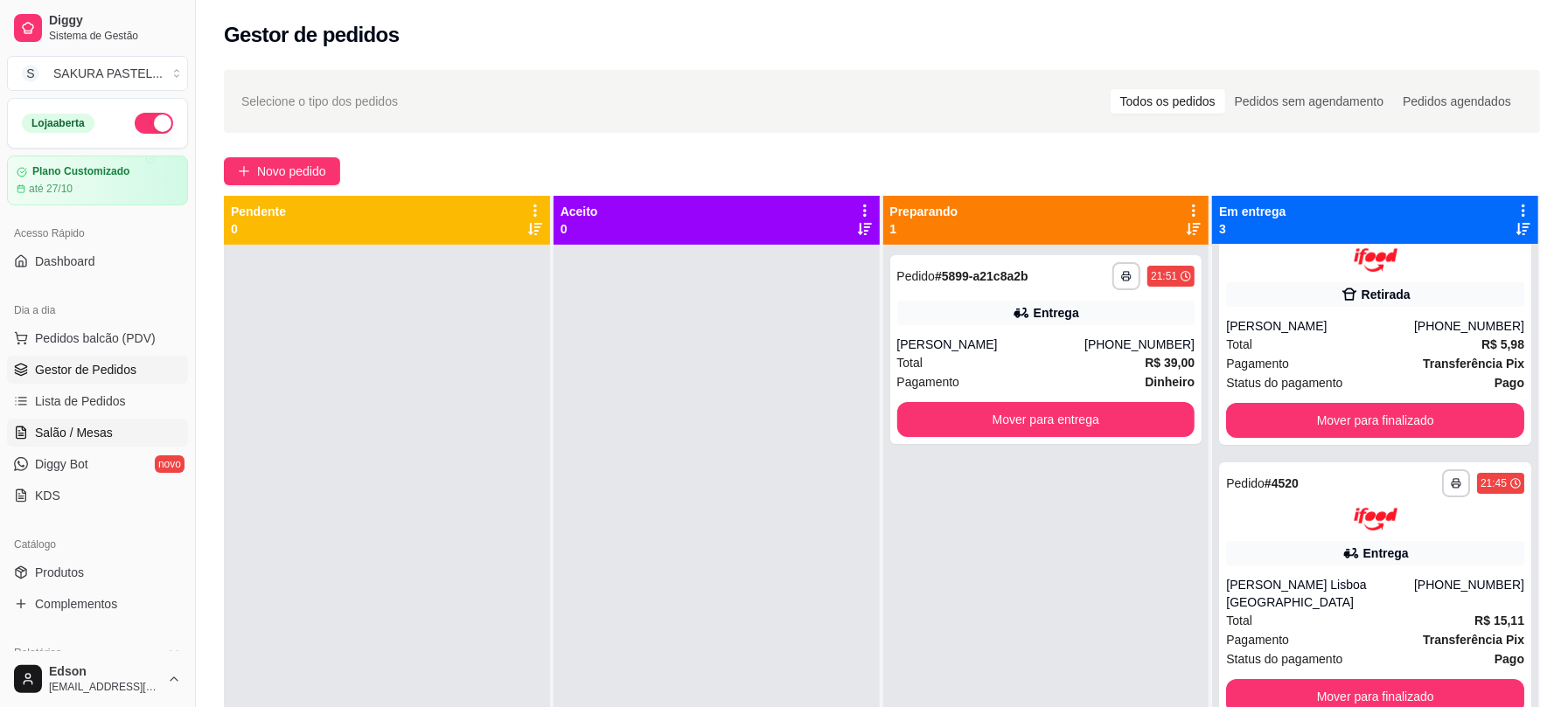
click at [127, 437] on link "Salão / Mesas" at bounding box center [97, 433] width 181 height 28
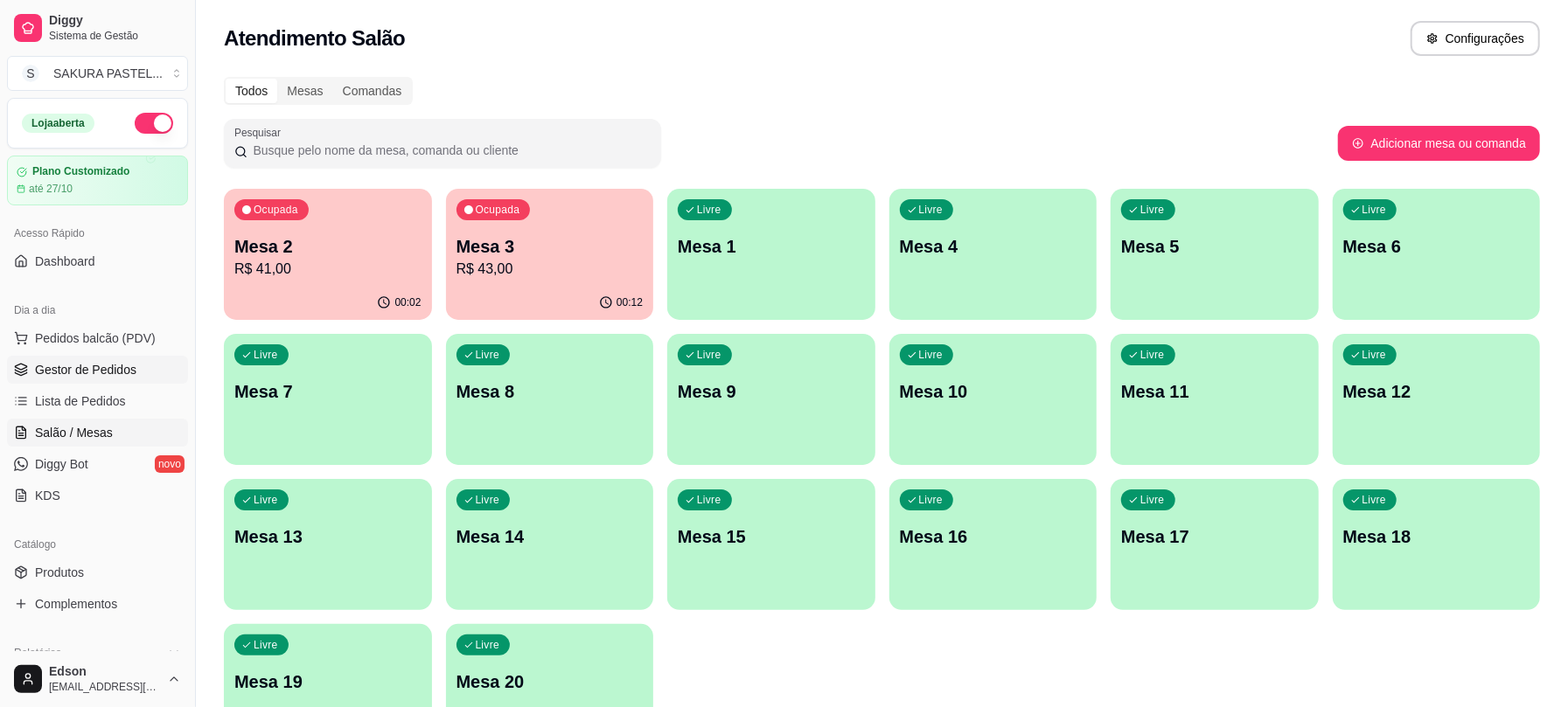
click at [134, 375] on link "Gestor de Pedidos" at bounding box center [97, 370] width 181 height 28
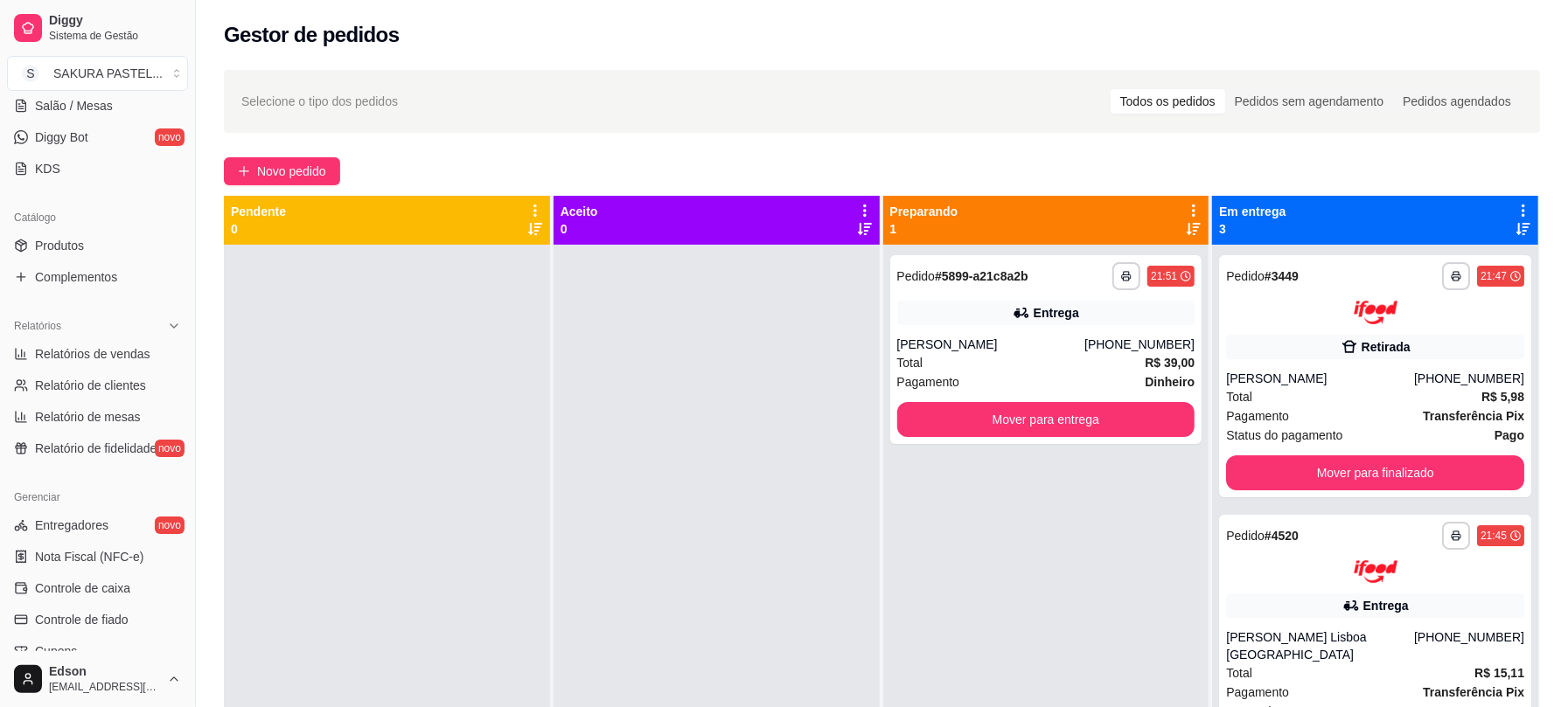
scroll to position [484, 0]
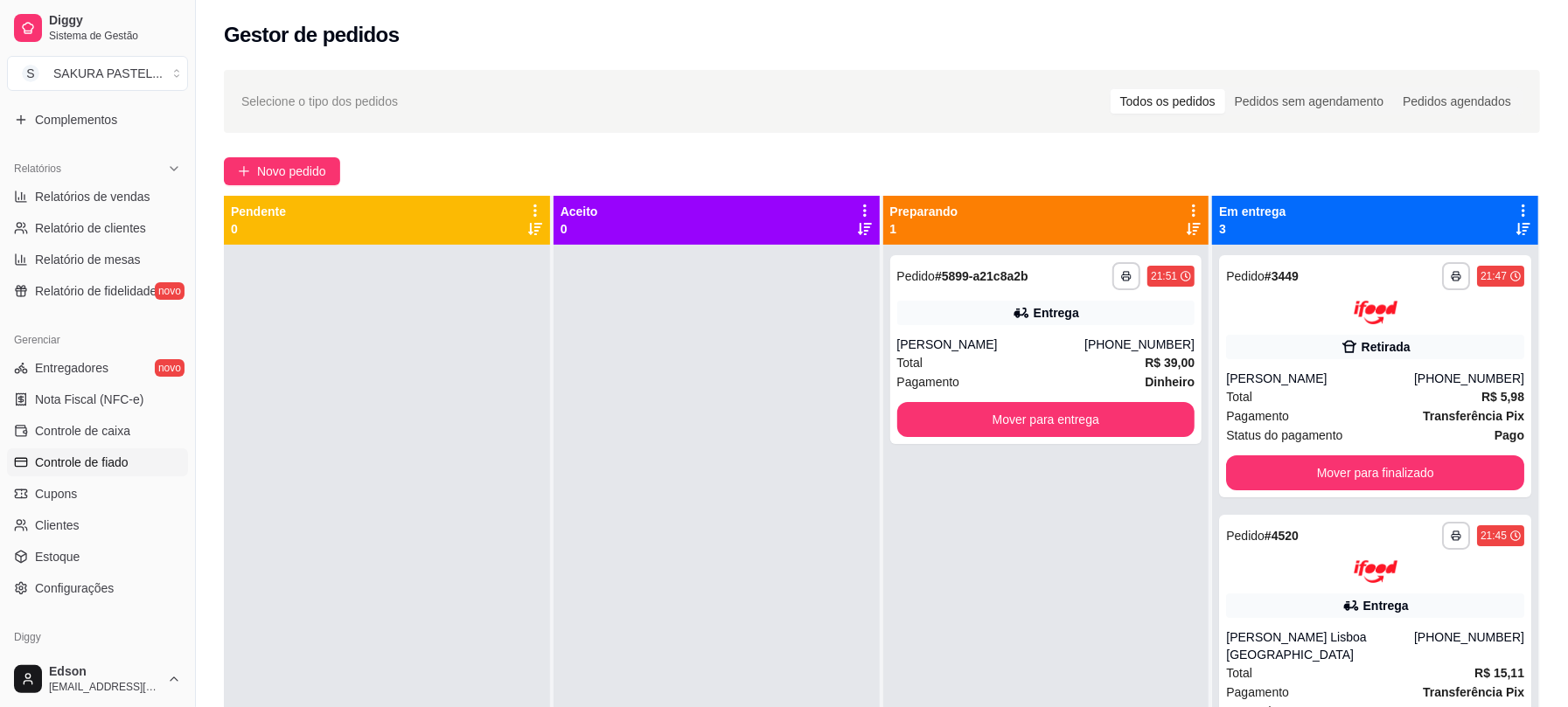
click at [124, 463] on span "Controle de fiado" at bounding box center [81, 462] width 94 height 17
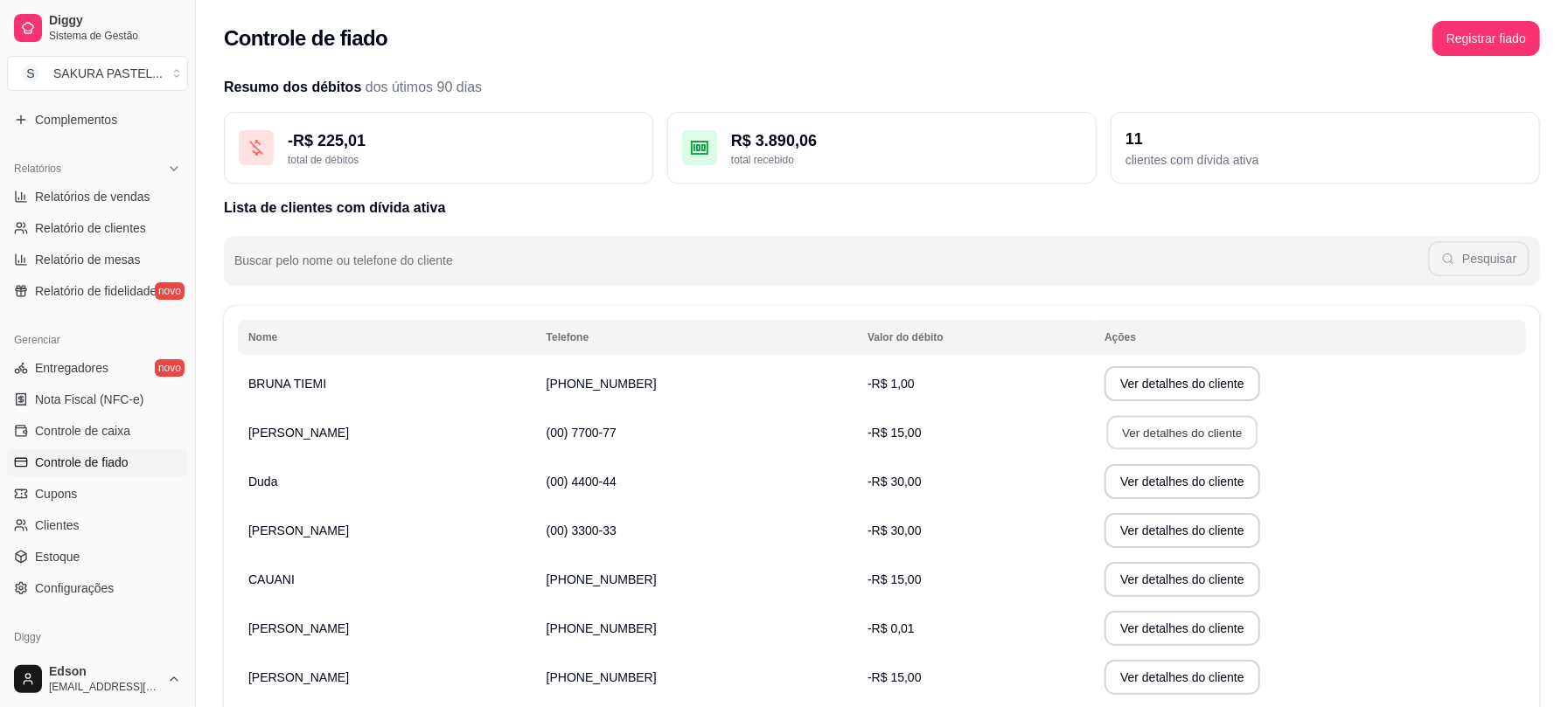
click at [1110, 433] on button "Ver detalhes do cliente" at bounding box center [1183, 433] width 151 height 35
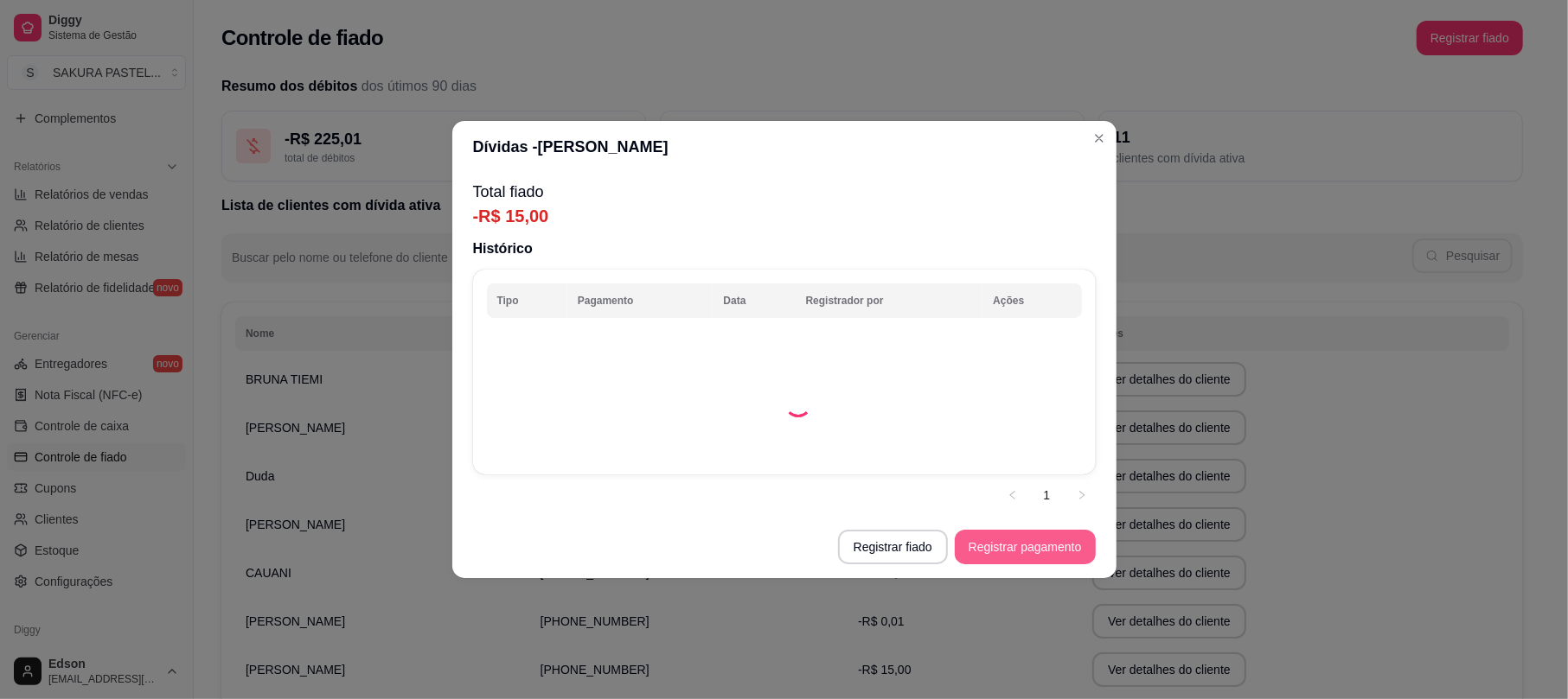
click at [993, 540] on button "Registrar pagamento" at bounding box center [1024, 547] width 141 height 34
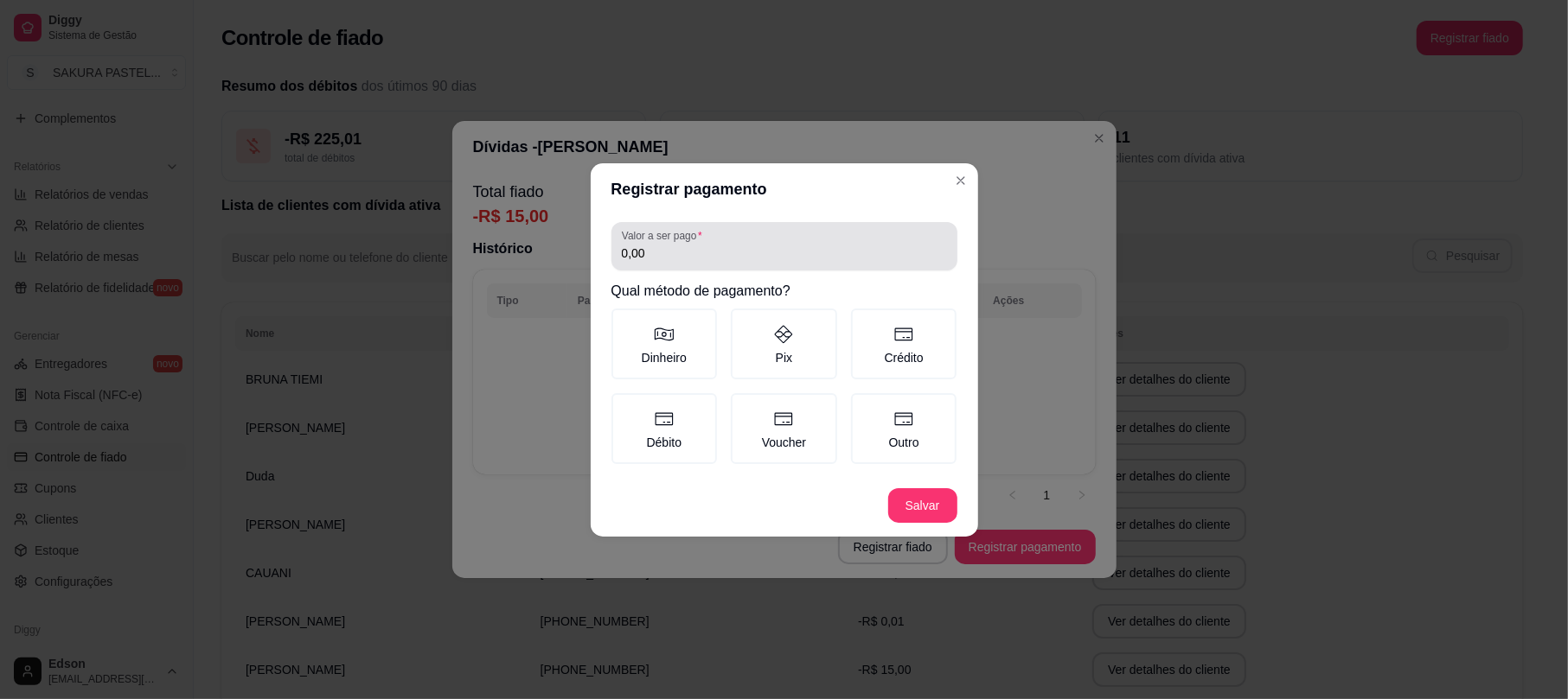
click at [713, 266] on div "Valor a ser pago 0,00" at bounding box center [784, 246] width 346 height 49
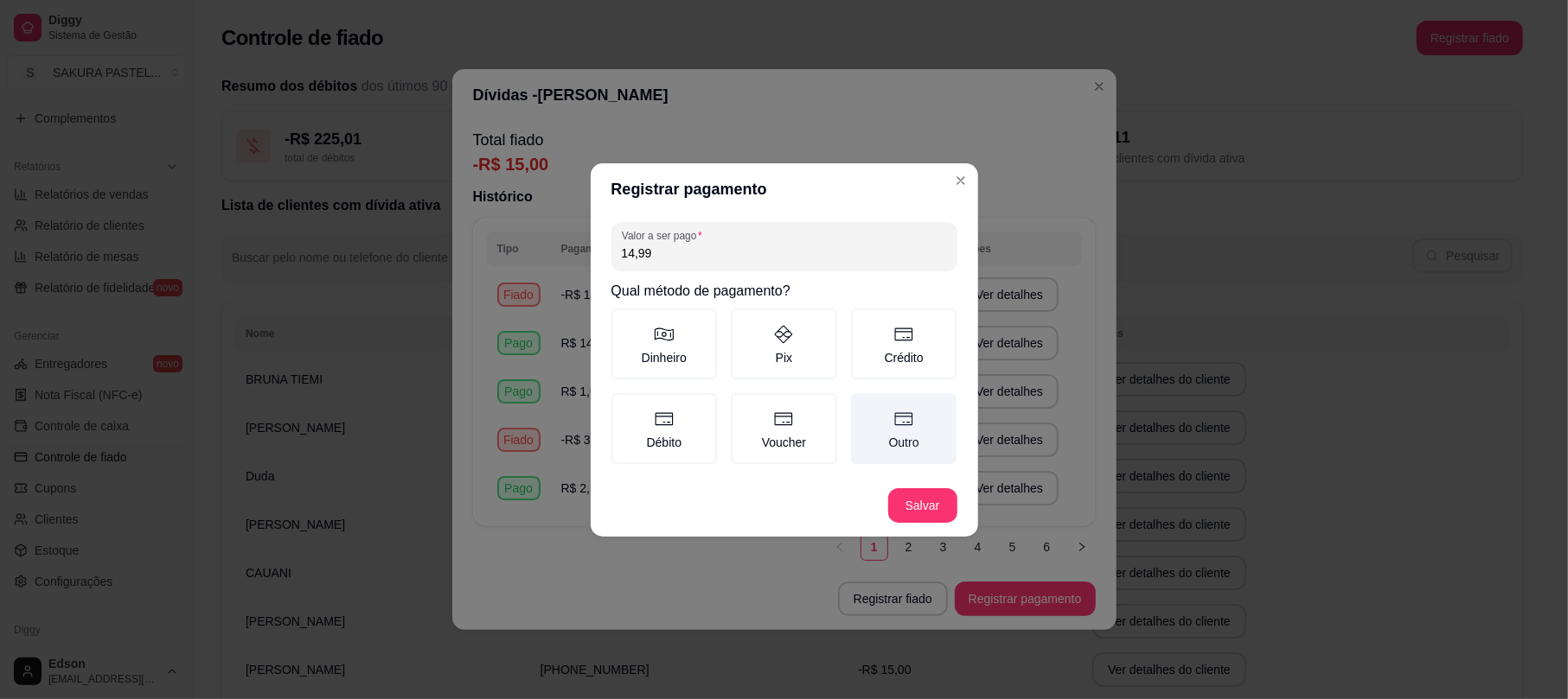
type input "14,99"
click at [901, 406] on label "Outro" at bounding box center [904, 429] width 106 height 71
click at [864, 406] on button "Outro" at bounding box center [856, 399] width 13 height 13
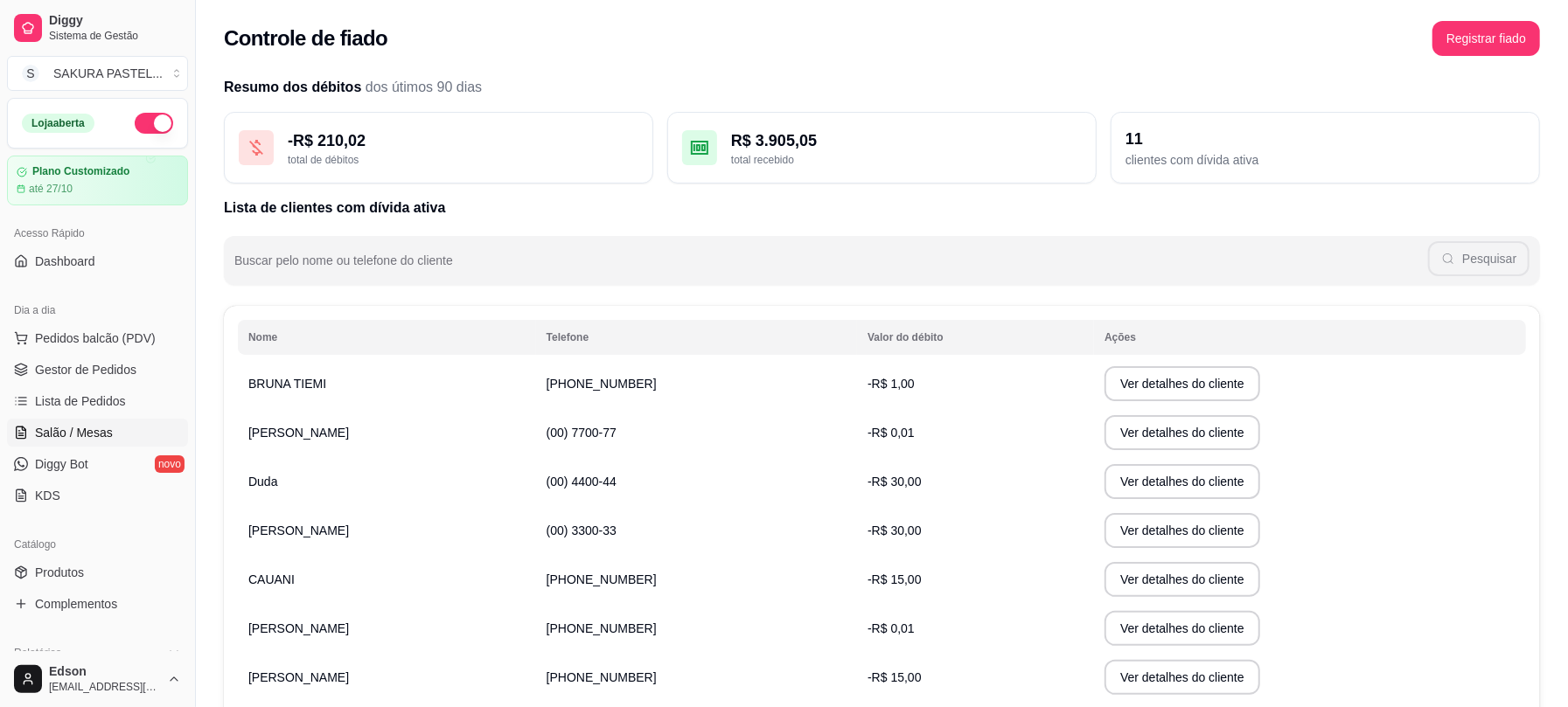
click at [89, 427] on span "Salão / Mesas" at bounding box center [74, 433] width 78 height 17
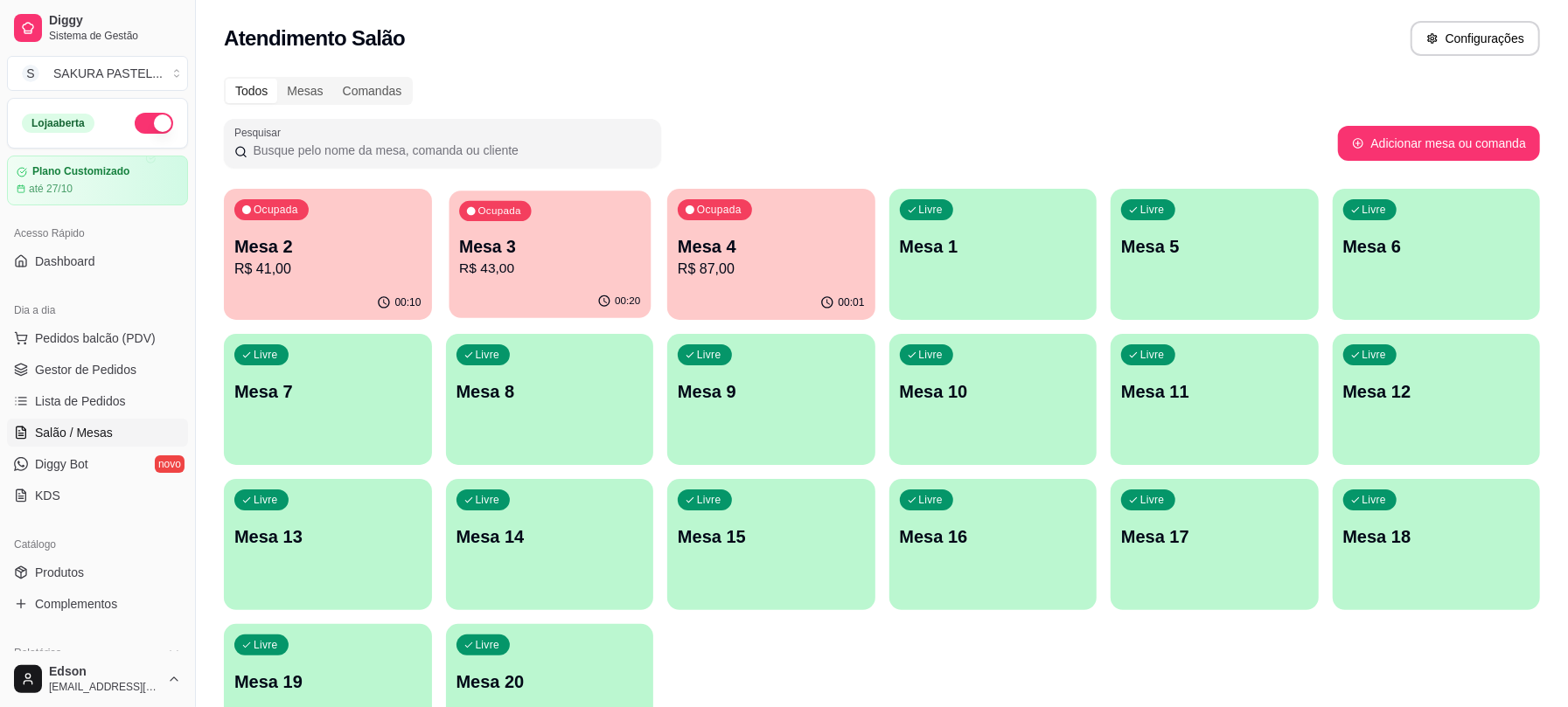
click at [532, 304] on div "00:20" at bounding box center [549, 302] width 201 height 34
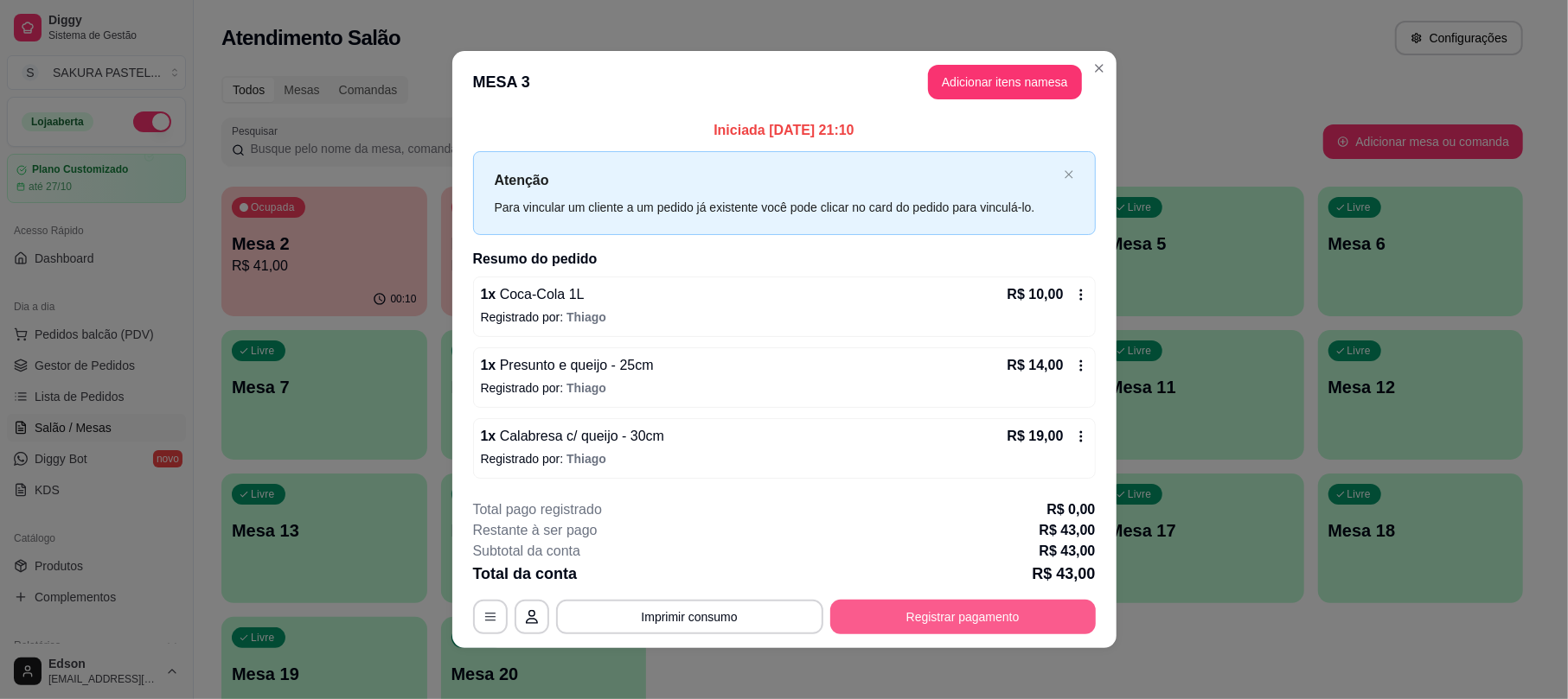
click at [993, 606] on button "Registrar pagamento" at bounding box center [962, 617] width 265 height 34
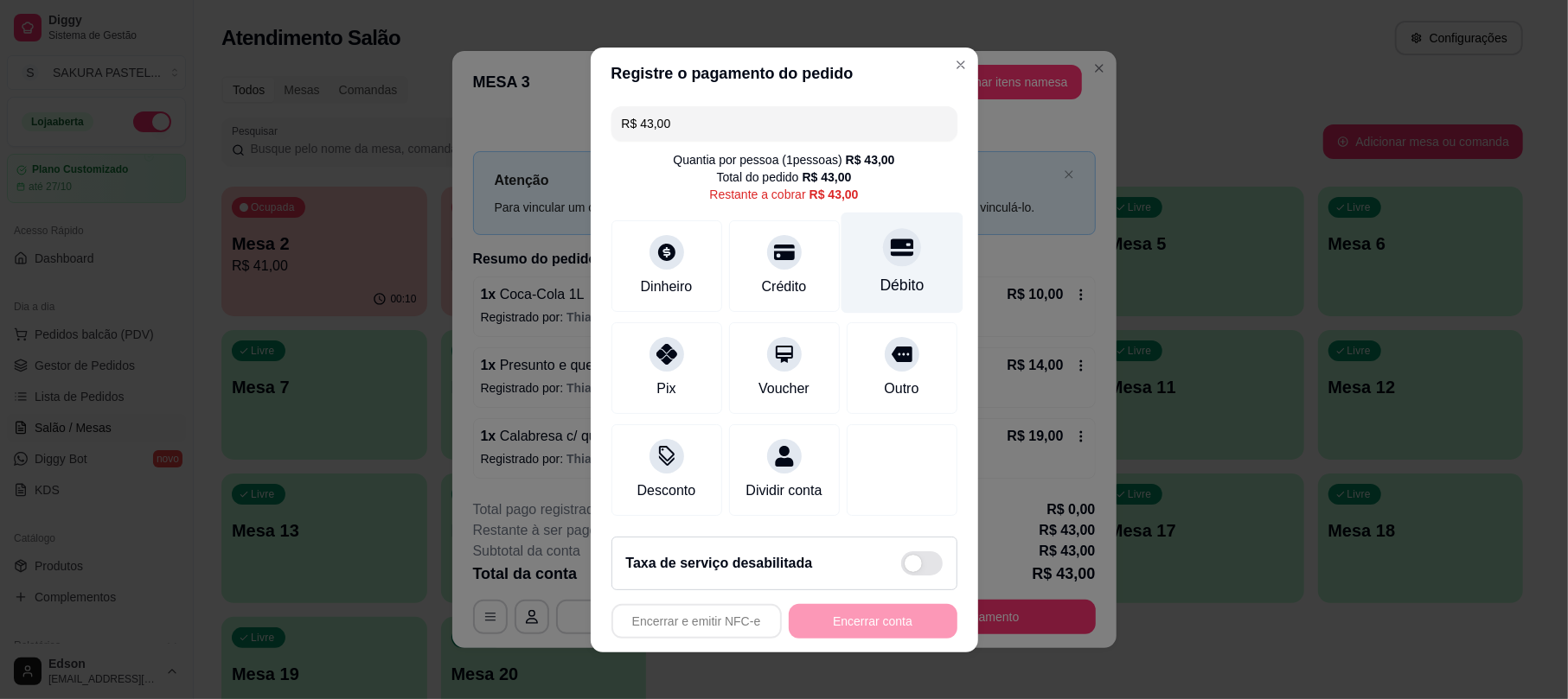
click at [898, 281] on div "Débito" at bounding box center [901, 285] width 44 height 22
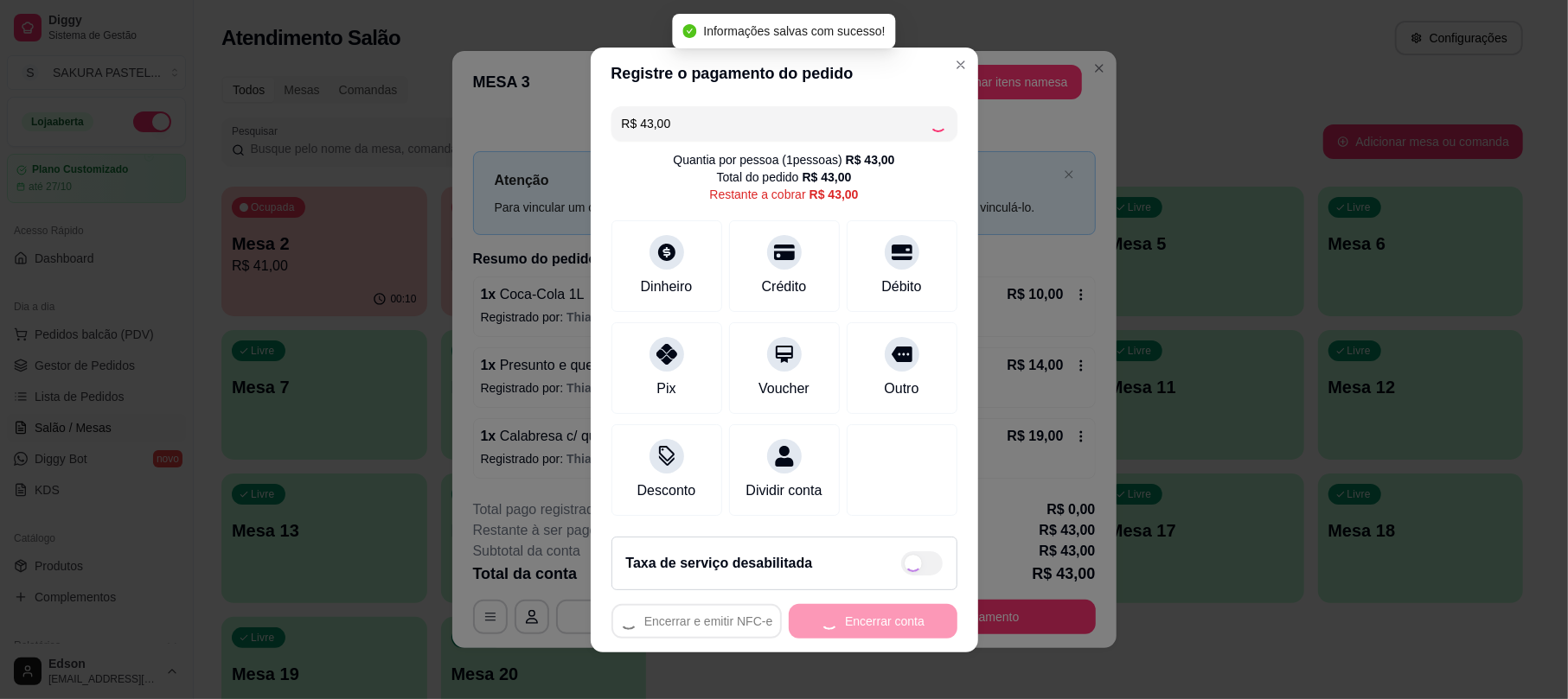
type input "R$ 0,00"
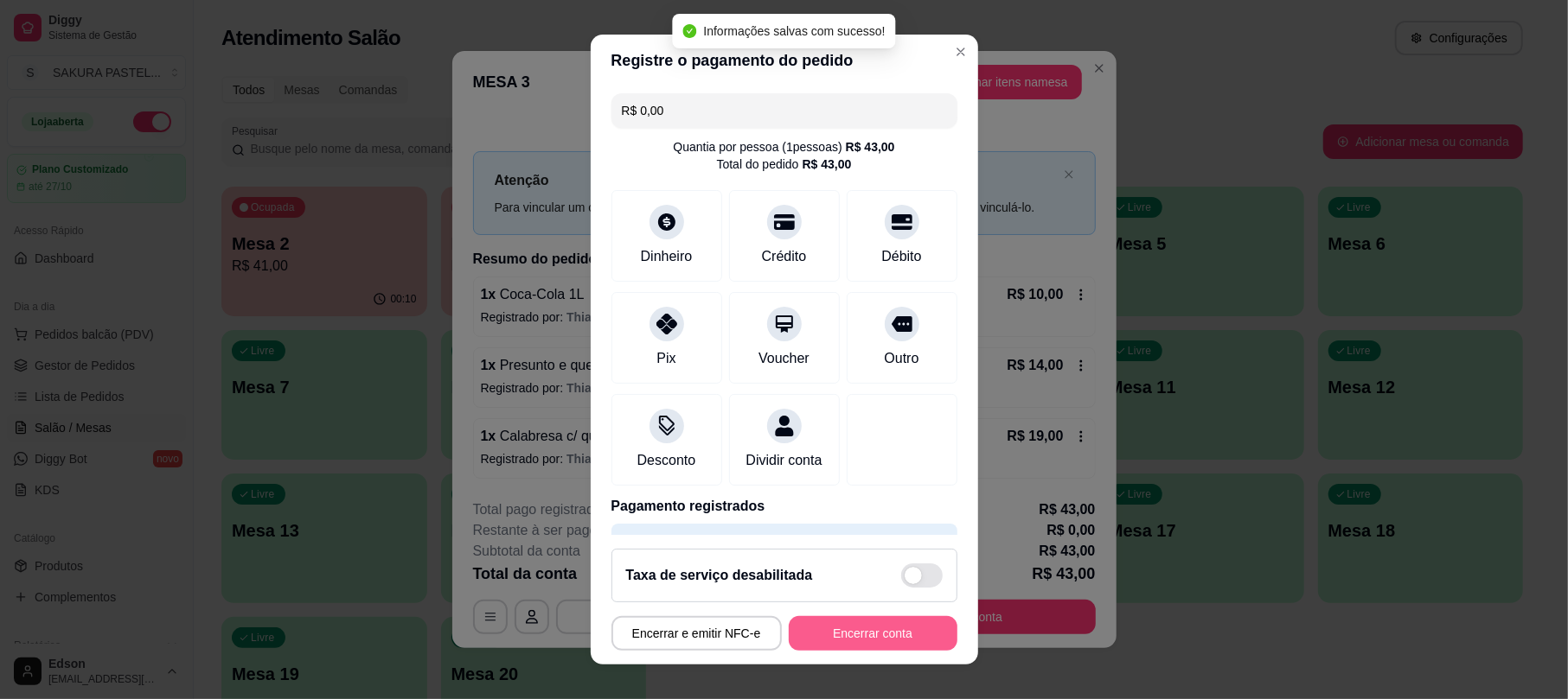
click at [866, 631] on button "Encerrar conta" at bounding box center [873, 633] width 169 height 34
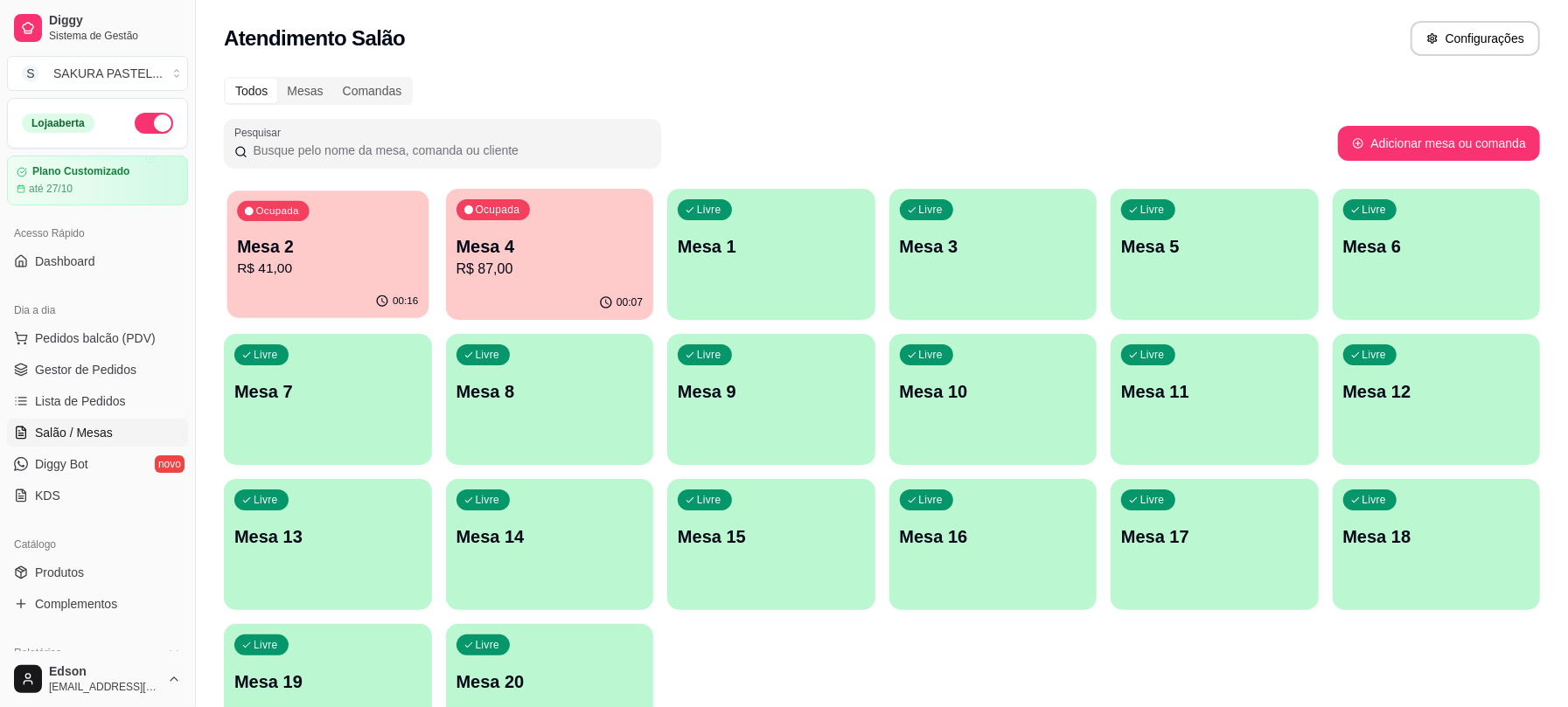
click at [331, 250] on p "Mesa 2" at bounding box center [327, 247] width 181 height 24
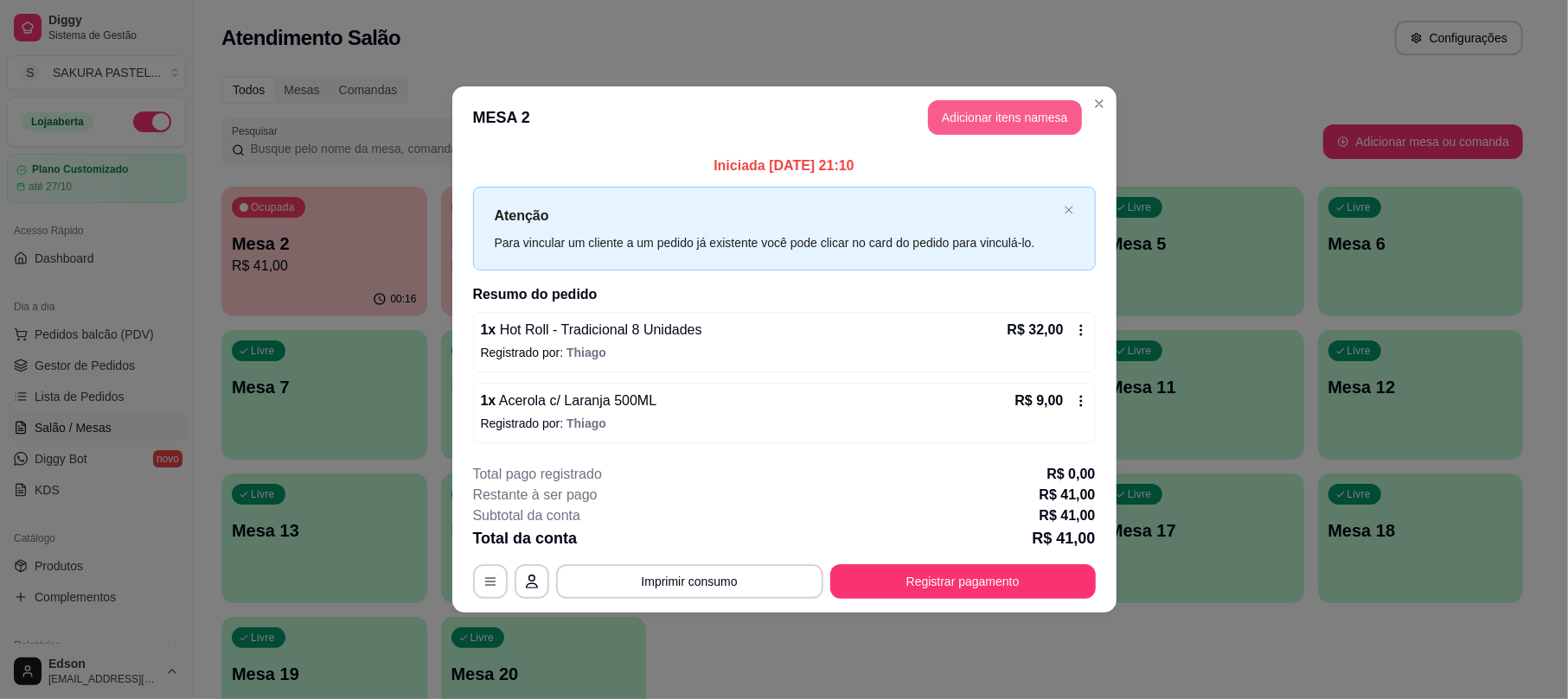
click at [979, 111] on button "Adicionar itens na mesa" at bounding box center [1005, 118] width 154 height 34
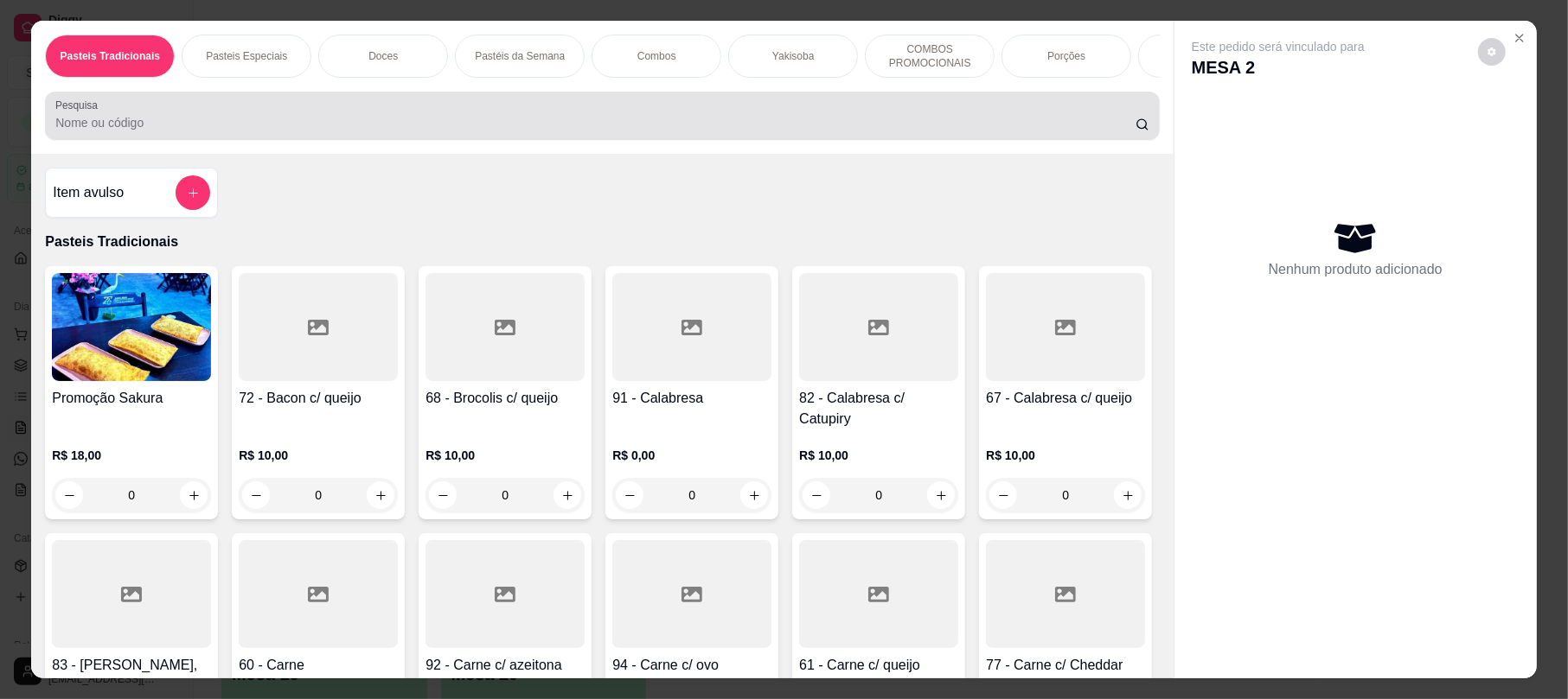
click at [533, 129] on div at bounding box center [602, 116] width 1093 height 34
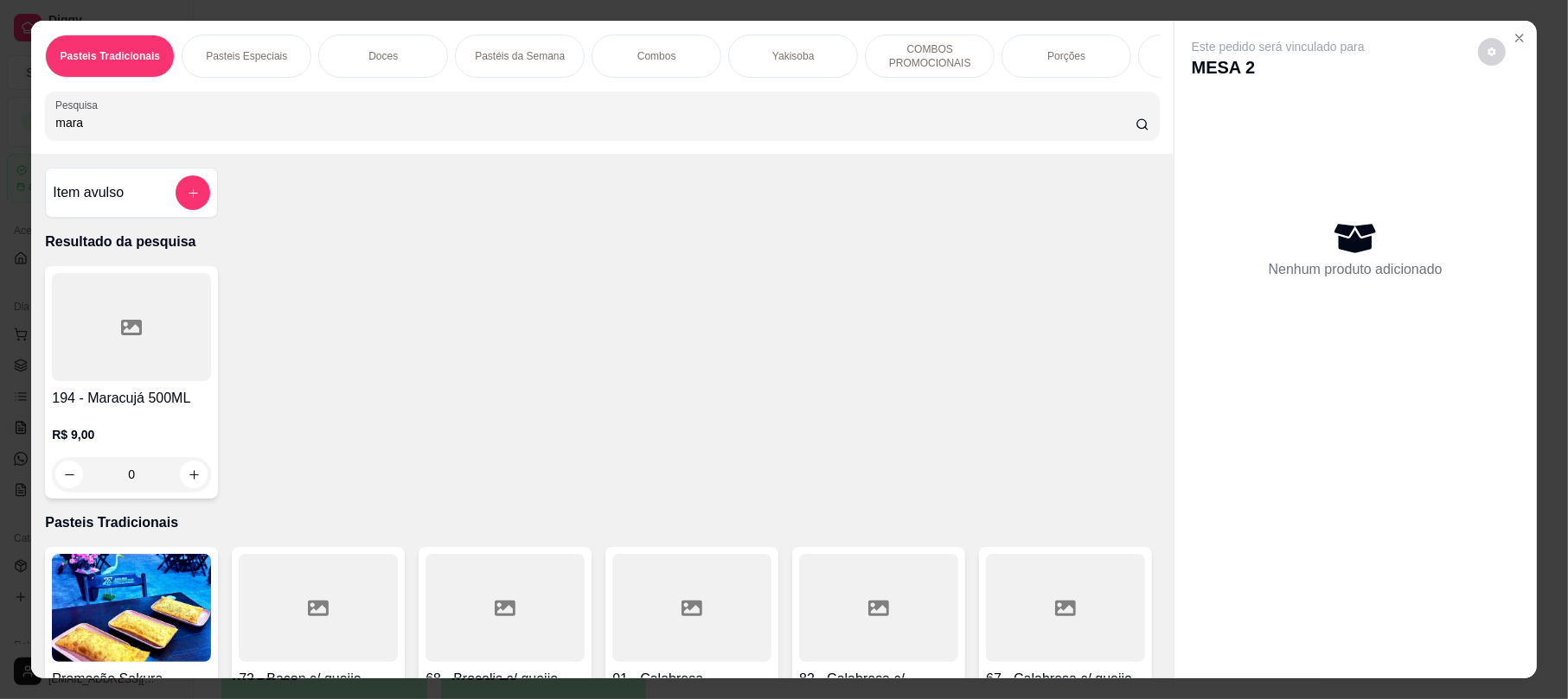
type input "mara"
click at [121, 338] on icon at bounding box center [131, 327] width 21 height 21
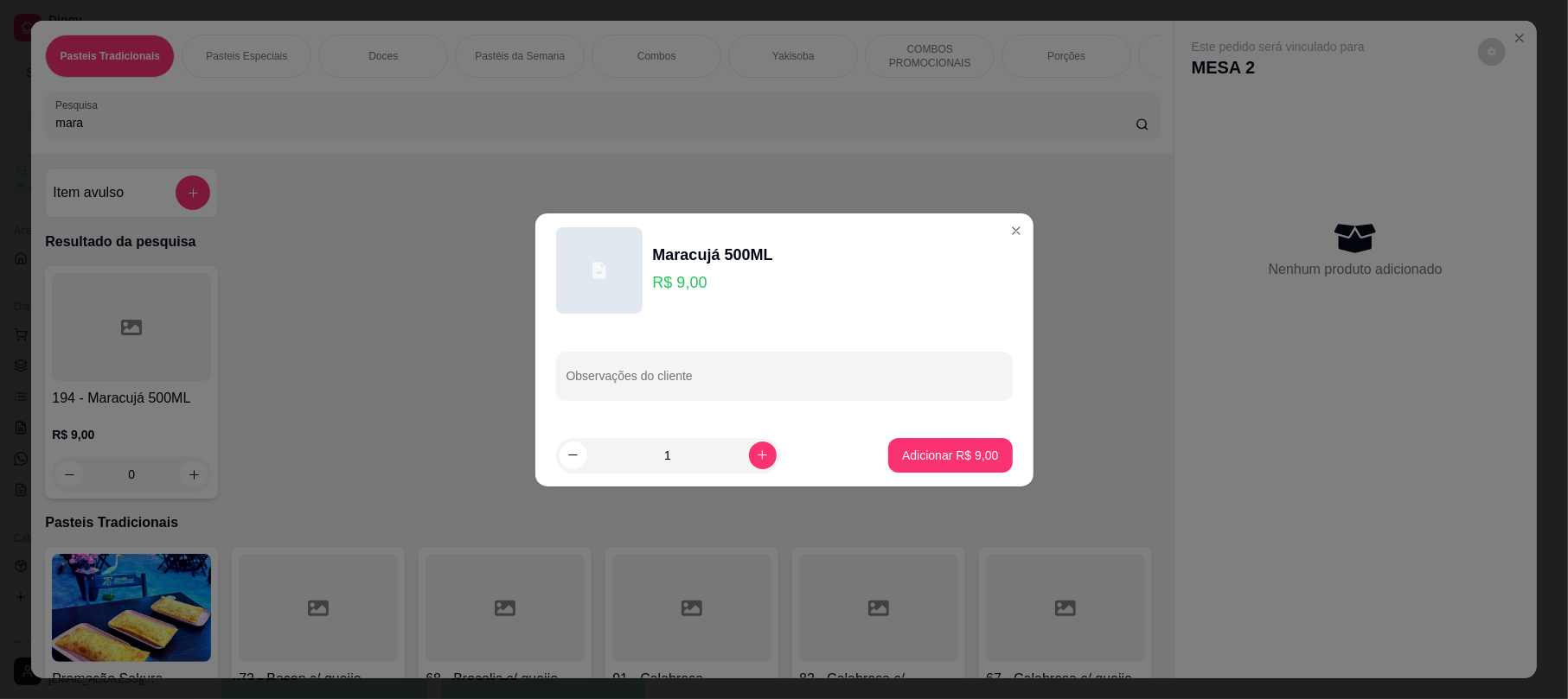
drag, startPoint x: 845, startPoint y: 412, endPoint x: 952, endPoint y: 449, distance: 113.2
click at [917, 434] on section "Maracujá 500ML R$ 9,00 Observações do cliente 1 Adicionar R$ 9,00" at bounding box center [784, 350] width 498 height 273
click at [952, 450] on p "Adicionar R$ 9,00" at bounding box center [951, 455] width 93 height 16
type input "1"
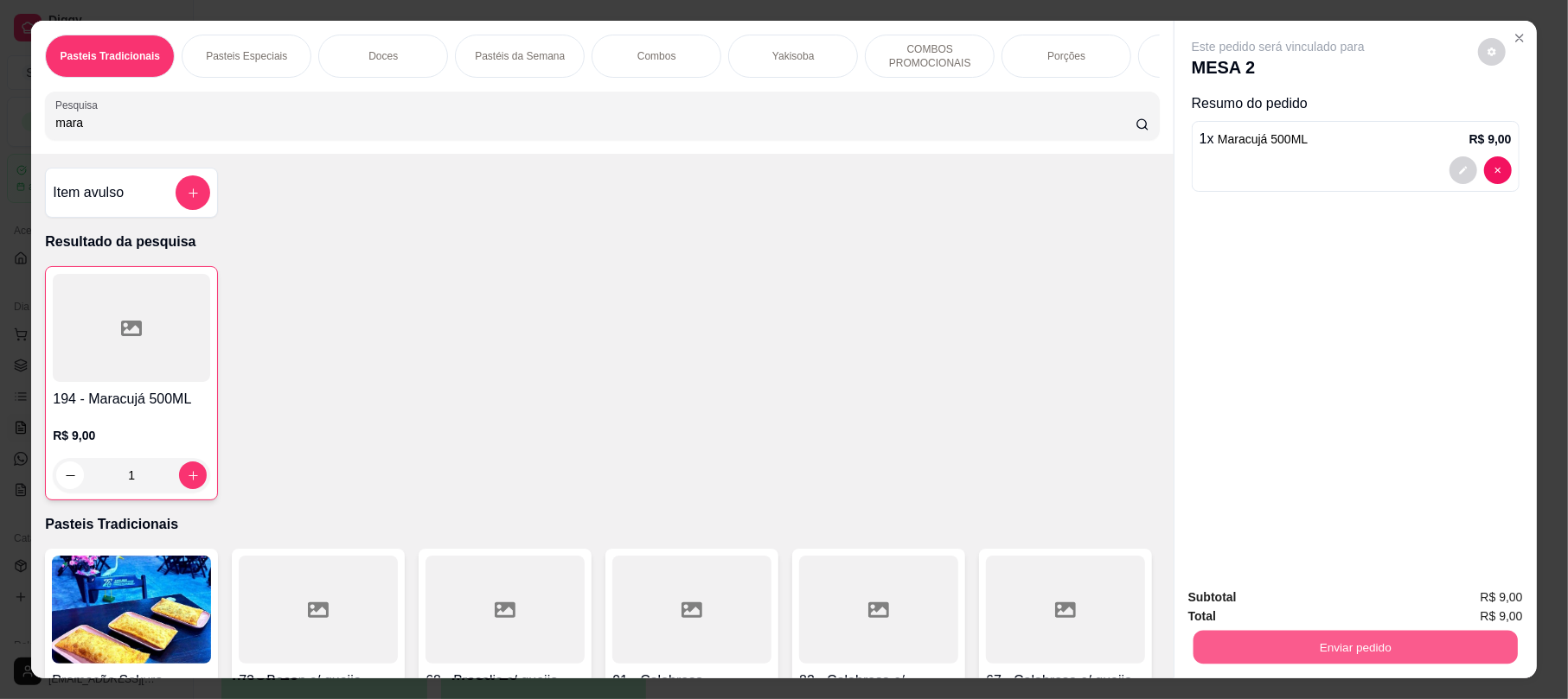
click at [1302, 630] on div "Enviar pedido" at bounding box center [1355, 645] width 334 height 39
click at [1349, 633] on button "Enviar pedido" at bounding box center [1355, 648] width 324 height 34
click at [1500, 595] on button "Enviar pedido" at bounding box center [1475, 605] width 98 height 33
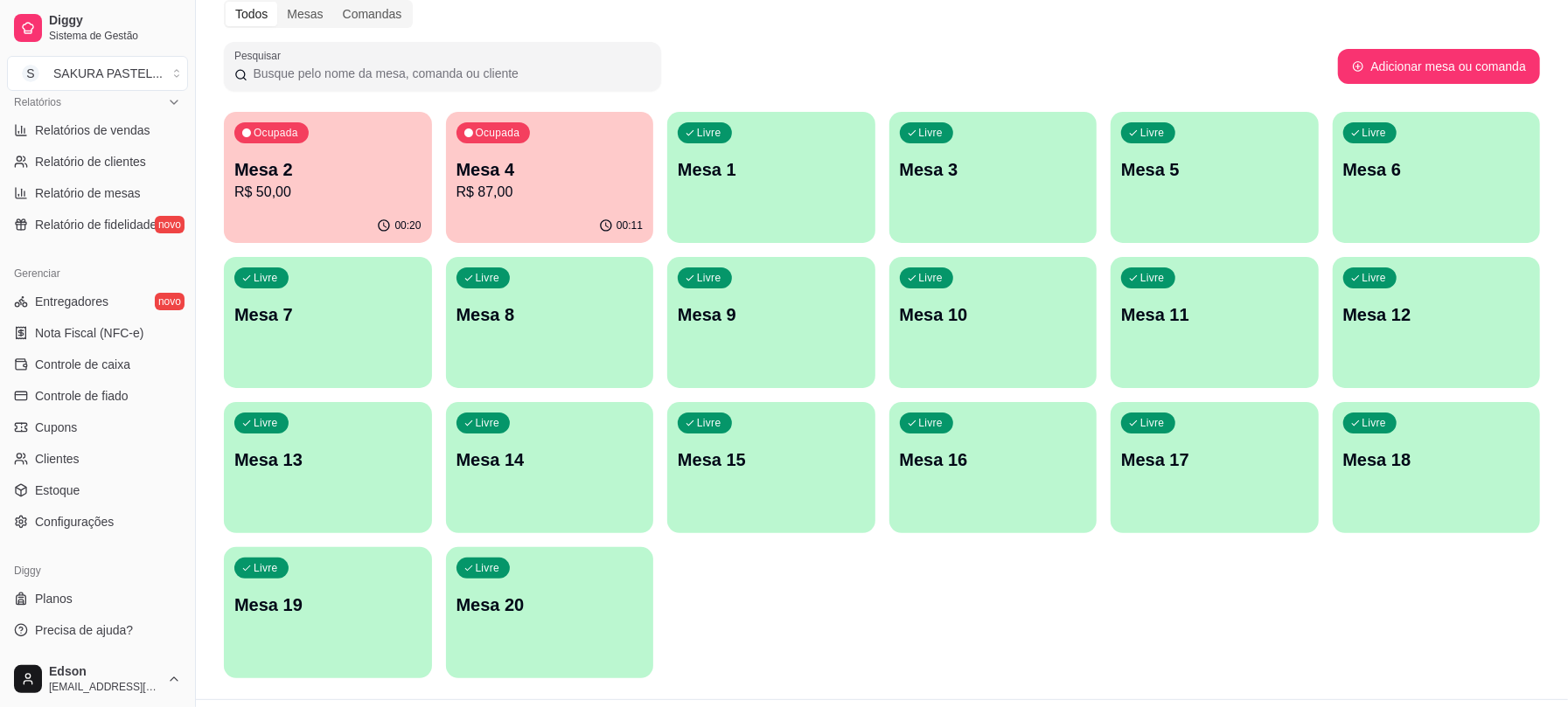
scroll to position [119, 0]
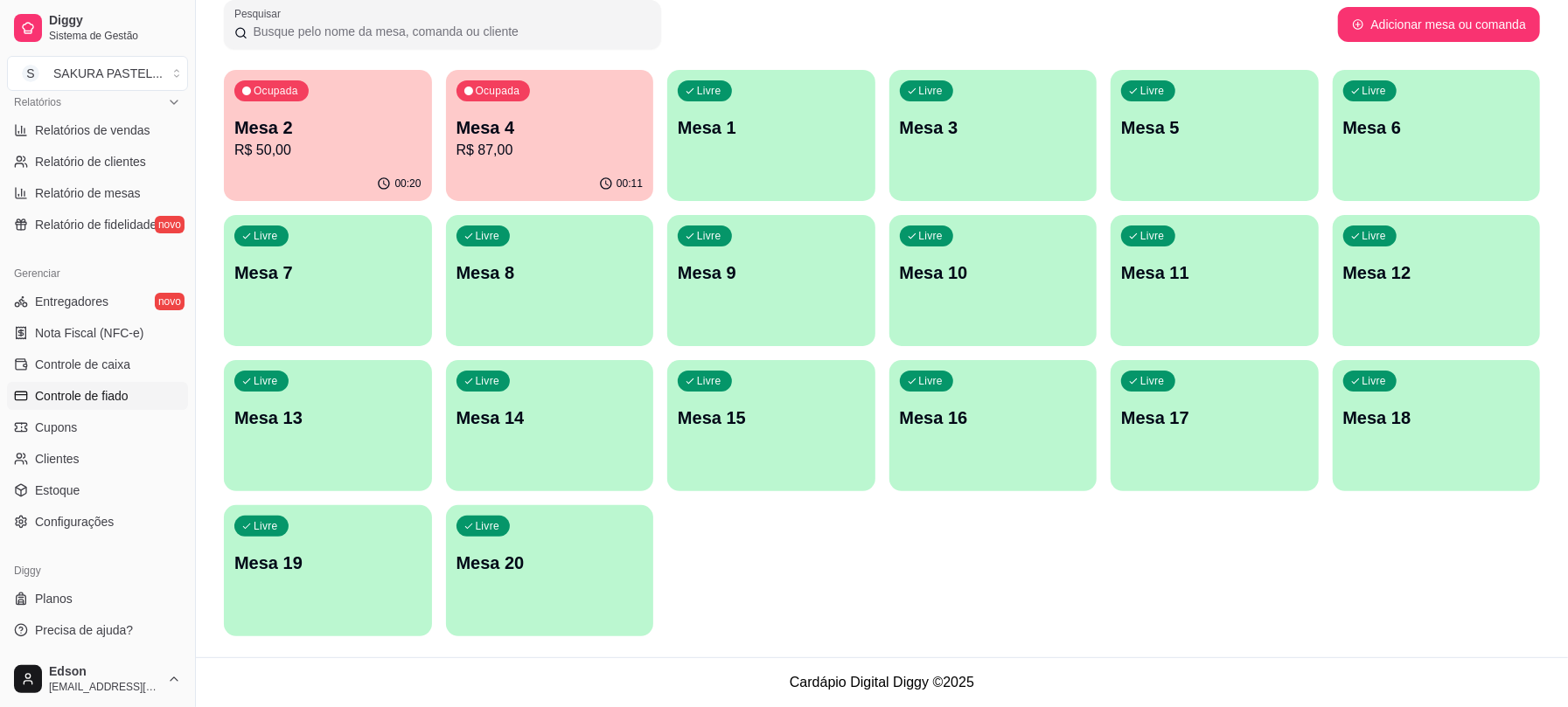
click at [120, 400] on span "Controle de fiado" at bounding box center [81, 395] width 94 height 17
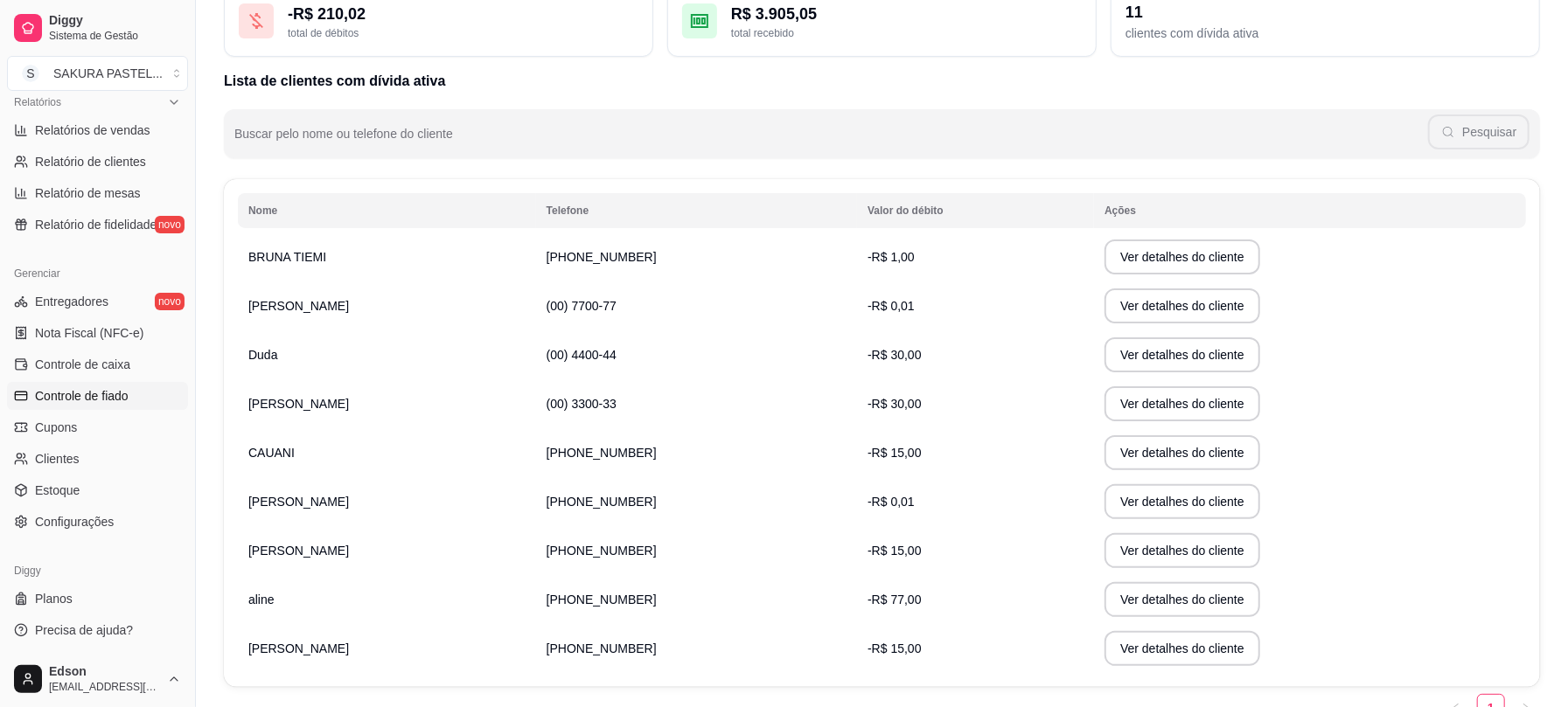
scroll to position [214, 0]
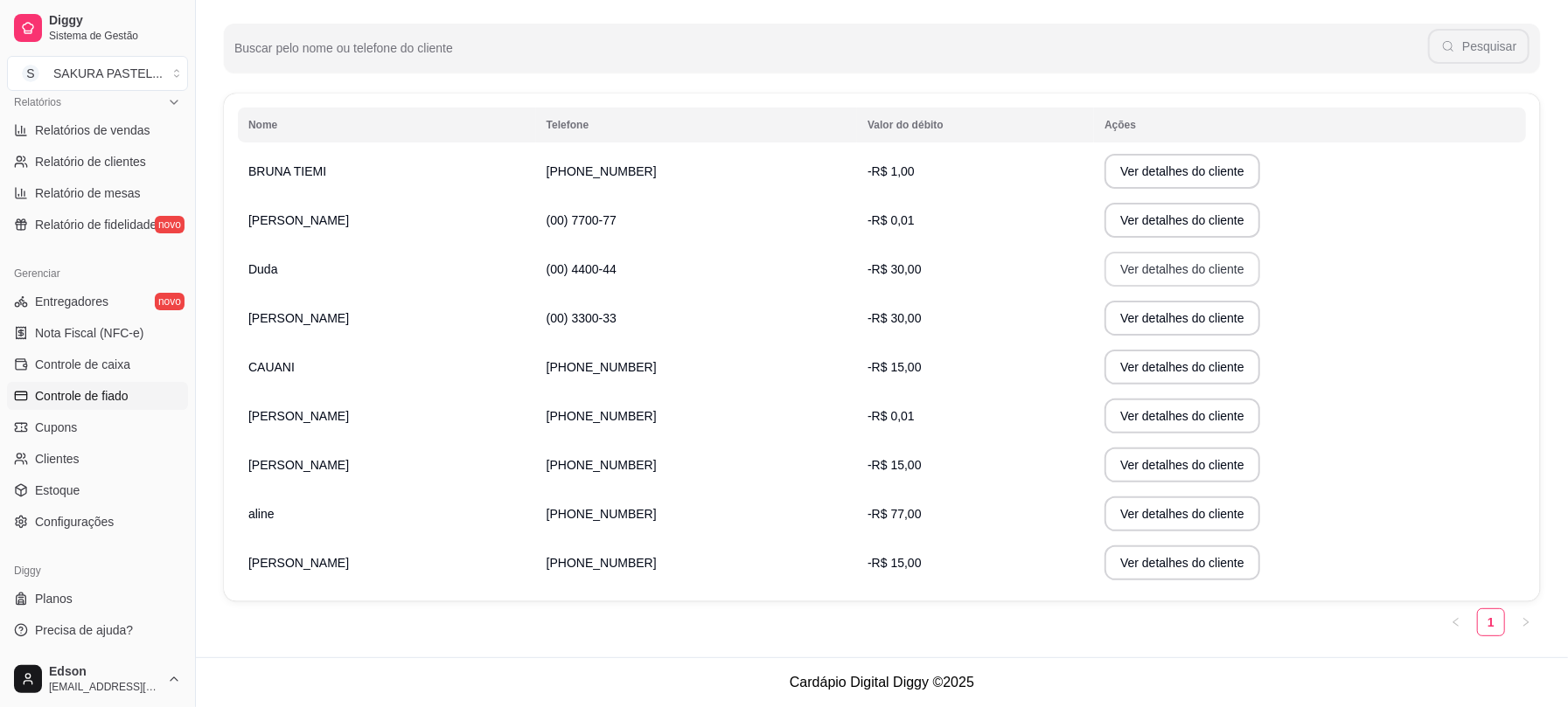
click at [1148, 270] on button "Ver detalhes do cliente" at bounding box center [1182, 269] width 155 height 35
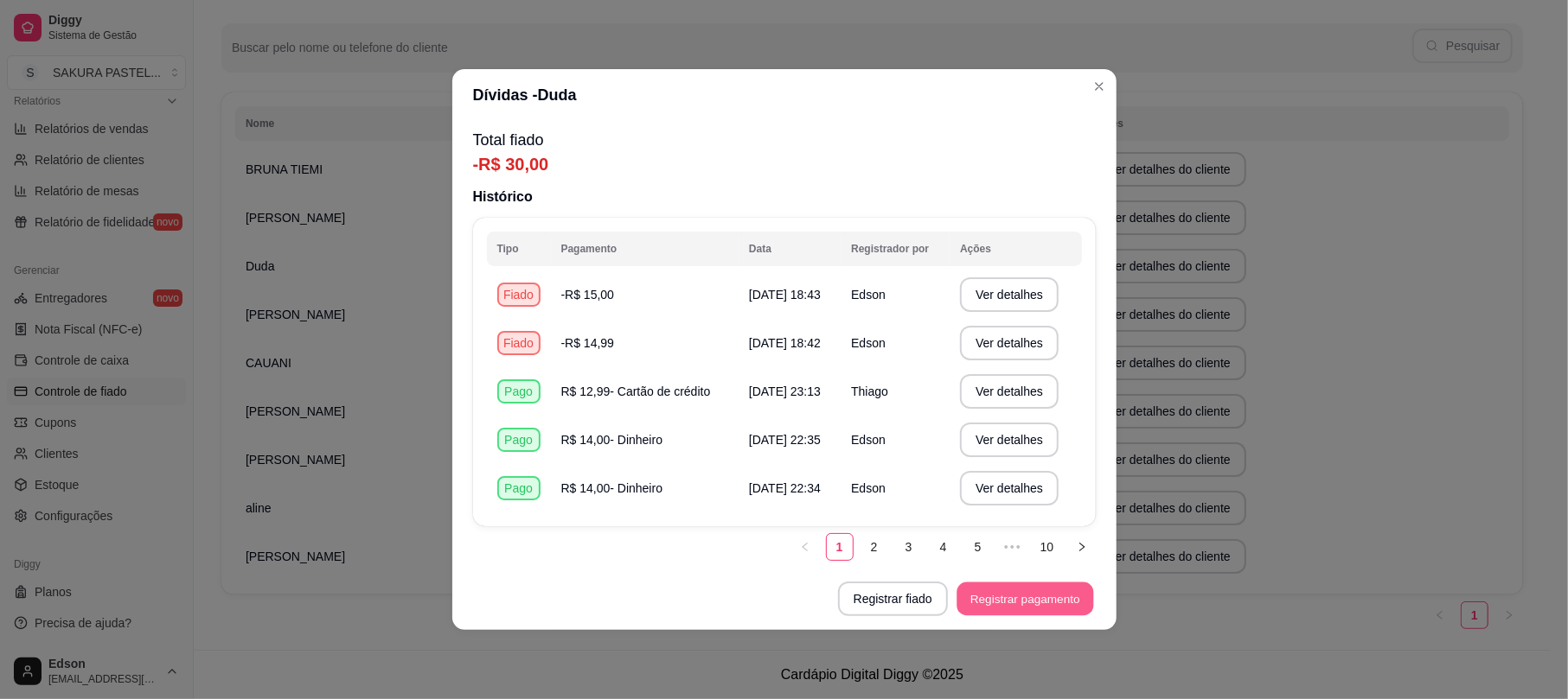
click at [982, 595] on button "Registrar pagamento" at bounding box center [1024, 600] width 137 height 34
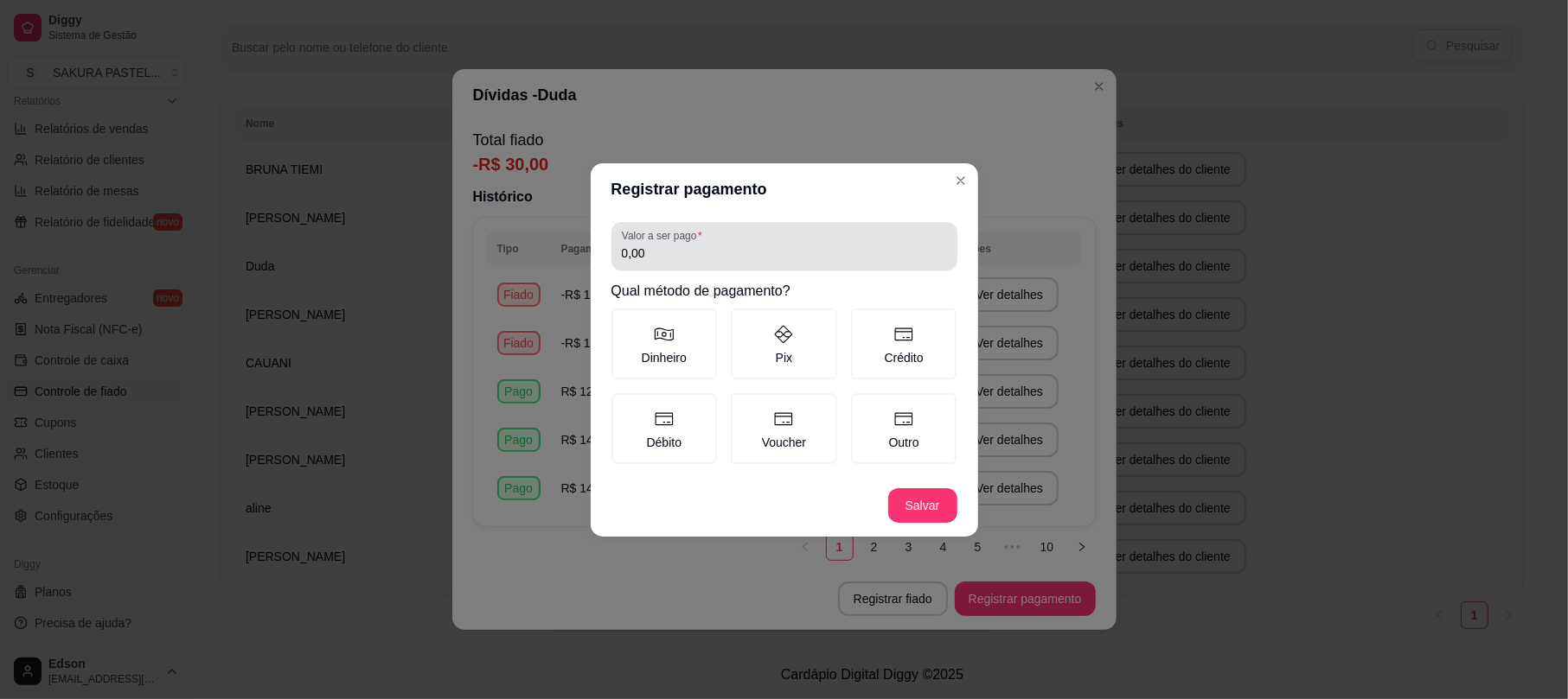
click at [678, 242] on label "Valor a ser pago" at bounding box center [665, 235] width 86 height 14
click at [678, 244] on input "0,00" at bounding box center [784, 252] width 325 height 17
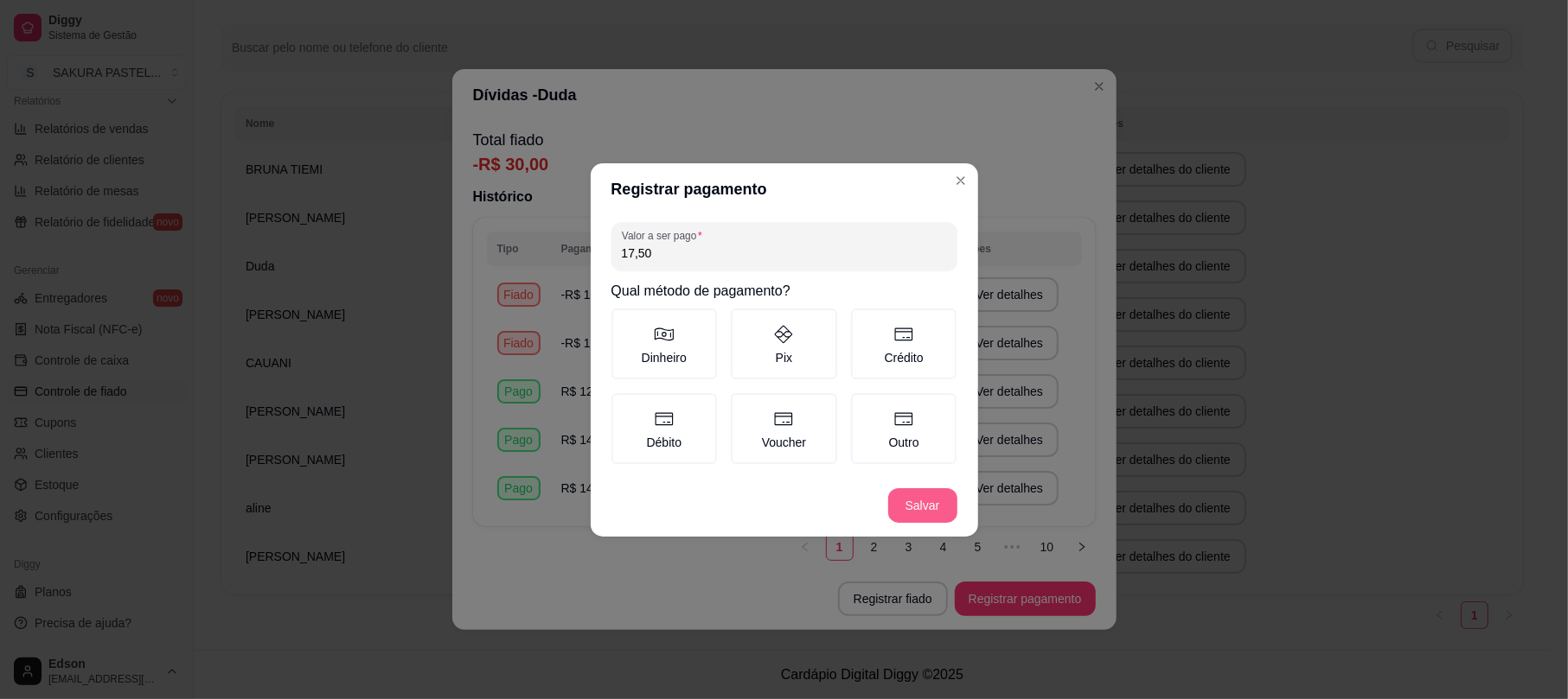
type input "17,50"
click at [918, 500] on button "Salvar" at bounding box center [922, 506] width 69 height 34
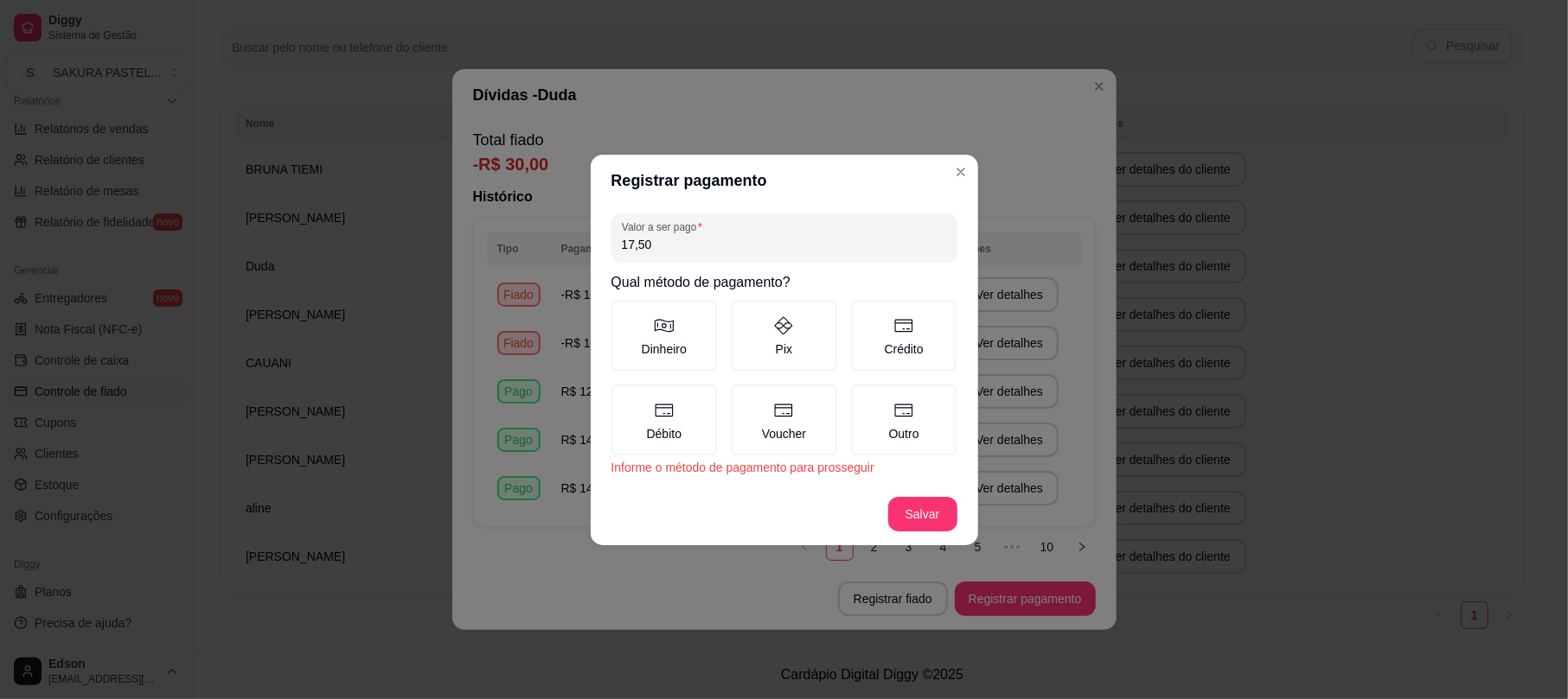
drag, startPoint x: 901, startPoint y: 339, endPoint x: 903, endPoint y: 385, distance: 46.0
click at [903, 339] on label "Crédito" at bounding box center [904, 335] width 106 height 71
click at [864, 313] on button "Crédito" at bounding box center [856, 305] width 13 height 13
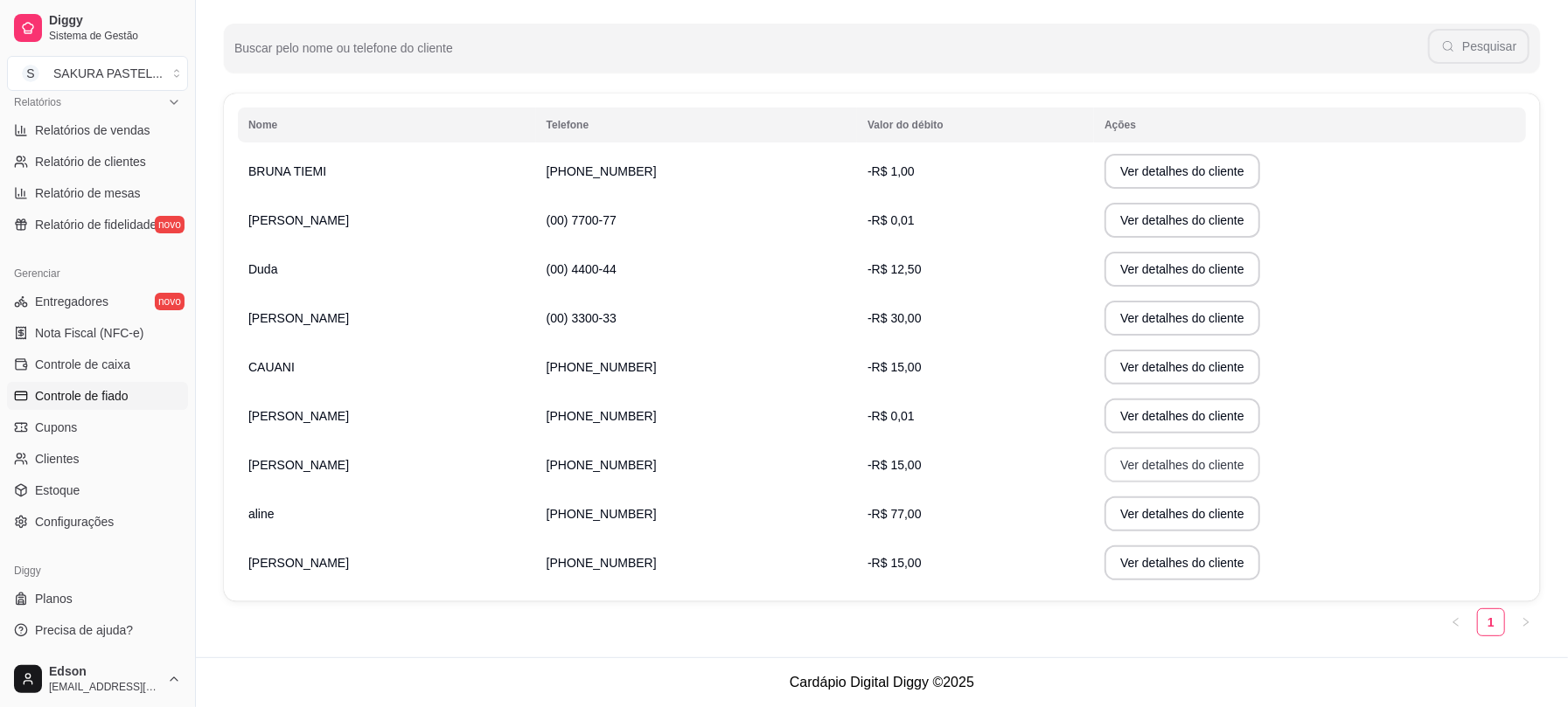
click at [1138, 462] on button "Ver detalhes do cliente" at bounding box center [1182, 465] width 155 height 35
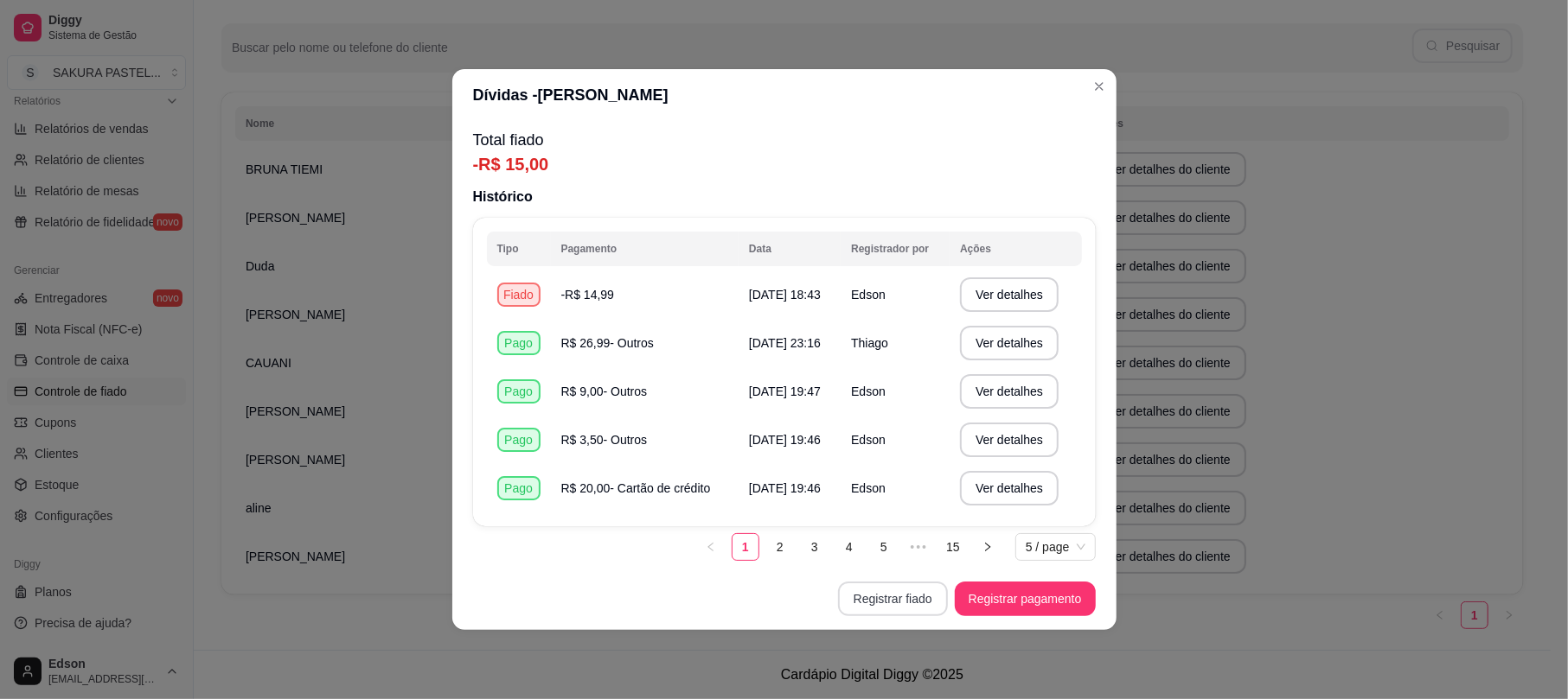
click at [928, 602] on button "Registrar fiado" at bounding box center [892, 599] width 110 height 34
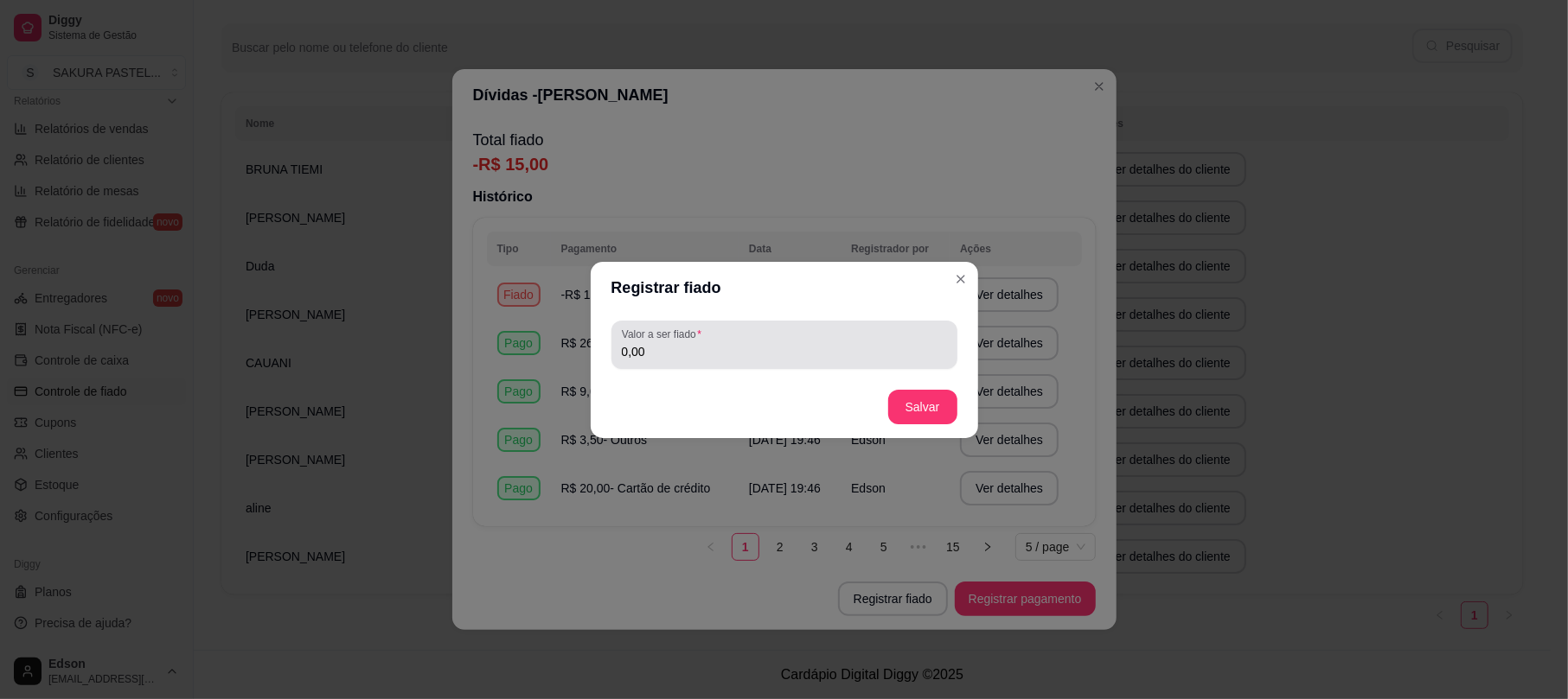
click at [752, 361] on div "Valor a ser fiado 0,00" at bounding box center [784, 345] width 346 height 49
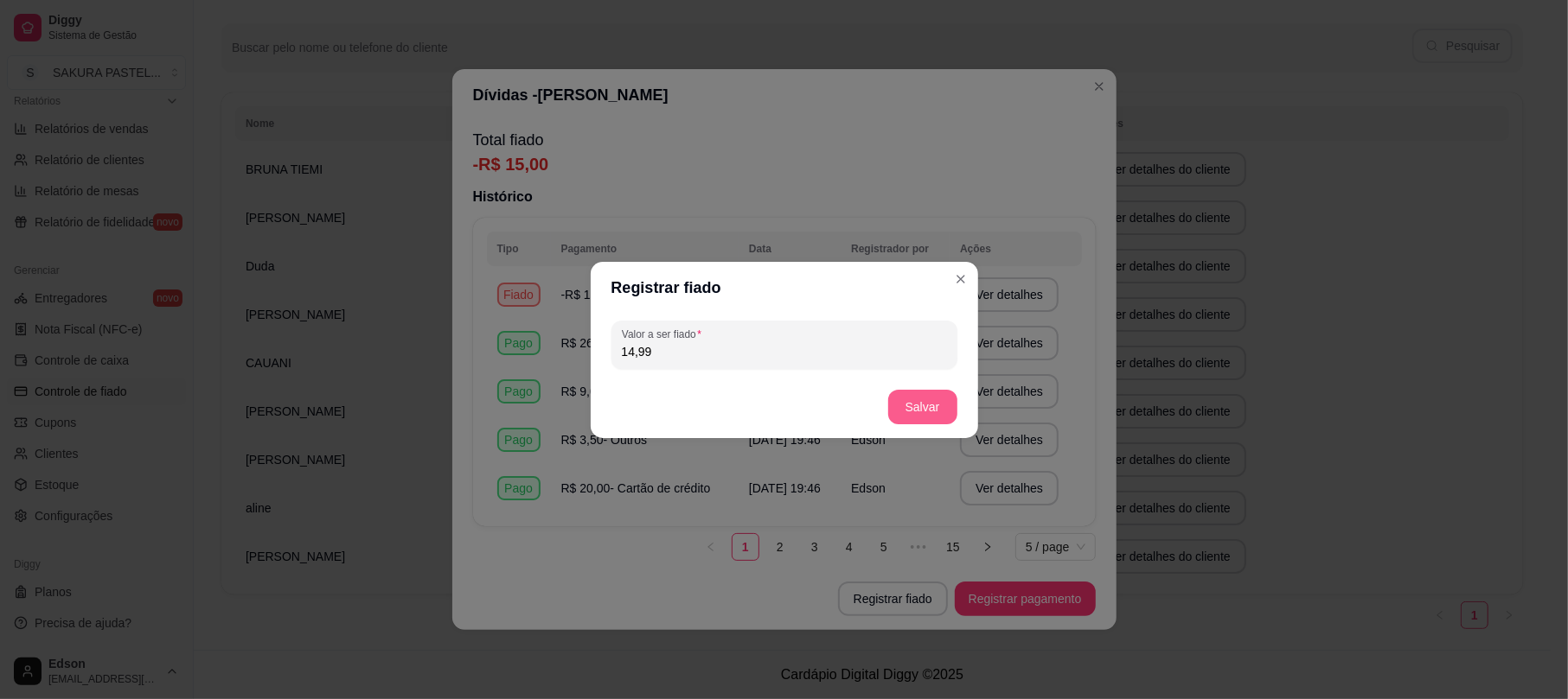
type input "14,99"
click at [934, 406] on button "Salvar" at bounding box center [922, 407] width 67 height 34
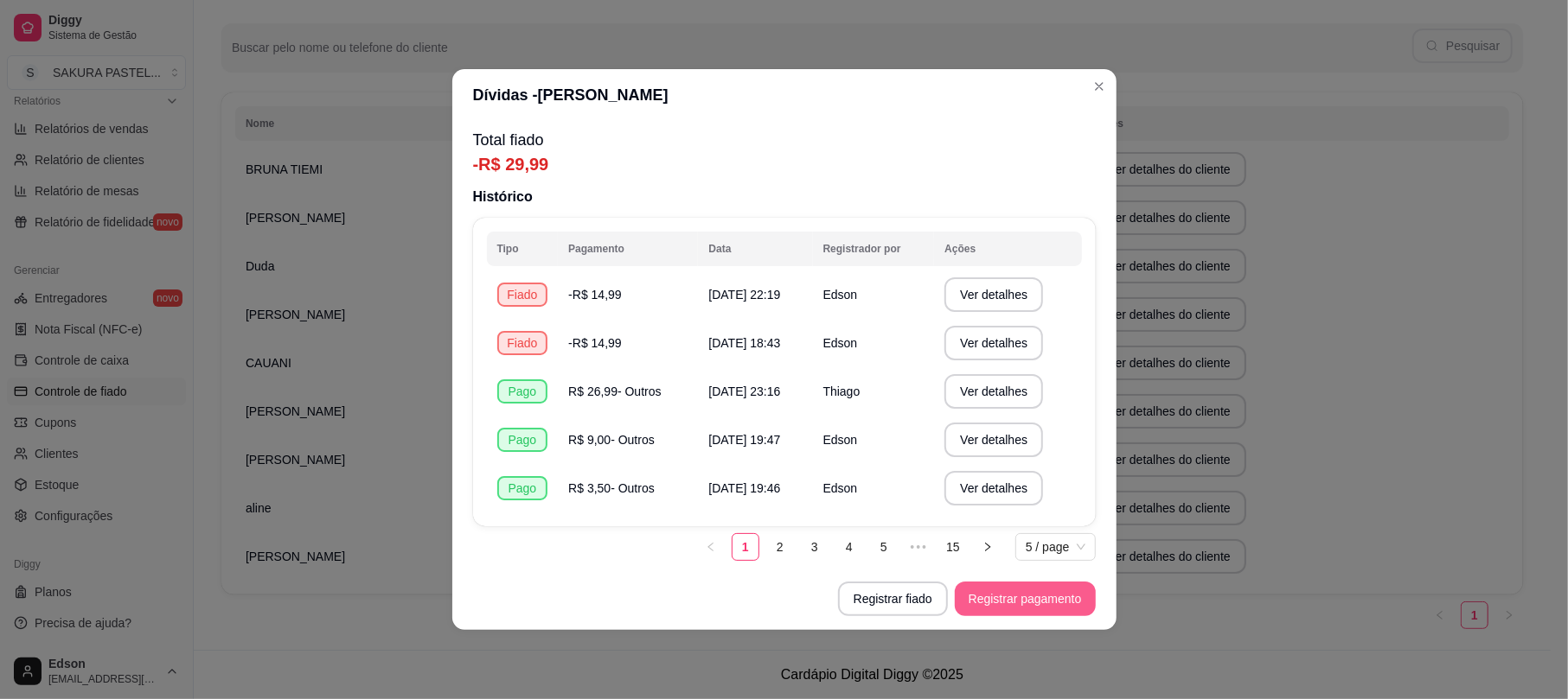
click at [1022, 588] on button "Registrar pagamento" at bounding box center [1024, 599] width 141 height 34
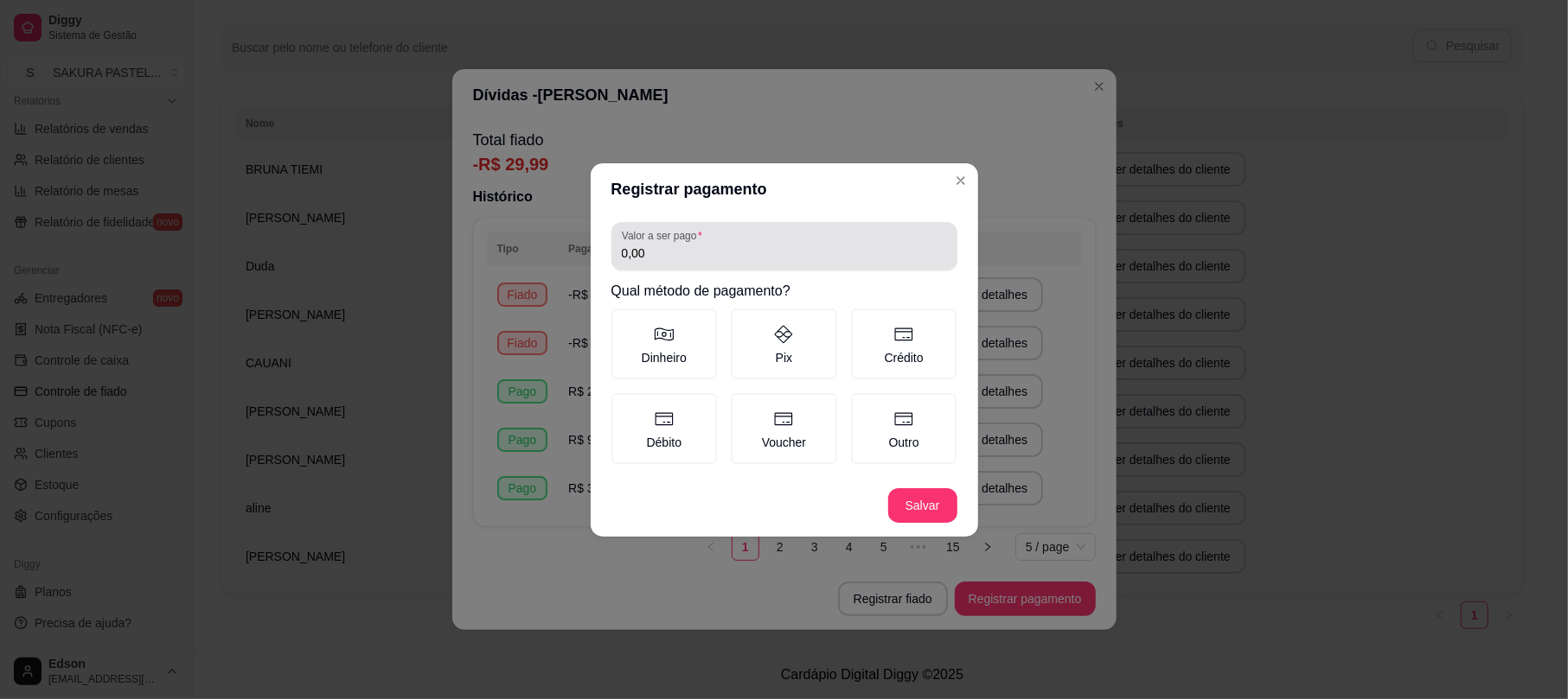
click at [780, 254] on input "0,00" at bounding box center [784, 252] width 325 height 17
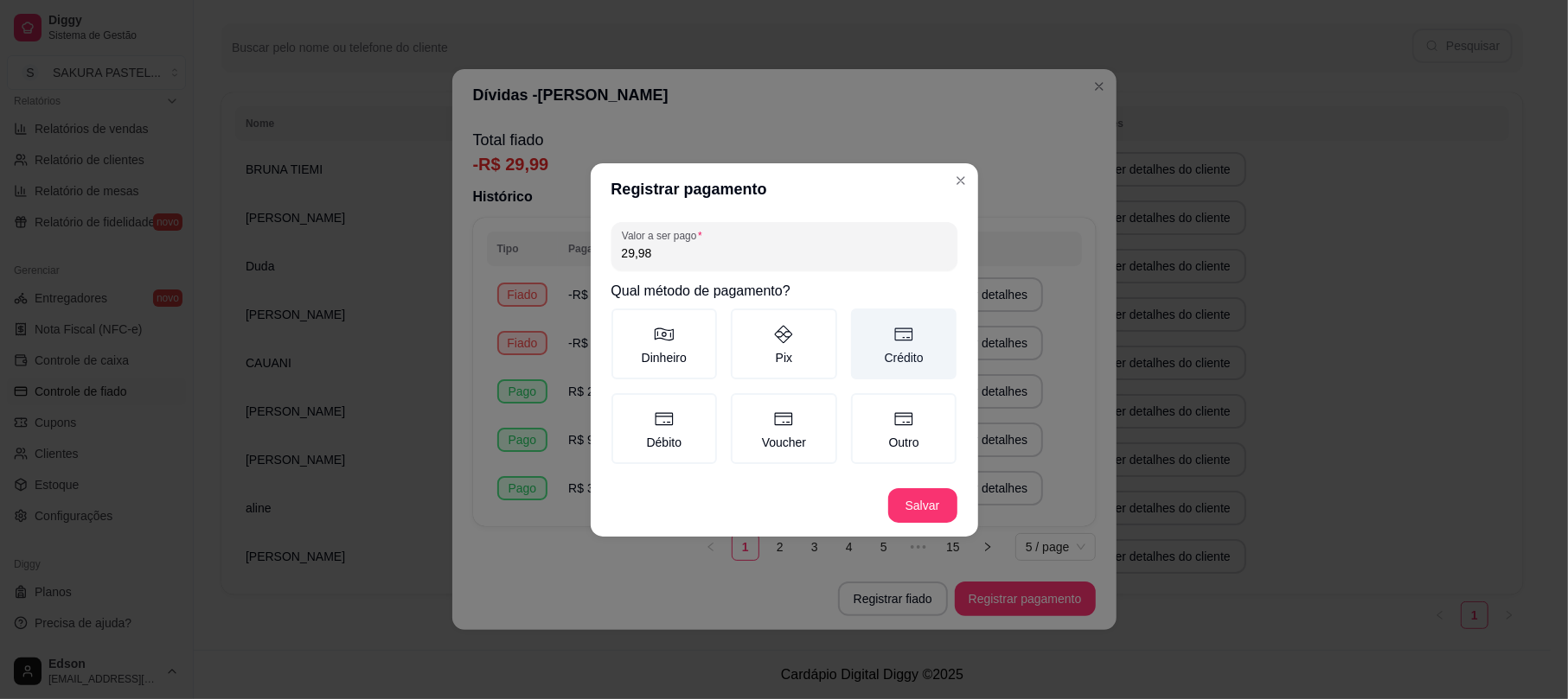
type input "29,98"
click at [914, 375] on label "Crédito" at bounding box center [904, 344] width 106 height 71
click at [864, 322] on button "Crédito" at bounding box center [856, 314] width 13 height 13
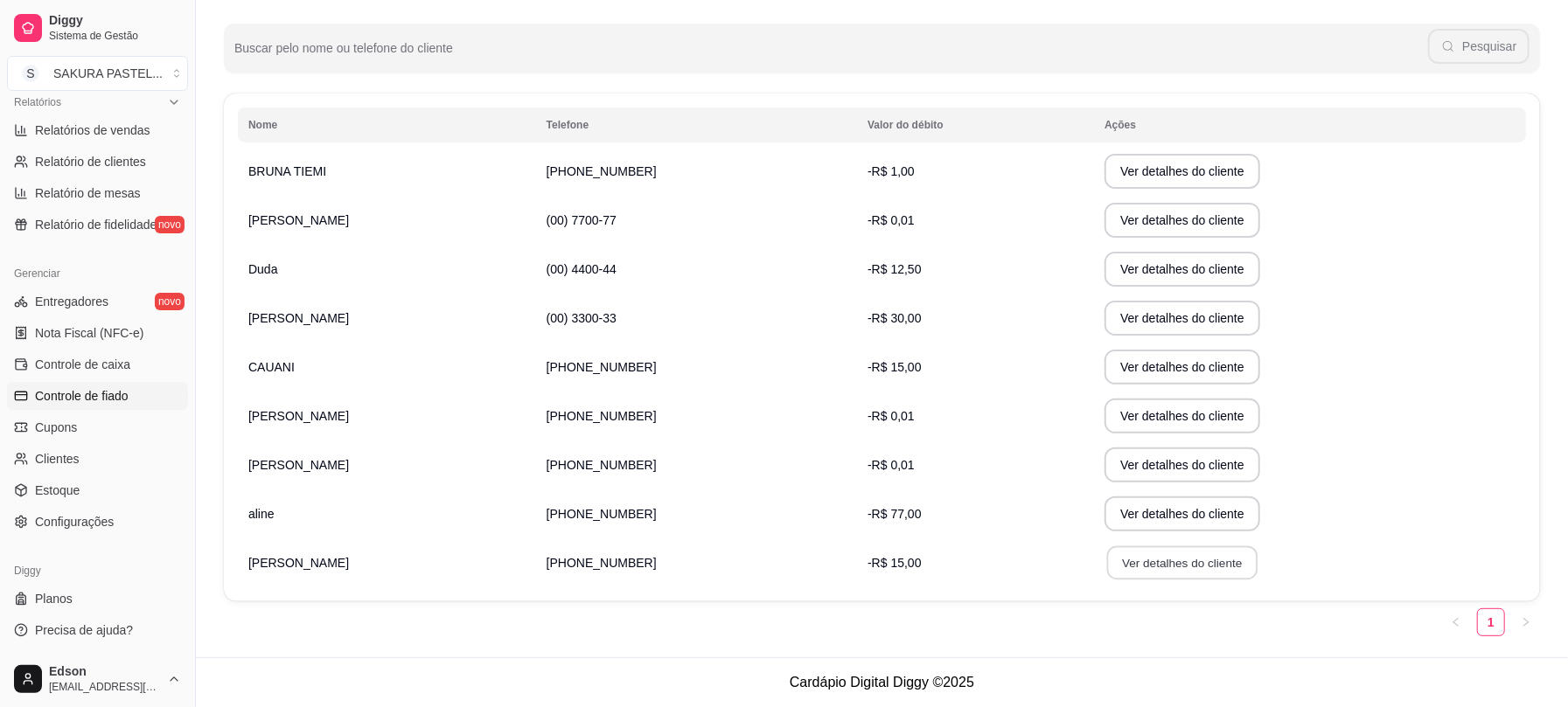
click at [1194, 556] on button "Ver detalhes do cliente" at bounding box center [1183, 563] width 151 height 35
click at [1181, 410] on button "Ver detalhes do cliente" at bounding box center [1182, 416] width 155 height 35
click at [1164, 324] on button "Ver detalhes do cliente" at bounding box center [1182, 318] width 155 height 35
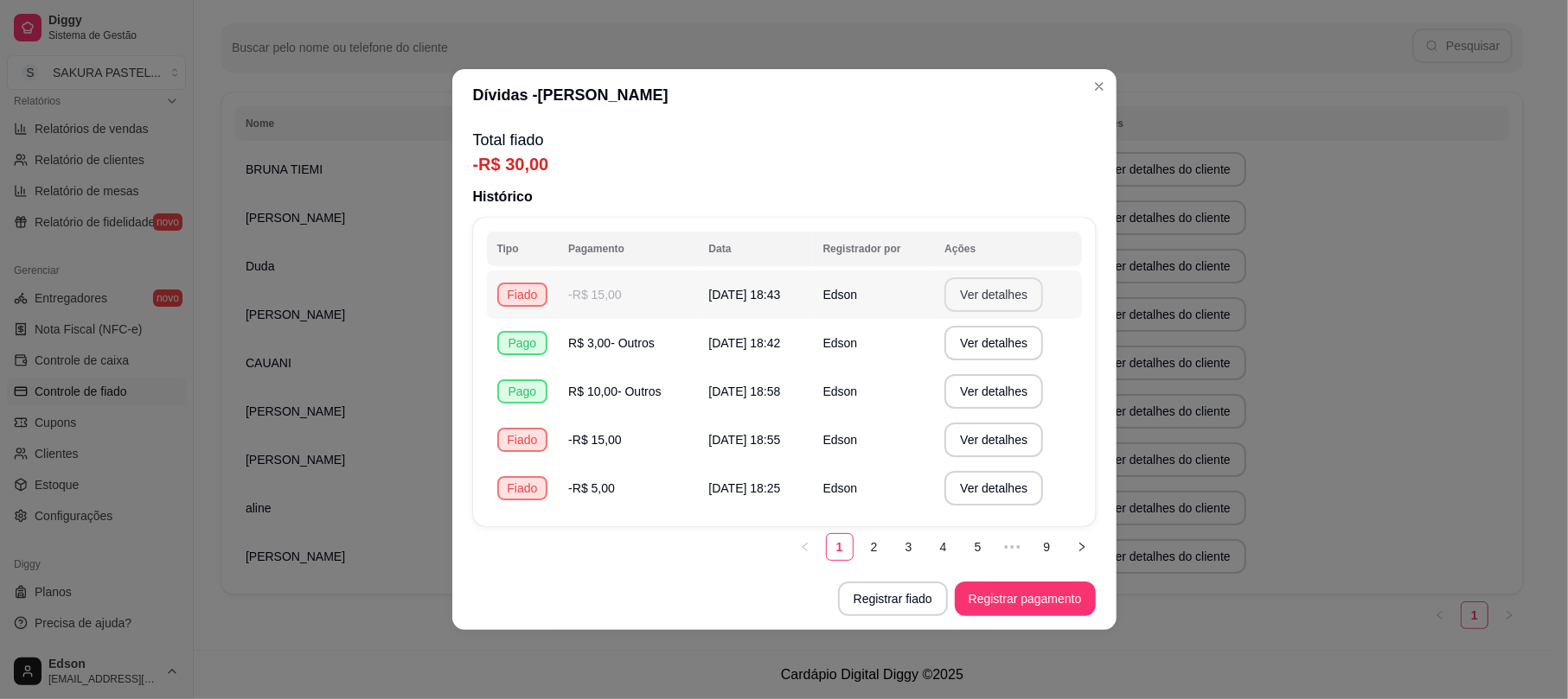
click at [1028, 297] on button "Ver detalhes" at bounding box center [994, 295] width 99 height 34
click at [986, 593] on button "Registrar pagamento" at bounding box center [1024, 599] width 141 height 34
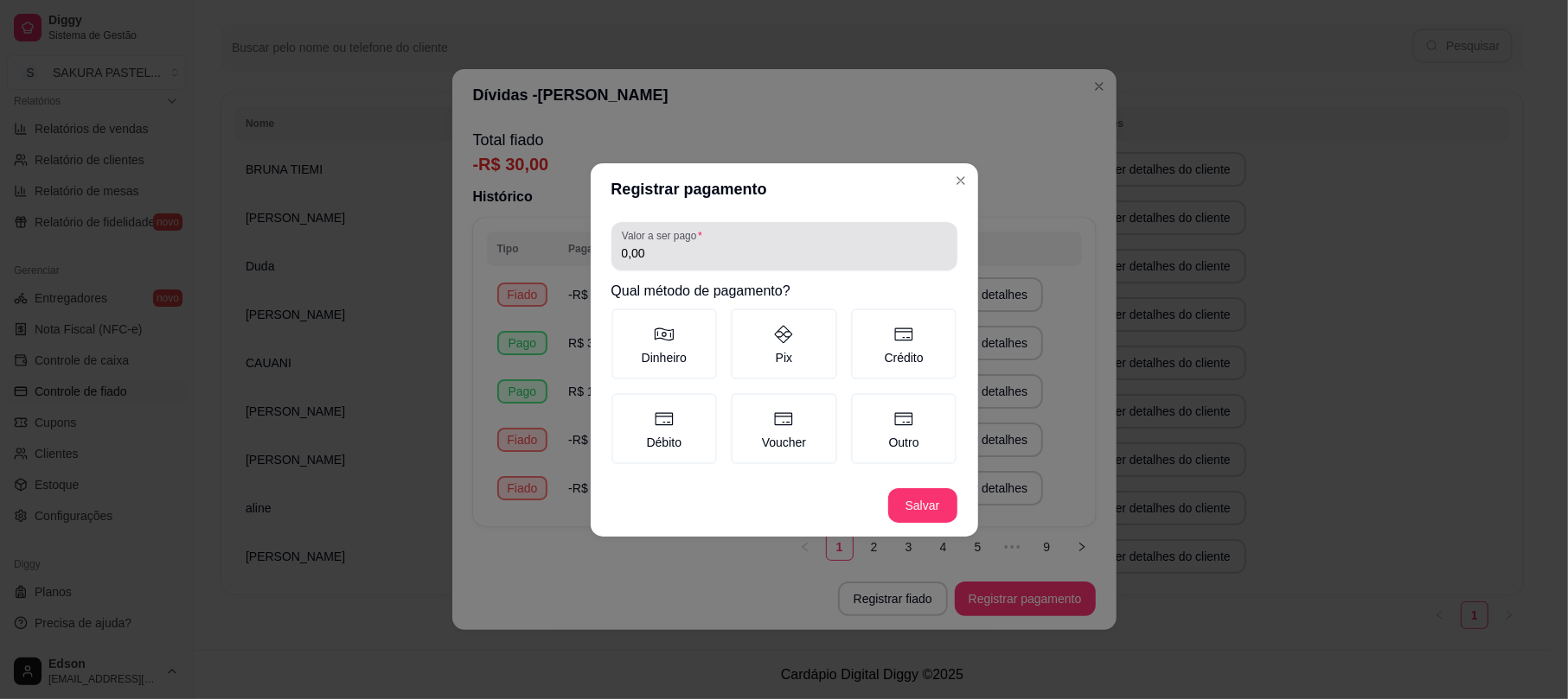
click at [771, 268] on div "Valor a ser pago 0,00" at bounding box center [784, 246] width 346 height 49
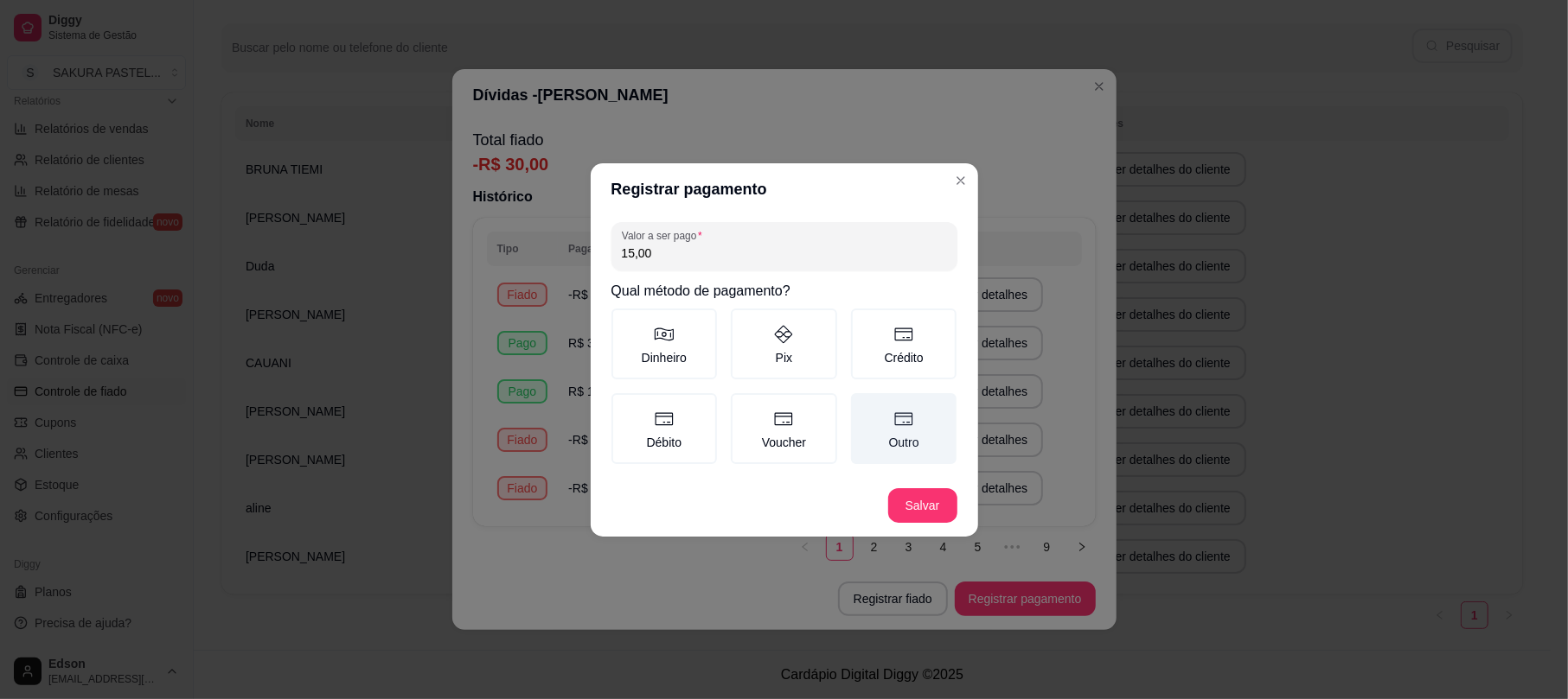
type input "15,00"
click at [935, 419] on label "Outro" at bounding box center [904, 429] width 106 height 71
click at [864, 406] on button "Outro" at bounding box center [856, 399] width 13 height 13
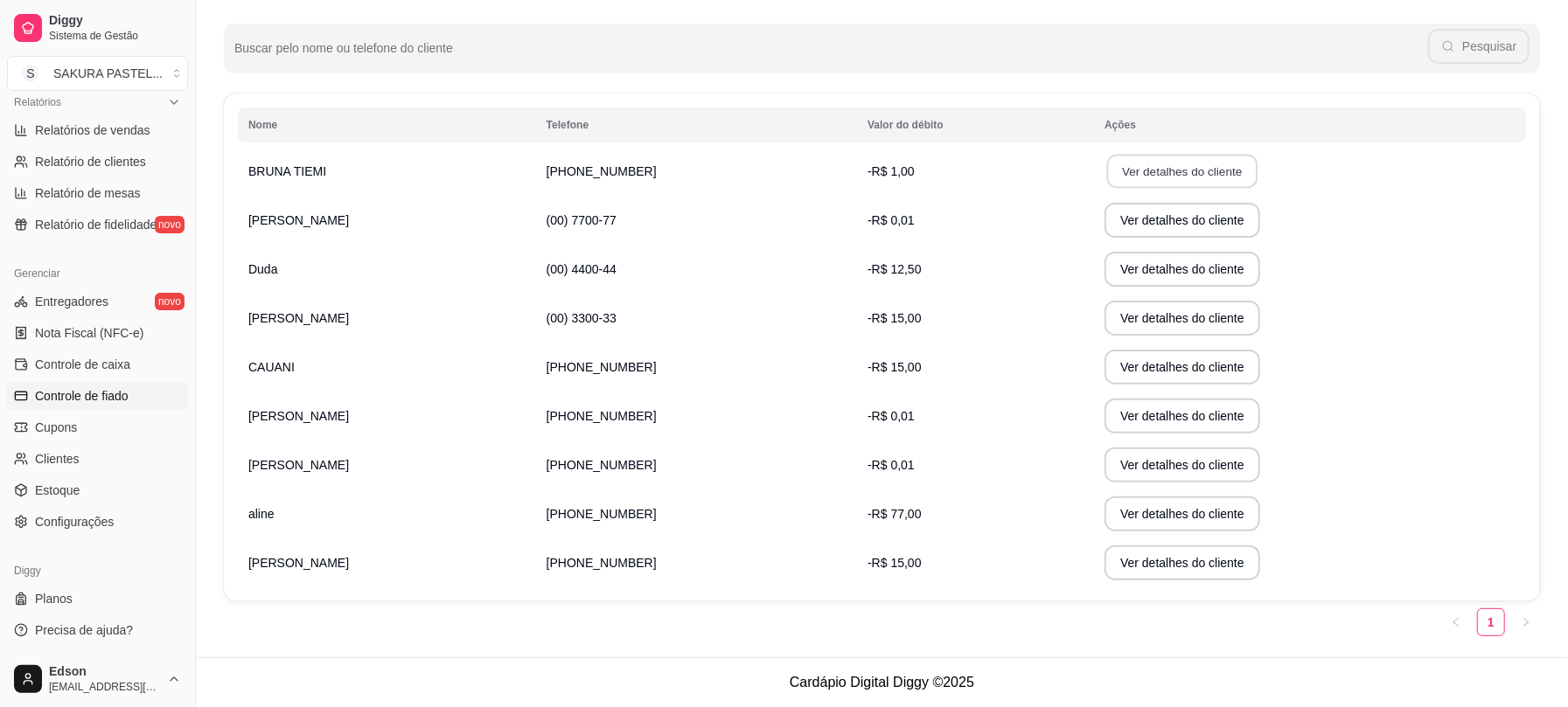
click at [1164, 166] on button "Ver detalhes do cliente" at bounding box center [1183, 172] width 151 height 35
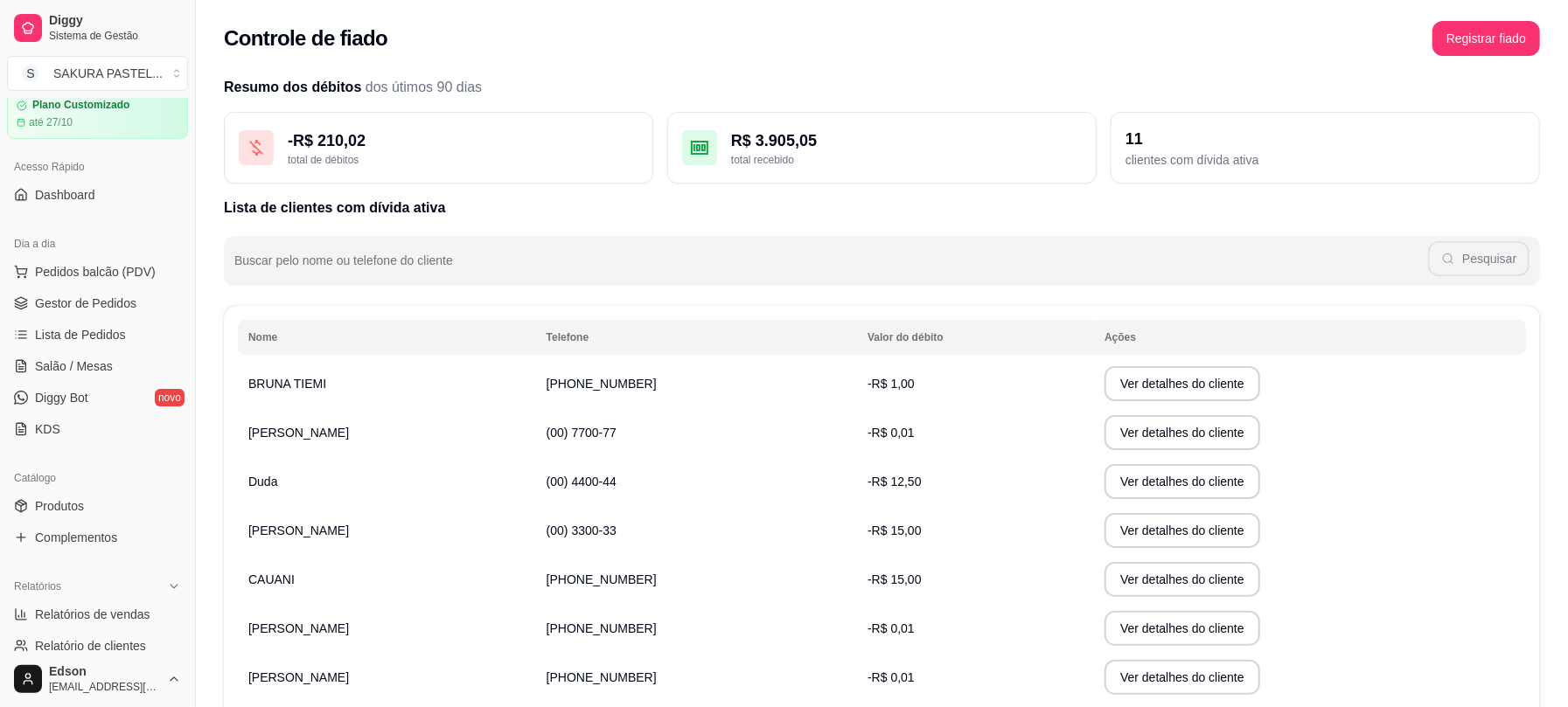
scroll to position [551, 0]
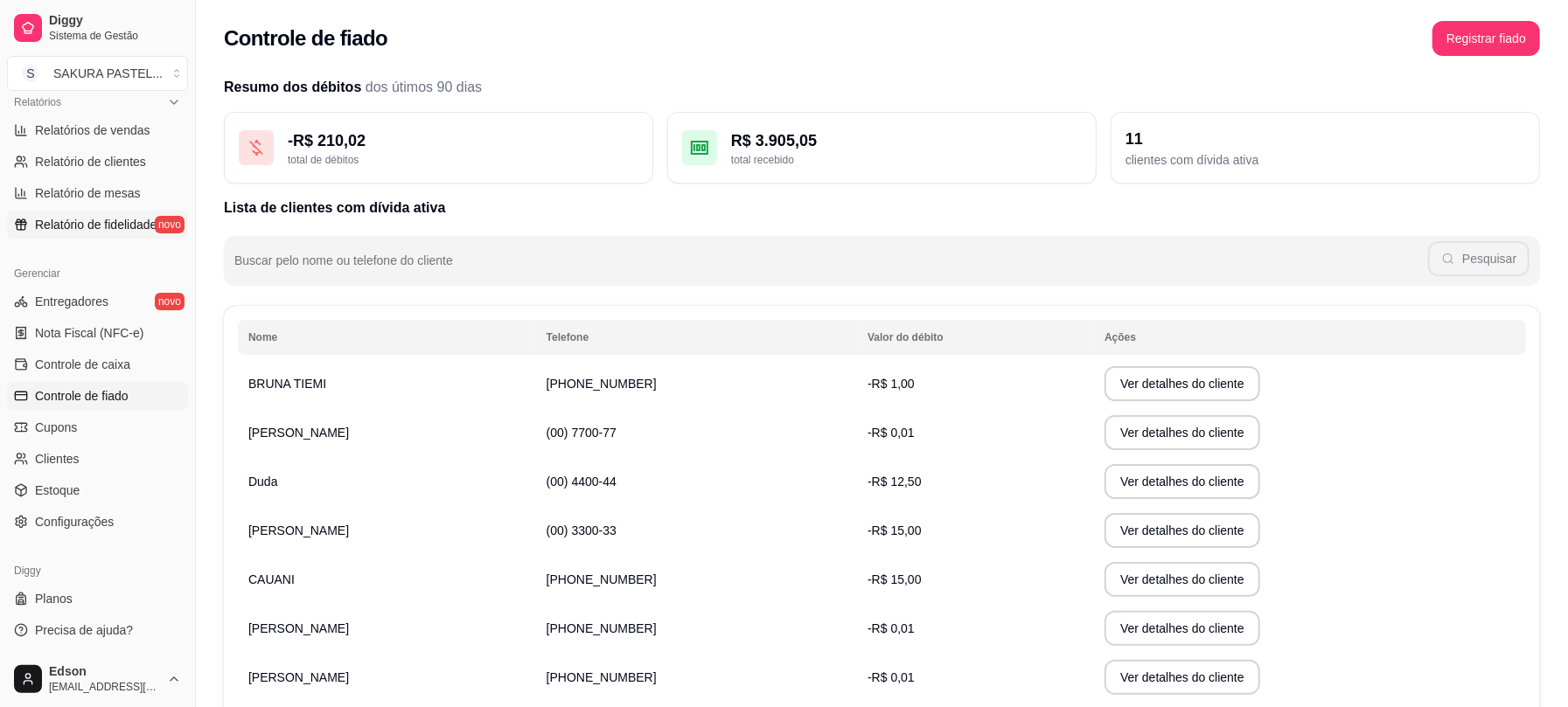
click at [123, 232] on span "Relatório de fidelidade" at bounding box center [95, 224] width 122 height 17
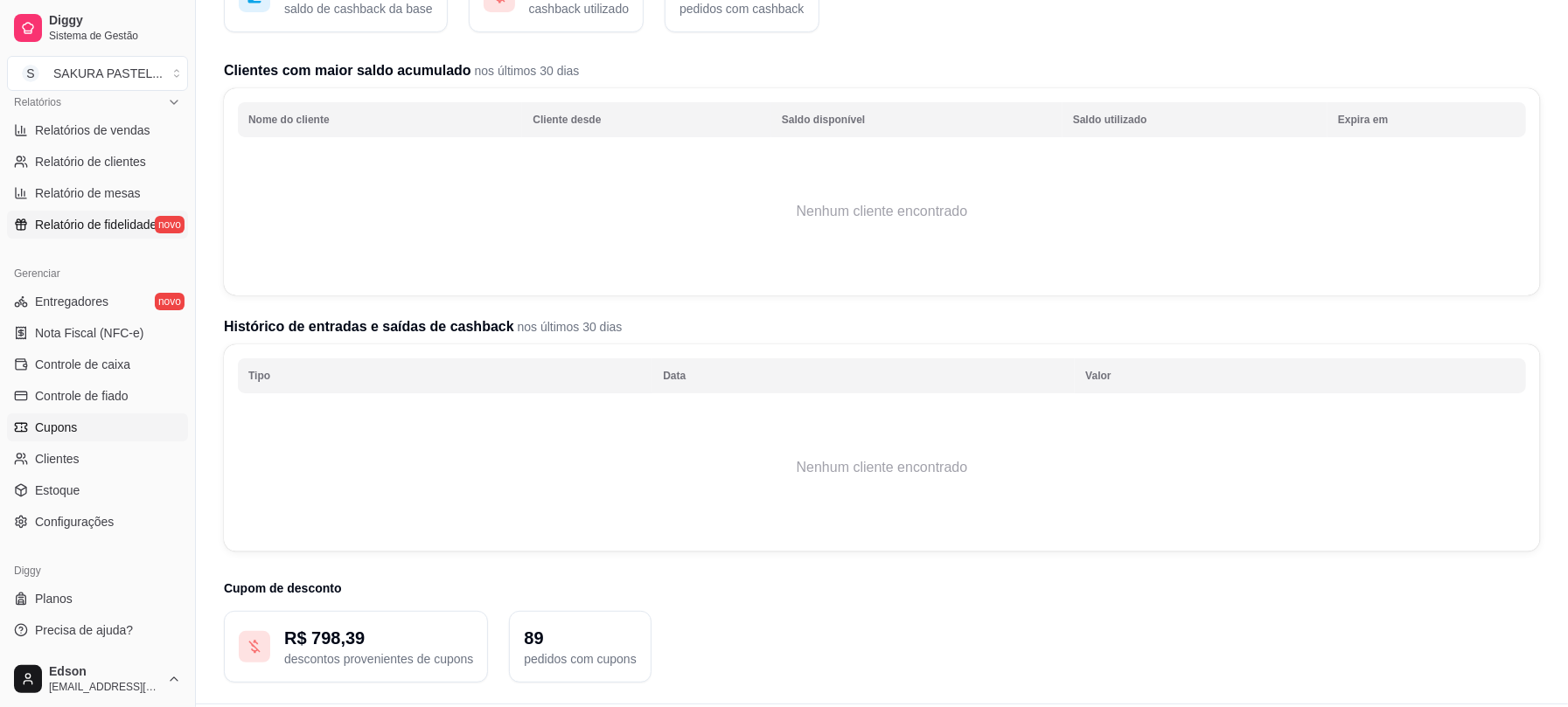
scroll to position [217, 0]
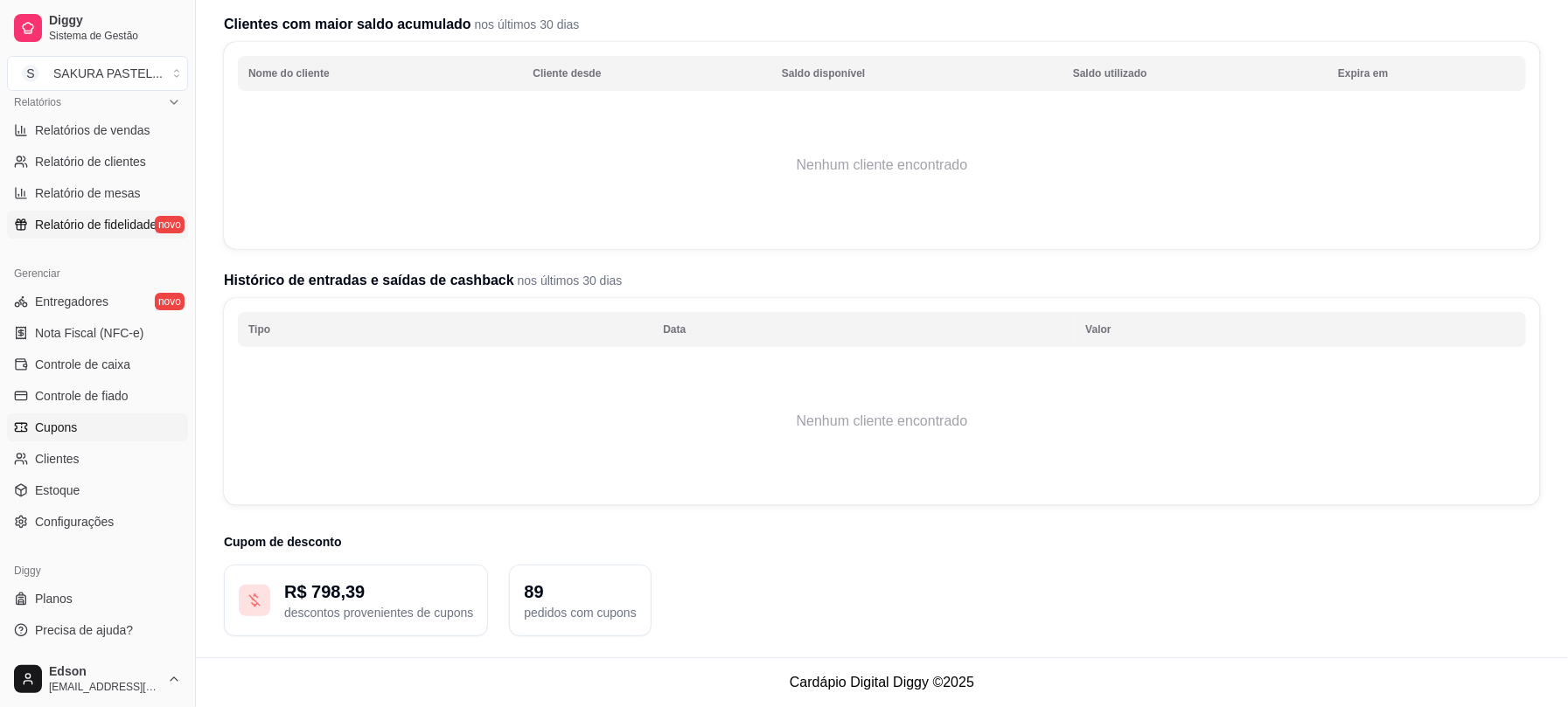
click at [123, 418] on link "Cupons" at bounding box center [97, 427] width 181 height 28
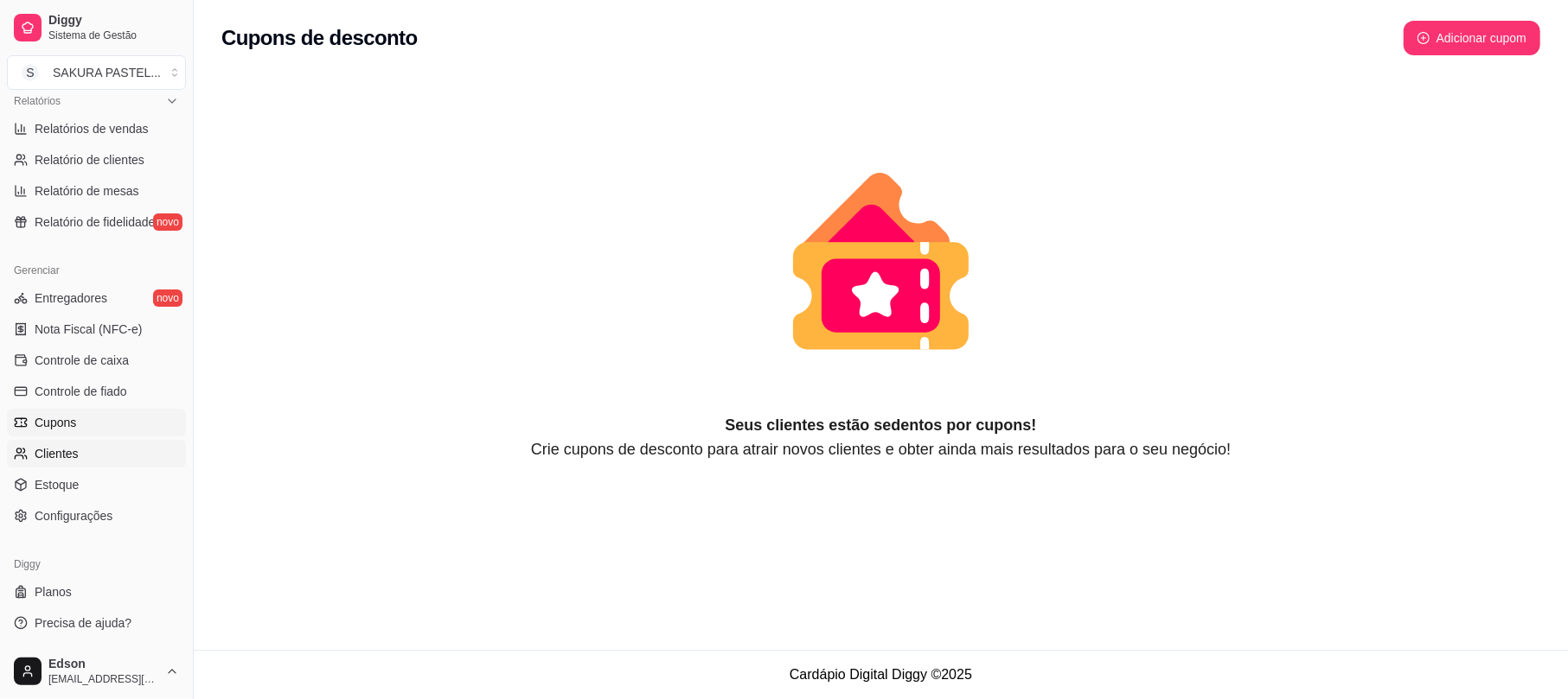
click at [99, 451] on link "Clientes" at bounding box center [96, 454] width 179 height 28
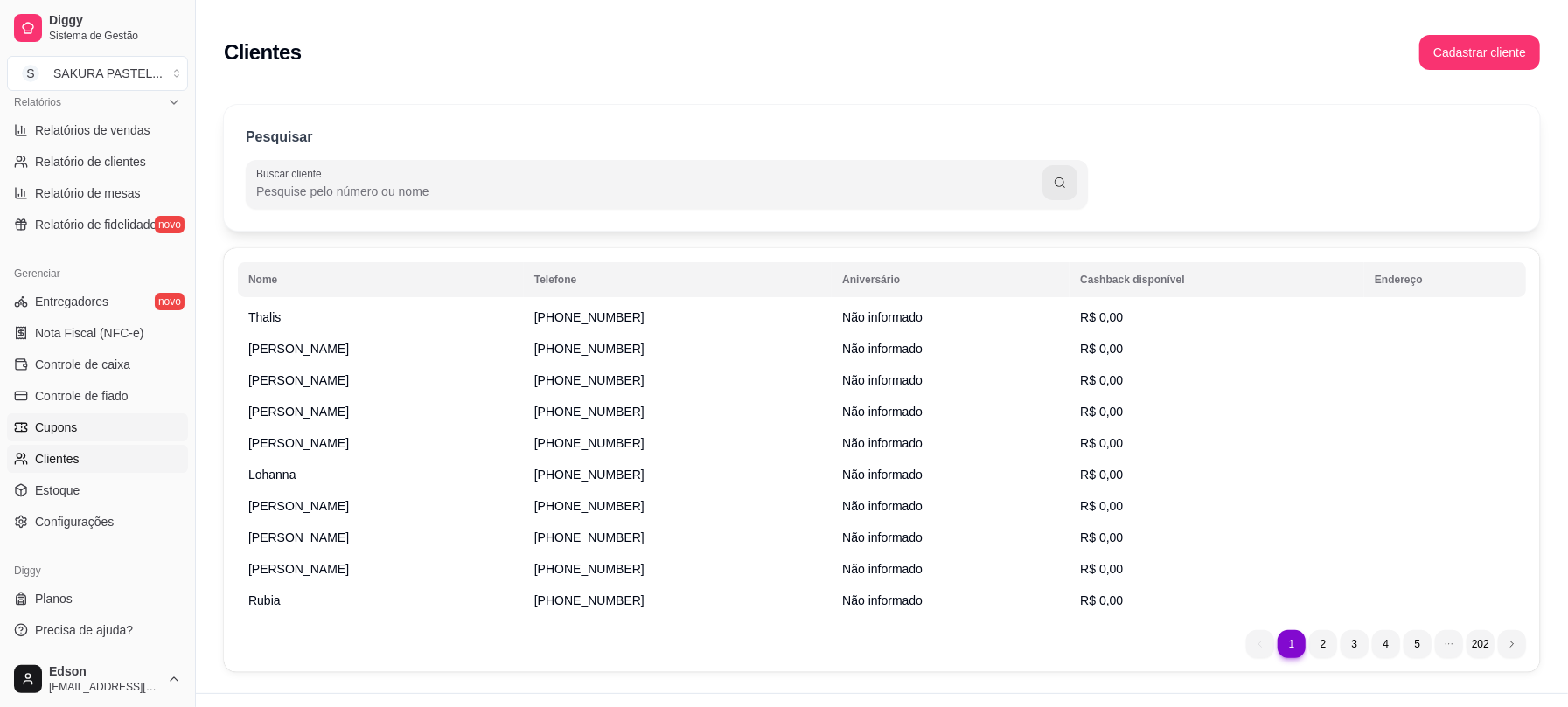
click at [91, 428] on link "Cupons" at bounding box center [97, 427] width 181 height 28
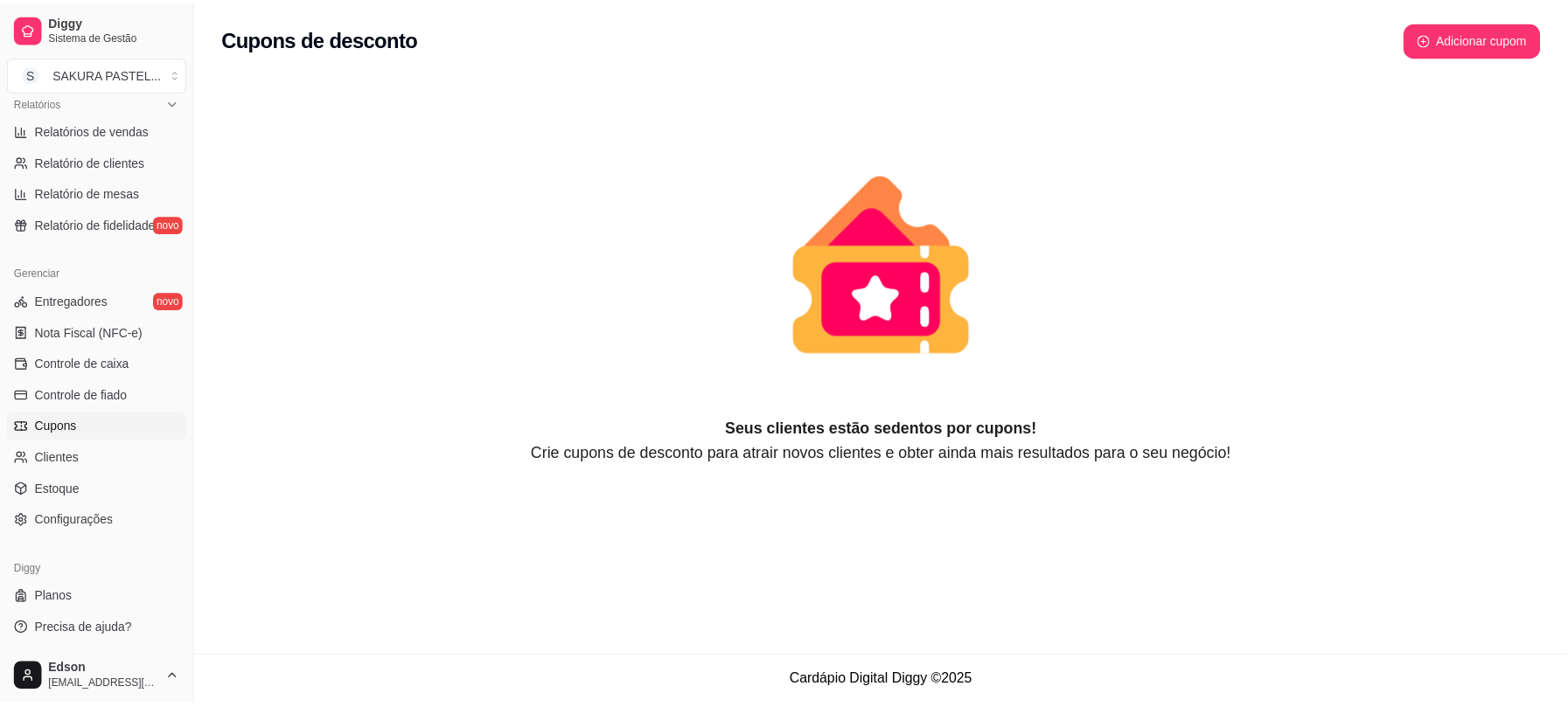
scroll to position [66, 0]
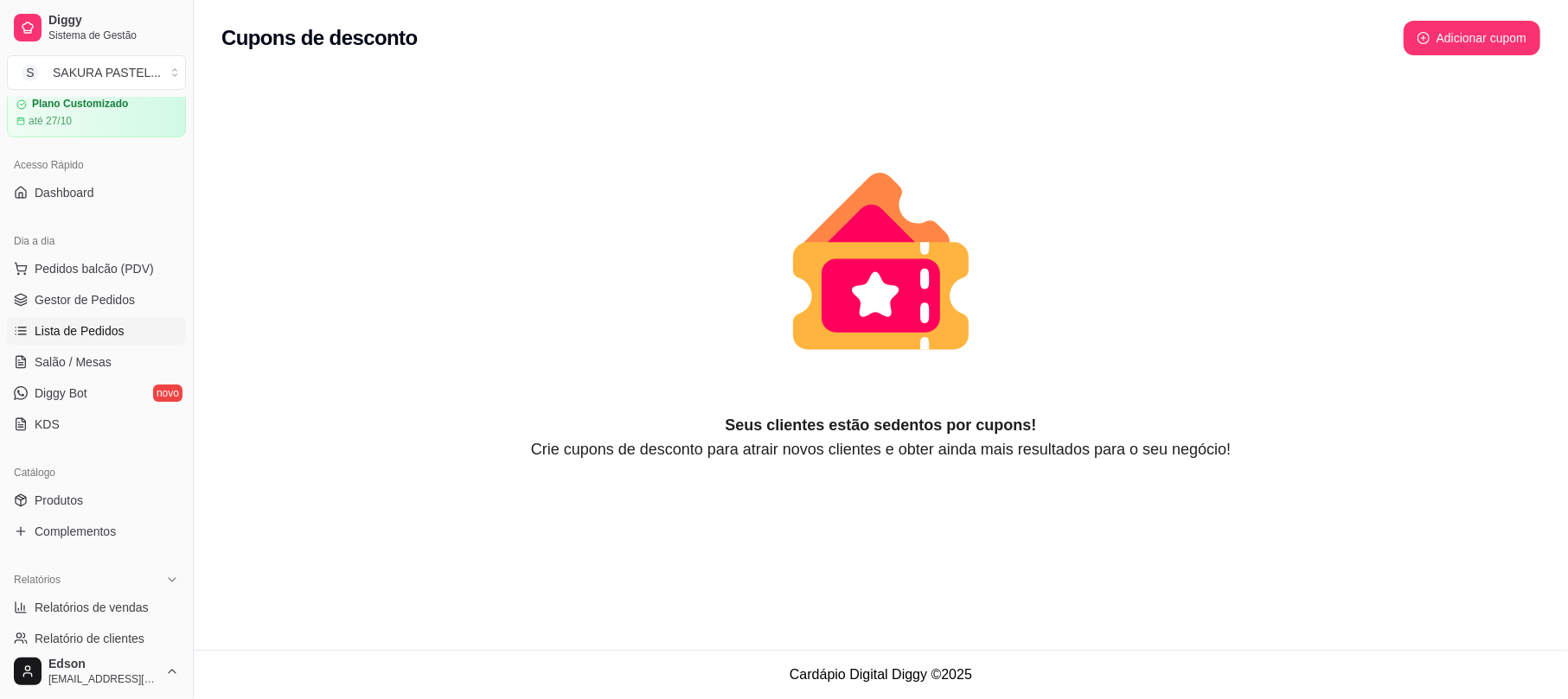
click at [107, 341] on link "Lista de Pedidos" at bounding box center [96, 331] width 179 height 28
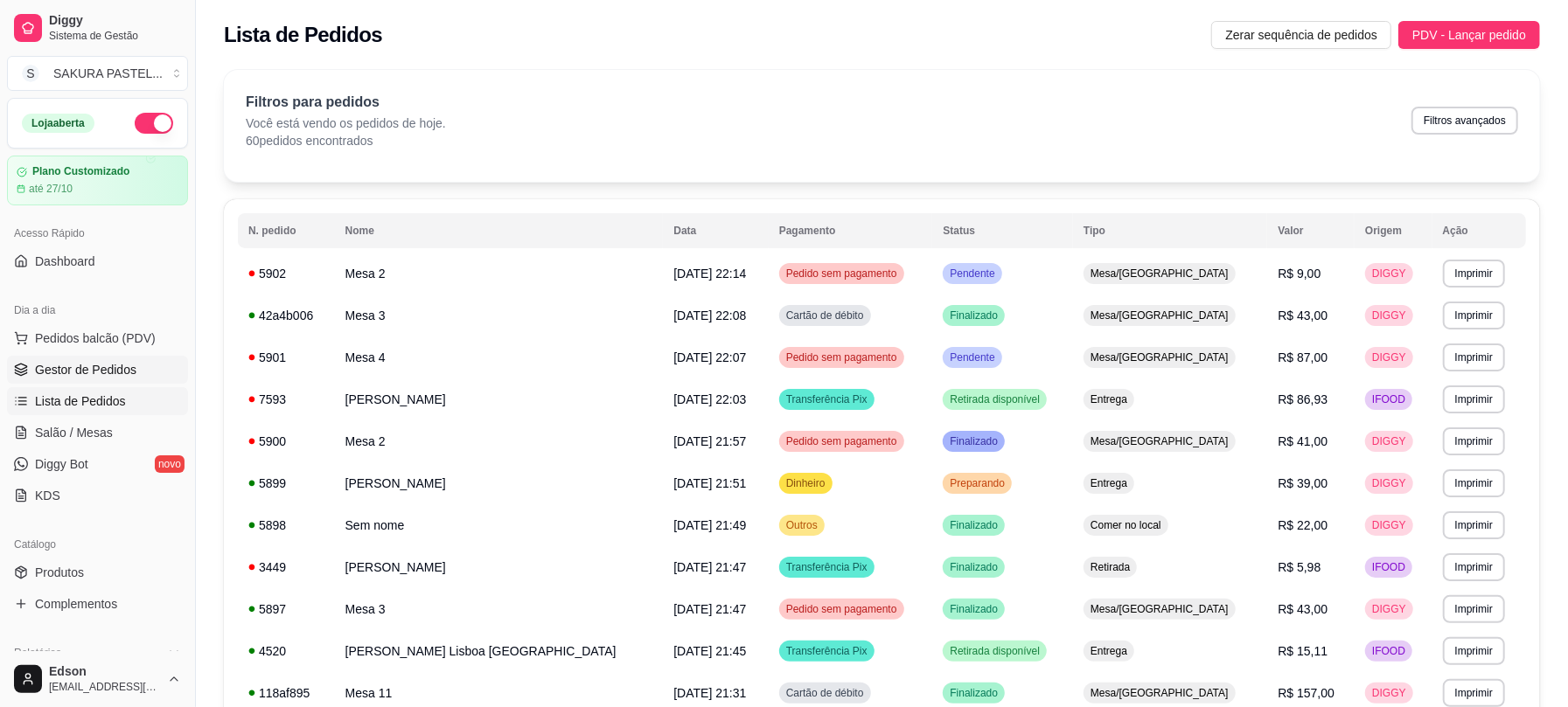
click at [135, 363] on link "Gestor de Pedidos" at bounding box center [97, 370] width 181 height 28
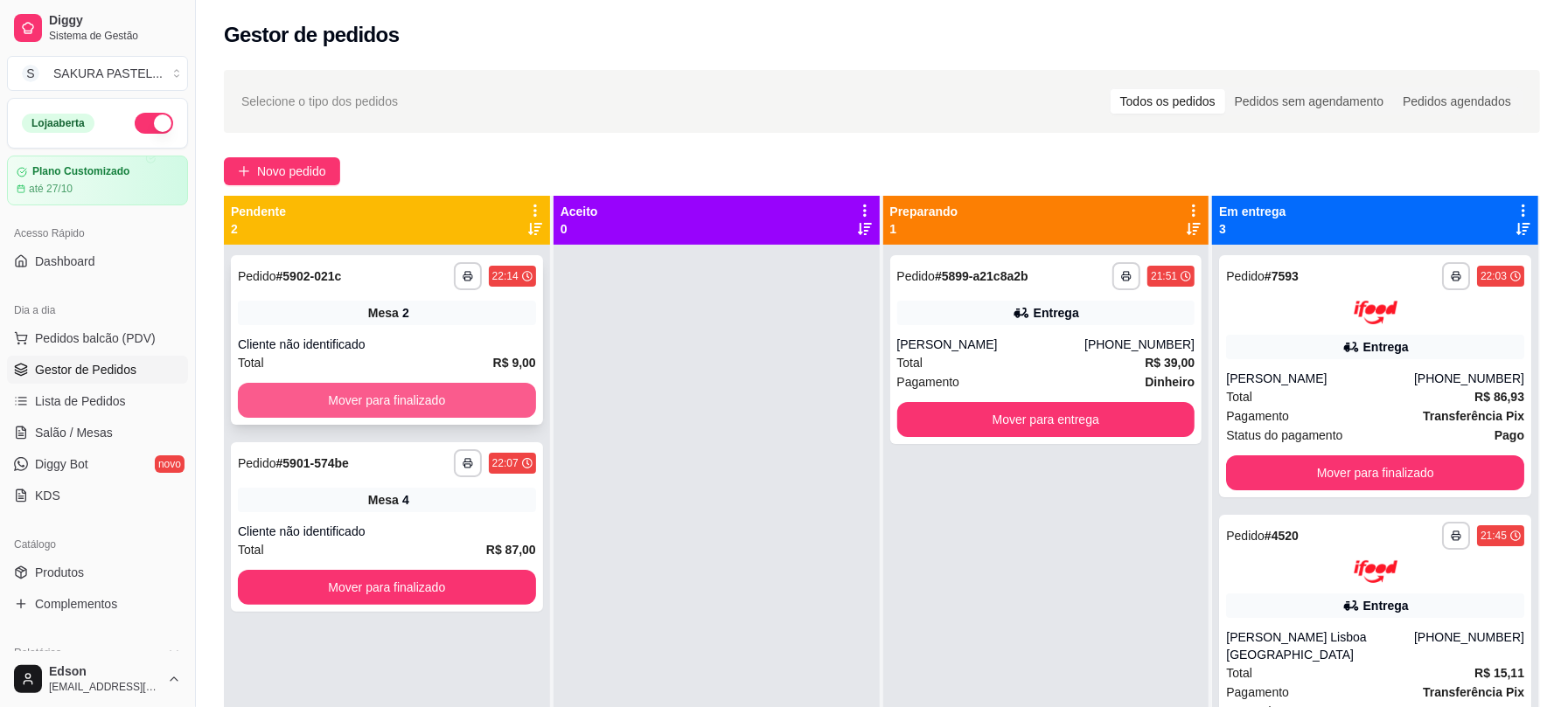
click at [375, 411] on button "Mover para finalizado" at bounding box center [387, 400] width 298 height 35
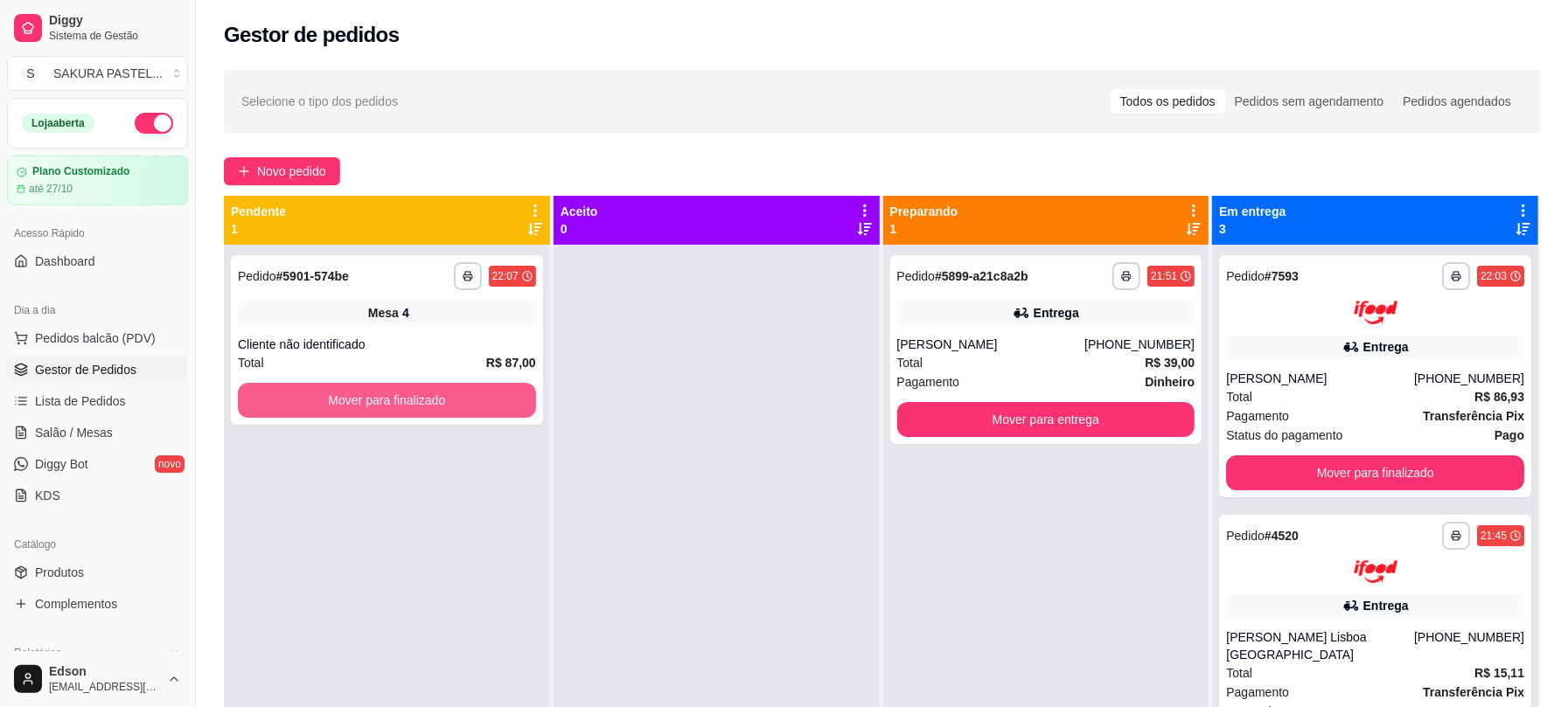
click at [375, 411] on button "Mover para finalizado" at bounding box center [387, 400] width 298 height 35
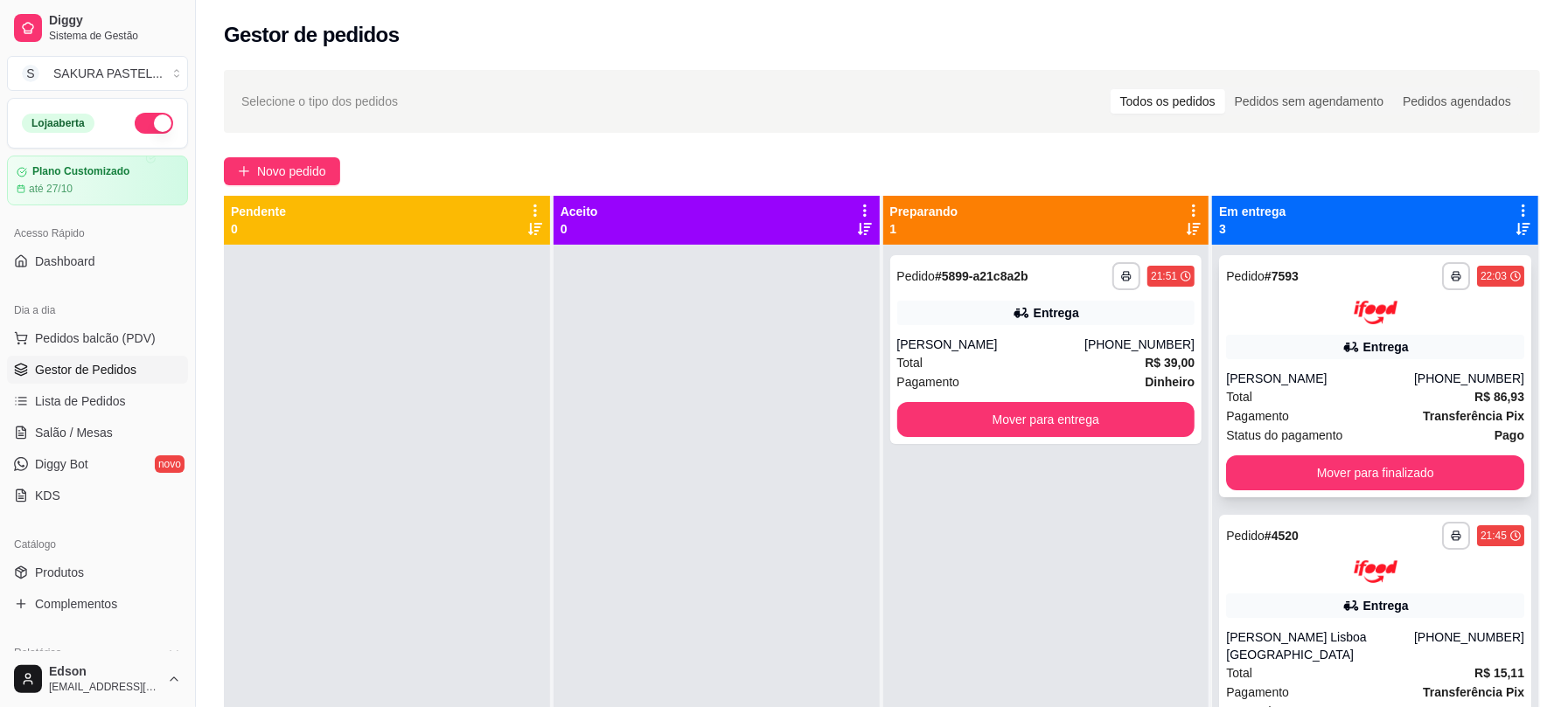
click at [1299, 308] on div at bounding box center [1375, 313] width 298 height 24
click at [1068, 313] on div "Entrega" at bounding box center [1046, 313] width 298 height 25
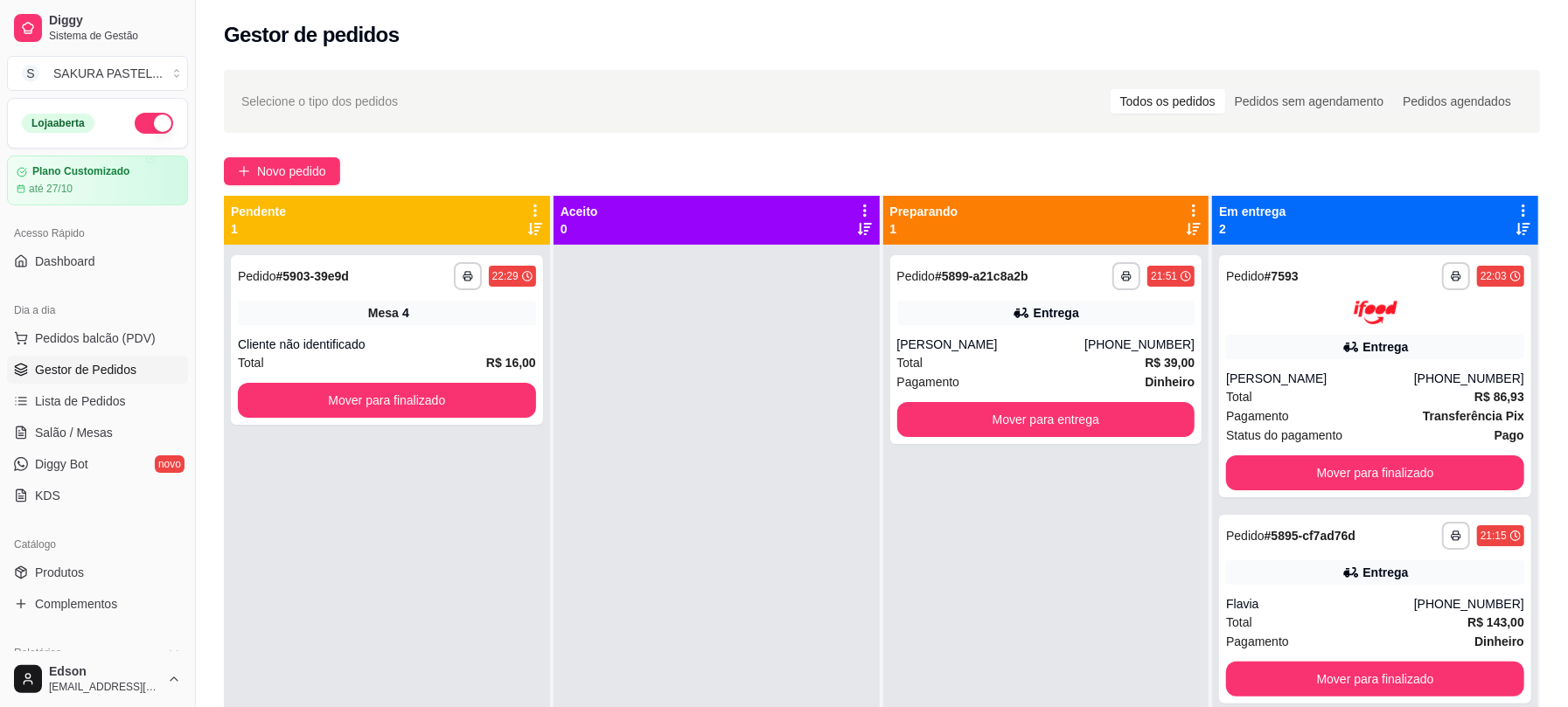
scroll to position [484, 0]
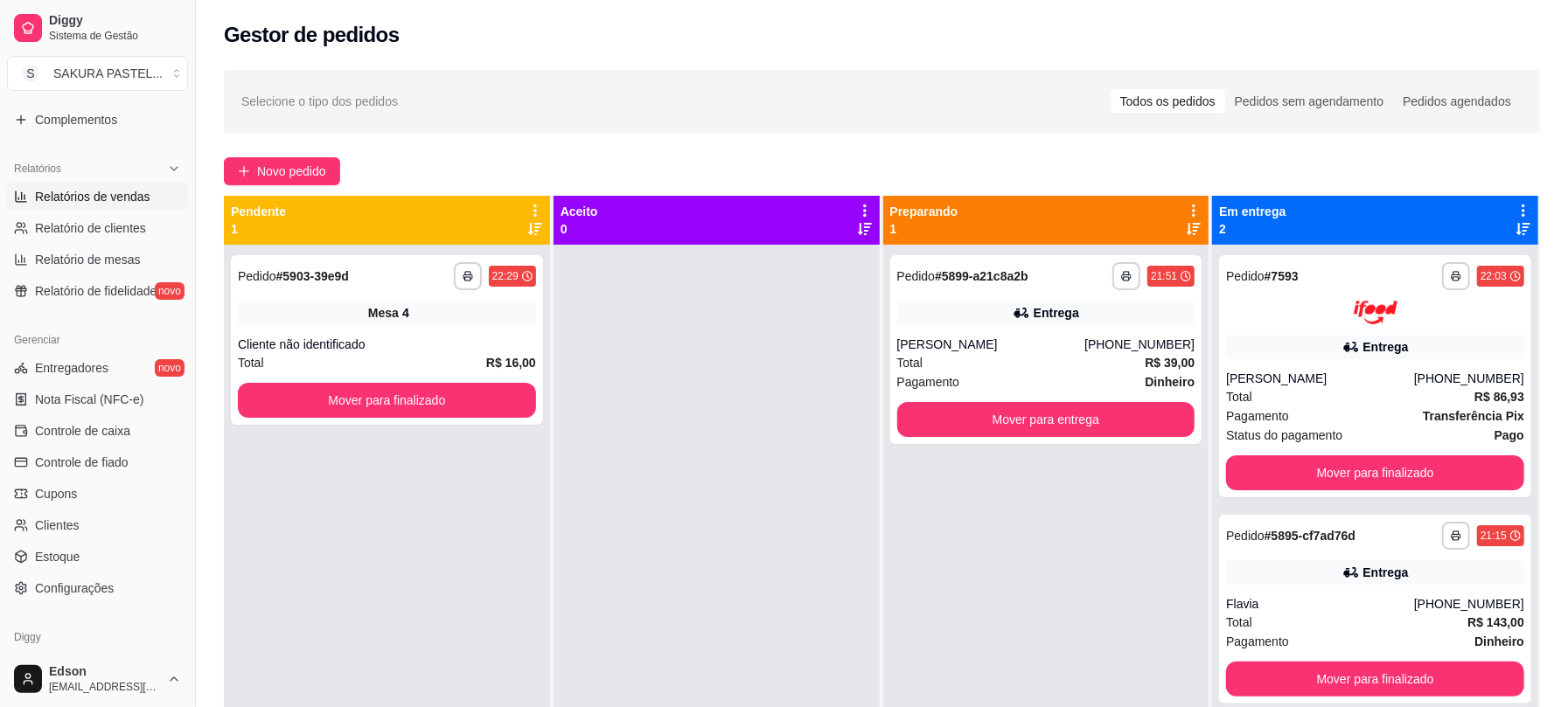
click at [134, 201] on span "Relatórios de vendas" at bounding box center [92, 196] width 115 height 17
select select "ALL"
select select "0"
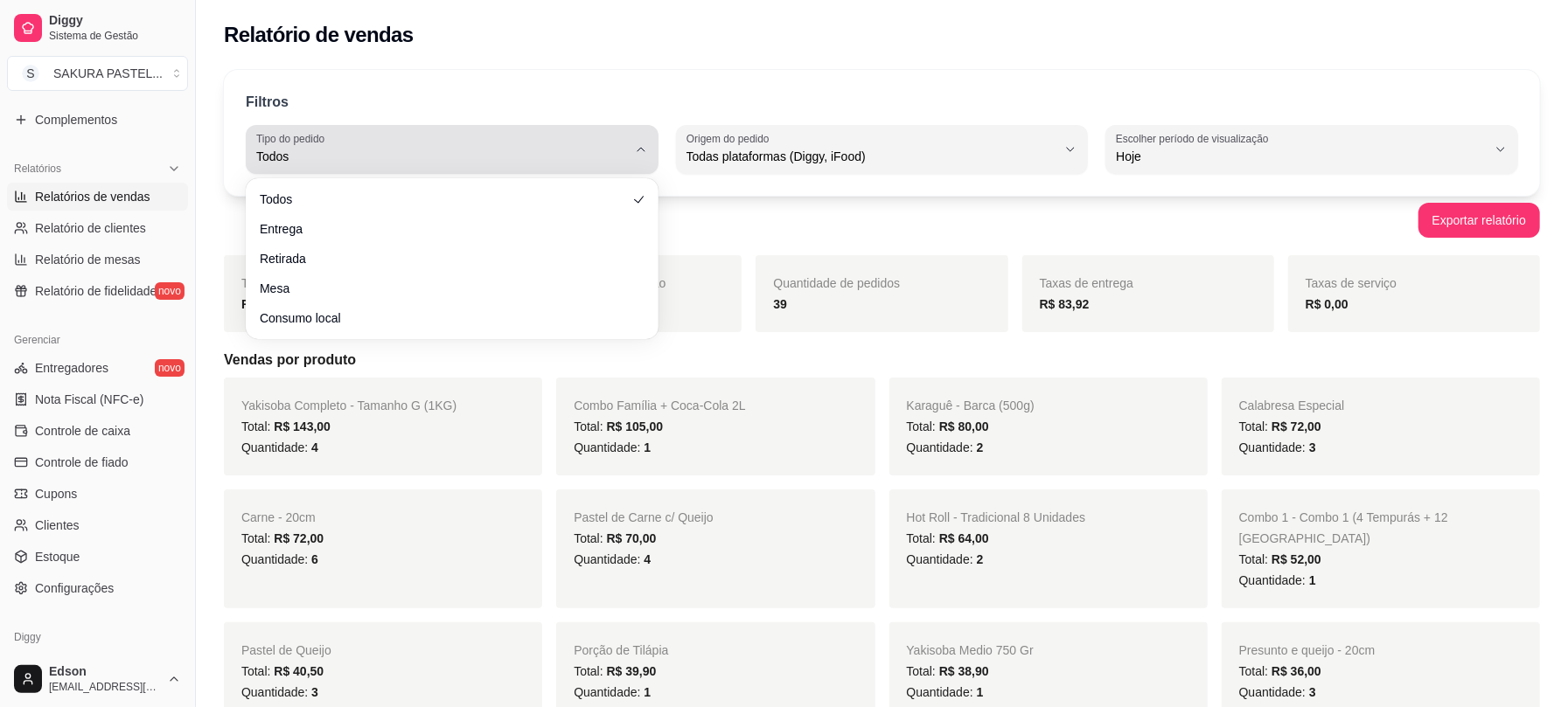
click at [533, 140] on div "Todos" at bounding box center [442, 149] width 371 height 35
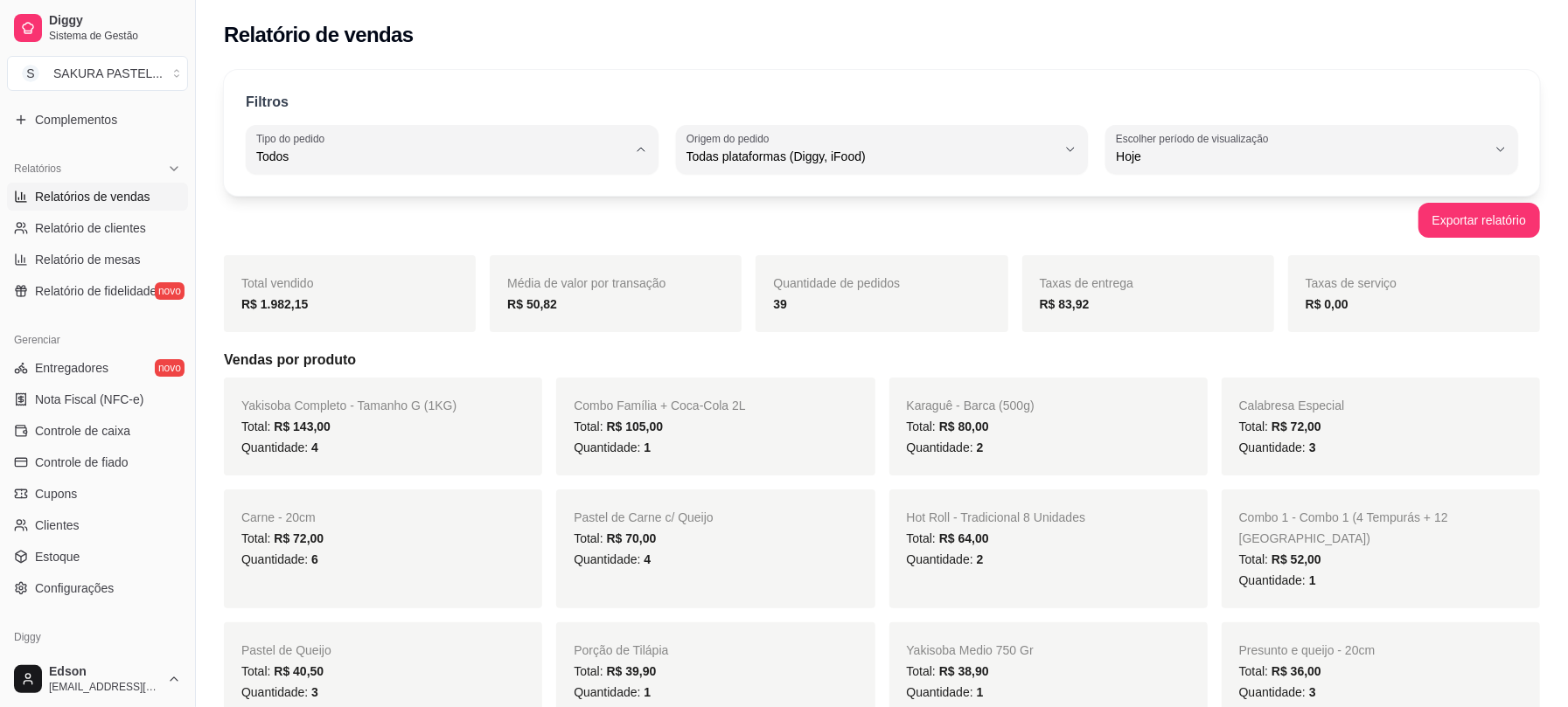
click at [518, 224] on span "Entrega" at bounding box center [444, 227] width 353 height 16
type input "DELIVERY"
select select "DELIVERY"
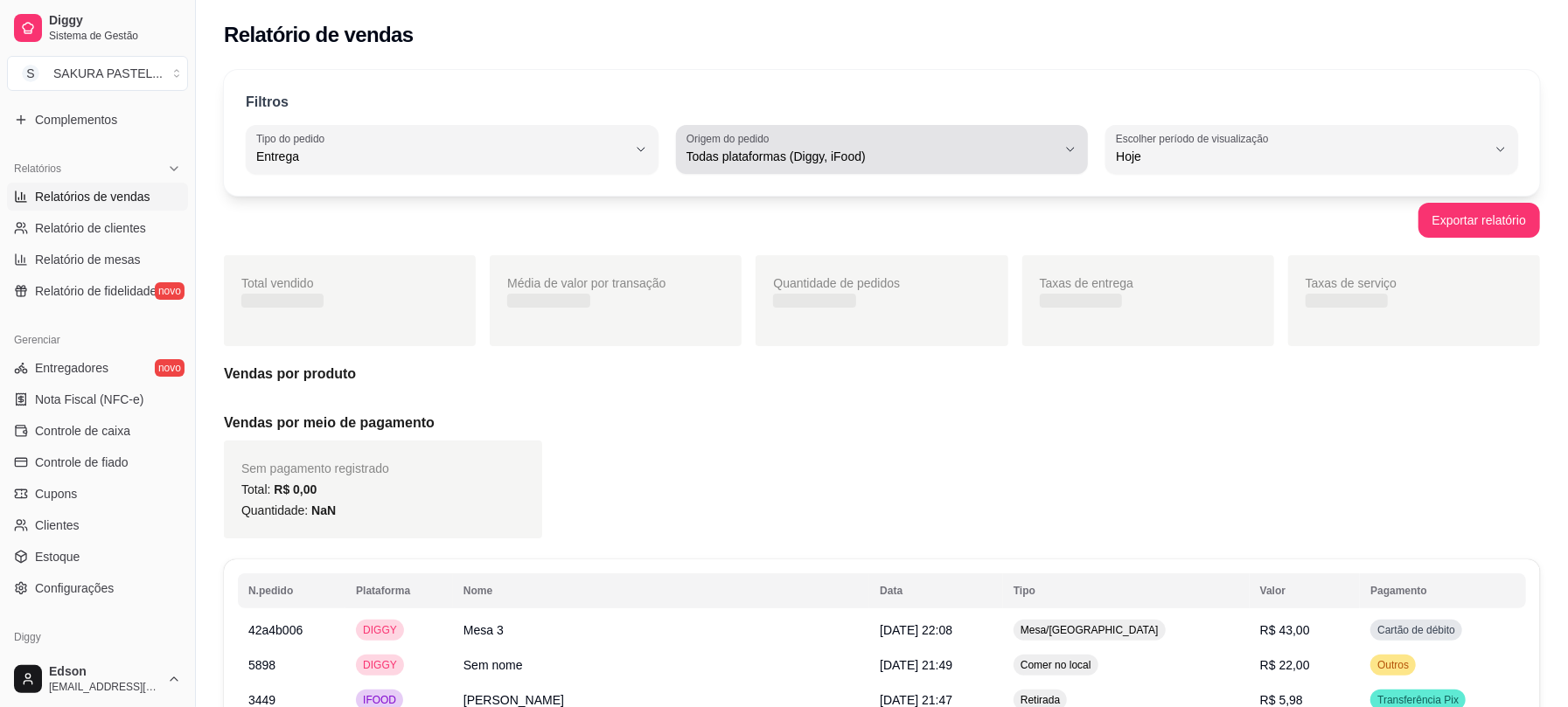
click at [845, 133] on div "Todas plataformas (Diggy, iFood)" at bounding box center [872, 149] width 371 height 35
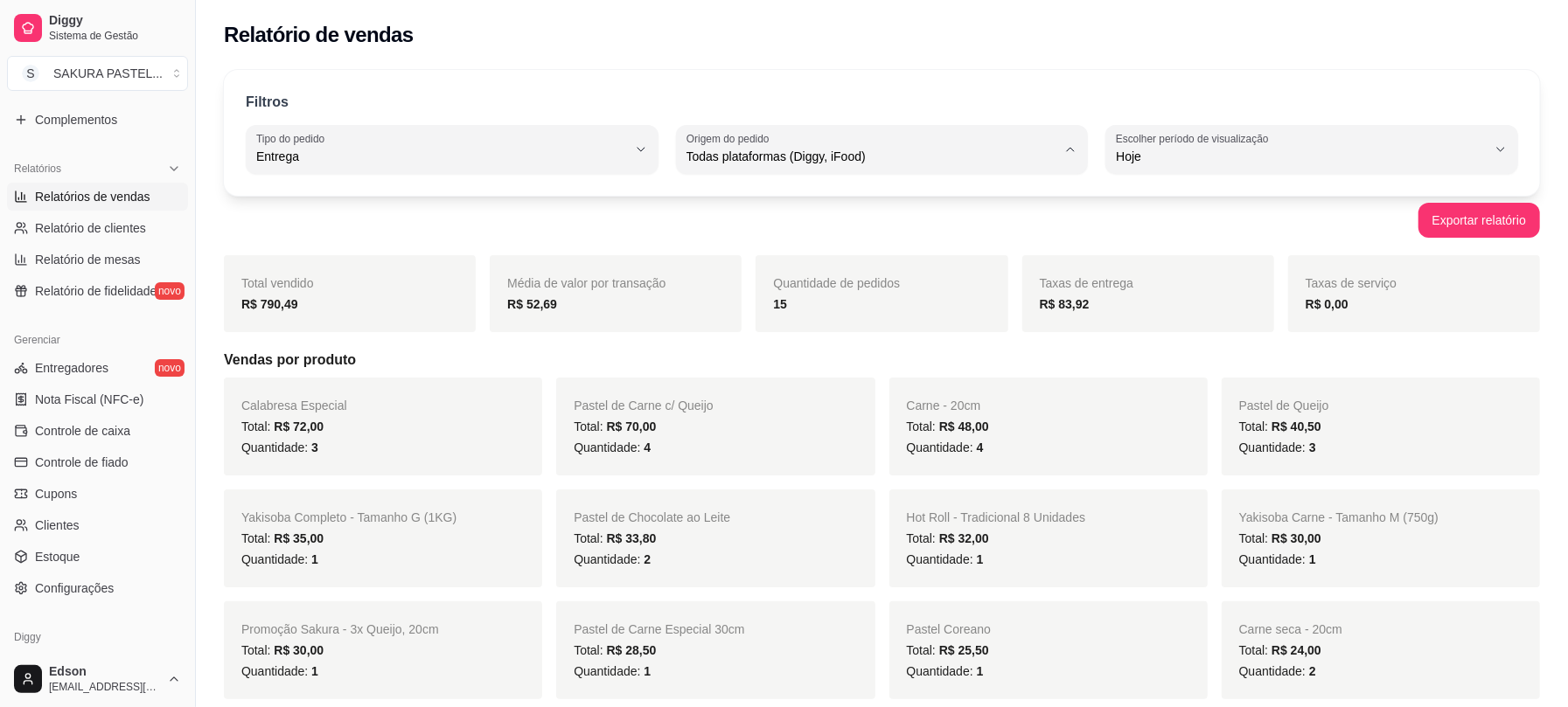
click at [810, 221] on span "Diggy" at bounding box center [874, 227] width 353 height 16
type input "DIGGY"
select select "DIGGY"
click at [144, 218] on link "Relatório de clientes" at bounding box center [97, 228] width 181 height 28
select select "30"
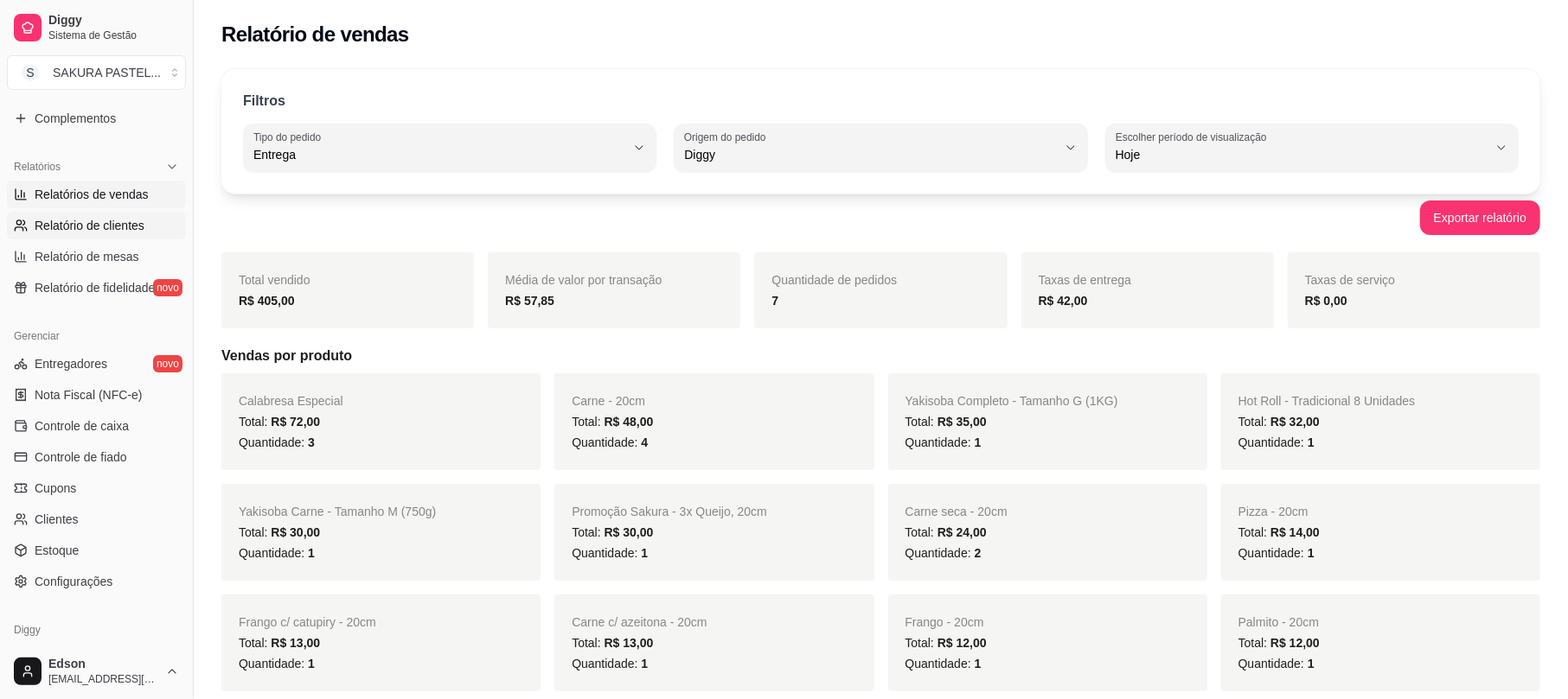
select select "HIGHEST_TOTAL_SPENT_WITH_ORDERS"
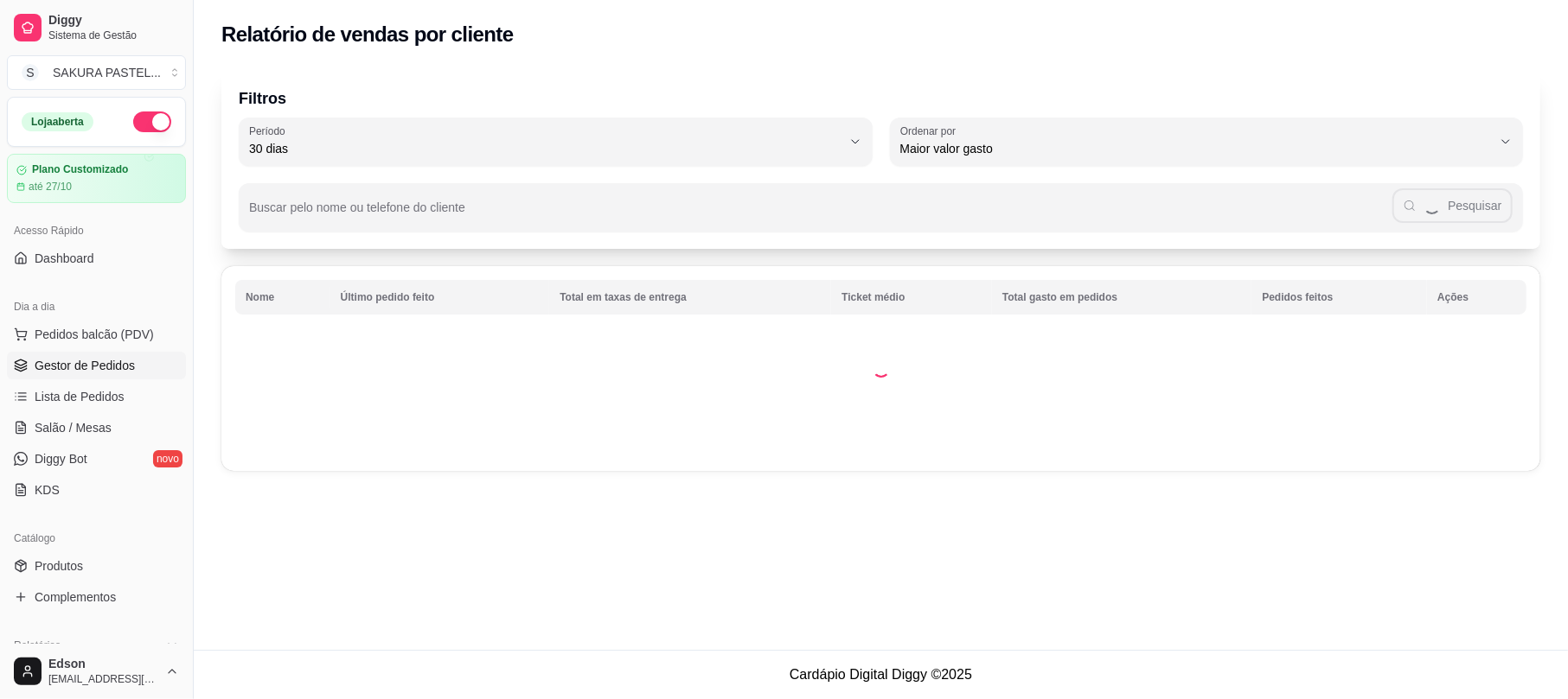
click at [136, 360] on link "Gestor de Pedidos" at bounding box center [96, 366] width 179 height 28
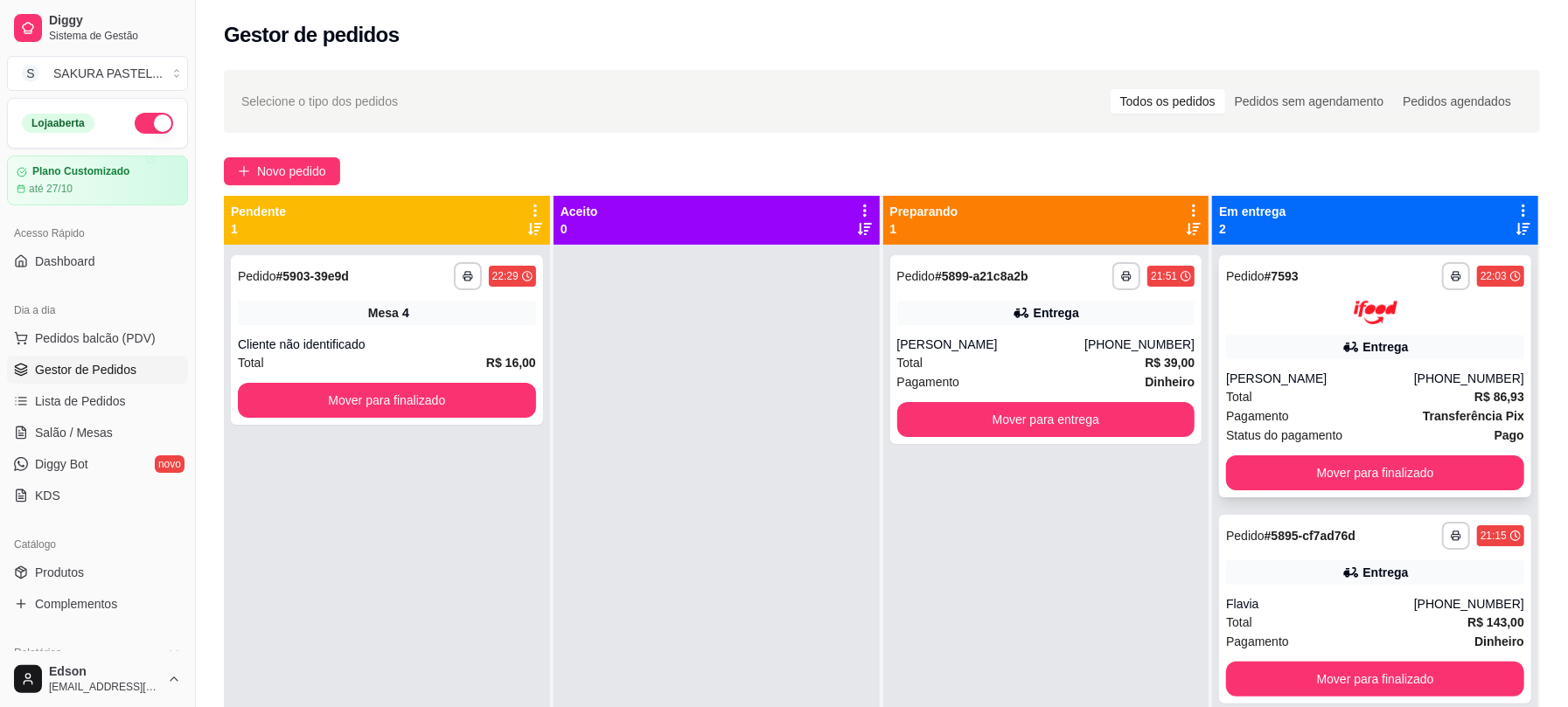
scroll to position [49, 0]
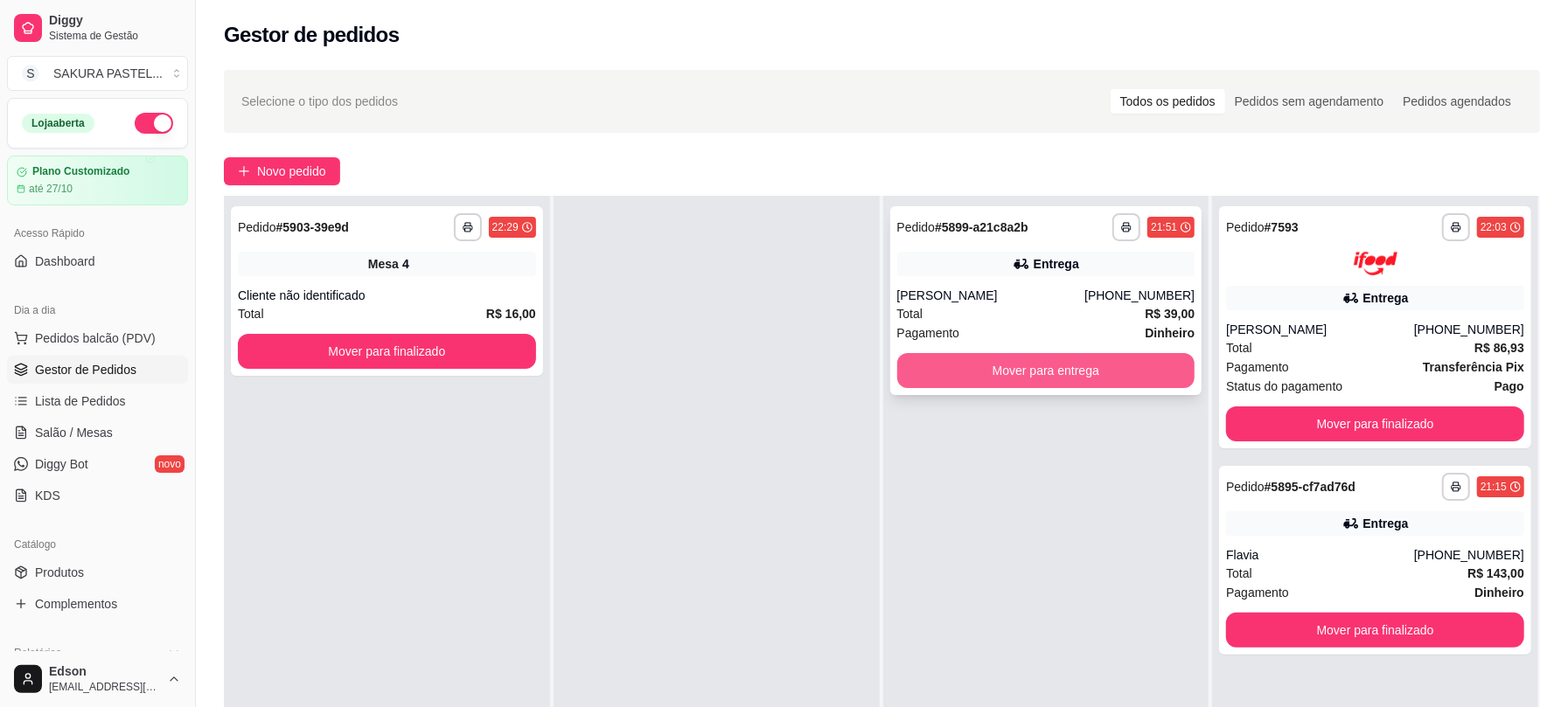
click at [1117, 362] on button "Mover para entrega" at bounding box center [1046, 371] width 298 height 35
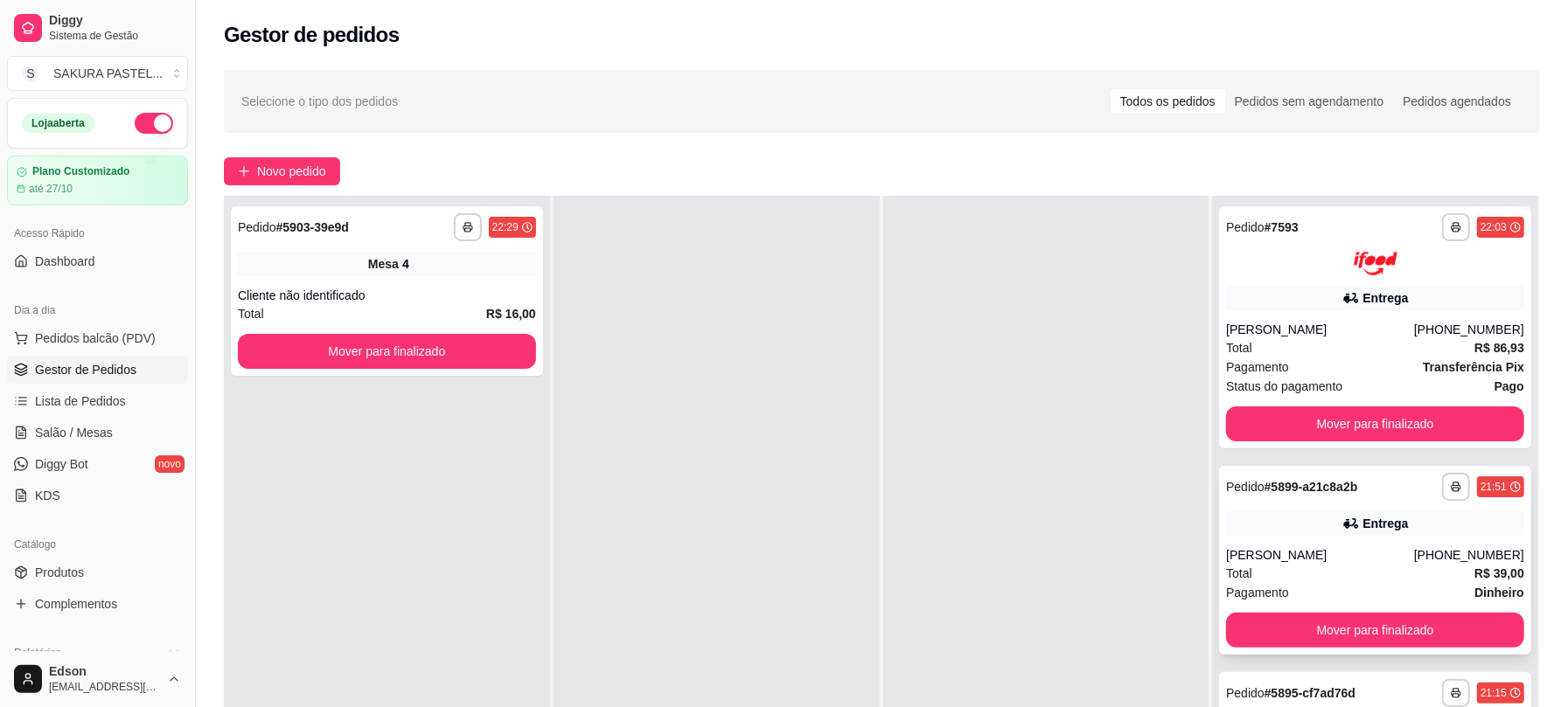
scroll to position [266, 0]
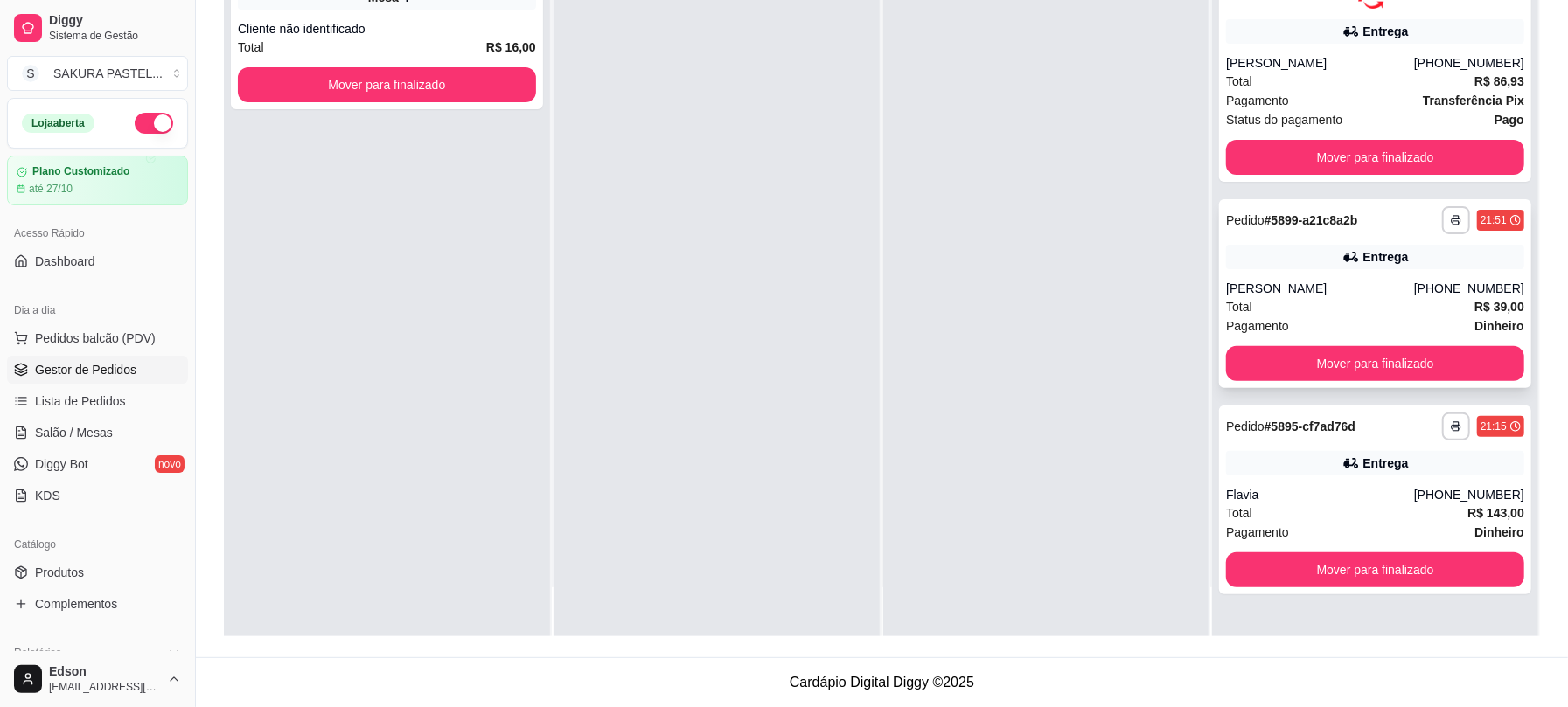
click at [1363, 333] on div "Pagamento Dinheiro" at bounding box center [1375, 325] width 298 height 19
click at [1380, 365] on button "Mover para finalizado" at bounding box center [1375, 363] width 290 height 35
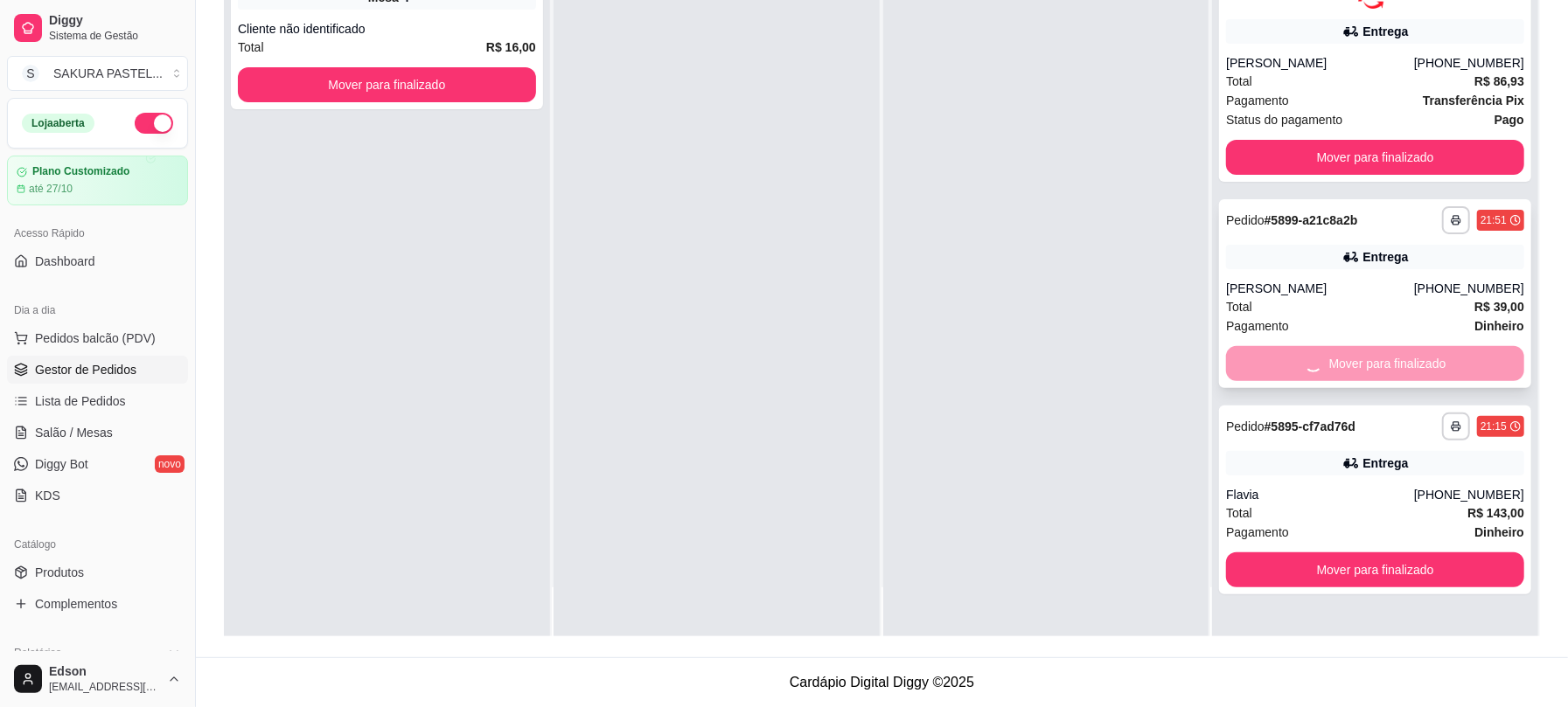
click at [1380, 553] on button "Mover para finalizado" at bounding box center [1375, 570] width 298 height 35
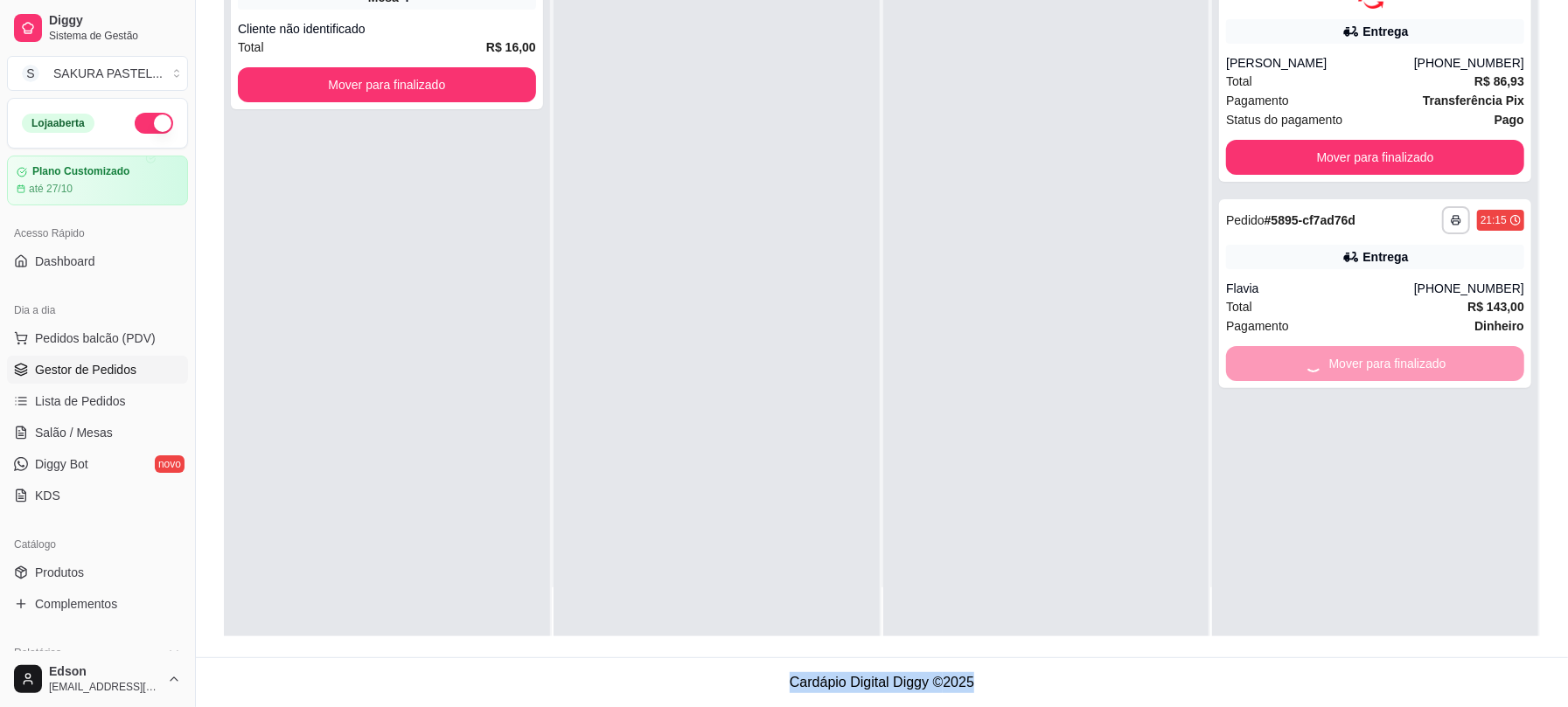
click at [1380, 365] on div "Mover para finalizado" at bounding box center [1375, 363] width 298 height 35
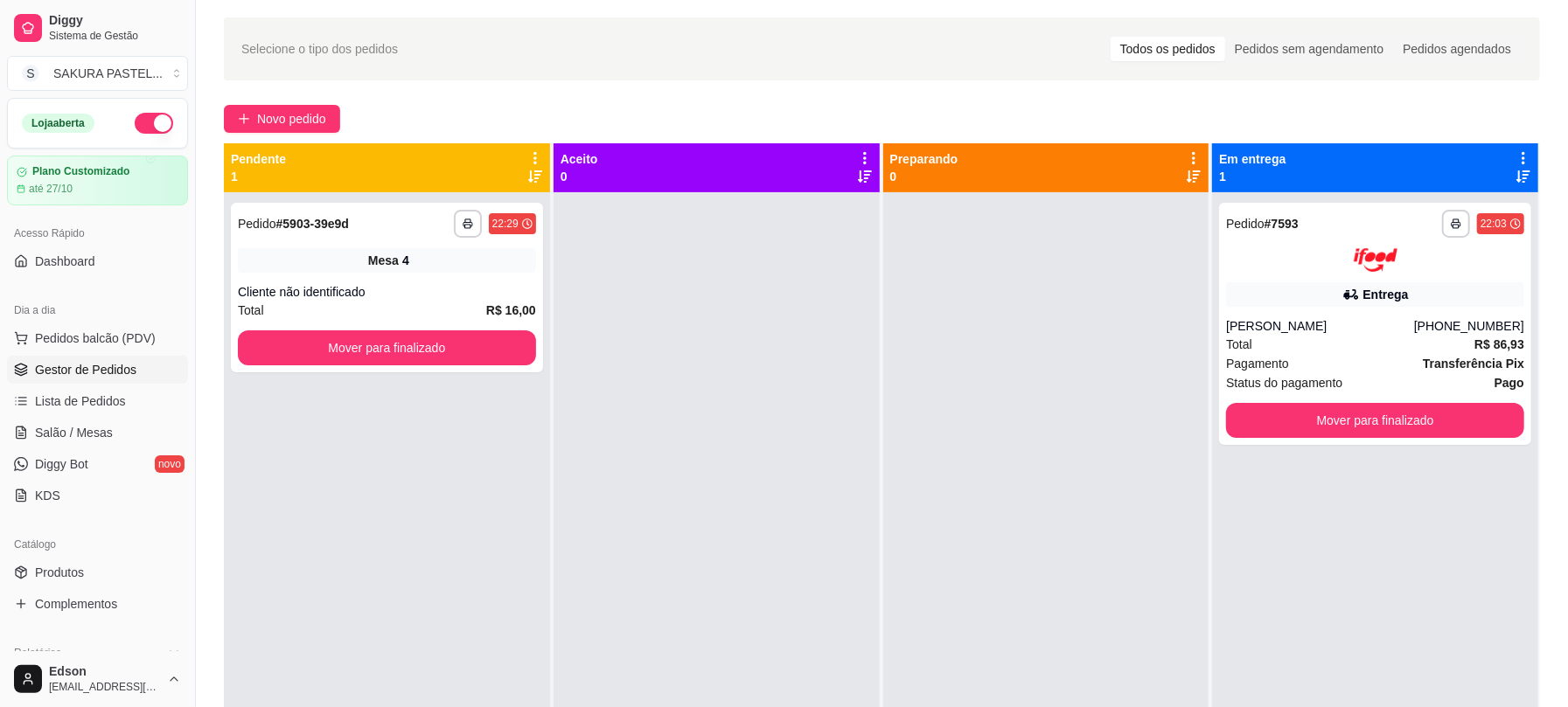
scroll to position [0, 0]
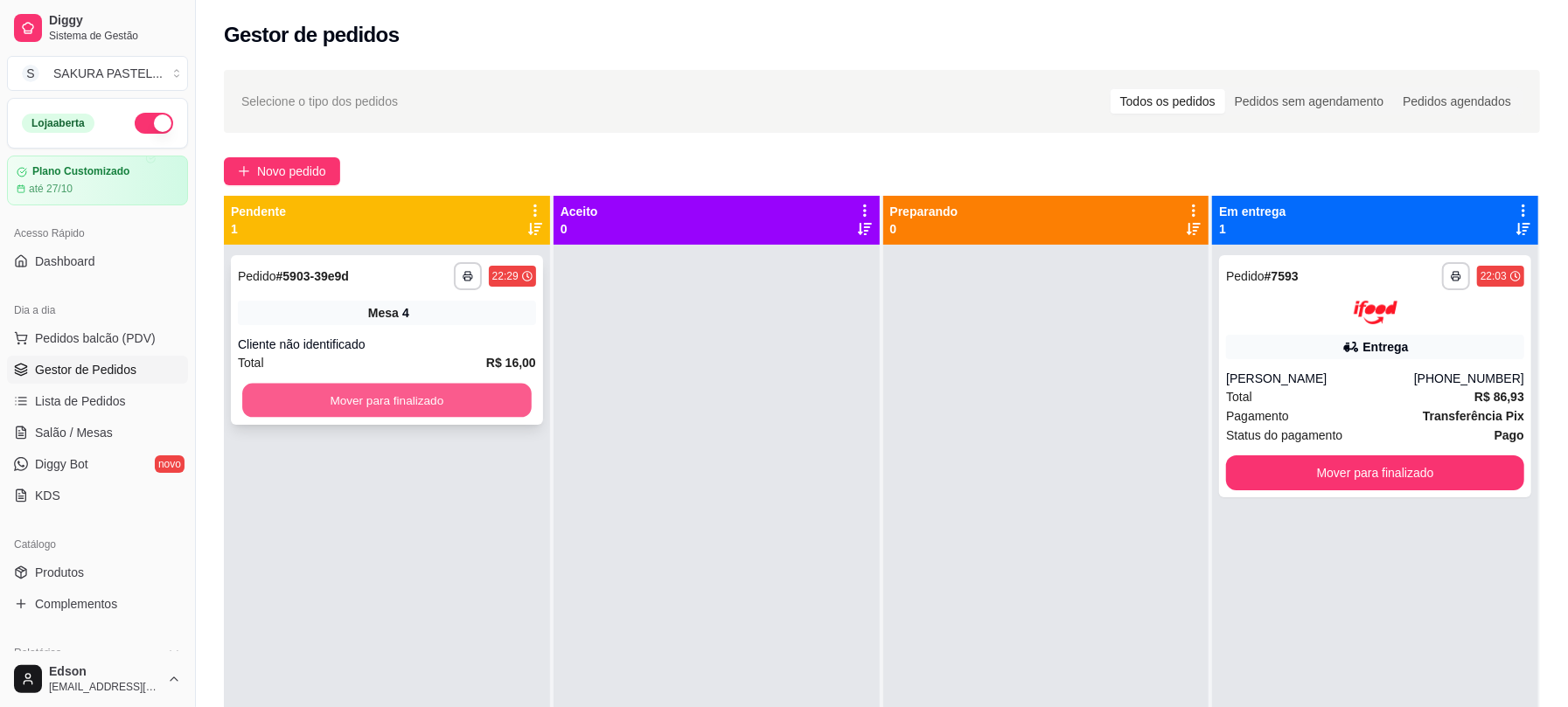
click at [437, 384] on button "Mover para finalizado" at bounding box center [387, 401] width 290 height 35
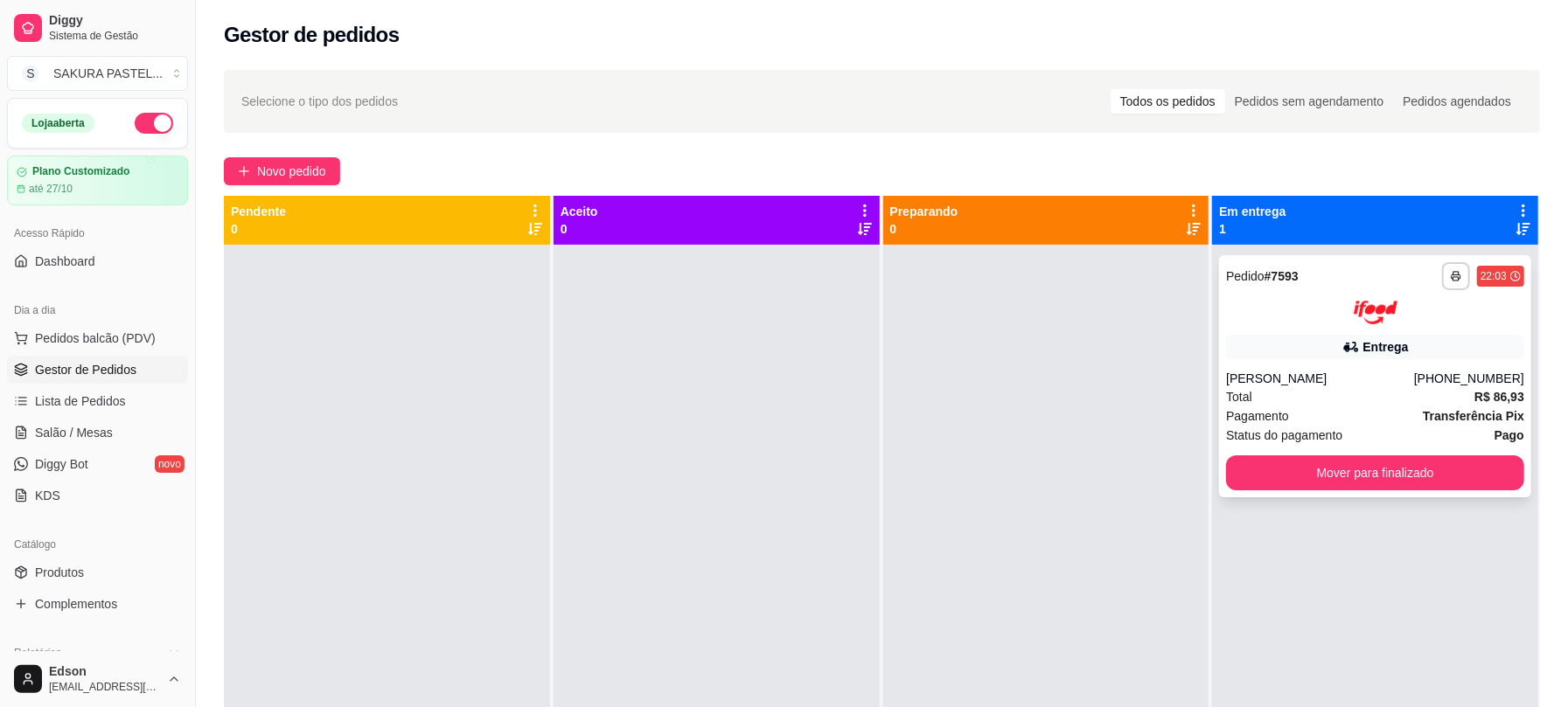
click at [1342, 370] on div "[PERSON_NAME]" at bounding box center [1320, 378] width 188 height 17
click at [149, 123] on button "button" at bounding box center [154, 123] width 38 height 21
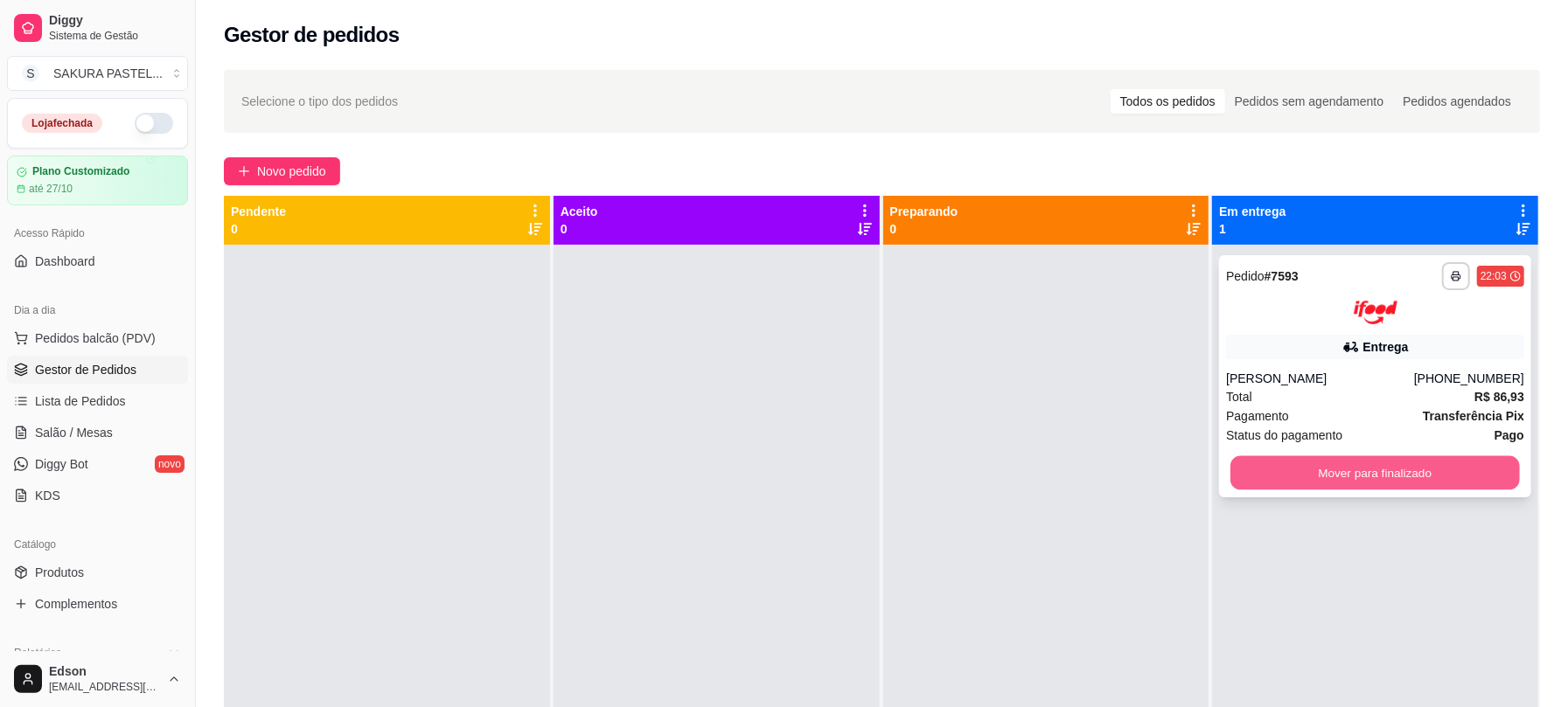
click at [1491, 483] on button "Mover para finalizado" at bounding box center [1375, 473] width 290 height 35
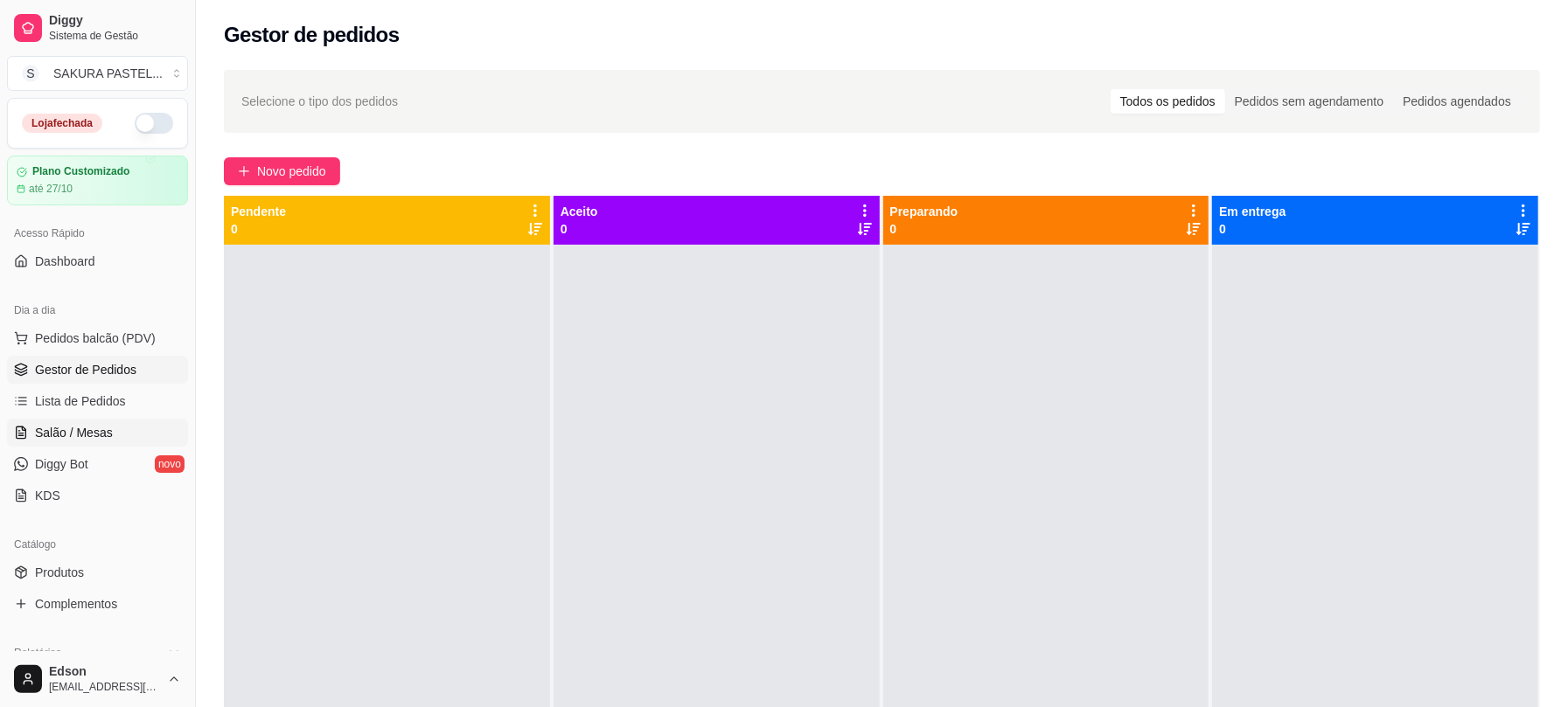
click at [75, 423] on link "Salão / Mesas" at bounding box center [97, 433] width 181 height 28
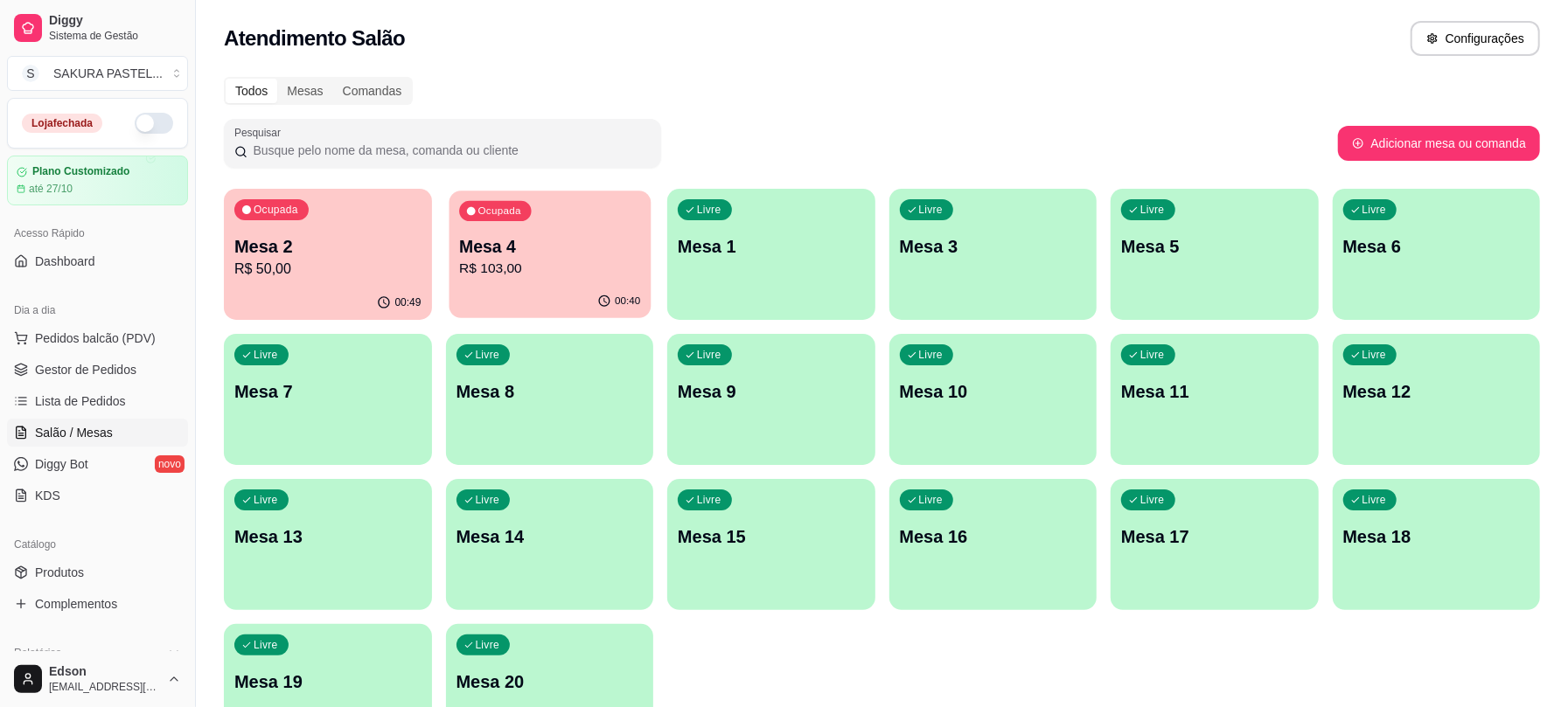
click at [567, 261] on p "R$ 103,00" at bounding box center [549, 269] width 181 height 20
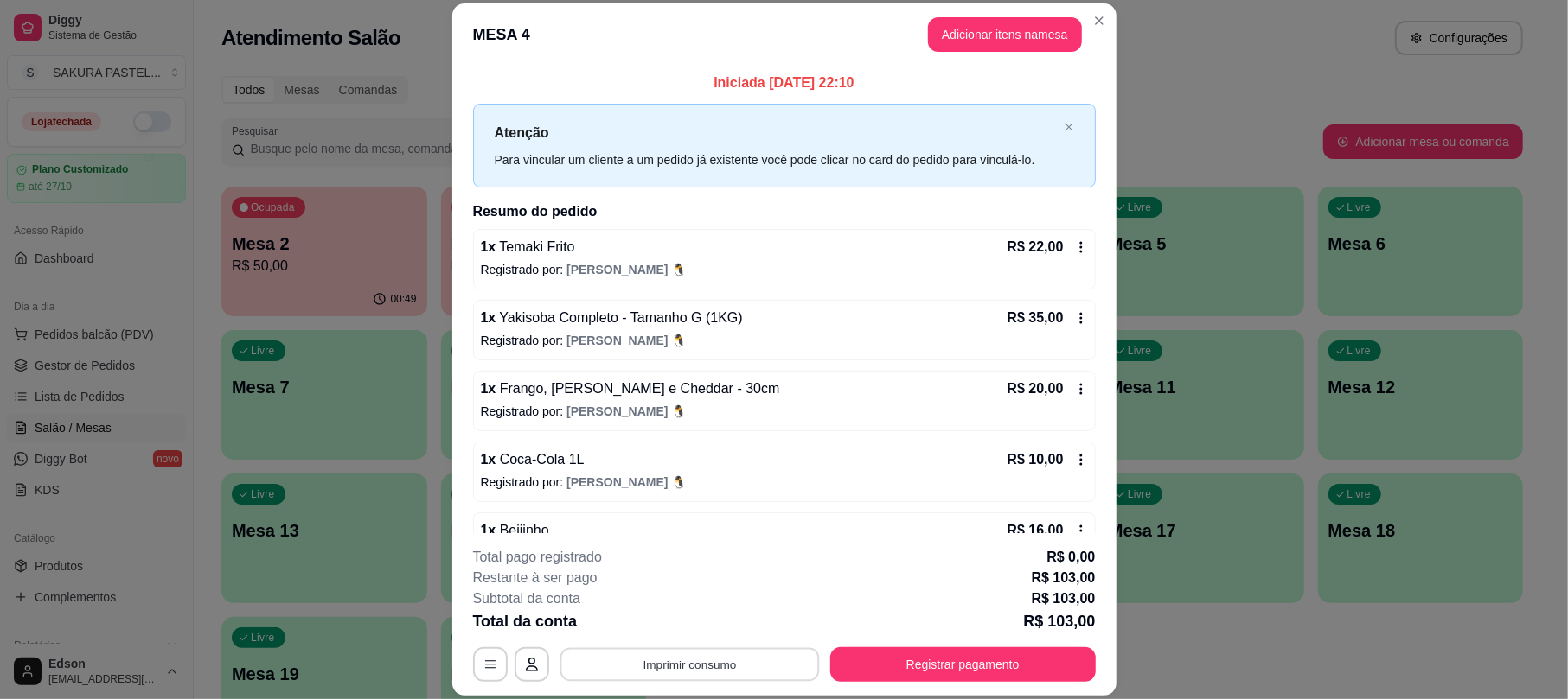
click at [685, 664] on button "Imprimir consumo" at bounding box center [689, 666] width 260 height 34
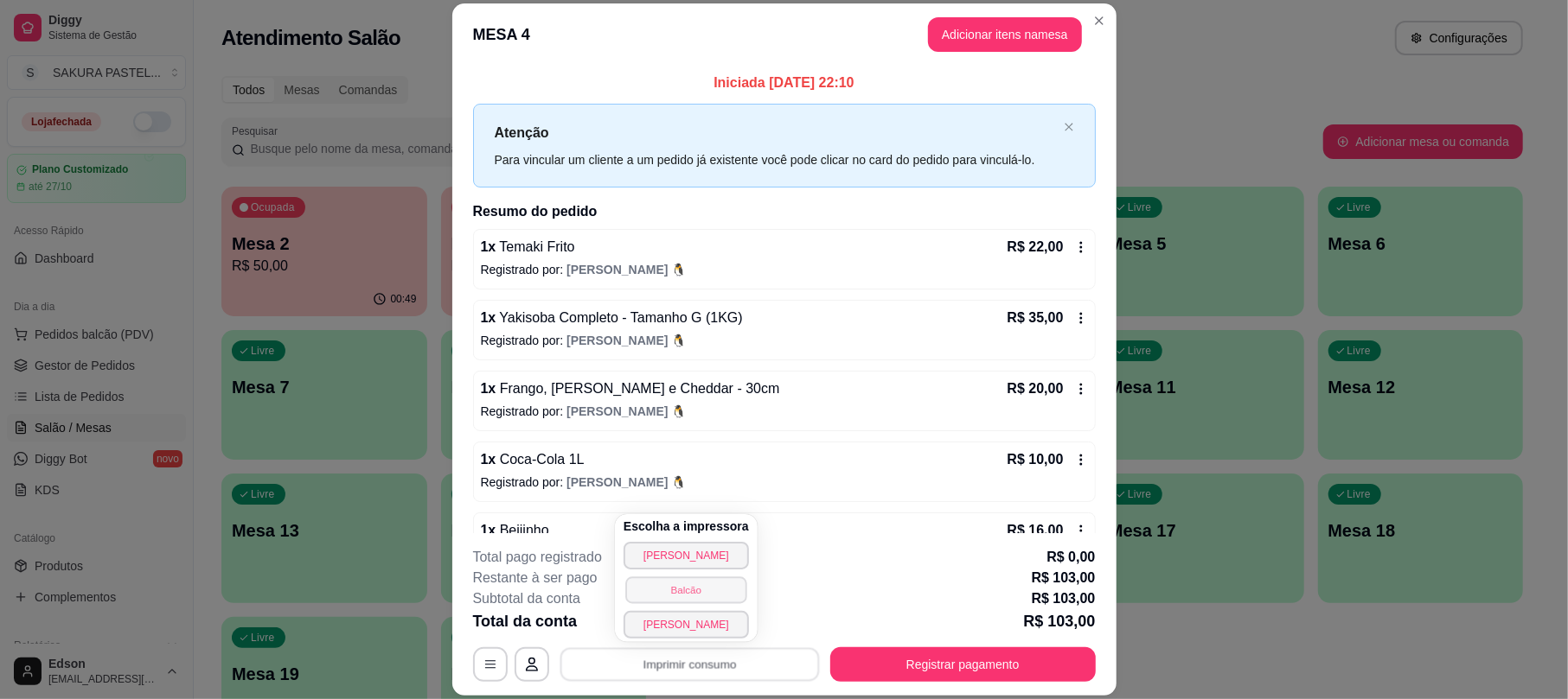
click at [689, 597] on button "Balcão" at bounding box center [686, 590] width 121 height 27
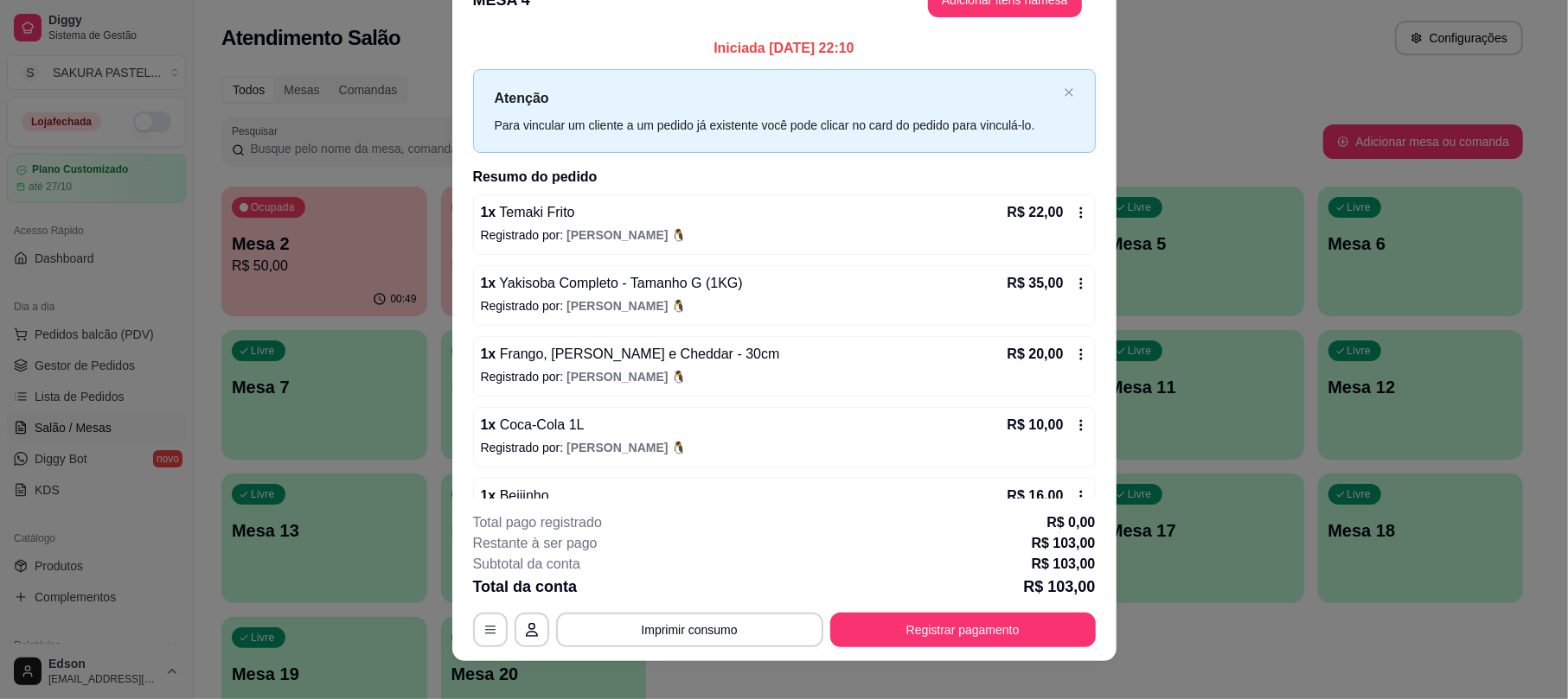
scroll to position [52, 0]
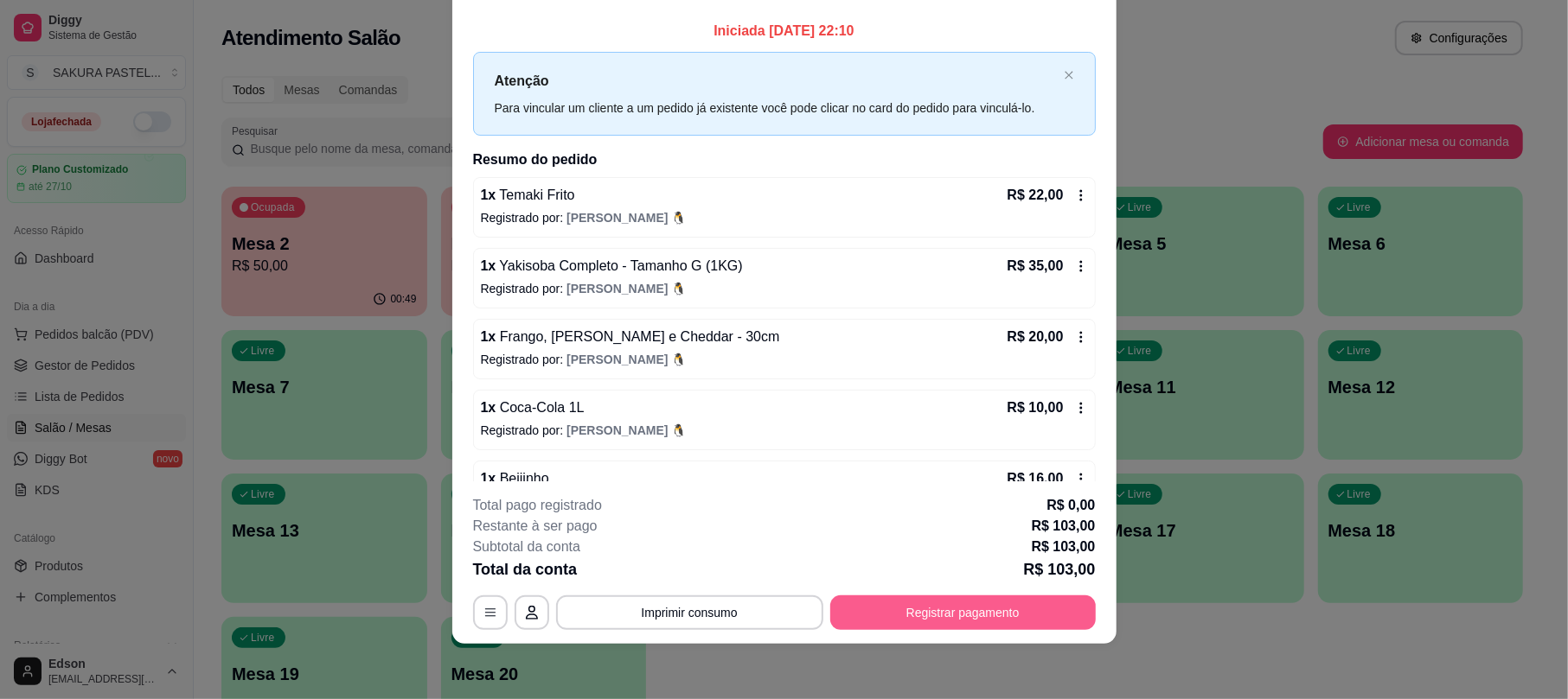
click at [915, 603] on button "Registrar pagamento" at bounding box center [962, 613] width 265 height 34
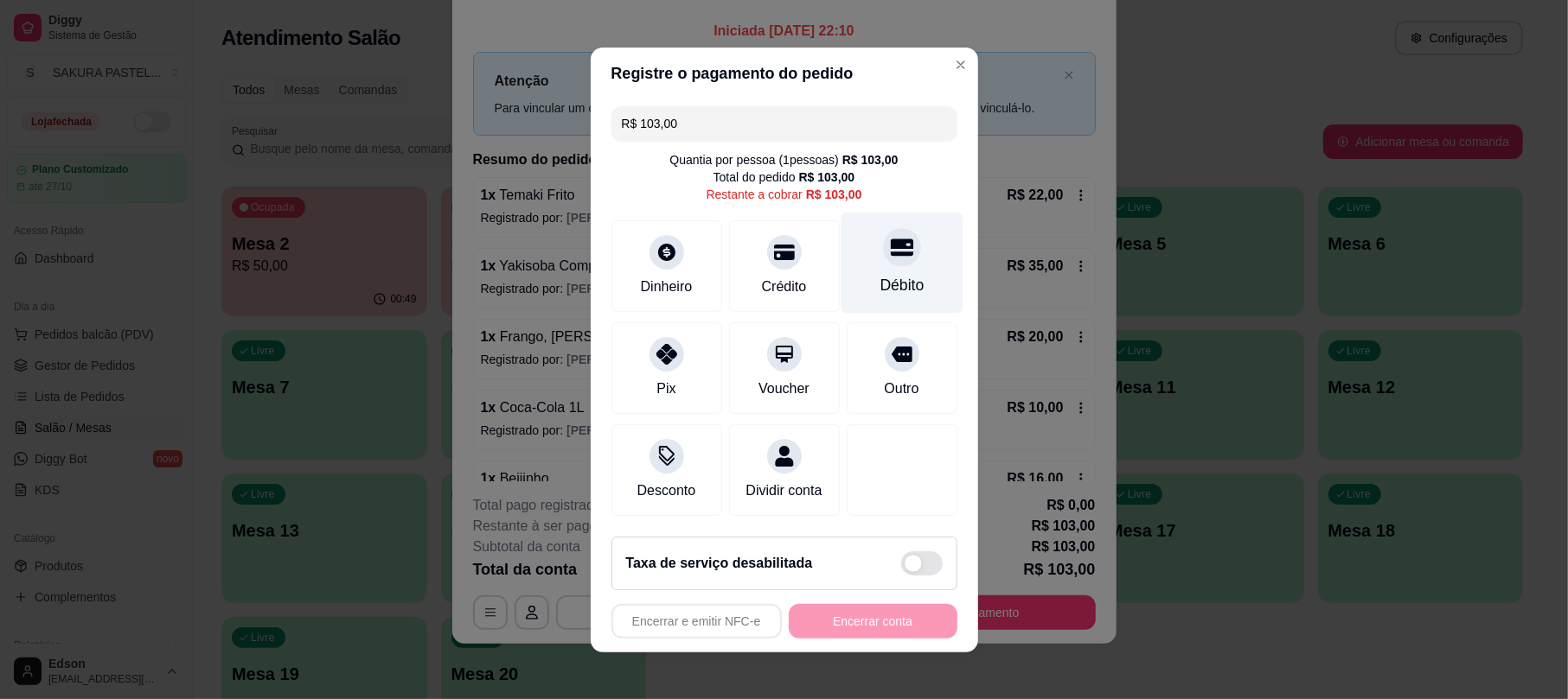
click at [868, 249] on div "Débito" at bounding box center [901, 262] width 122 height 102
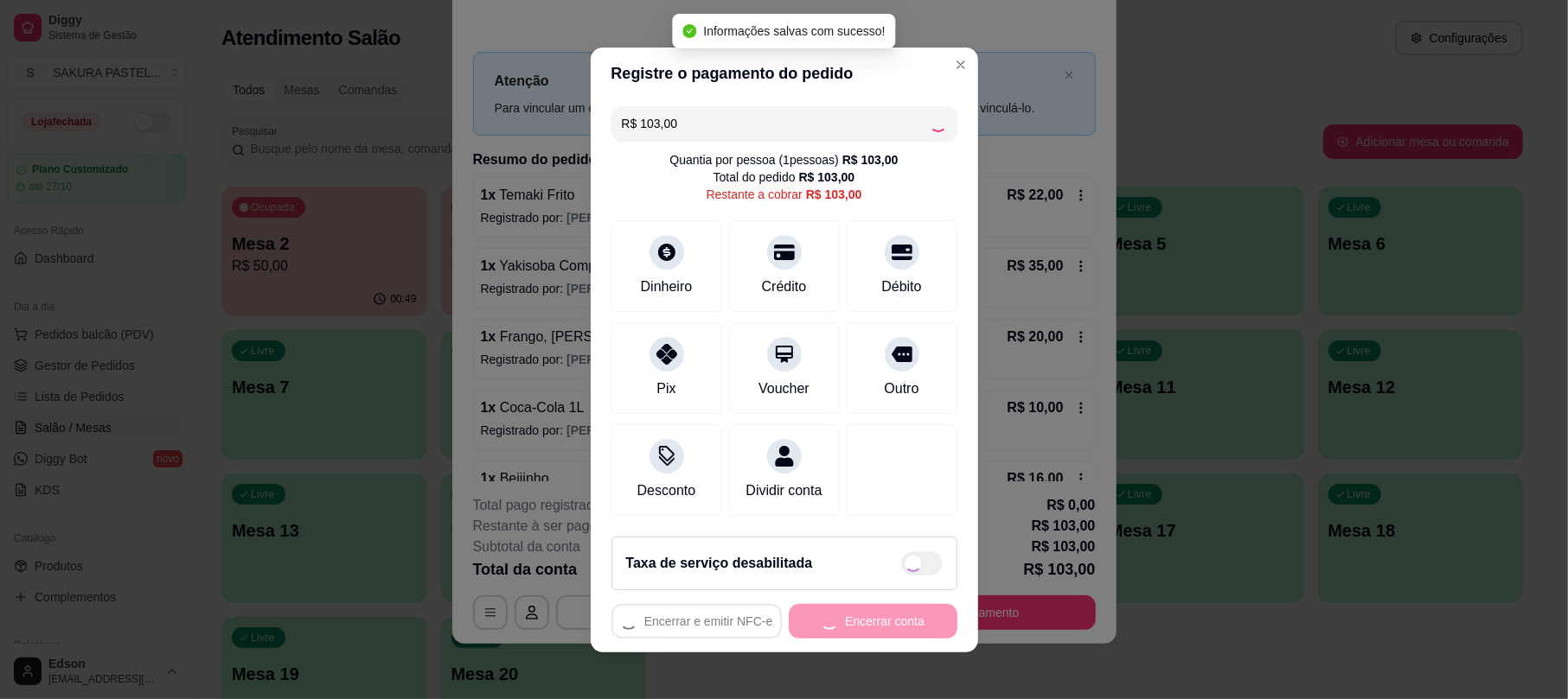
type input "R$ 0,00"
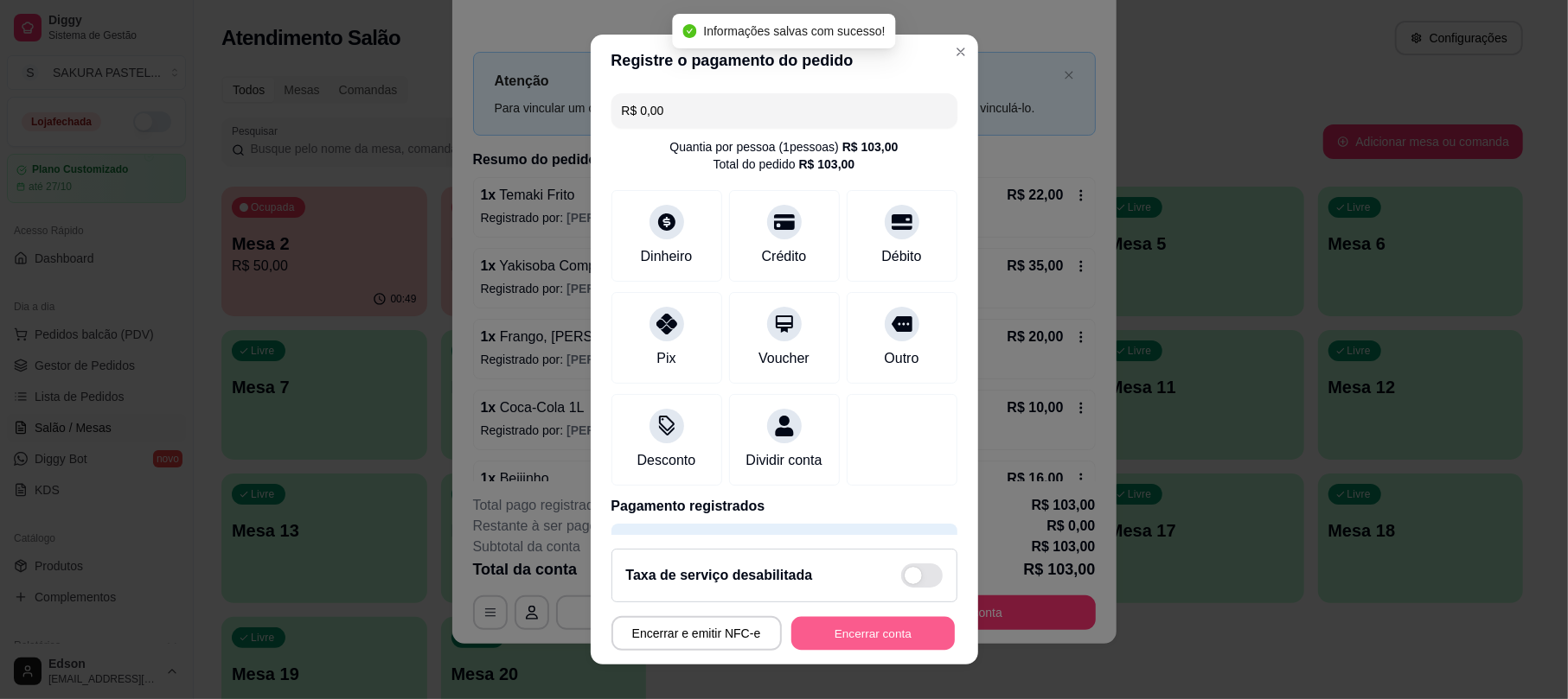
click at [820, 640] on button "Encerrar conta" at bounding box center [873, 633] width 164 height 34
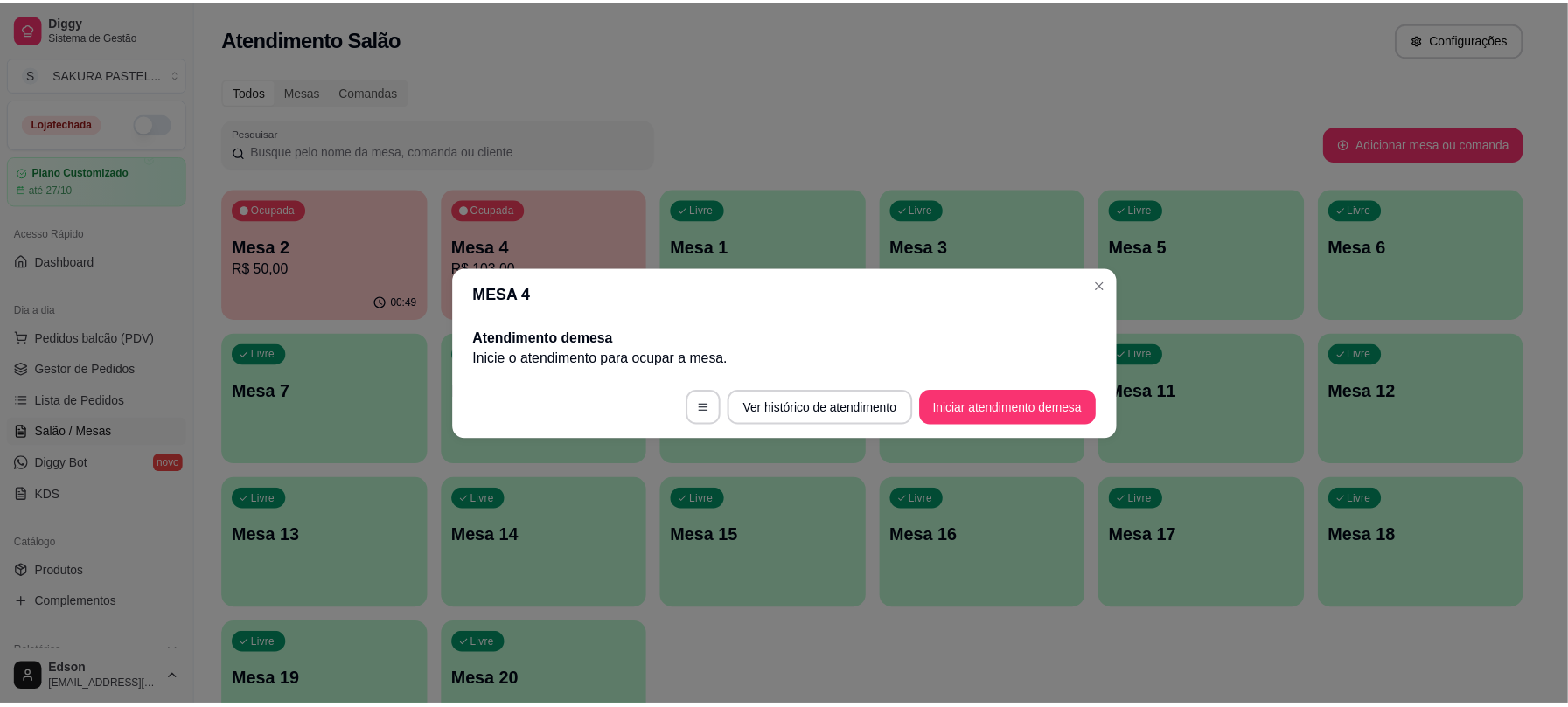
scroll to position [0, 0]
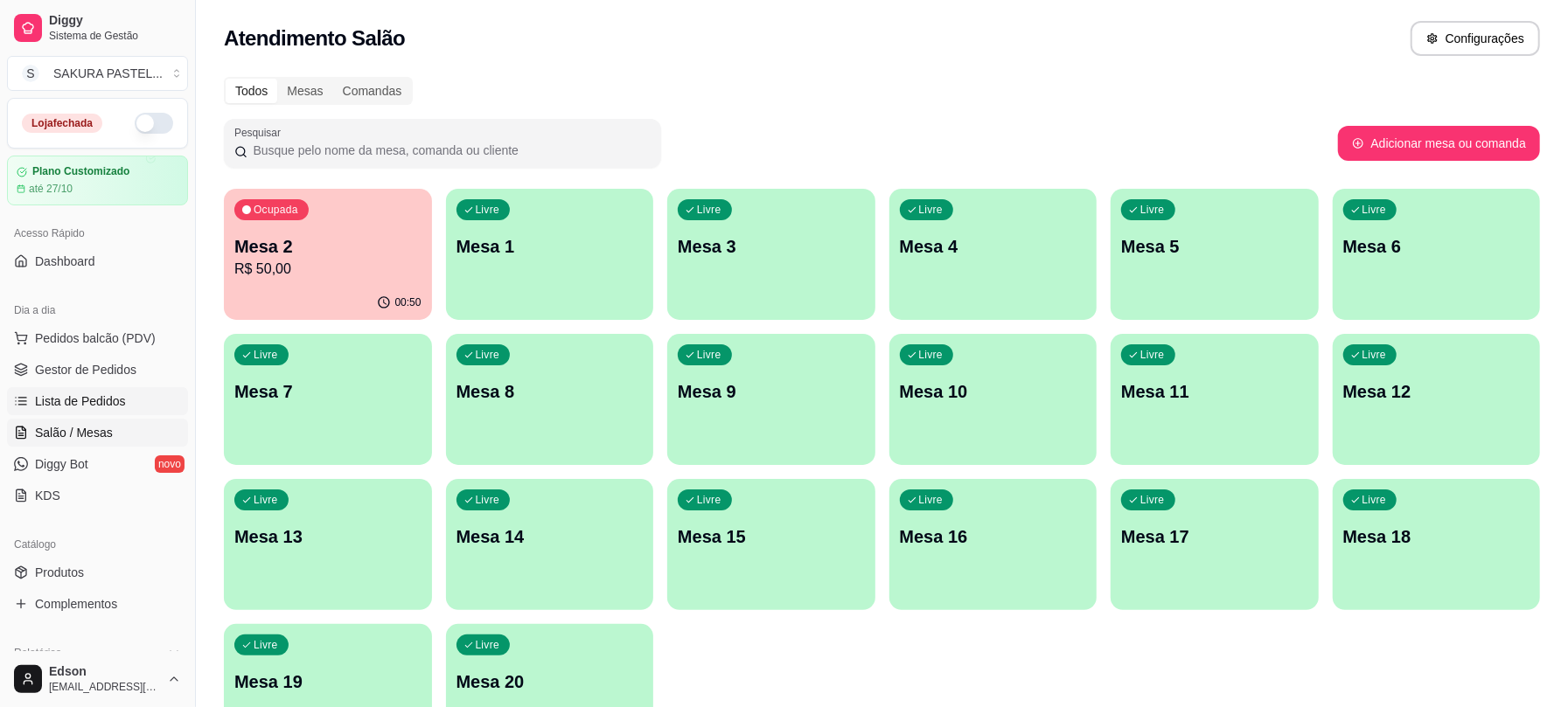
click at [129, 413] on link "Lista de Pedidos" at bounding box center [97, 401] width 181 height 28
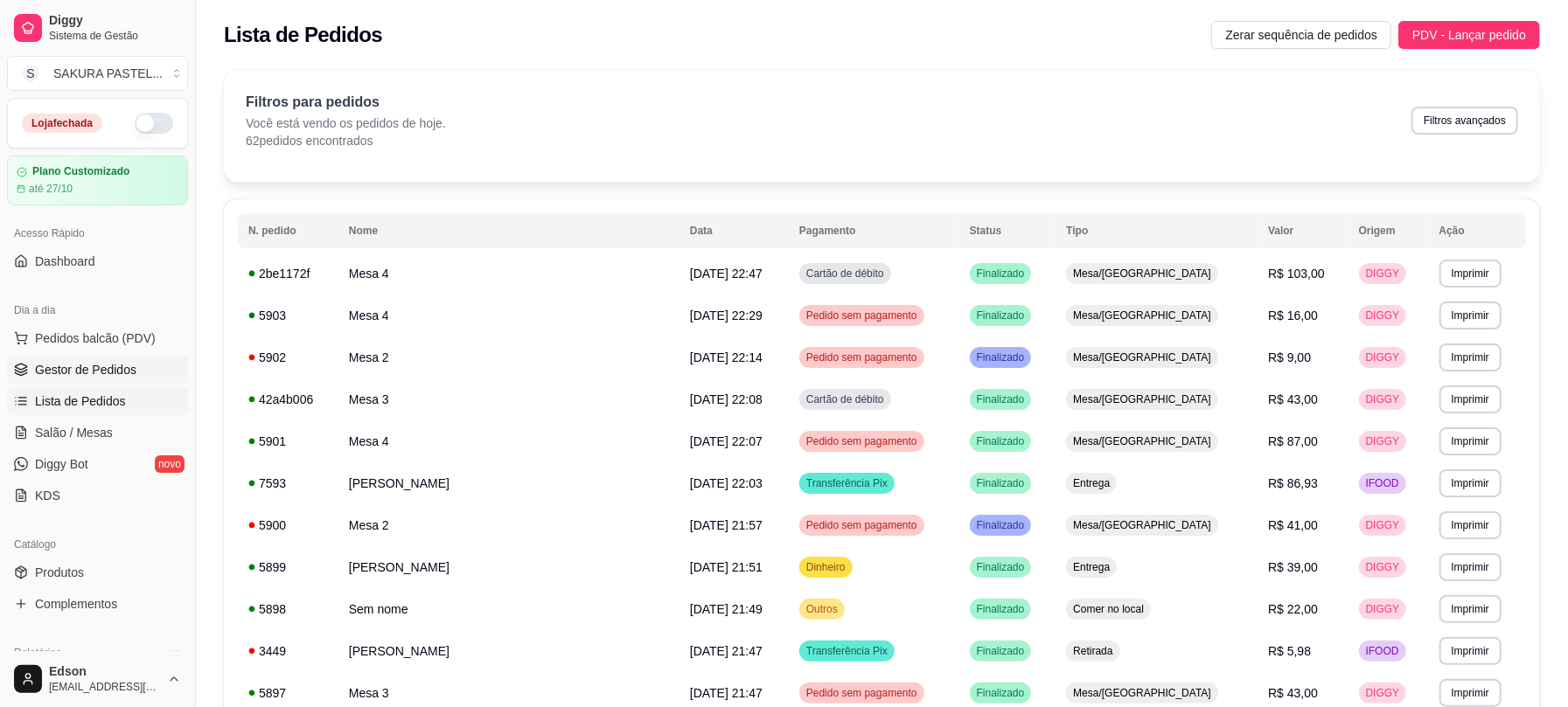
click at [113, 367] on span "Gestor de Pedidos" at bounding box center [85, 369] width 102 height 17
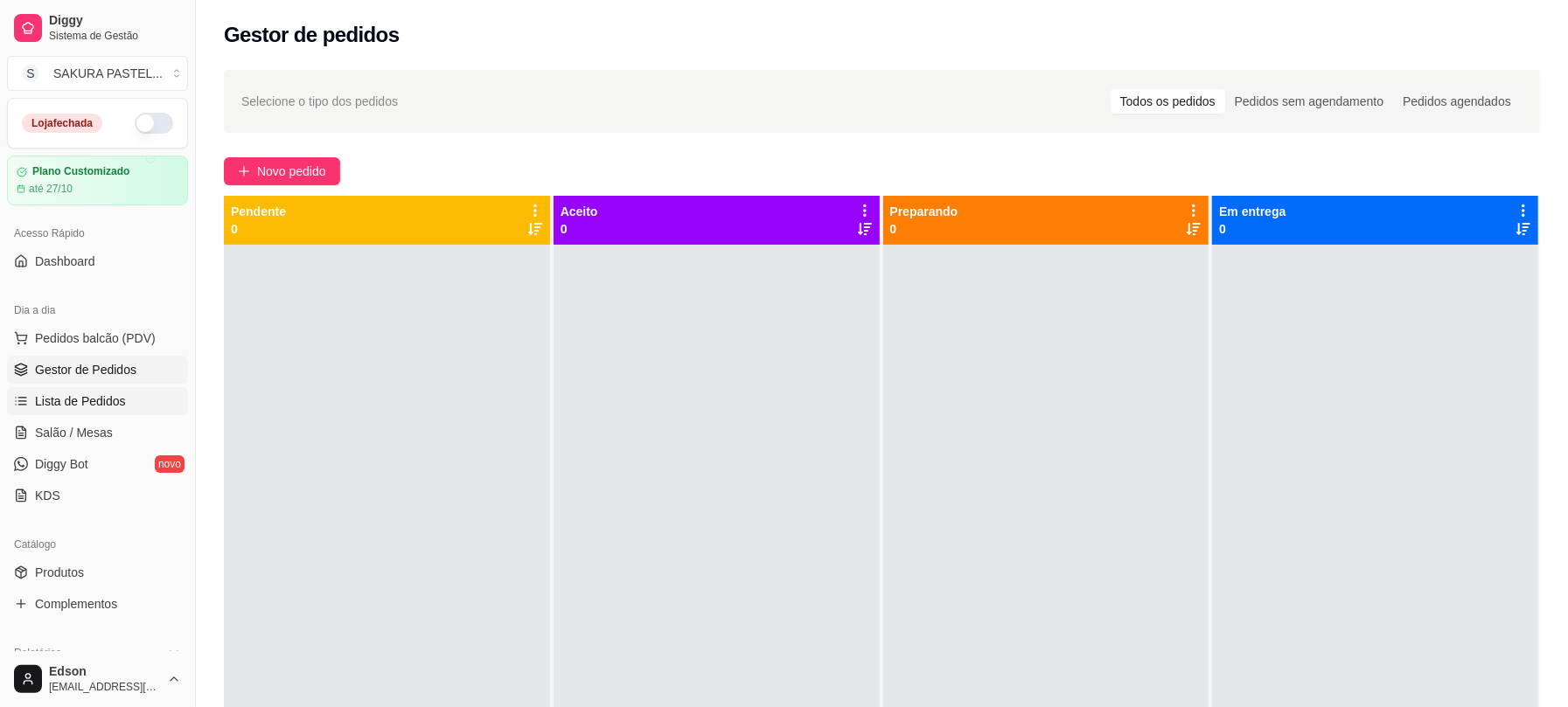
click at [113, 403] on span "Lista de Pedidos" at bounding box center [80, 401] width 91 height 17
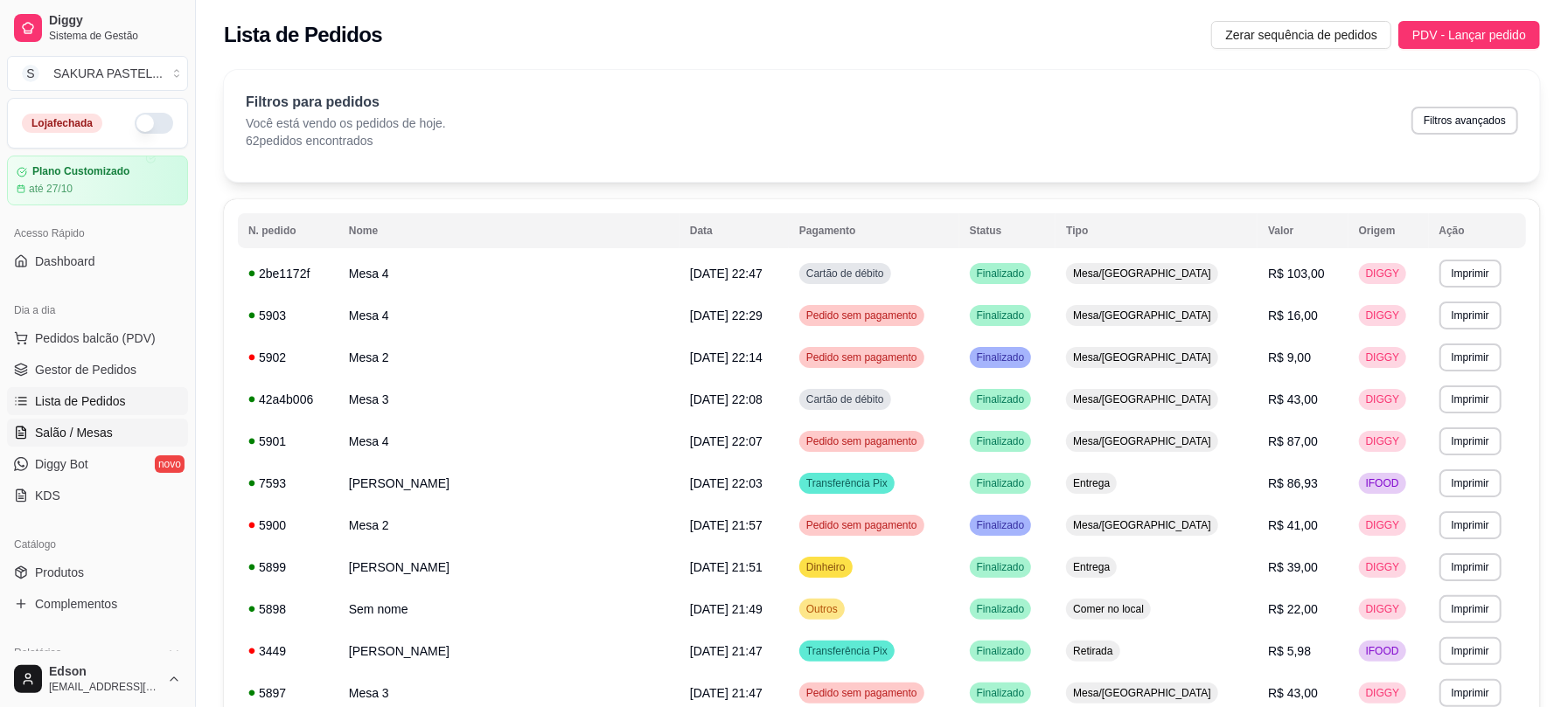
click at [99, 441] on span "Salão / Mesas" at bounding box center [74, 433] width 78 height 17
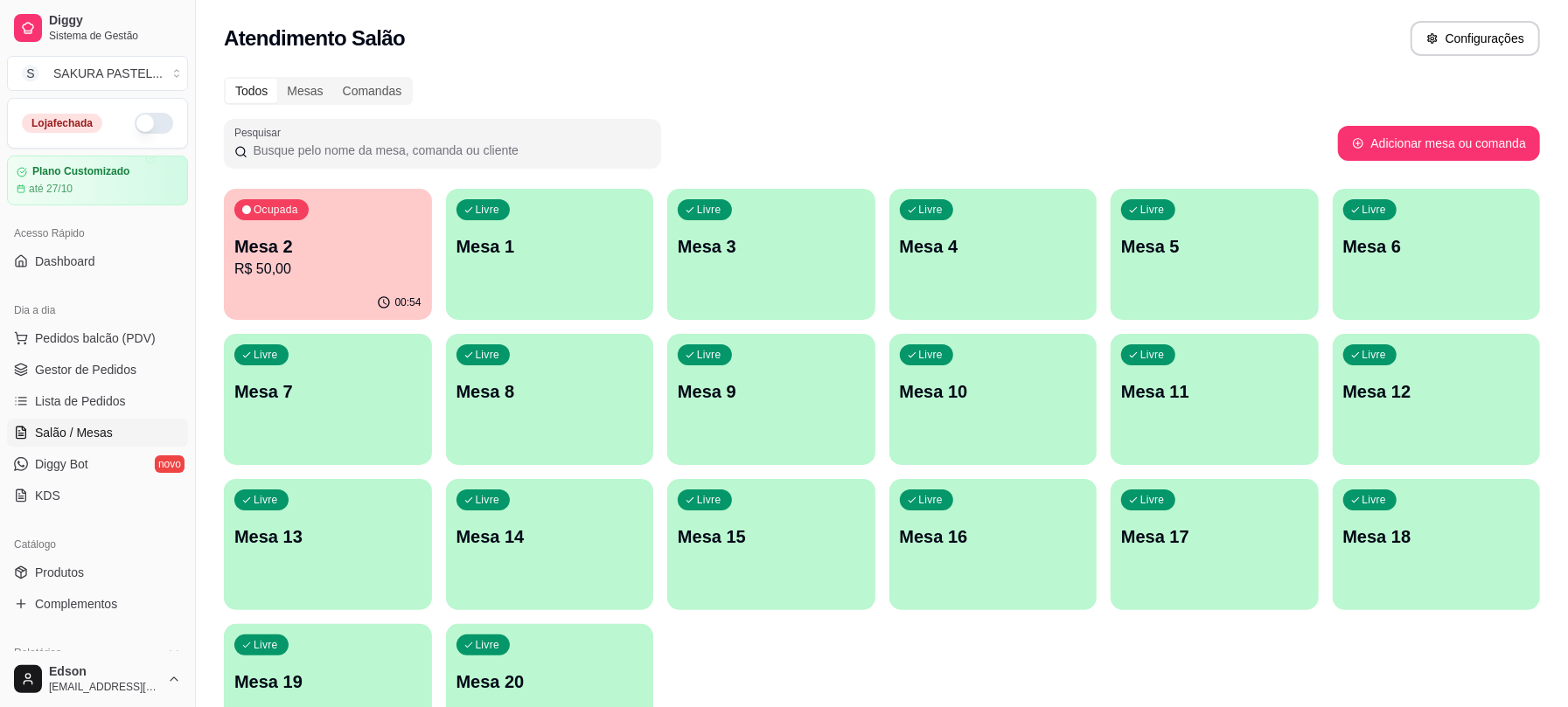
click at [310, 266] on p "R$ 50,00" at bounding box center [328, 269] width 187 height 21
click at [379, 240] on p "Mesa 2" at bounding box center [328, 246] width 187 height 25
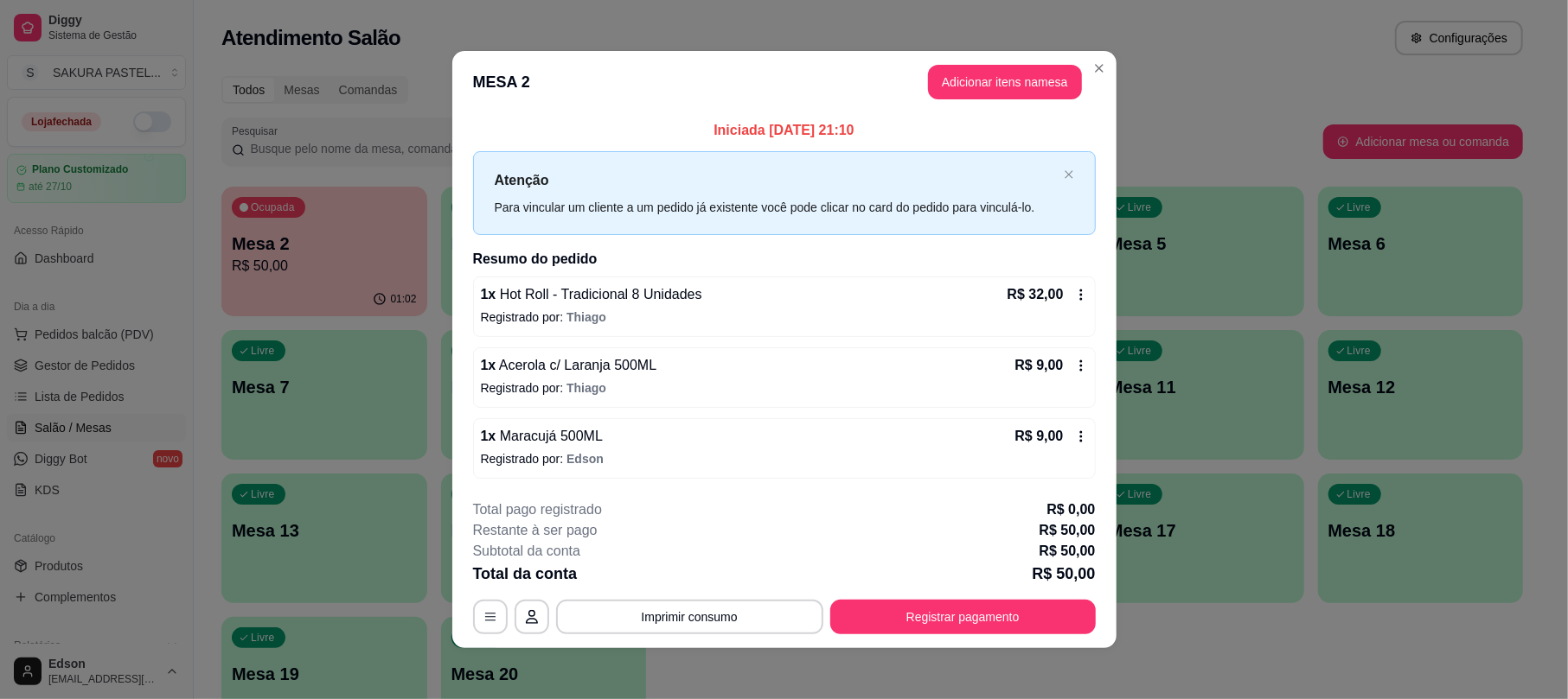
click at [997, 643] on footer "**********" at bounding box center [784, 567] width 664 height 163
click at [997, 633] on button "Registrar pagamento" at bounding box center [962, 617] width 265 height 34
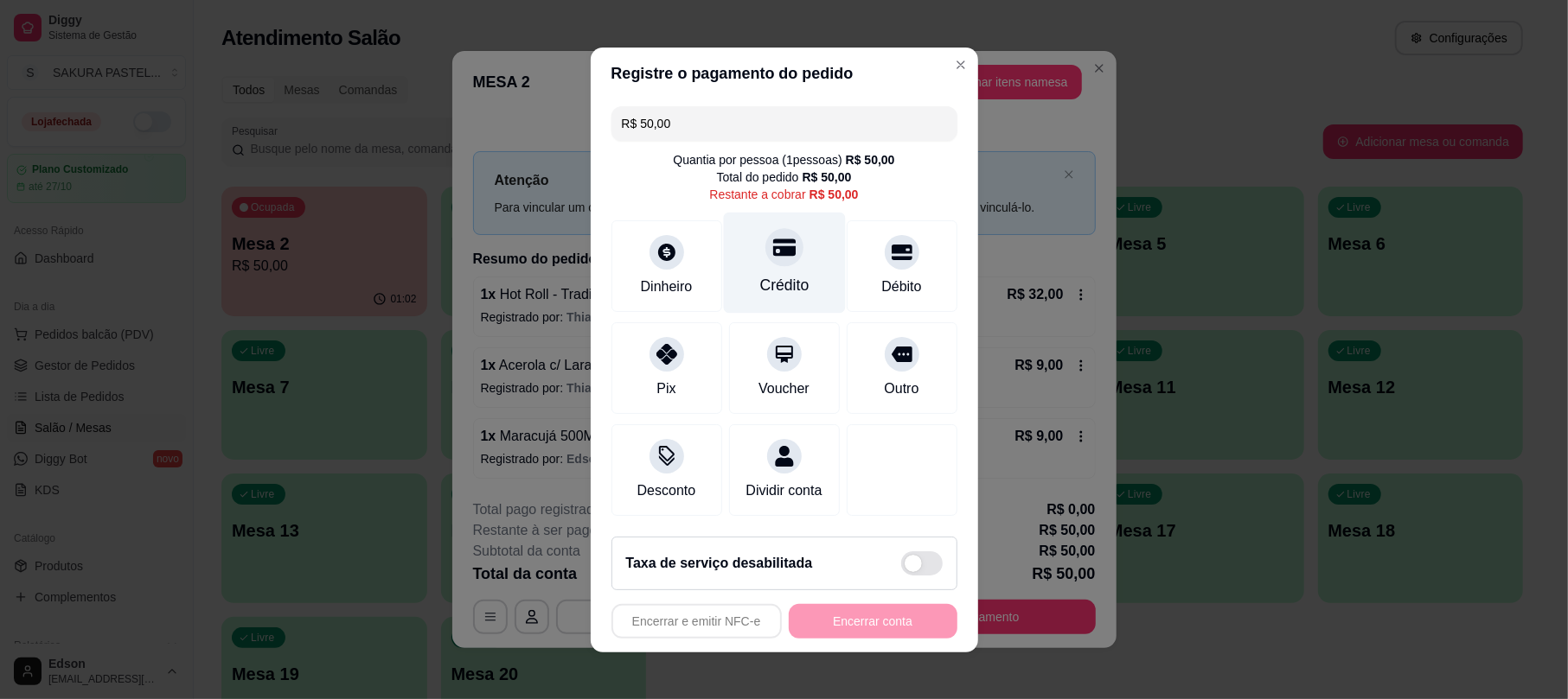
click at [800, 249] on div "Crédito" at bounding box center [784, 262] width 122 height 102
type input "R$ 0,00"
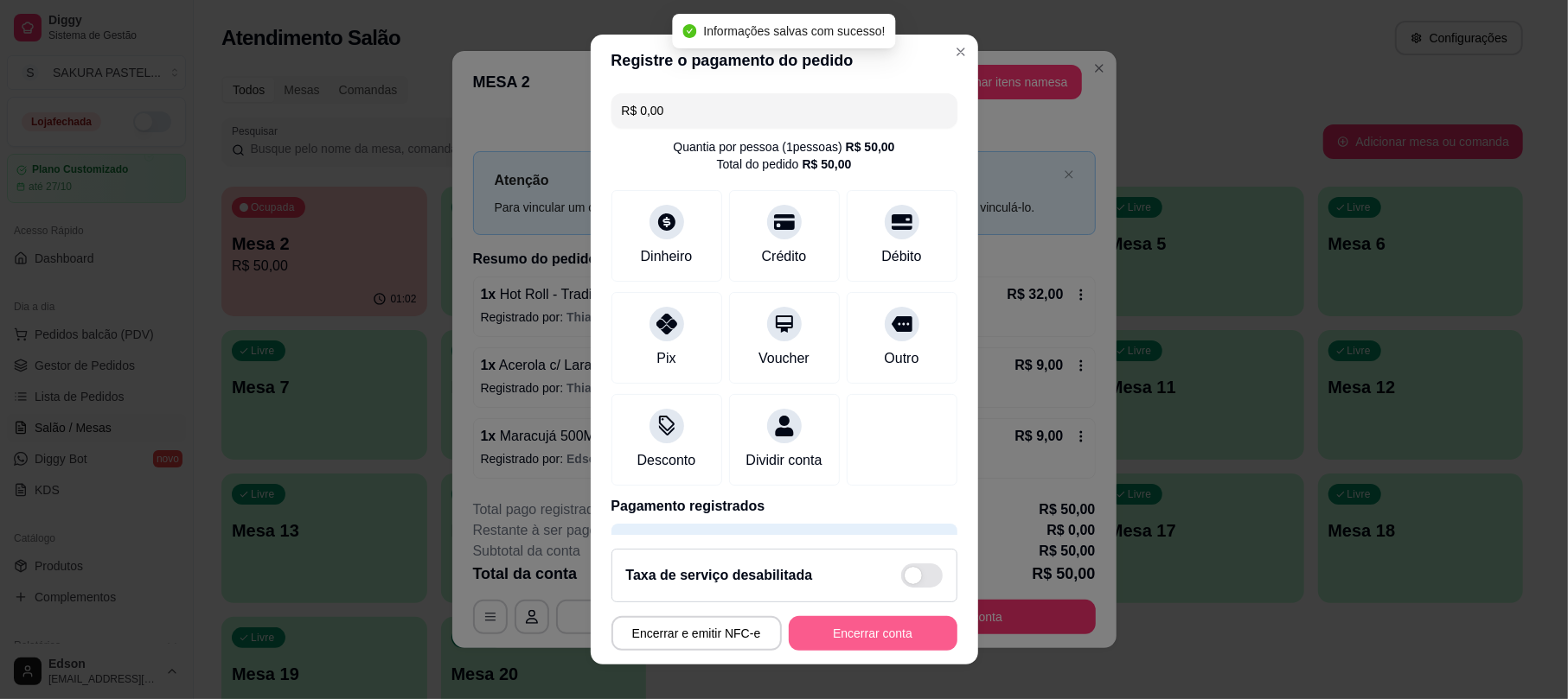
click at [883, 644] on button "Encerrar conta" at bounding box center [873, 633] width 169 height 34
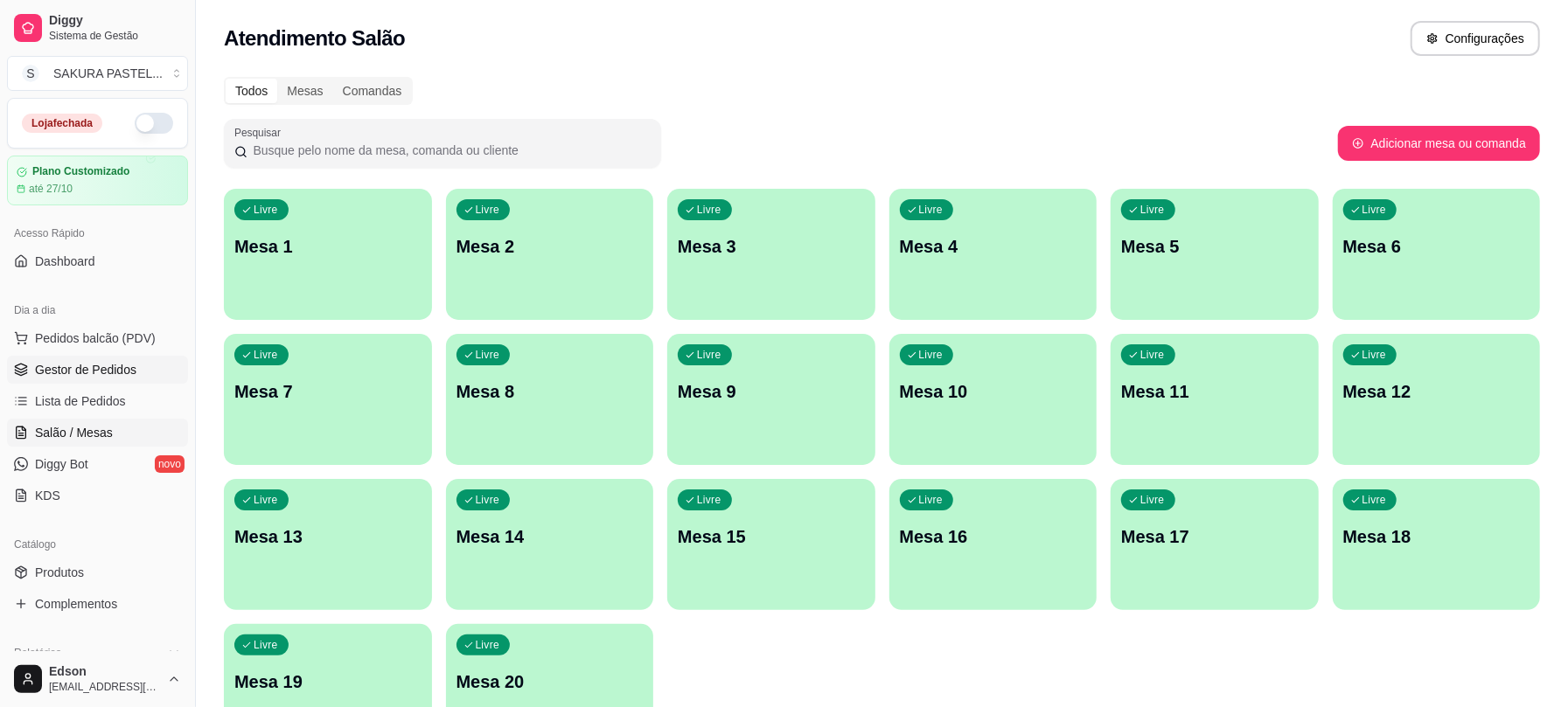
click at [88, 369] on span "Gestor de Pedidos" at bounding box center [85, 369] width 102 height 17
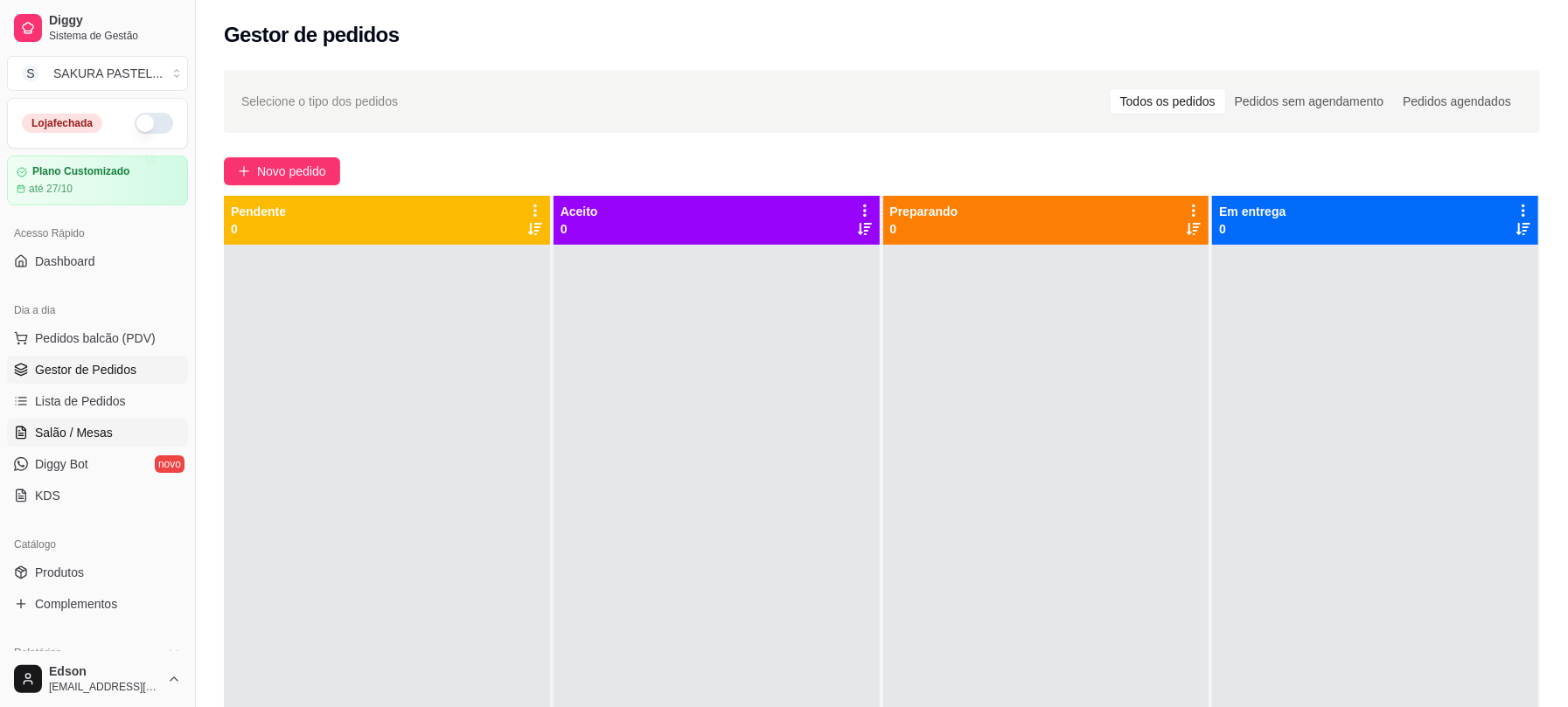
click at [113, 425] on link "Salão / Mesas" at bounding box center [97, 433] width 181 height 28
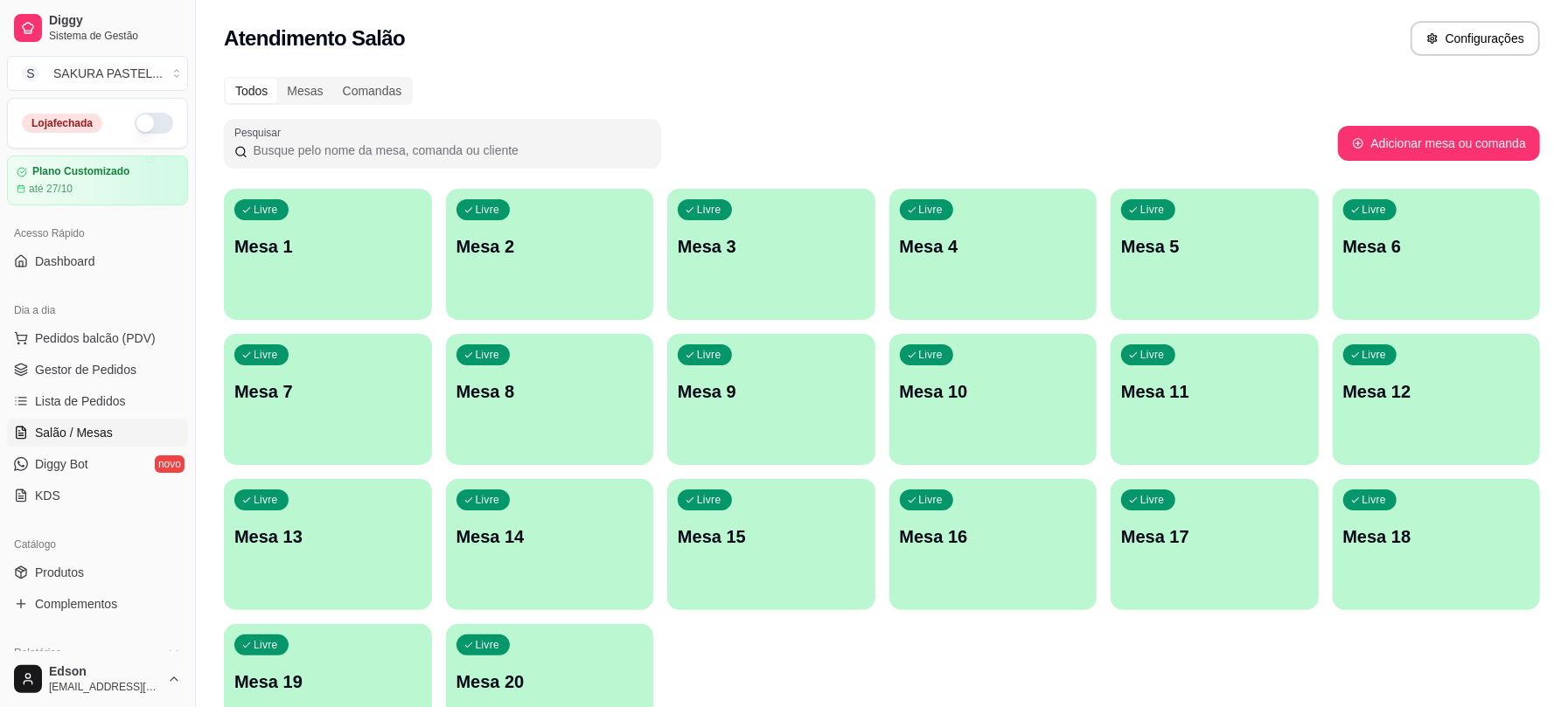
click at [115, 385] on ul "Pedidos balcão (PDV) Gestor de Pedidos Lista de Pedidos Salão / Mesas Diggy Bot…" at bounding box center [97, 417] width 181 height 185
click at [114, 365] on span "Gestor de Pedidos" at bounding box center [85, 369] width 102 height 17
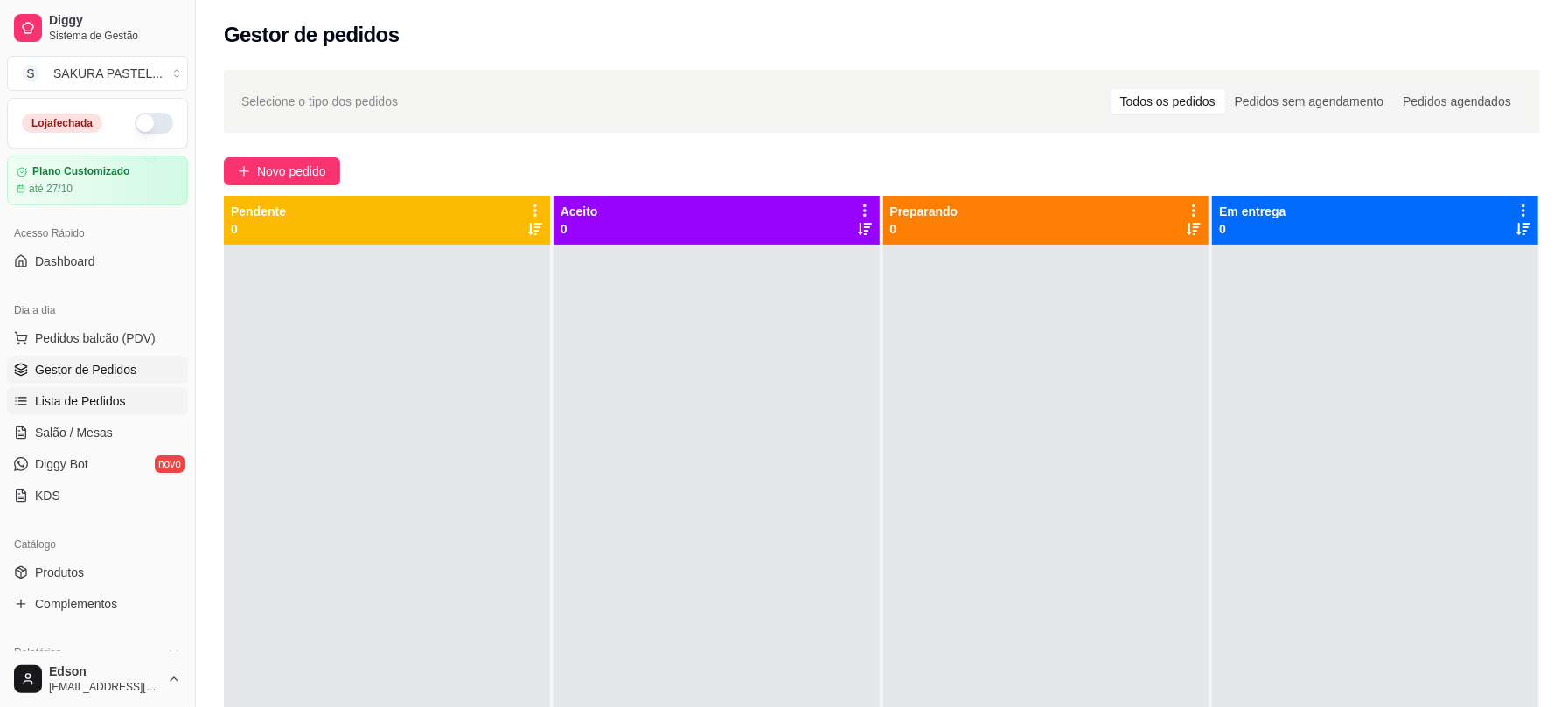
click at [126, 409] on link "Lista de Pedidos" at bounding box center [97, 401] width 181 height 28
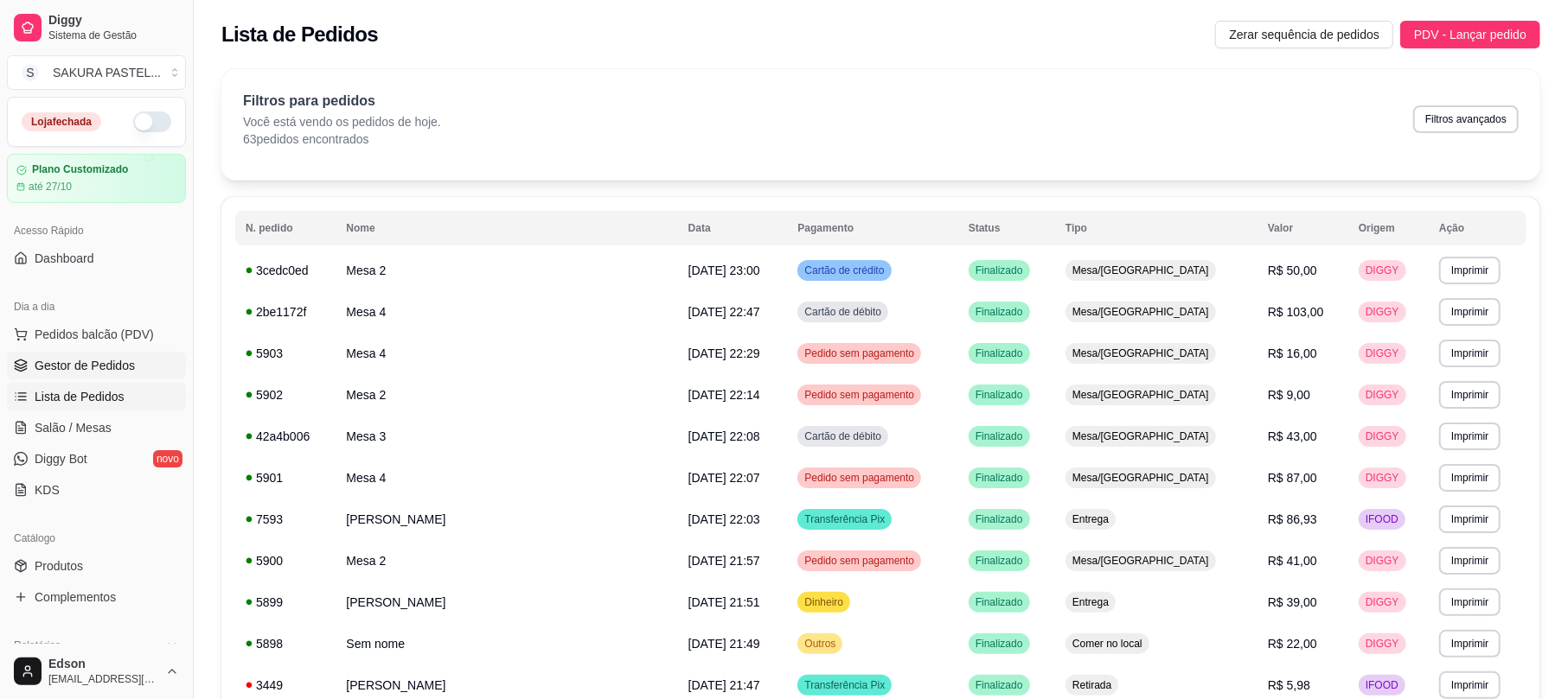
click at [126, 360] on span "Gestor de Pedidos" at bounding box center [84, 365] width 101 height 17
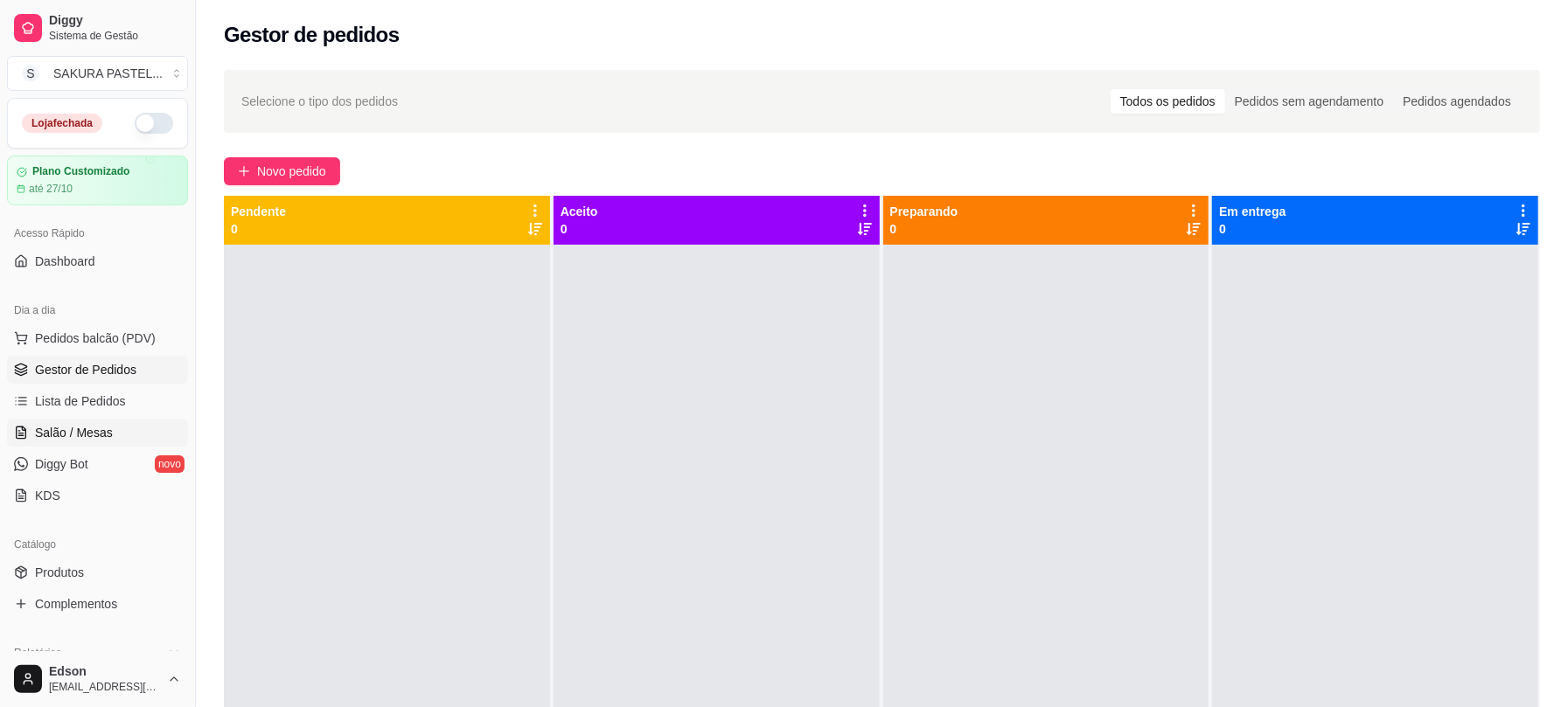
click at [106, 444] on link "Salão / Mesas" at bounding box center [97, 433] width 181 height 28
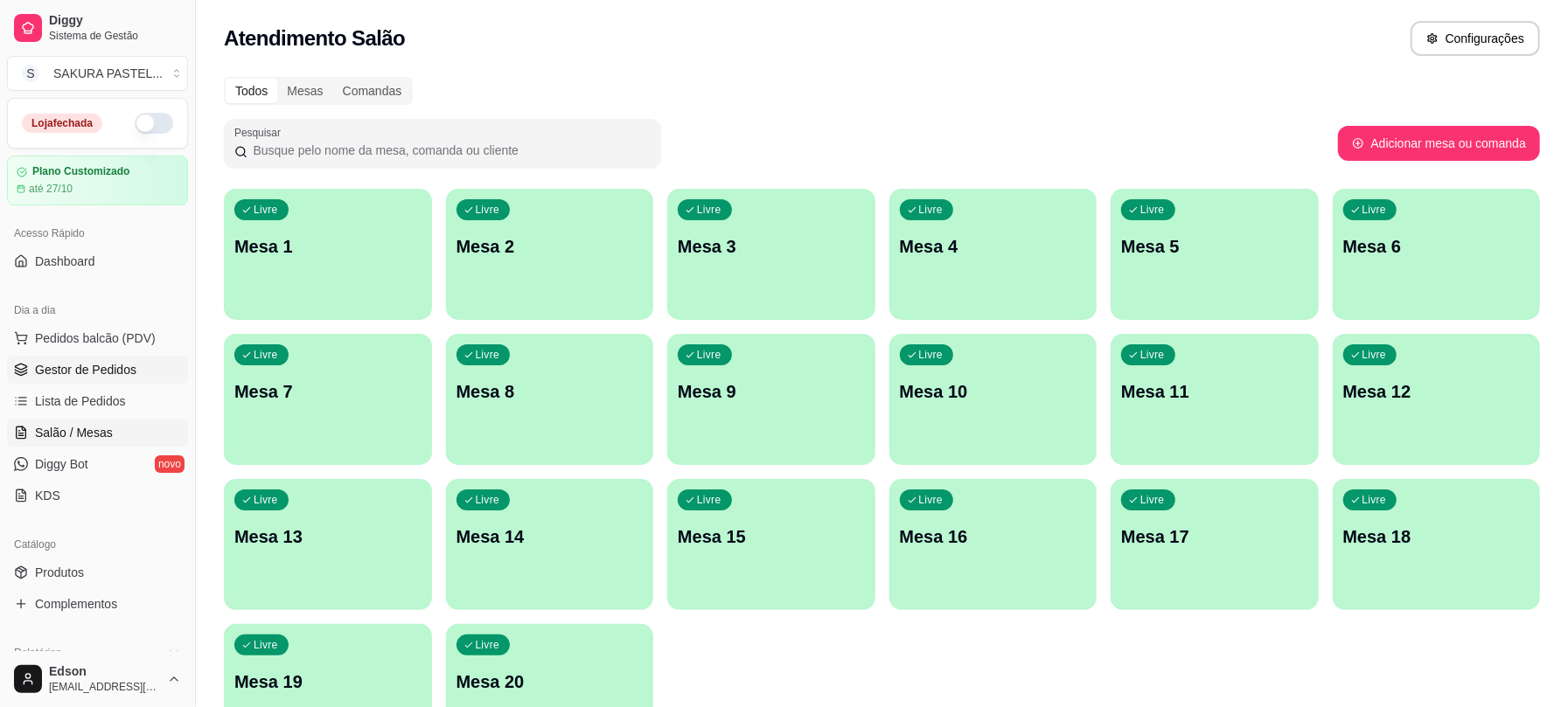
click at [110, 379] on span "Gestor de Pedidos" at bounding box center [85, 369] width 102 height 17
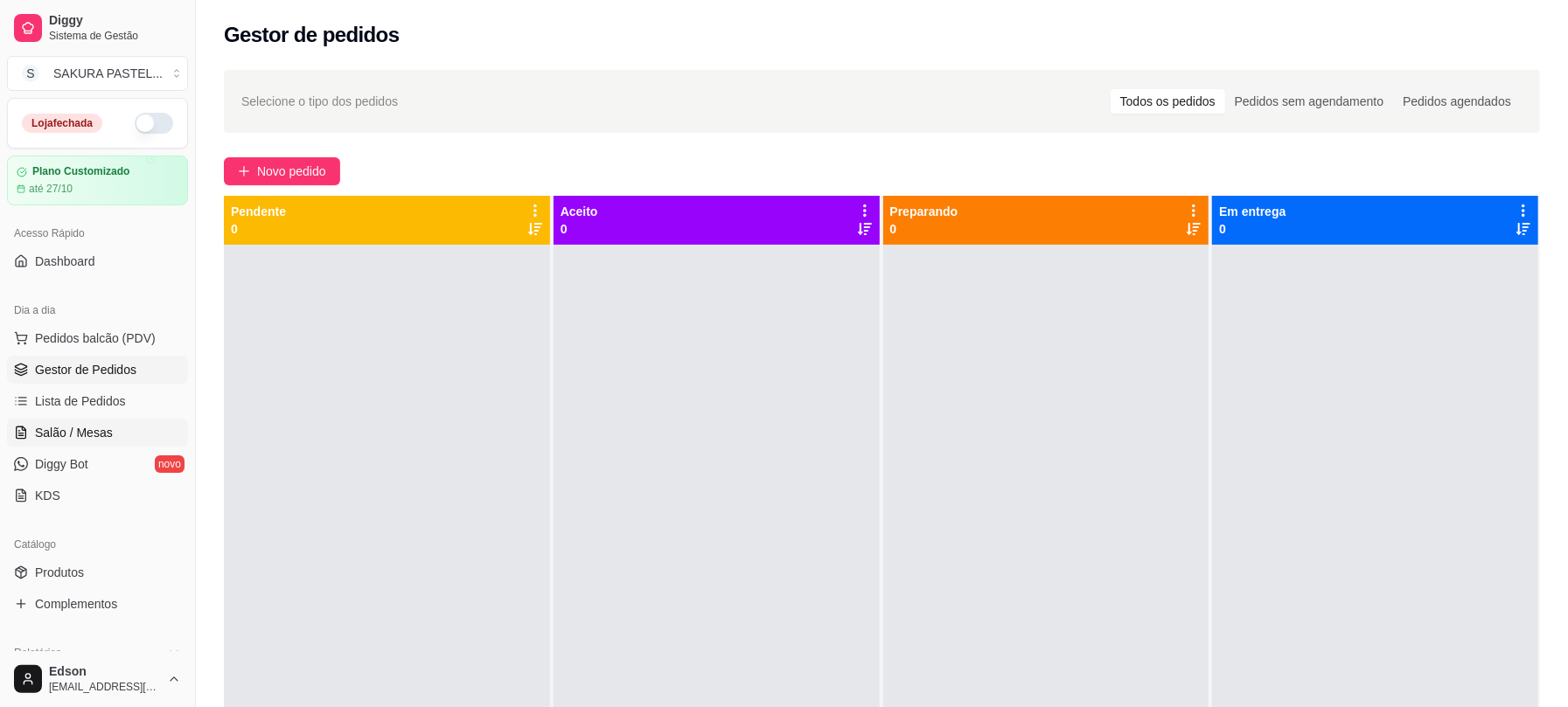
click at [49, 439] on span "Salão / Mesas" at bounding box center [74, 433] width 78 height 17
